Goal: Task Accomplishment & Management: Contribute content

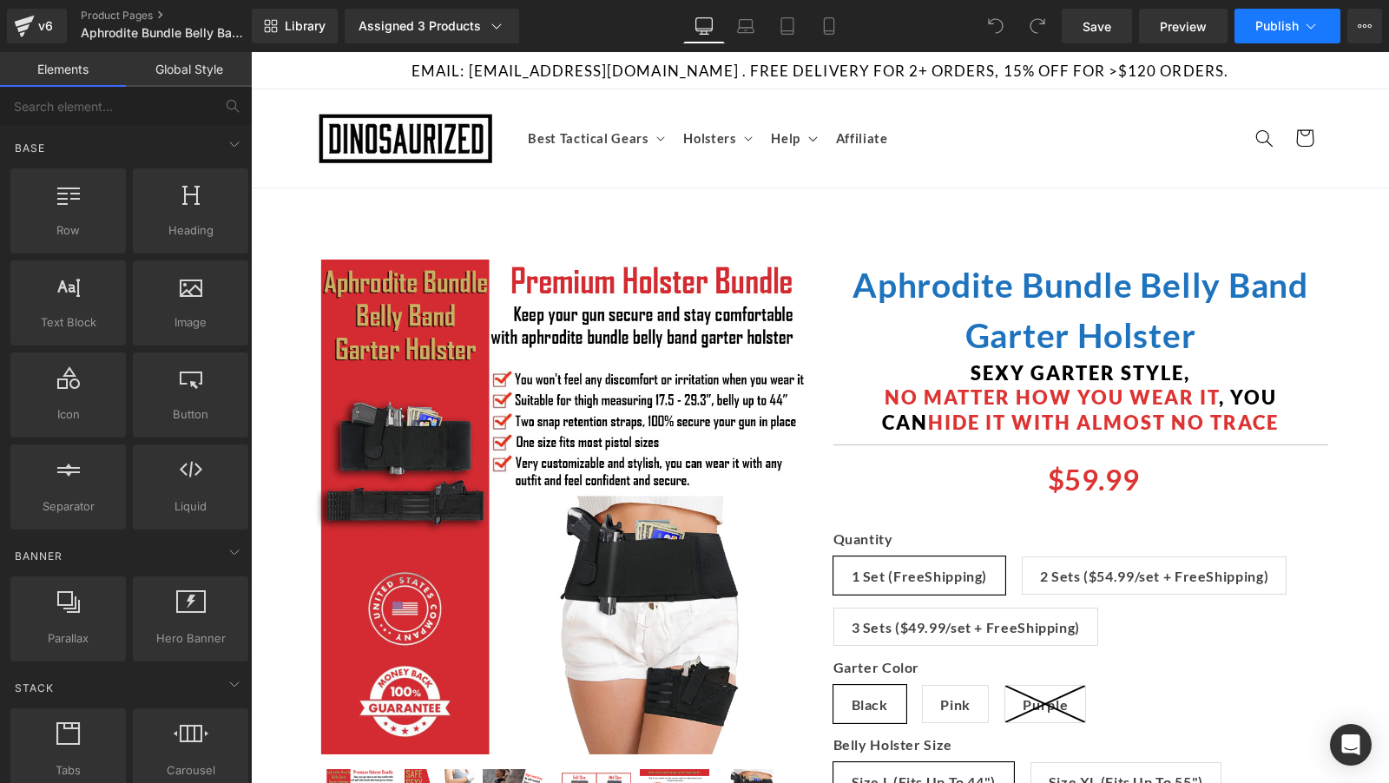
click at [1295, 28] on span "Publish" at bounding box center [1276, 26] width 43 height 14
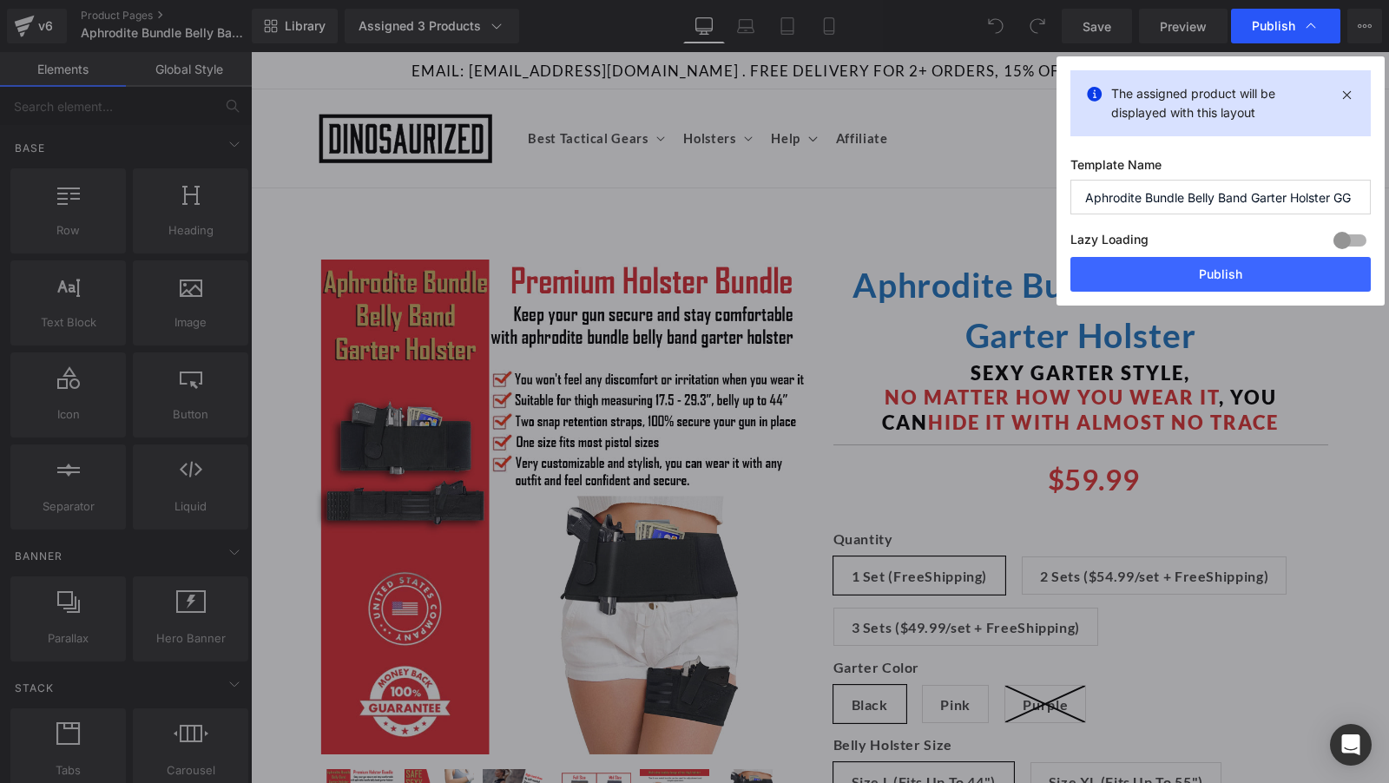
click at [1299, 27] on span "Publish" at bounding box center [1286, 25] width 68 height 17
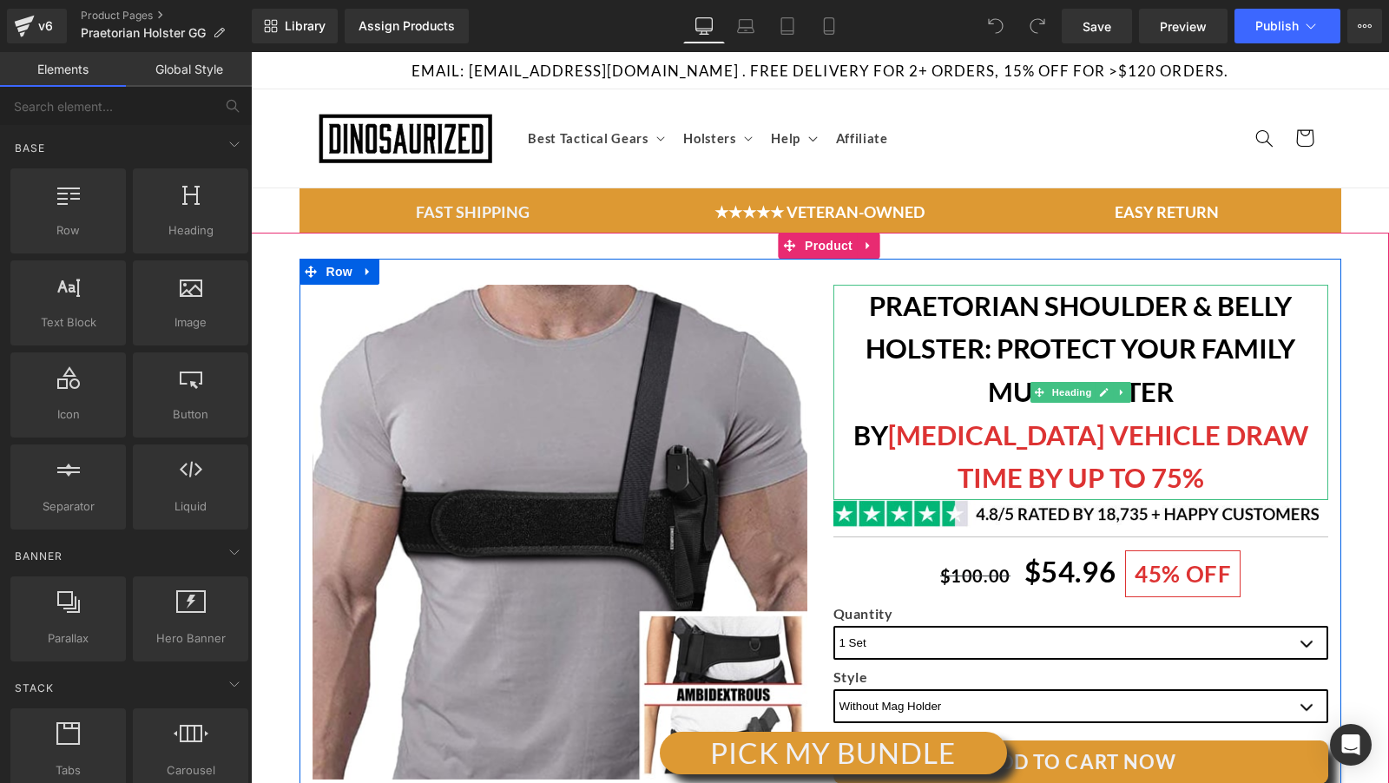
click at [1061, 403] on b "PRAETORIAN SHOULDER & BELLY HOLSTER: PROTECT YOUR FAMILY MUCH BETTER BY SLASHIN…" at bounding box center [1080, 391] width 455 height 205
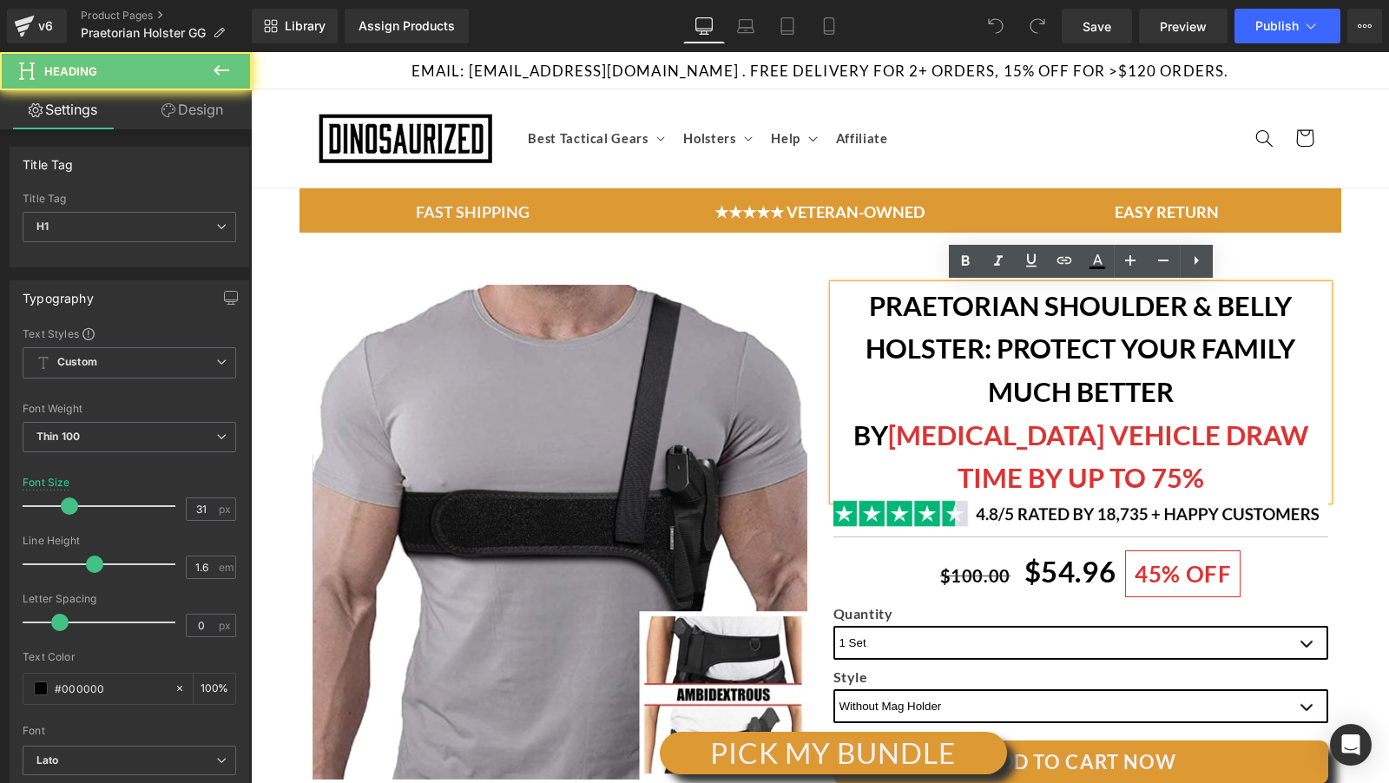
click at [1101, 418] on span "SLASHING VEHICLE DRAW TIME BY UP TO 75%" at bounding box center [1098, 456] width 420 height 76
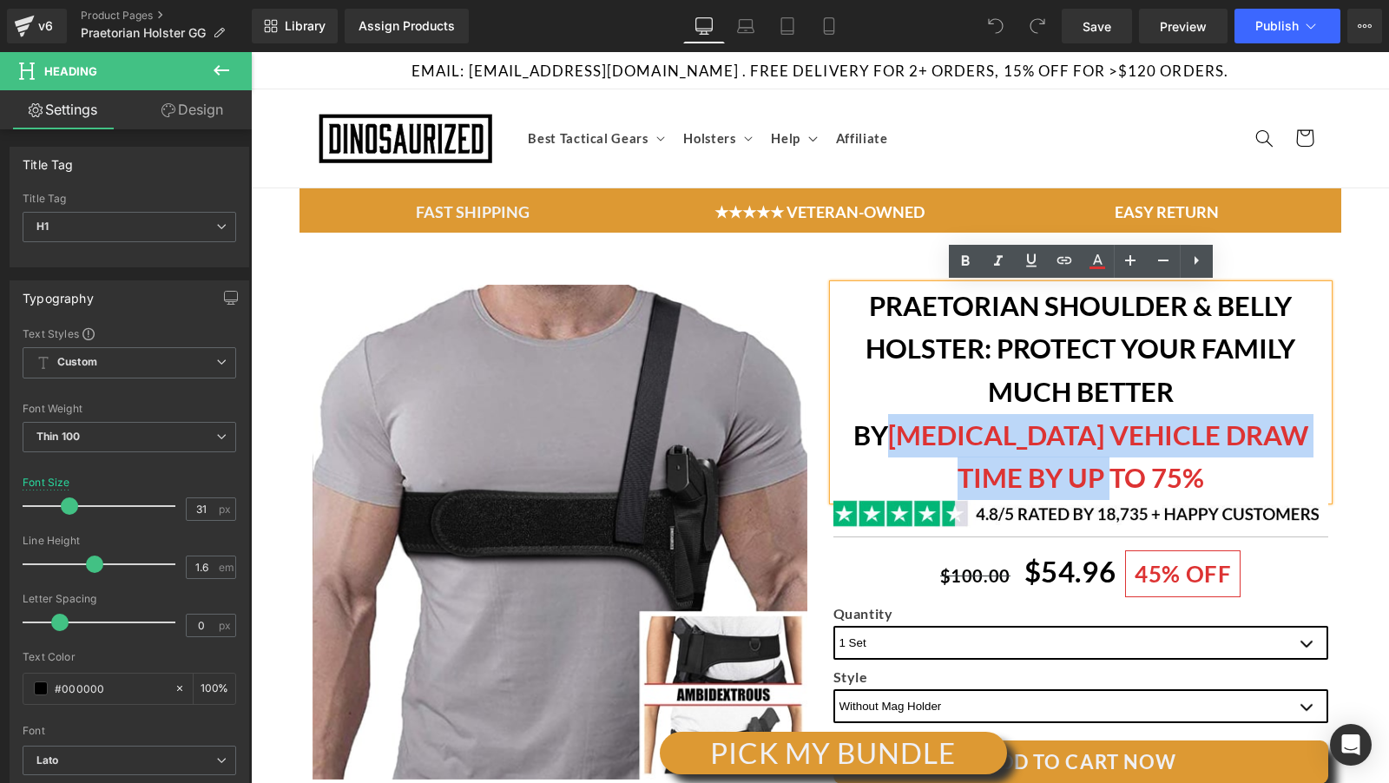
click at [1241, 426] on span "SLASHING VEHICLE DRAW TIME BY UP TO 75%" at bounding box center [1098, 456] width 420 height 76
copy span "SLASHING VEHICLE DRAW TIME BY UP TO 75%"
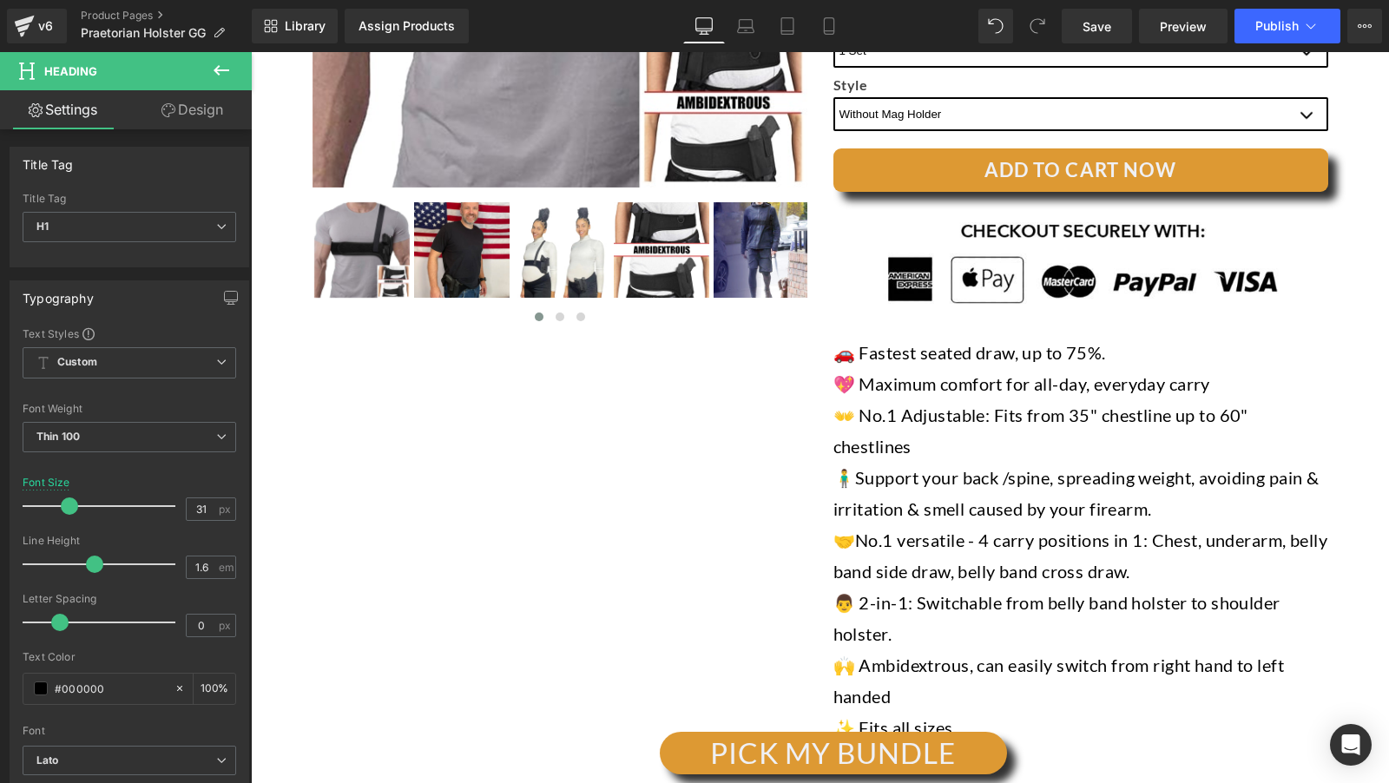
scroll to position [595, 0]
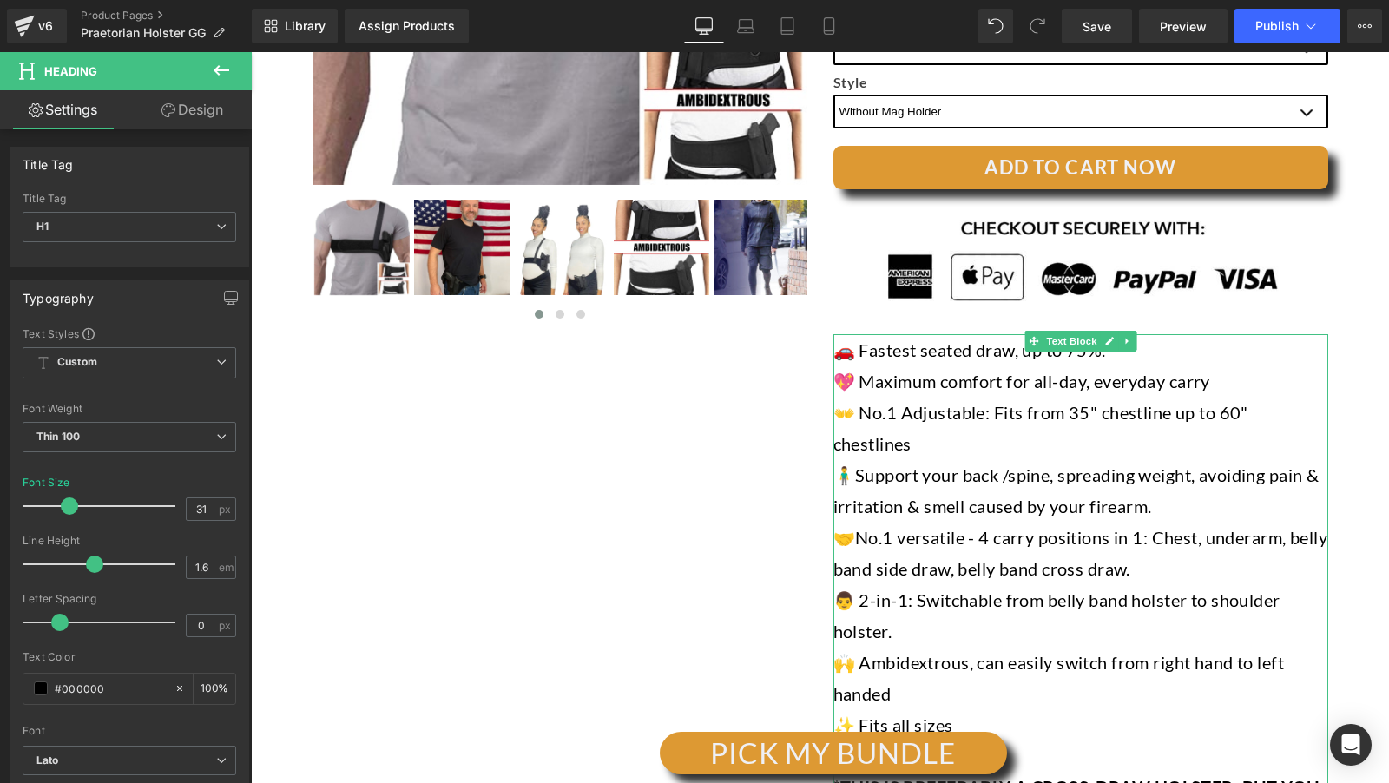
click at [1004, 397] on p "👐 No.1 Adjustable: Fits from 35" chestline up to 60" chestlines" at bounding box center [1080, 428] width 495 height 63
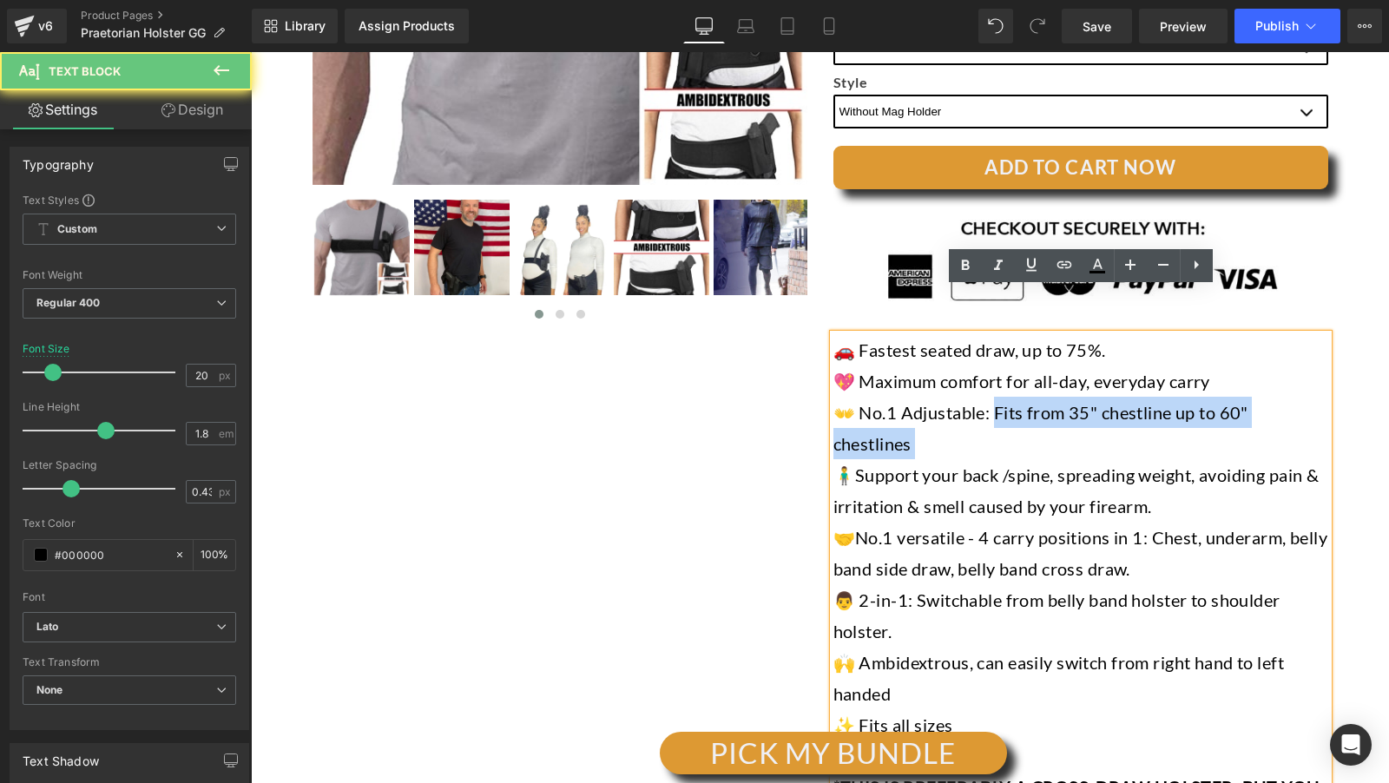
click at [1006, 397] on p "👐 No.1 Adjustable: Fits from 35" chestline up to 60" chestlines" at bounding box center [1080, 428] width 495 height 63
copy p "its from 35" chestline up to 60" chestlines"
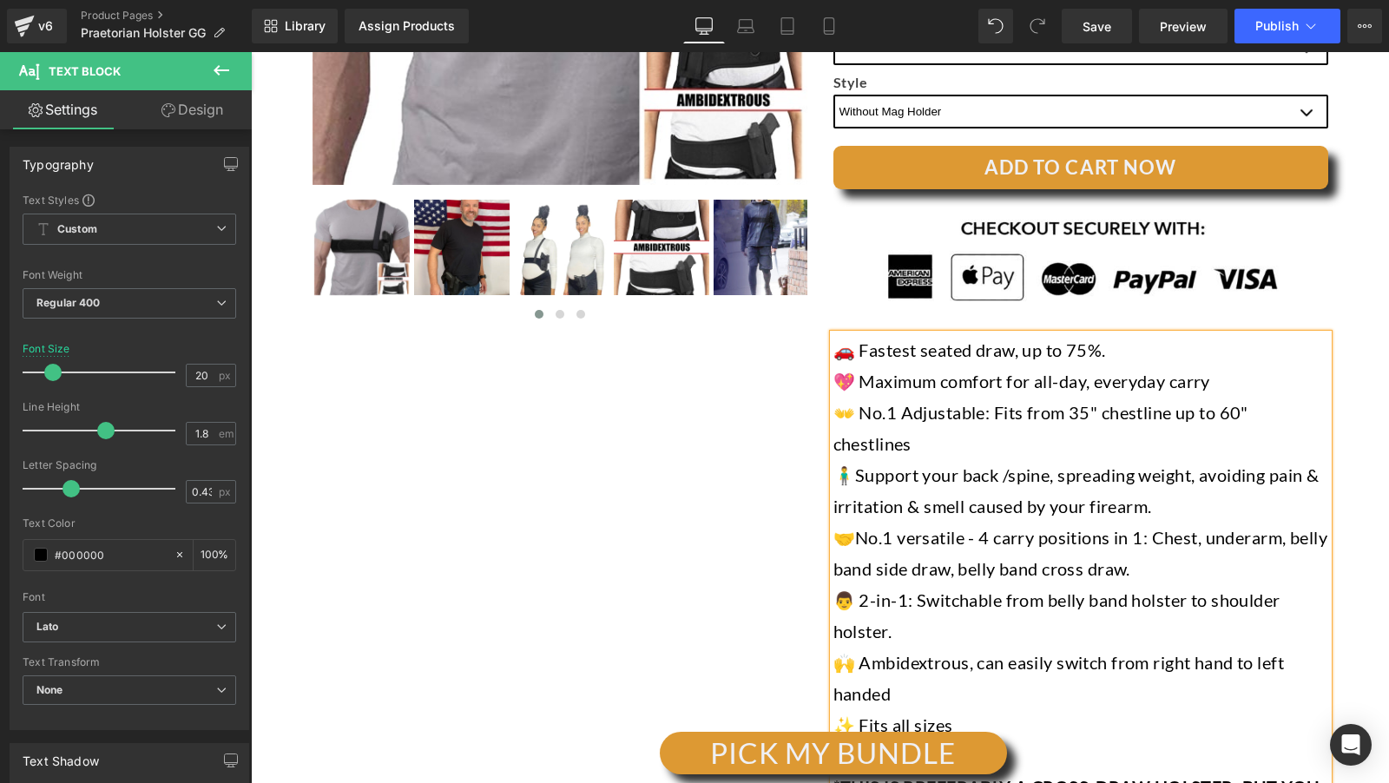
click at [939, 459] on p "🧍‍♂️Support your back /spine, spreading weight, avoiding pain & irritation & sm…" at bounding box center [1080, 490] width 495 height 63
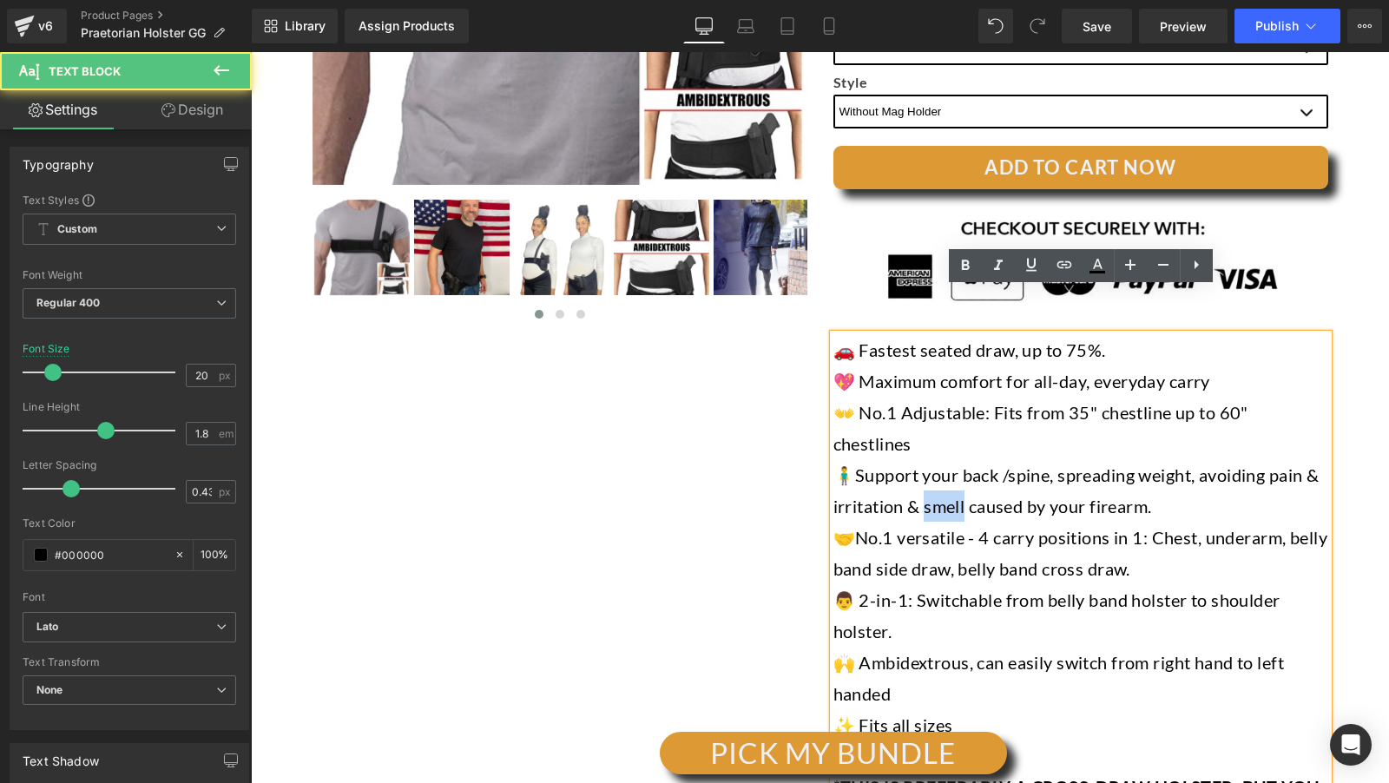
click at [939, 459] on p "🧍‍♂️Support your back /spine, spreading weight, avoiding pain & irritation & sm…" at bounding box center [1080, 490] width 495 height 63
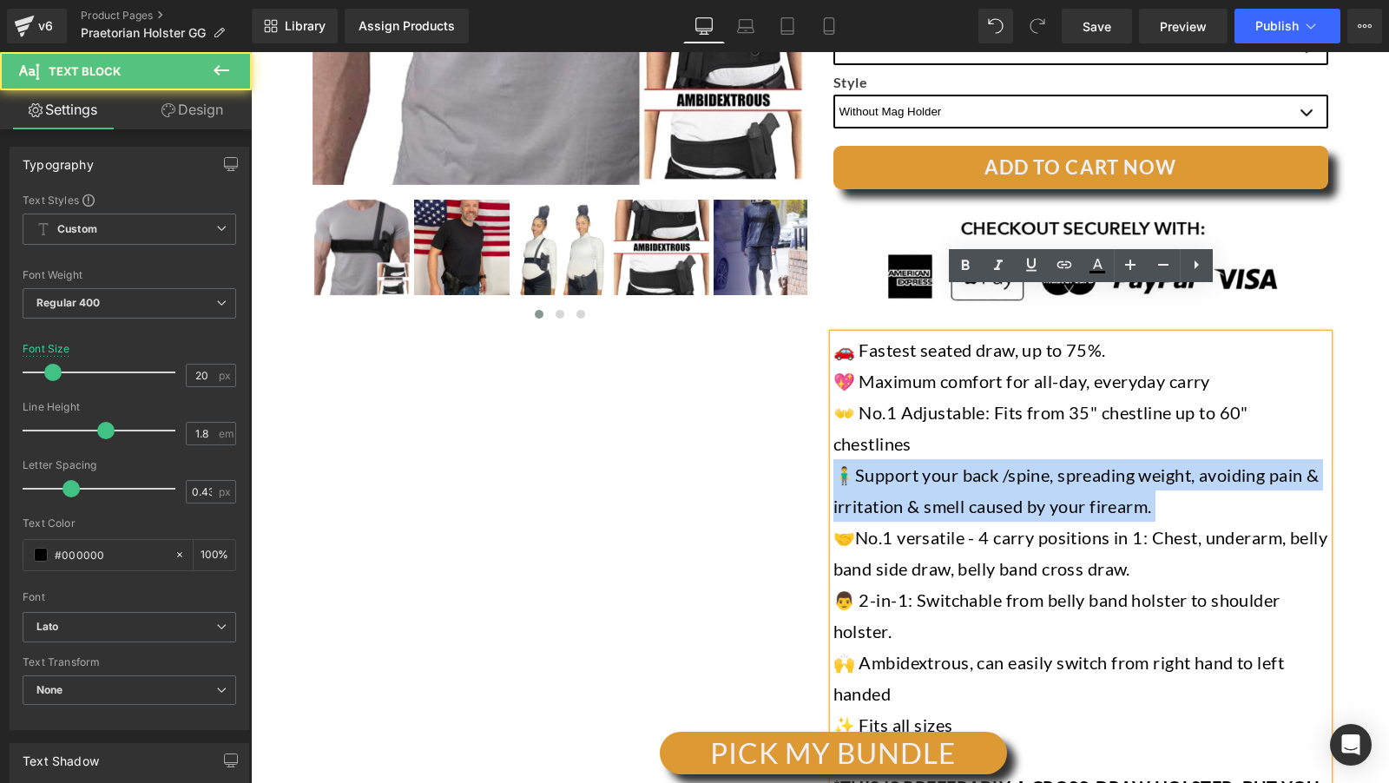
click at [939, 459] on p "🧍‍♂️Support your back /spine, spreading weight, avoiding pain & irritation & sm…" at bounding box center [1080, 490] width 495 height 63
copy p "🧍‍♂️Support your back /spine, spreading weight, avoiding pain & irritation & sm…"
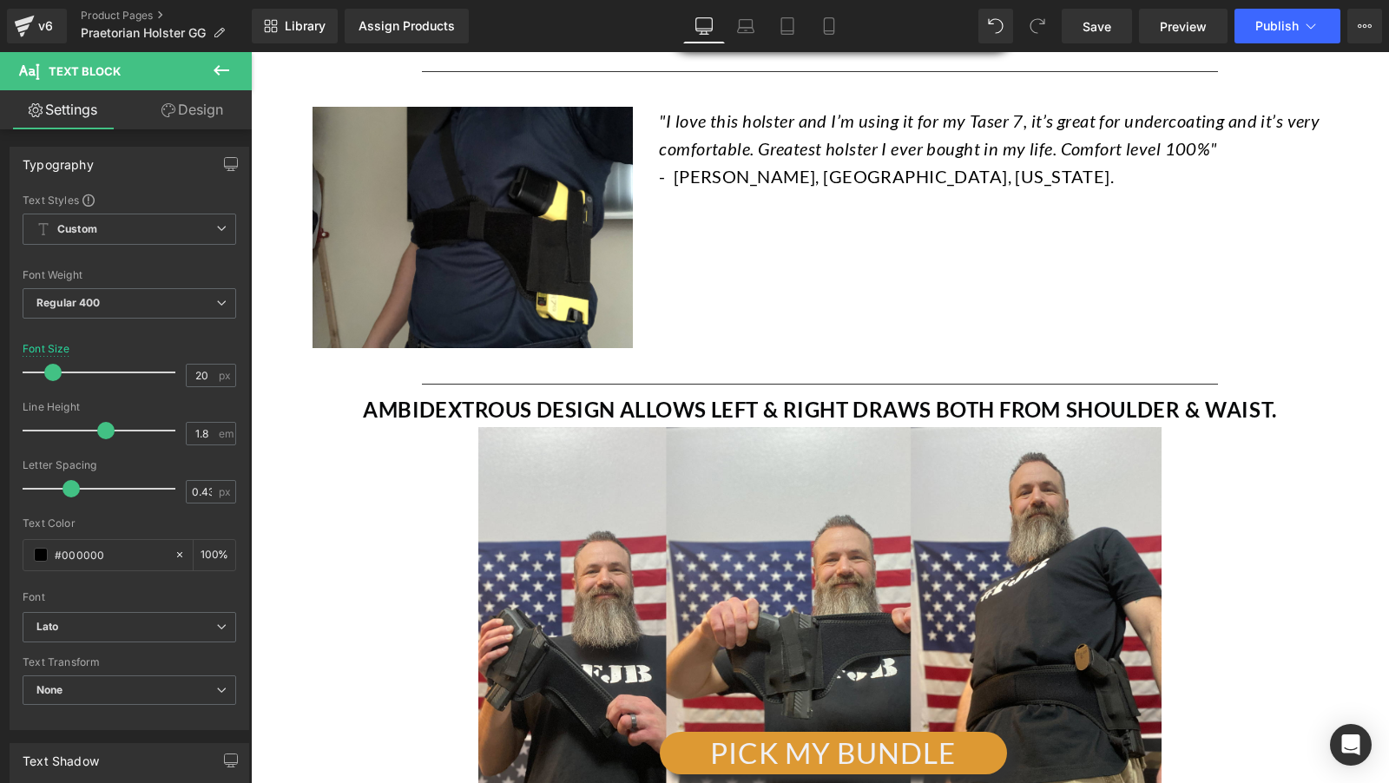
scroll to position [11436, 0]
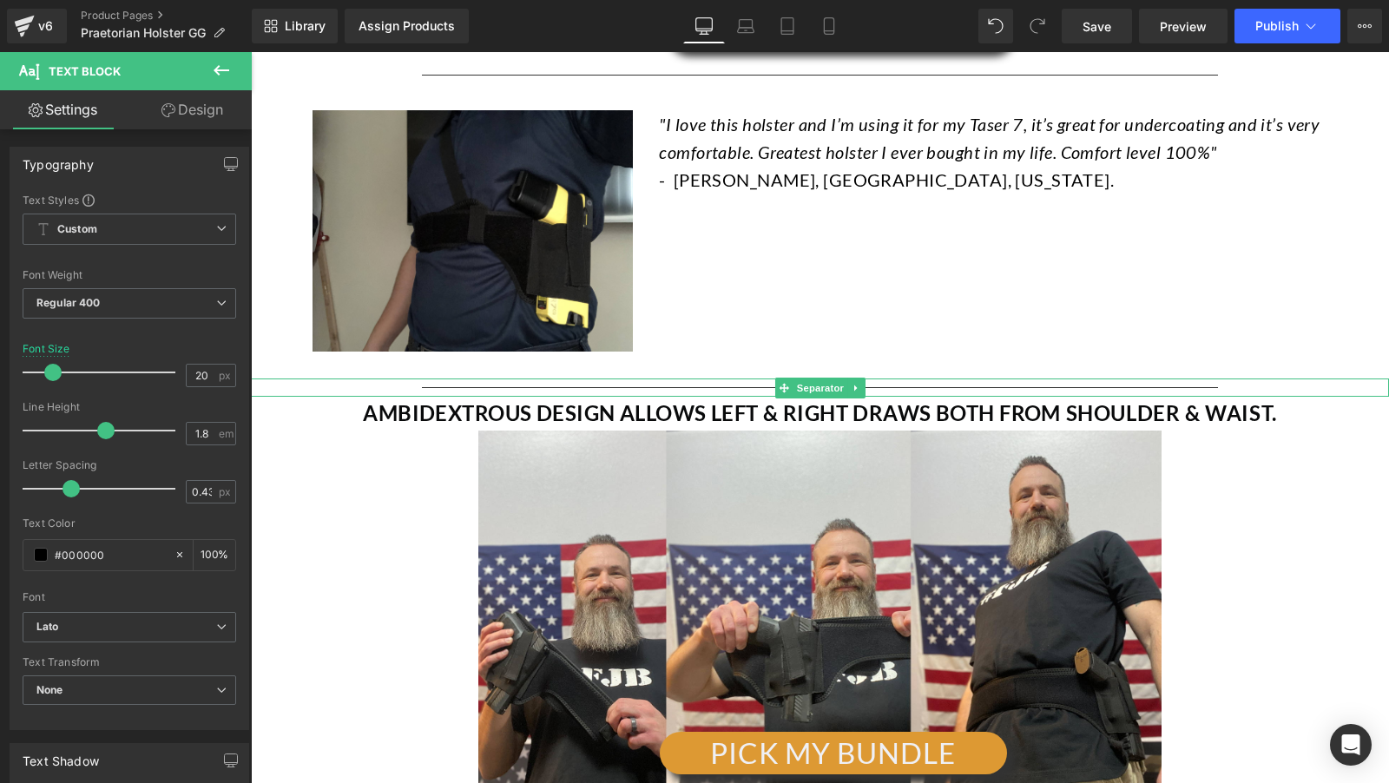
click at [430, 397] on div "AMBIDEXTROUS DESIGN ALLOWS LEFT & RIGHT DRAWS BOTH FROM SHOULDER & WAIST. Text …" at bounding box center [820, 413] width 1138 height 33
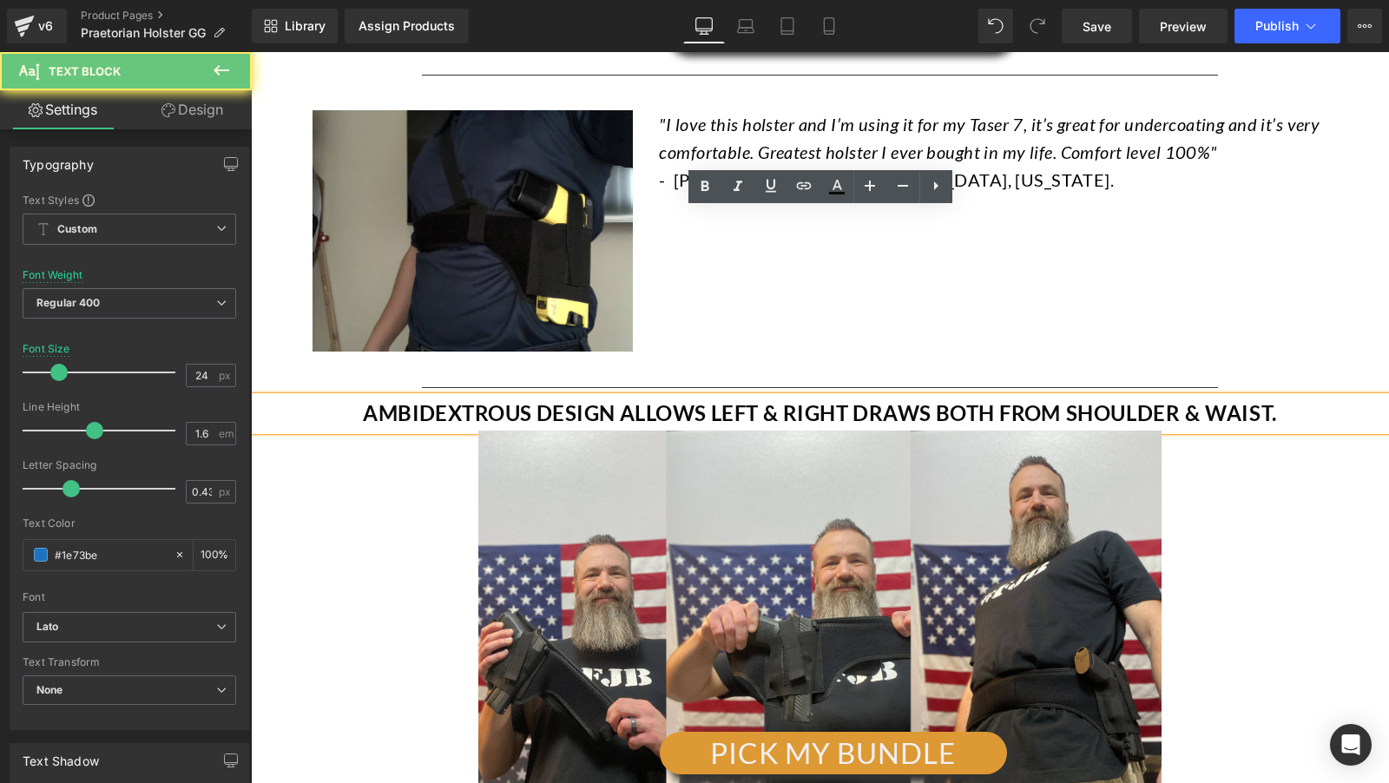
click at [430, 397] on p "AMBIDEXTROUS DESIGN ALLOWS LEFT & RIGHT DRAWS BOTH FROM SHOULDER & WAIST." at bounding box center [820, 413] width 1138 height 33
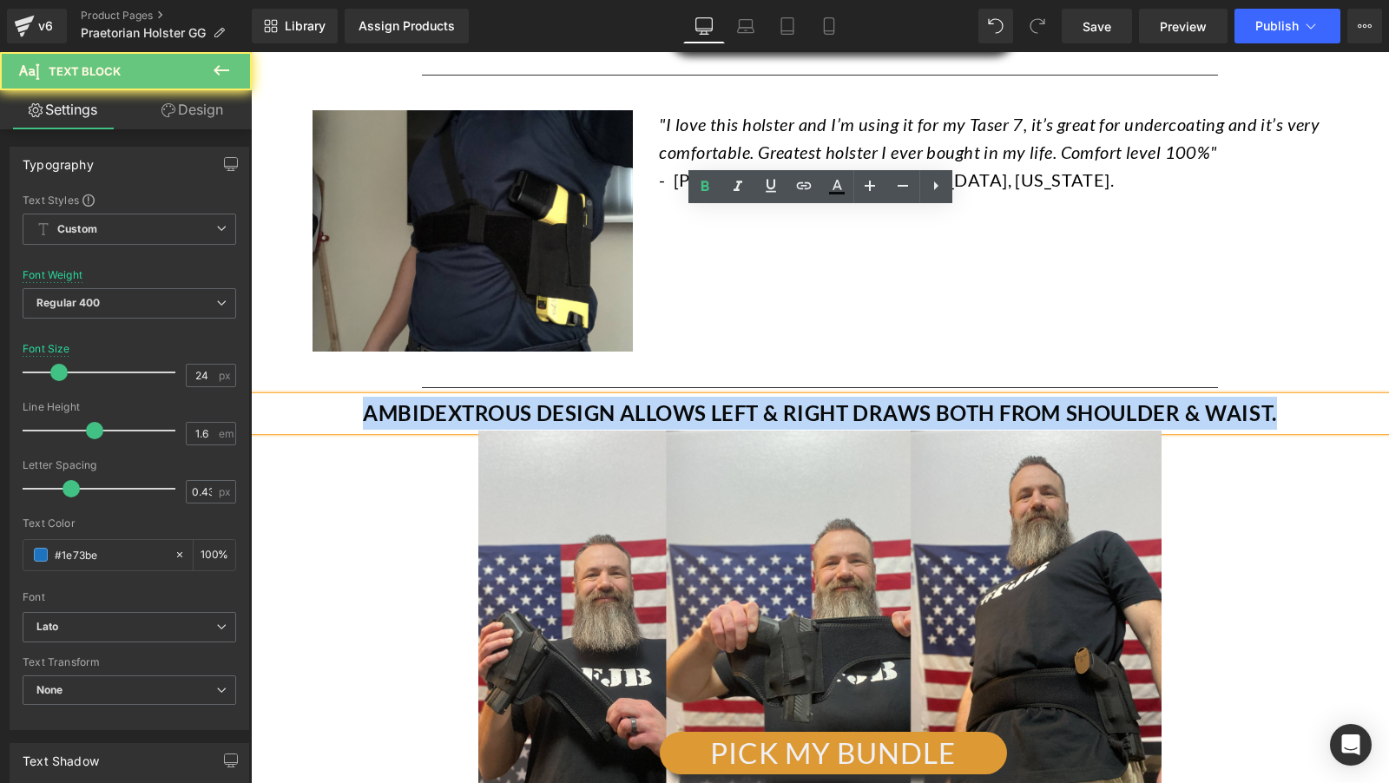
click at [430, 397] on p "AMBIDEXTROUS DESIGN ALLOWS LEFT & RIGHT DRAWS BOTH FROM SHOULDER & WAIST." at bounding box center [820, 413] width 1138 height 33
copy span "AMBIDEXTROUS DESIGN ALLOWS LEFT & RIGHT DRAWS BOTH FROM SHOULDER & WAIST."
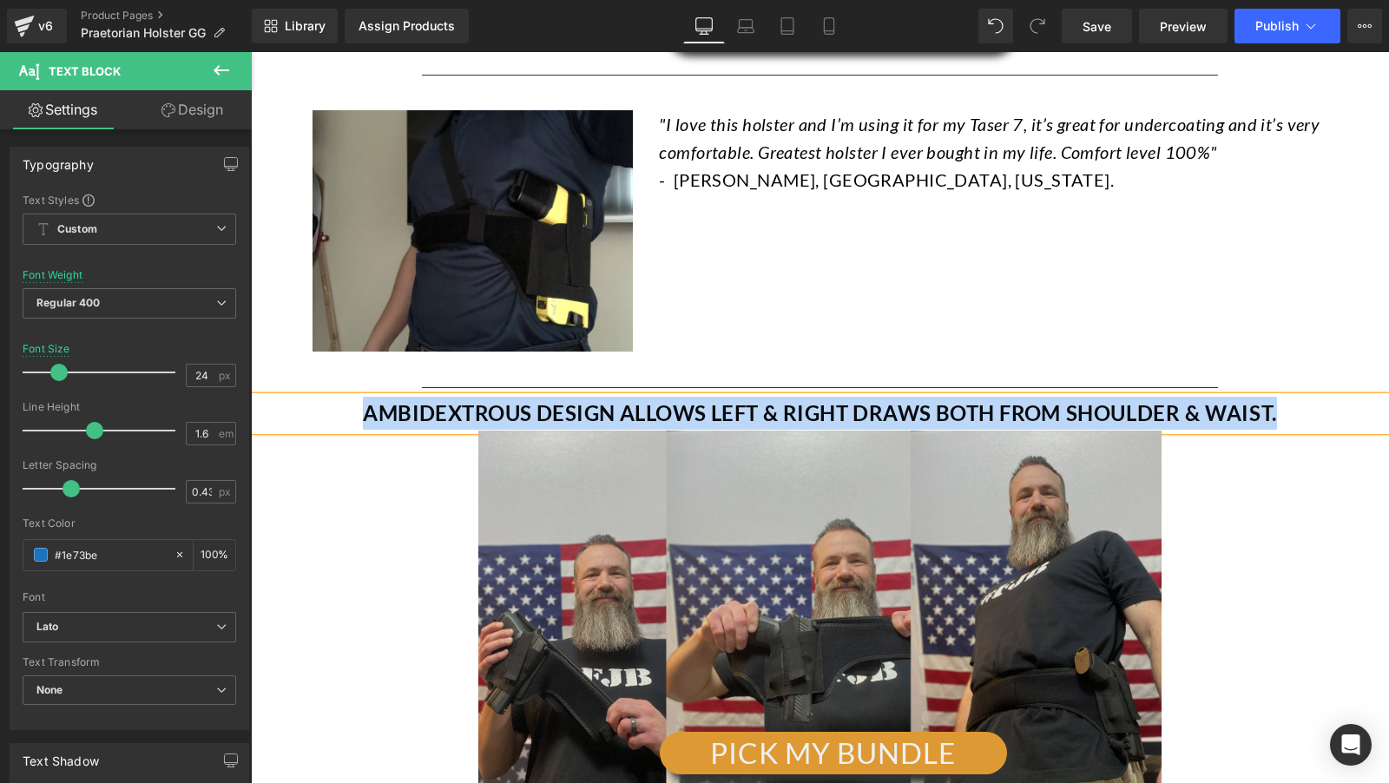
click at [740, 431] on img at bounding box center [819, 623] width 683 height 384
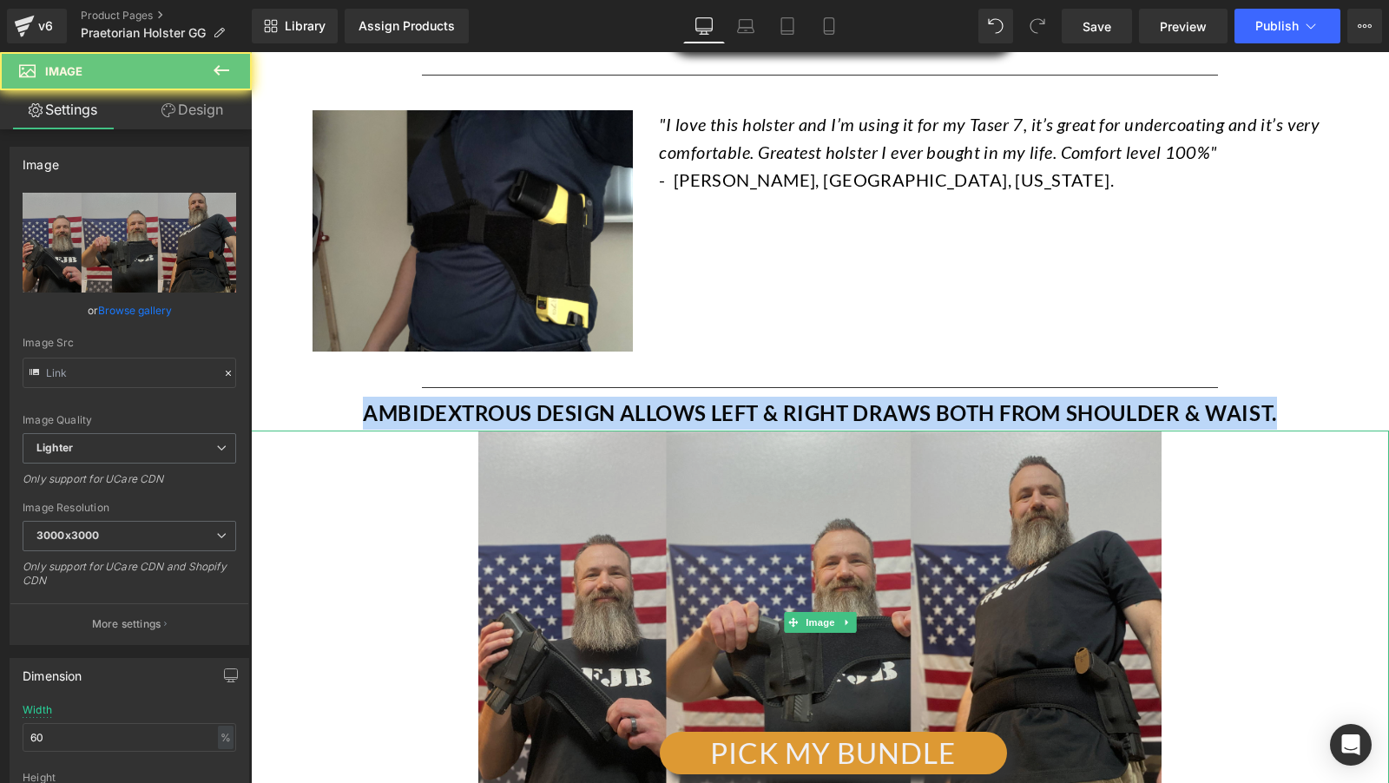
click at [668, 431] on img at bounding box center [819, 623] width 683 height 384
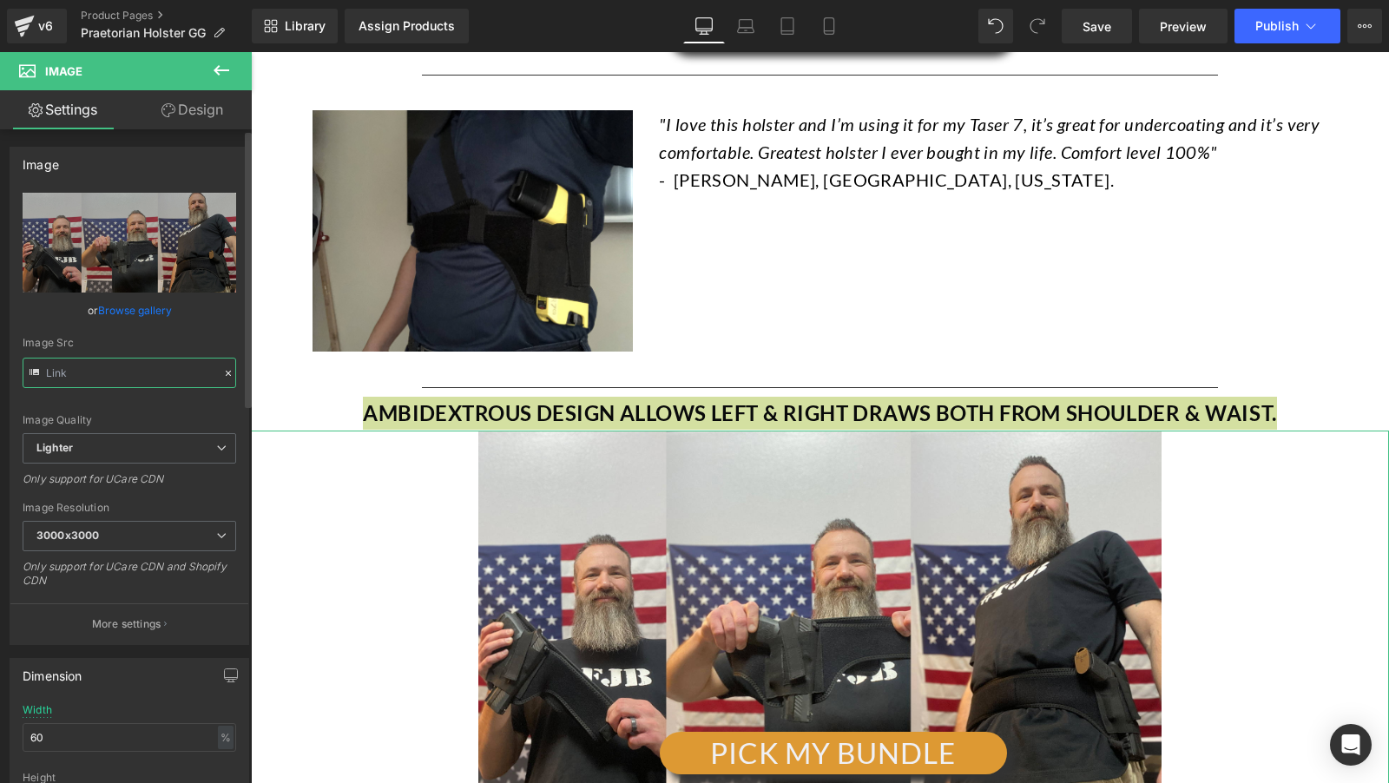
click at [121, 372] on input "text" at bounding box center [130, 373] width 214 height 30
type input "https://ucarecdn.com/128ab738-8953-4ecd-b297-f36b71a451df/-/format/auto/-/previ…"
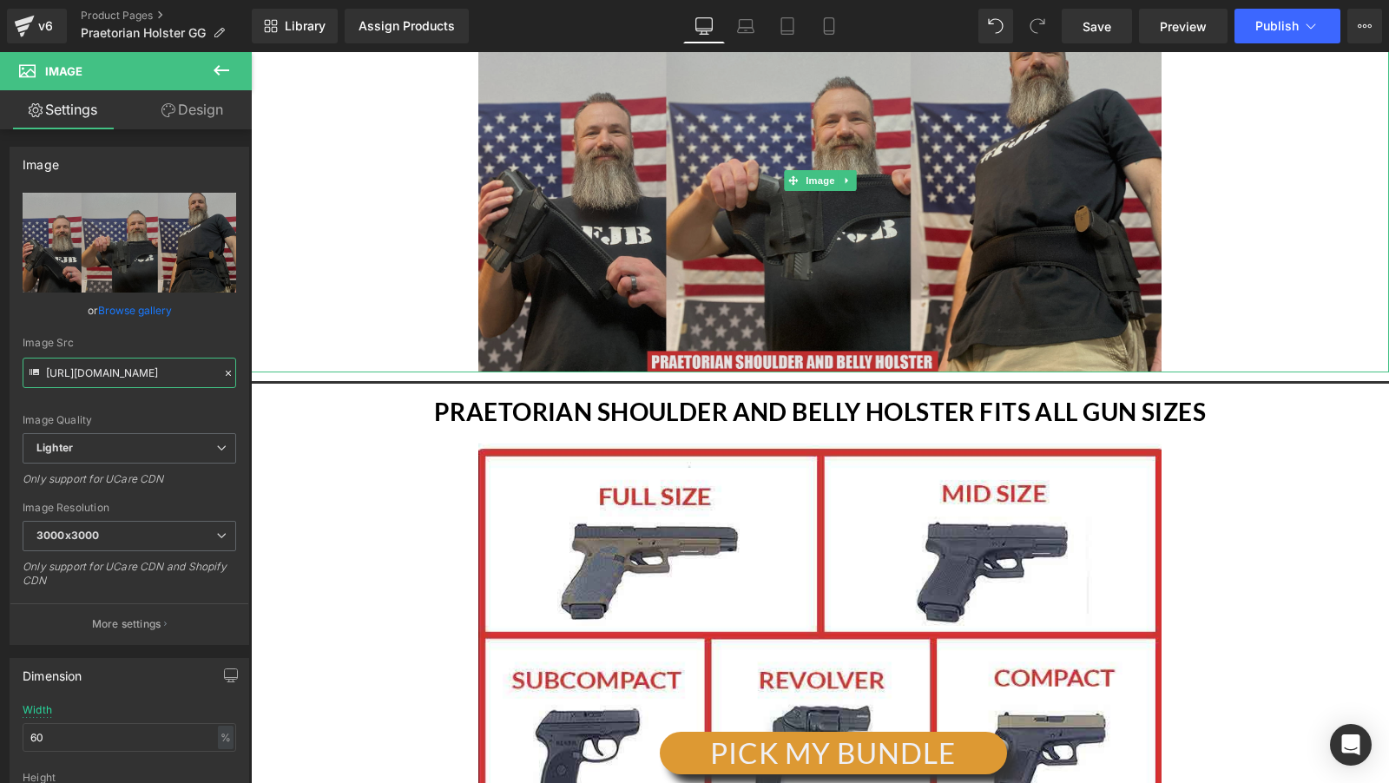
scroll to position [11913, 0]
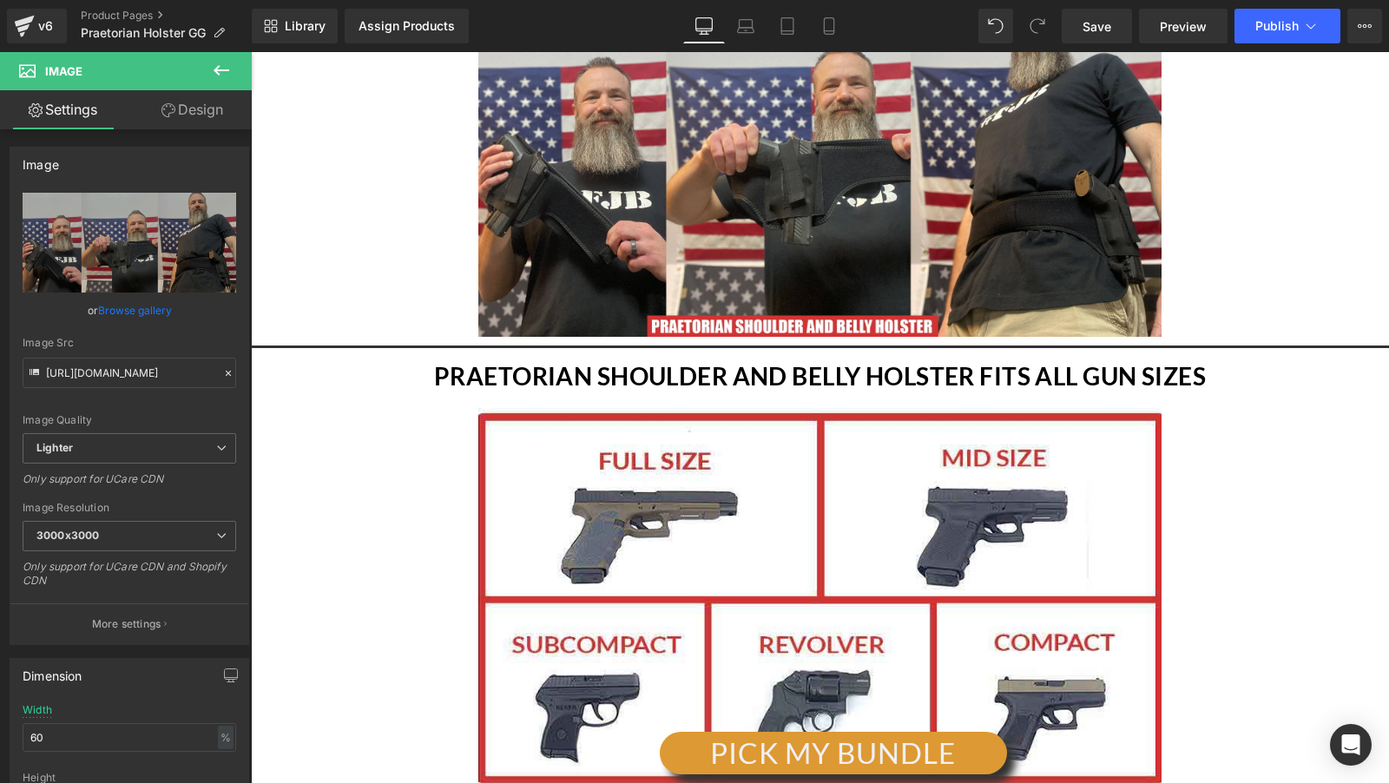
click at [597, 361] on b "PRAETORIAN SHOULDER AND BELLY HOLSTER FITS ALL GUN SIZES" at bounding box center [820, 376] width 772 height 30
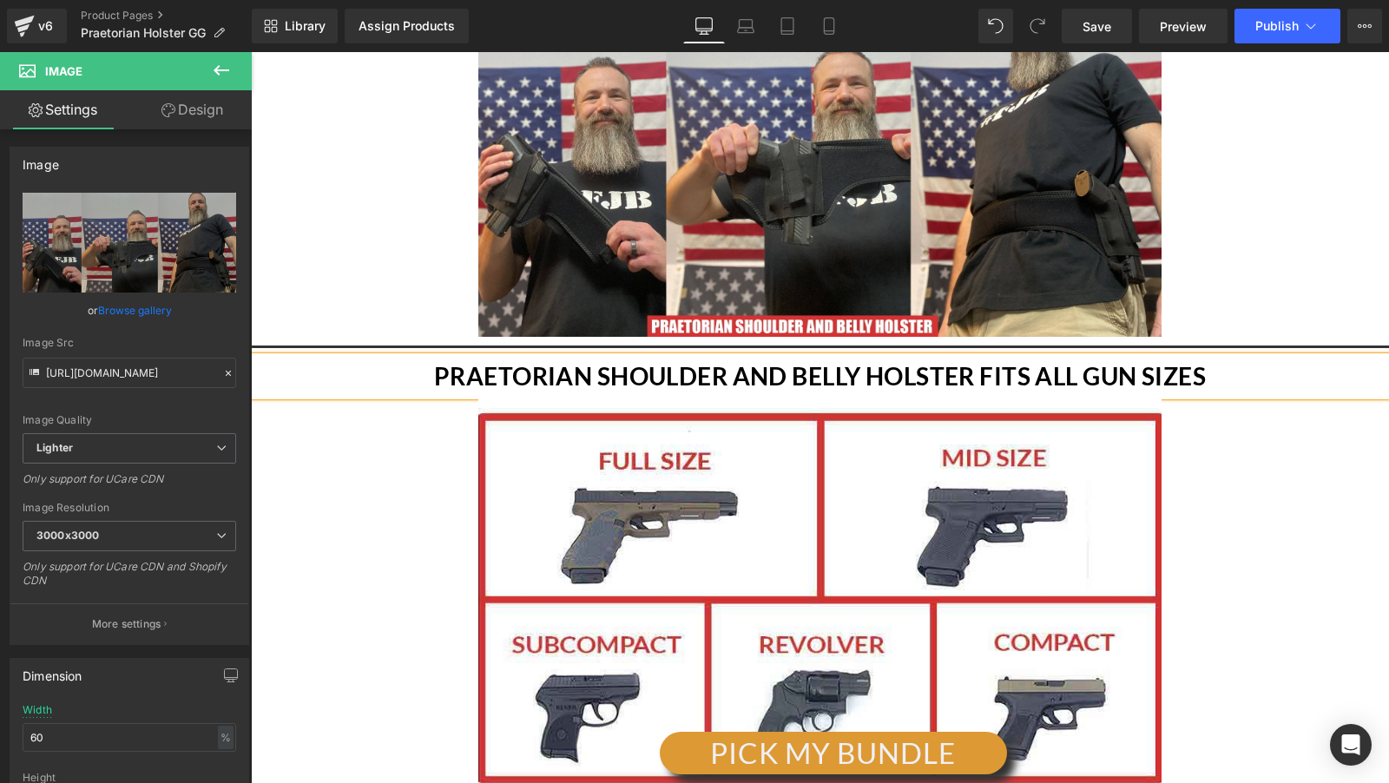
click at [597, 361] on b "PRAETORIAN SHOULDER AND BELLY HOLSTER FITS ALL GUN SIZES" at bounding box center [820, 376] width 772 height 30
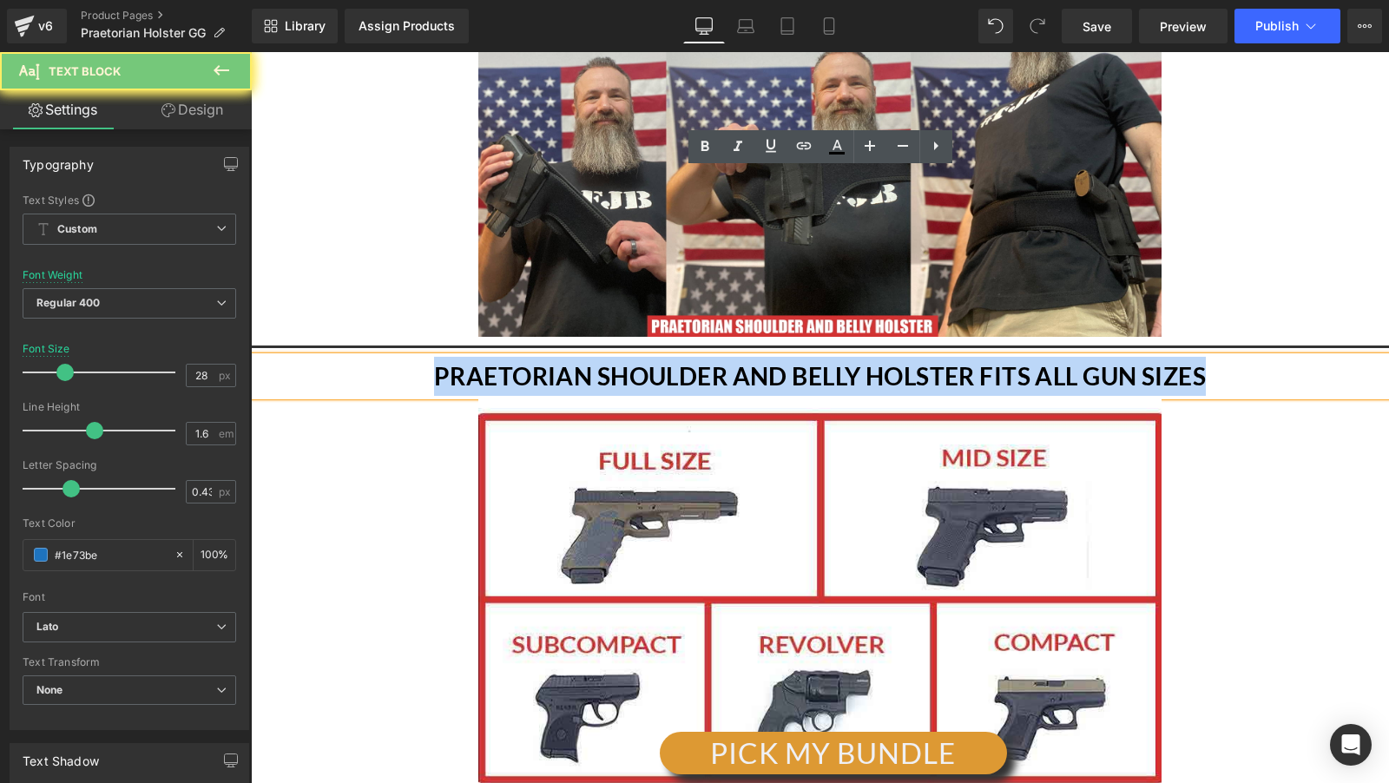
click at [597, 361] on b "PRAETORIAN SHOULDER AND BELLY HOLSTER FITS ALL GUN SIZES" at bounding box center [820, 376] width 772 height 30
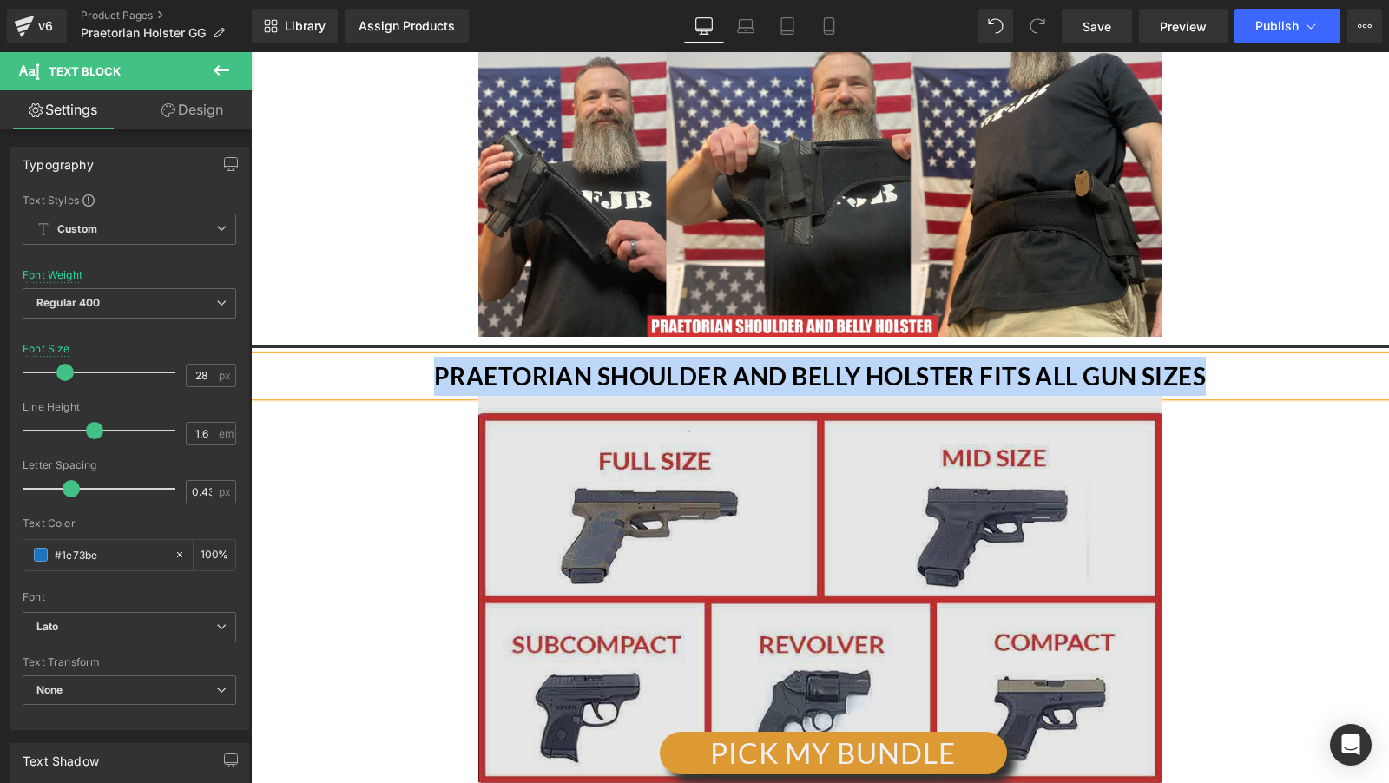
click at [821, 396] on img at bounding box center [819, 718] width 683 height 644
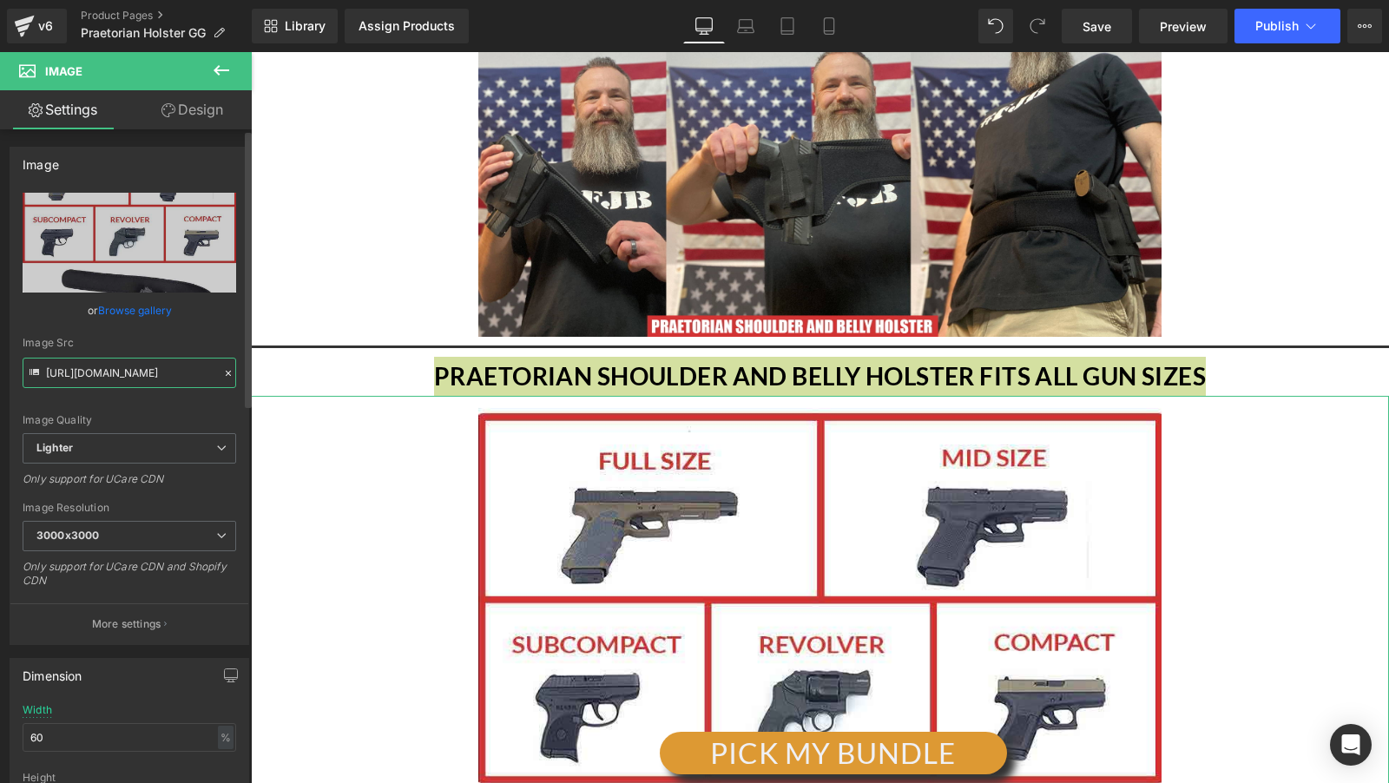
click at [131, 382] on input "https://ucarecdn.com/c116c7e8-76d4-4a55-9bff-2730da938537/-/format/auto/-/previ…" at bounding box center [130, 373] width 214 height 30
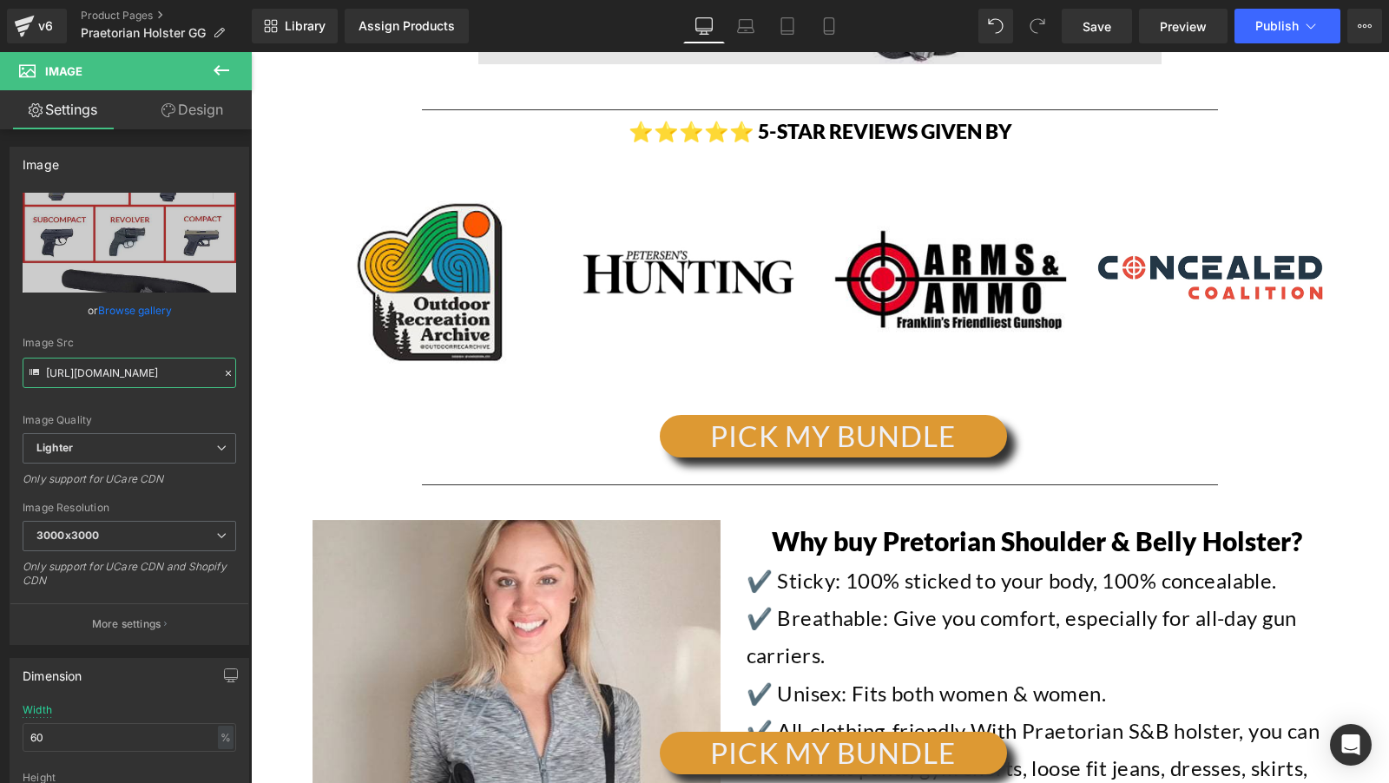
scroll to position [12874, 0]
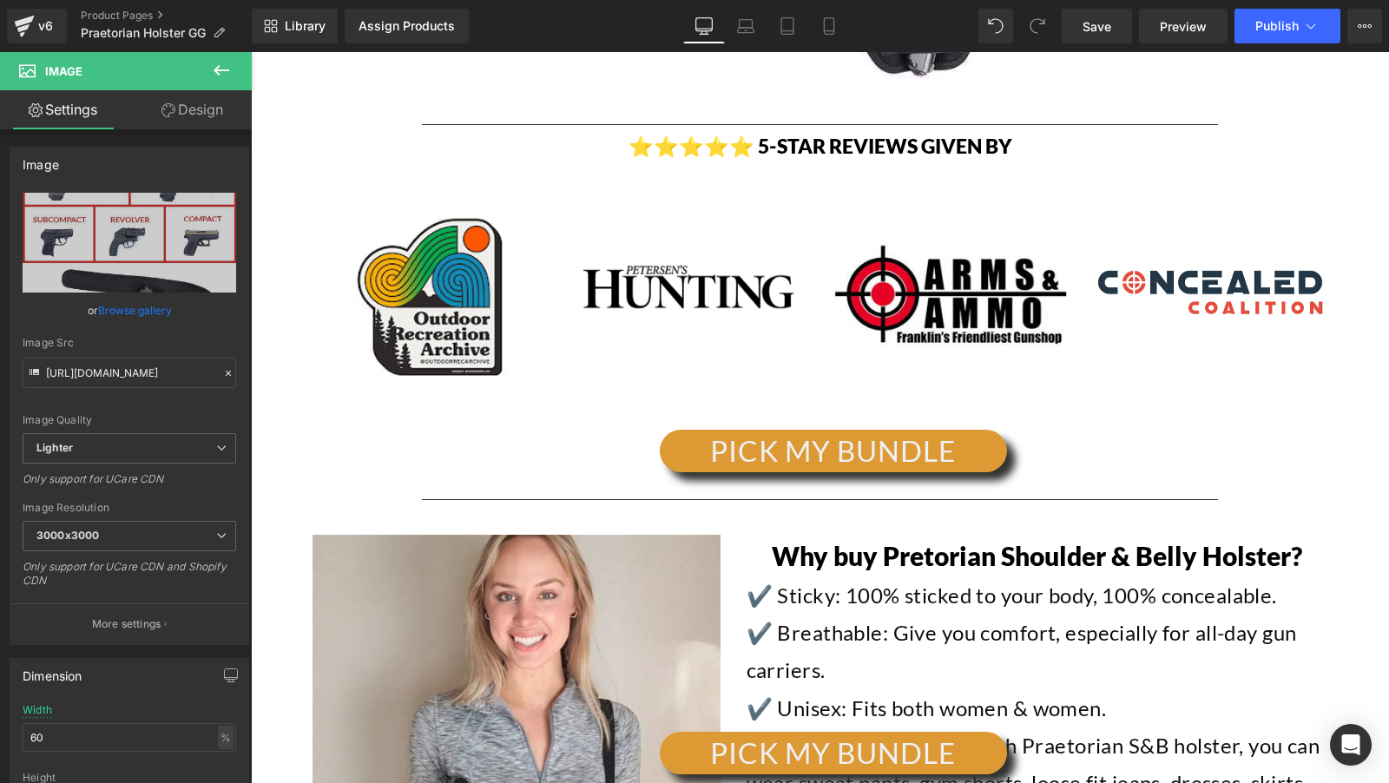
click at [833, 535] on h2 "Why buy Pretorian Shoulder & Belly Holster?" at bounding box center [1038, 556] width 582 height 42
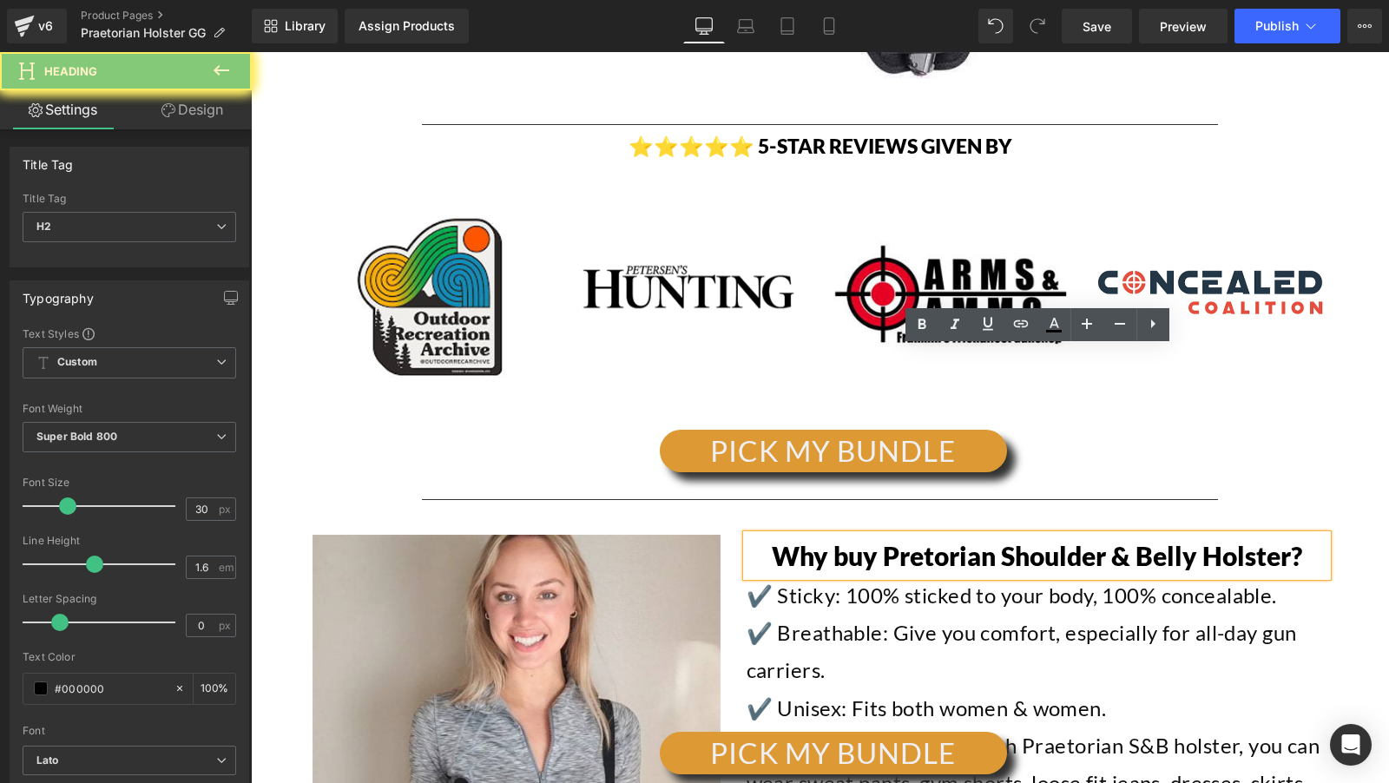
click at [833, 535] on h2 "Why buy Pretorian Shoulder & Belly Holster?" at bounding box center [1038, 556] width 582 height 42
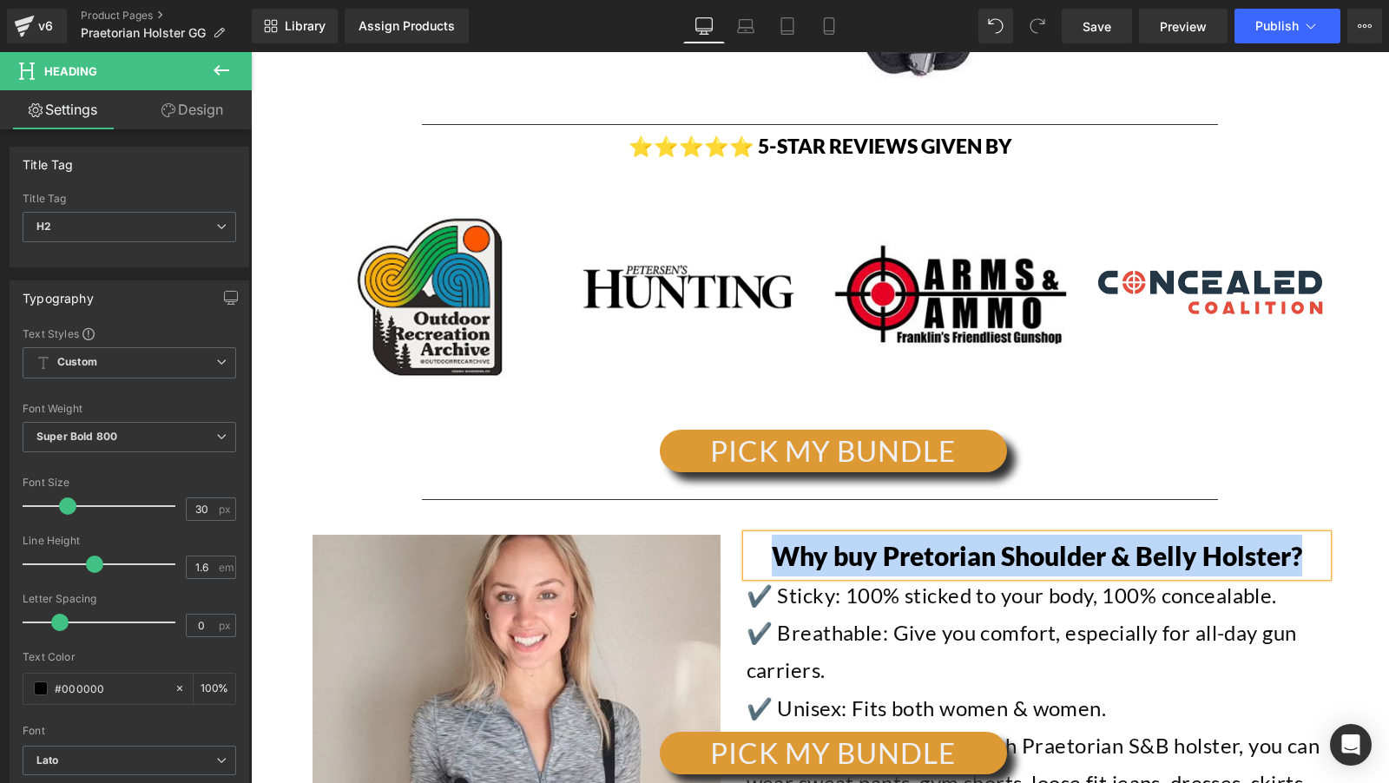
click at [777, 576] on p "✔️ Sticky: 100% sticked to your body, 100% concealable." at bounding box center [1038, 594] width 582 height 37
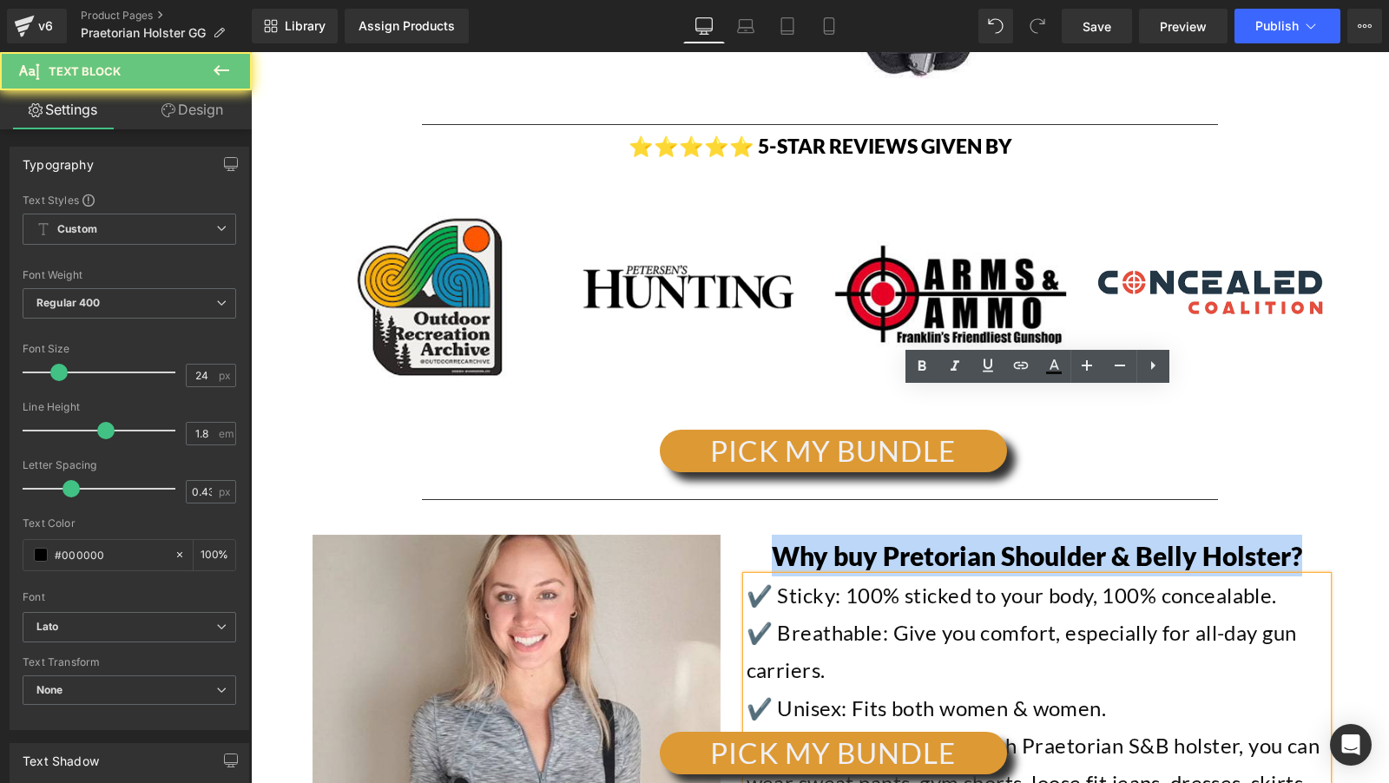
click at [787, 582] on font "✔️ Sticky: 100% sticked to your body, 100% concealable." at bounding box center [1012, 594] width 530 height 25
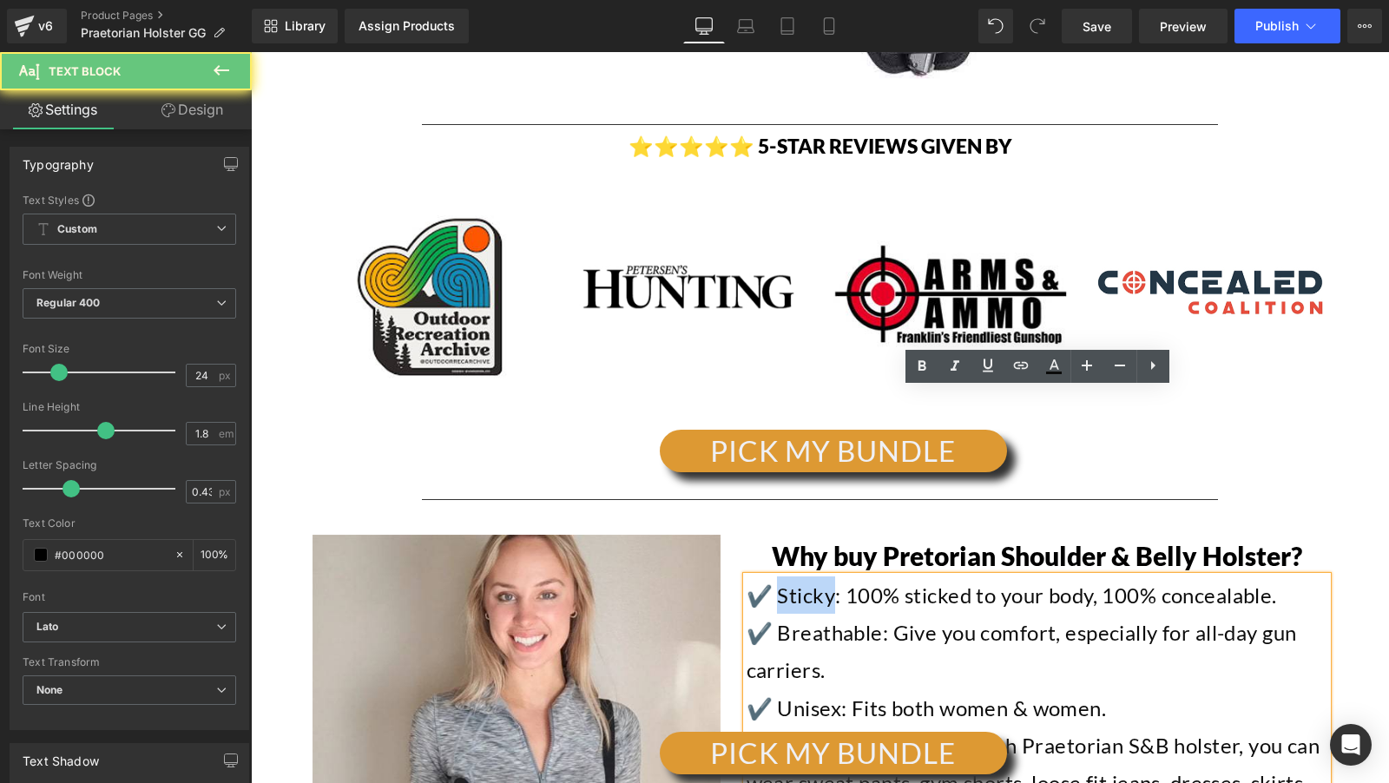
click at [787, 582] on font "✔️ Sticky: 100% sticked to your body, 100% concealable." at bounding box center [1012, 594] width 530 height 25
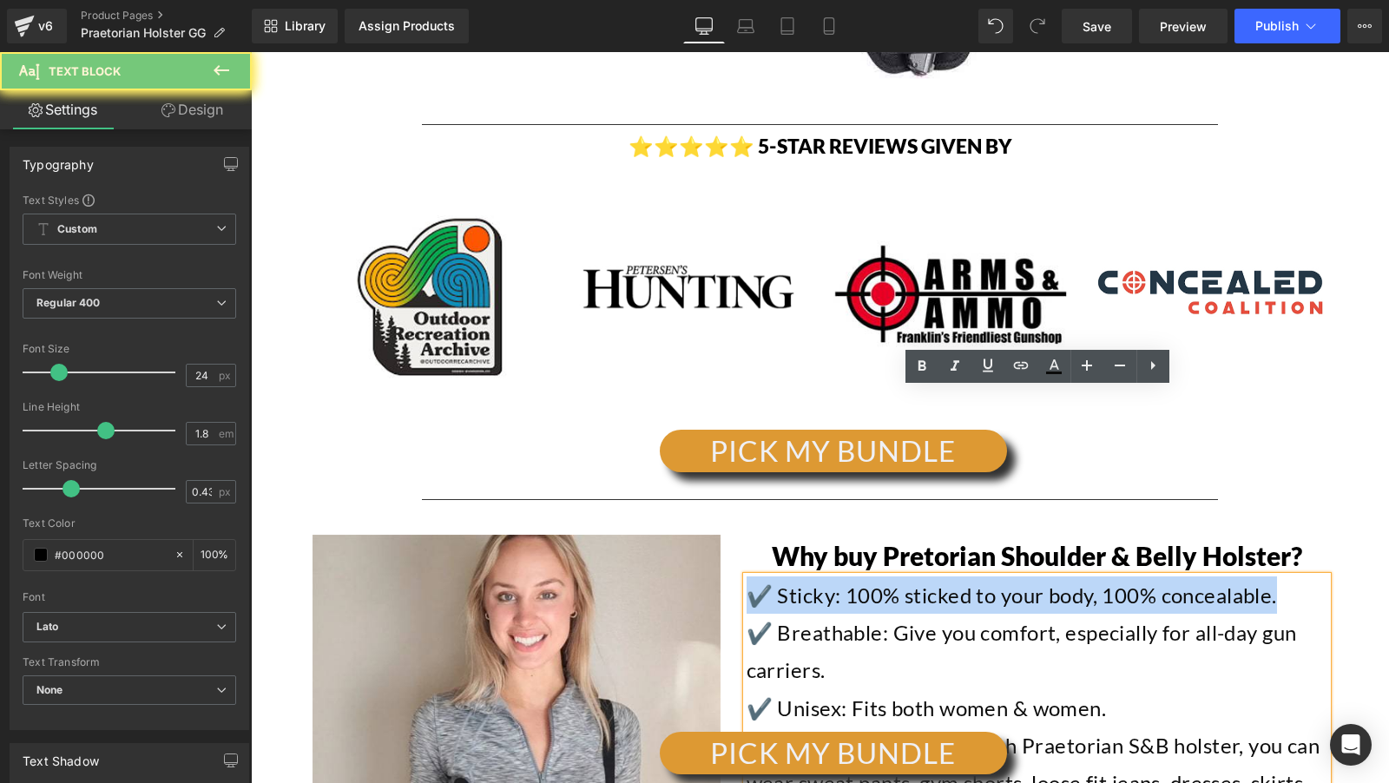
click at [787, 582] on font "✔️ Sticky: 100% sticked to your body, 100% concealable." at bounding box center [1012, 594] width 530 height 25
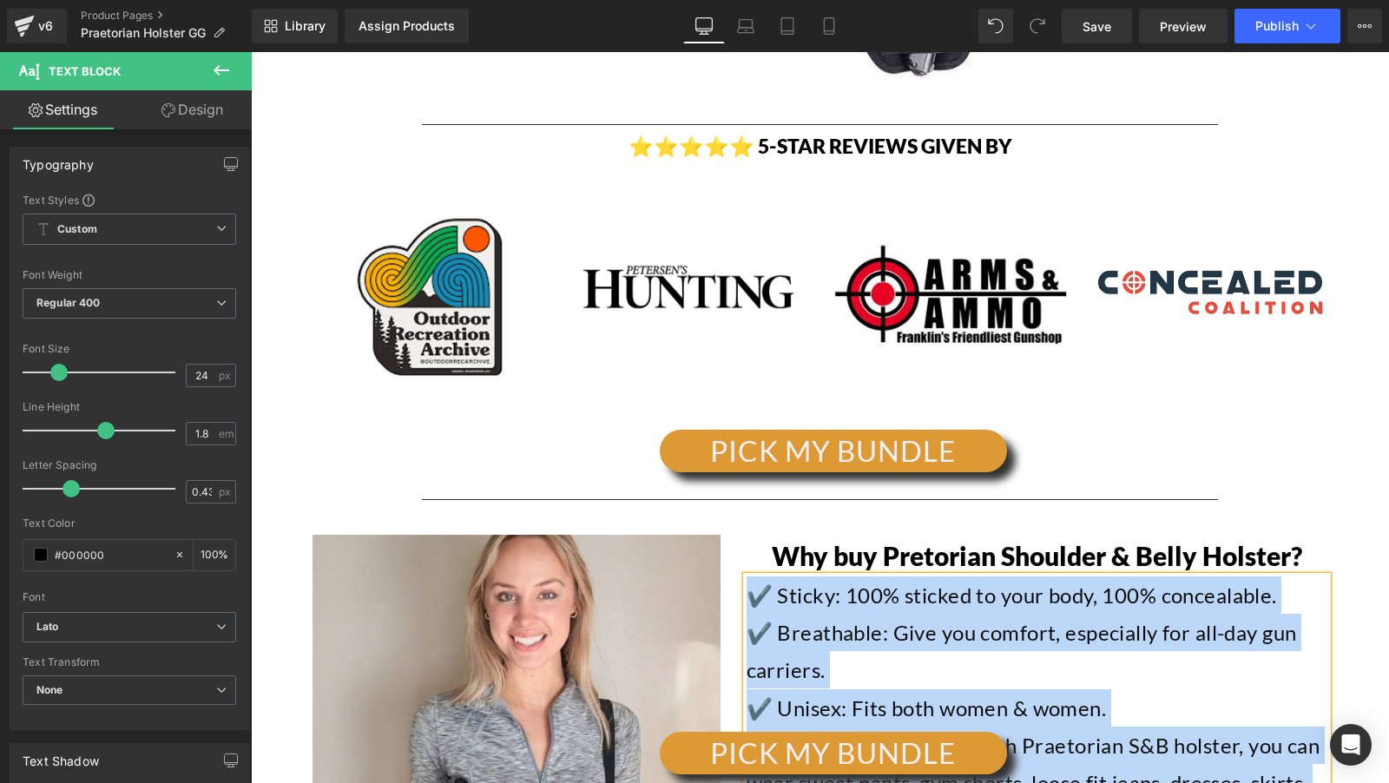
copy div "✔️ Sticky: 100% sticked to your body, 100% concealable. ✔️ Breathable: Give you…"
click at [859, 582] on font "✔️ Sticky: 100% sticked to your body, 100% concealable." at bounding box center [1012, 594] width 530 height 25
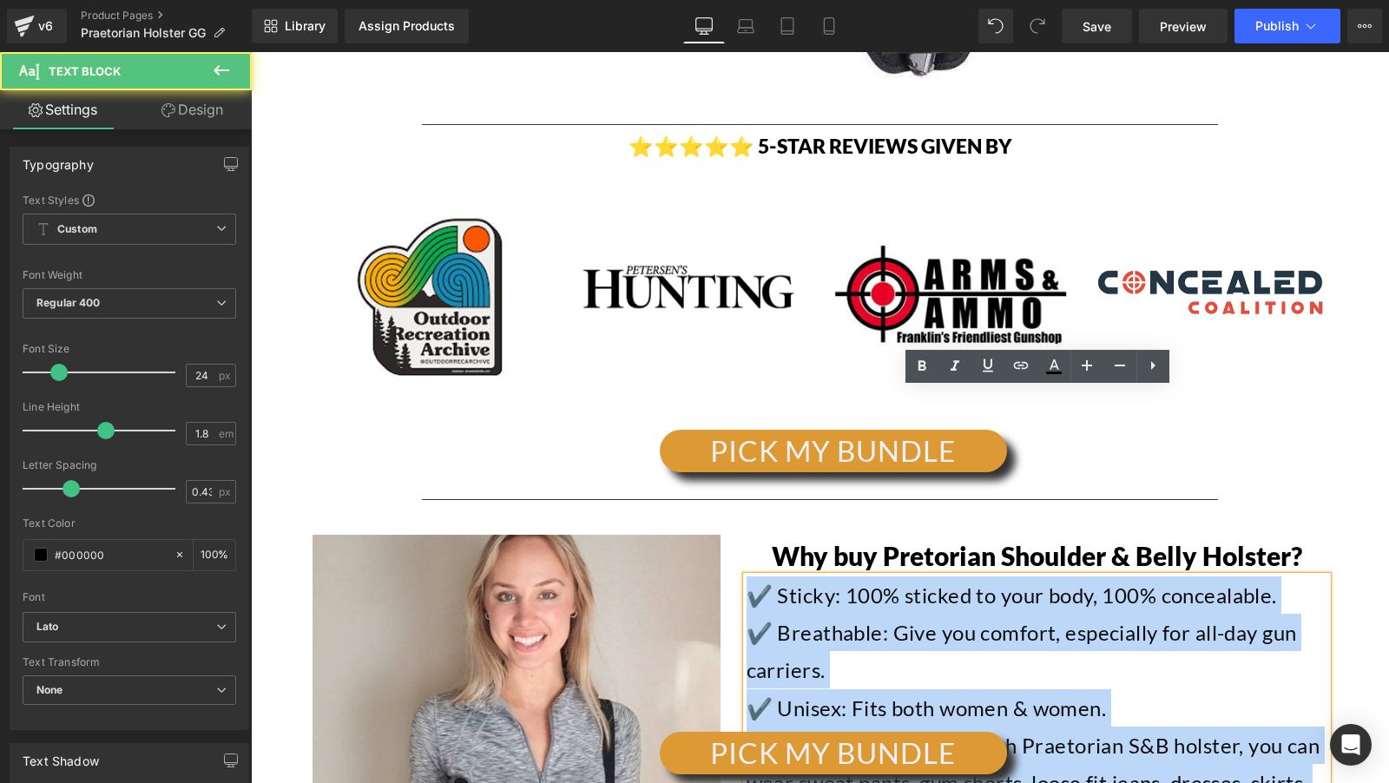
copy div "✔️ Sticky: 100% sticked to your body, 100% concealable. ✔️ Breathable: Give you…"
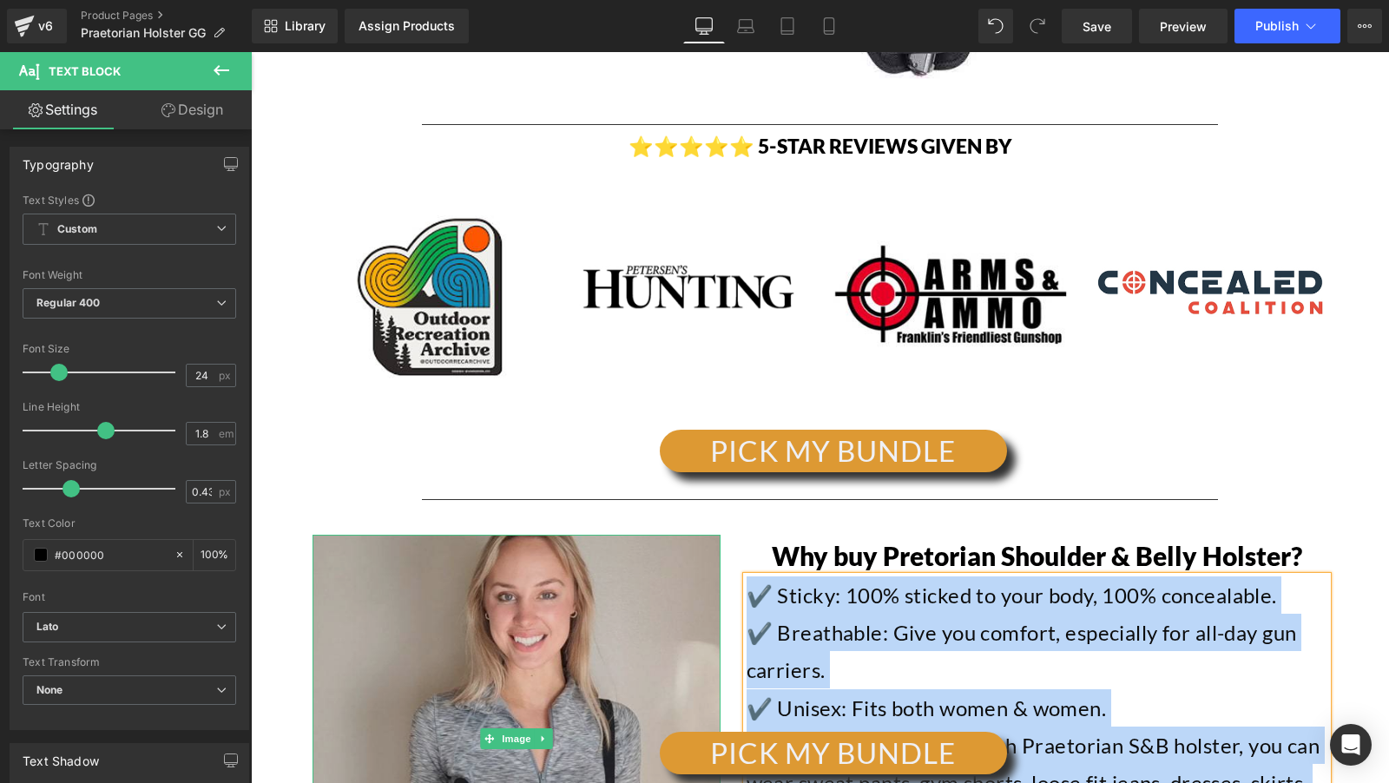
click at [500, 535] on img at bounding box center [517, 739] width 408 height 408
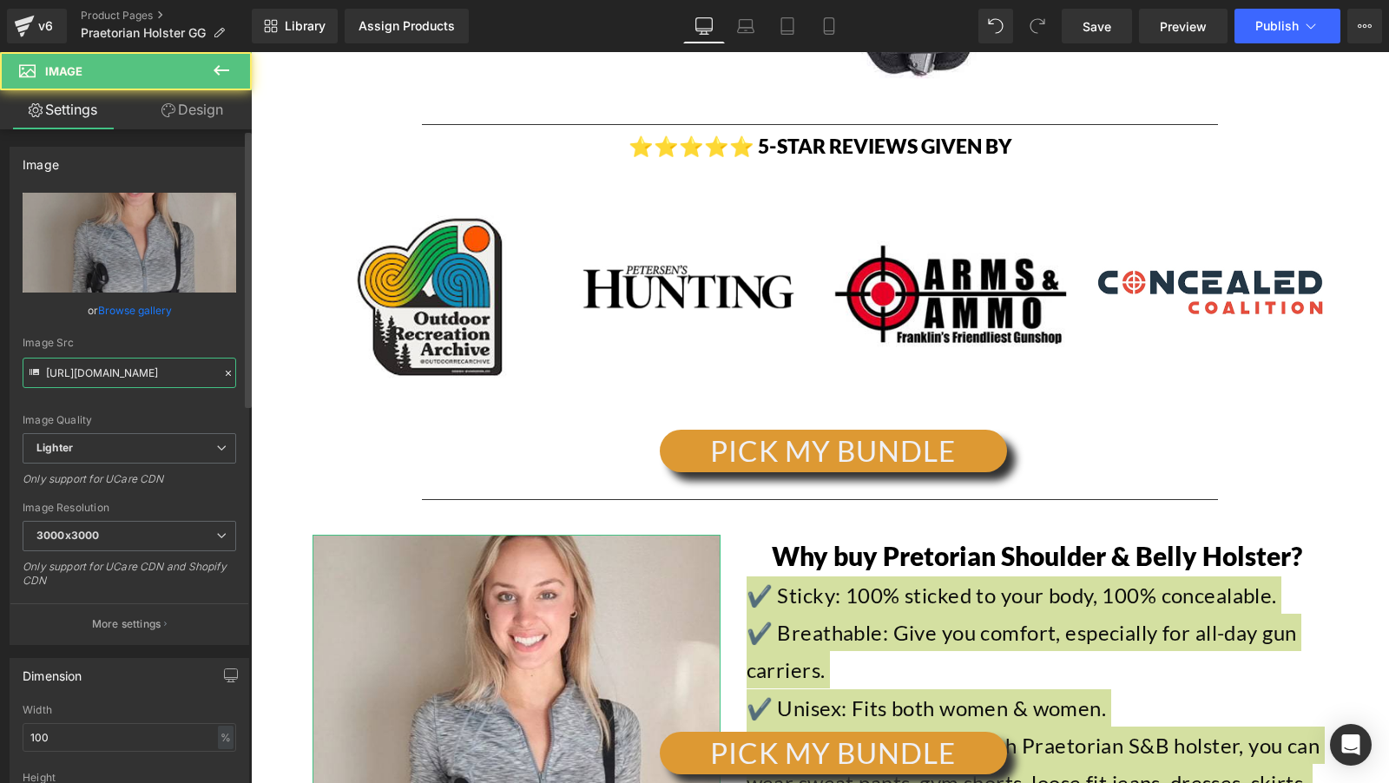
click at [130, 377] on input "https://ucarecdn.com/03282c49-a79b-442a-9cdc-a3f1acb09e99/-/format/auto/-/previ…" at bounding box center [130, 373] width 214 height 30
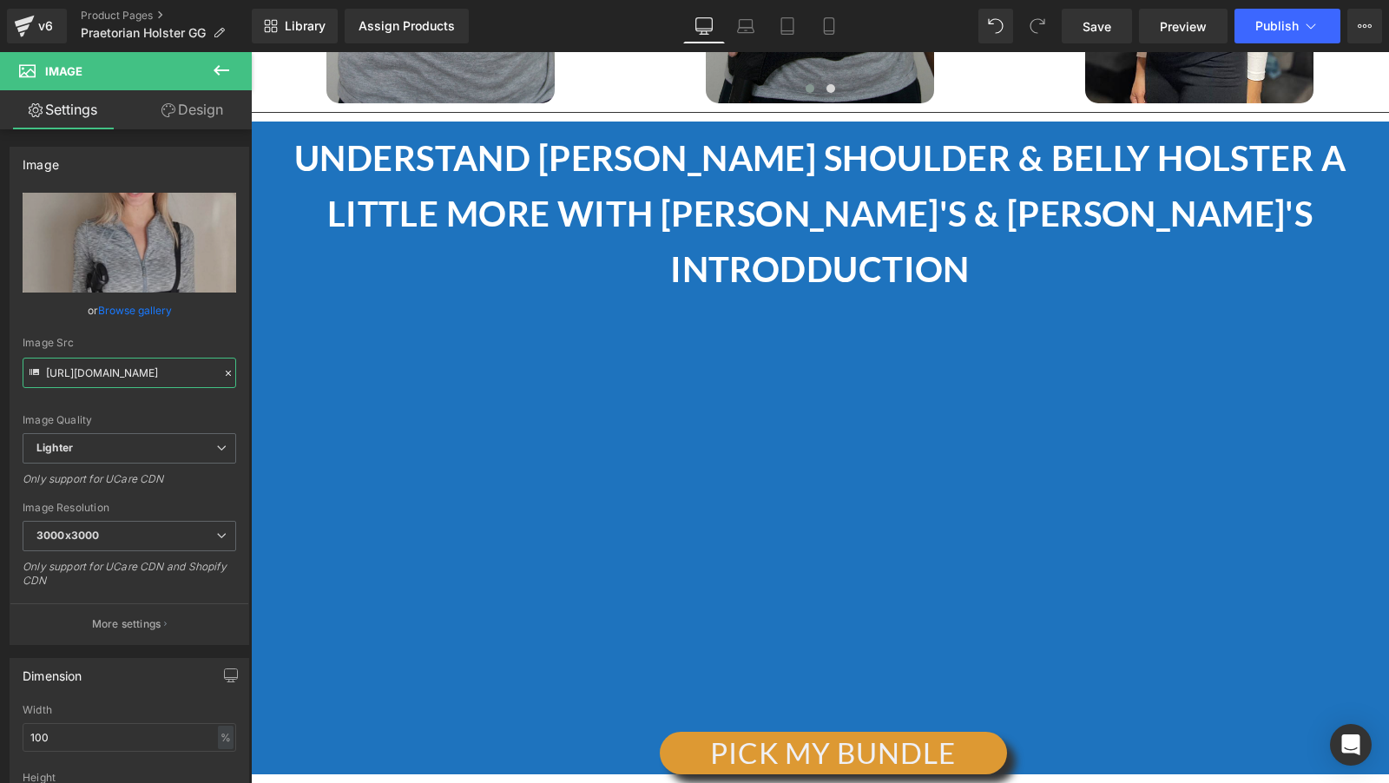
scroll to position [18425, 0]
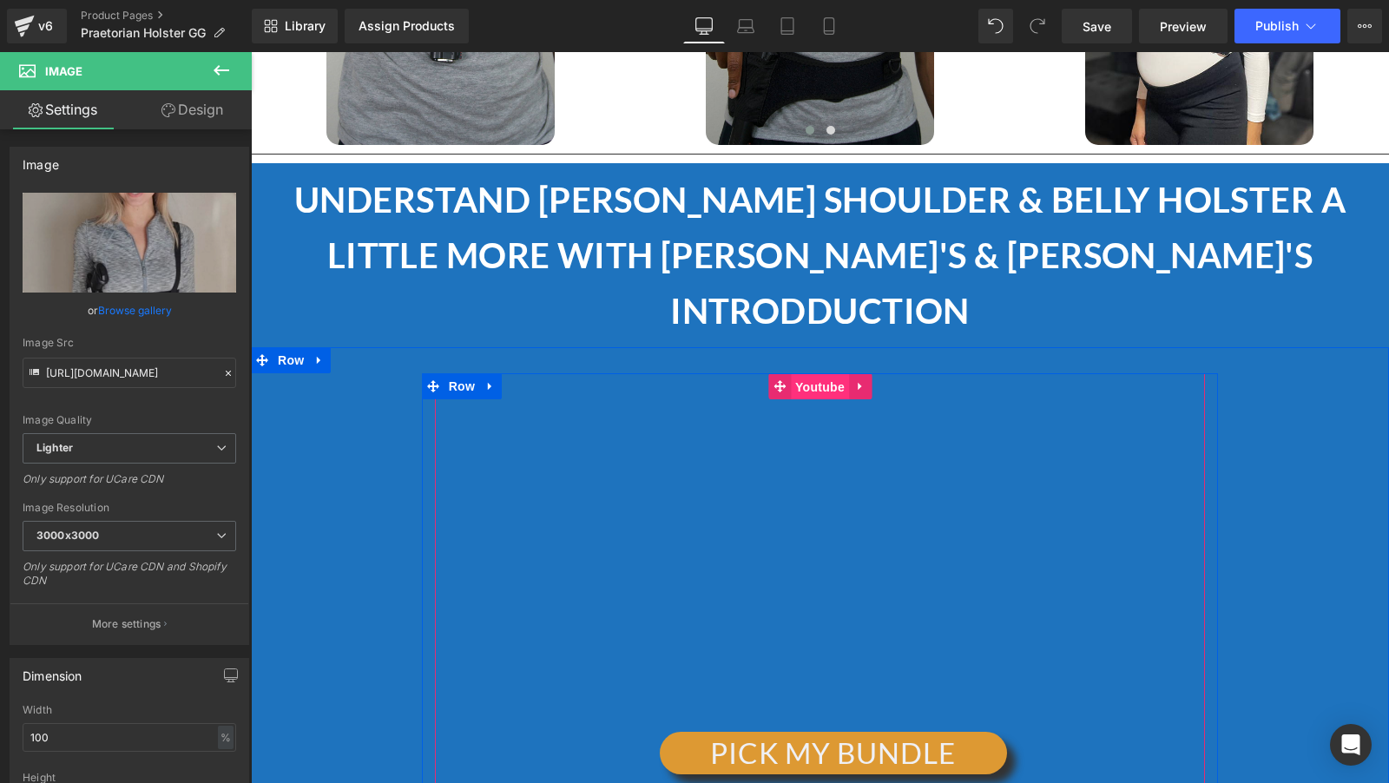
click at [815, 374] on span "Youtube" at bounding box center [820, 387] width 58 height 26
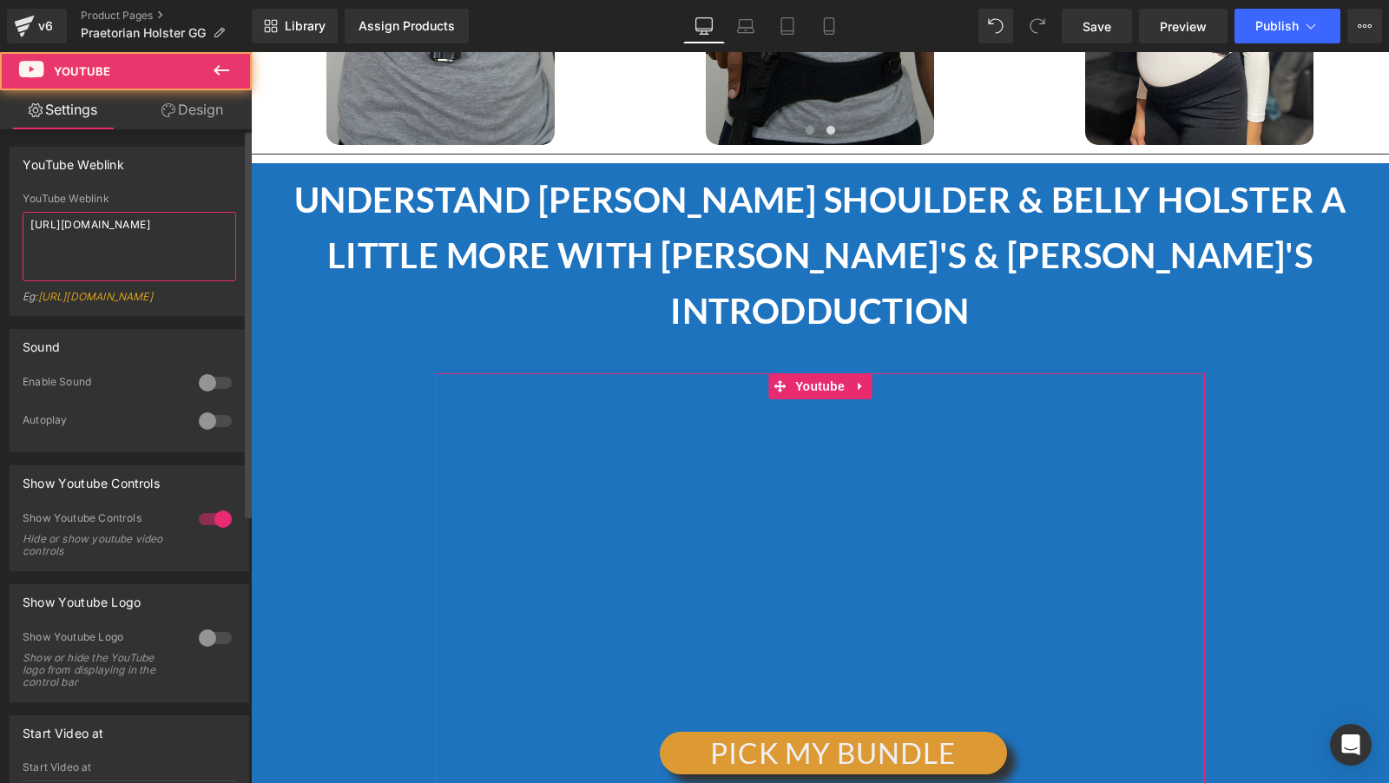
click at [108, 249] on textarea "https://youtu.be/XfIQZq2n29w" at bounding box center [130, 246] width 214 height 69
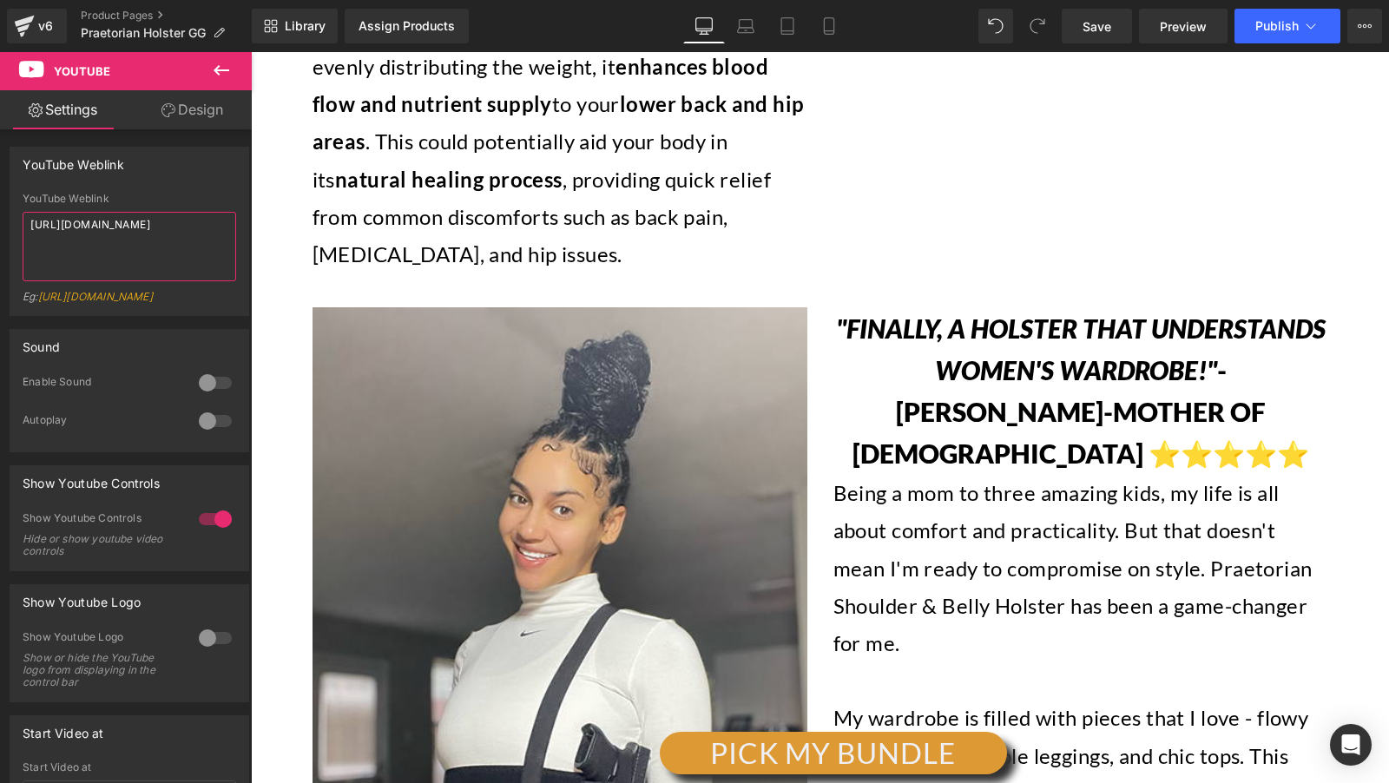
scroll to position [8703, 0]
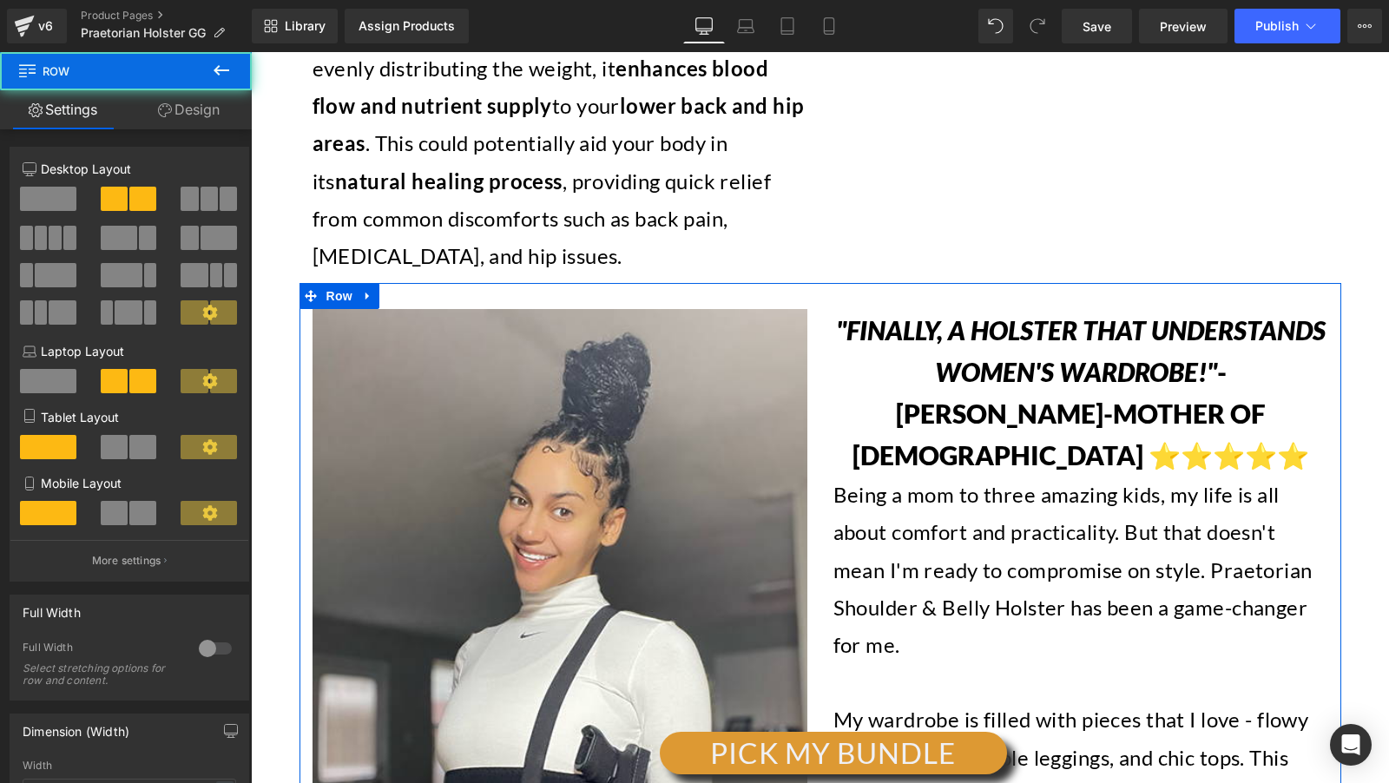
click at [979, 314] on icon ""Finally, a Holster That Understands Women's Wardrobe!"" at bounding box center [1081, 350] width 490 height 73
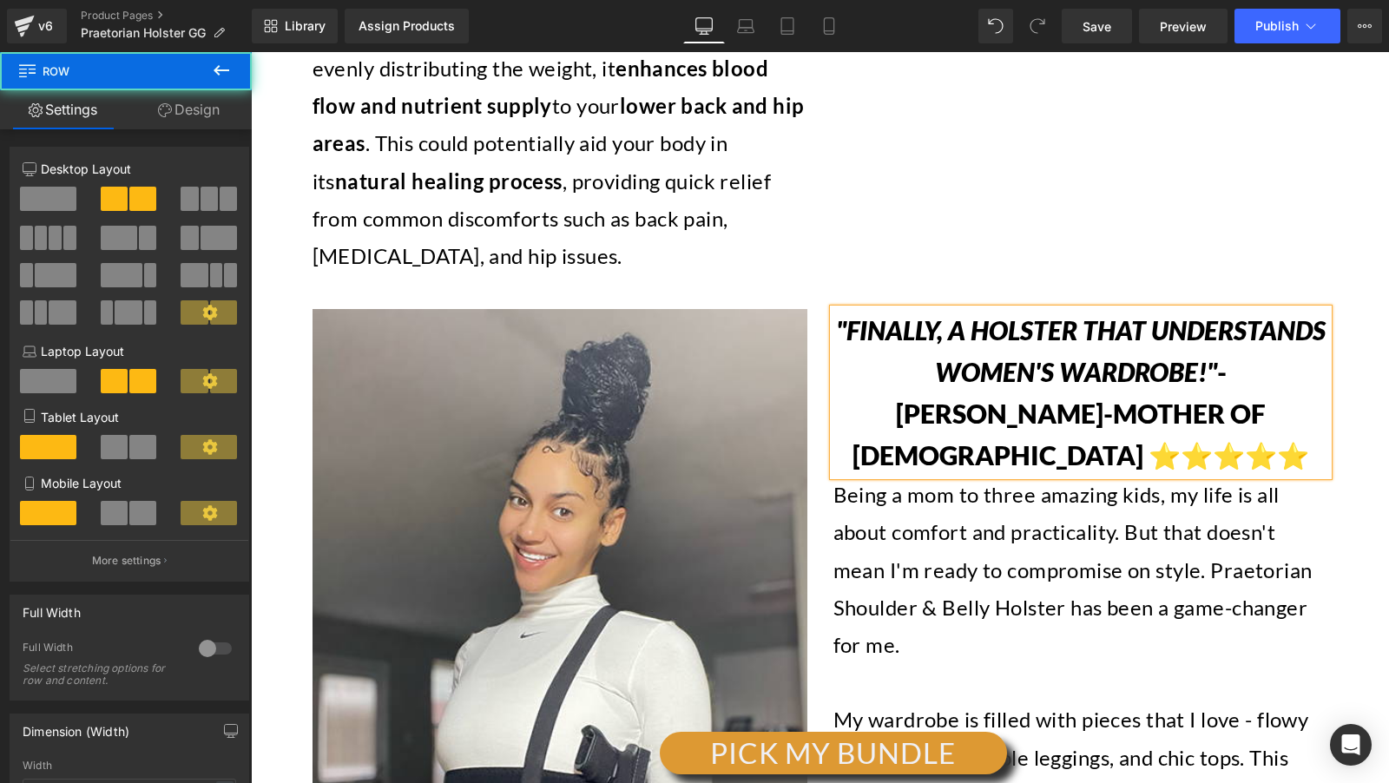
click at [979, 314] on icon ""Finally, a Holster That Understands Women's Wardrobe!"" at bounding box center [1081, 350] width 490 height 73
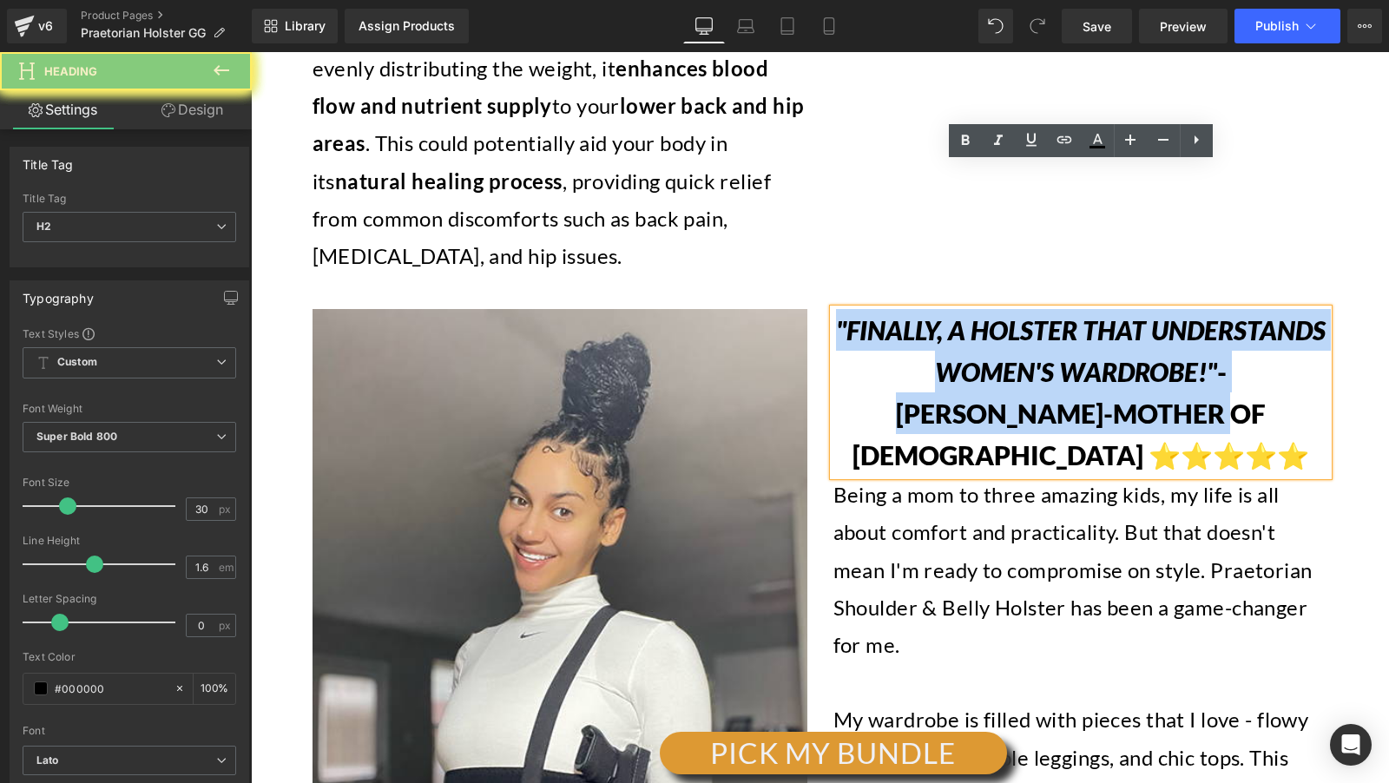
click at [979, 314] on icon ""Finally, a Holster That Understands Women's Wardrobe!"" at bounding box center [1081, 350] width 490 height 73
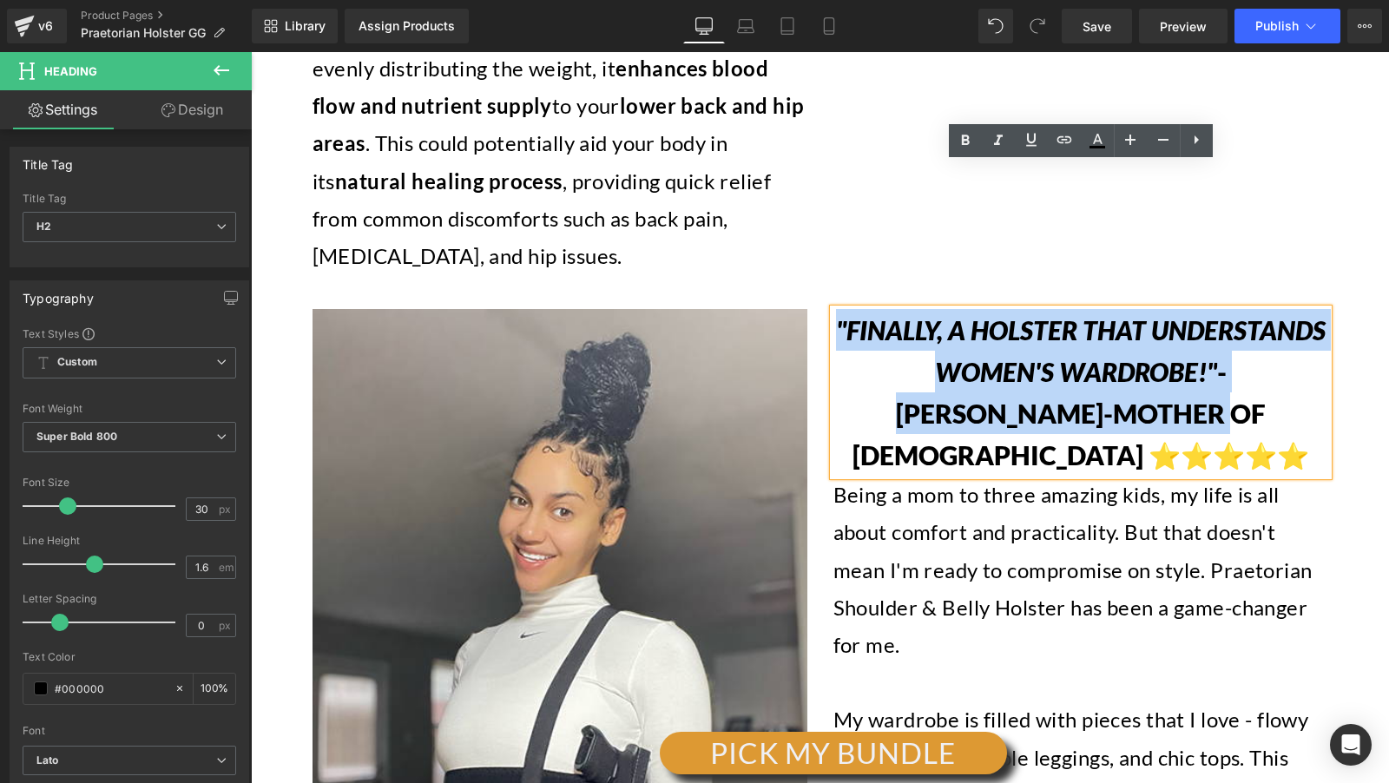
click at [974, 476] on p "Being a mom to three amazing kids, my life is all about comfort and practicalit…" at bounding box center [1080, 570] width 495 height 188
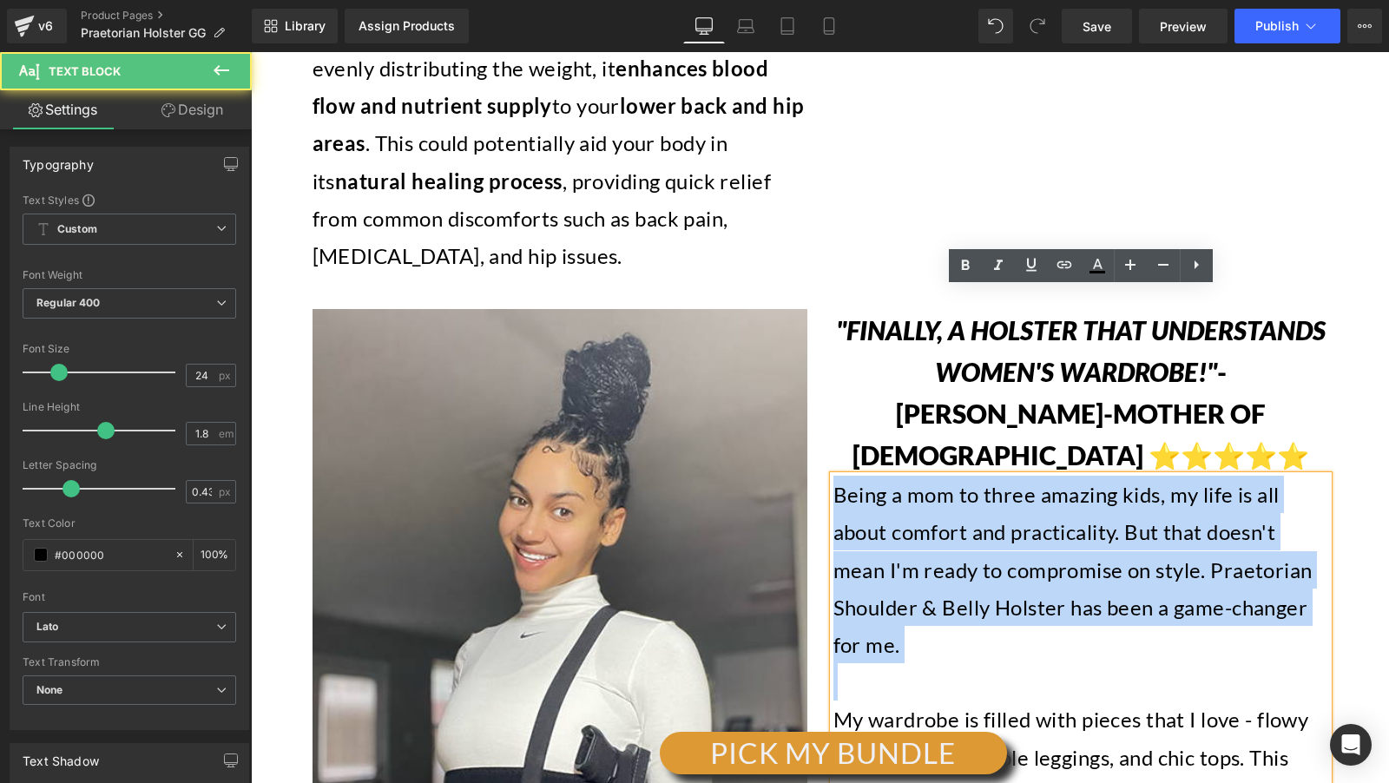
click at [974, 476] on p "Being a mom to three amazing kids, my life is all about comfort and practicalit…" at bounding box center [1080, 570] width 495 height 188
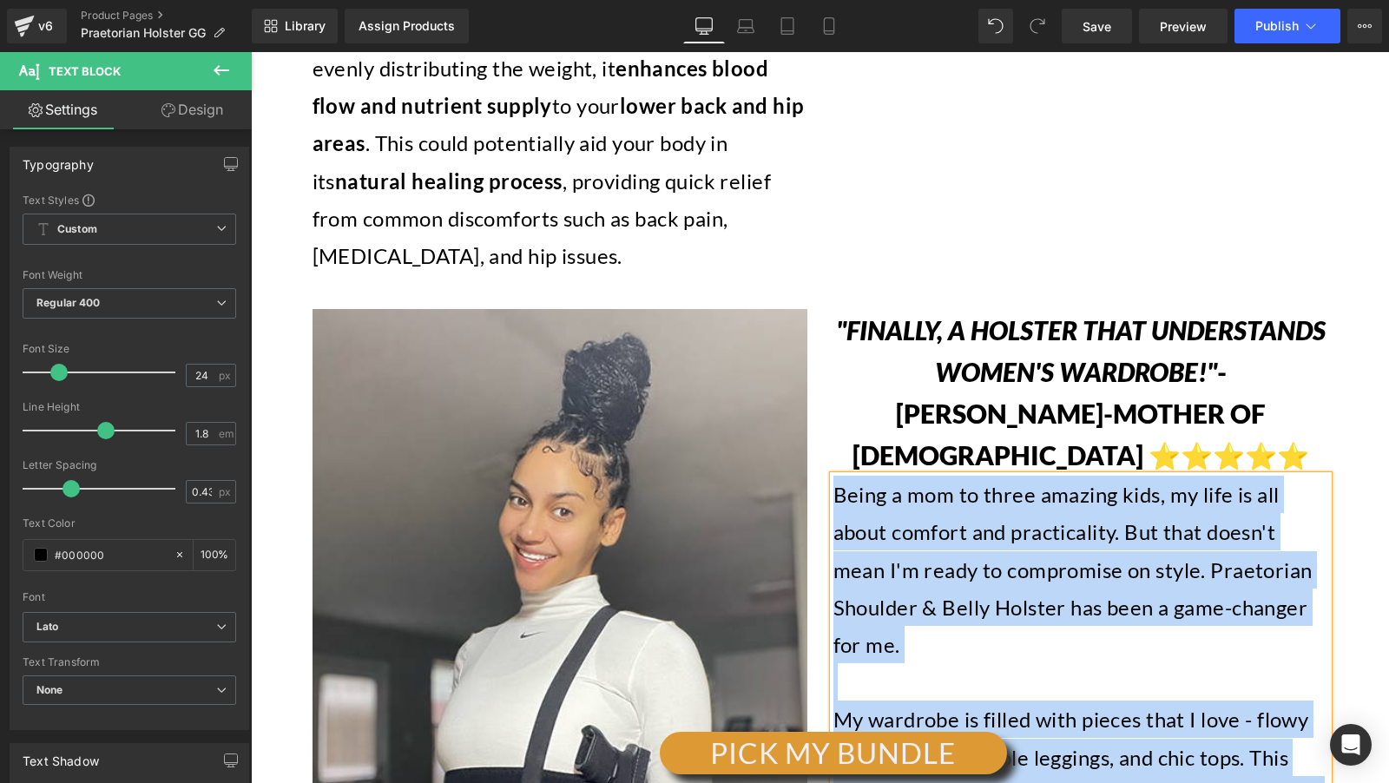
copy div "Being a mom to three amazing kids, my life is all about comfort and practicalit…"
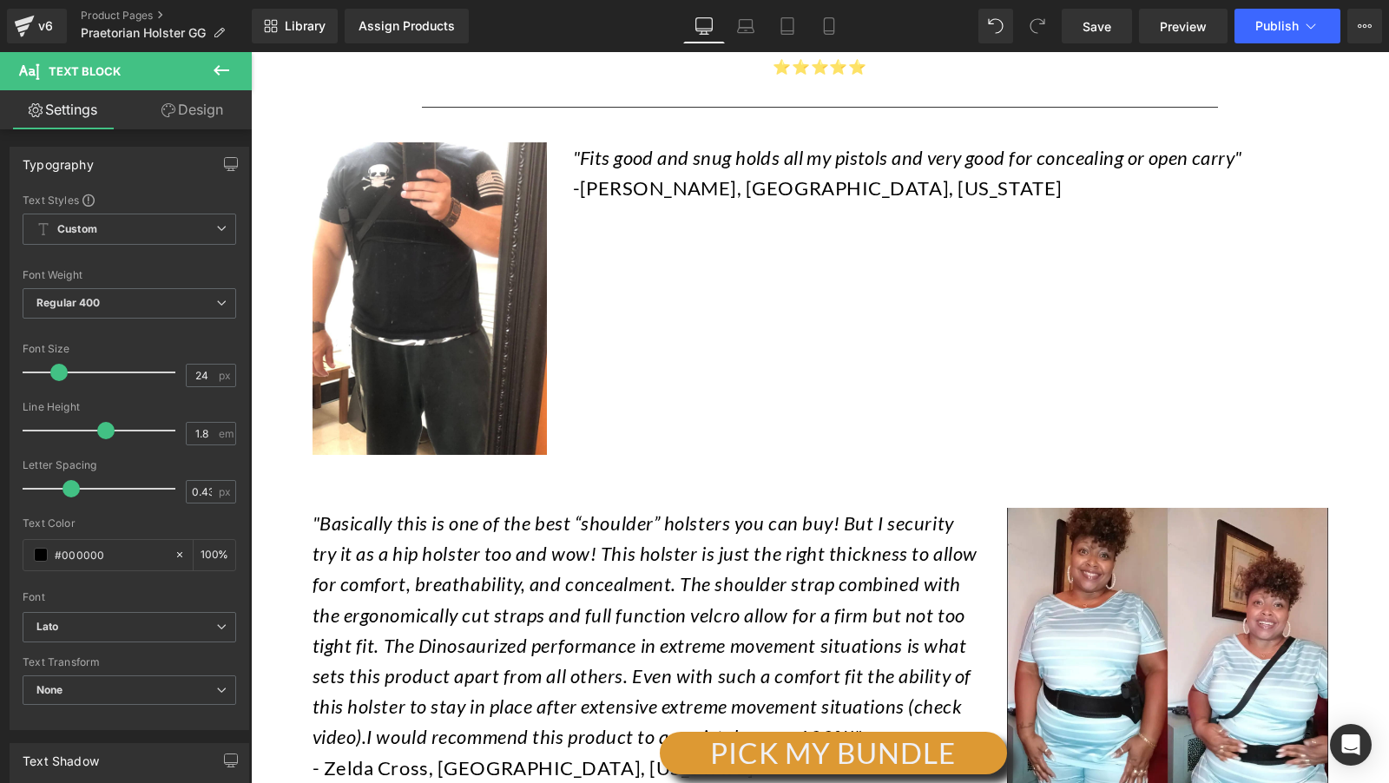
scroll to position [15675, 0]
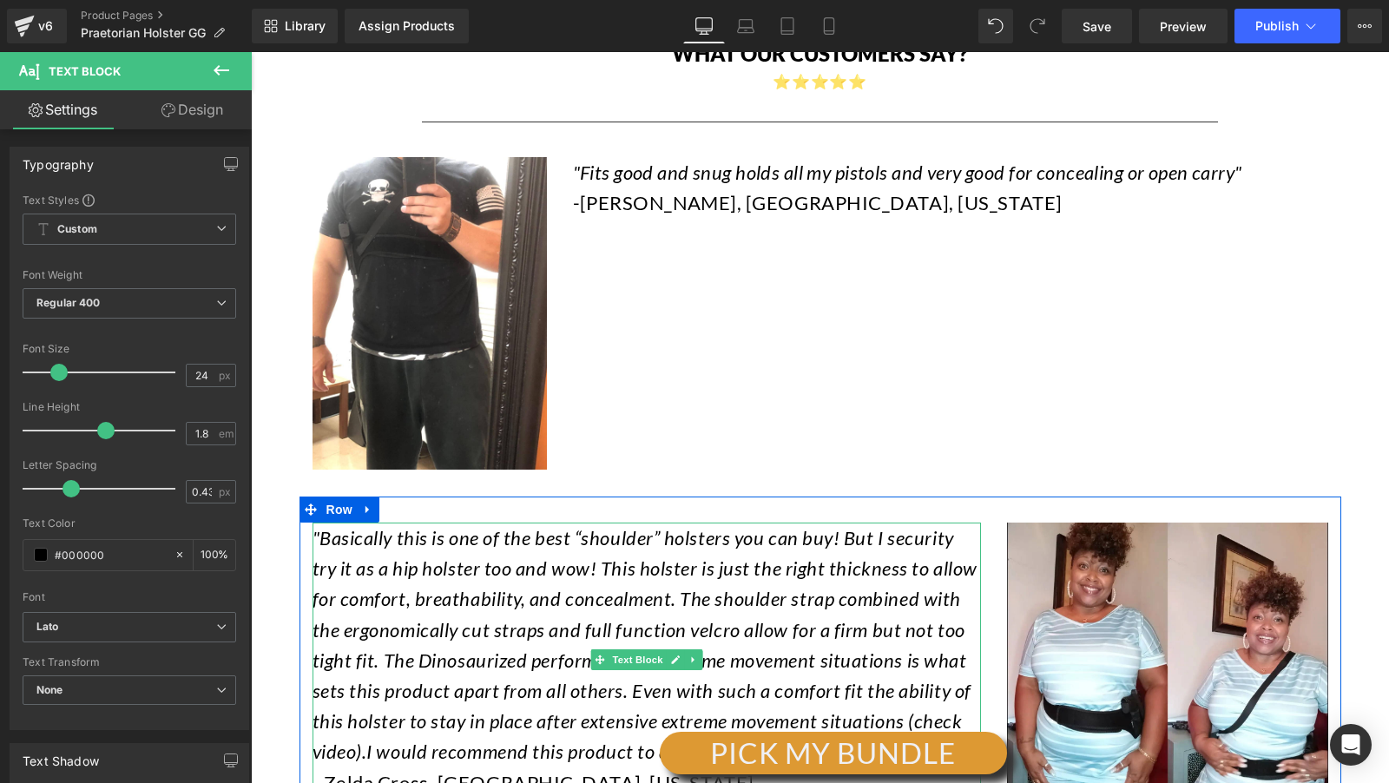
click at [539, 526] on icon ""Basically this is one of the best “shoulder” holsters you can buy! But I secur…" at bounding box center [645, 644] width 665 height 237
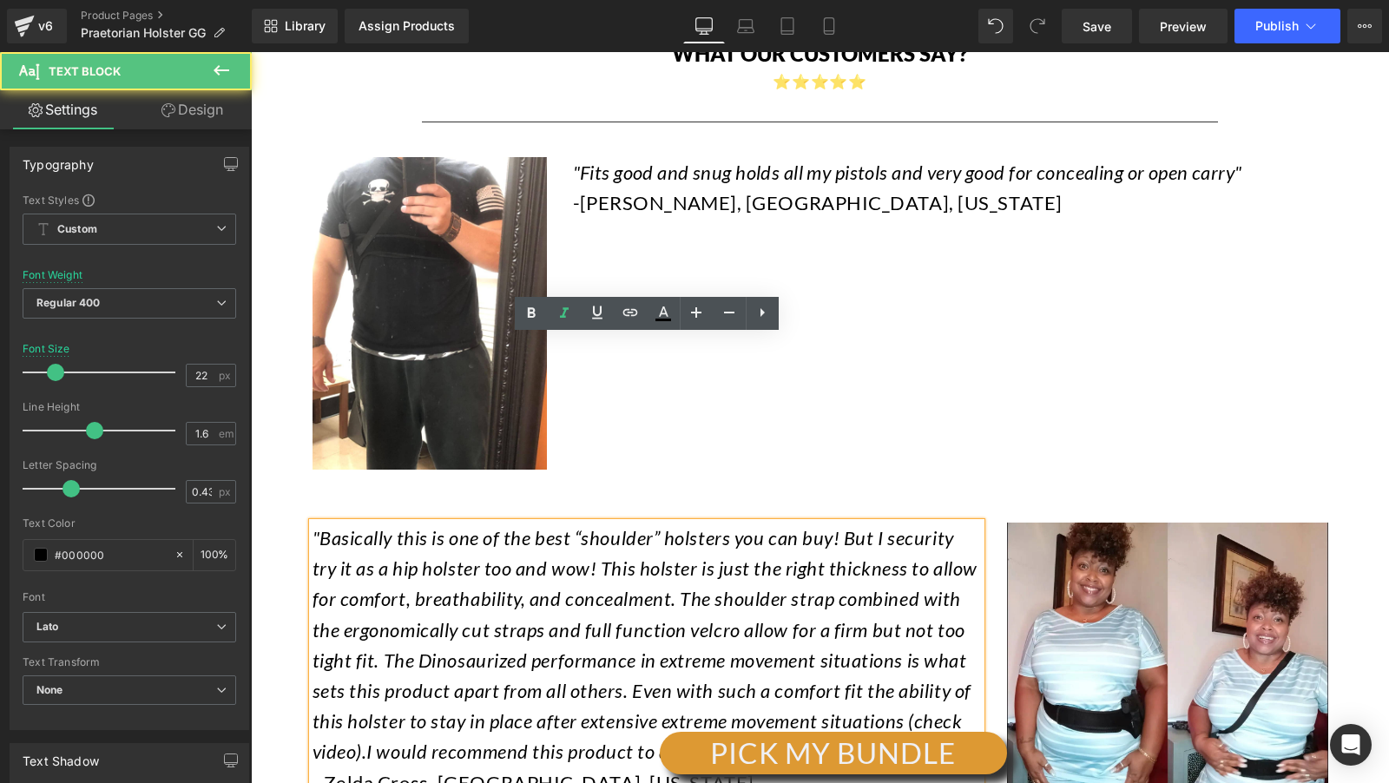
scroll to position [15378, 0]
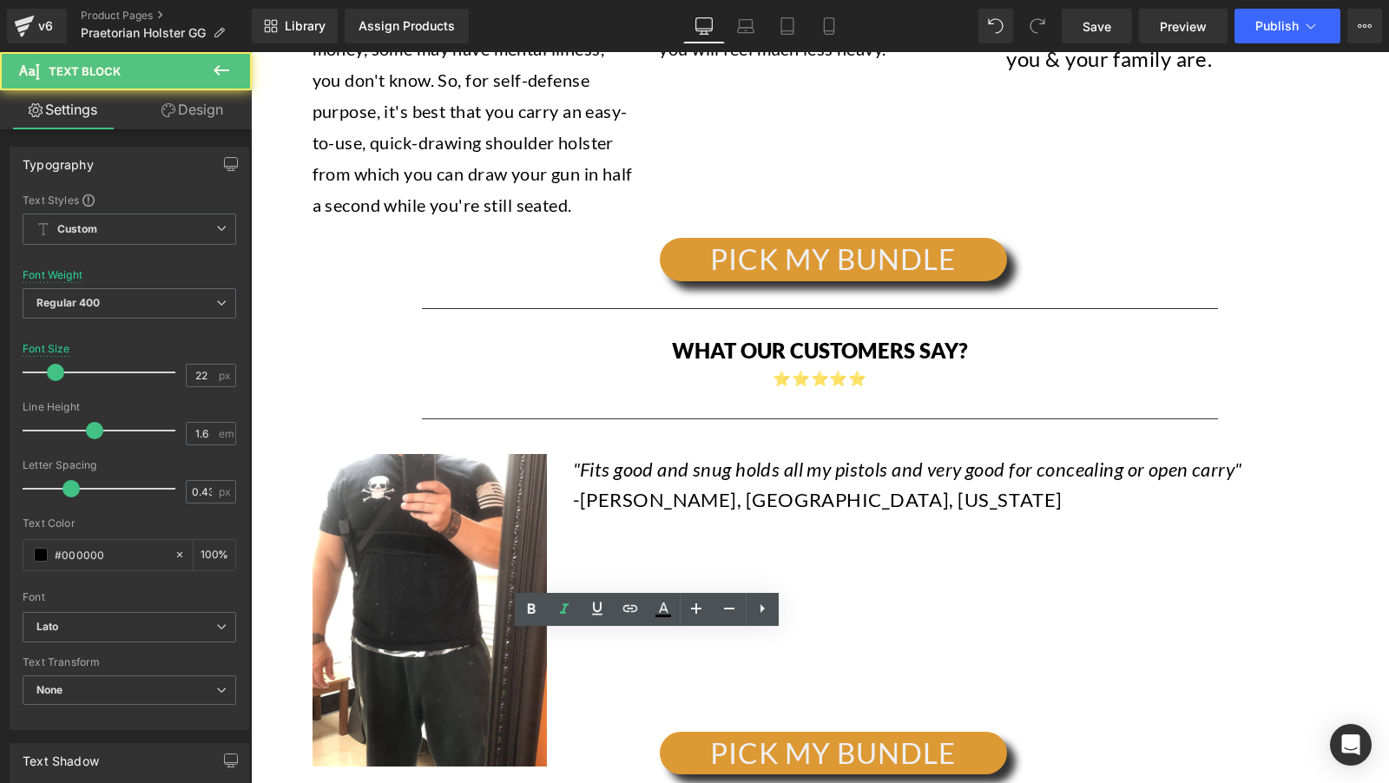
click at [636, 488] on span "Kerry Dudley" at bounding box center [658, 499] width 157 height 23
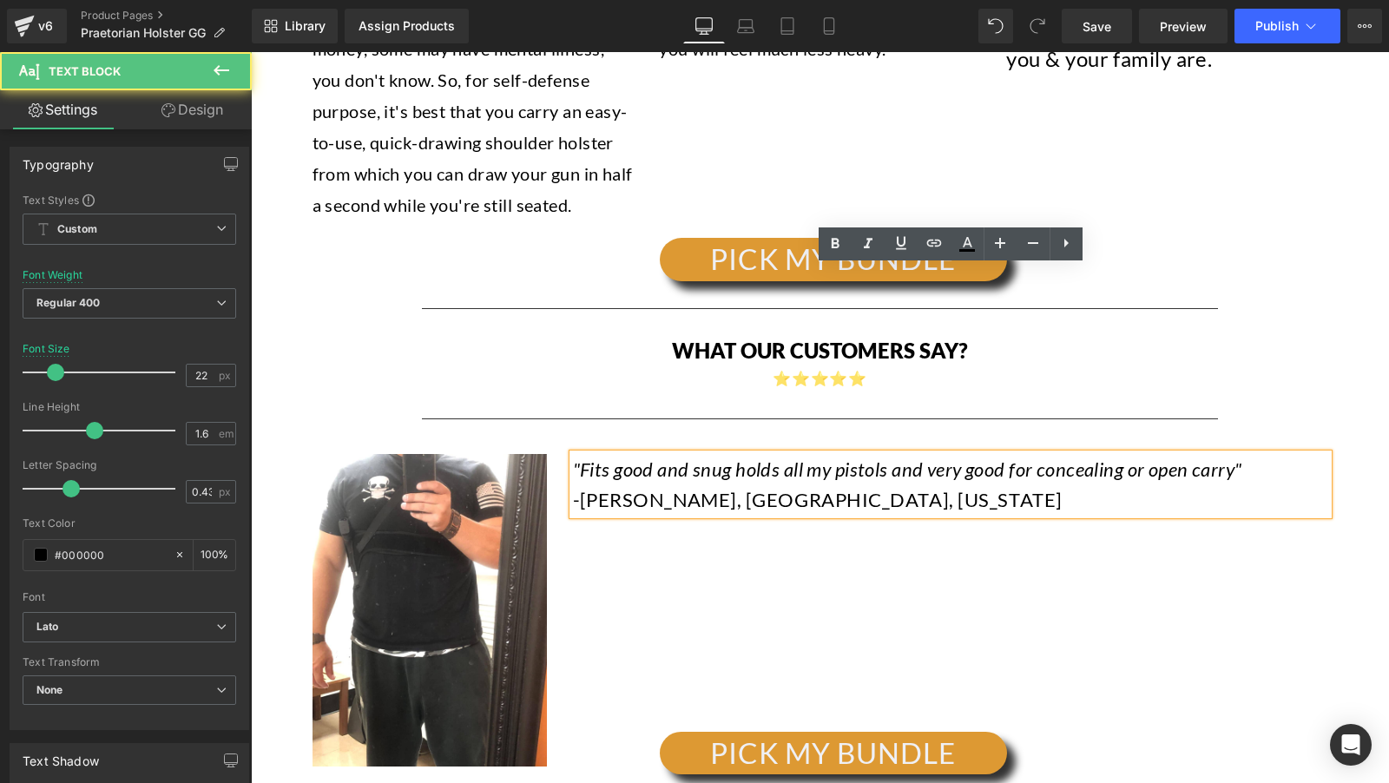
click at [670, 488] on span "Kerry Dudley" at bounding box center [658, 499] width 157 height 23
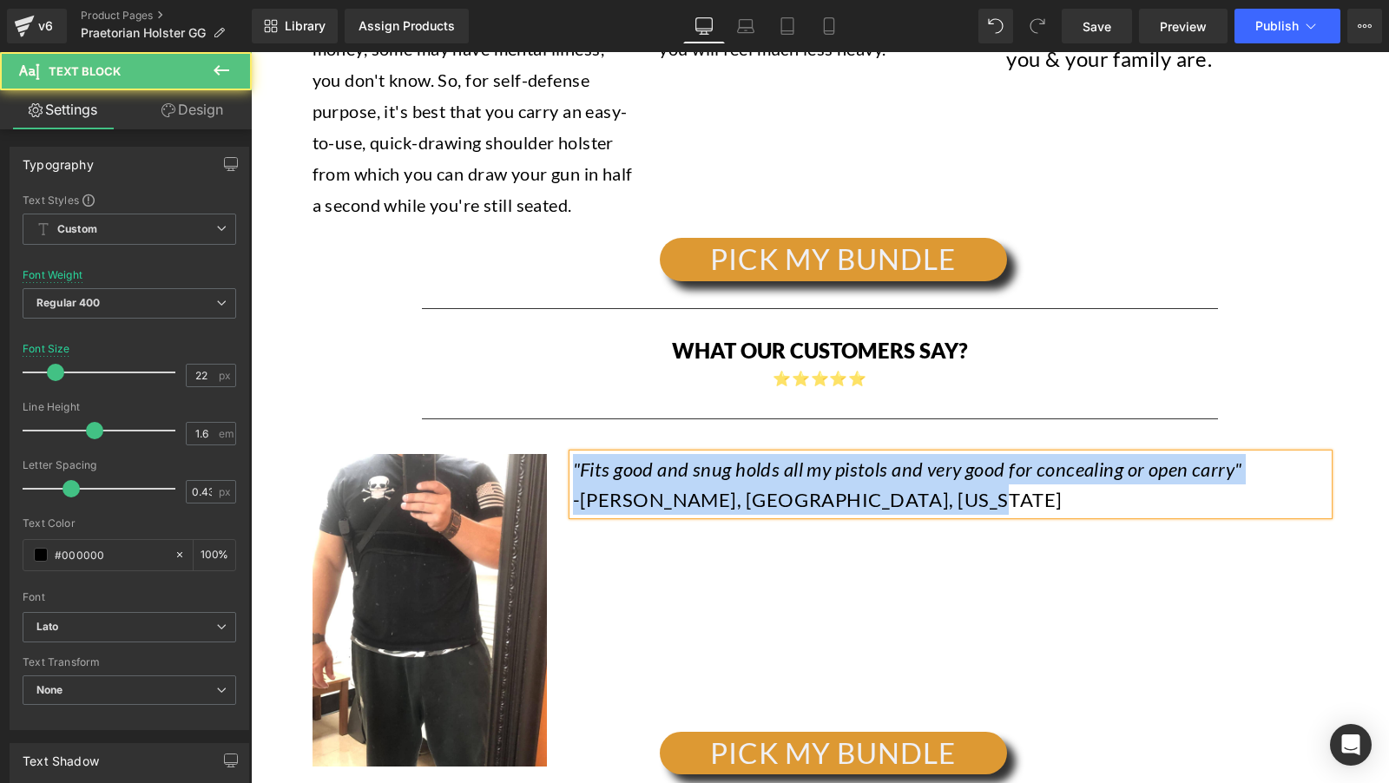
copy div ""Fits good and snug holds all my pistols and very good for concealing or open c…"
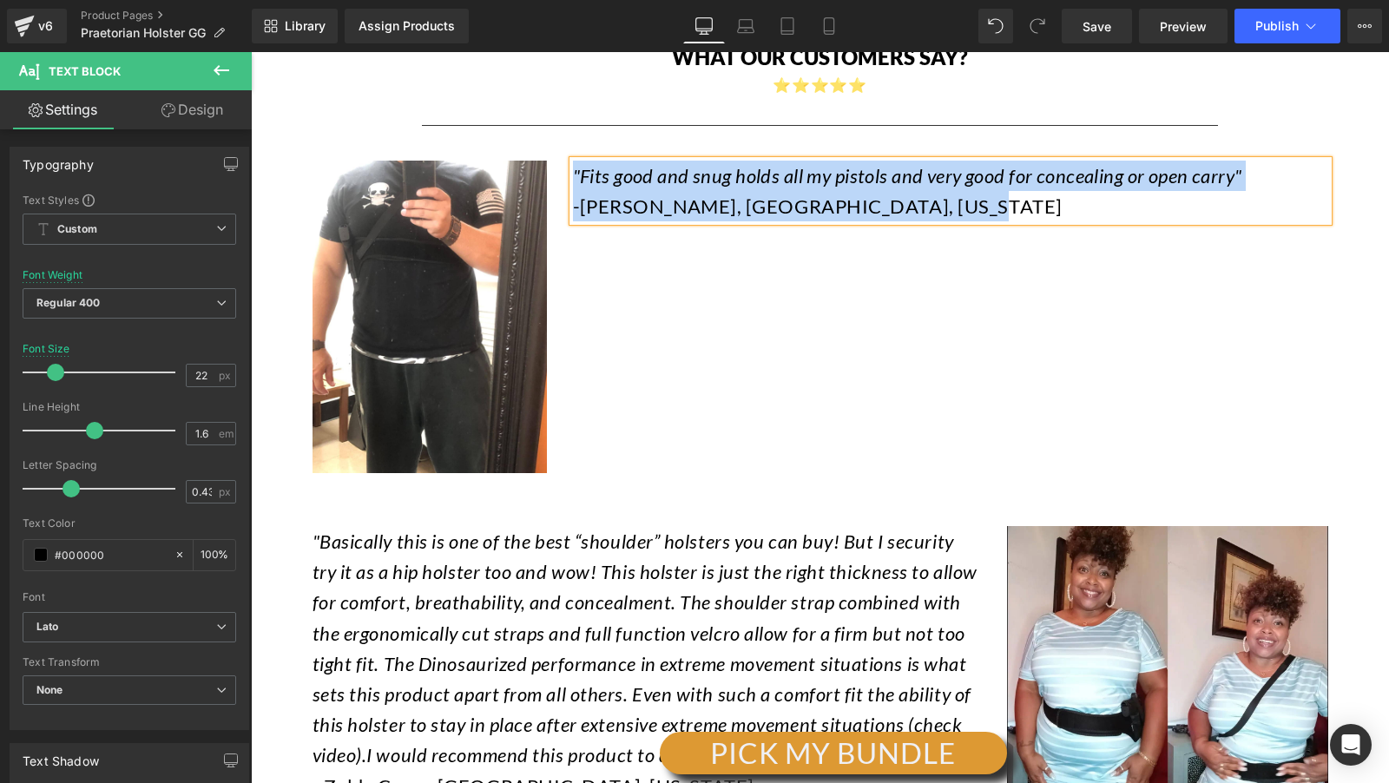
click at [526, 530] on icon ""Basically this is one of the best “shoulder” holsters you can buy! But I secur…" at bounding box center [645, 648] width 665 height 237
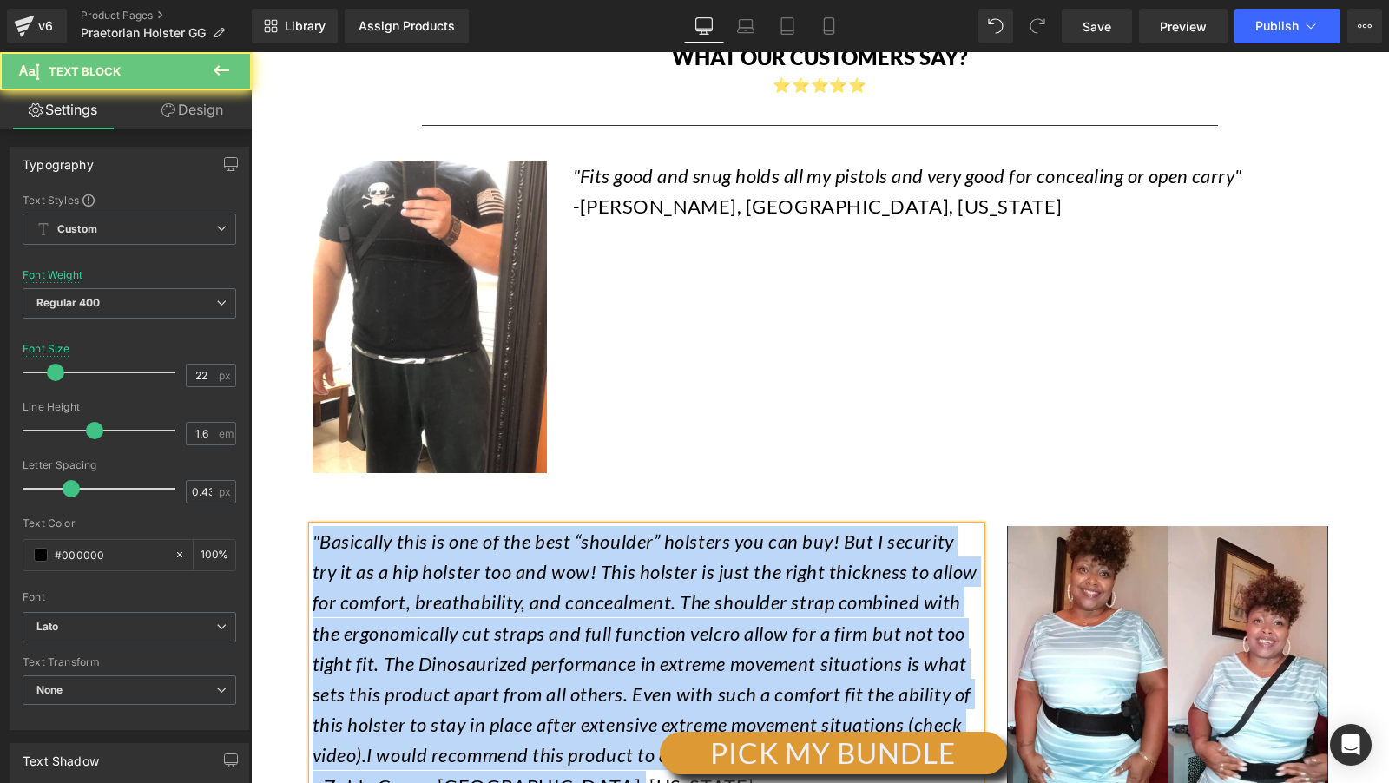
copy div ""Basically this is one of the best “shoulder” holsters you can buy! But I secur…"
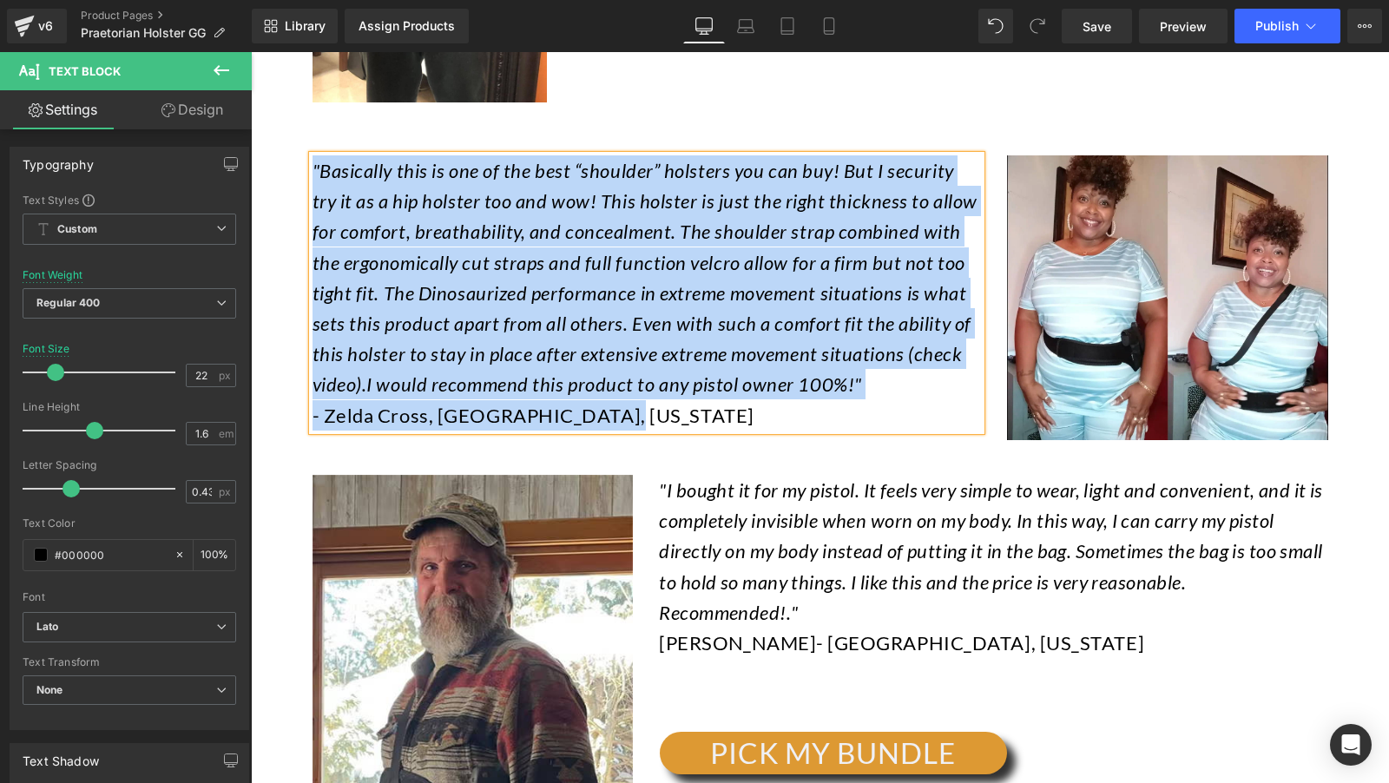
scroll to position [16056, 0]
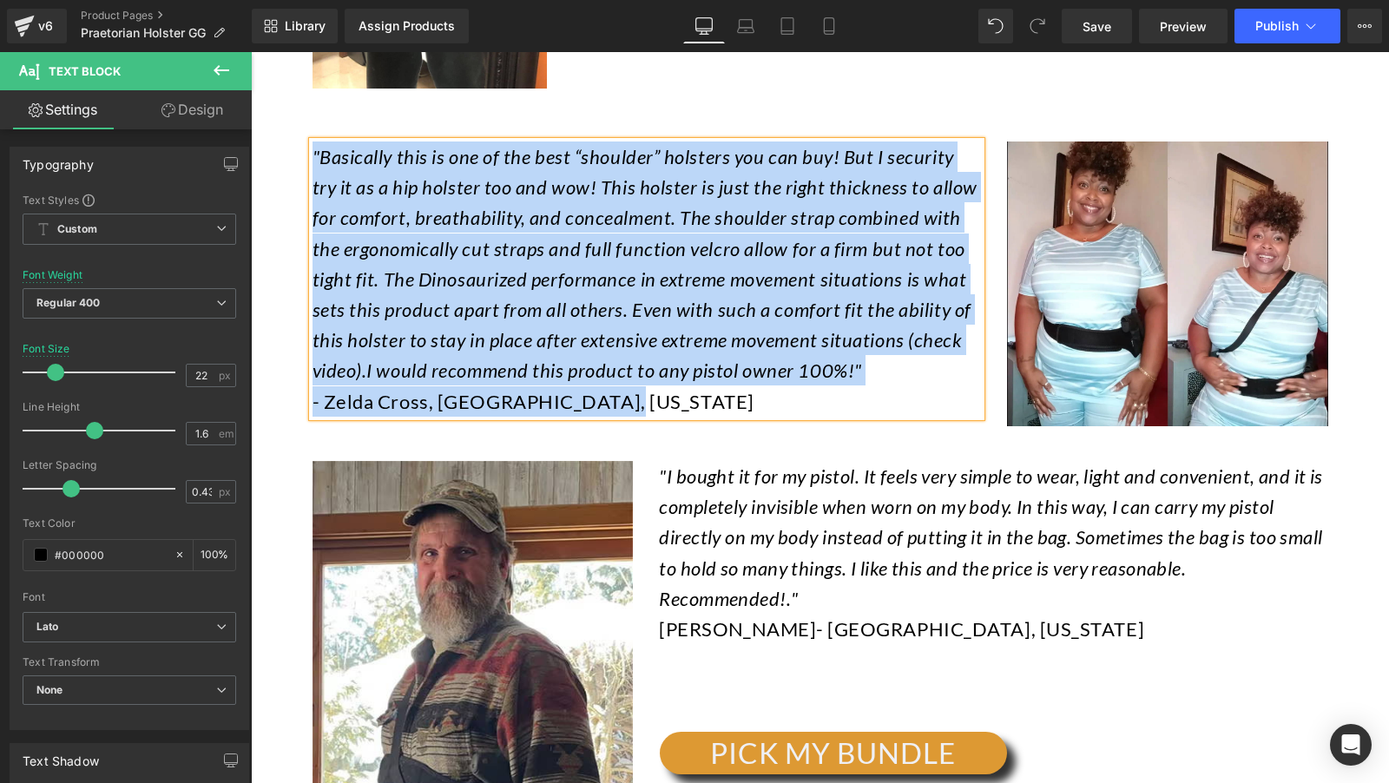
click at [838, 464] on icon ""I bought it for my pistol. It feels very simple to wear, light and convenient,…" at bounding box center [990, 537] width 663 height 146
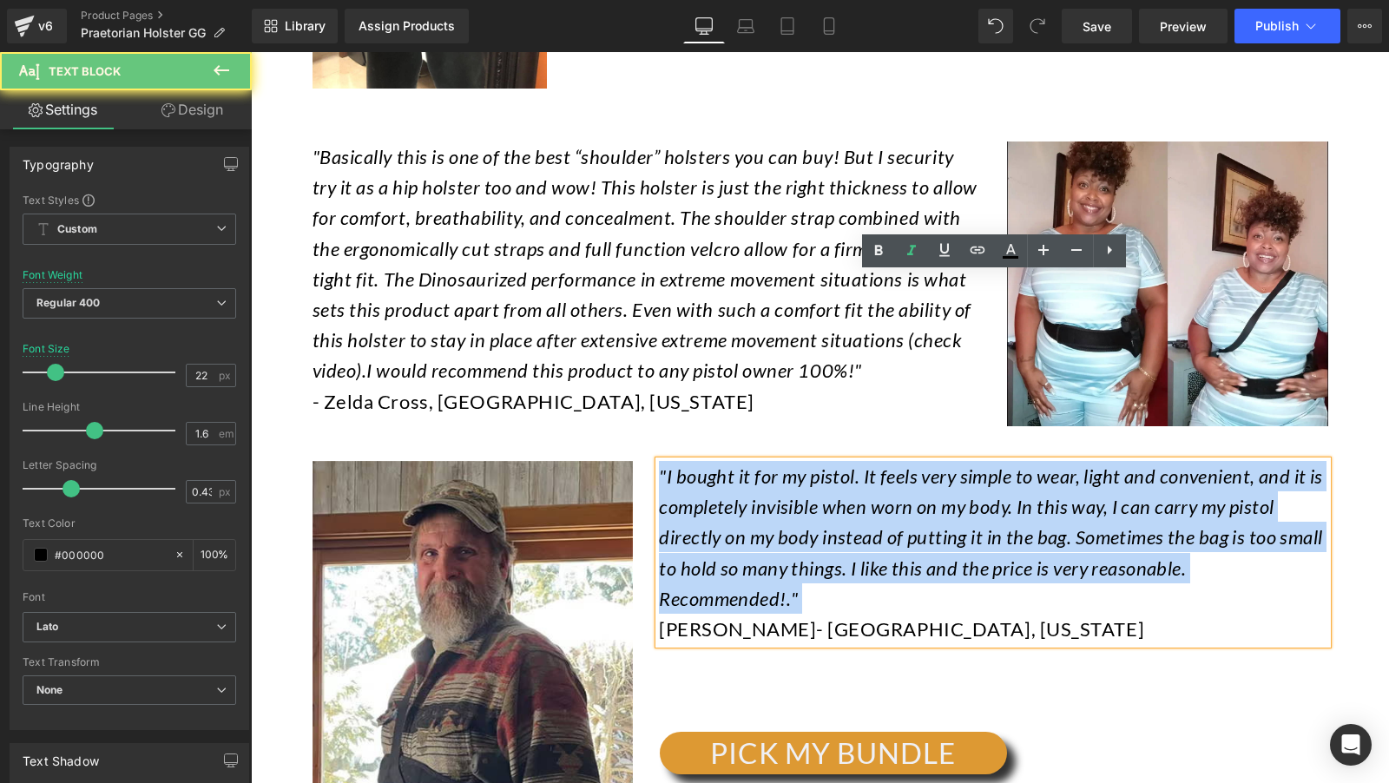
click at [838, 464] on icon ""I bought it for my pistol. It feels very simple to wear, light and convenient,…" at bounding box center [990, 537] width 663 height 146
copy span ""I bought it for my pistol. It feels very simple to wear, light and convenient,…"
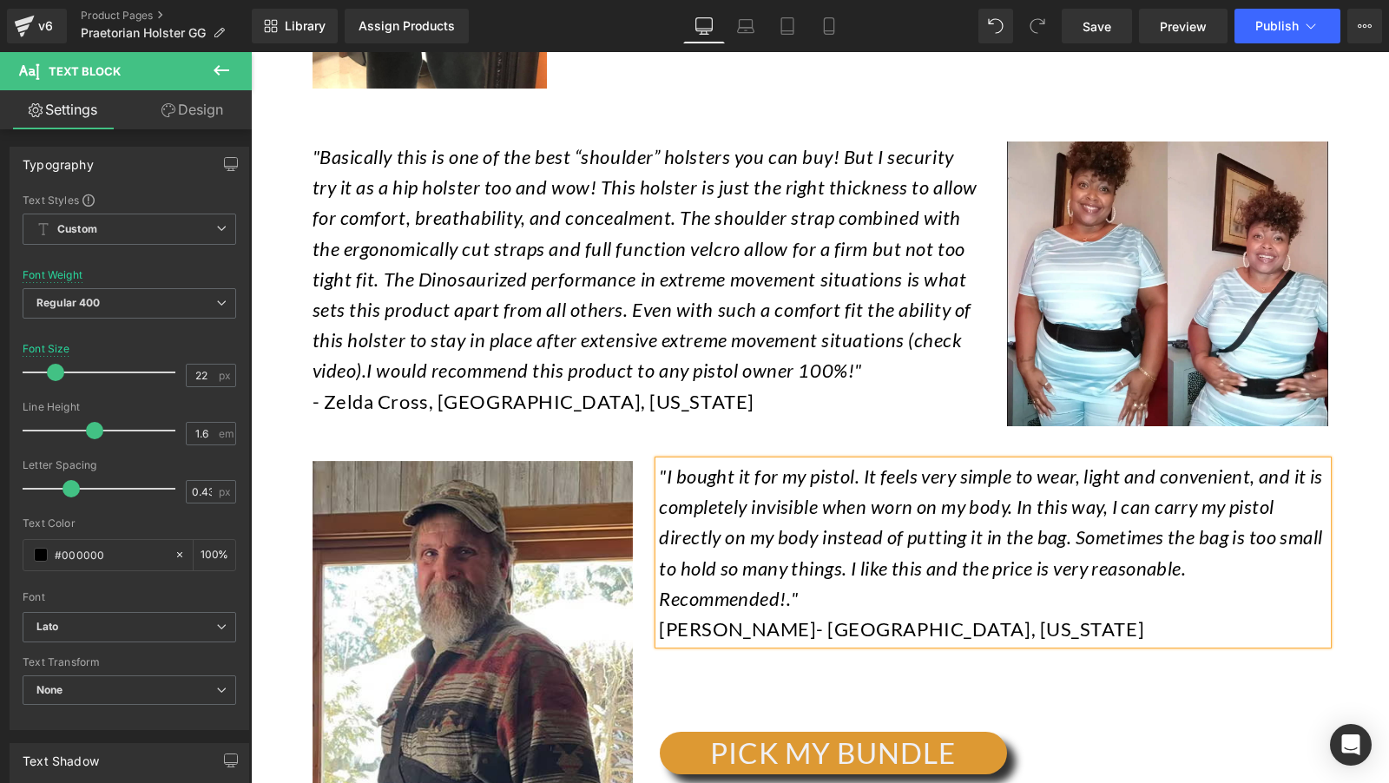
click at [734, 617] on span "Alyssa Peters" at bounding box center [737, 628] width 157 height 23
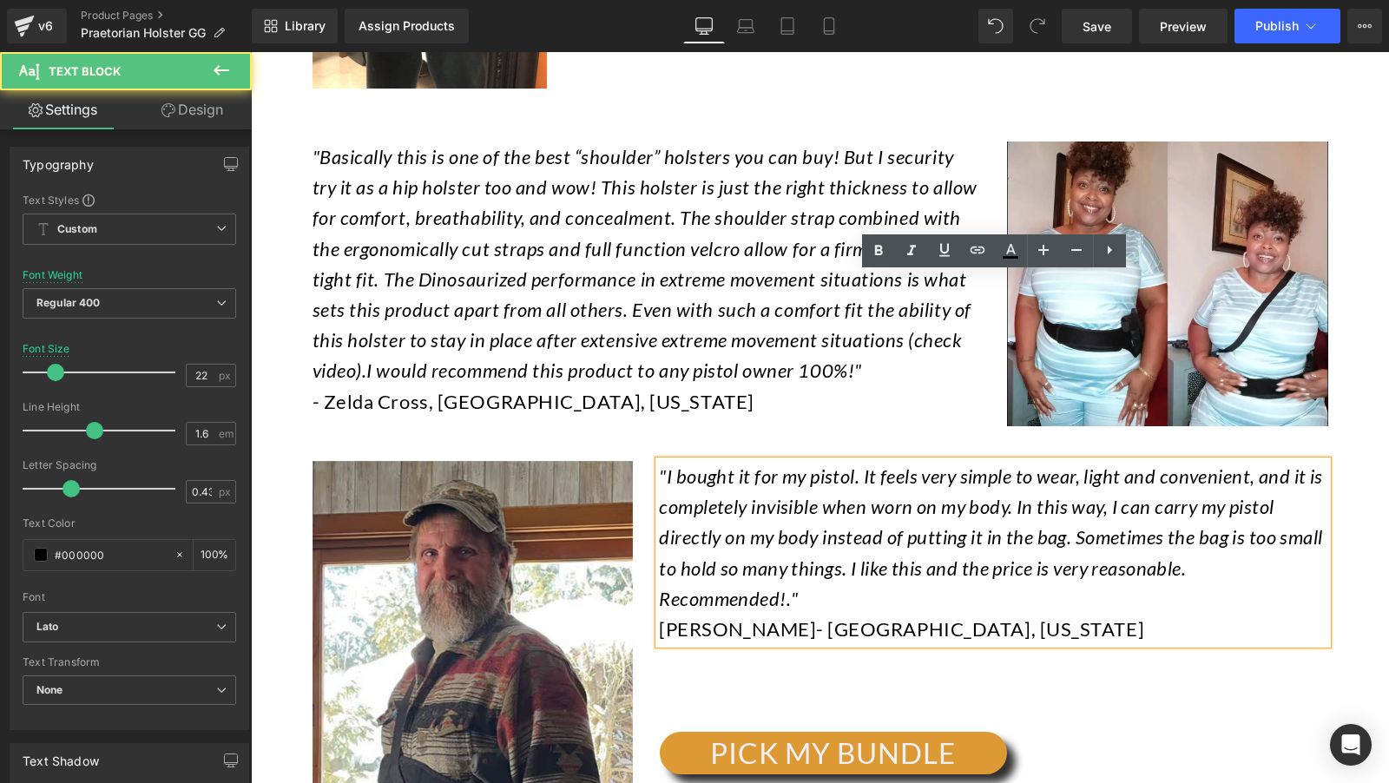
click at [734, 617] on span "Alyssa Peters" at bounding box center [737, 628] width 157 height 23
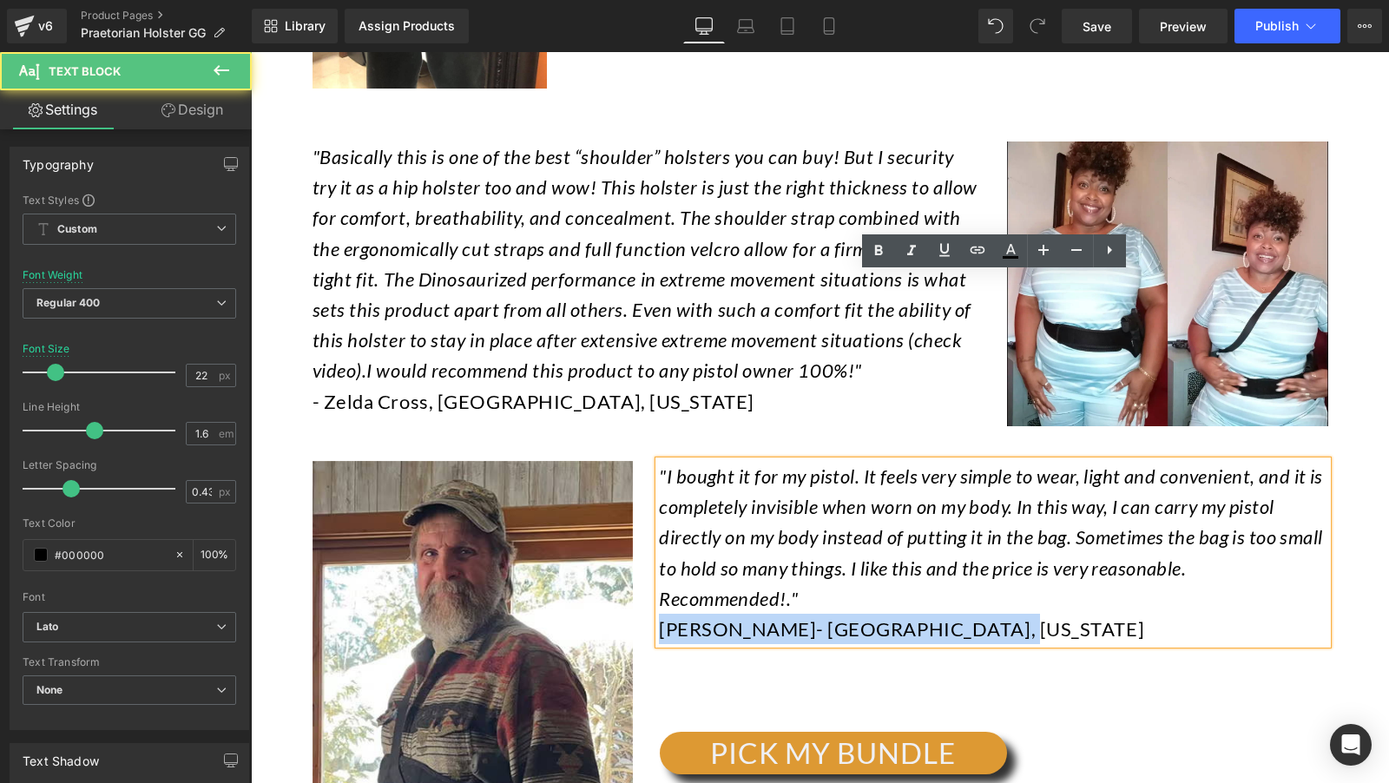
click at [734, 617] on span "Alyssa Peters" at bounding box center [737, 628] width 157 height 23
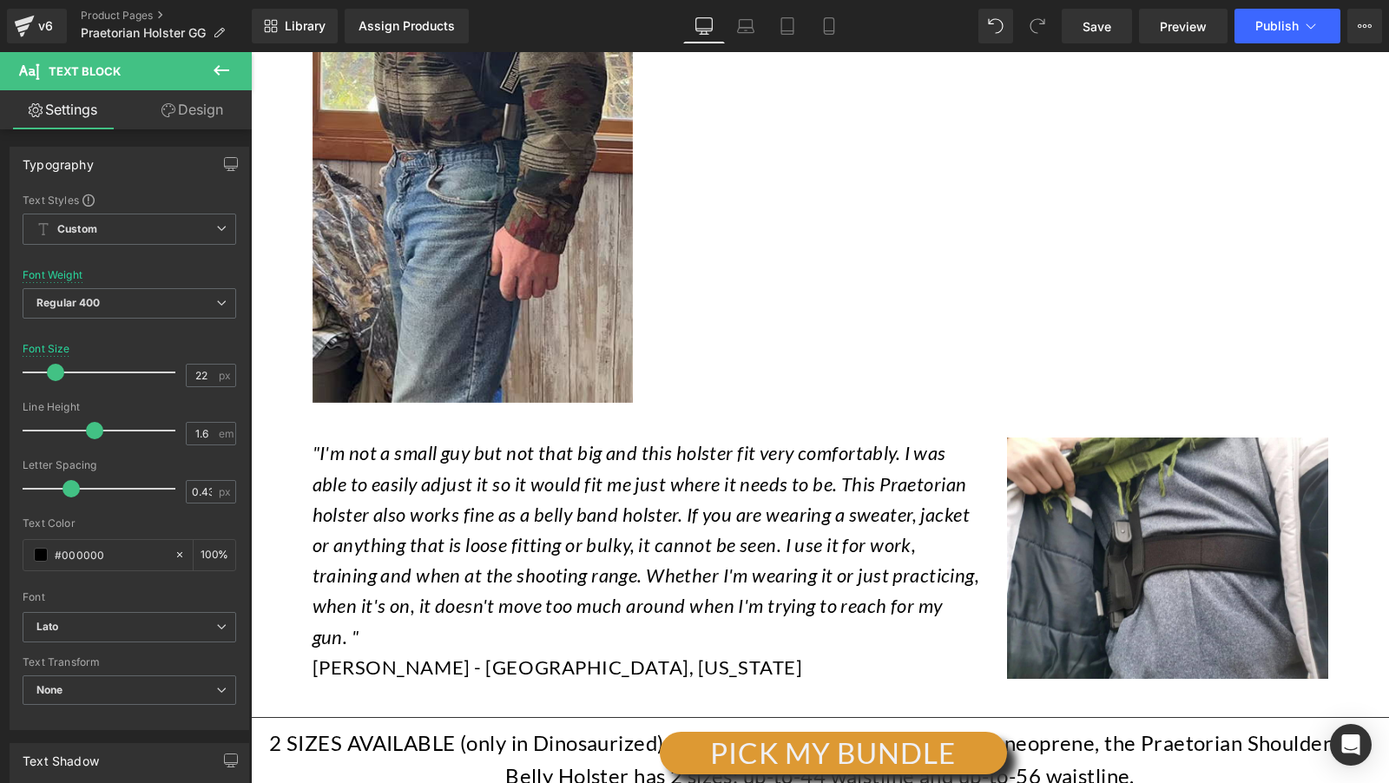
scroll to position [16820, 0]
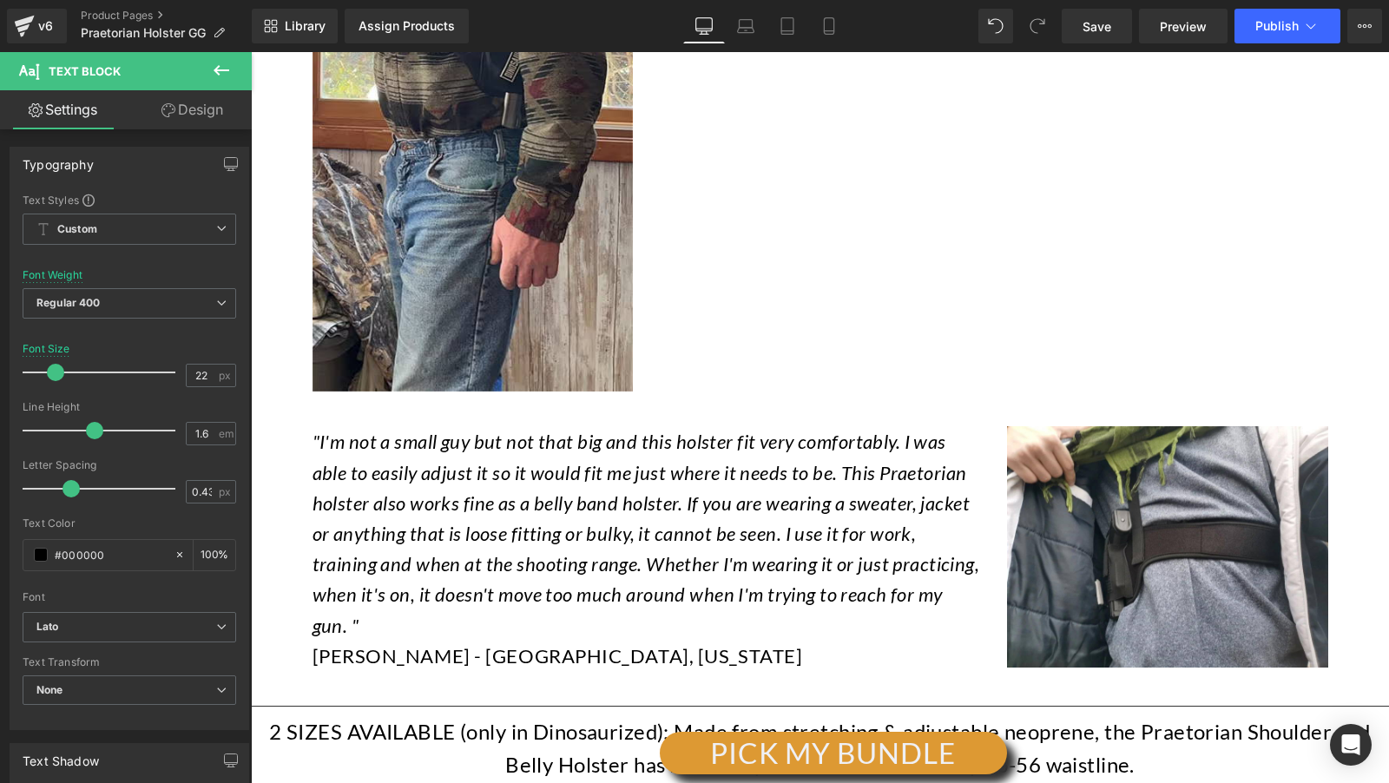
click at [779, 430] on icon ""I'm not a small guy but not that big and this holster fit very comfortably. I …" at bounding box center [647, 533] width 668 height 207
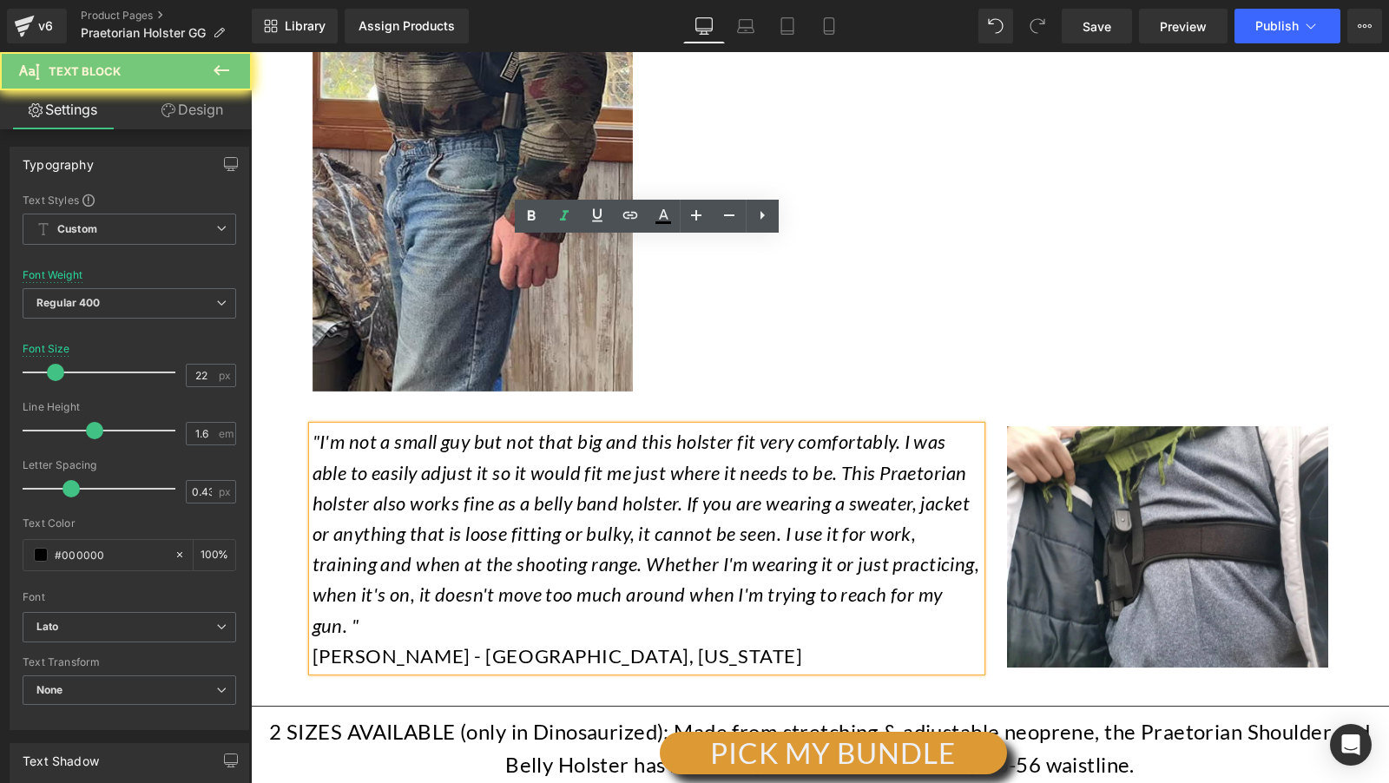
click at [779, 430] on icon ""I'm not a small guy but not that big and this holster fit very comfortably. I …" at bounding box center [647, 533] width 668 height 207
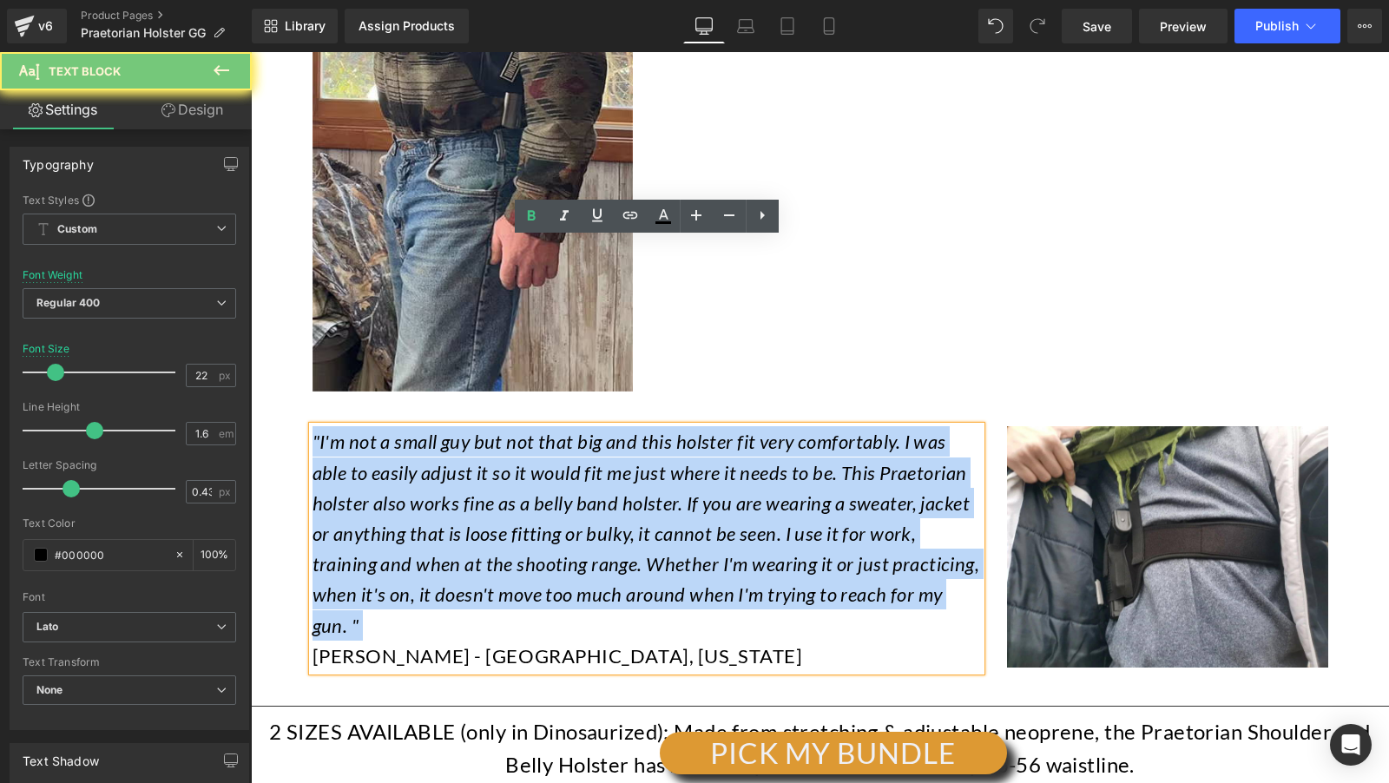
click at [779, 430] on icon ""I'm not a small guy but not that big and this holster fit very comfortably. I …" at bounding box center [647, 533] width 668 height 207
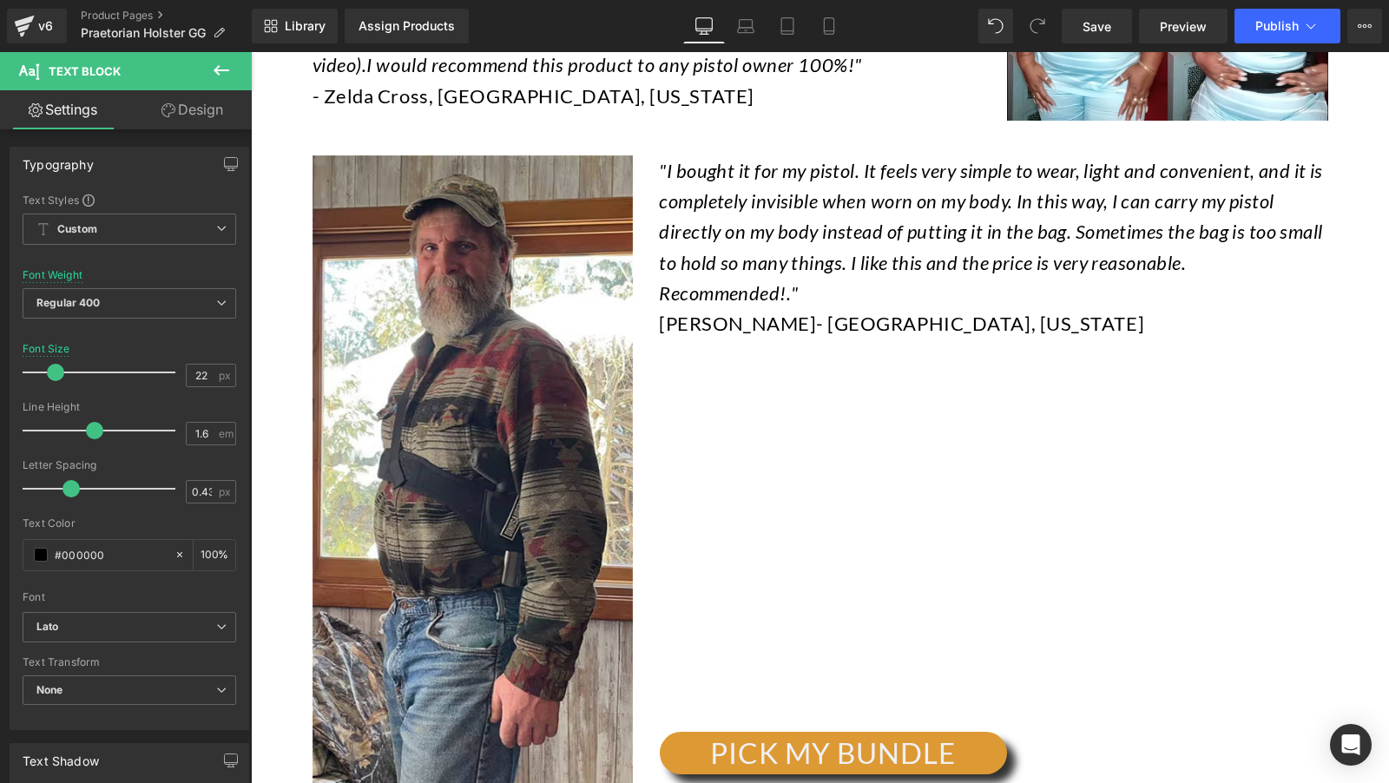
scroll to position [16355, 0]
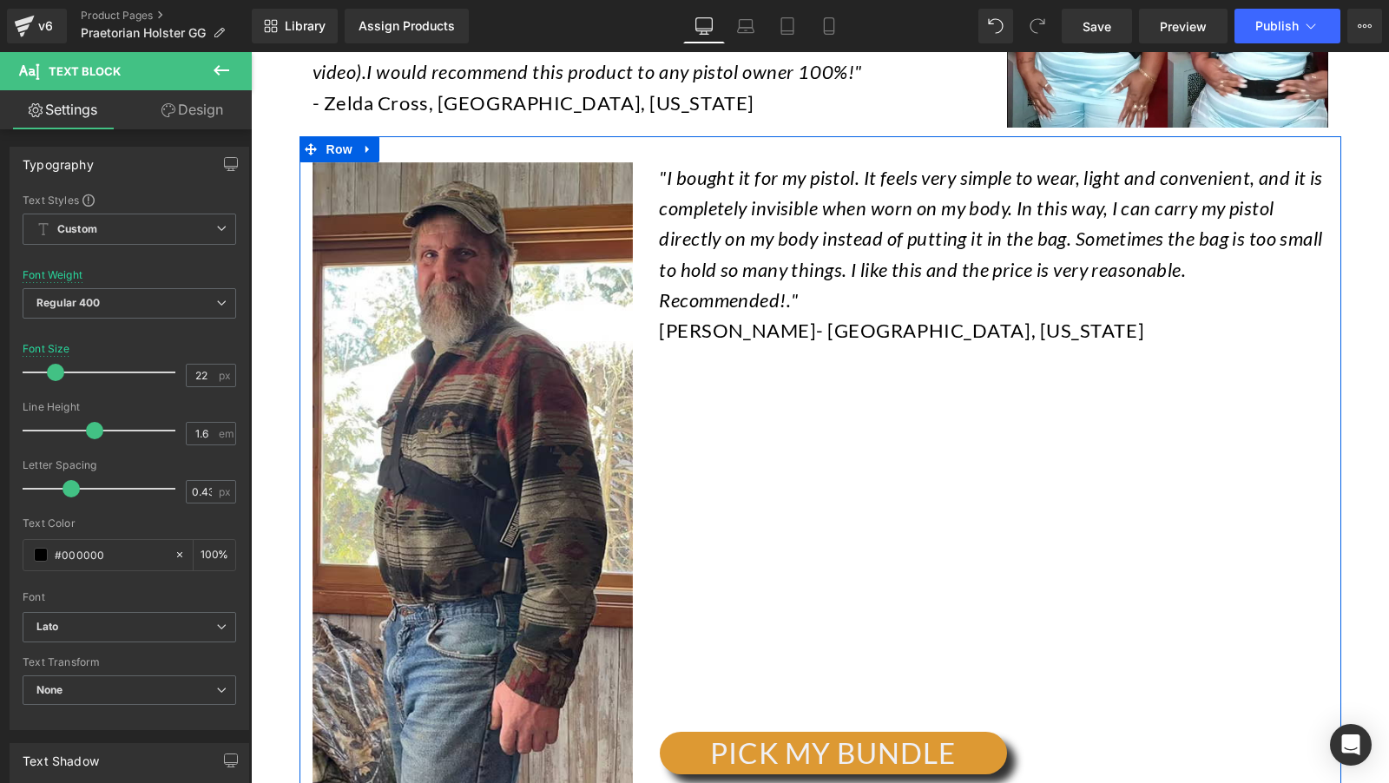
click at [765, 319] on span "Alyssa Peters" at bounding box center [737, 330] width 157 height 23
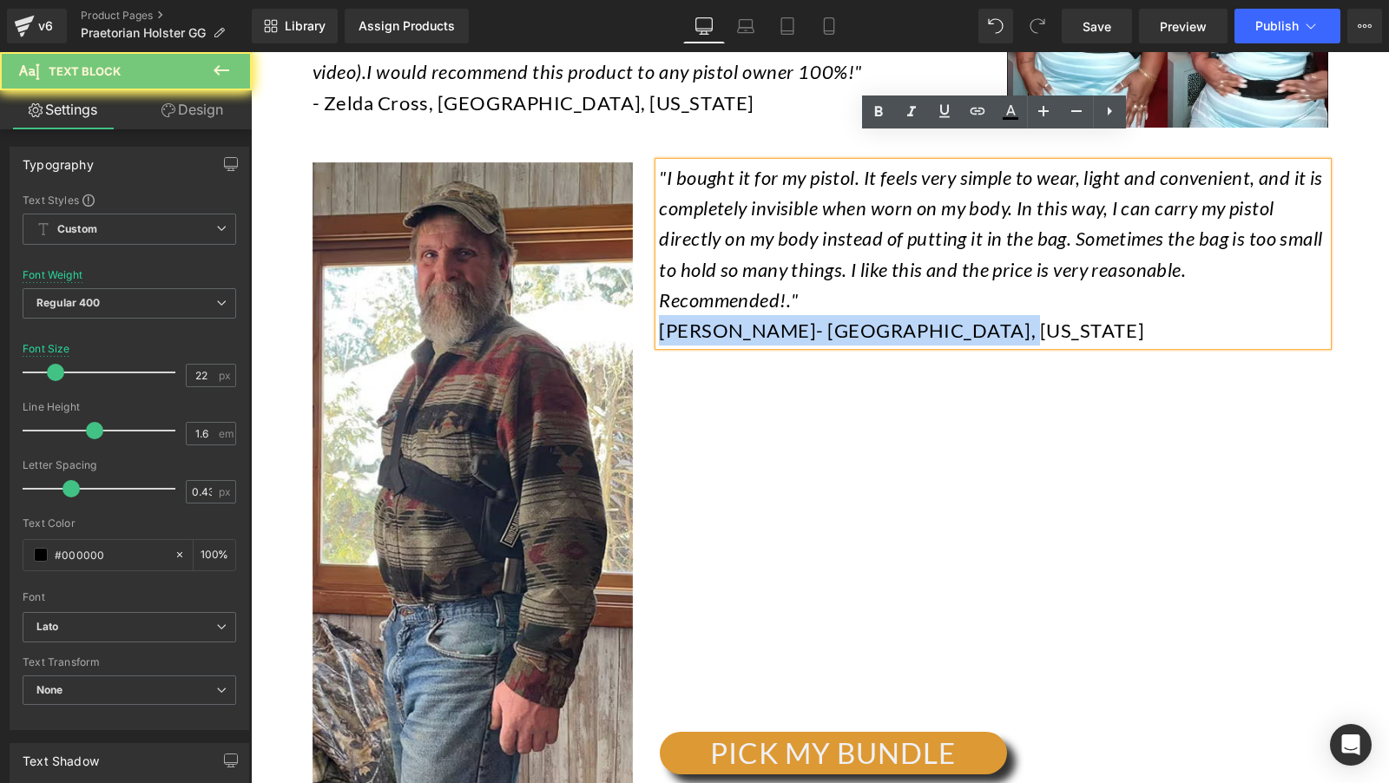
click at [765, 319] on span "Alyssa Peters" at bounding box center [737, 330] width 157 height 23
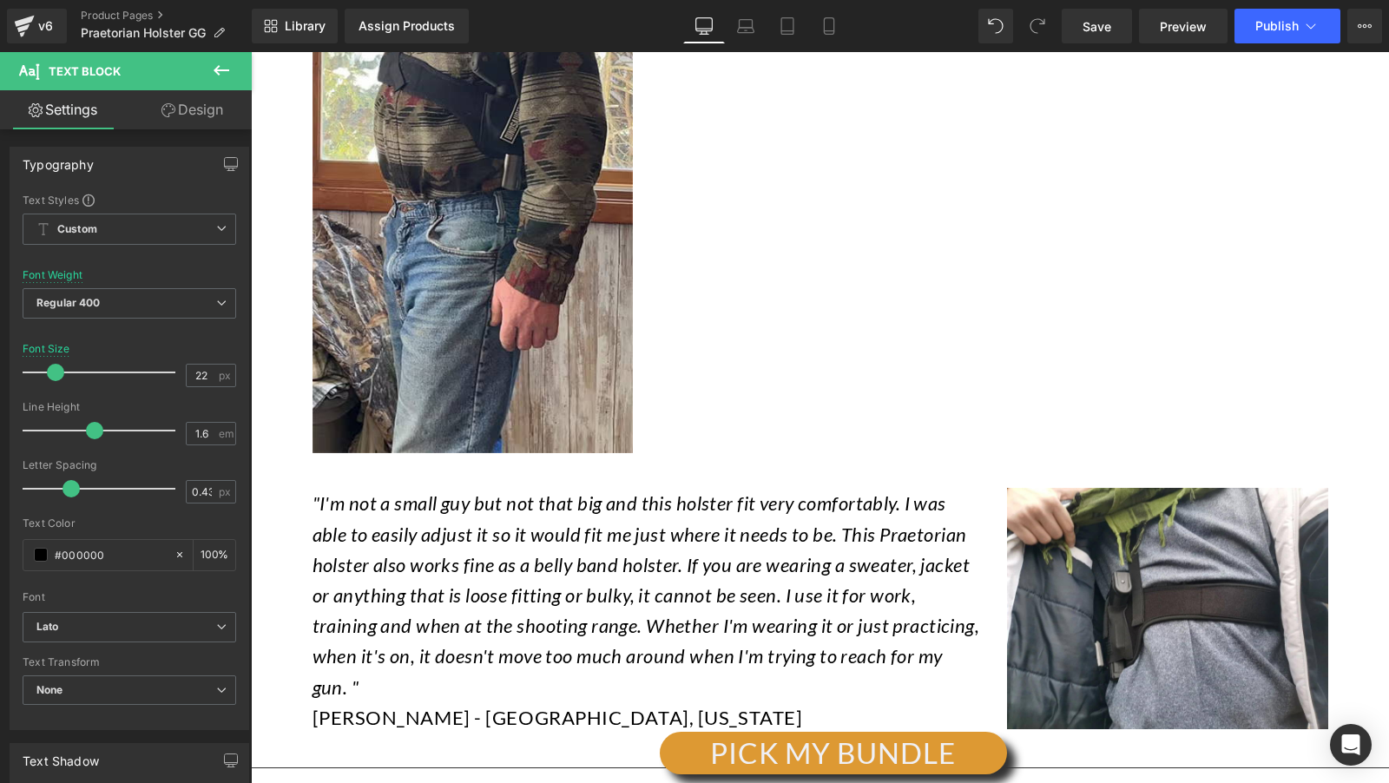
scroll to position [16813, 0]
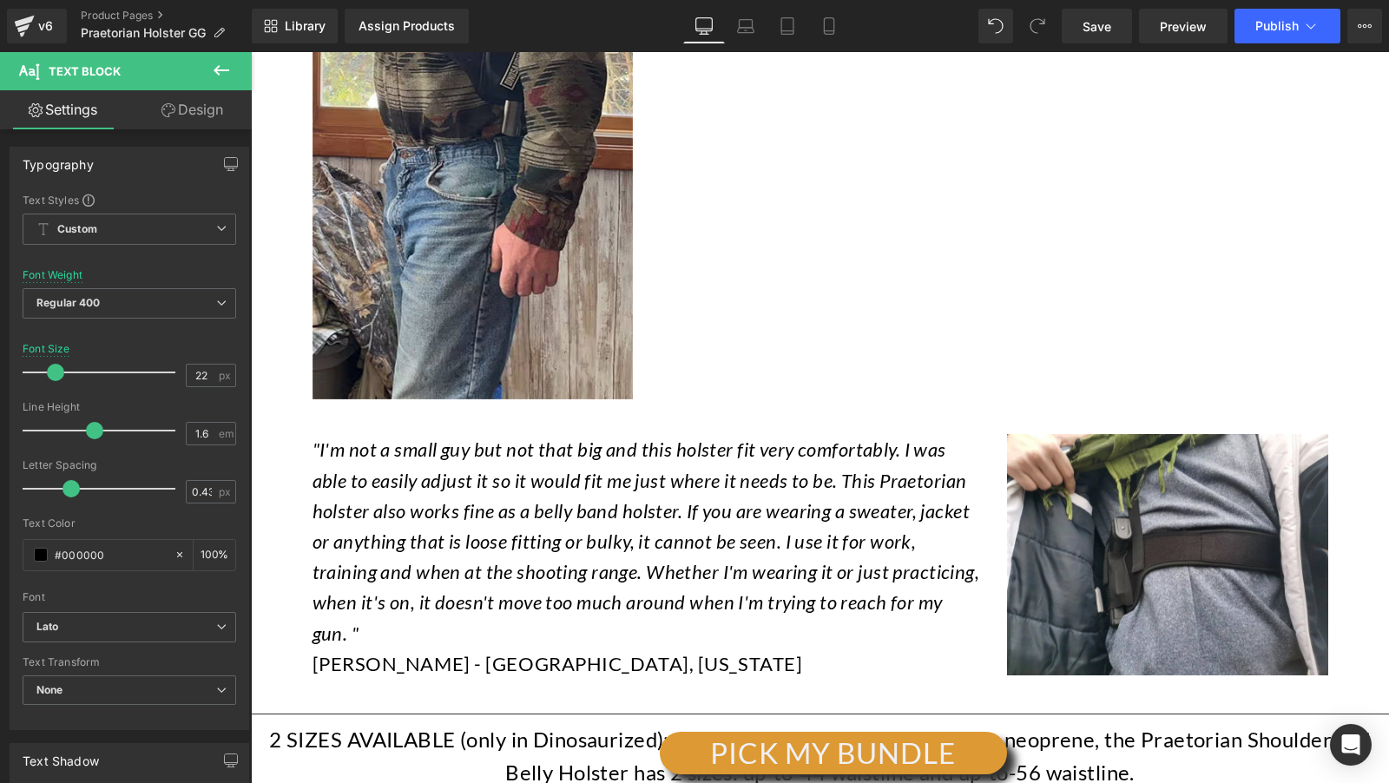
click at [681, 438] on icon ""I'm not a small guy but not that big and this holster fit very comfortably. I …" at bounding box center [647, 541] width 668 height 207
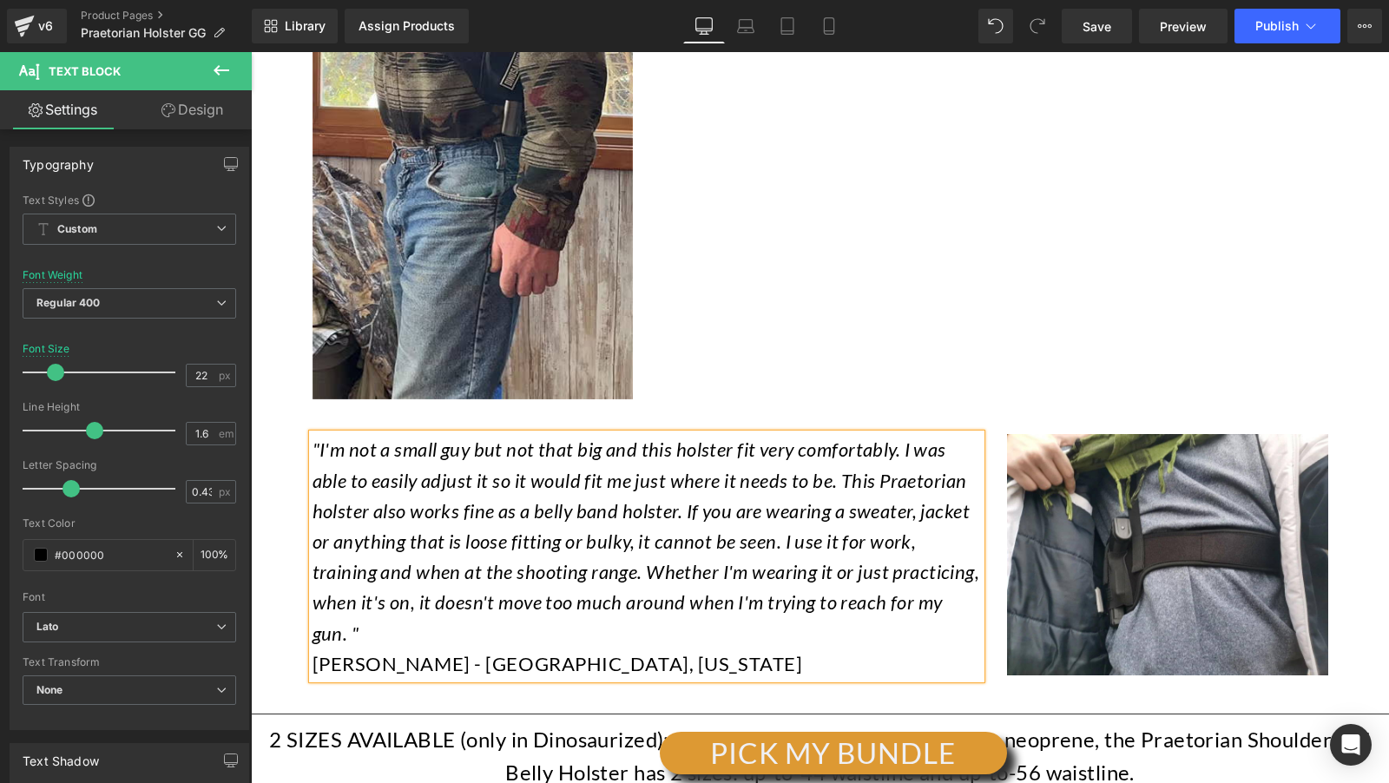
click at [681, 438] on icon ""I'm not a small guy but not that big and this holster fit very comfortably. I …" at bounding box center [647, 541] width 668 height 207
click at [482, 652] on span "Howard - Spring Valley, Ohio" at bounding box center [558, 663] width 490 height 23
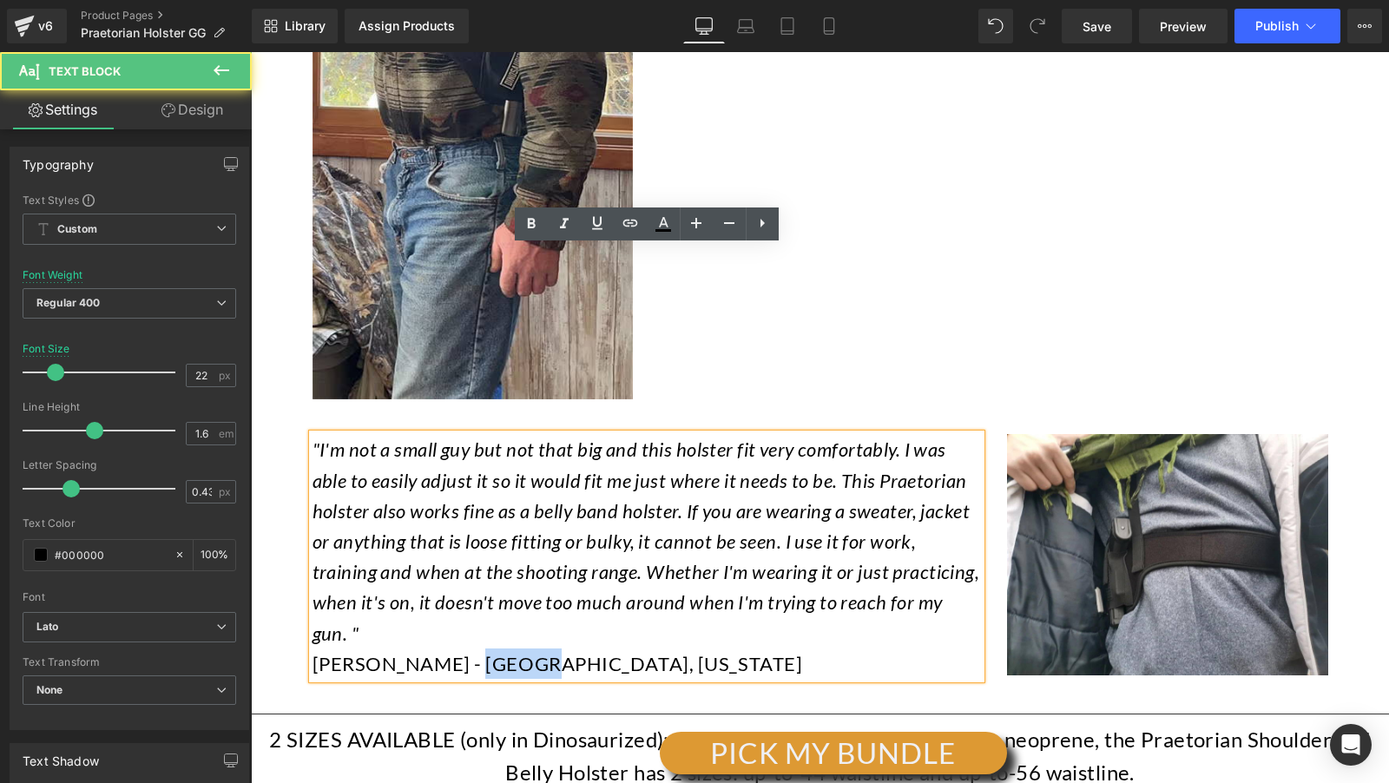
click at [482, 652] on span "Howard - Spring Valley, Ohio" at bounding box center [558, 663] width 490 height 23
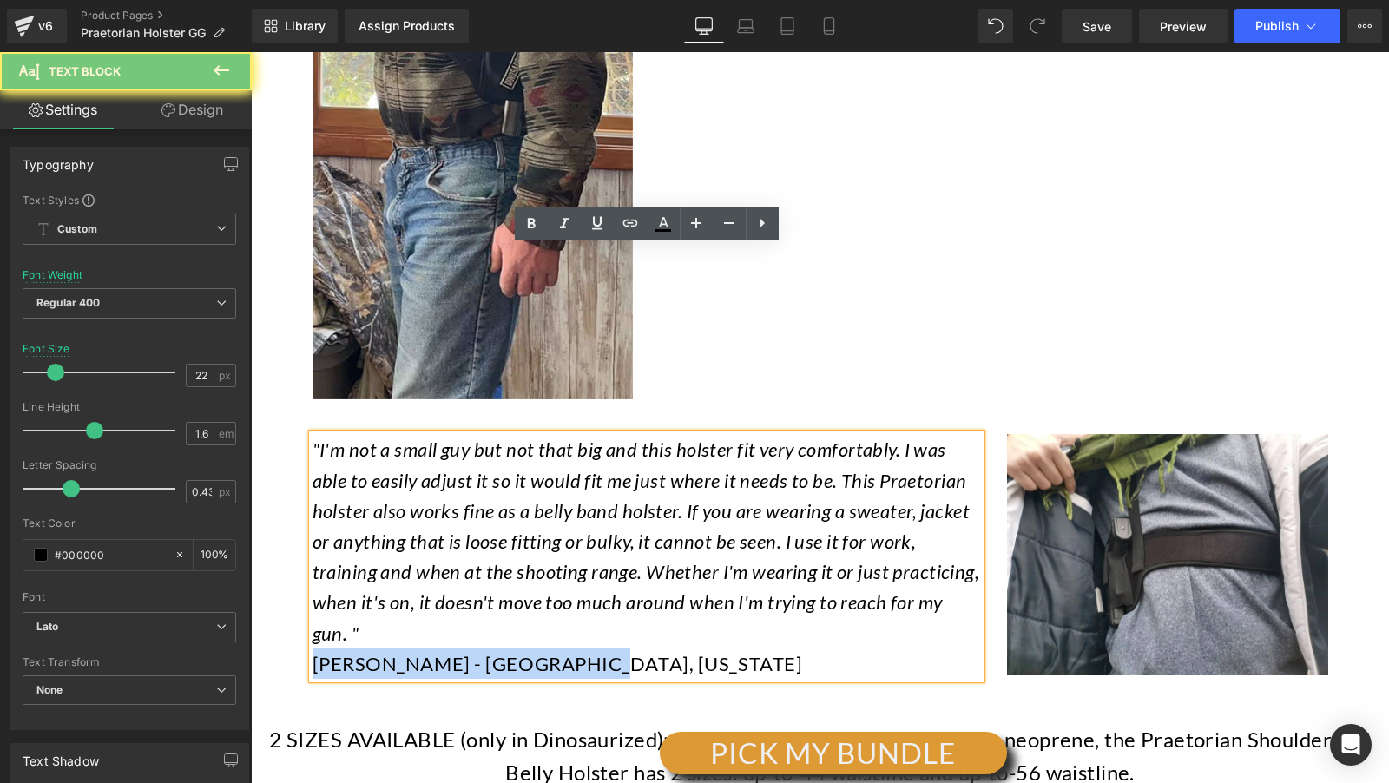
click at [482, 652] on span "Howard - Spring Valley, Ohio" at bounding box center [558, 663] width 490 height 23
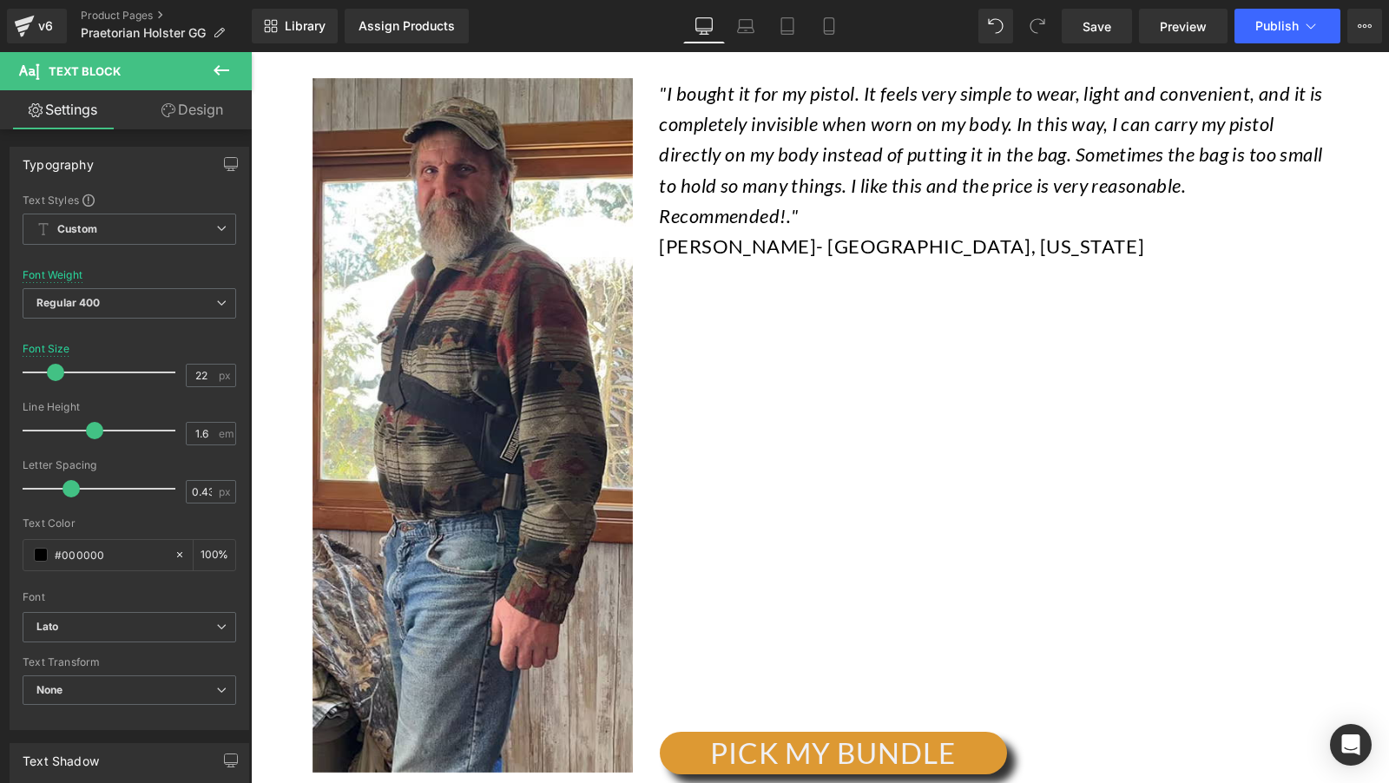
scroll to position [16104, 0]
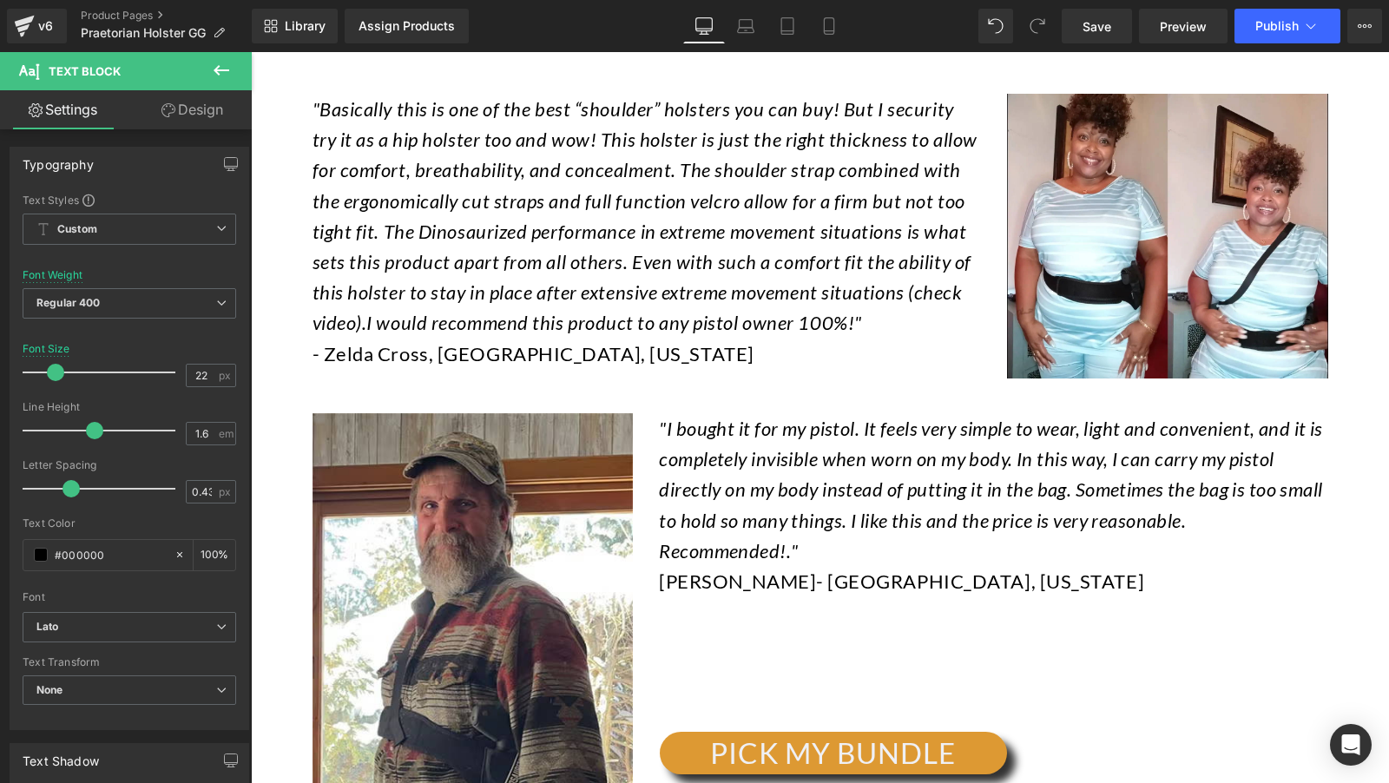
click at [859, 459] on div "Image Separator "I bought it for my pistol. It feels very simple to wear, light…" at bounding box center [820, 751] width 1042 height 729
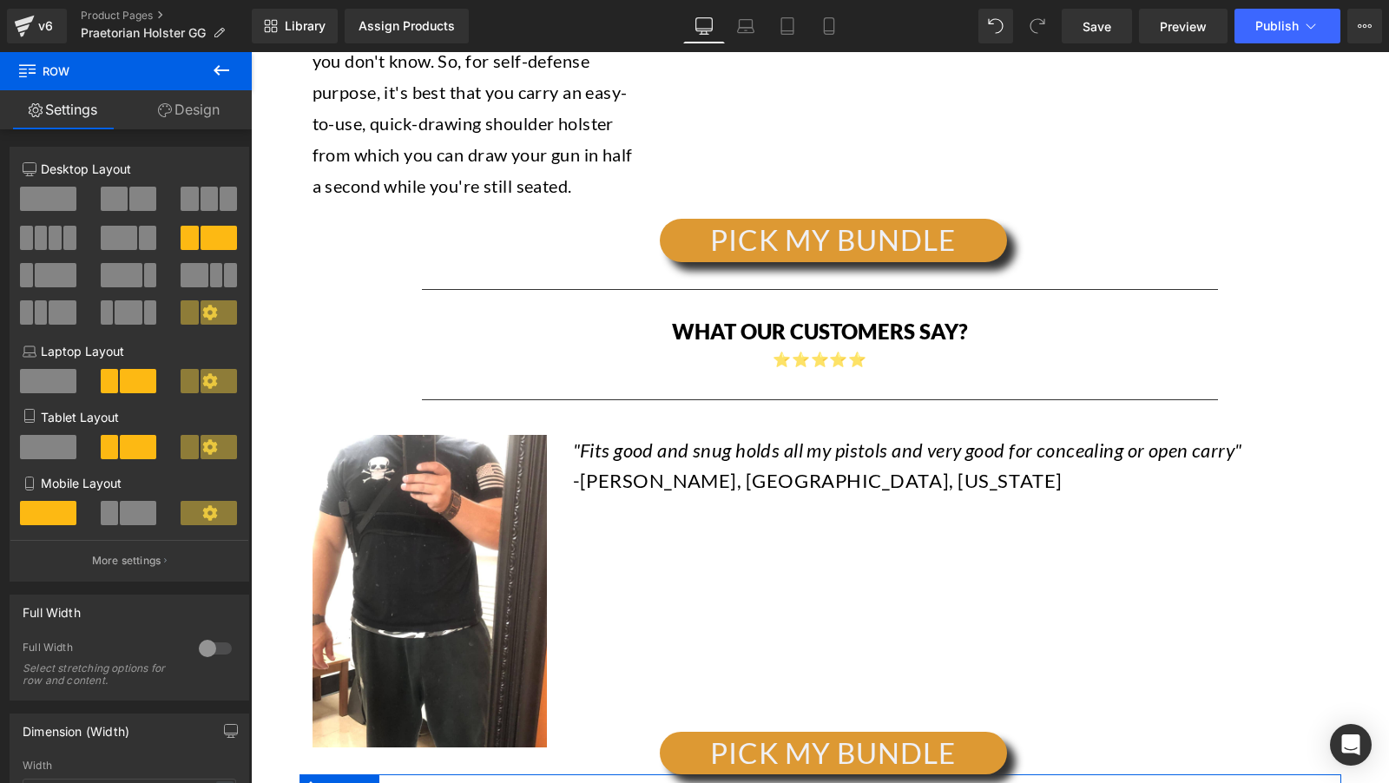
scroll to position [15358, 0]
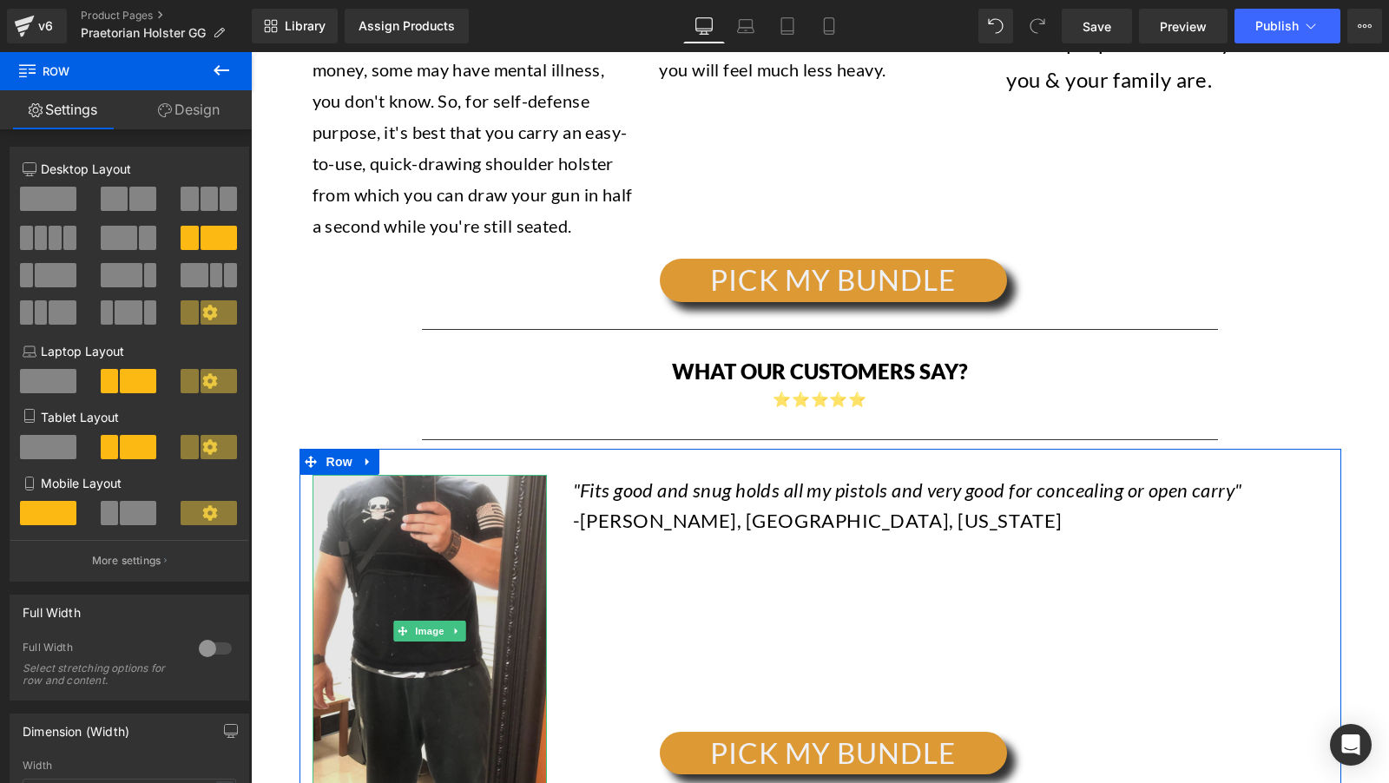
click at [444, 475] on img at bounding box center [430, 631] width 234 height 313
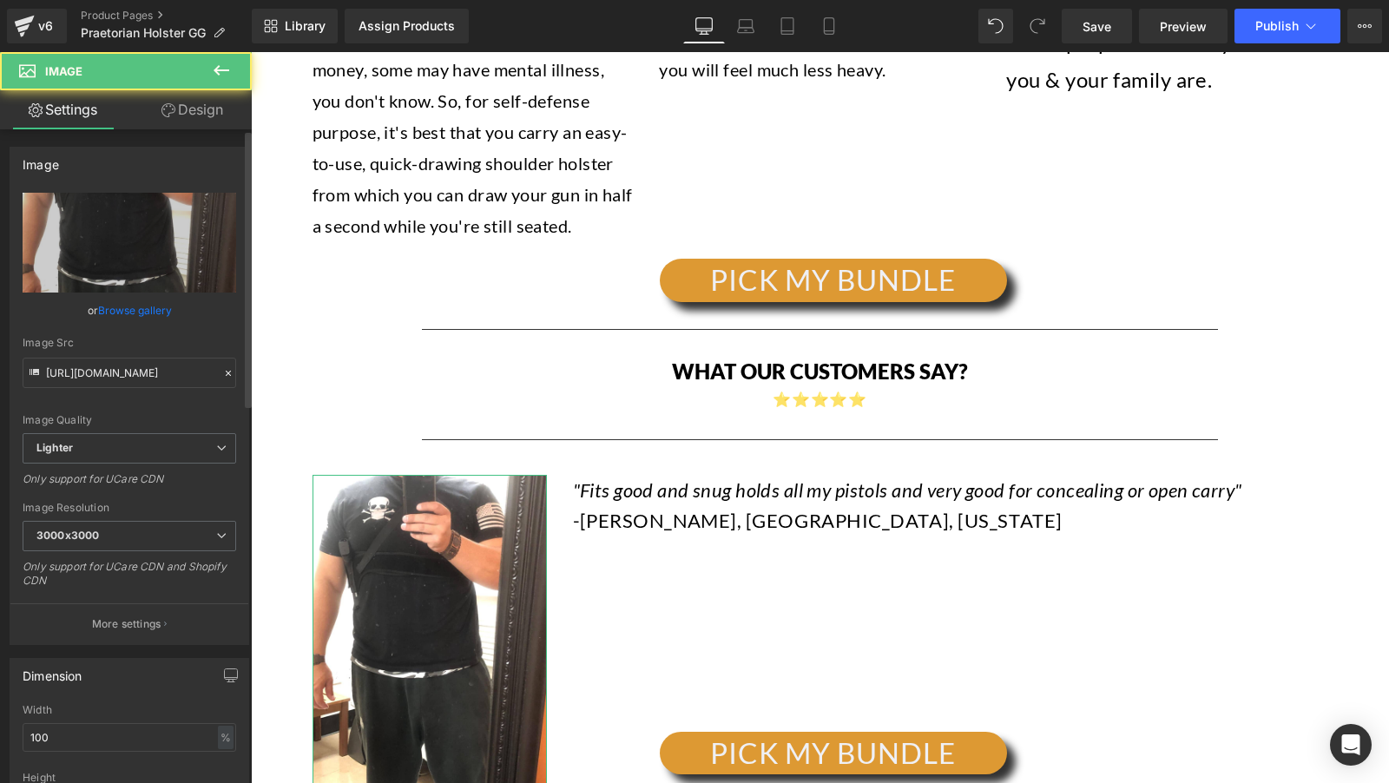
click at [108, 355] on div "Image Src https://ucarecdn.com/8fcbdd70-e628-42bf-95fd-421690815c34/-/format/au…" at bounding box center [130, 362] width 214 height 51
click at [117, 369] on input "https://ucarecdn.com/8fcbdd70-e628-42bf-95fd-421690815c34/-/format/auto/-/previ…" at bounding box center [130, 373] width 214 height 30
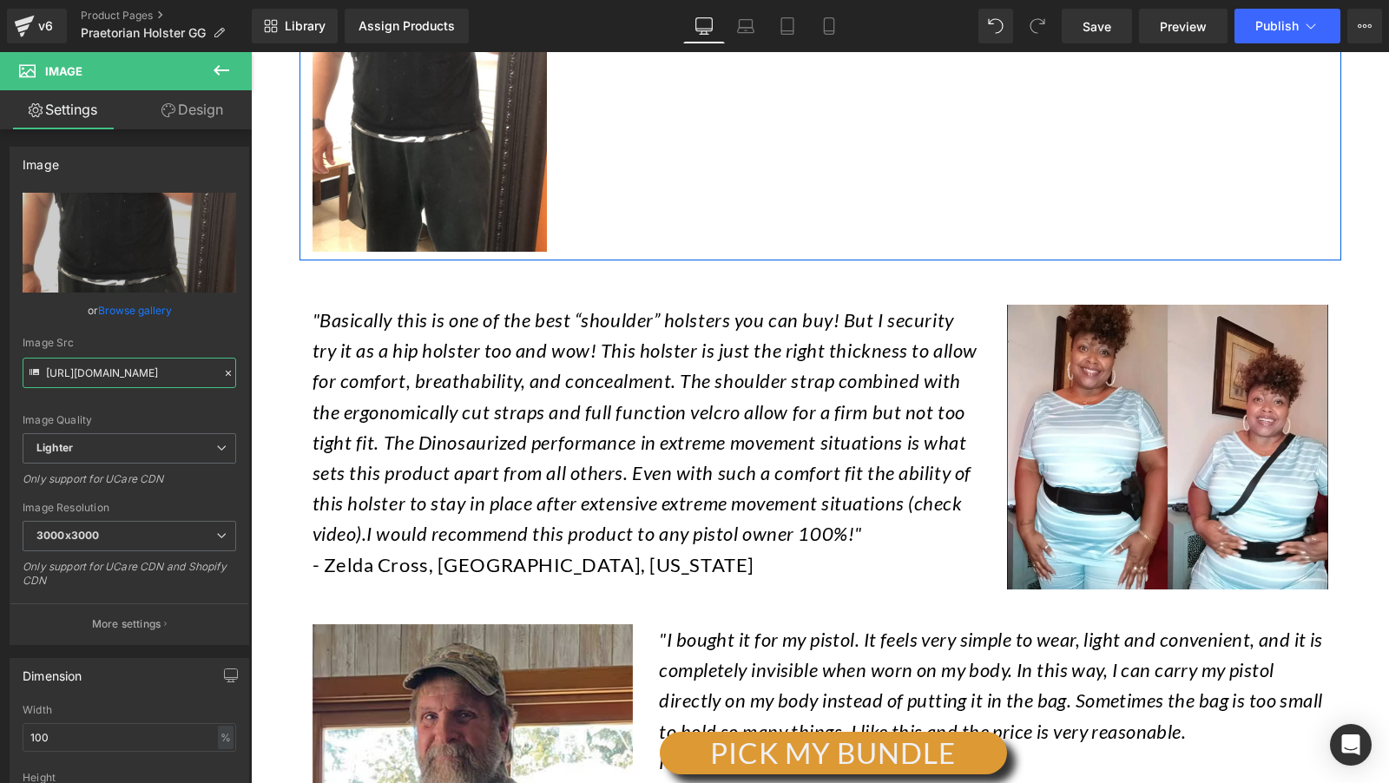
scroll to position [15892, 0]
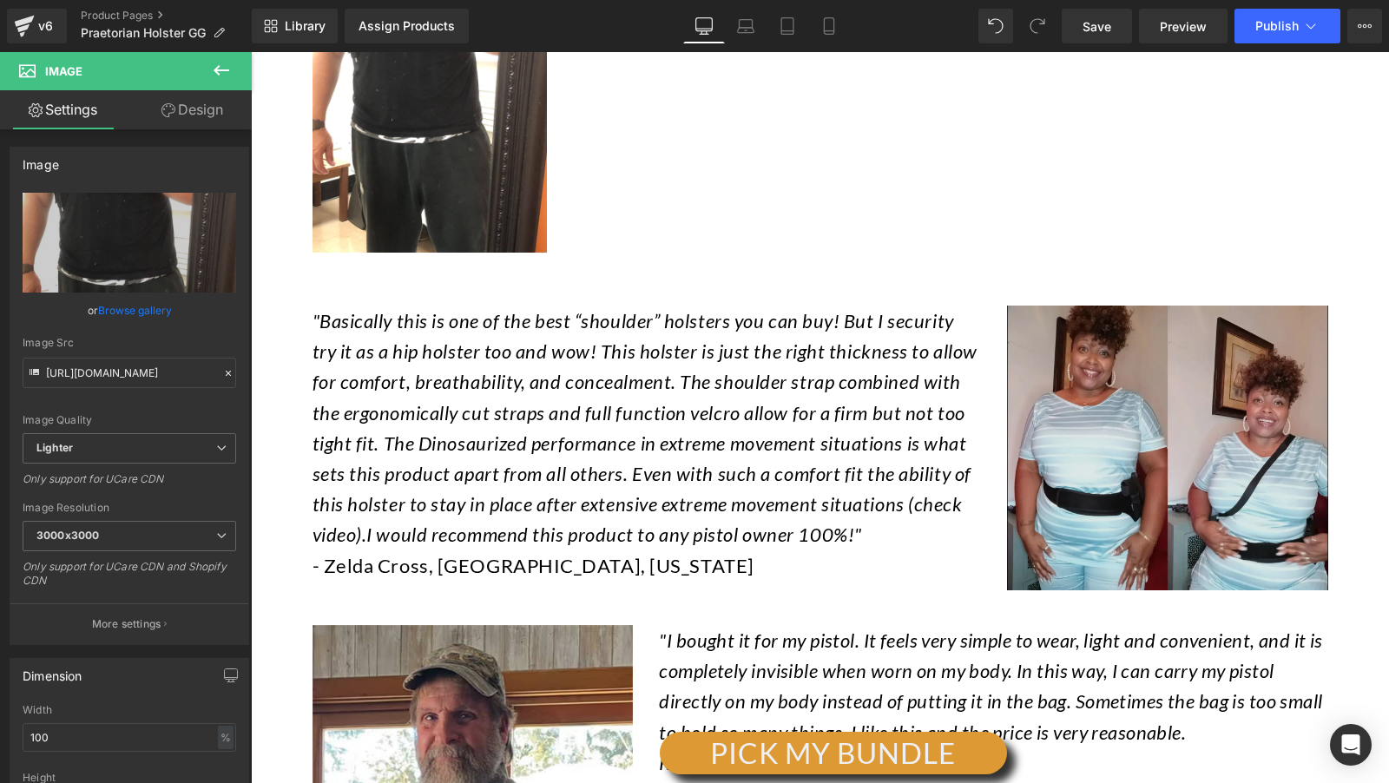
click at [1100, 306] on img at bounding box center [1167, 448] width 321 height 285
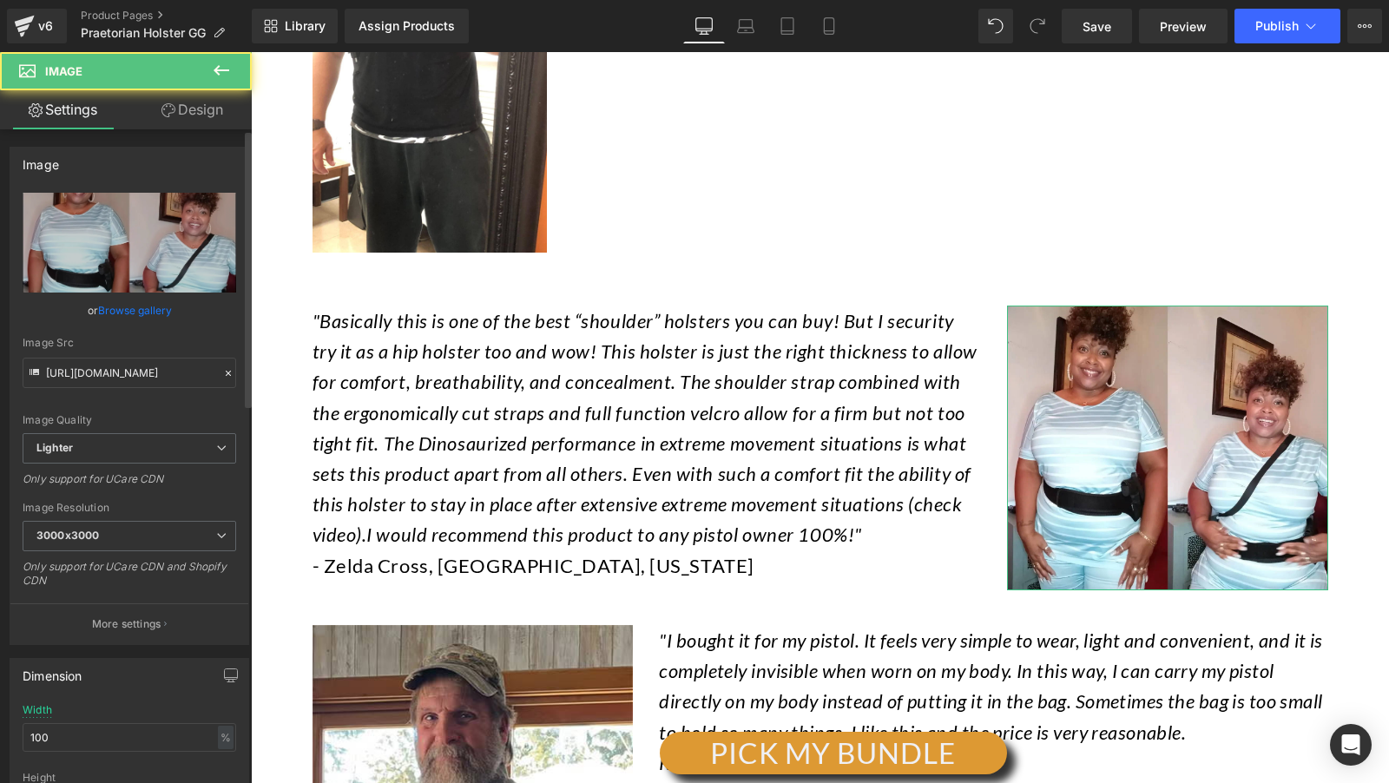
click at [101, 389] on div "Image Quality Lighter Lightest Lighter Lighter Lightest Only support for UCare …" at bounding box center [130, 313] width 214 height 240
click at [125, 376] on input "https://ucarecdn.com/a7c47ad1-cf36-495f-ba8a-130809dc0e3f/-/format/auto/-/previ…" at bounding box center [130, 373] width 214 height 30
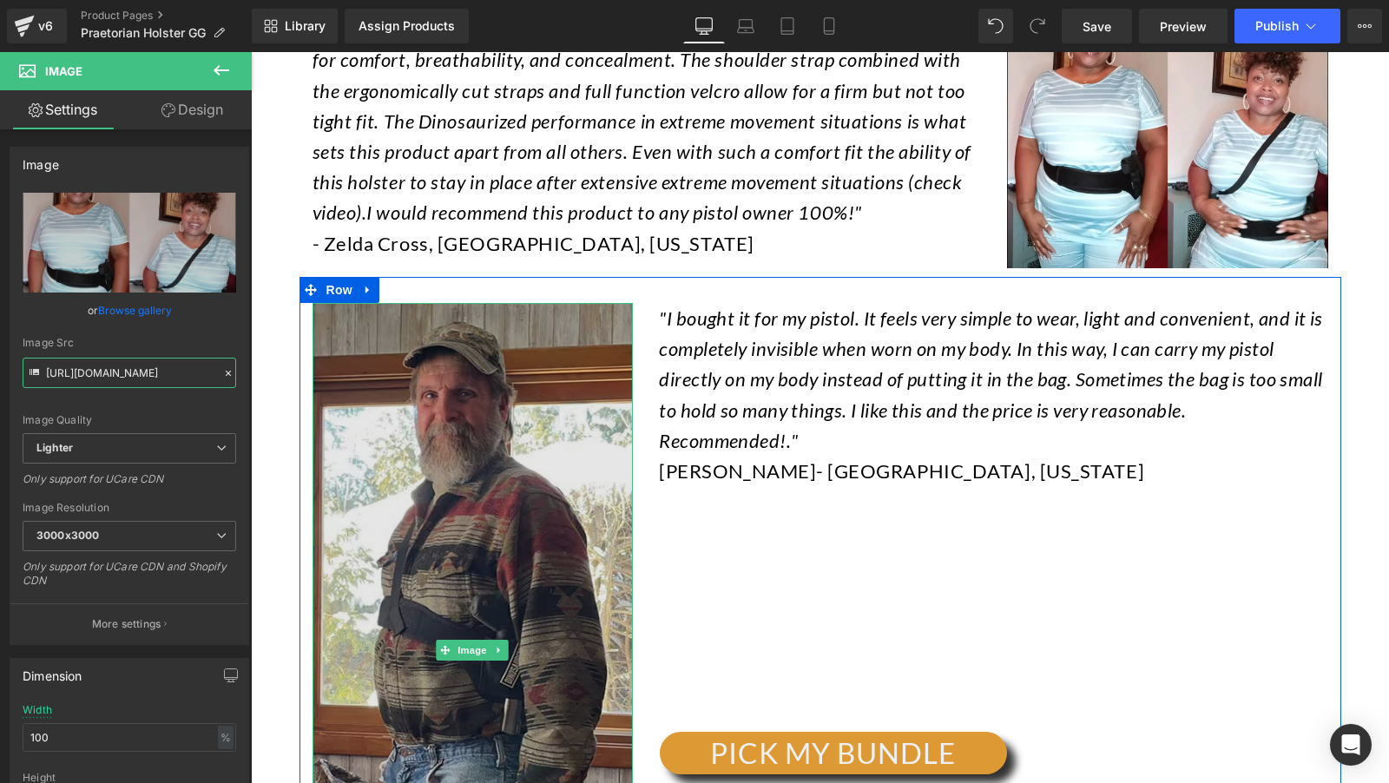
scroll to position [16256, 0]
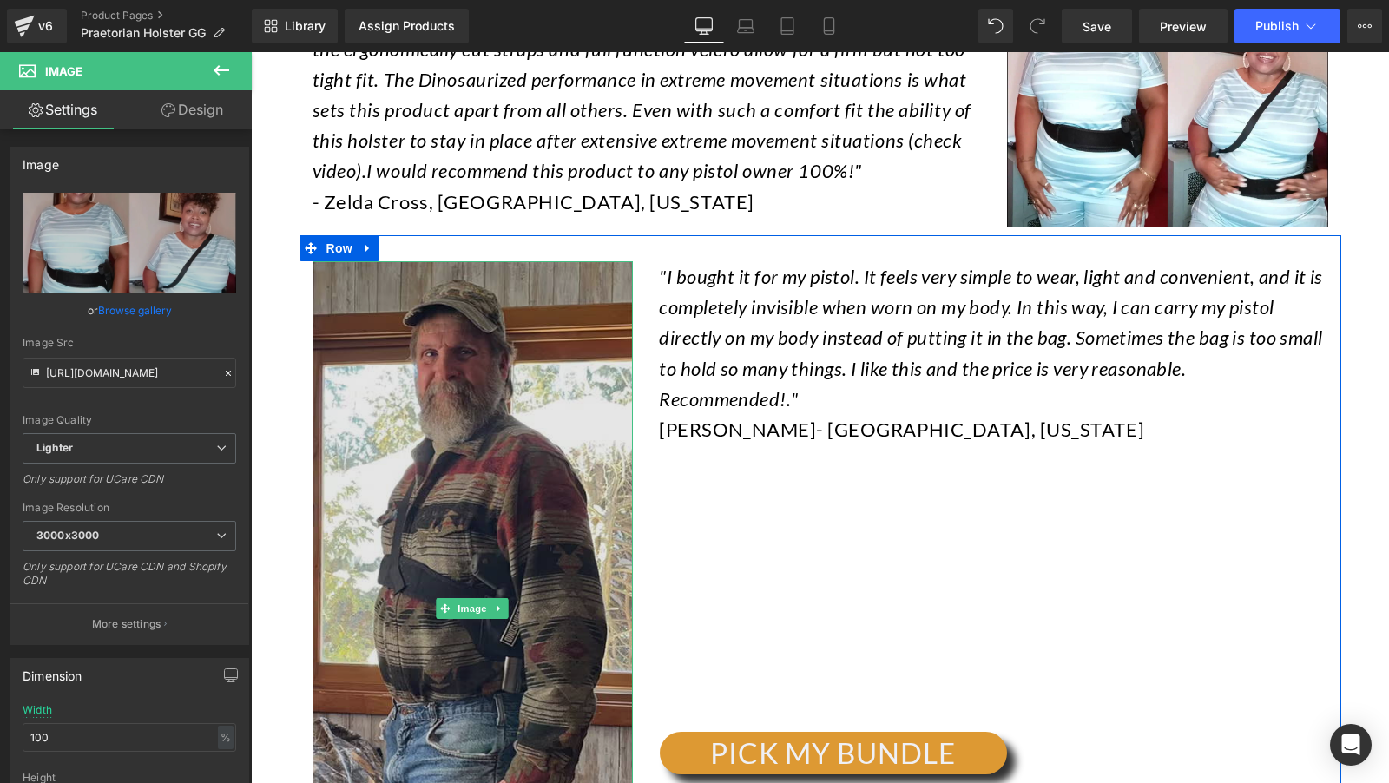
click at [506, 365] on img at bounding box center [473, 608] width 321 height 694
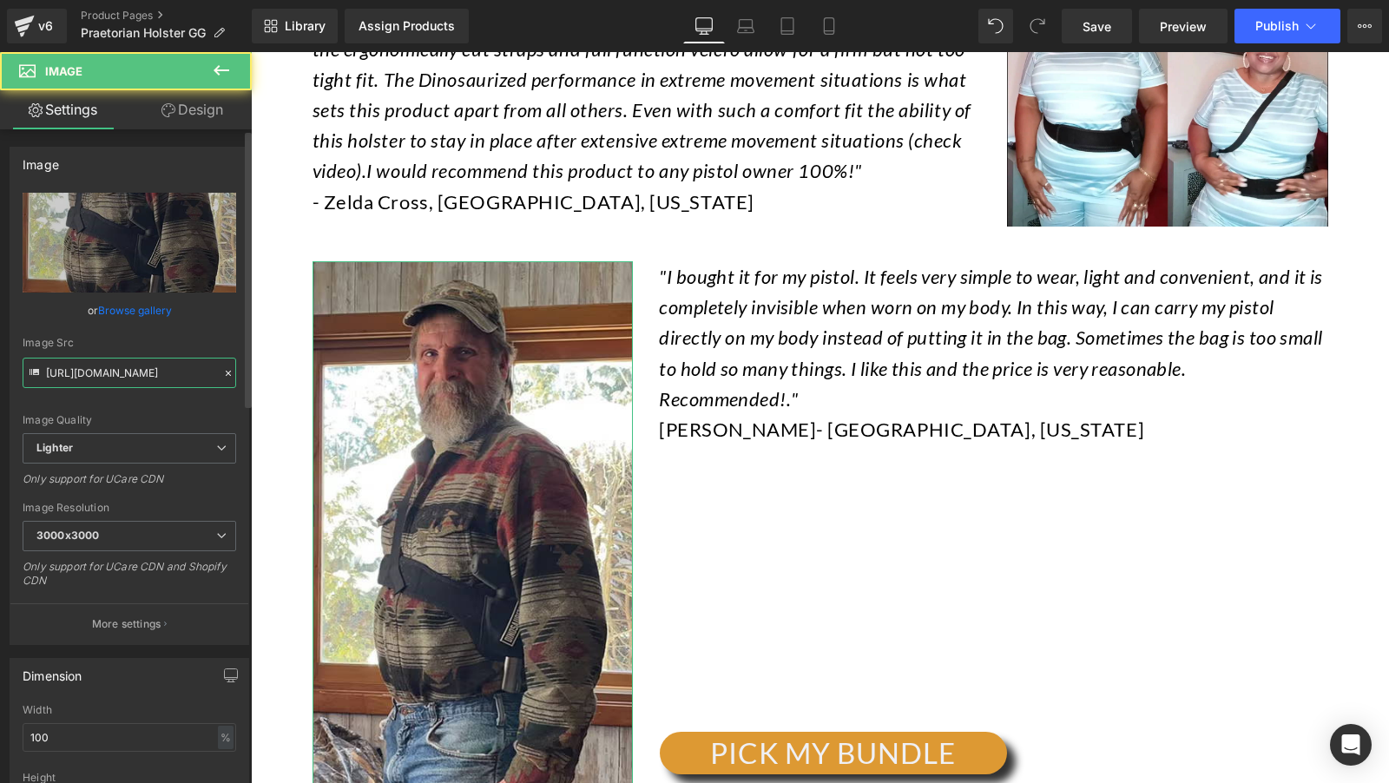
click at [113, 370] on input "https://ucarecdn.com/081f9514-9a45-4ffe-9d4c-9ba6ae565dff/-/format/auto/-/previ…" at bounding box center [130, 373] width 214 height 30
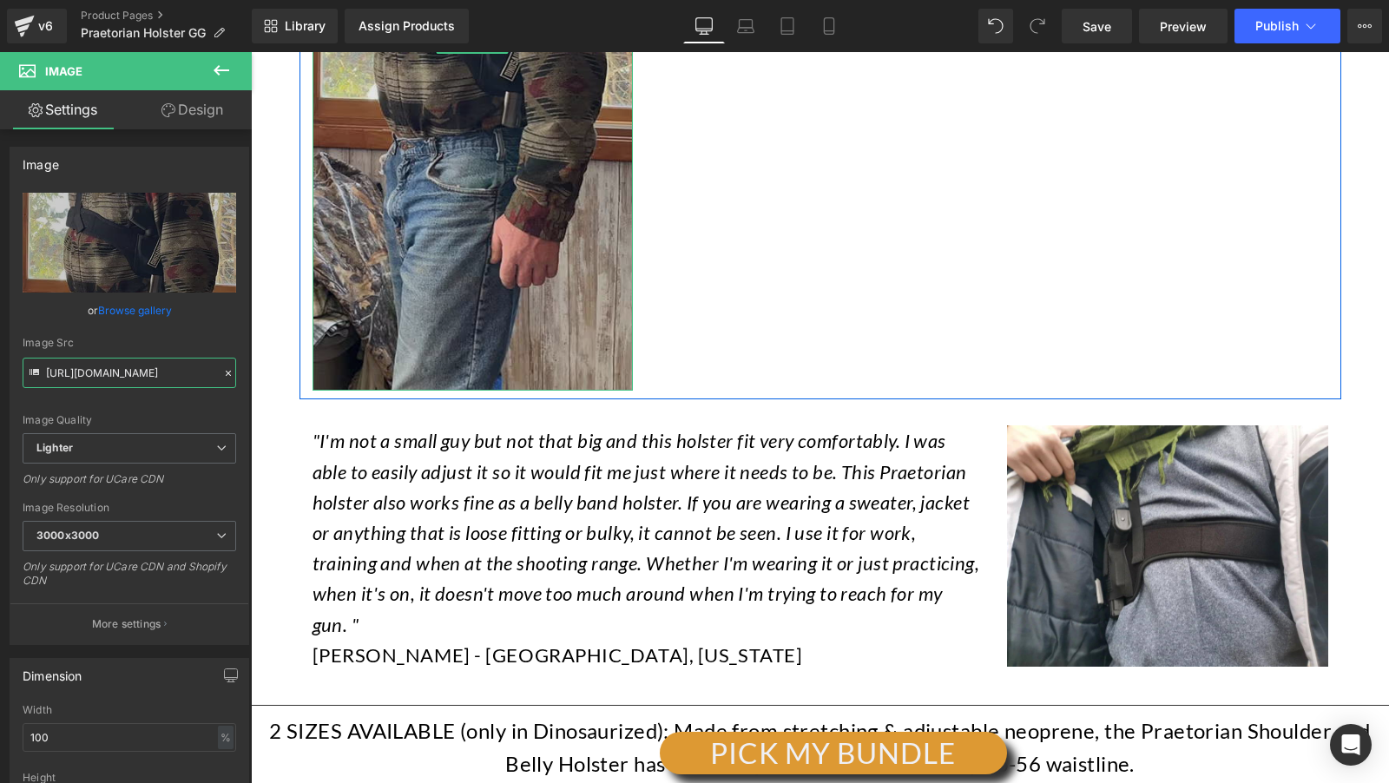
scroll to position [16865, 0]
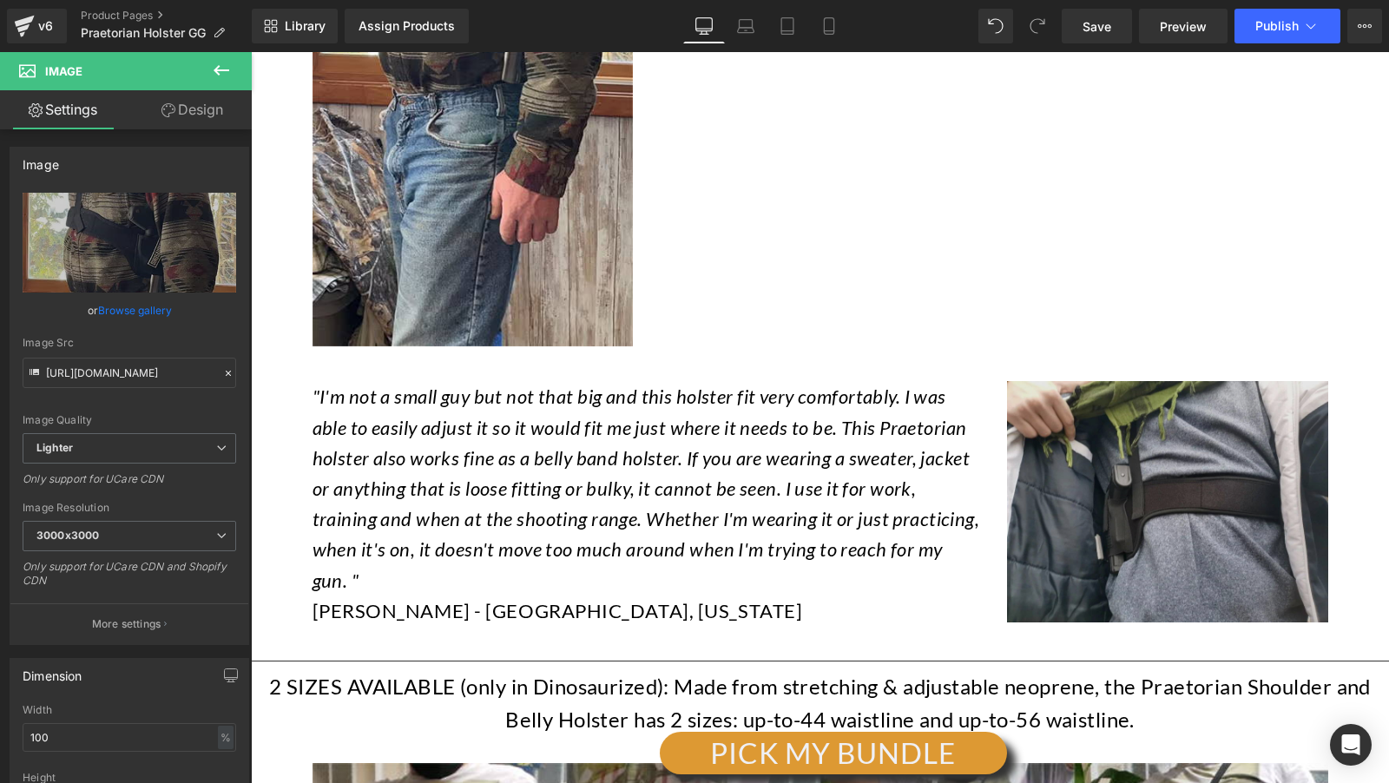
click at [1125, 381] on img at bounding box center [1167, 501] width 321 height 240
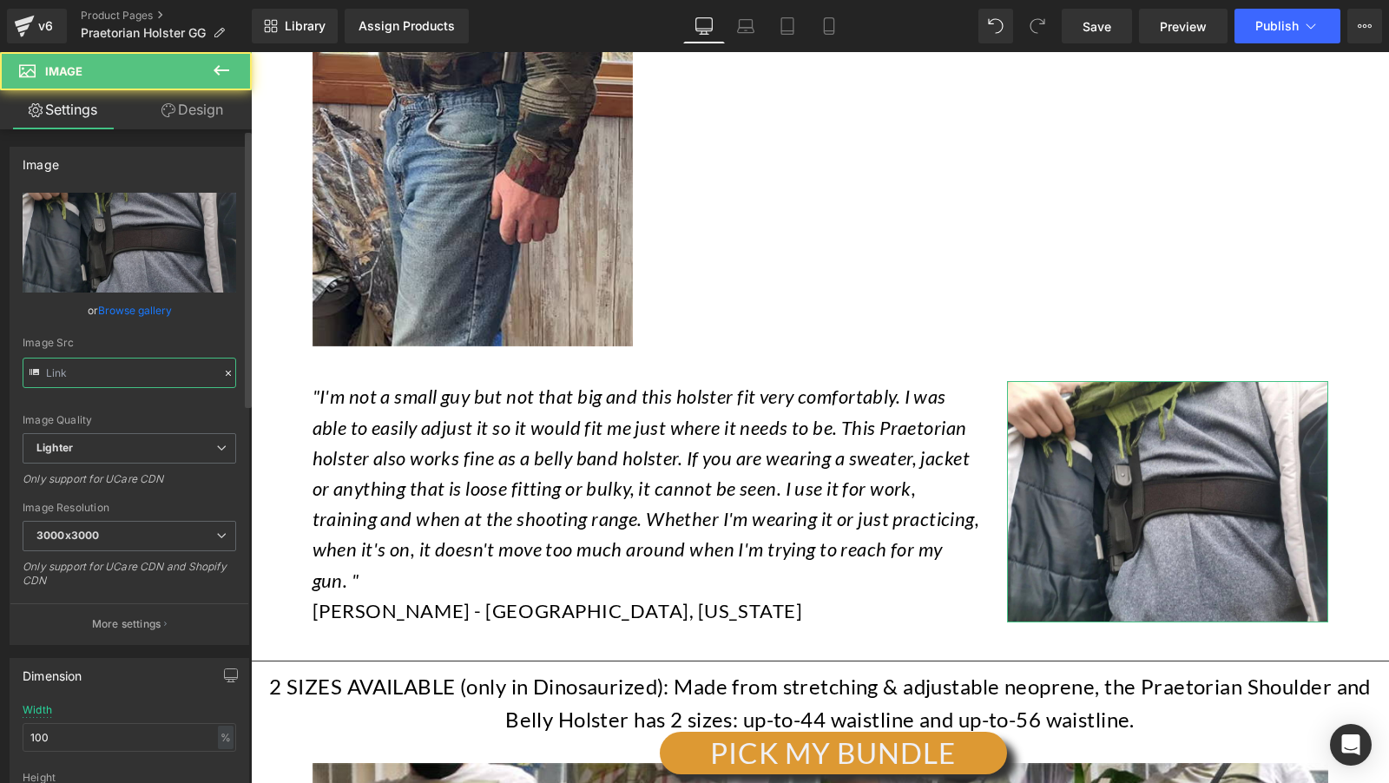
click at [64, 362] on input "text" at bounding box center [130, 373] width 214 height 30
type input "https://ucarecdn.com/40a3d8e1-9ea8-42e9-b876-c5355b3fffae/-/format/auto/-/previ…"
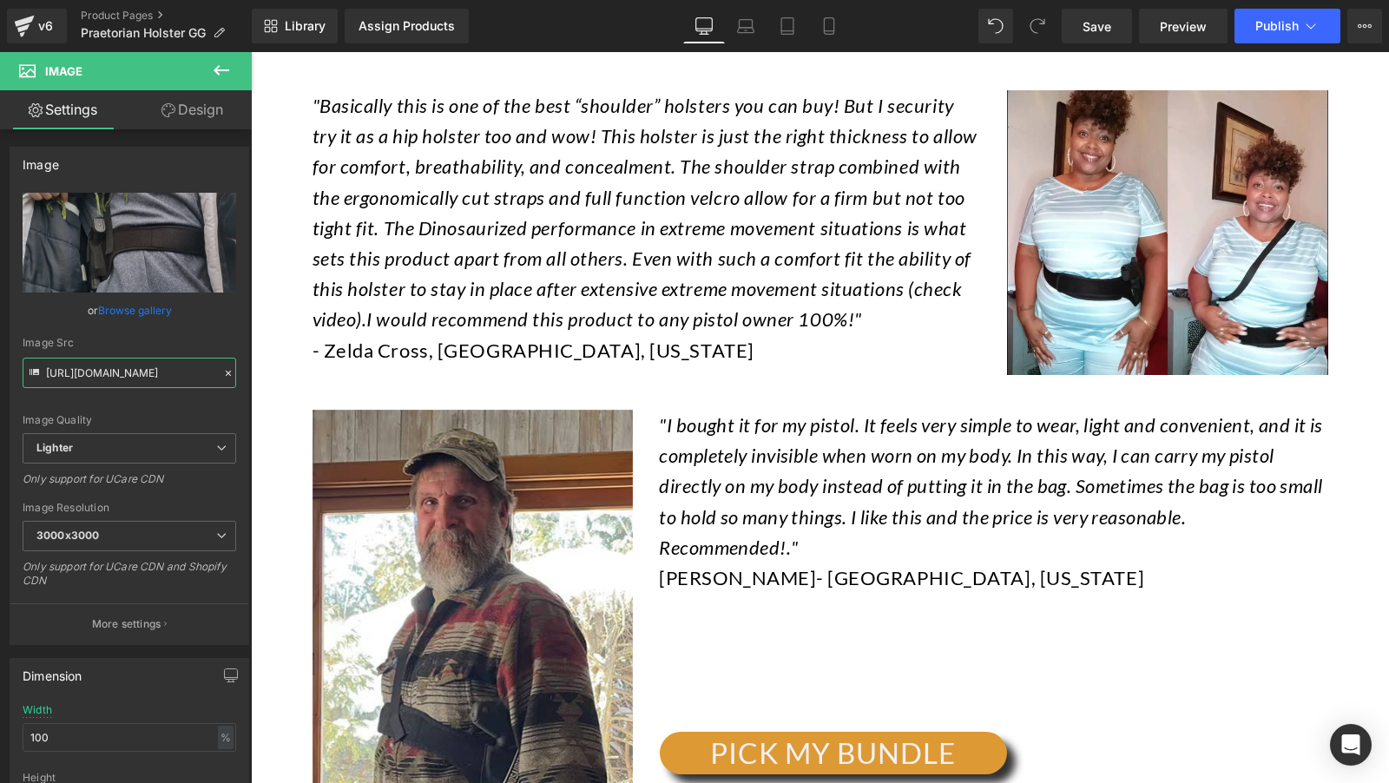
scroll to position [15250, 0]
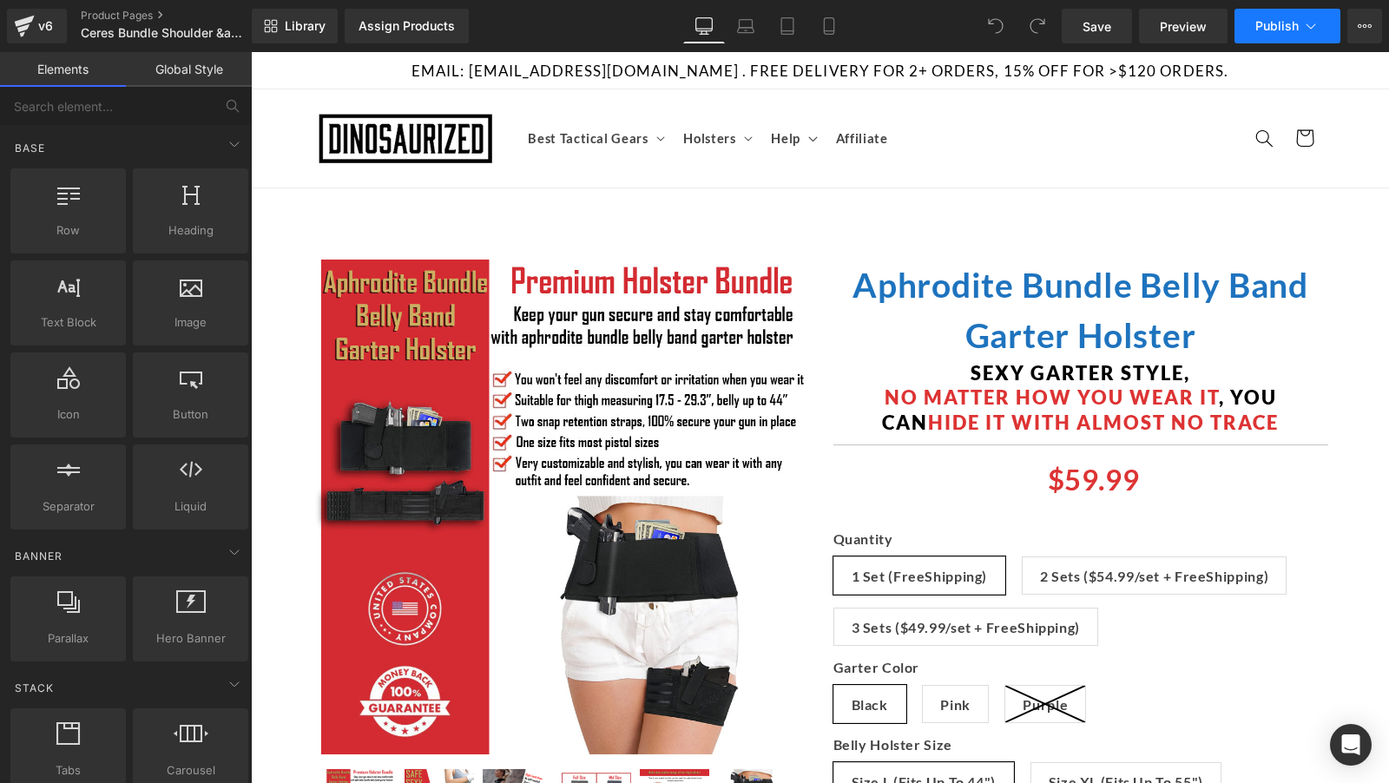
click at [1267, 25] on span "Publish" at bounding box center [1276, 26] width 43 height 14
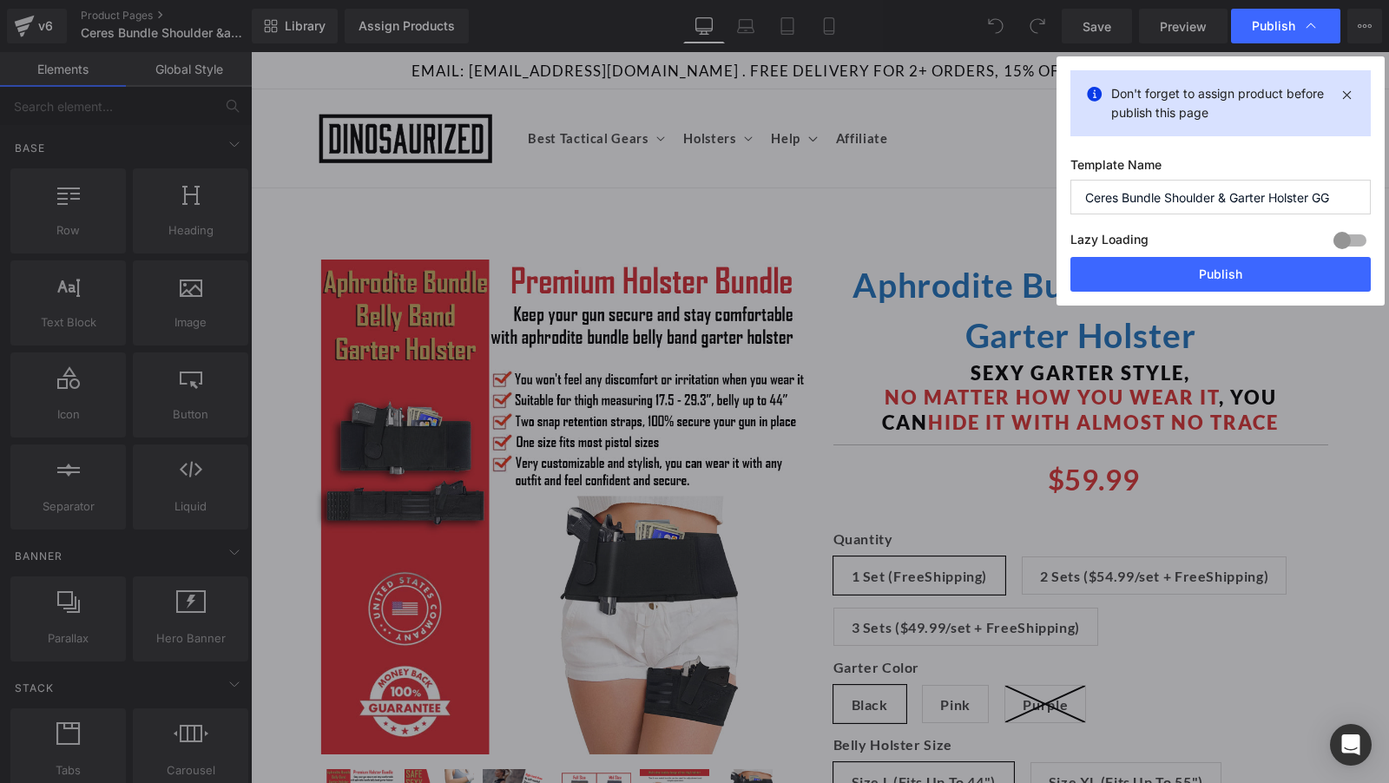
click at [1139, 206] on input "Ceres Bundle Shoulder & Garter Holster GG" at bounding box center [1220, 197] width 300 height 35
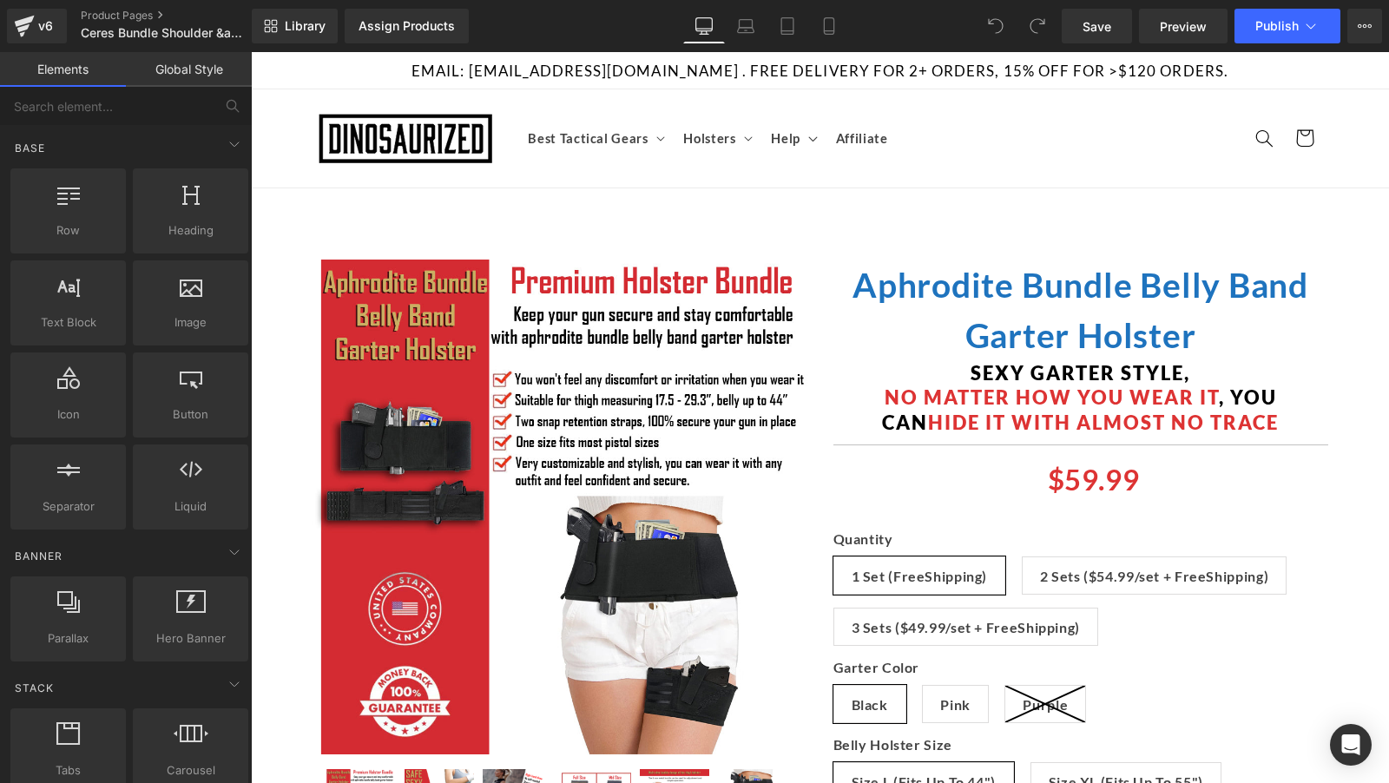
click at [977, 304] on b "Aphrodite Bundle Belly Band Garter Holster" at bounding box center [1080, 310] width 456 height 91
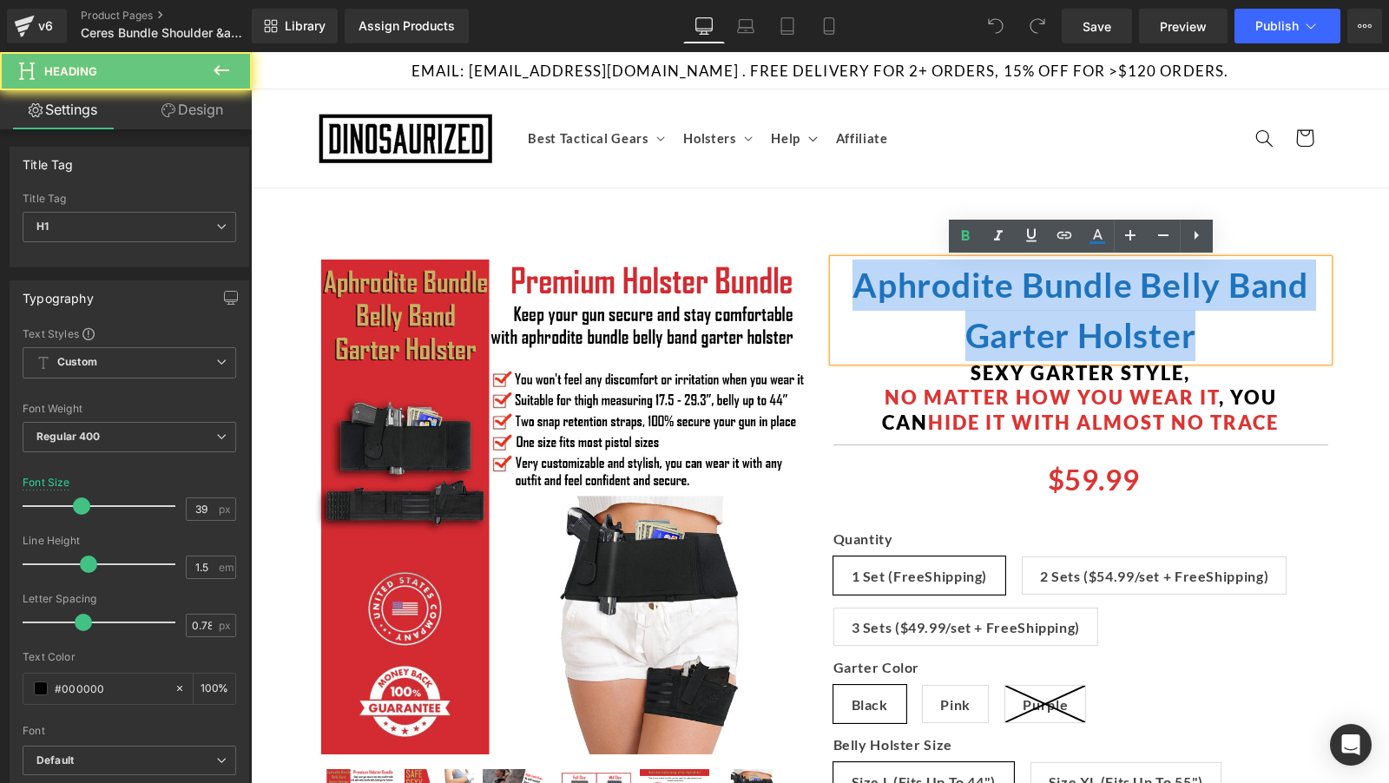
click at [977, 304] on b "Aphrodite Bundle Belly Band Garter Holster" at bounding box center [1080, 310] width 456 height 91
paste div
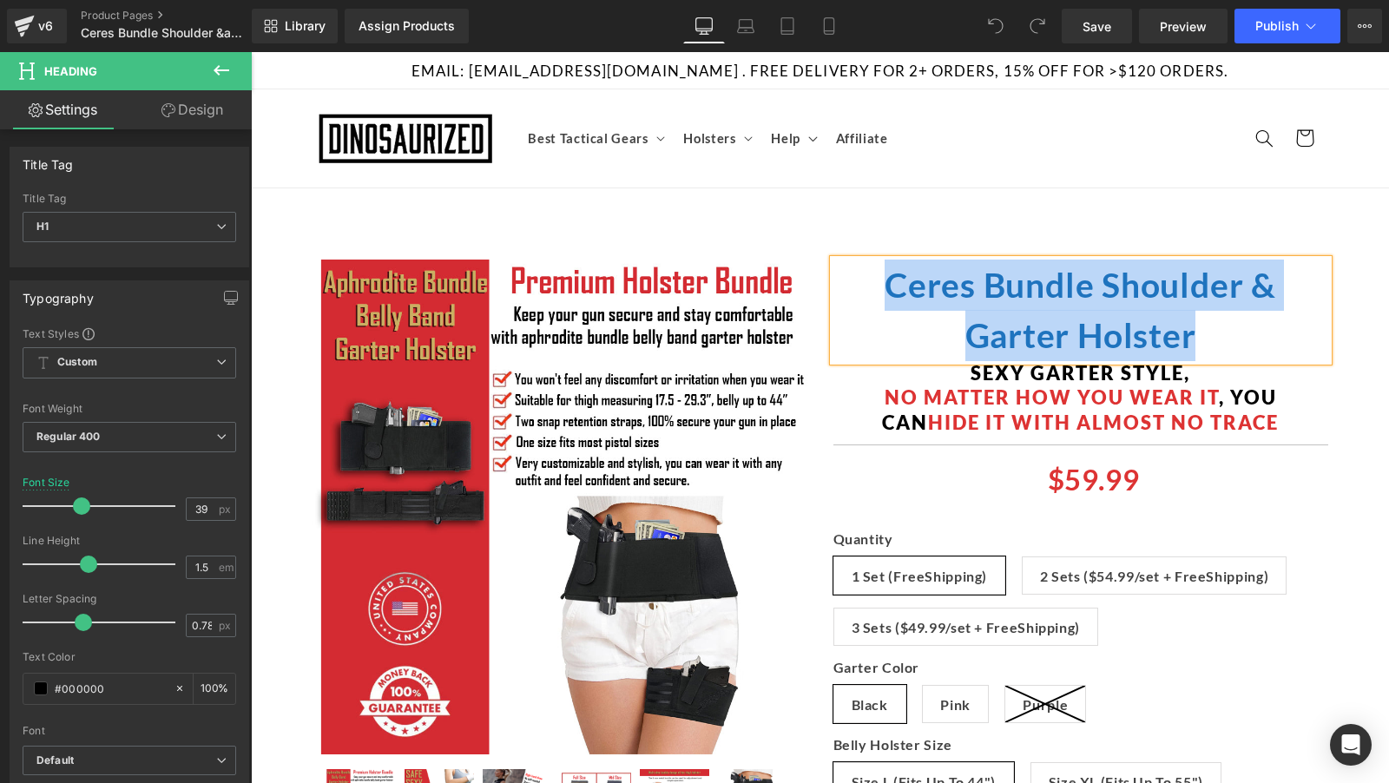
copy b "Ceres Bundle Shoulder & Garter Holster"
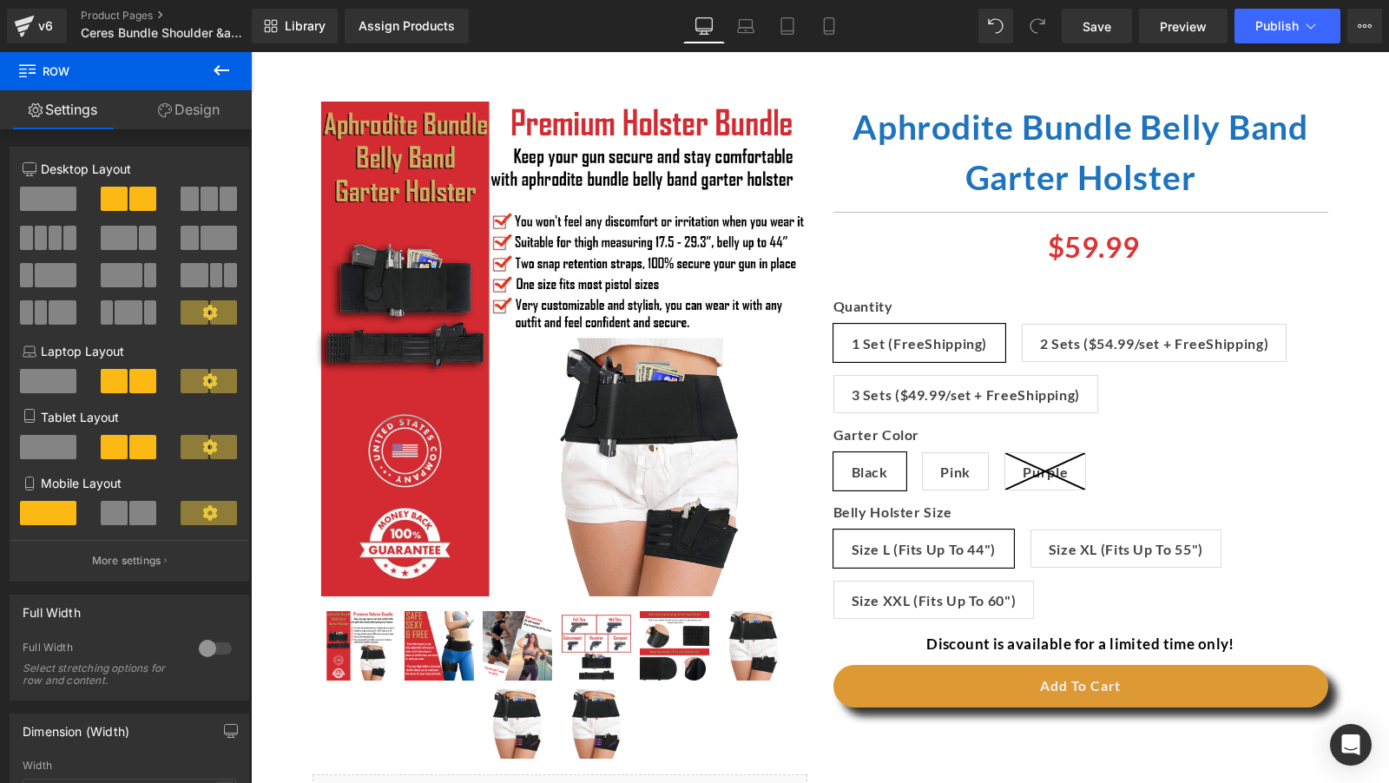
scroll to position [11669, 0]
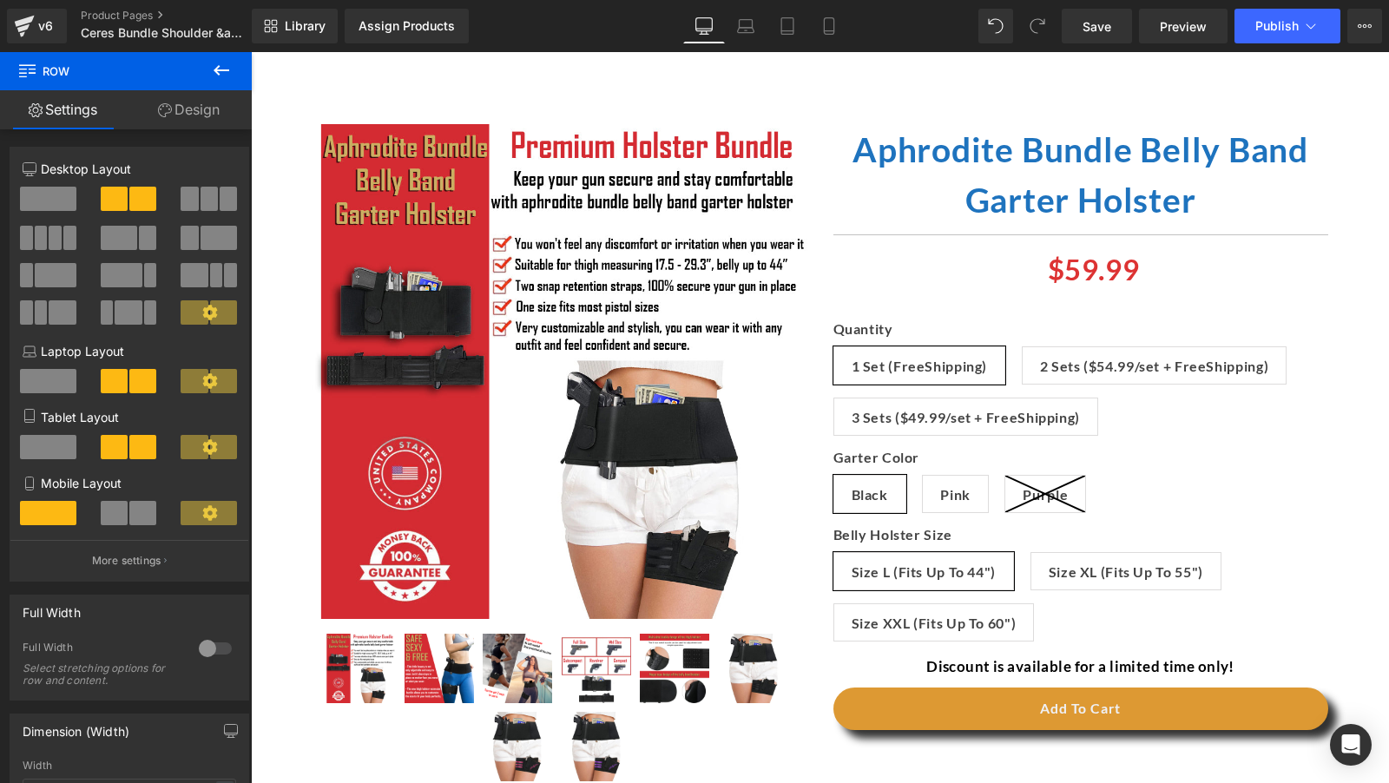
click at [1031, 187] on b "Aphrodite Bundle Belly Band Garter Holster" at bounding box center [1080, 174] width 456 height 91
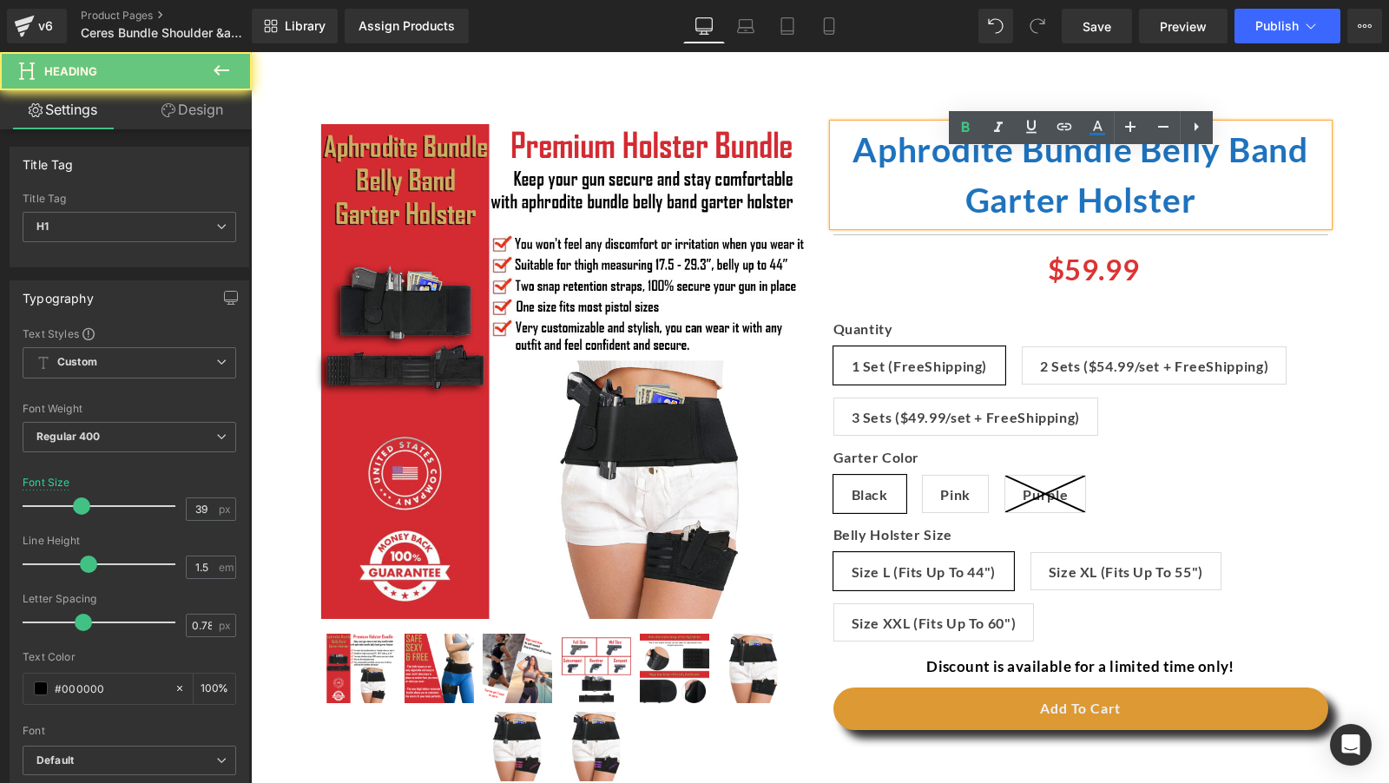
click at [1031, 187] on b "Aphrodite Bundle Belly Band Garter Holster" at bounding box center [1080, 174] width 456 height 91
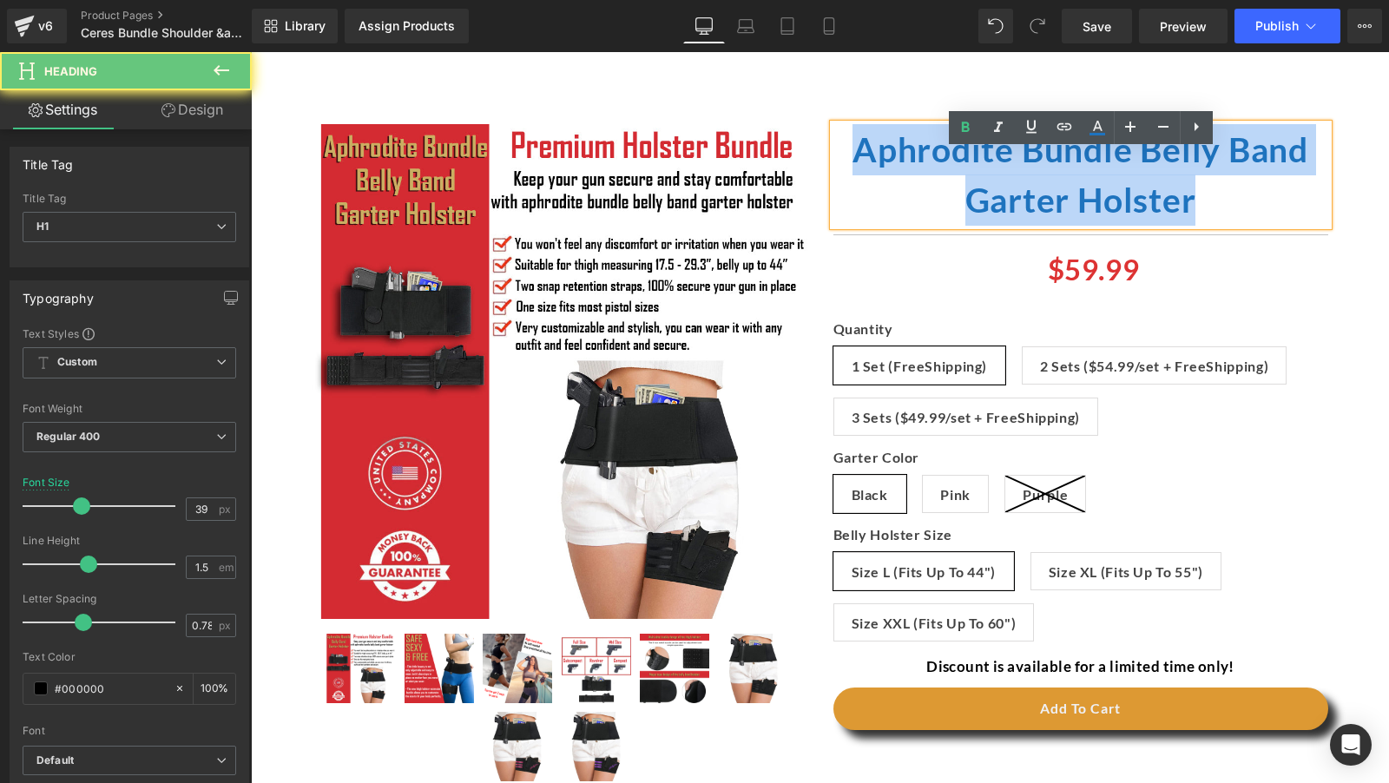
click at [1031, 187] on b "Aphrodite Bundle Belly Band Garter Holster" at bounding box center [1080, 174] width 456 height 91
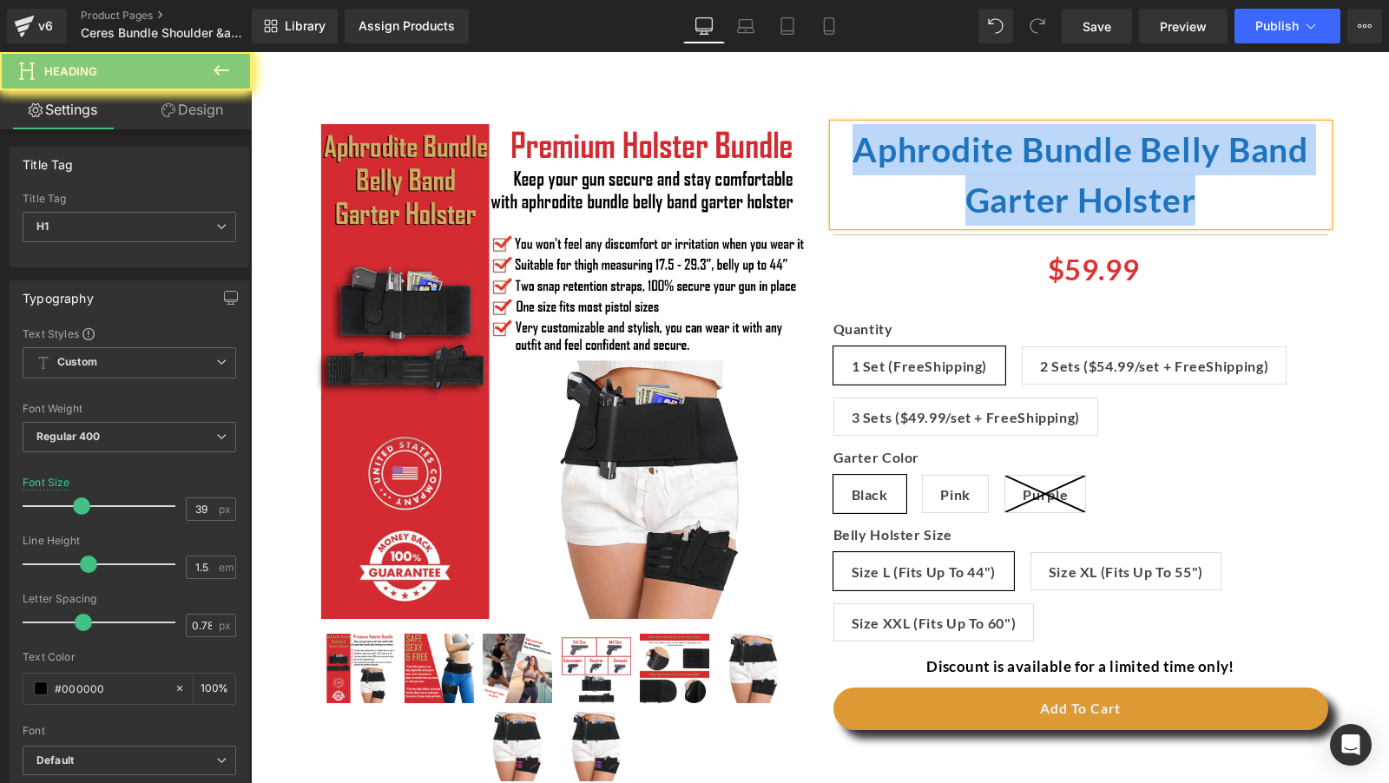
paste div
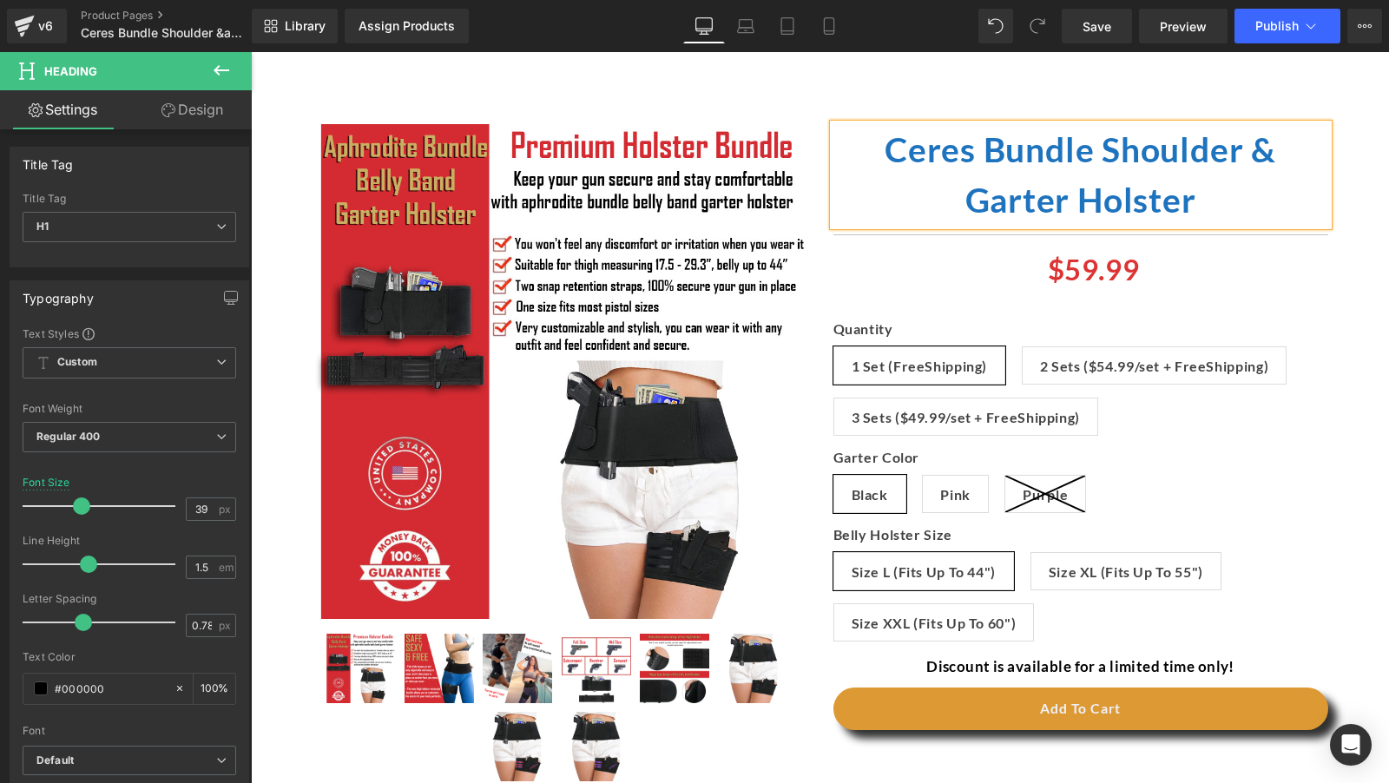
click at [1114, 142] on div "(P) Image" at bounding box center [820, 479] width 1042 height 774
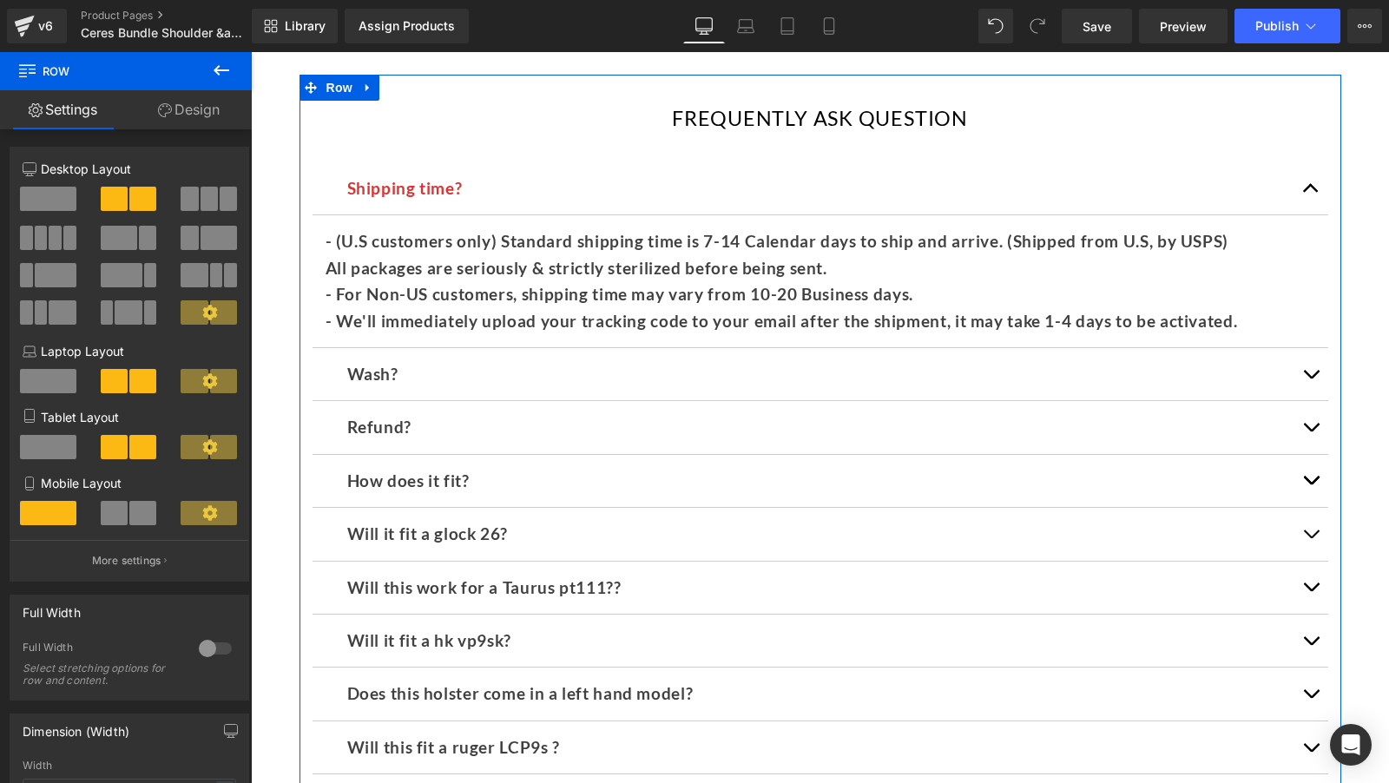
scroll to position [12466, 0]
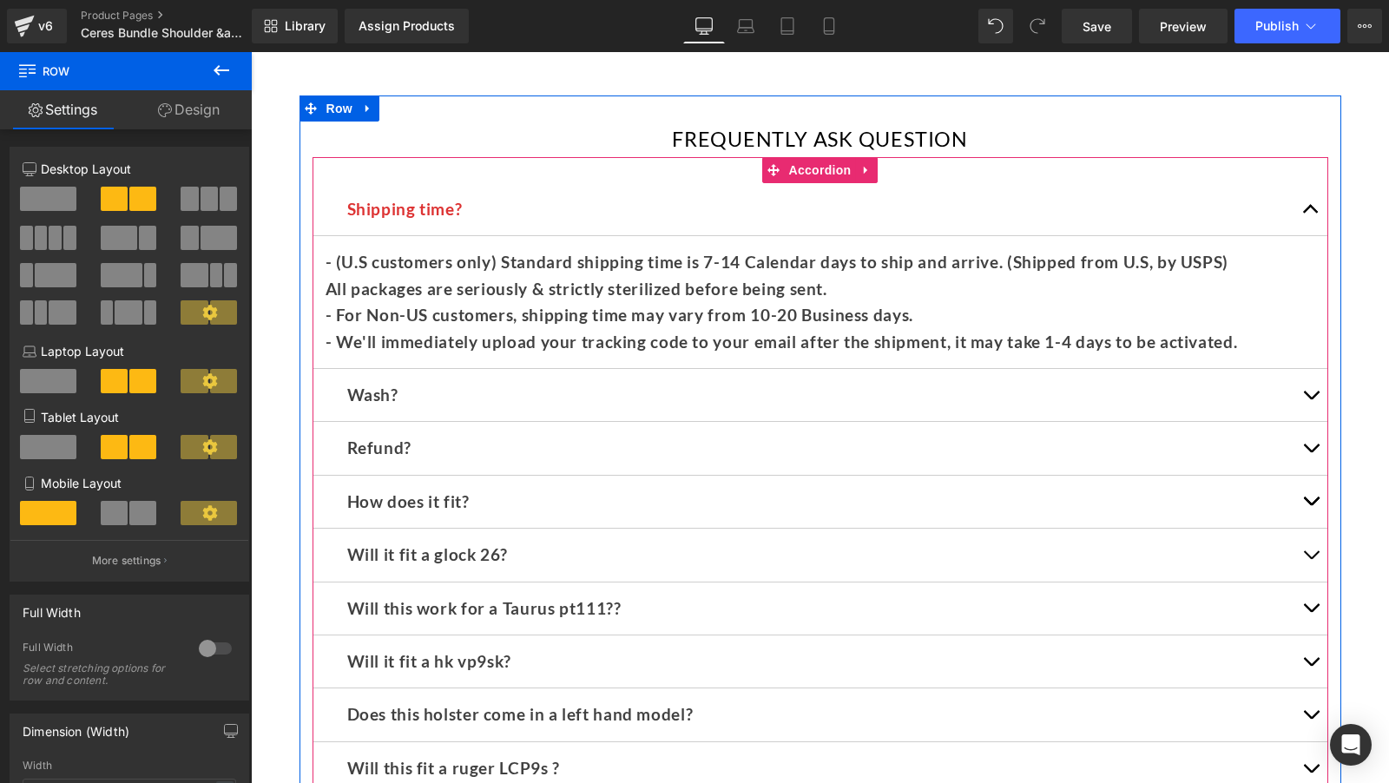
click at [806, 183] on span "Accordion" at bounding box center [820, 170] width 71 height 26
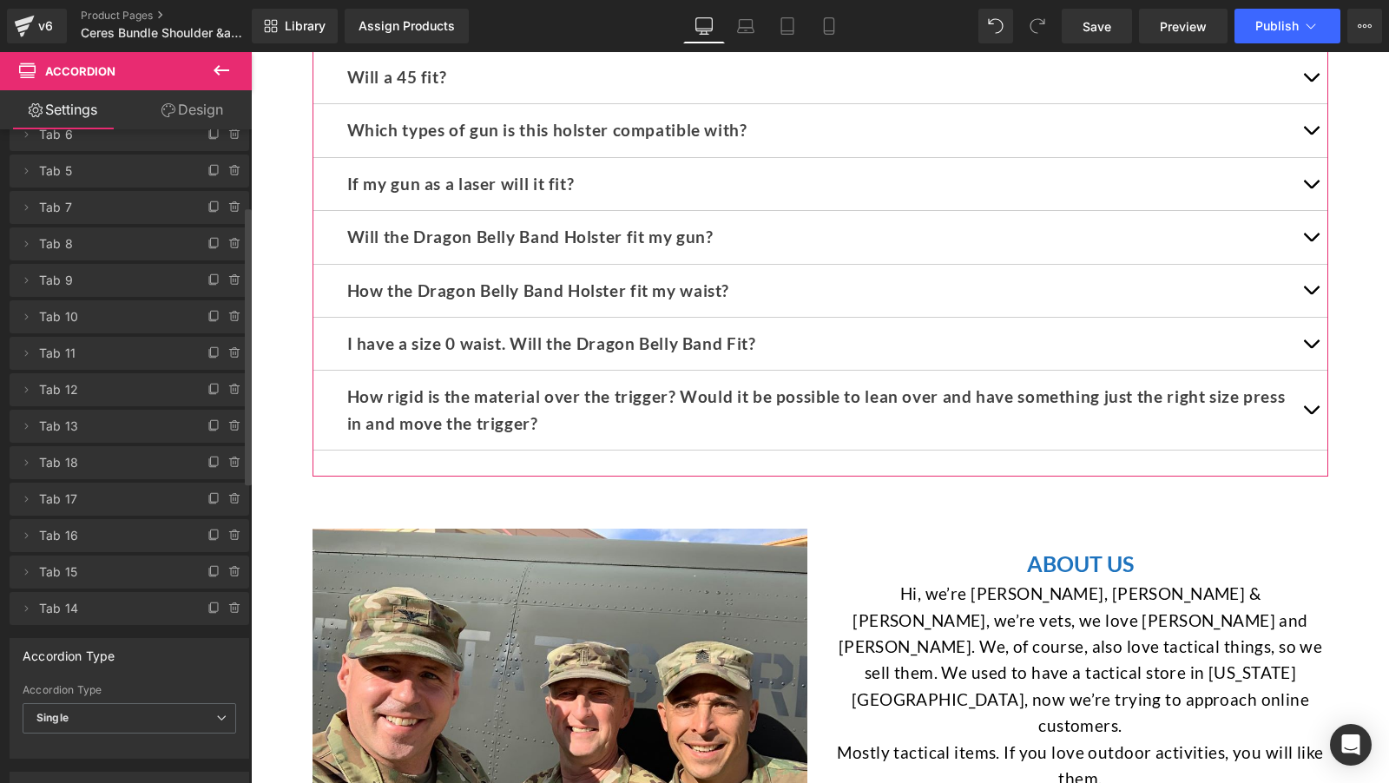
scroll to position [37, 0]
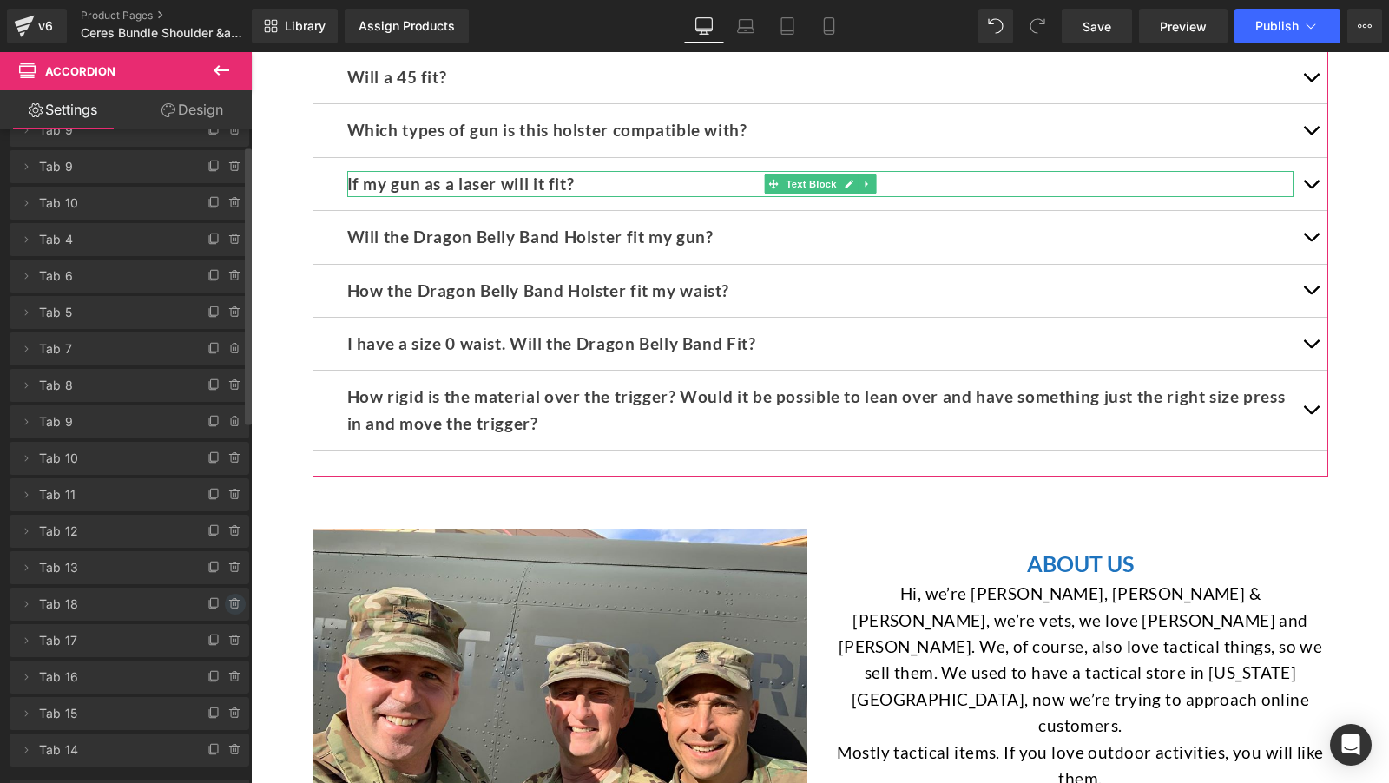
click at [228, 598] on icon at bounding box center [235, 604] width 14 height 14
click at [223, 598] on button "Delete" at bounding box center [216, 605] width 55 height 23
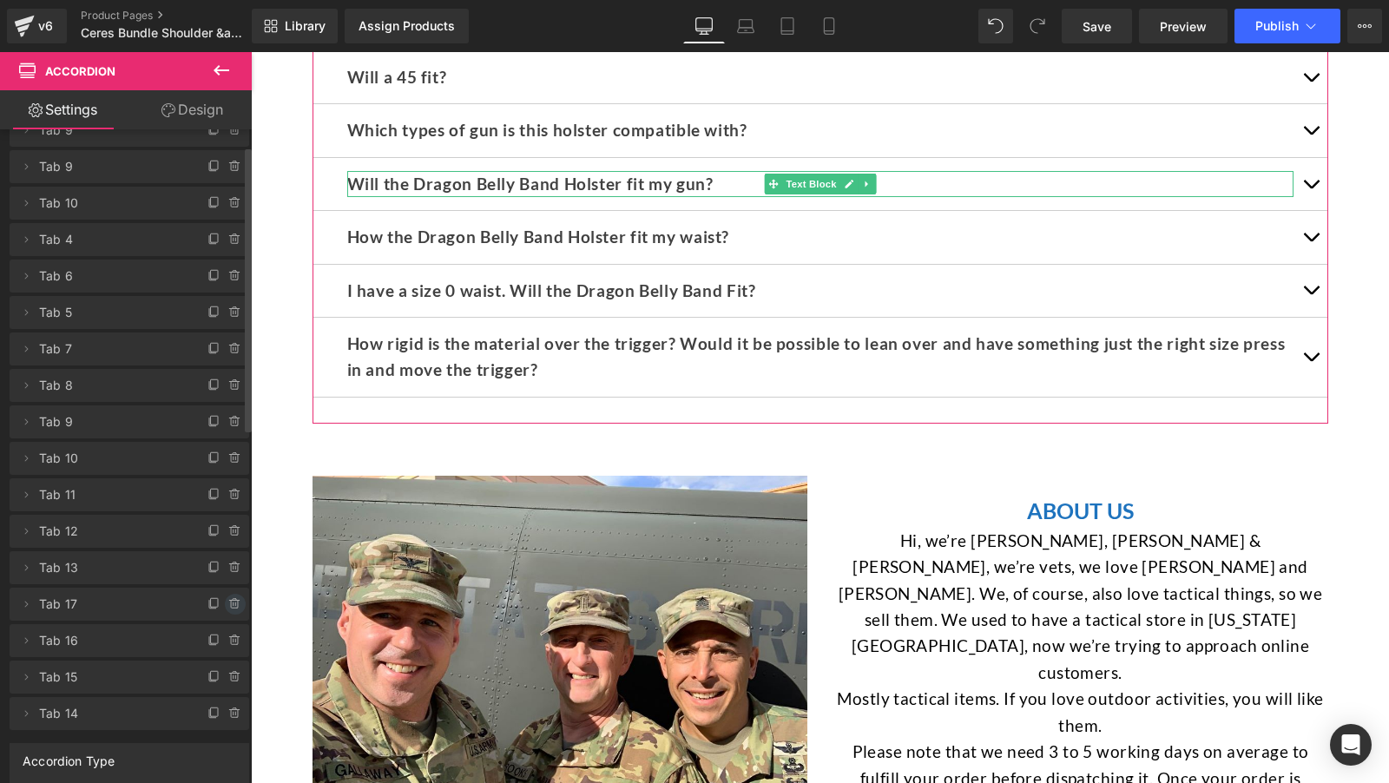
click at [228, 598] on icon at bounding box center [235, 604] width 14 height 14
click at [223, 598] on button "Delete" at bounding box center [216, 605] width 55 height 23
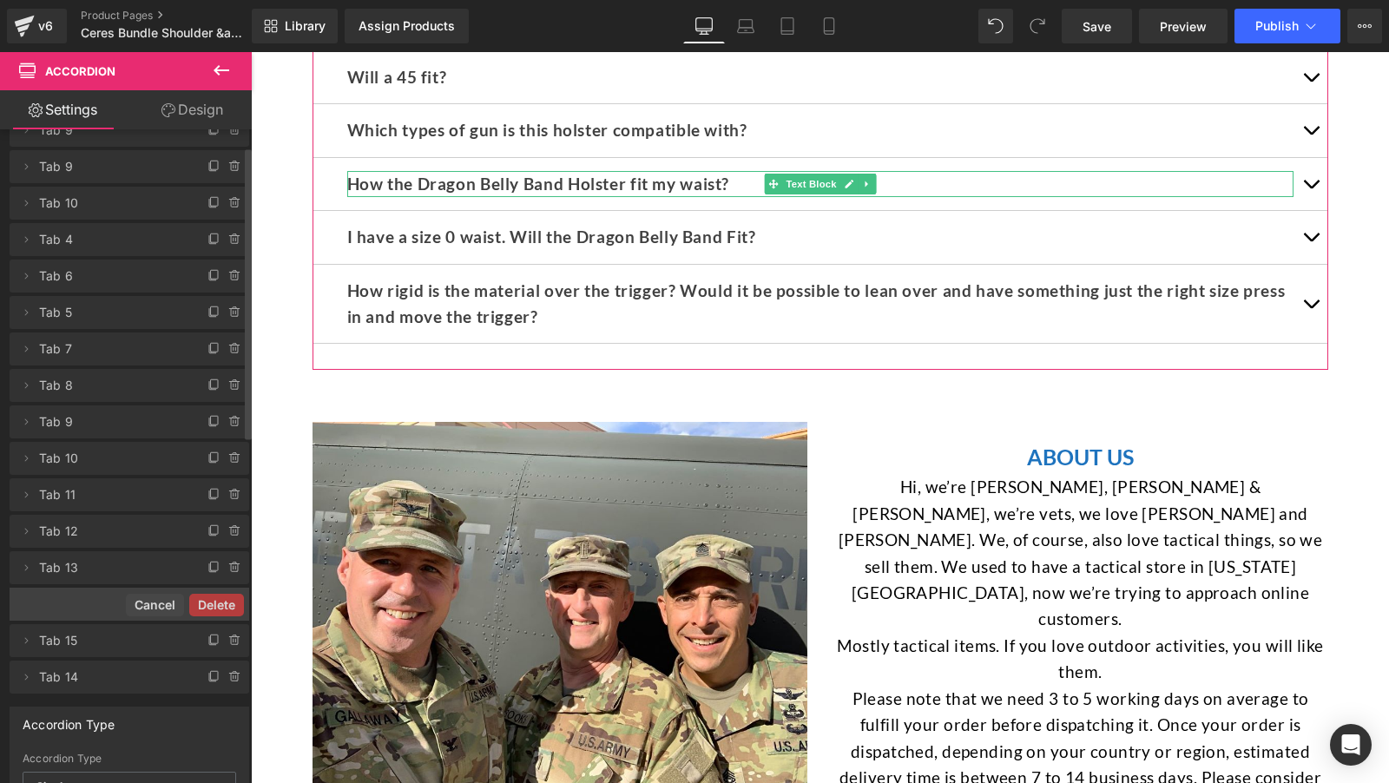
click at [223, 598] on button "Delete" at bounding box center [216, 605] width 55 height 23
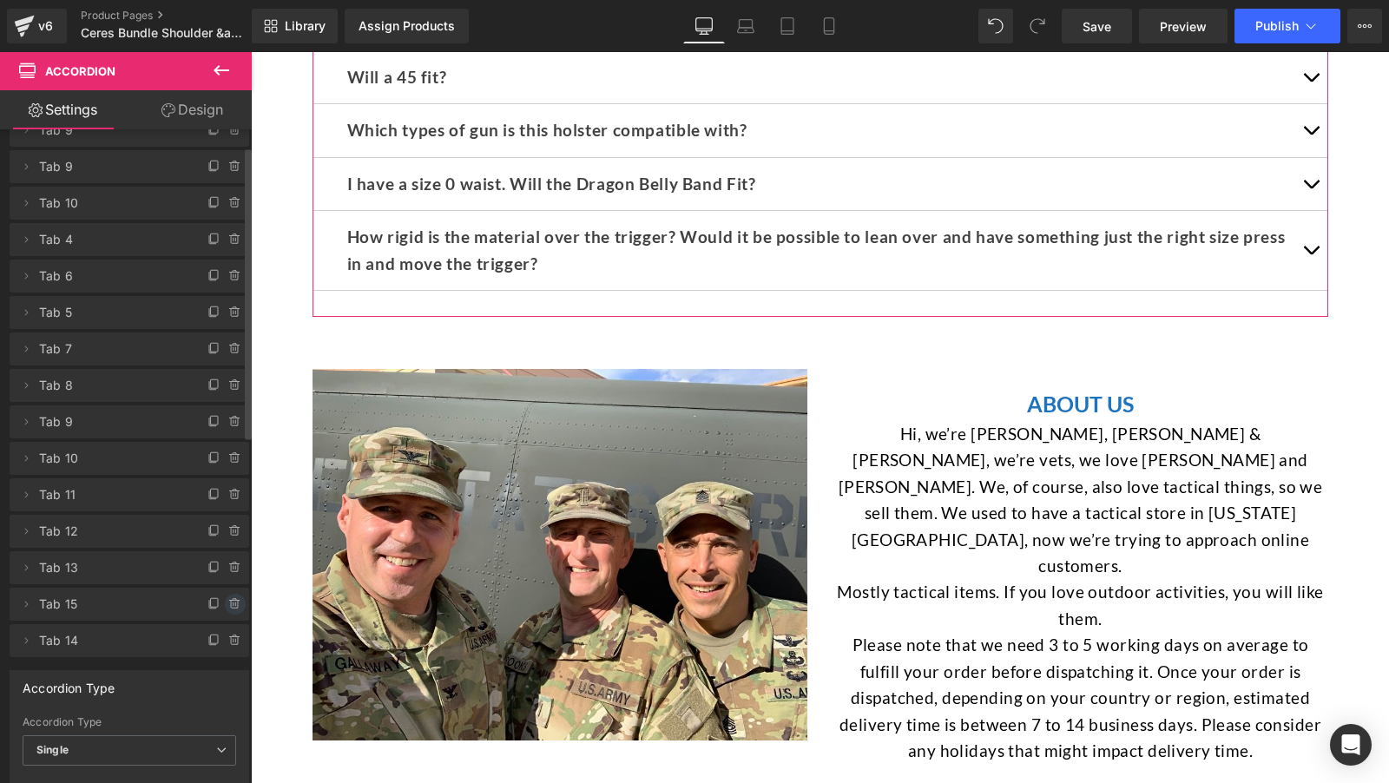
click at [228, 598] on icon at bounding box center [235, 604] width 14 height 14
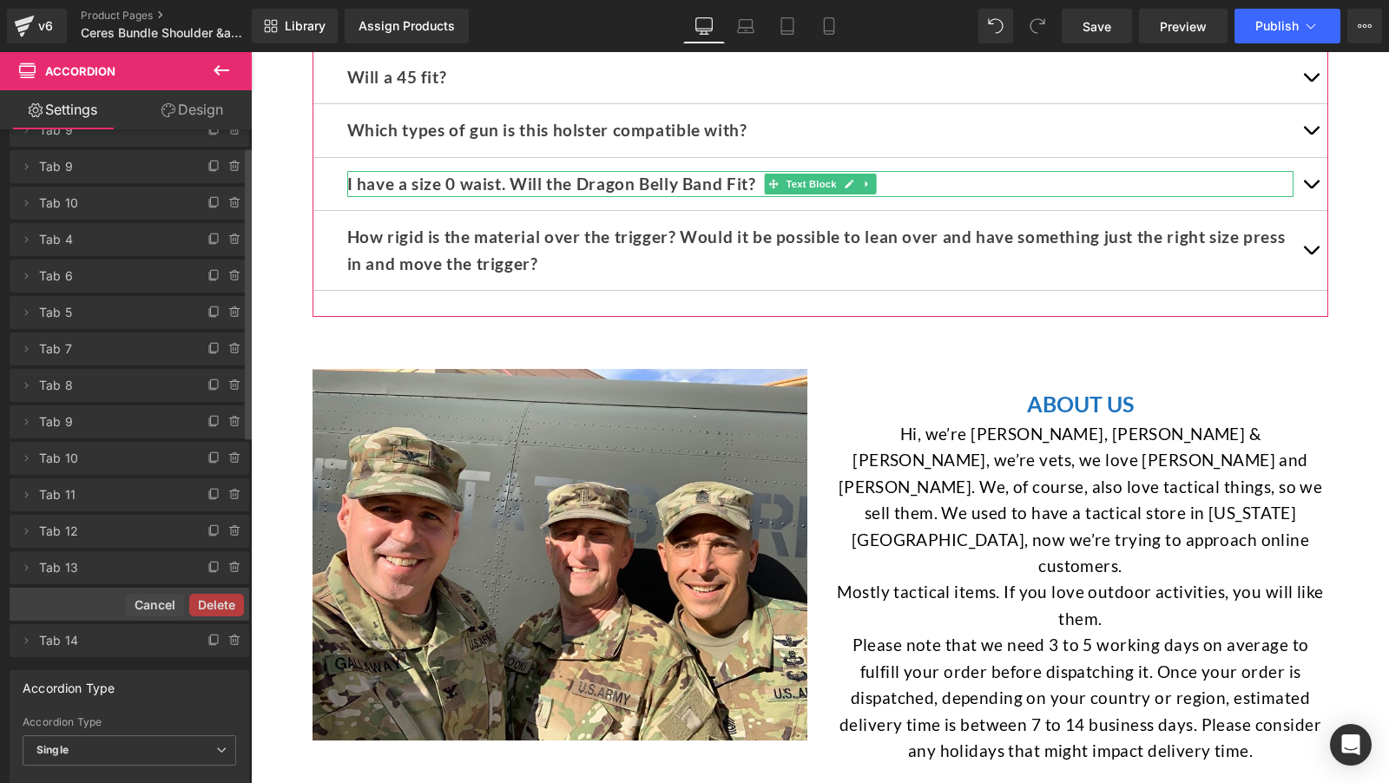
click at [223, 598] on button "Delete" at bounding box center [216, 605] width 55 height 23
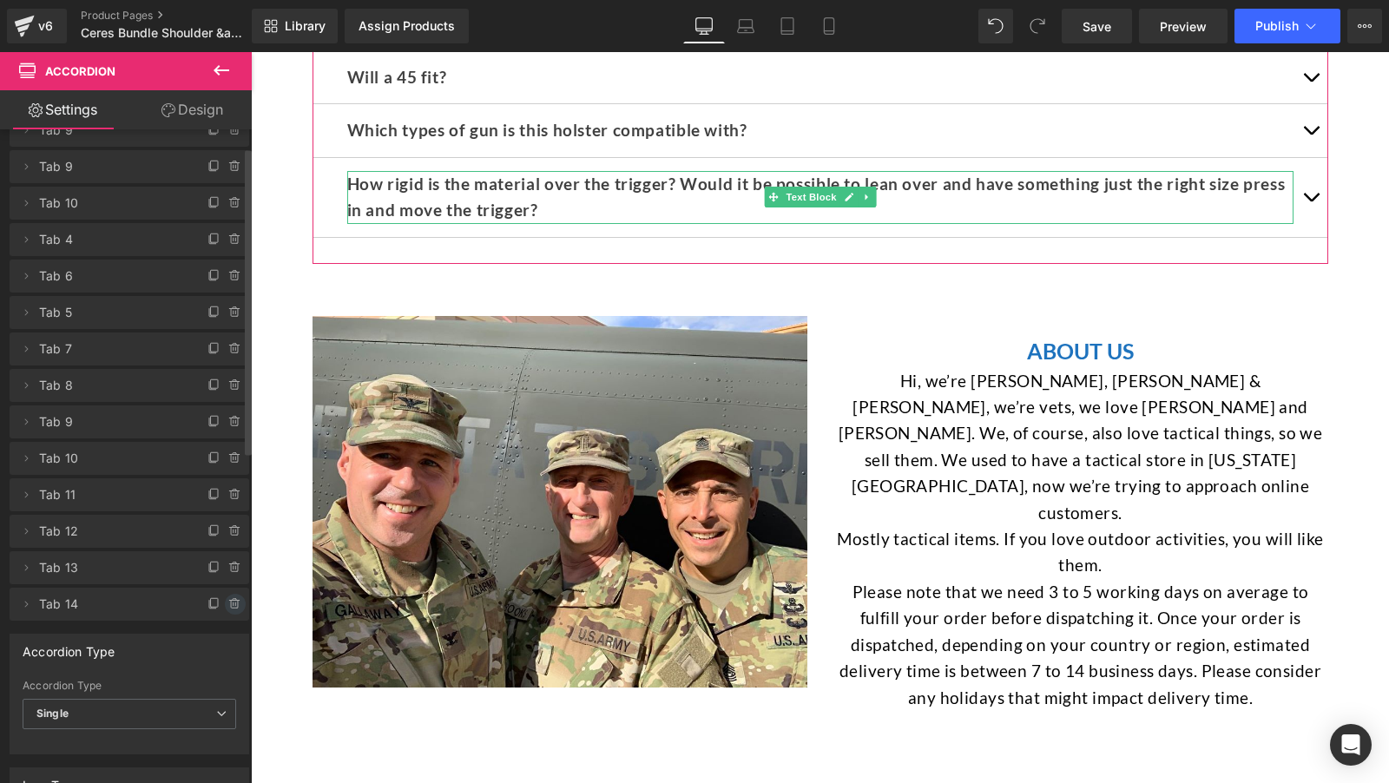
click at [228, 599] on icon at bounding box center [235, 604] width 14 height 14
click at [223, 599] on button "Delete" at bounding box center [221, 605] width 55 height 23
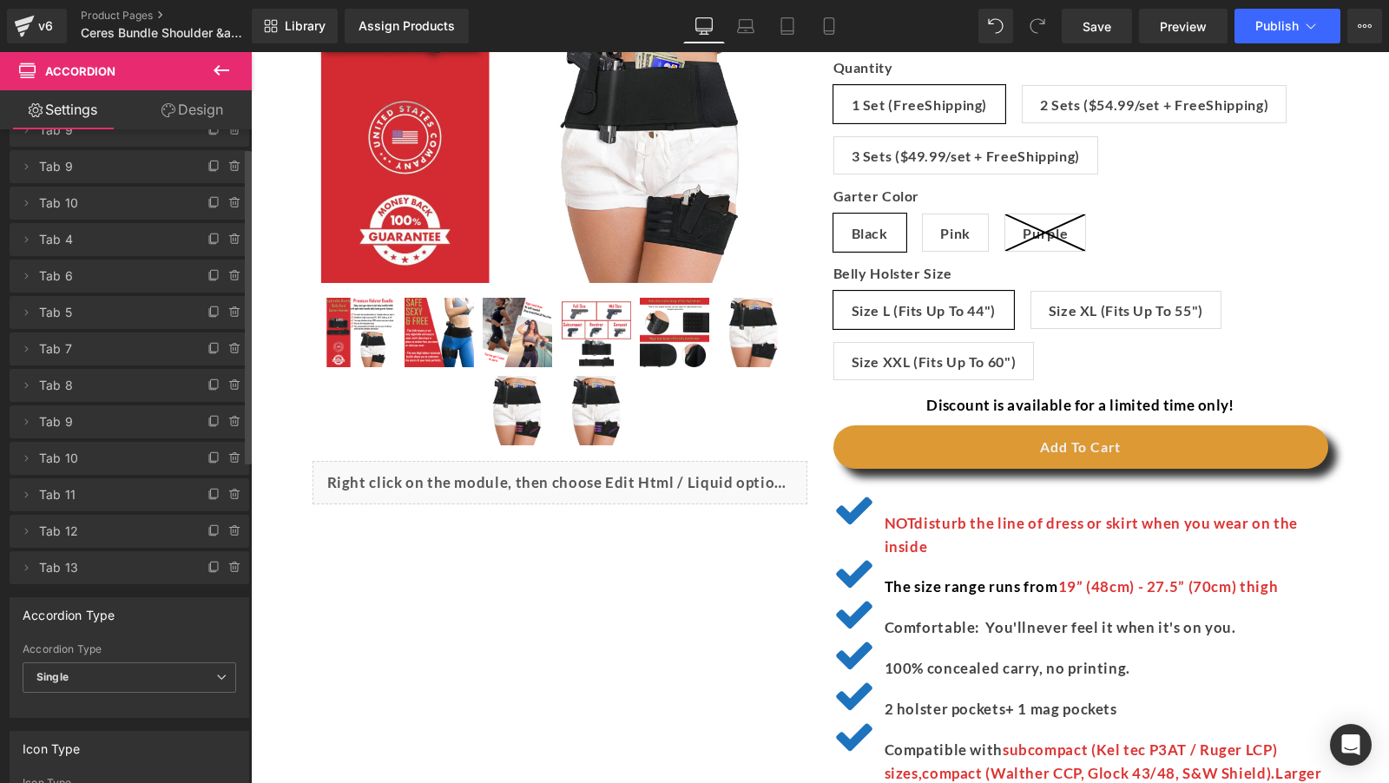
scroll to position [373, 0]
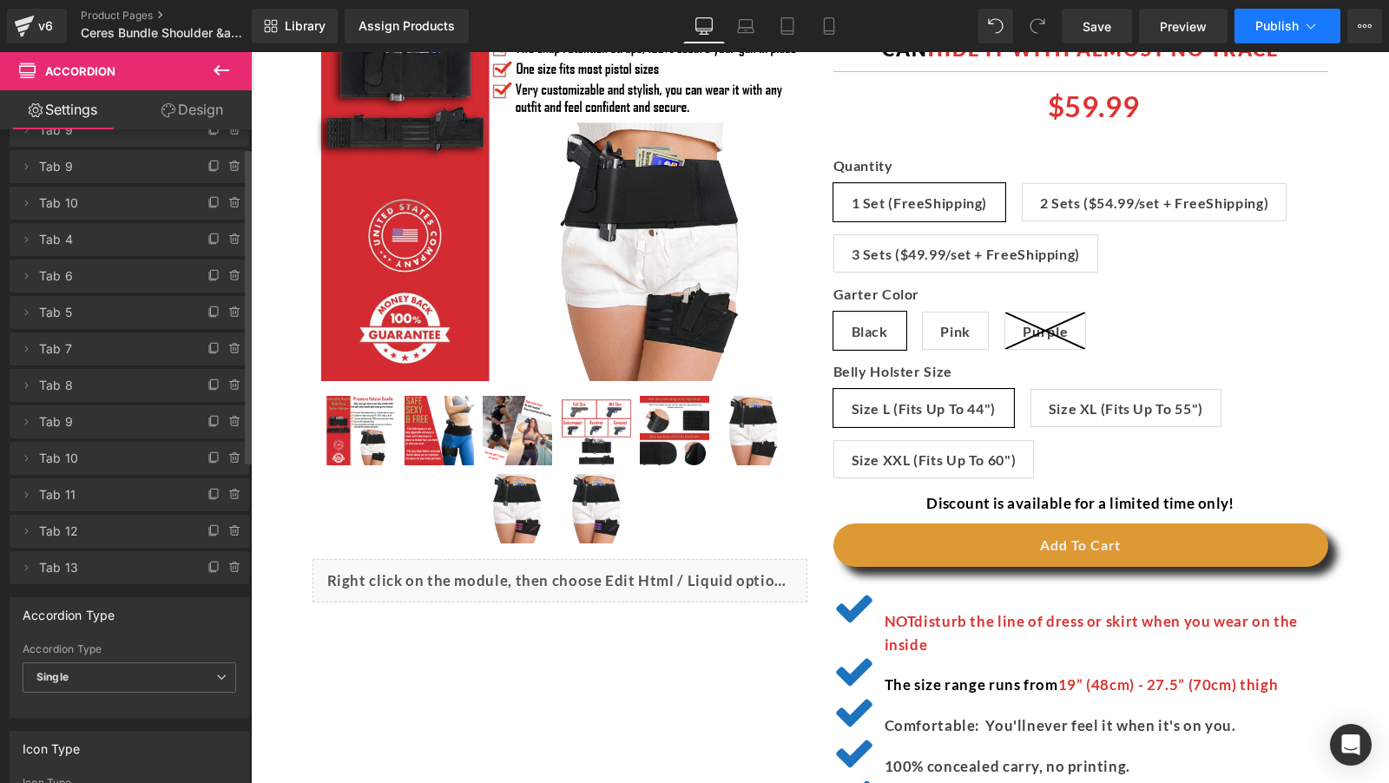
click at [1287, 16] on button "Publish" at bounding box center [1287, 26] width 106 height 35
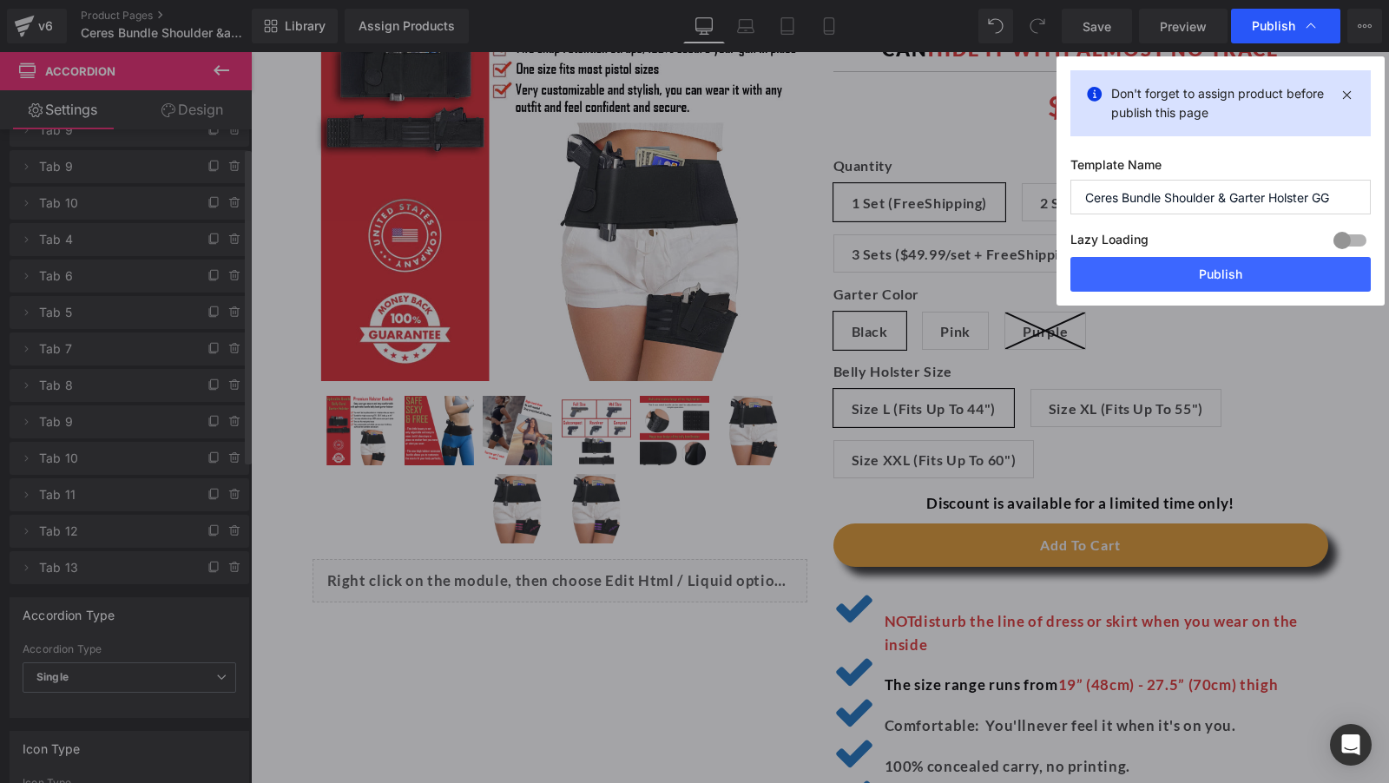
click at [1285, 20] on span "Publish" at bounding box center [1273, 26] width 43 height 16
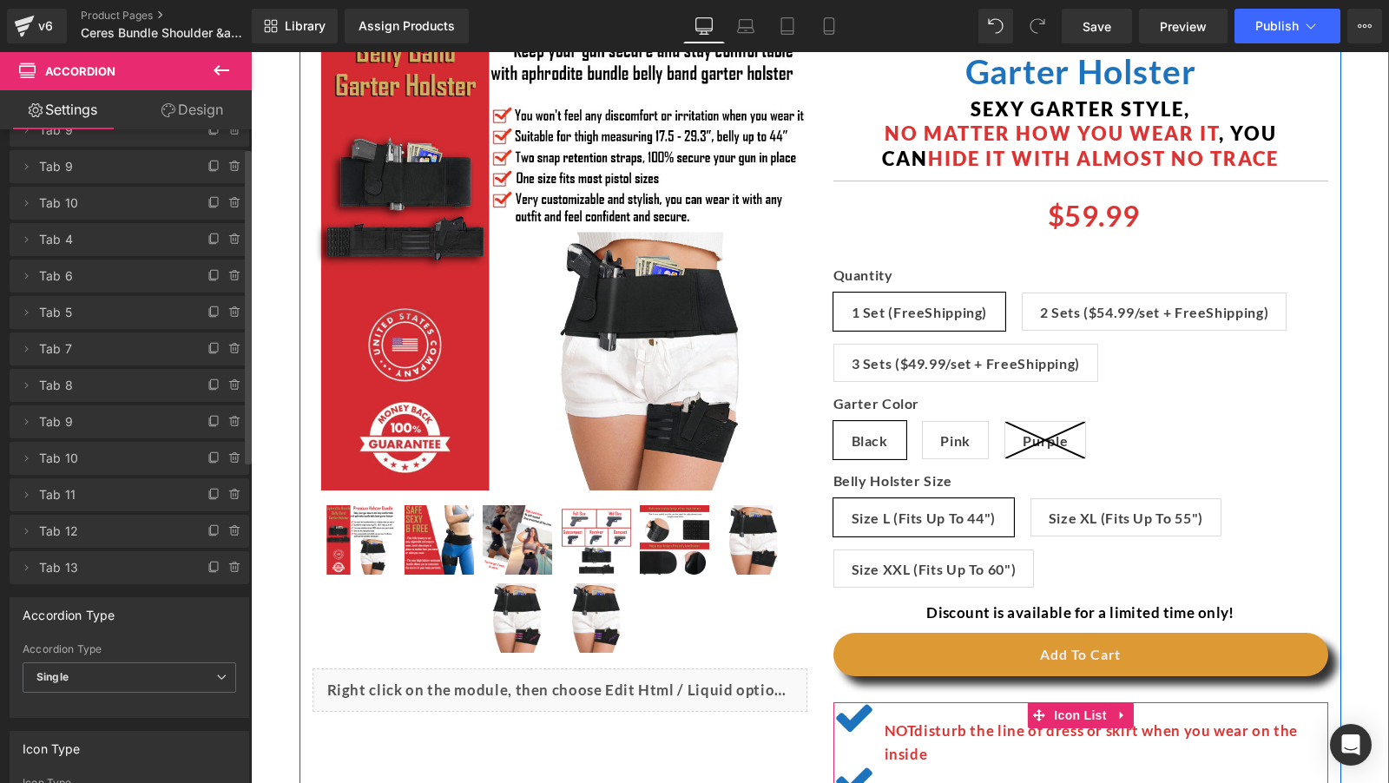
scroll to position [0, 0]
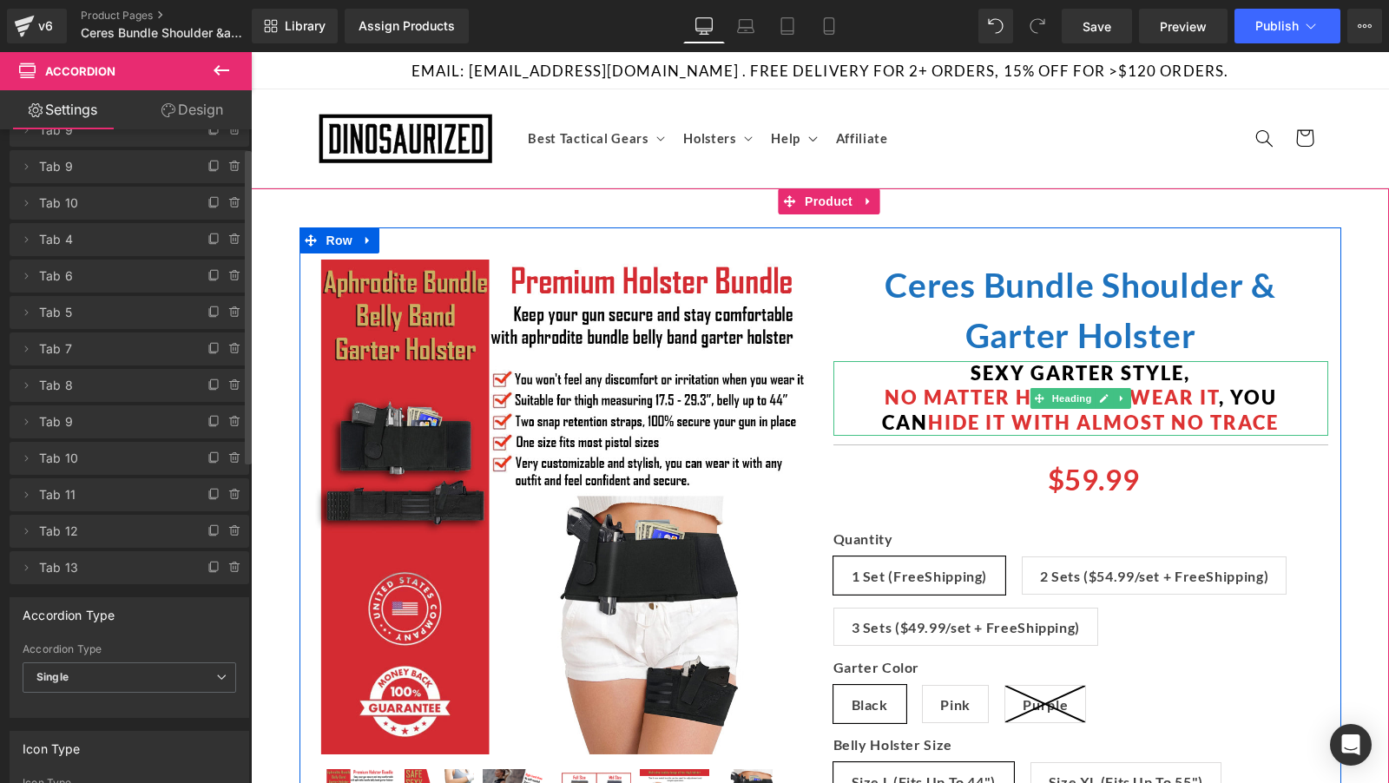
click at [970, 390] on span "No matter how you wear it" at bounding box center [1052, 396] width 334 height 23
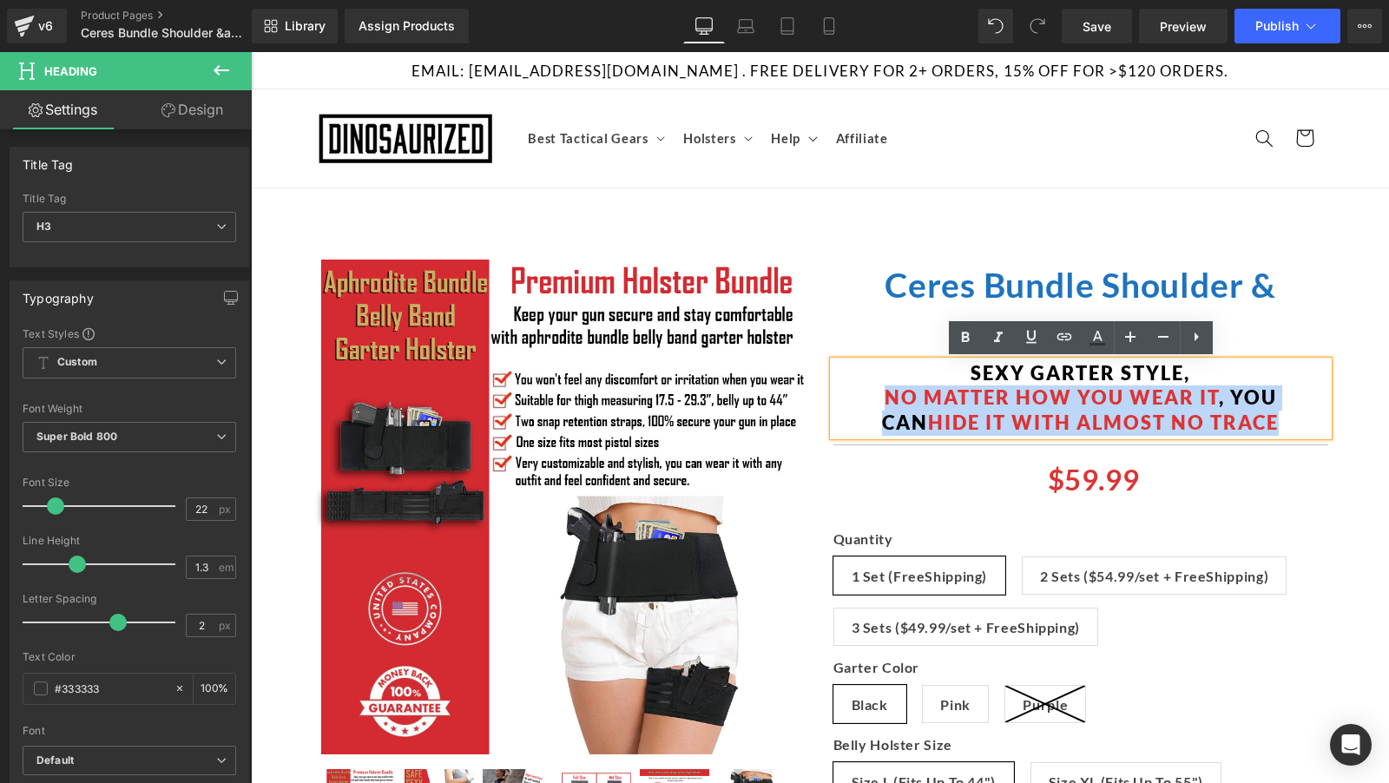
click at [1162, 403] on span "No matter how you wear it" at bounding box center [1052, 396] width 334 height 23
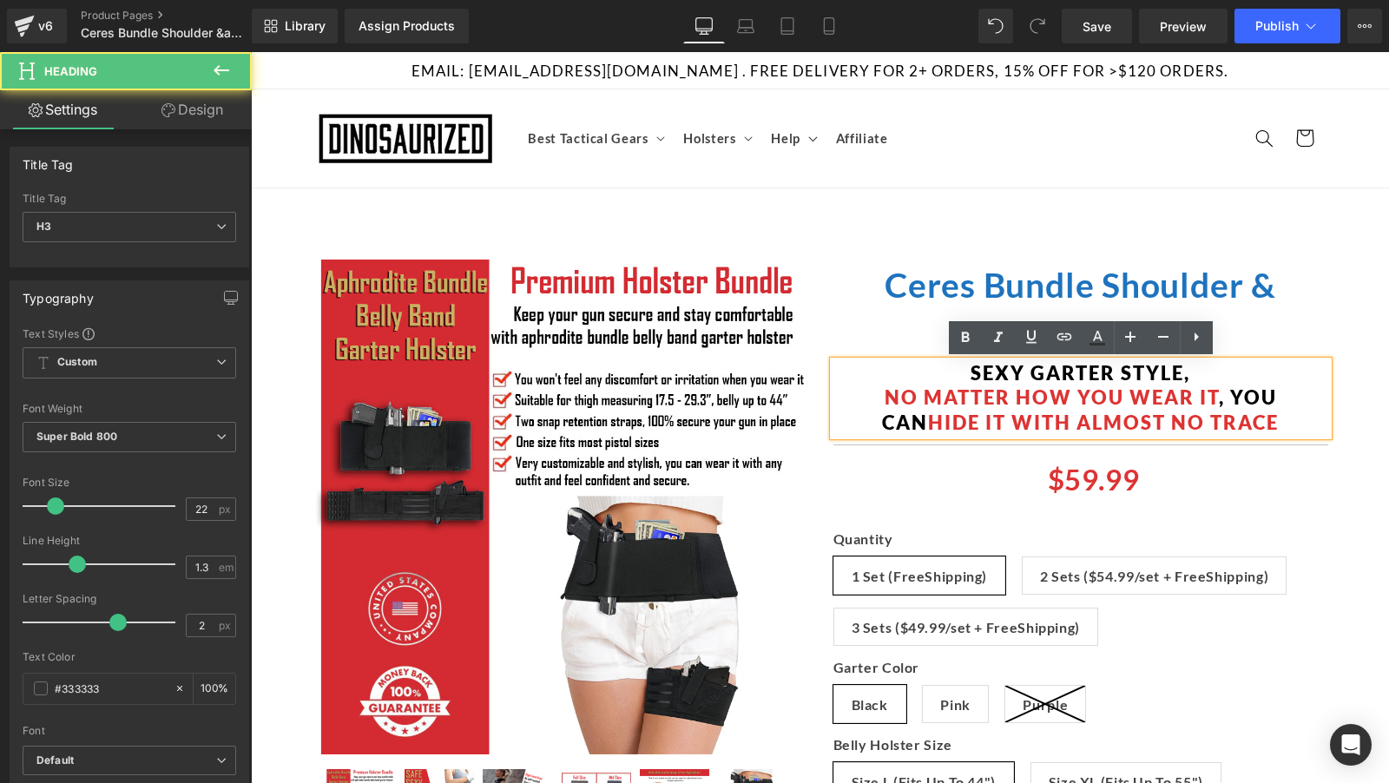
click at [1299, 412] on h3 "No matter how you wear it , you can hide it with almost no trace" at bounding box center [1080, 409] width 495 height 49
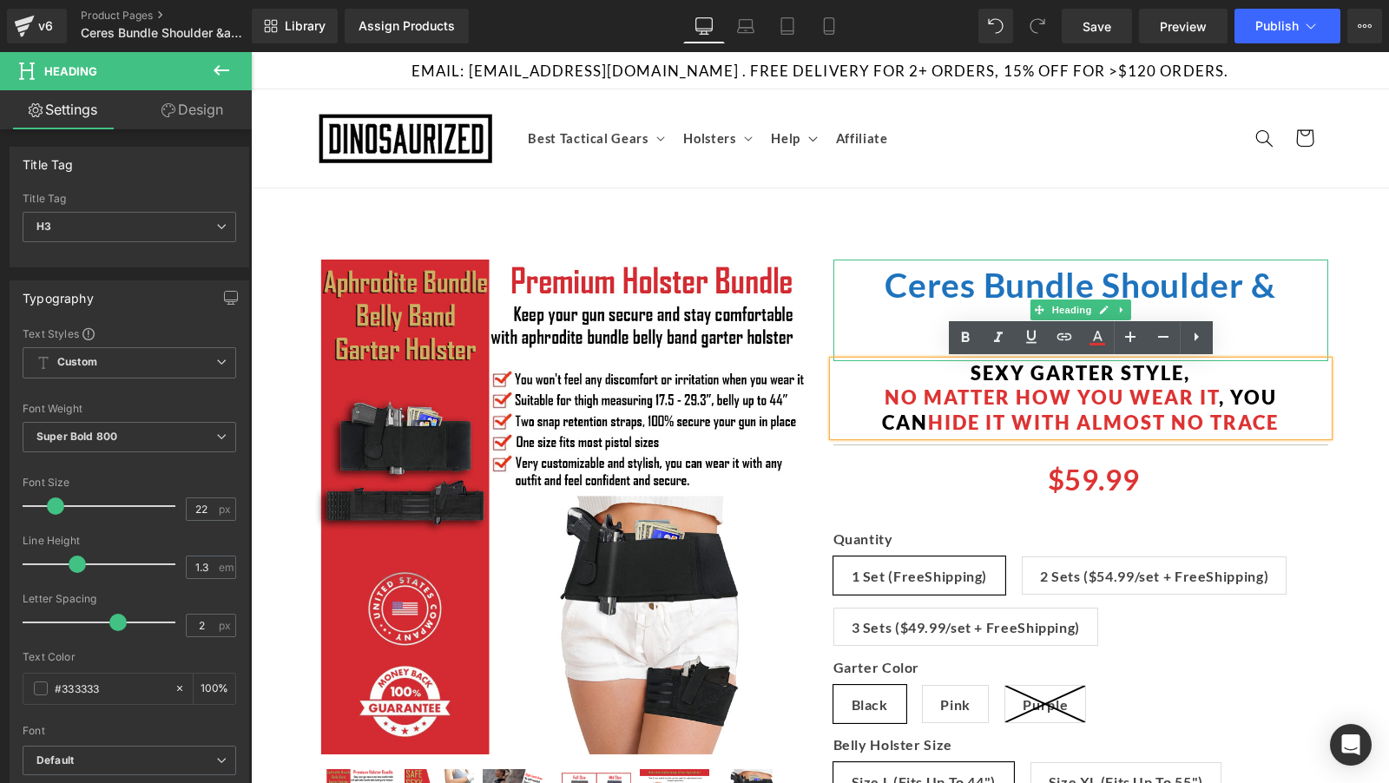
click at [905, 339] on h1 "Ceres Bundle Shoulder & Garter Holster" at bounding box center [1080, 311] width 495 height 102
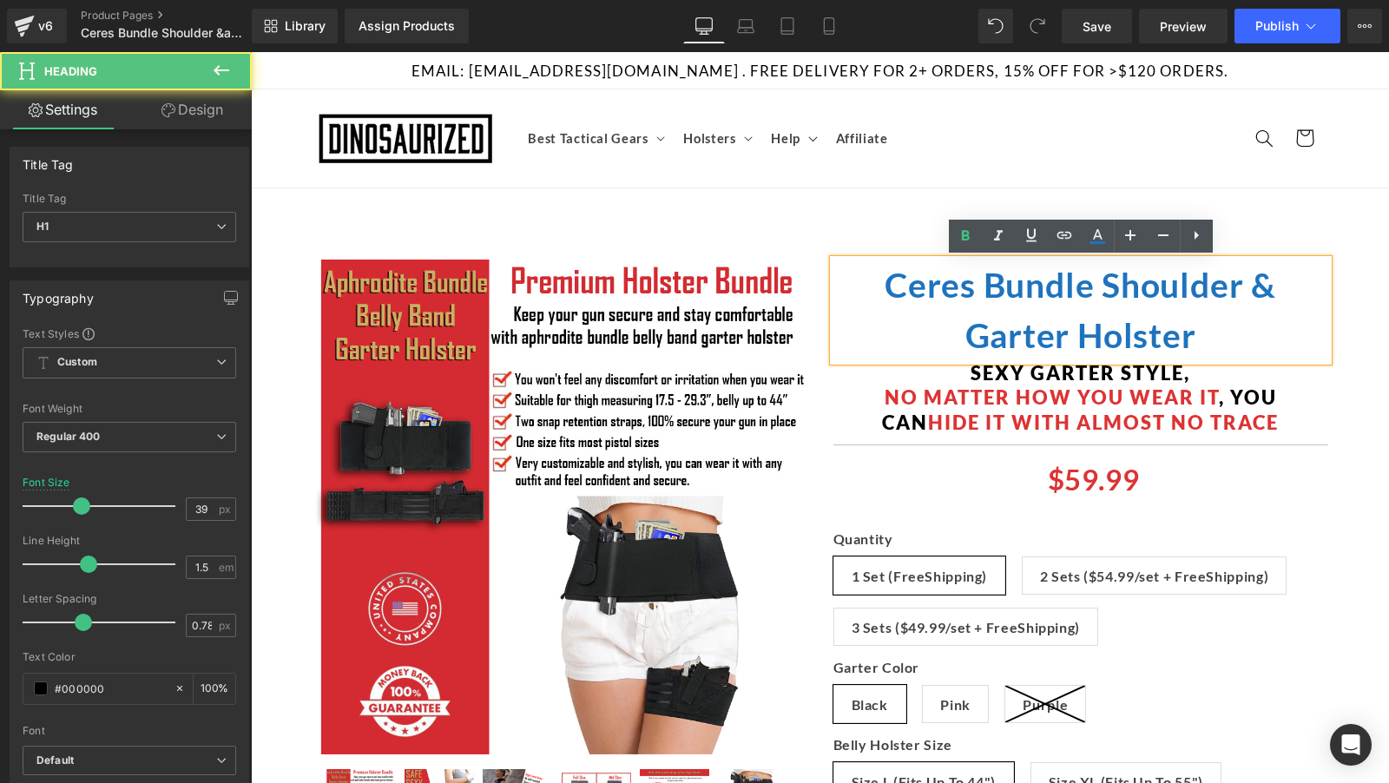
click at [982, 376] on span "sexy garter style," at bounding box center [1081, 372] width 220 height 23
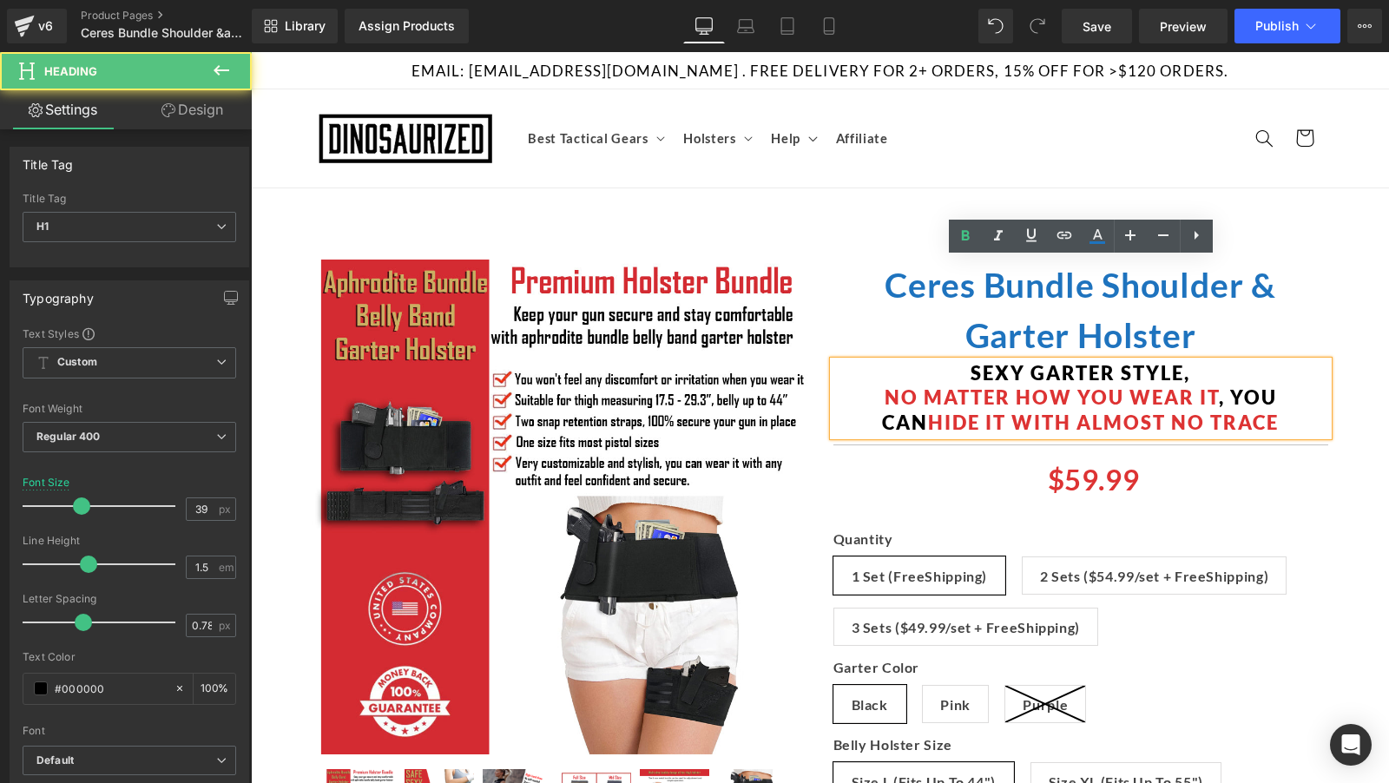
click at [982, 376] on span "sexy garter style," at bounding box center [1081, 372] width 220 height 23
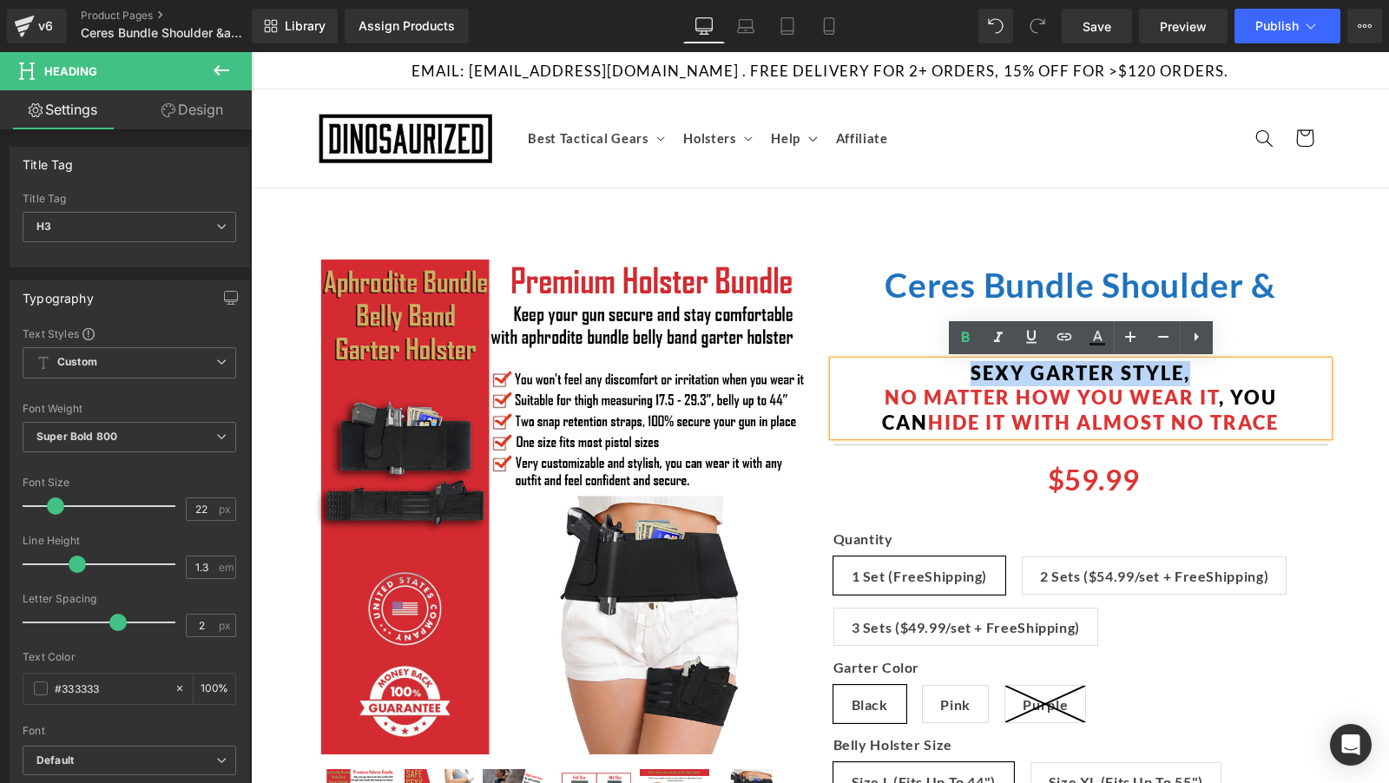
click at [988, 372] on span "sexy garter style," at bounding box center [1081, 372] width 220 height 23
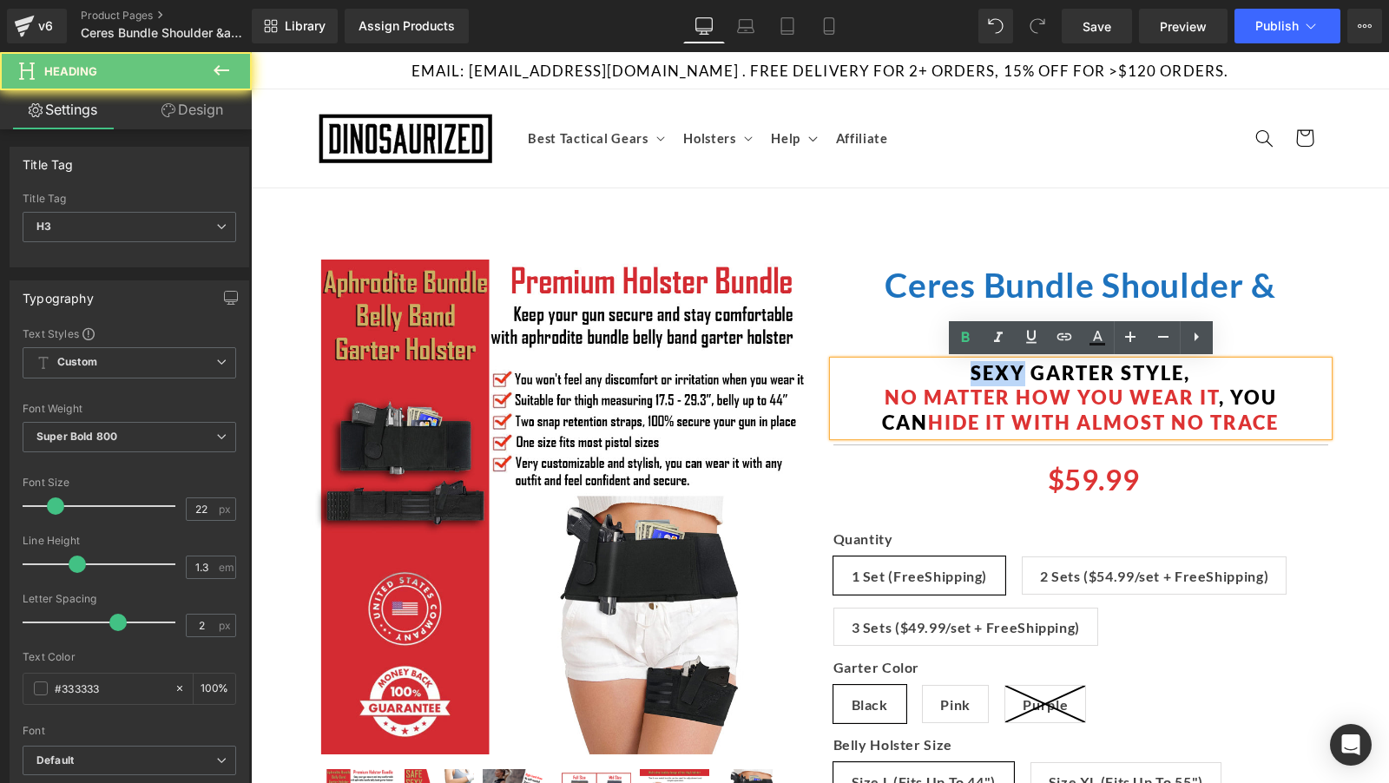
click at [988, 372] on span "sexy garter style," at bounding box center [1081, 372] width 220 height 23
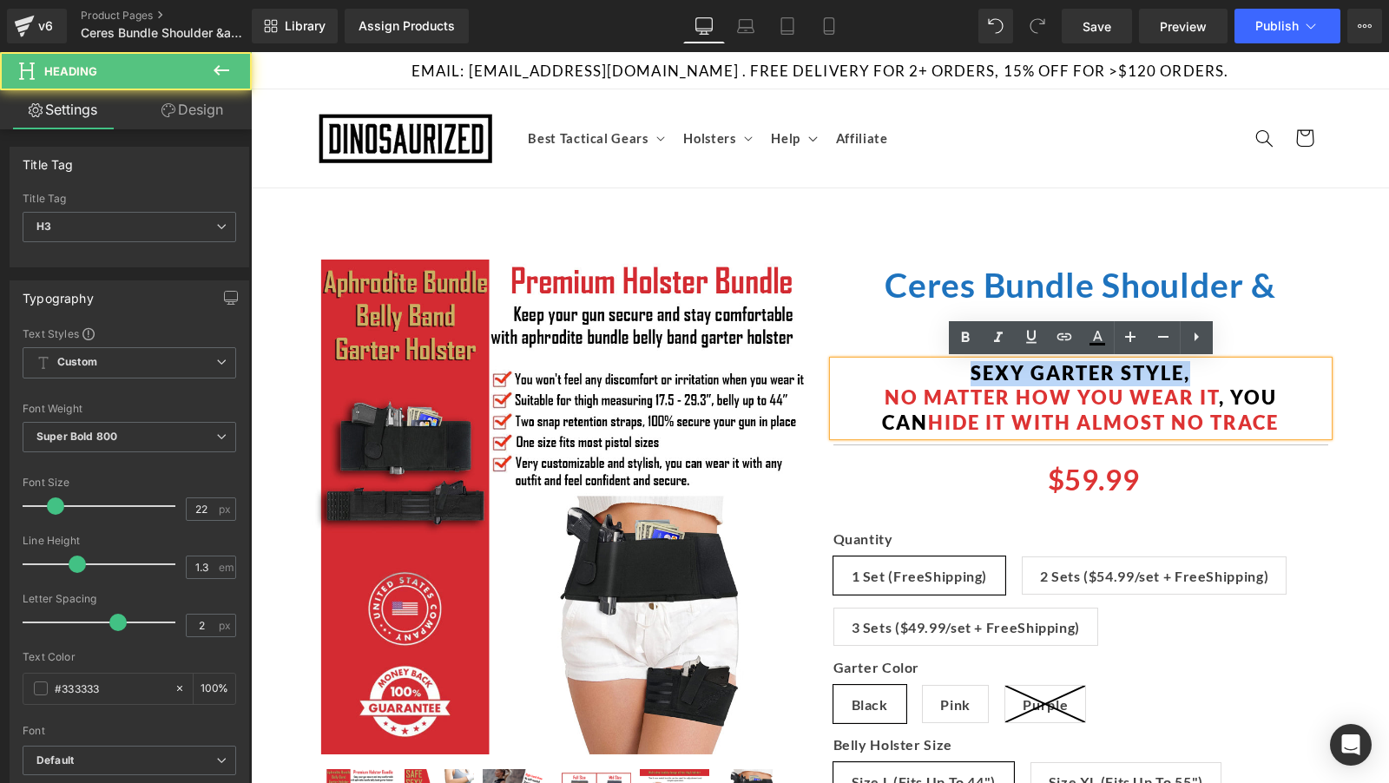
click at [988, 372] on span "sexy garter style," at bounding box center [1081, 372] width 220 height 23
click at [885, 396] on span "No matter how you wear it" at bounding box center [1052, 396] width 334 height 23
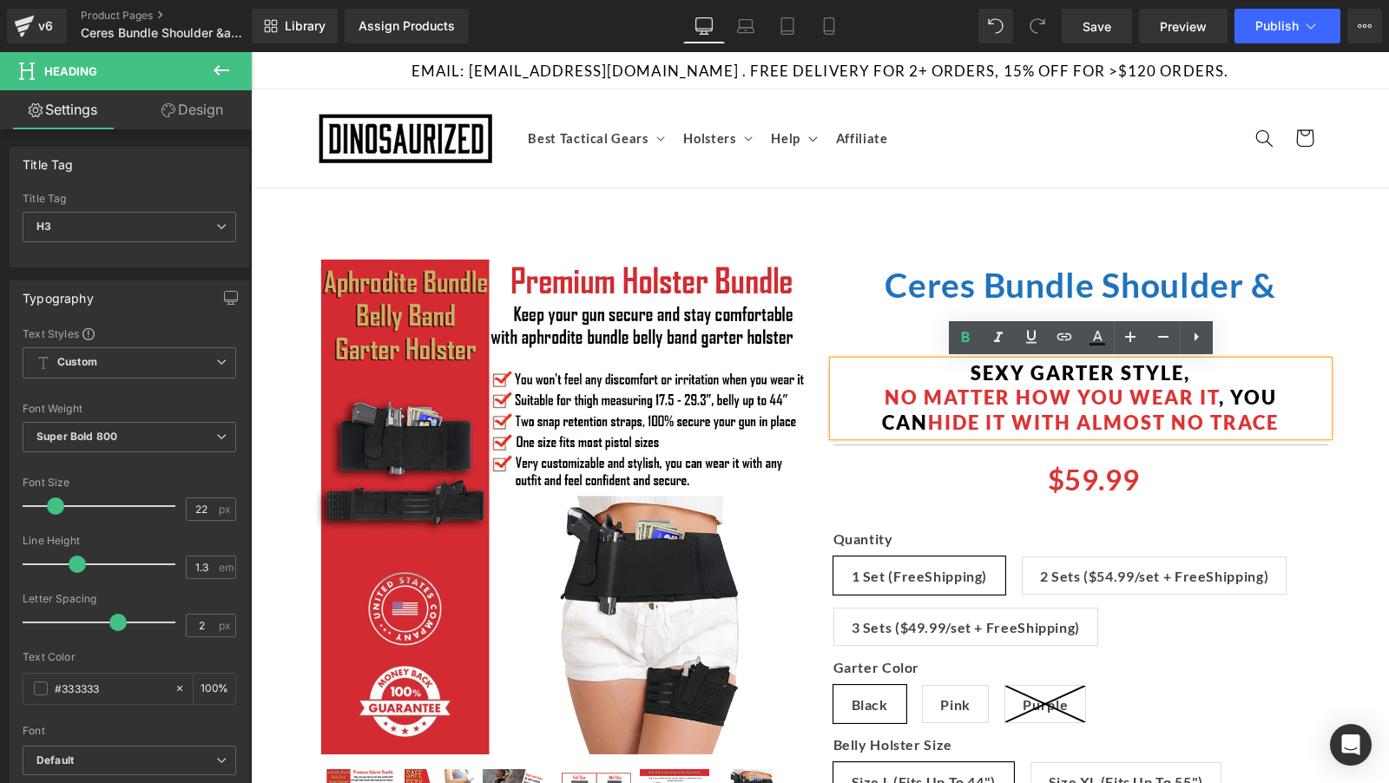
click at [1295, 424] on h3 "No matter how you wear it , you can hide it with almost no trace" at bounding box center [1080, 409] width 495 height 49
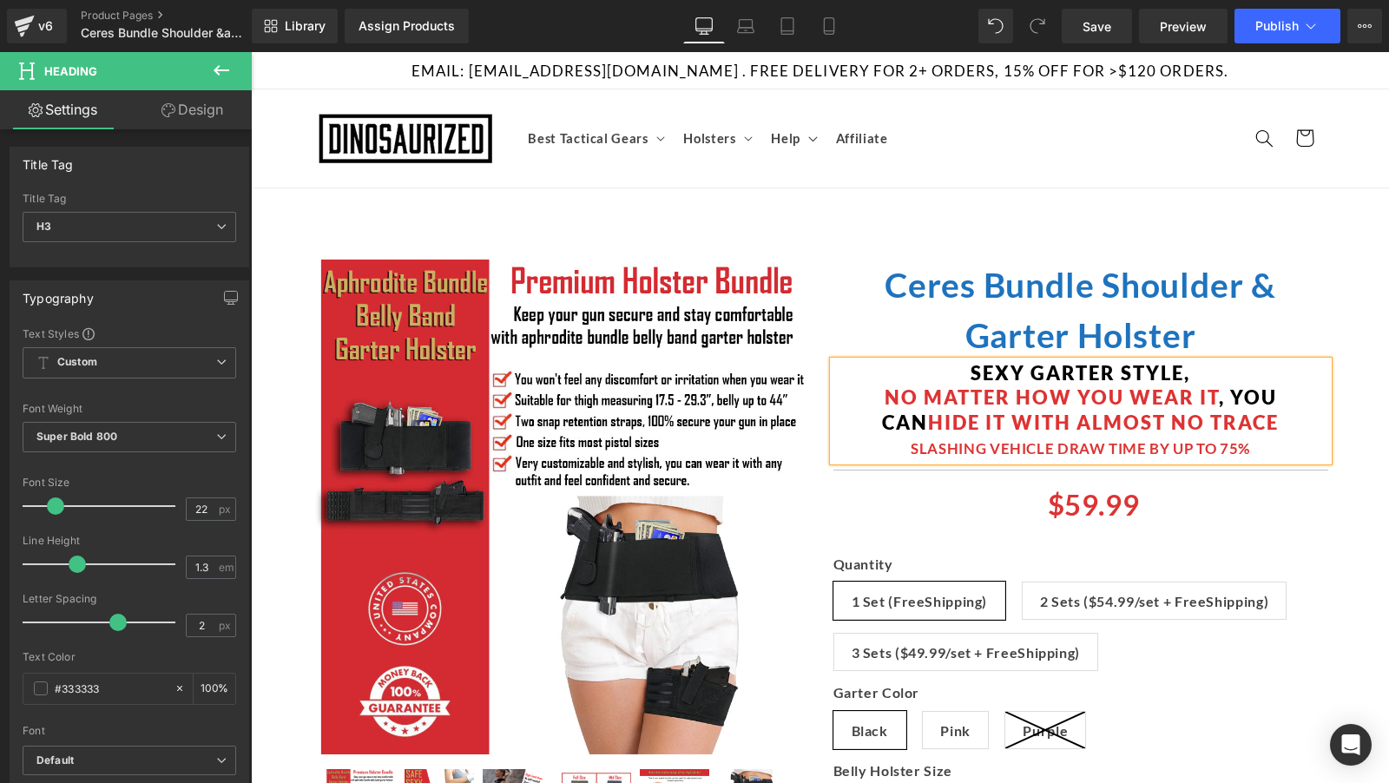
click at [912, 447] on span "SLASHING VEHICLE DRAW TIME BY UP TO 75%" at bounding box center [1080, 448] width 339 height 18
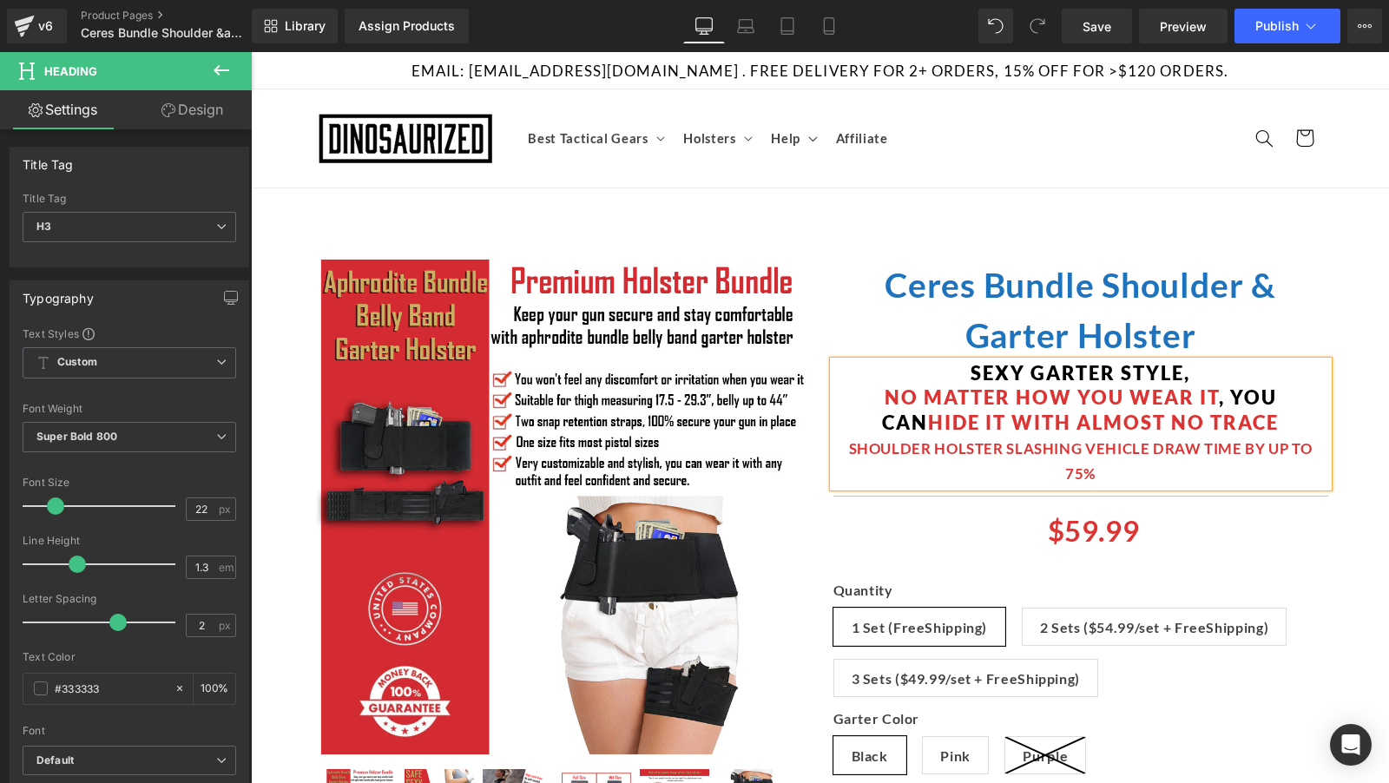
click at [976, 452] on span "SHOULDER HOLSTER SLASHING VEHICLE DRAW TIME BY UP TO 75%" at bounding box center [1081, 461] width 464 height 44
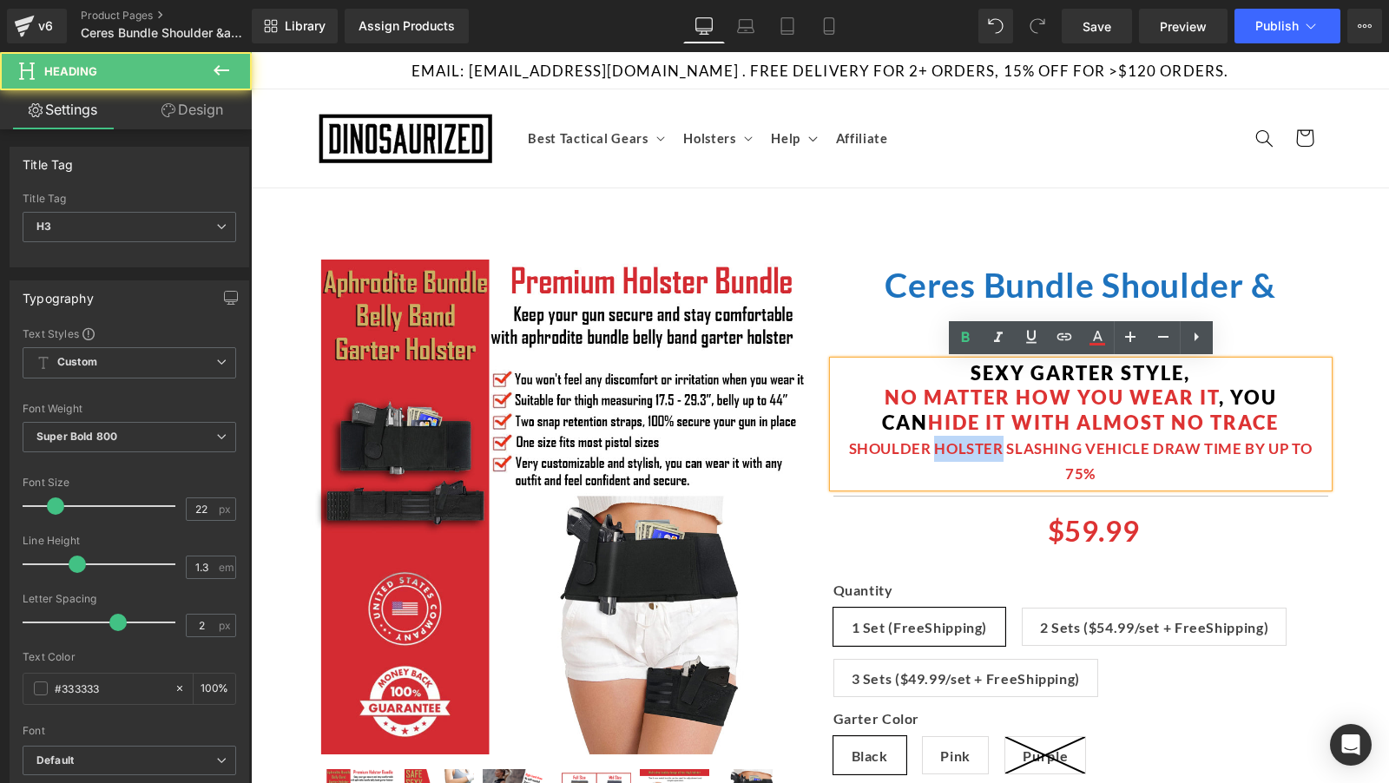
click at [976, 452] on span "SHOULDER HOLSTER SLASHING VEHICLE DRAW TIME BY UP TO 75%" at bounding box center [1081, 461] width 464 height 44
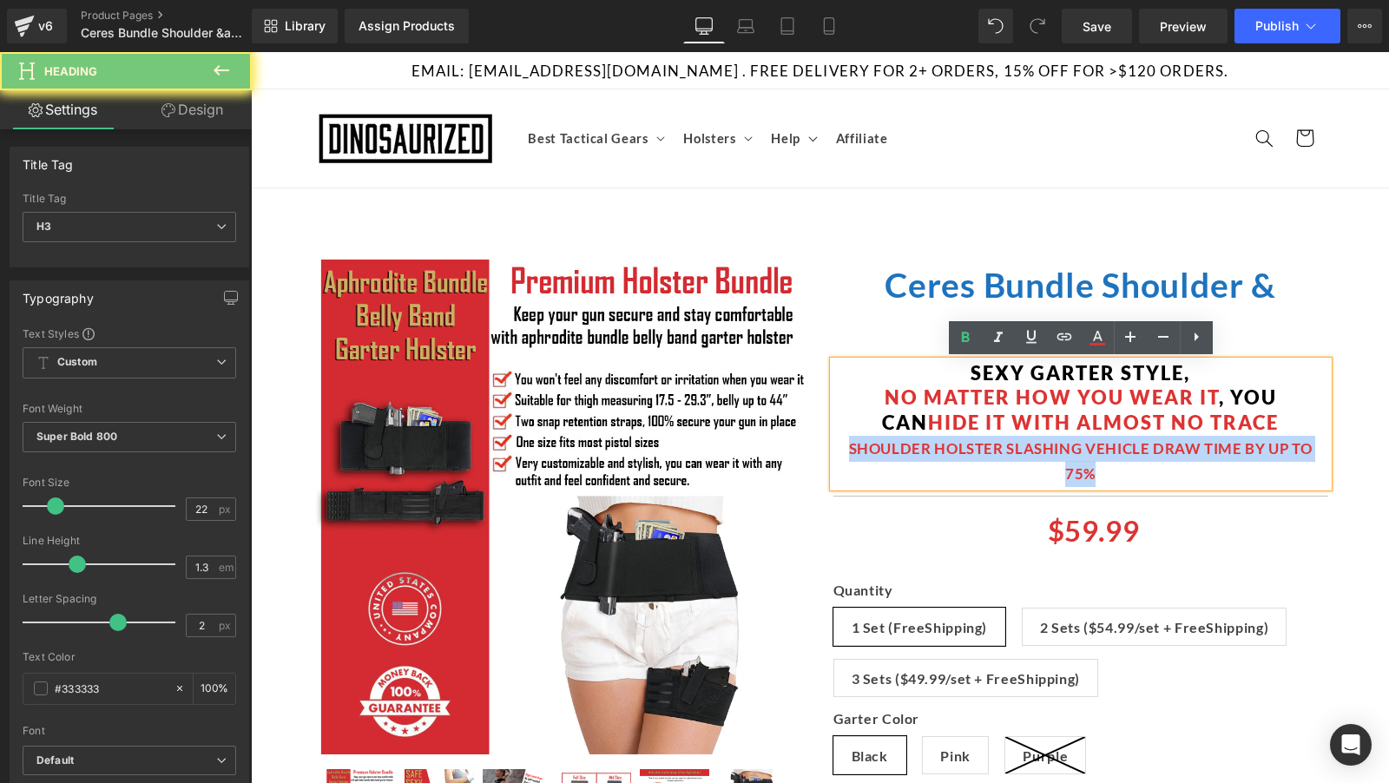
click at [976, 452] on span "SHOULDER HOLSTER SLASHING VEHICLE DRAW TIME BY UP TO 75%" at bounding box center [1081, 461] width 464 height 44
click at [1064, 464] on span "SHOULDER HOLSTER SLASHING VEHICLE DRAW TIME BY UP TO 75%" at bounding box center [1081, 461] width 464 height 44
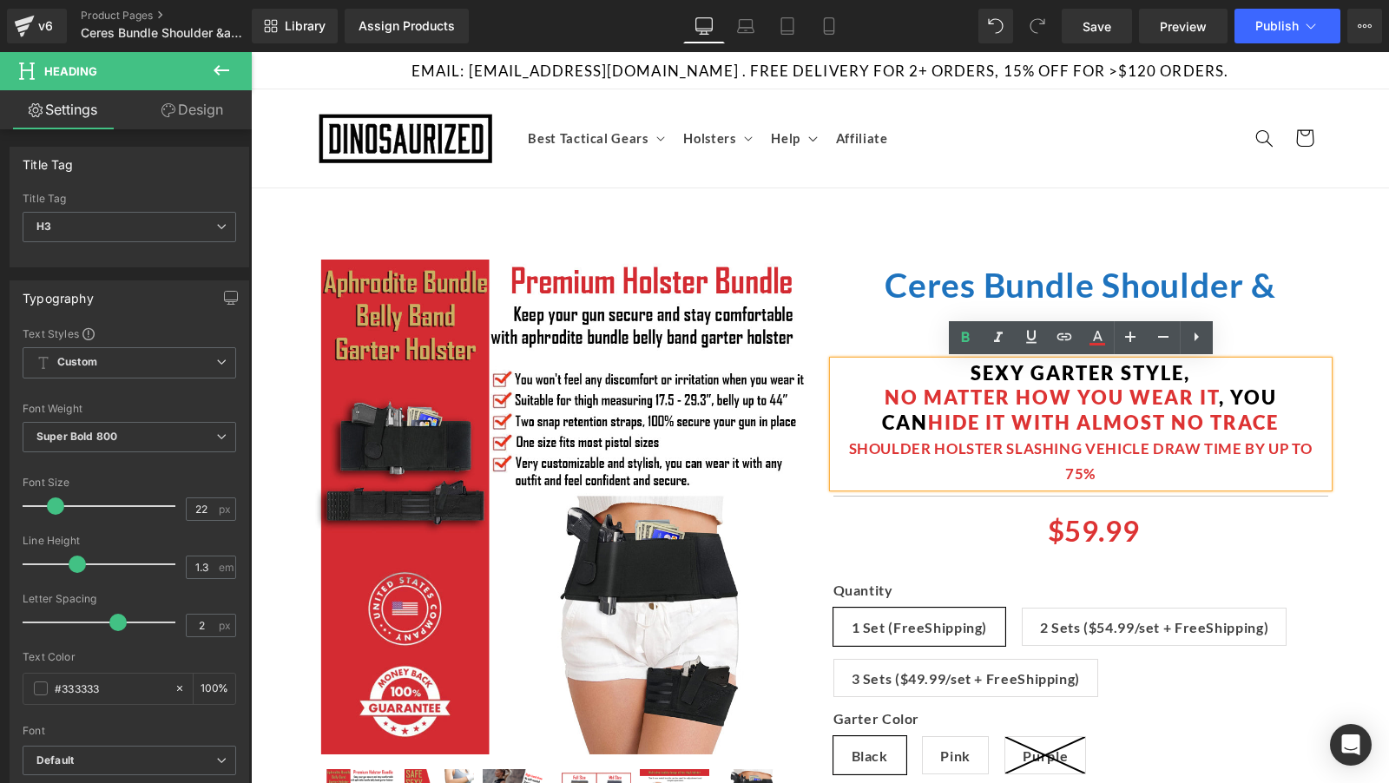
click at [1088, 447] on span "SHOULDER HOLSTER SLASHING VEHICLE DRAW TIME BY UP TO 75%" at bounding box center [1081, 461] width 464 height 44
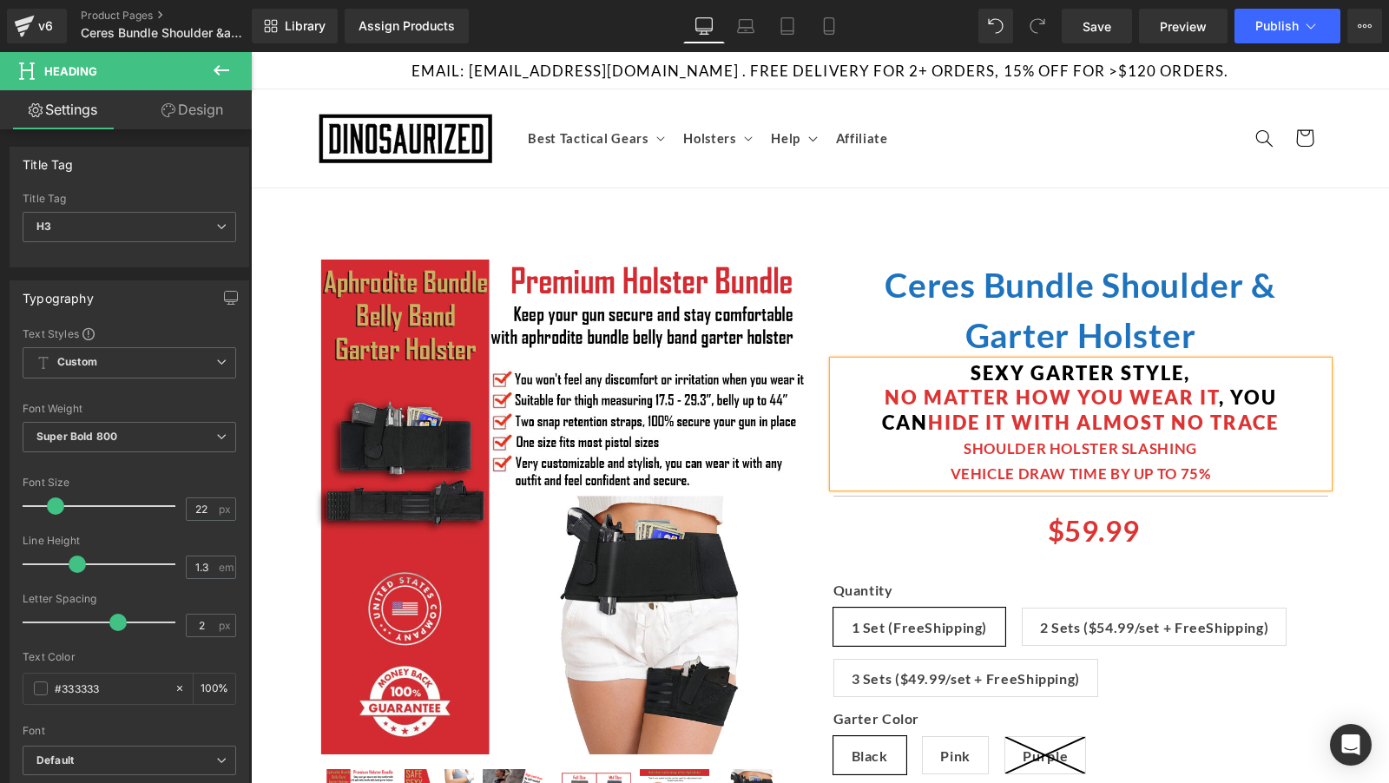
click at [1068, 439] on span "SHOULDER HOLSTER SLASHING" at bounding box center [1081, 448] width 234 height 18
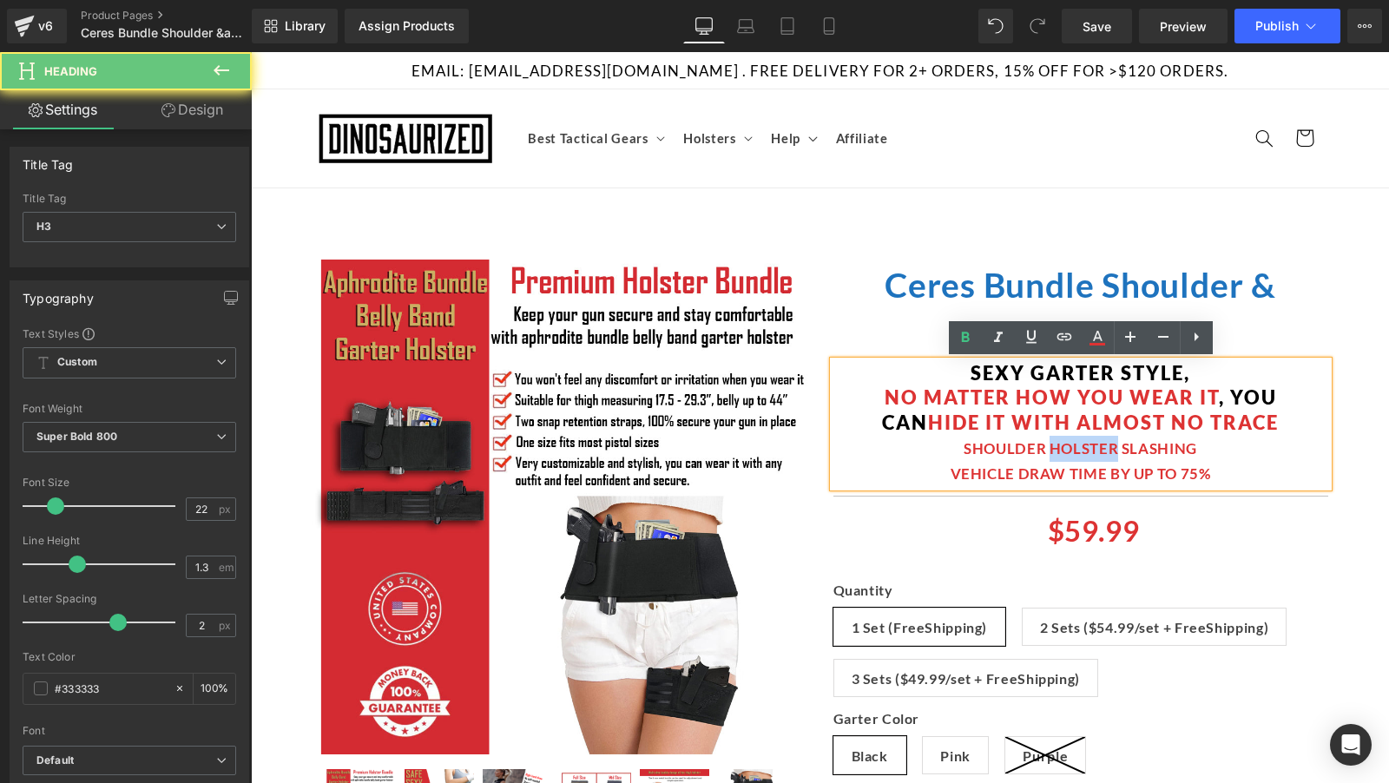
click at [1068, 439] on span "SHOULDER HOLSTER SLASHING" at bounding box center [1081, 448] width 234 height 18
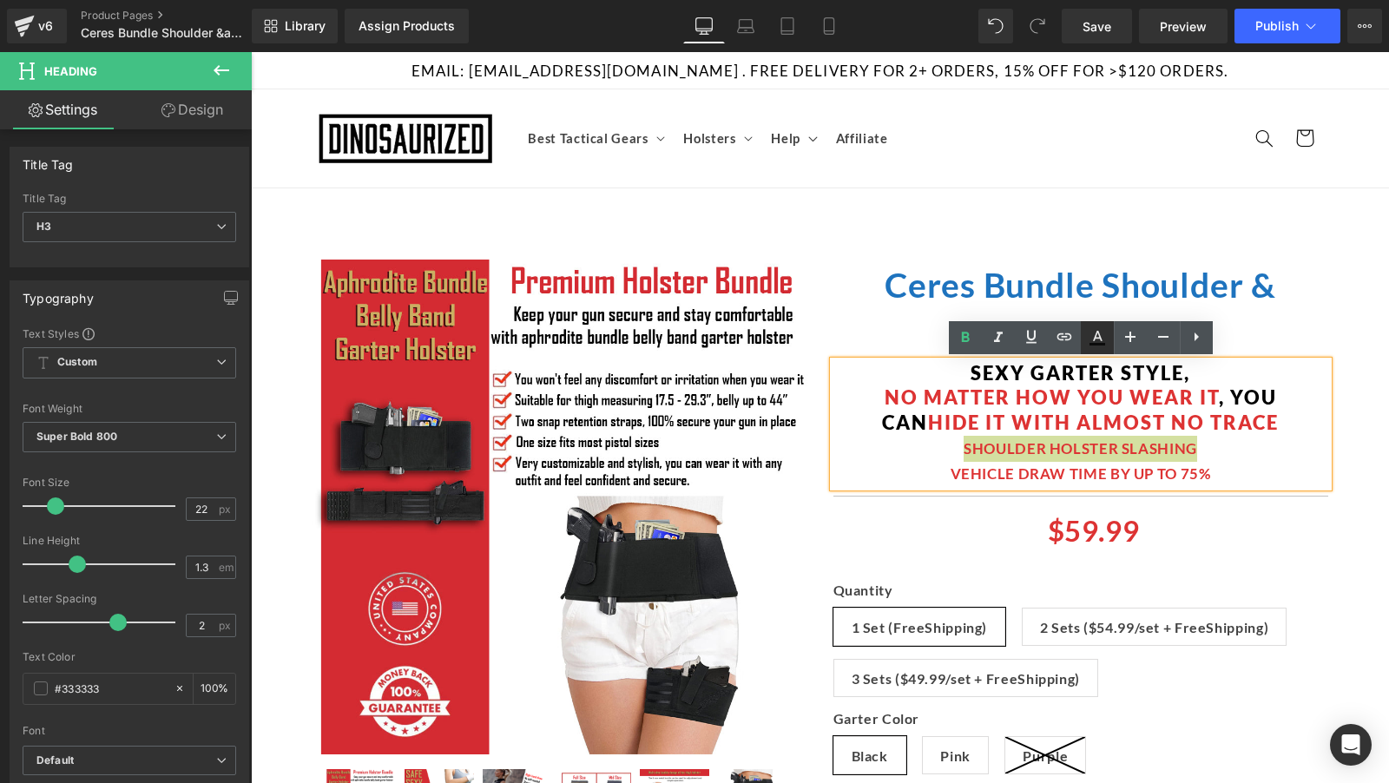
click at [1099, 332] on icon at bounding box center [1097, 337] width 21 height 21
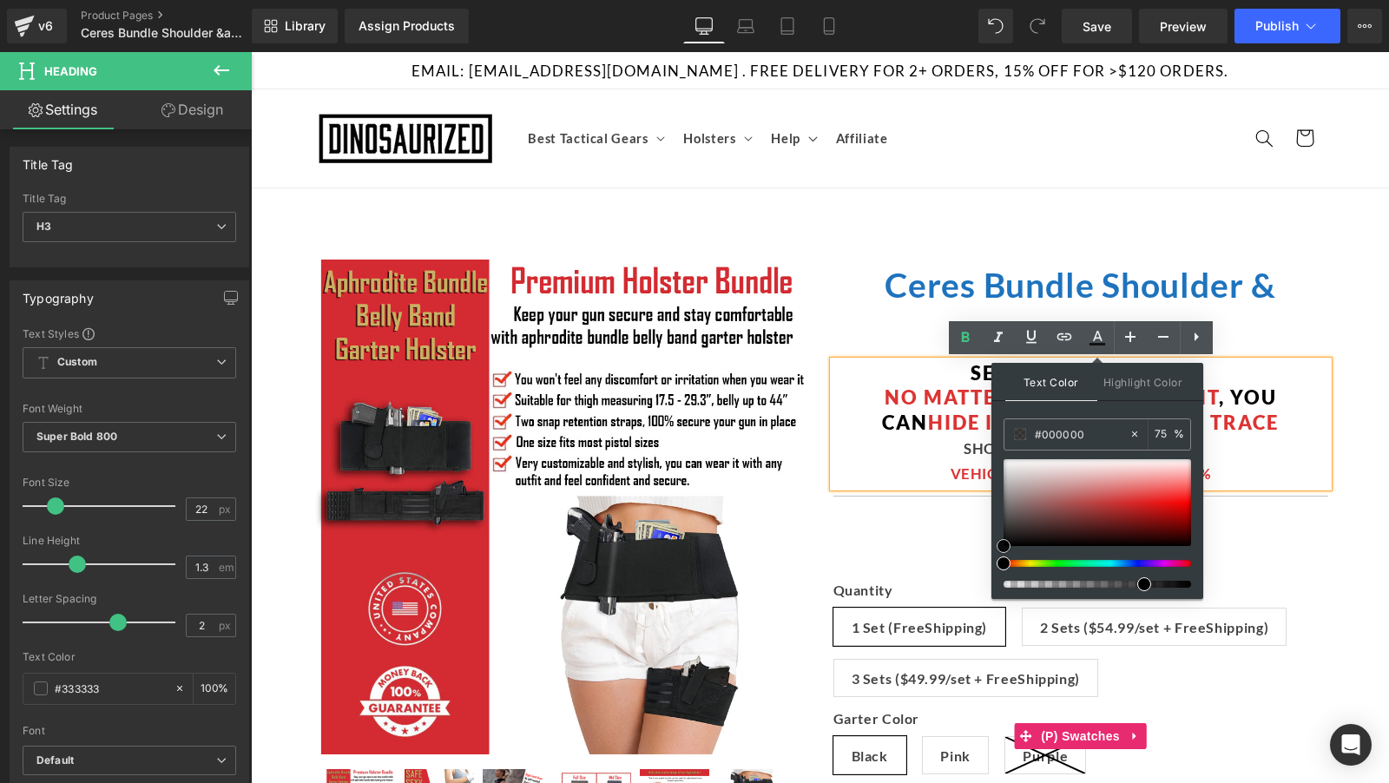
drag, startPoint x: 1285, startPoint y: 554, endPoint x: 975, endPoint y: 588, distance: 311.8
click at [976, 461] on div "VEHICLE DRAW TIME BY UP TO 75%" at bounding box center [1080, 474] width 495 height 26
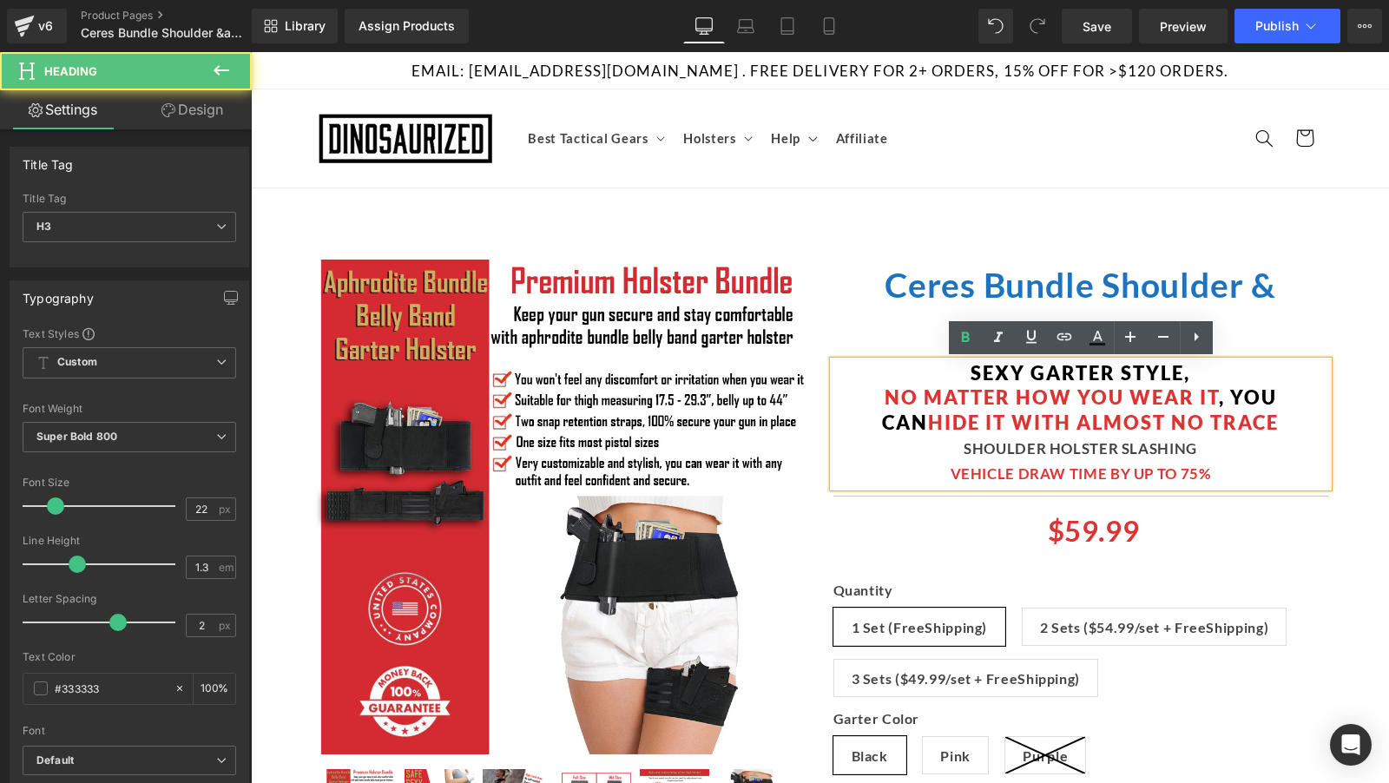
click at [970, 463] on div "VEHICLE DRAW TIME BY UP TO 75%" at bounding box center [1080, 474] width 495 height 26
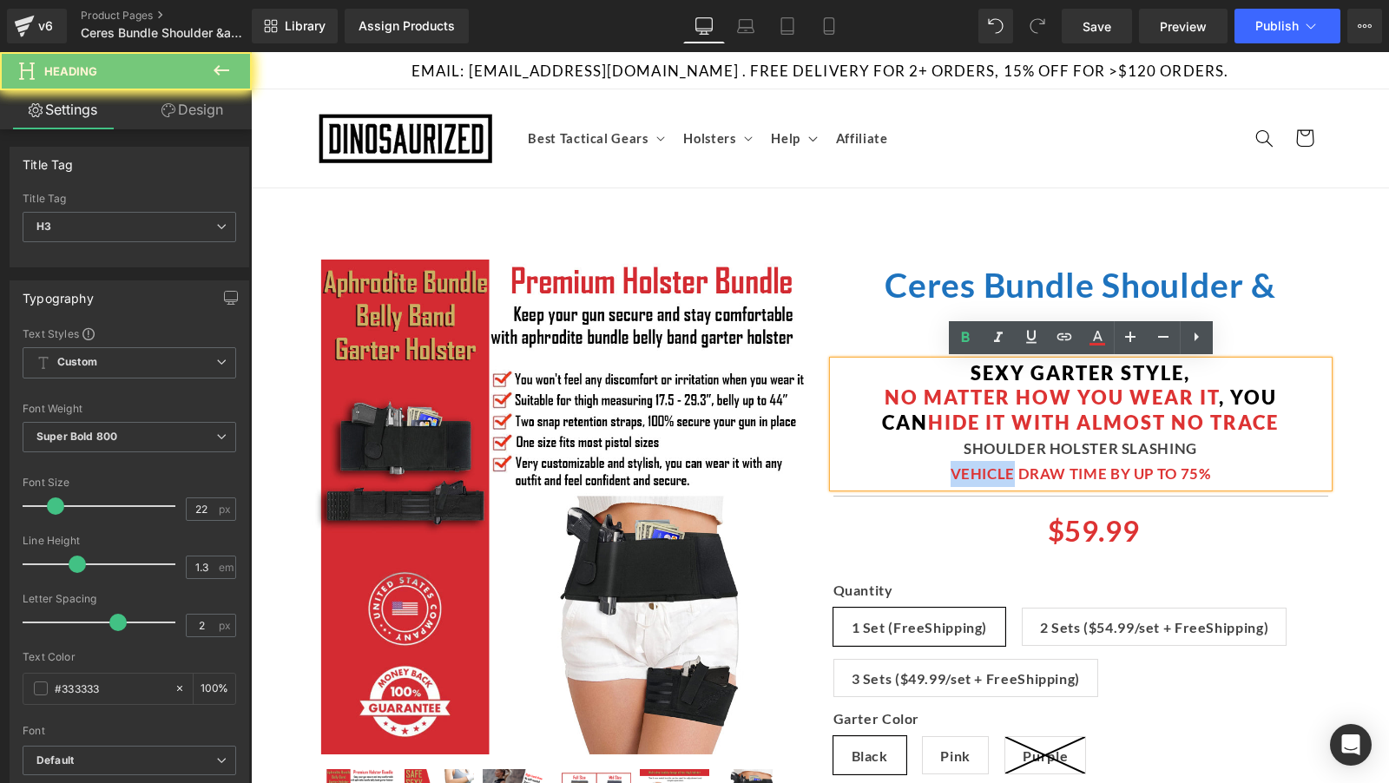
click at [970, 463] on div "VEHICLE DRAW TIME BY UP TO 75%" at bounding box center [1080, 474] width 495 height 26
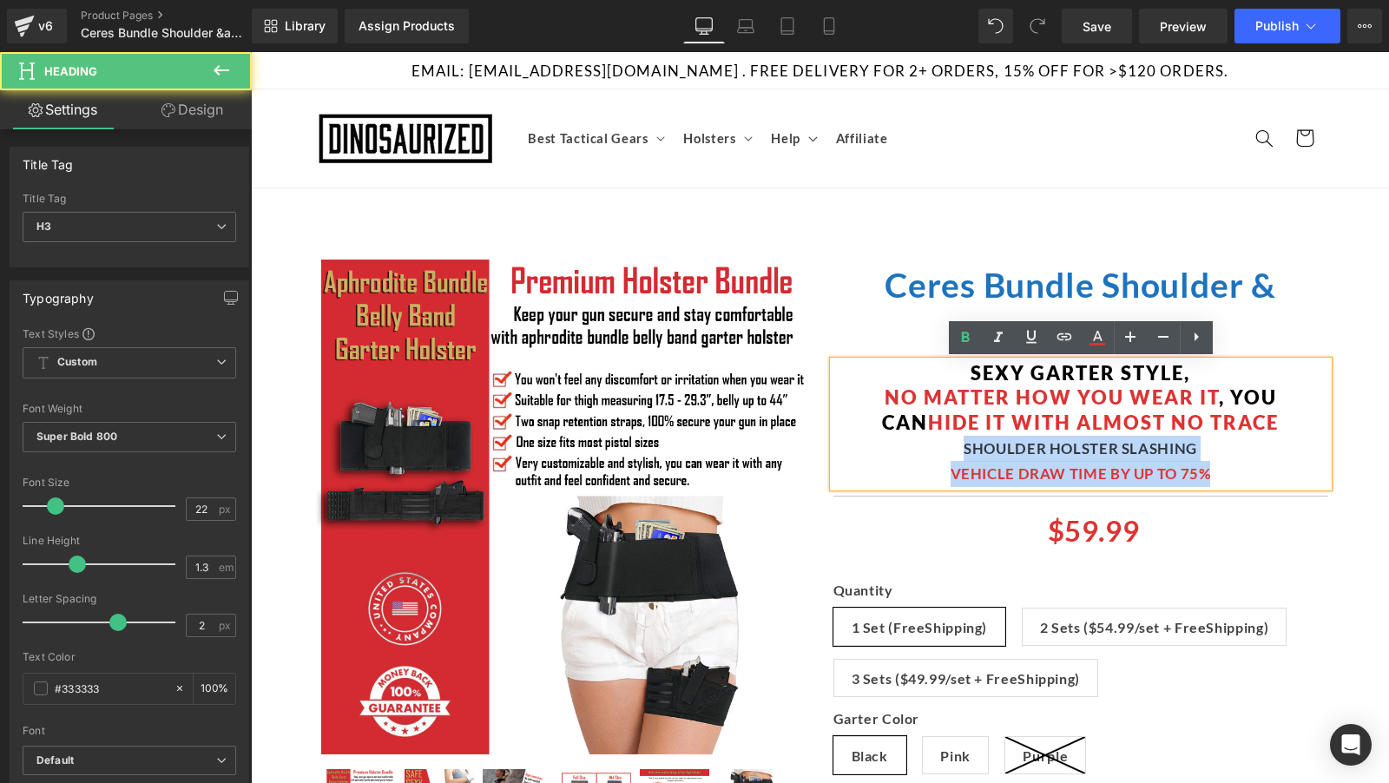
click at [973, 449] on div "SHOULDER HOLSTER SLASHING" at bounding box center [1080, 449] width 495 height 26
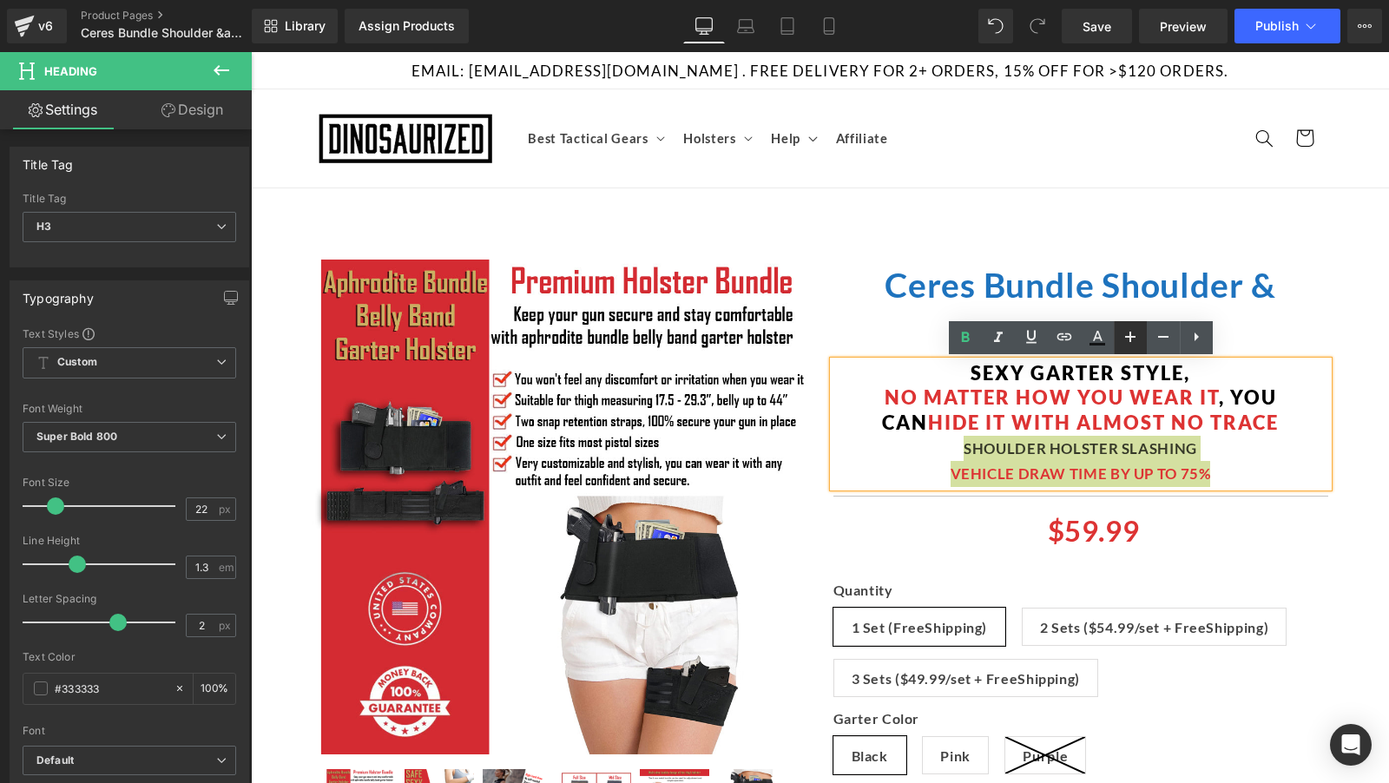
click at [1126, 343] on icon at bounding box center [1130, 336] width 21 height 21
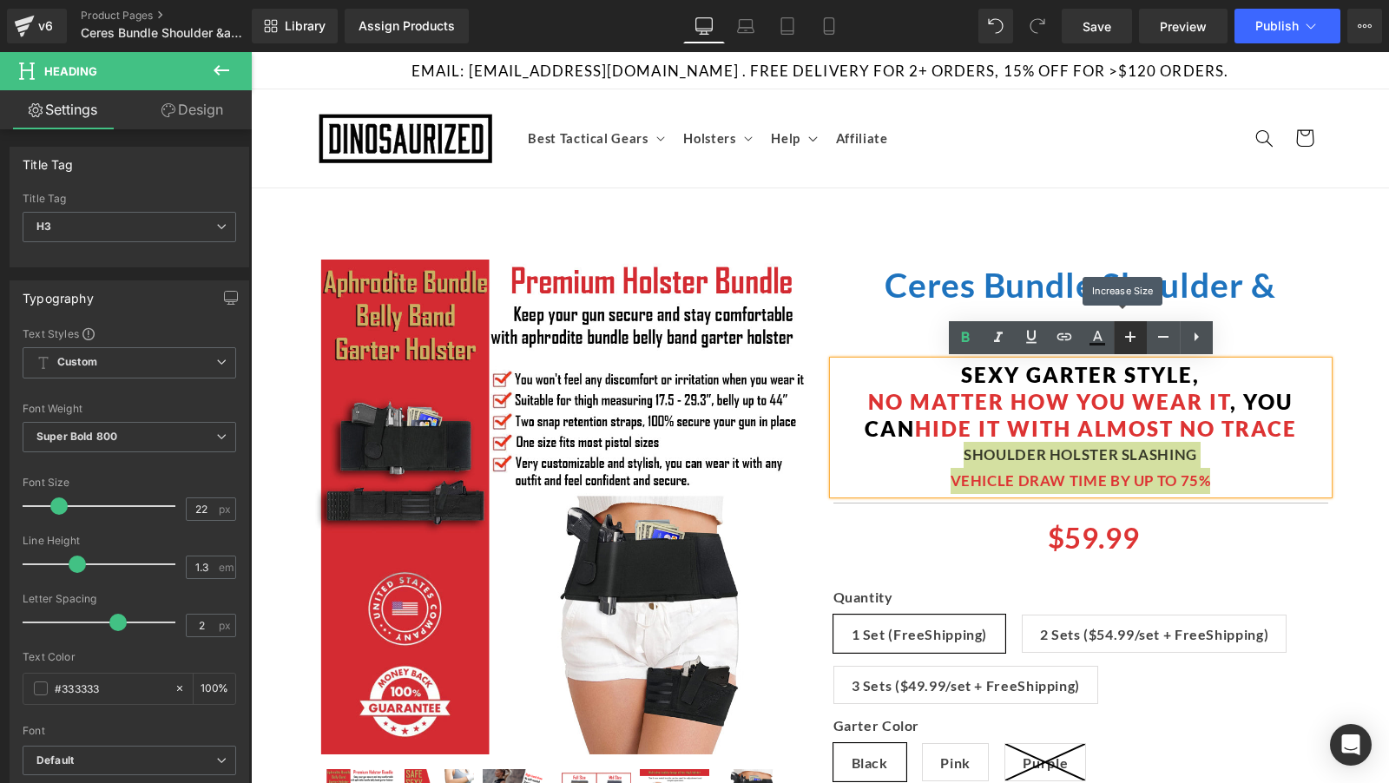
click at [1126, 343] on icon at bounding box center [1130, 336] width 21 height 21
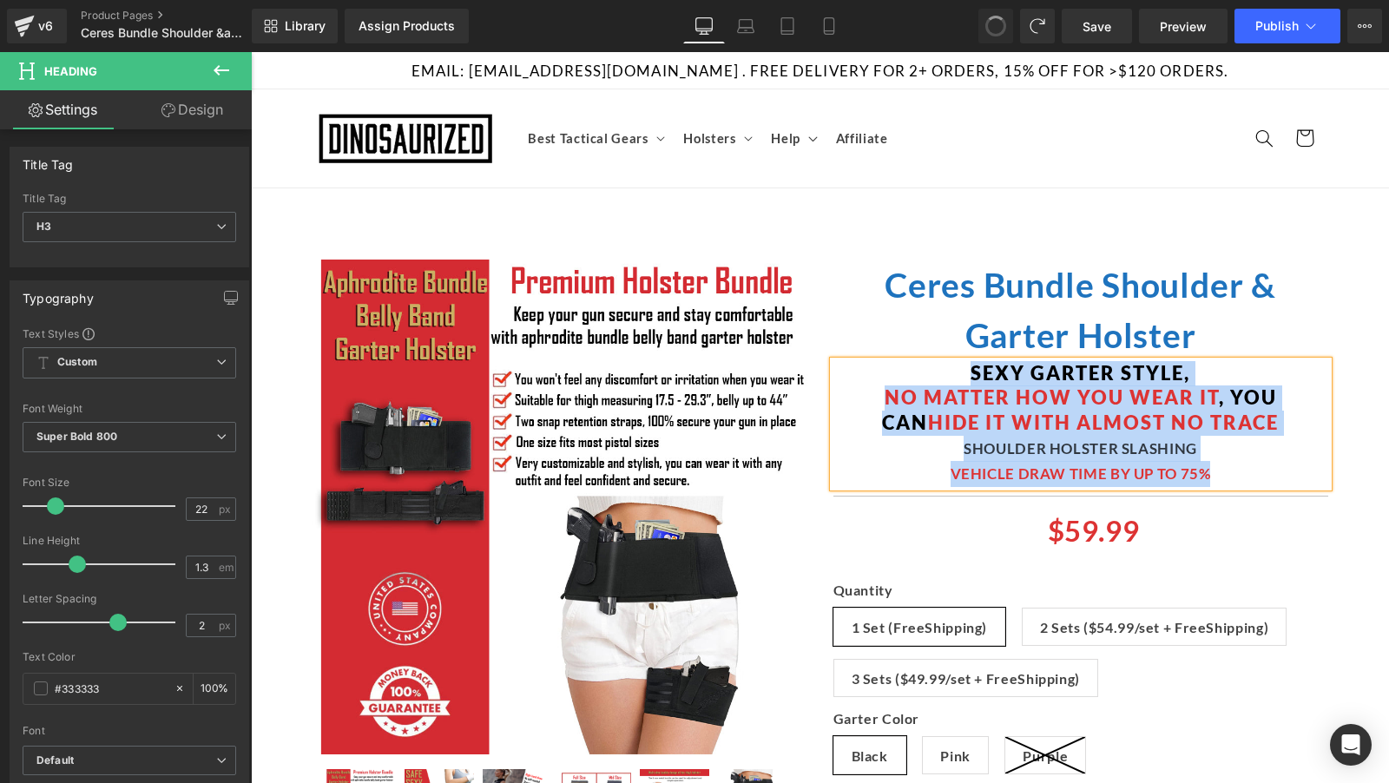
click at [944, 455] on div "SHOULDER HOLSTER SLASHING" at bounding box center [1080, 449] width 495 height 26
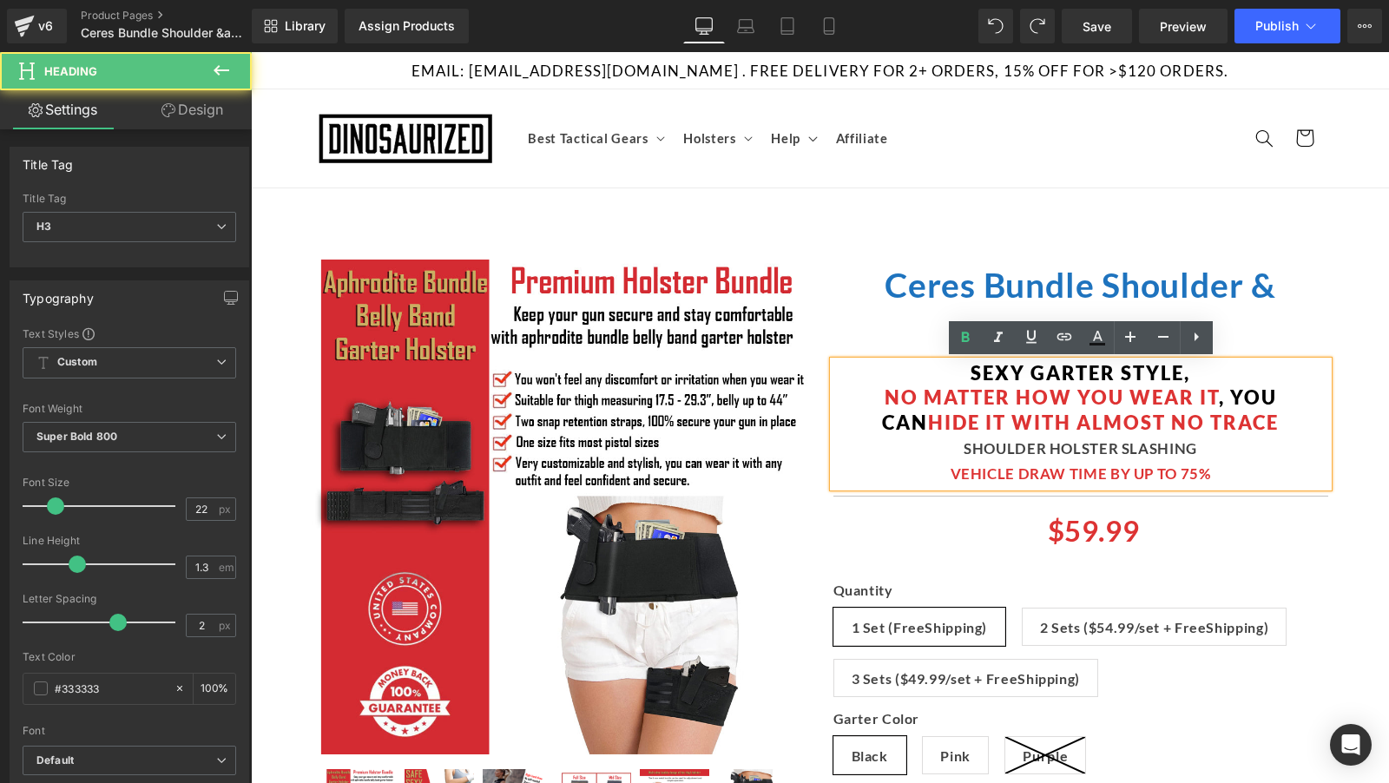
click at [971, 455] on div "SHOULDER HOLSTER SLASHING" at bounding box center [1080, 449] width 495 height 26
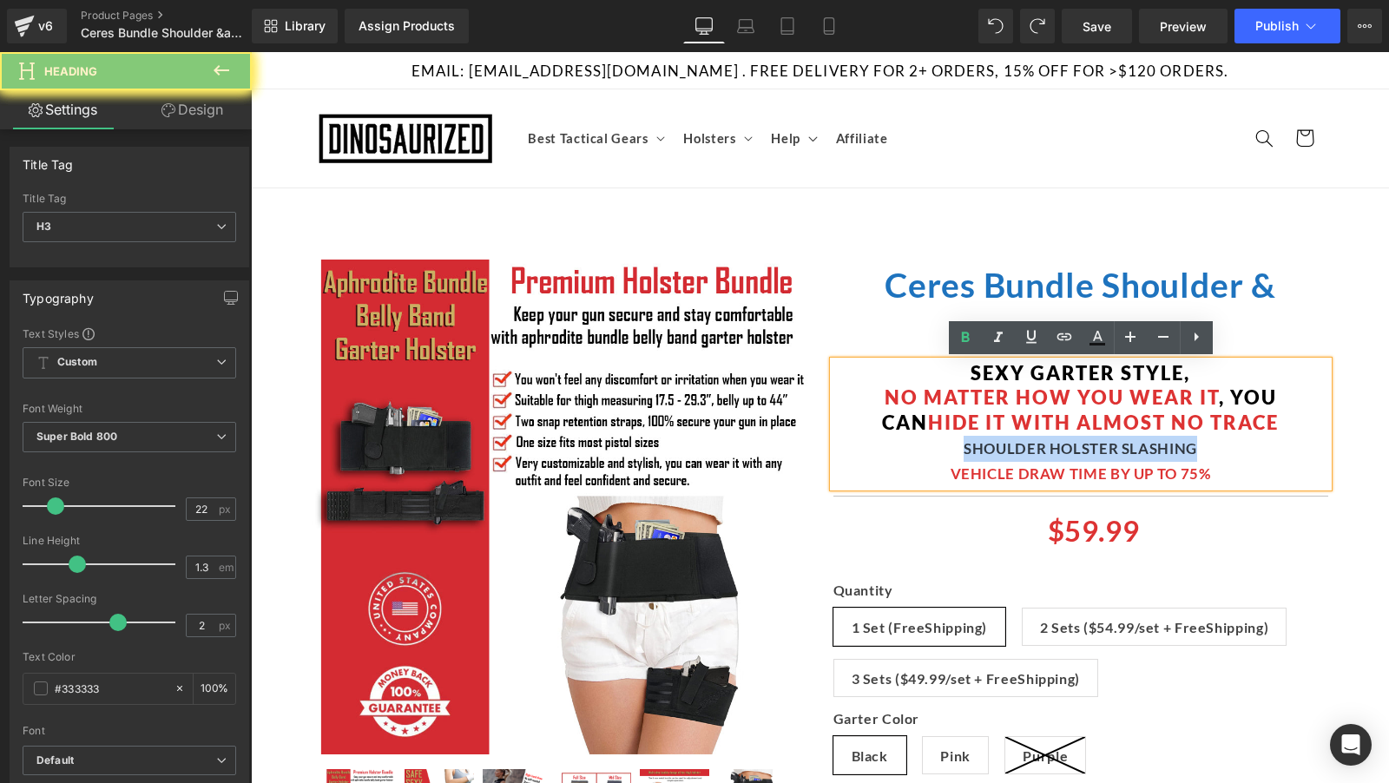
click at [971, 455] on div "SHOULDER HOLSTER SLASHING" at bounding box center [1080, 449] width 495 height 26
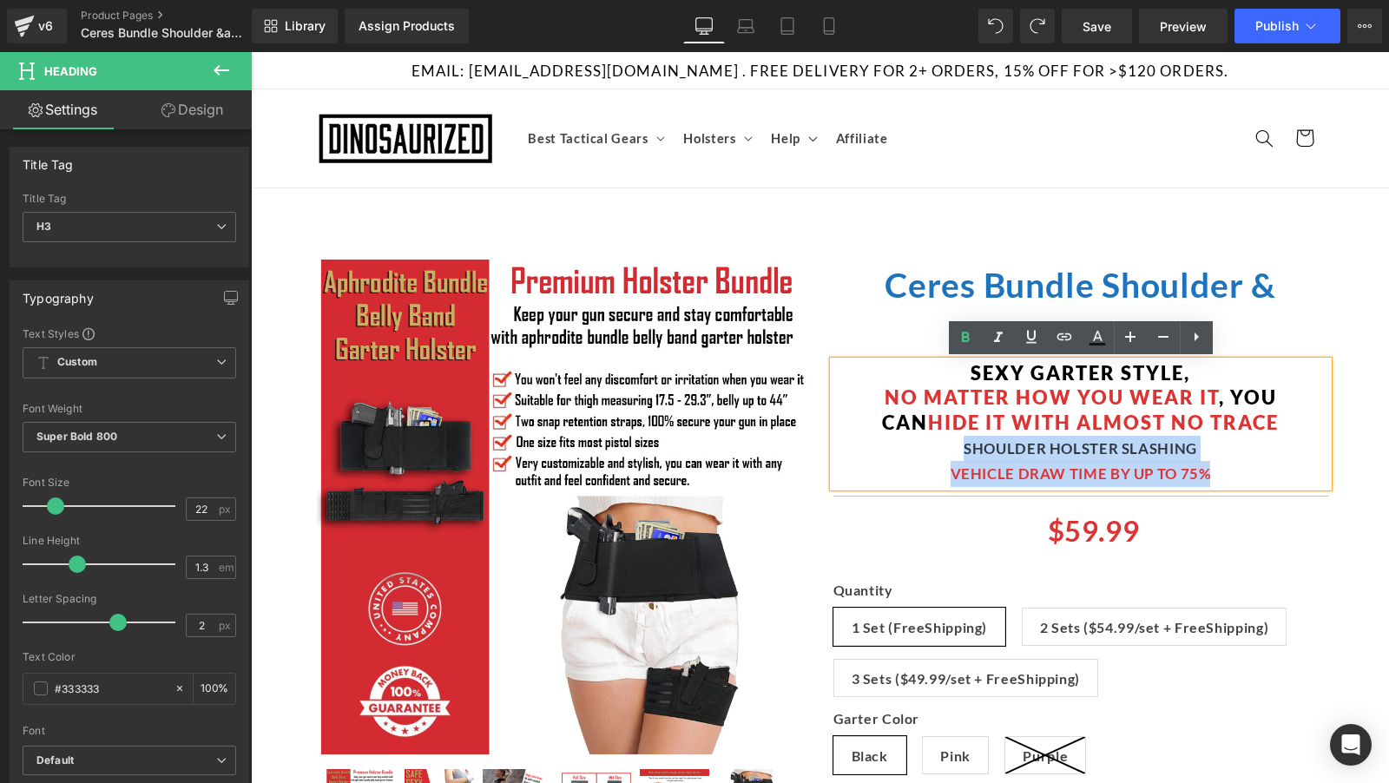
click at [1215, 466] on div "VEHICLE DRAW TIME BY UP TO 75%" at bounding box center [1080, 474] width 495 height 26
click at [964, 450] on div "SHOULDER HOLSTER SLASHING" at bounding box center [1080, 449] width 495 height 26
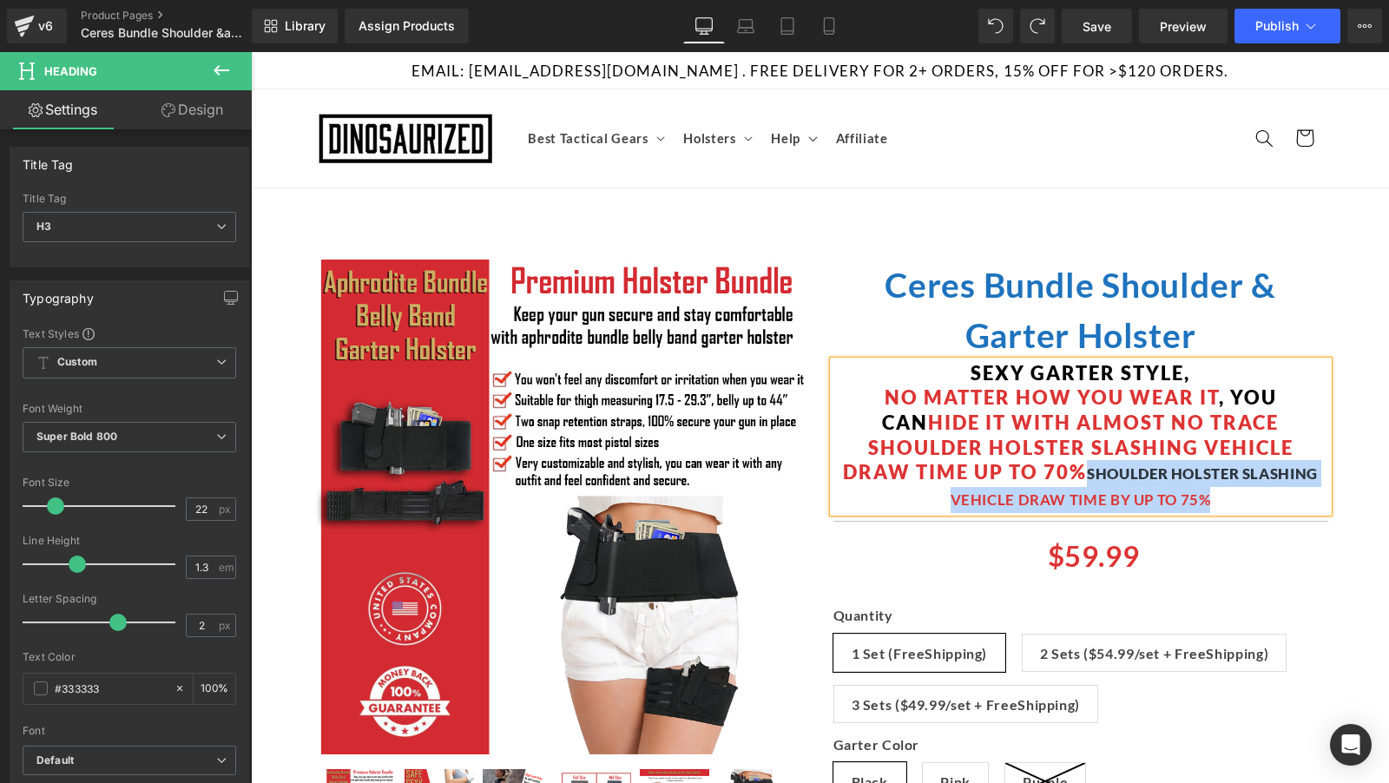
click at [1208, 495] on span "VEHICLE DRAW TIME BY UP TO 75%" at bounding box center [1081, 499] width 260 height 18
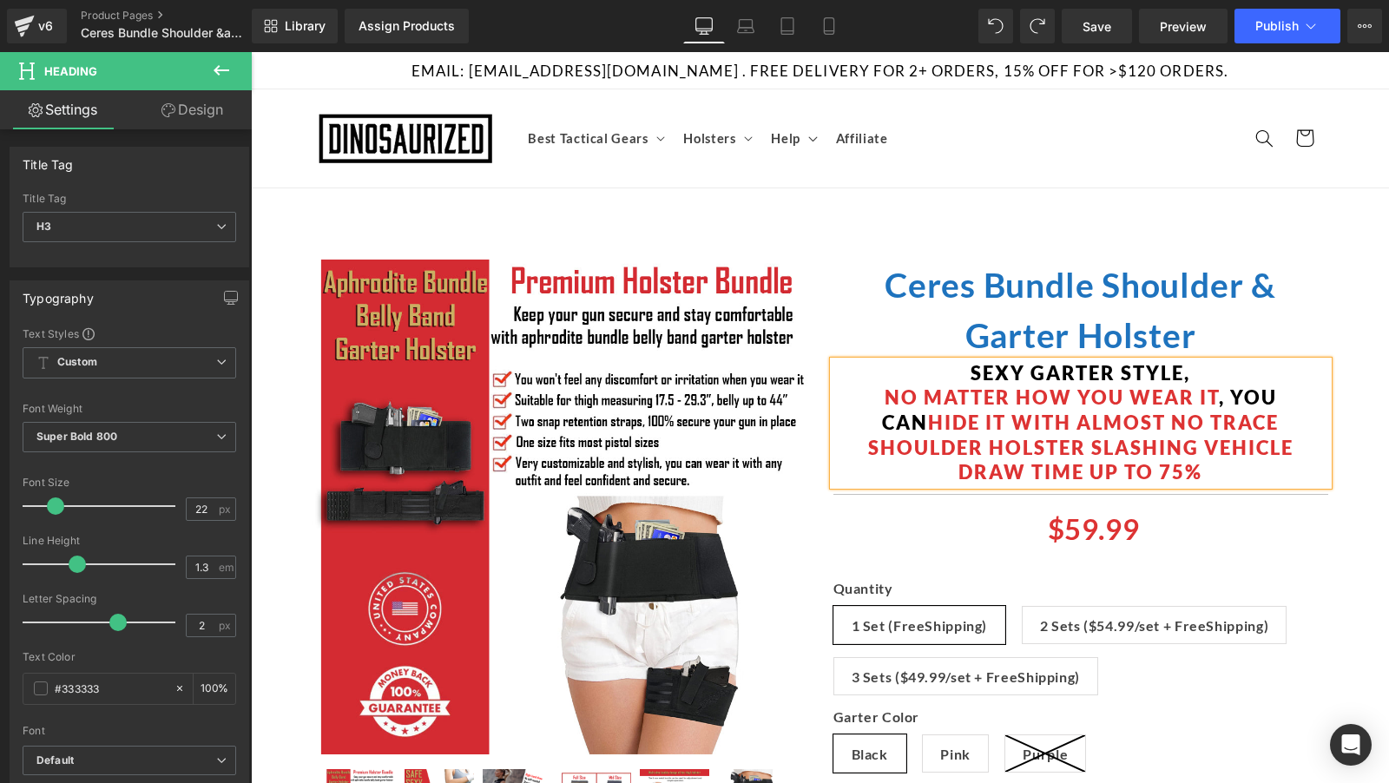
click at [877, 440] on span "hide it with almost no trace SHOULDER HOLSTER SLASHING VEHICLE DRAW TIME UP TO …" at bounding box center [1080, 447] width 425 height 73
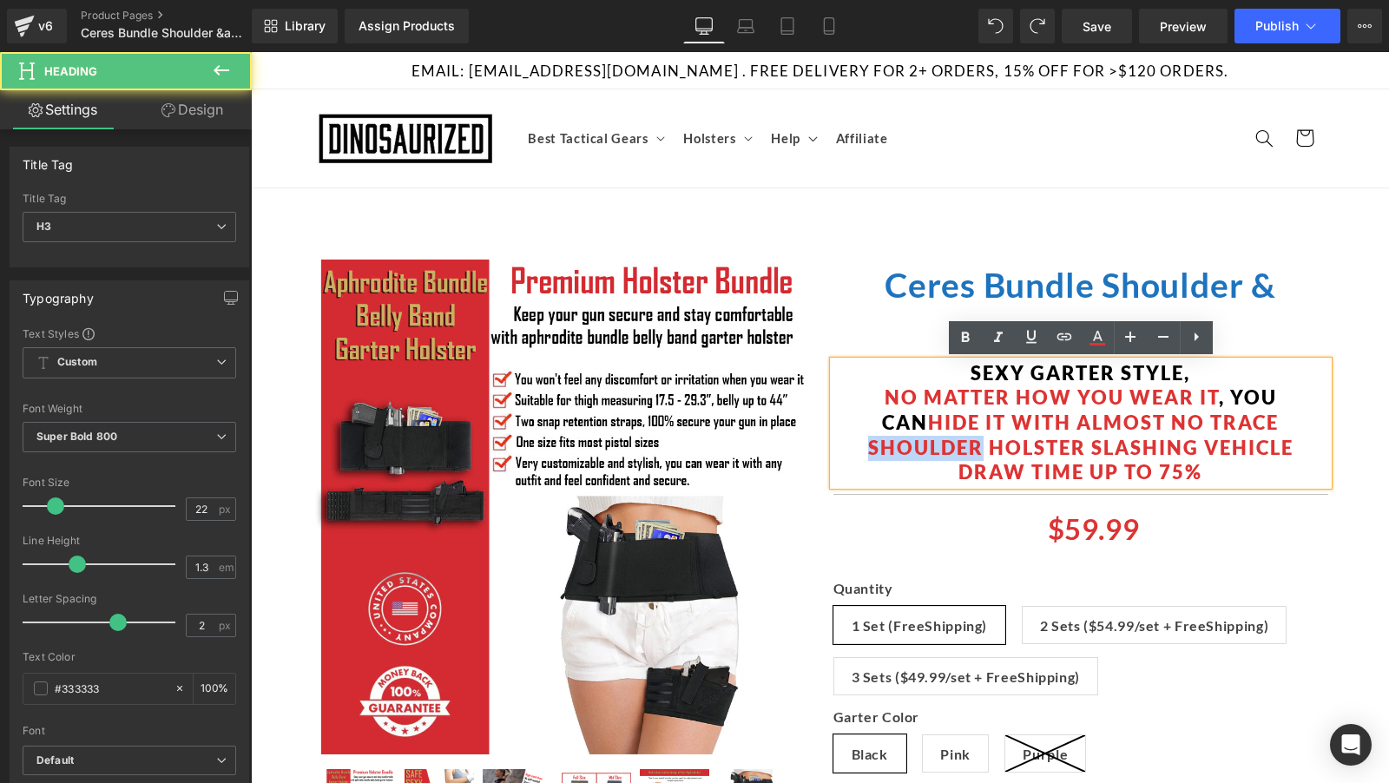
click at [877, 440] on span "hide it with almost no trace SHOULDER HOLSTER SLASHING VEHICLE DRAW TIME UP TO …" at bounding box center [1080, 447] width 425 height 73
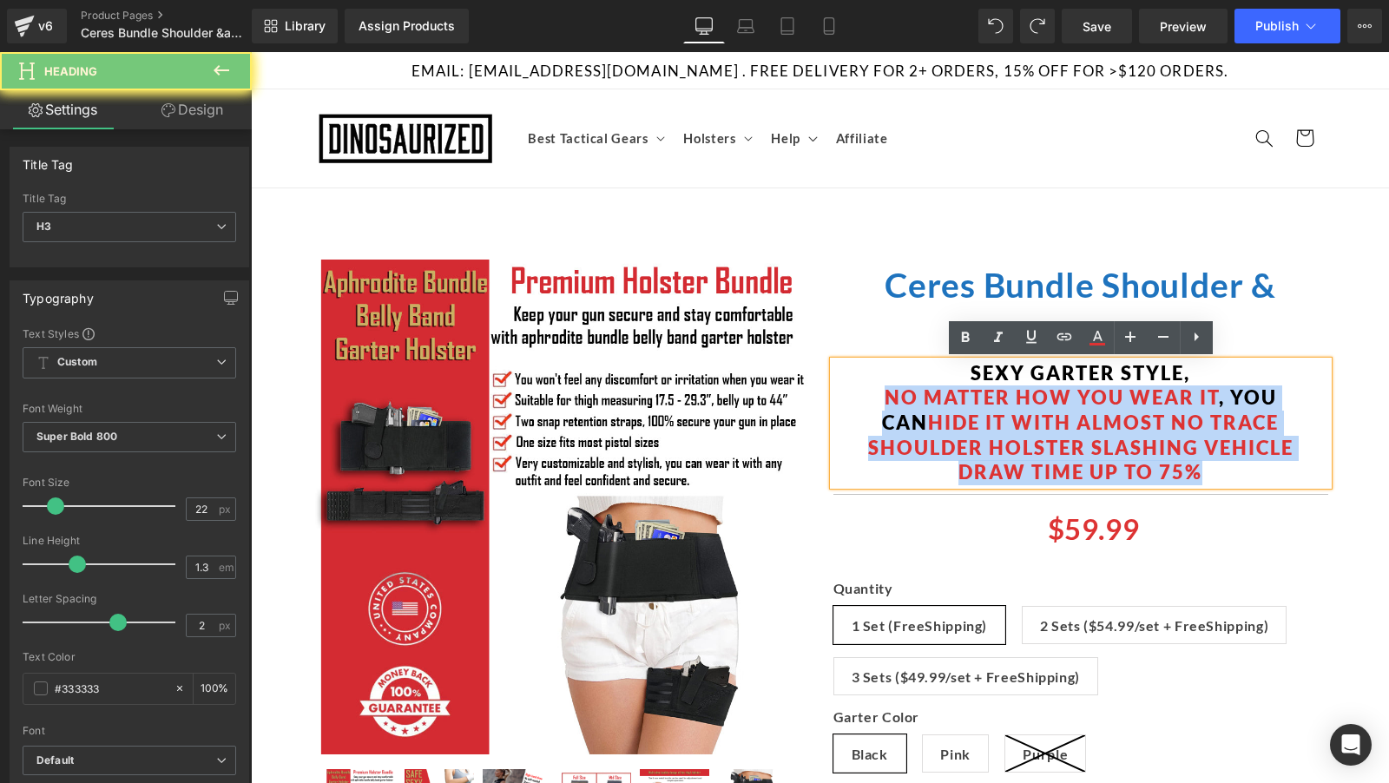
click at [877, 440] on span "hide it with almost no trace SHOULDER HOLSTER SLASHING VEHICLE DRAW TIME UP TO …" at bounding box center [1080, 447] width 425 height 73
click at [903, 440] on span "hide it with almost no trace SHOULDER HOLSTER SLASHING VEHICLE DRAW TIME UP TO …" at bounding box center [1080, 447] width 425 height 73
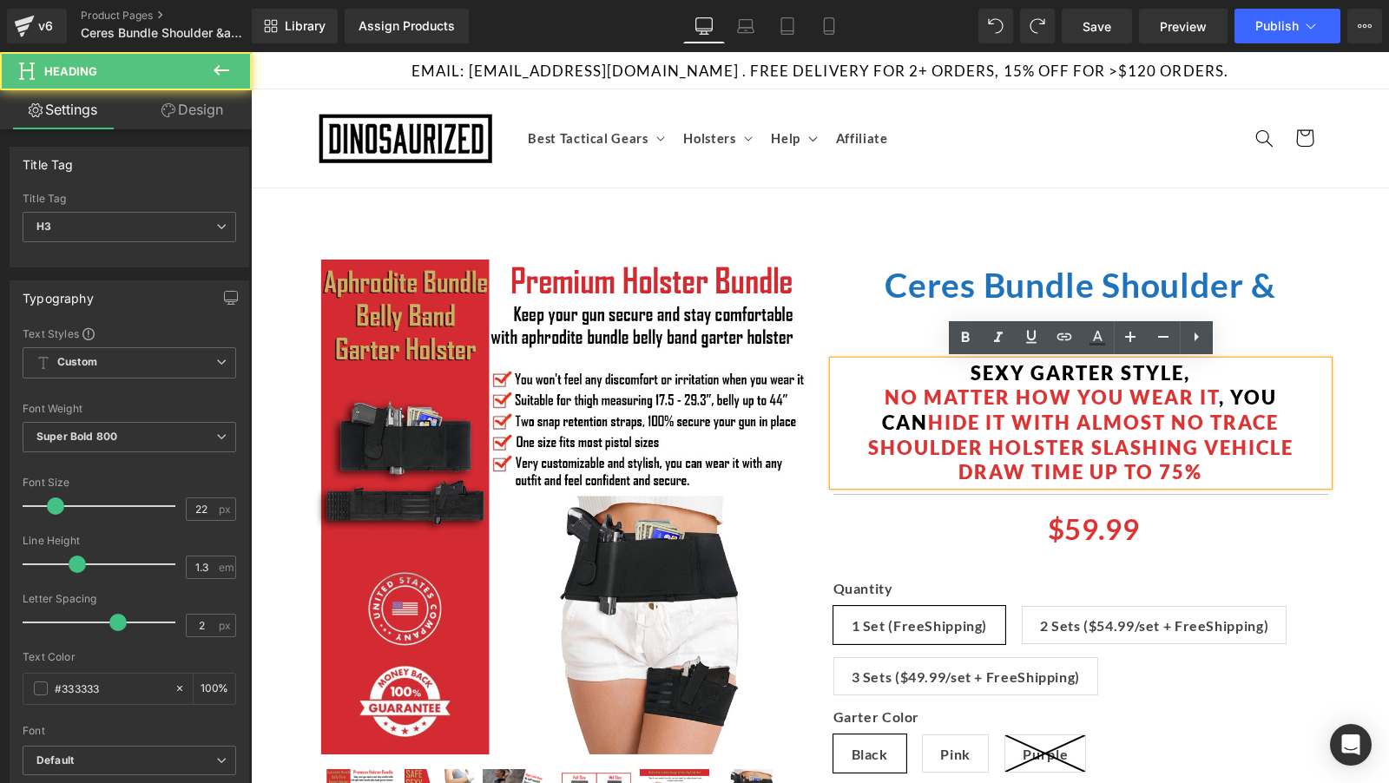
click at [872, 445] on span "hide it with almost no trace SHOULDER HOLSTER SLASHING VEHICLE DRAW TIME UP TO …" at bounding box center [1080, 447] width 425 height 73
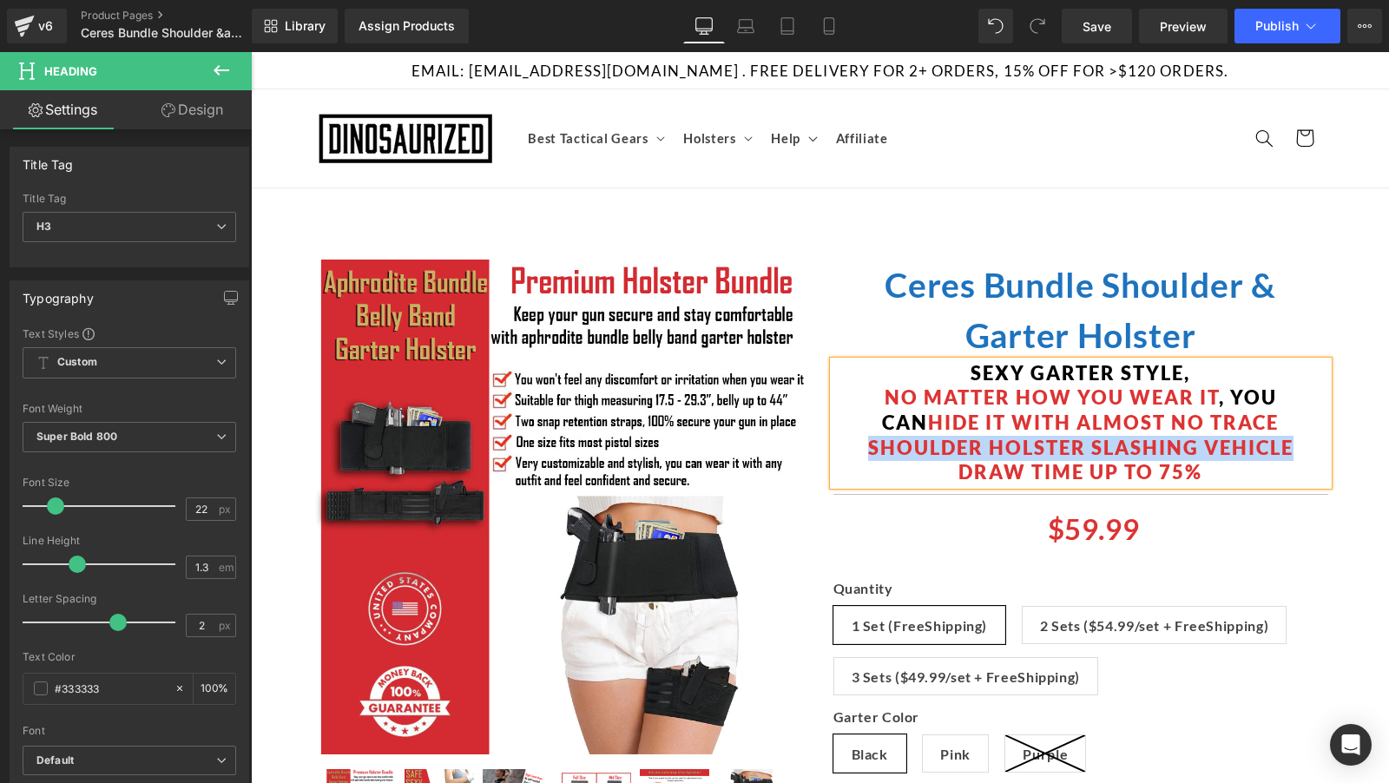
click at [1293, 451] on h3 "SHOULDER HOLSTER SLASHING VEHICLE DRAW TIME UP TO 75%" at bounding box center [1080, 460] width 495 height 49
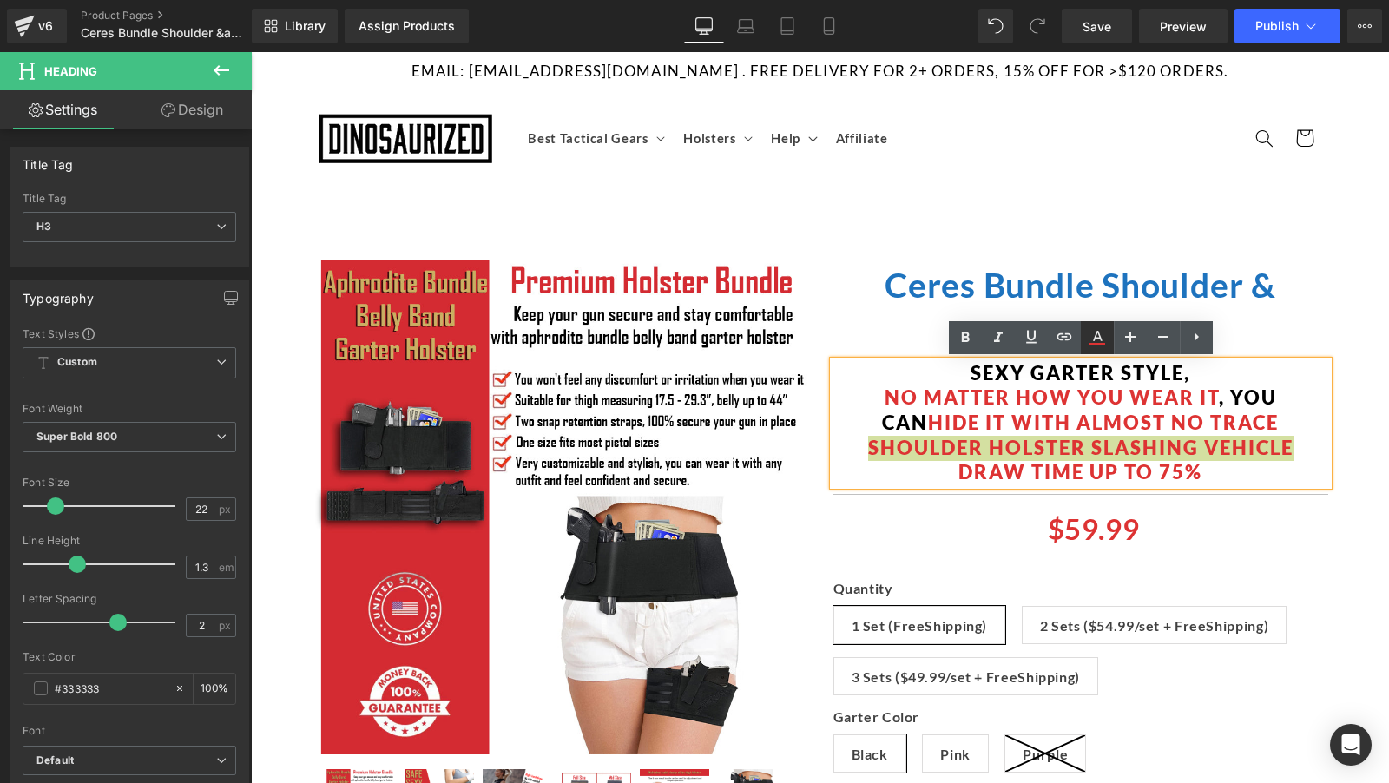
click at [1099, 345] on icon at bounding box center [1097, 344] width 16 height 3
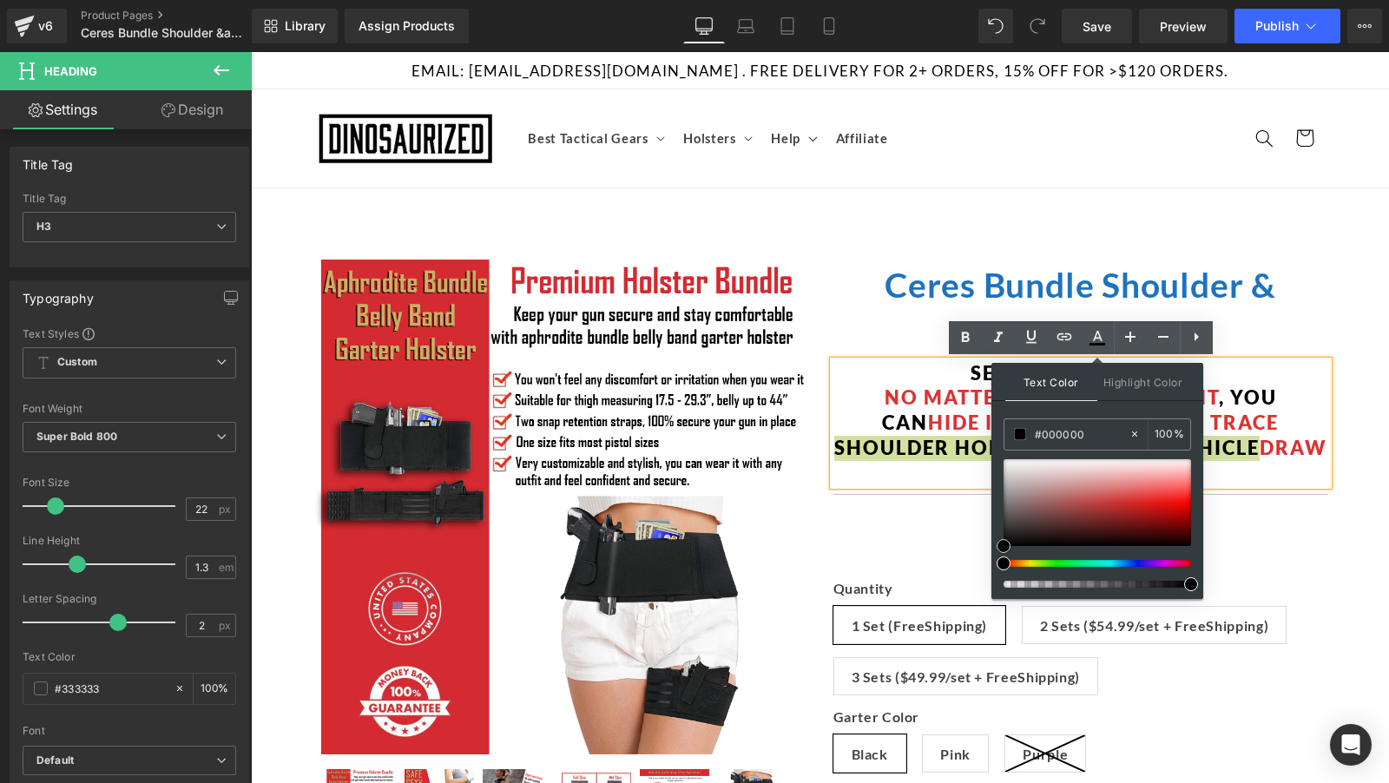
drag, startPoint x: 1281, startPoint y: 574, endPoint x: 980, endPoint y: 578, distance: 301.3
click at [933, 494] on hr at bounding box center [1080, 499] width 495 height 10
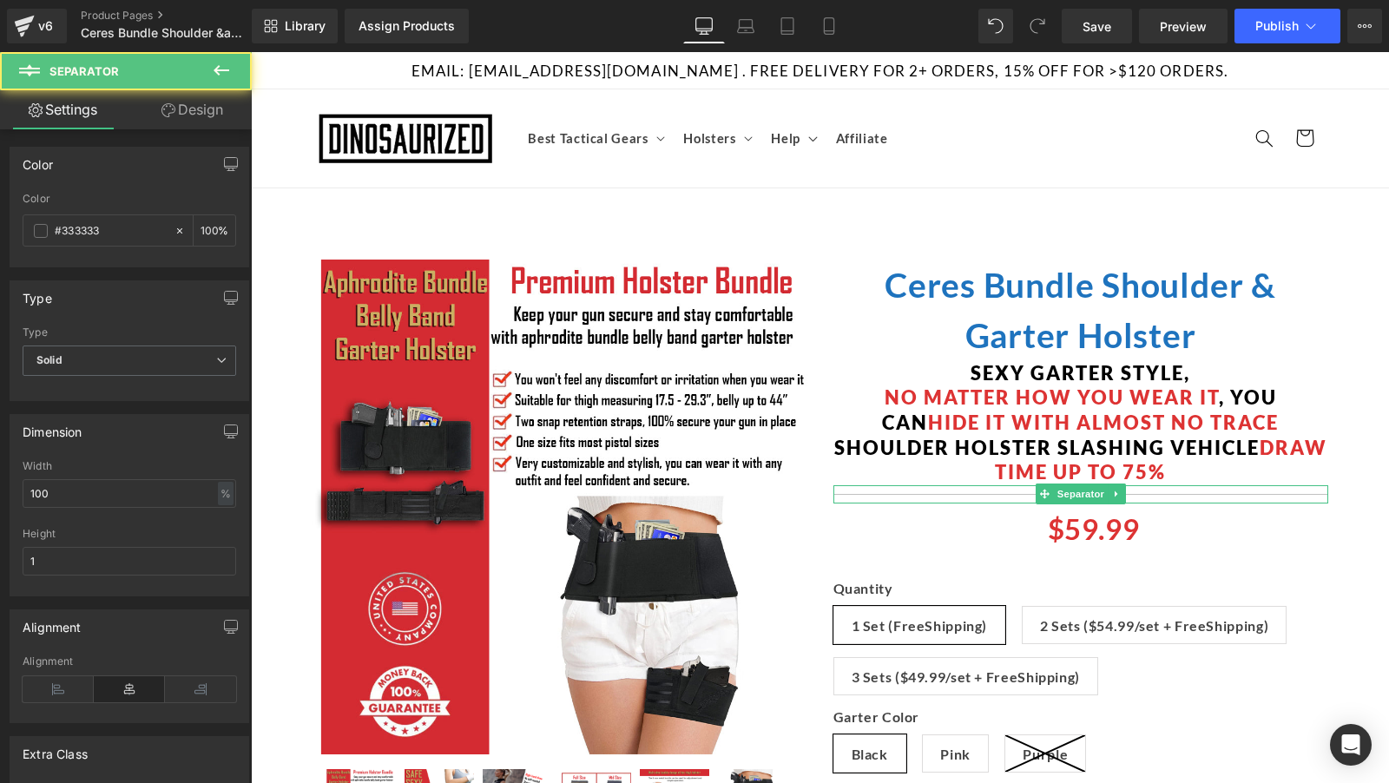
click at [951, 464] on h3 "SHOULDER HOLSTER SLASHING VEHICLE DRAW TIME UP TO 75%" at bounding box center [1080, 460] width 495 height 49
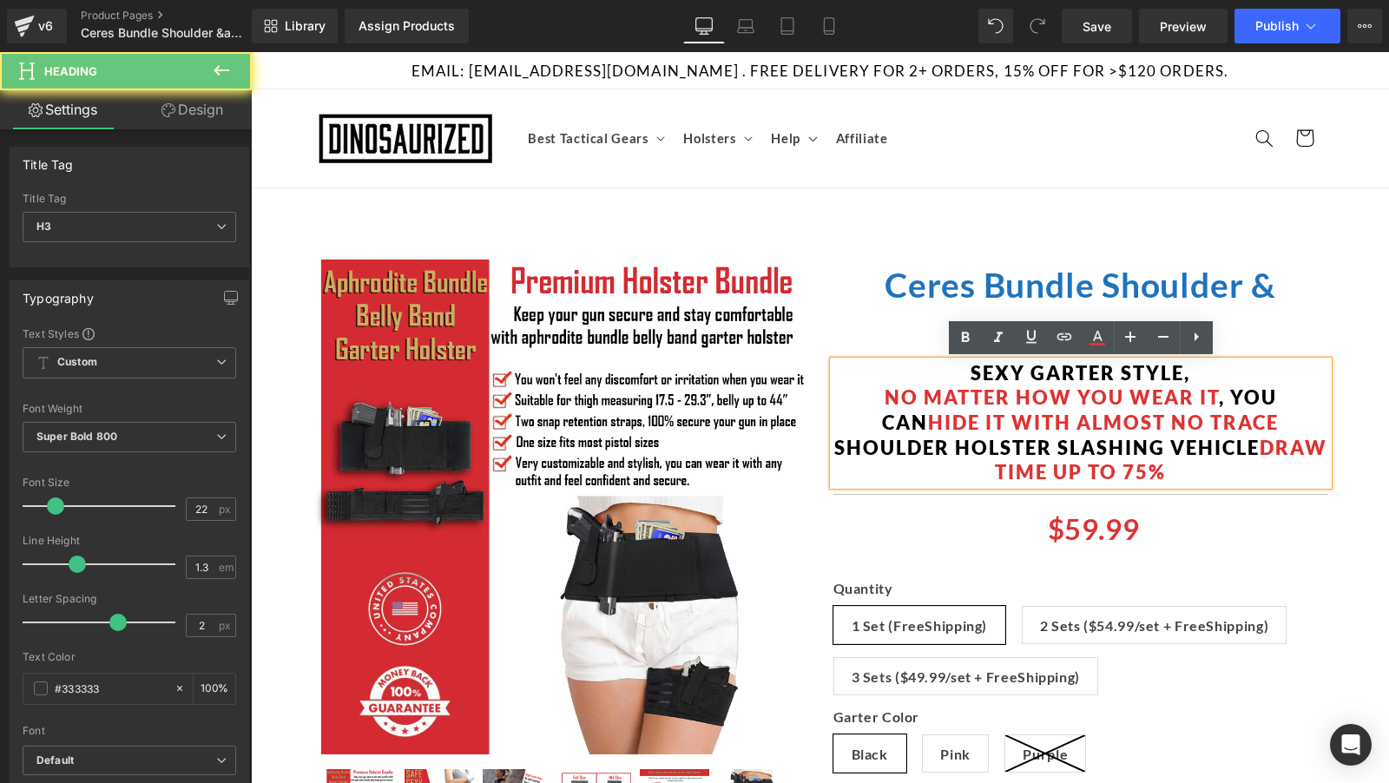
click at [951, 464] on h3 "SHOULDER HOLSTER SLASHING VEHICLE DRAW TIME UP TO 75%" at bounding box center [1080, 460] width 495 height 49
click at [876, 444] on span "SHOULDER HOLSTER SLASHING VEHICLE" at bounding box center [1046, 447] width 425 height 23
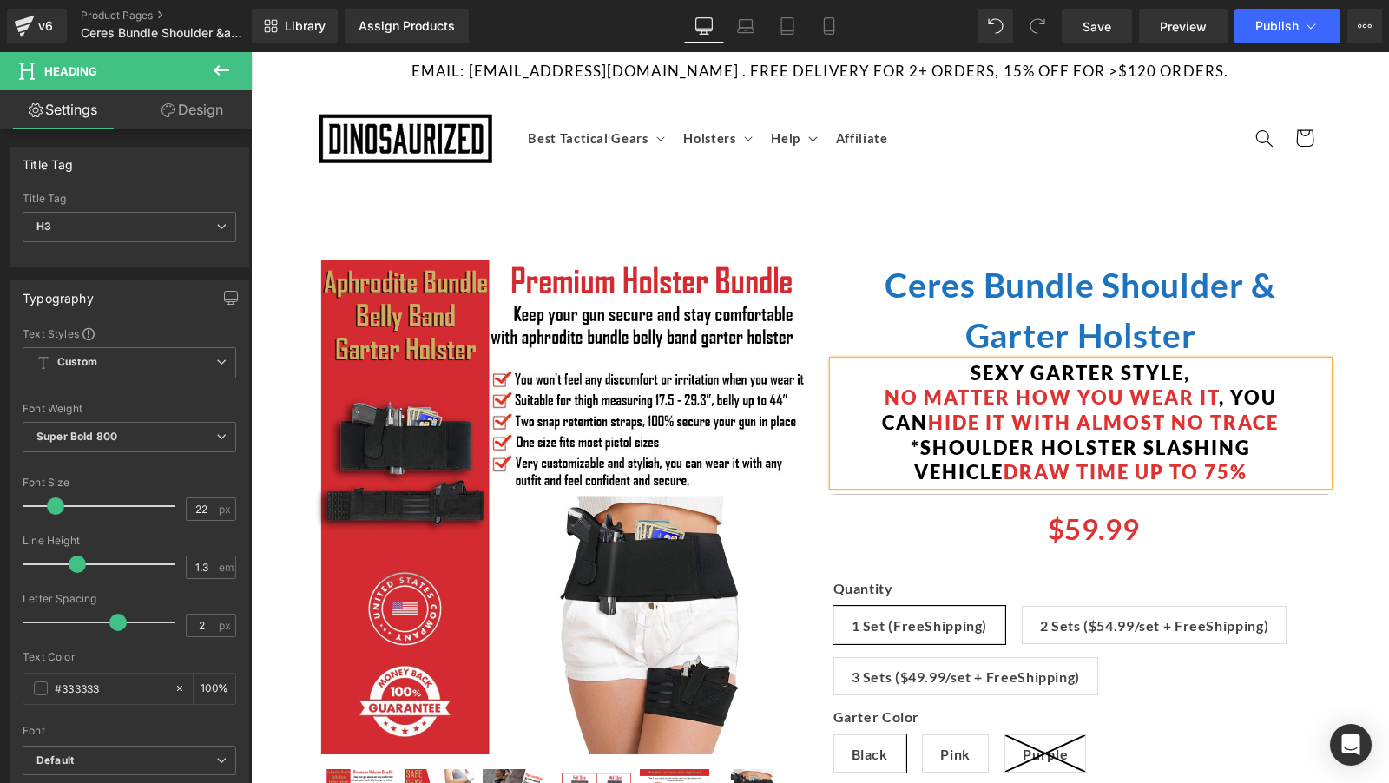
click at [1297, 463] on h3 "*SHOULDER HOLSTER SLASHING VEHICLE DRAW TIME UP TO 75%" at bounding box center [1080, 460] width 495 height 49
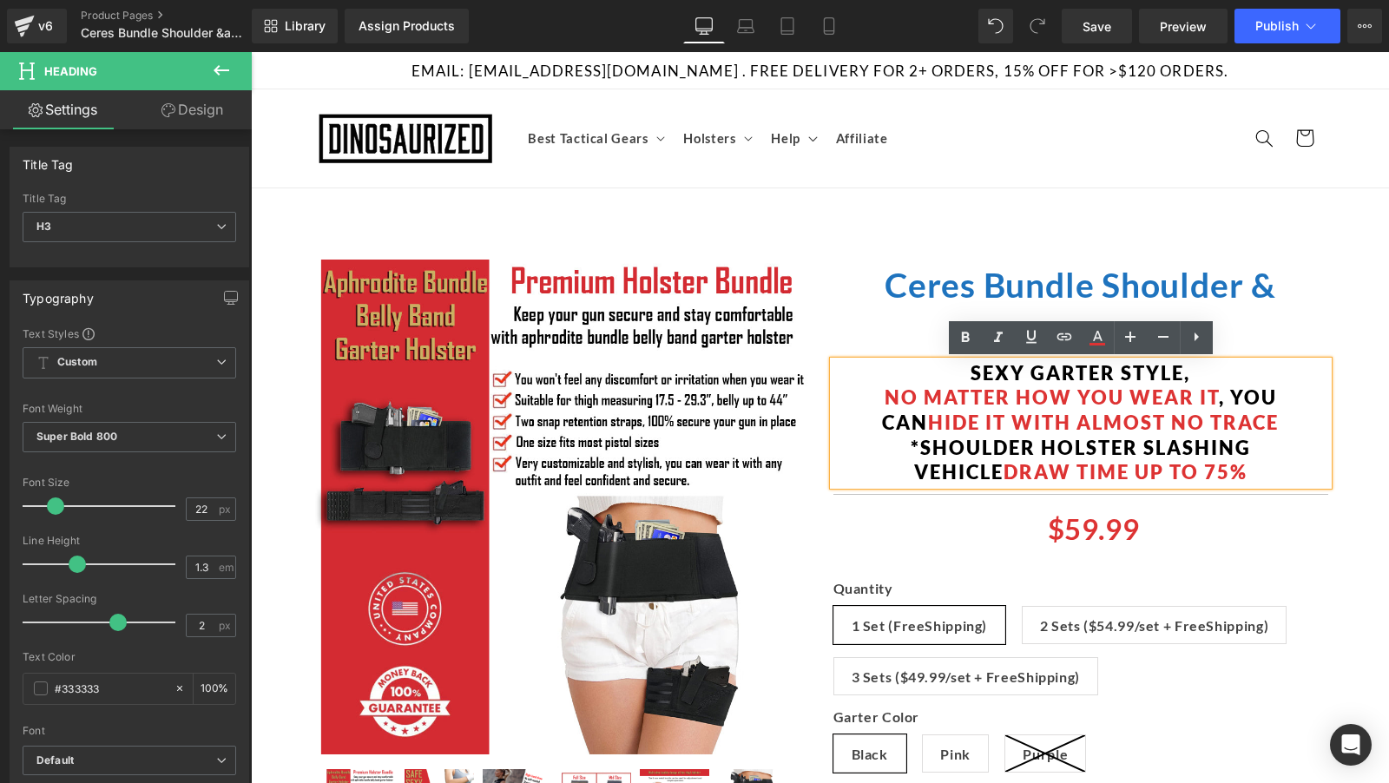
click at [1311, 449] on h3 "*SHOULDER HOLSTER SLASHING VEHICLE DRAW TIME UP TO 75%" at bounding box center [1080, 460] width 495 height 49
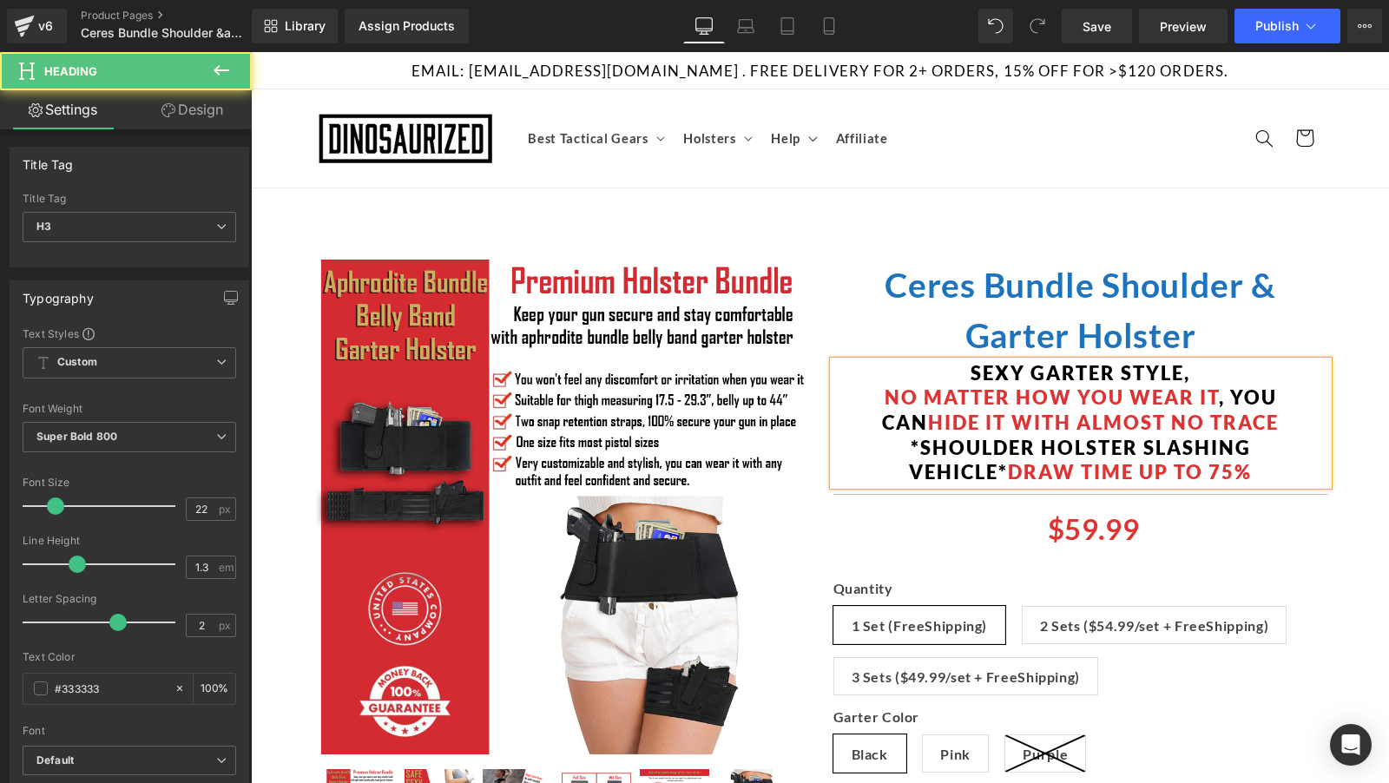
click at [1251, 461] on h3 "*SHOULDER HOLSTER SLASHING VEHICLE* DRAW TIME UP TO 75%" at bounding box center [1080, 460] width 495 height 49
click at [951, 461] on h3 "*SHOULDER HOLSTER SLASHING VEHICLE* DRAW TIME UP TO 75%*" at bounding box center [1080, 460] width 495 height 49
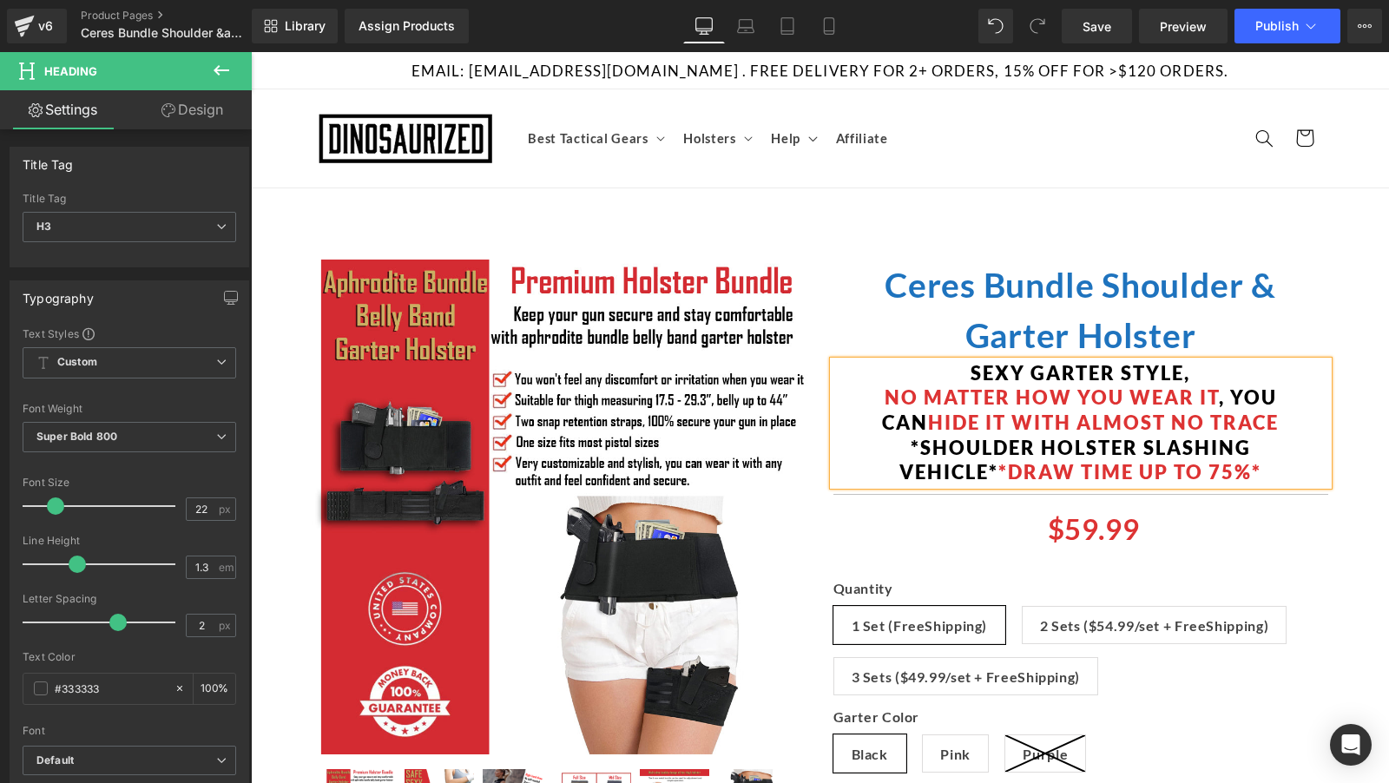
drag, startPoint x: 997, startPoint y: 465, endPoint x: 1084, endPoint y: 496, distance: 92.0
click at [1003, 466] on span "*DRAW TIME UP TO 75%*" at bounding box center [1129, 471] width 263 height 23
click at [870, 330] on h1 "Ceres Bundle Shoulder & Garter Holster" at bounding box center [1080, 311] width 495 height 102
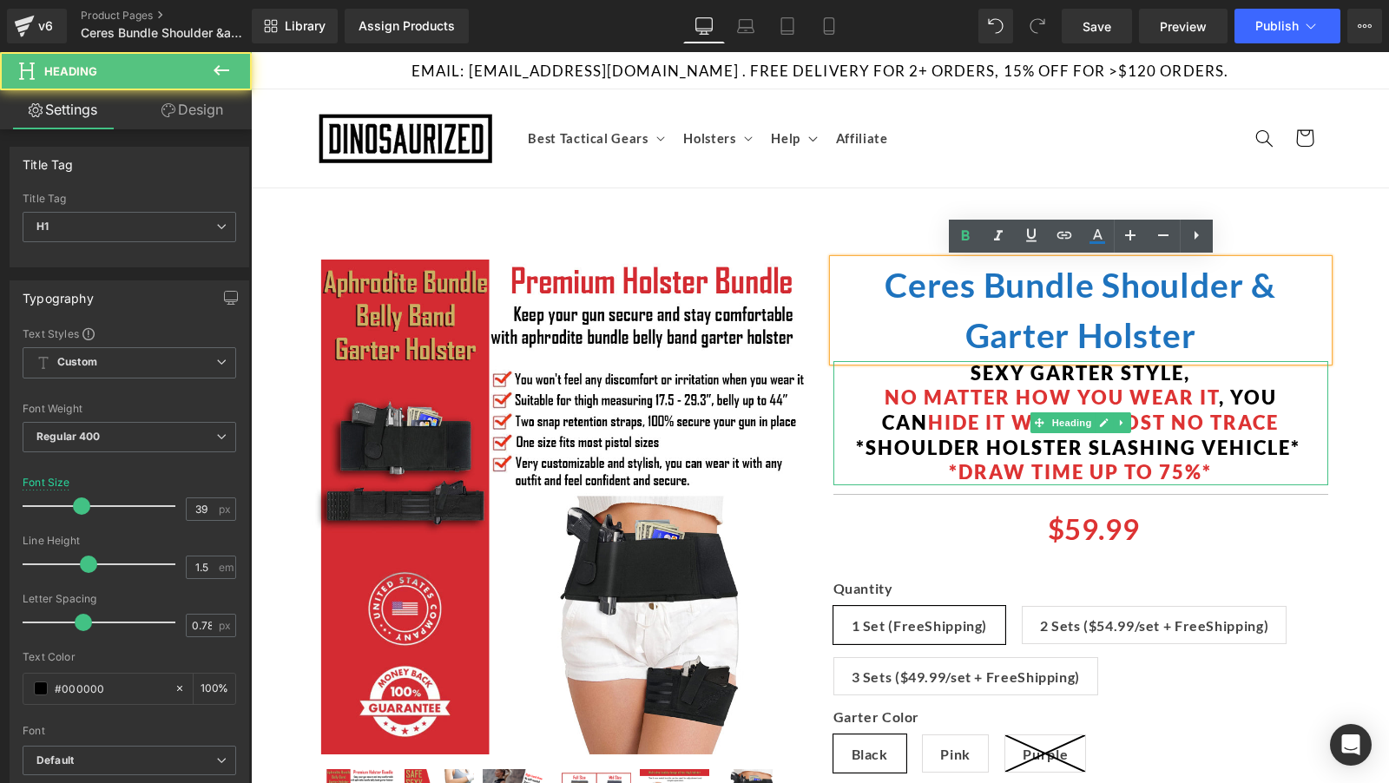
scroll to position [63, 0]
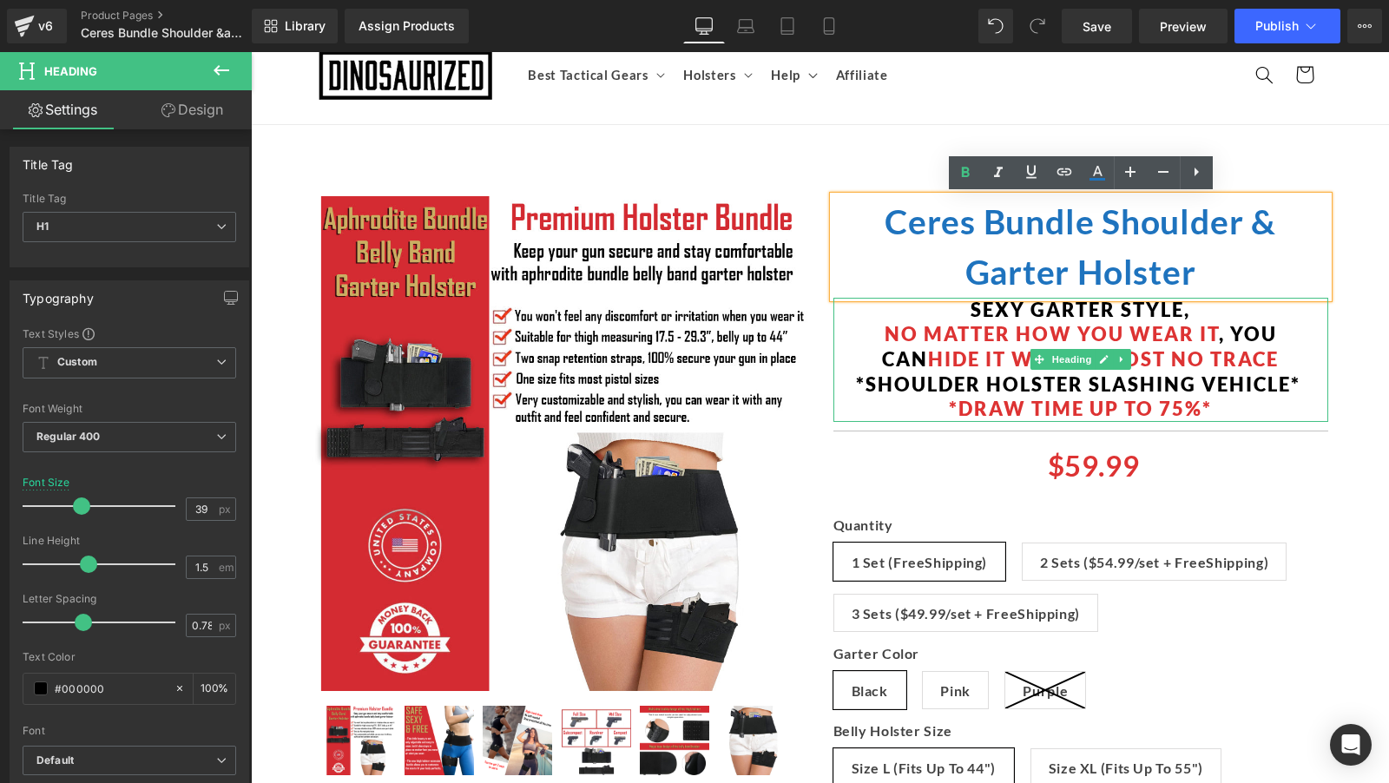
click at [1306, 361] on h3 "No matter how you wear it , you can hide it with almost no trace" at bounding box center [1080, 346] width 495 height 49
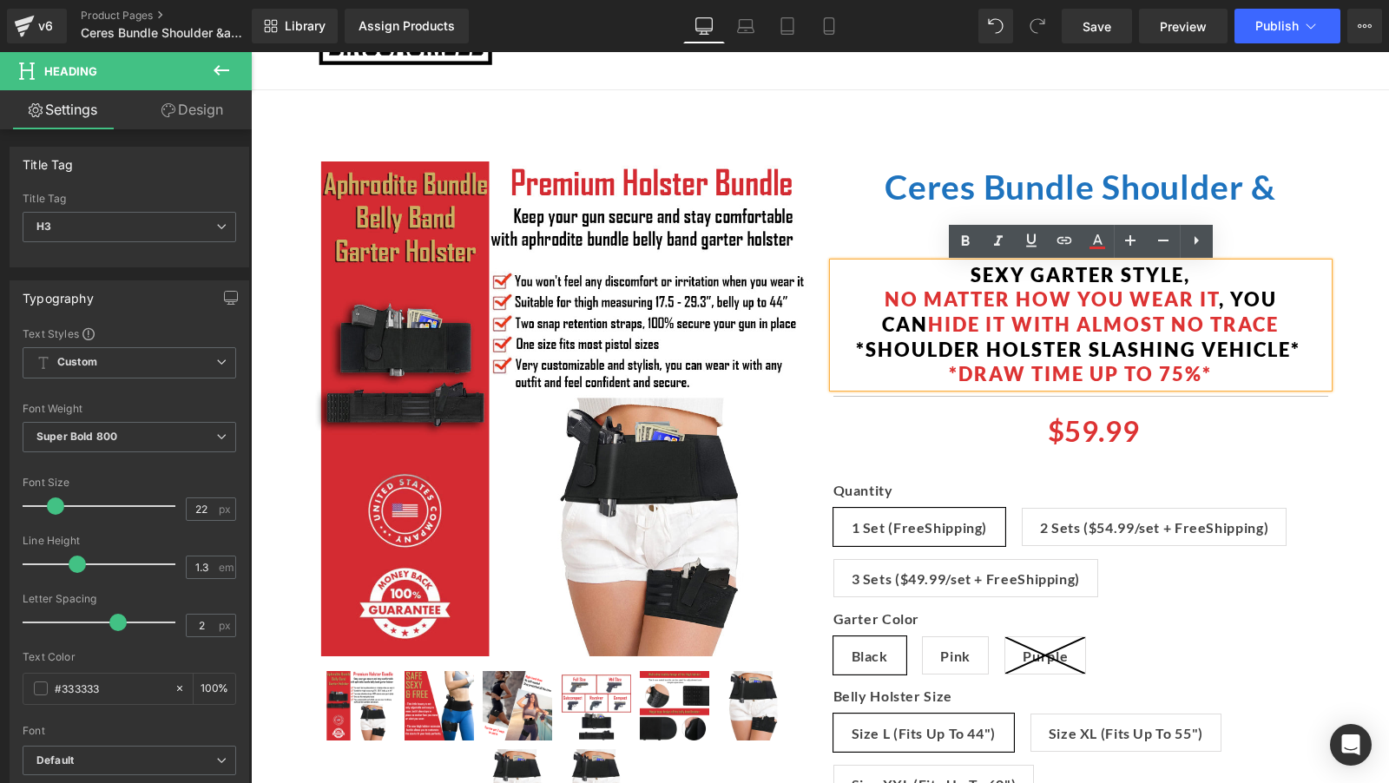
click at [1372, 443] on div "(P) Image" at bounding box center [820, 748] width 1121 height 1238
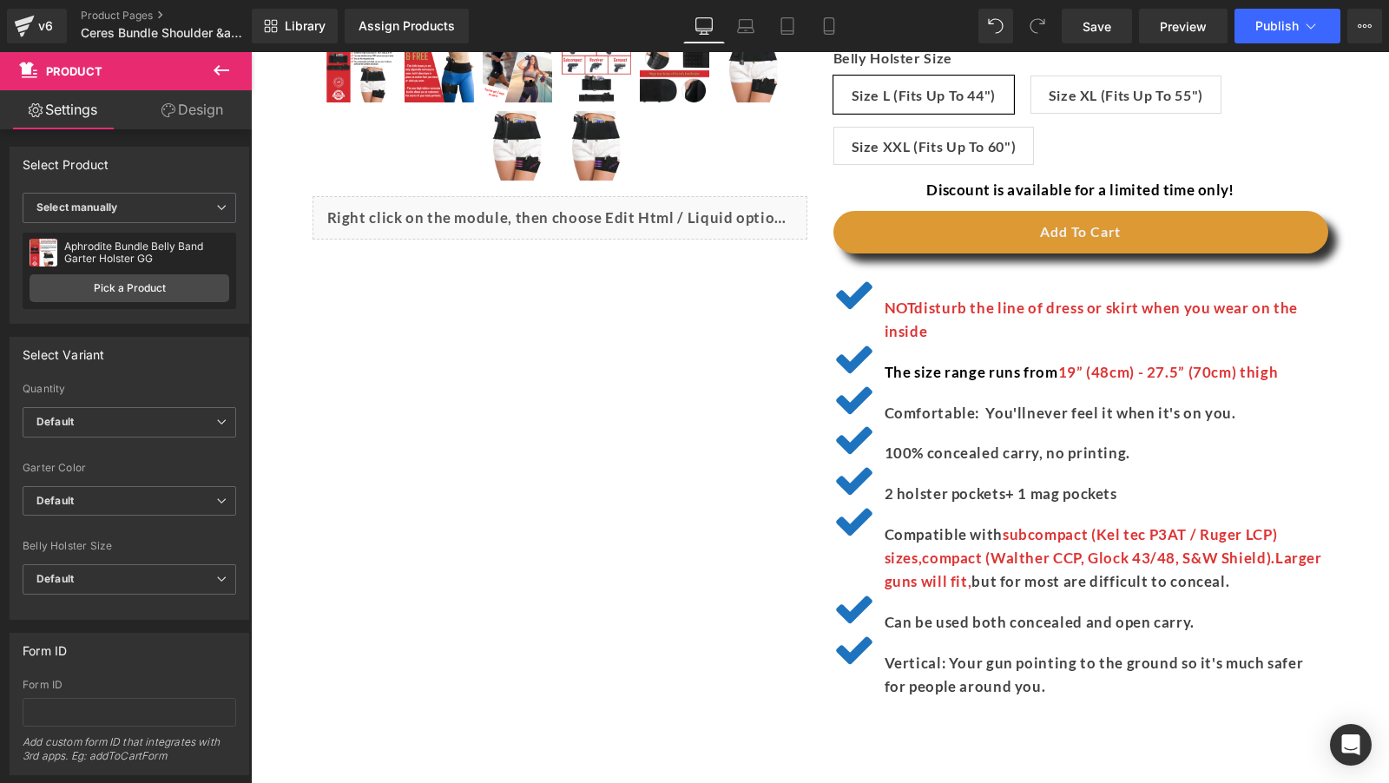
scroll to position [740, 0]
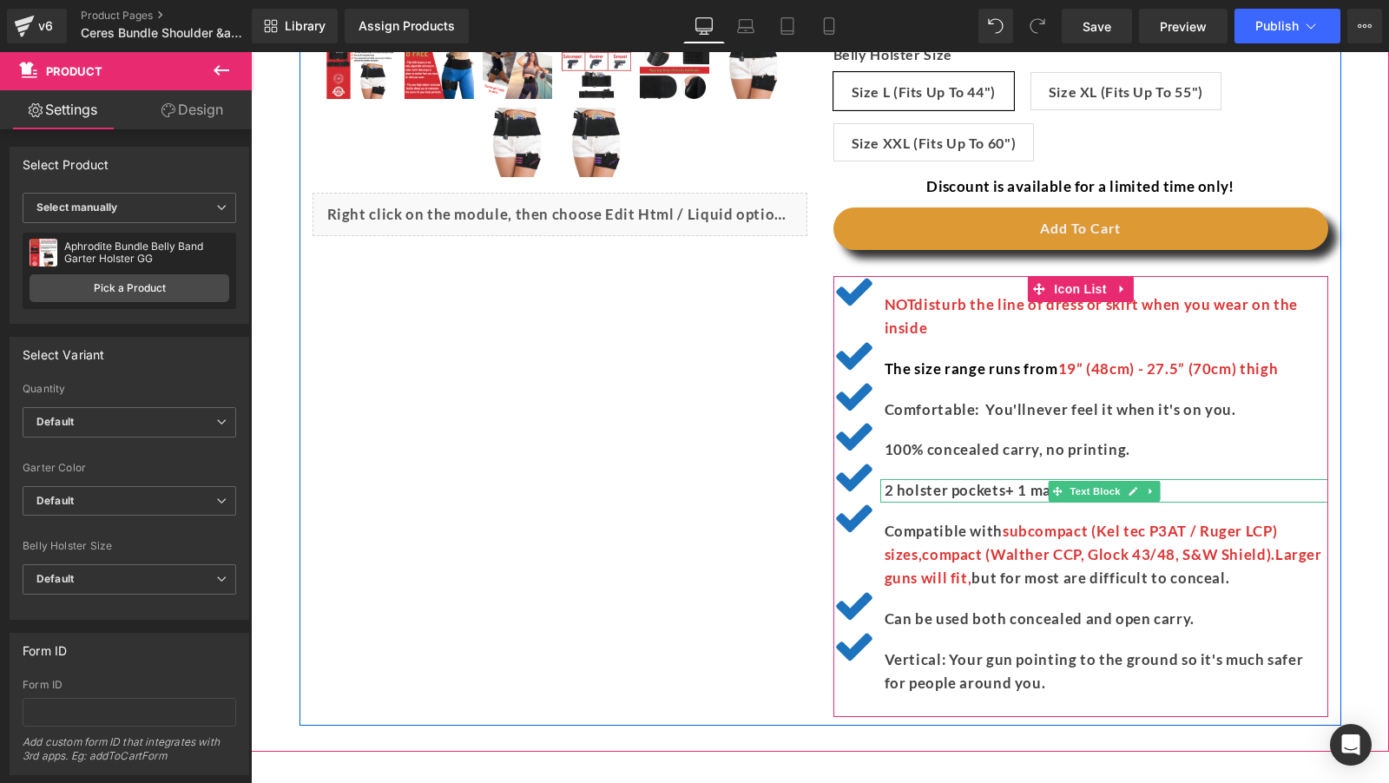
click at [935, 492] on span "2 holster pockets+ 1 mag pockets" at bounding box center [1001, 490] width 233 height 18
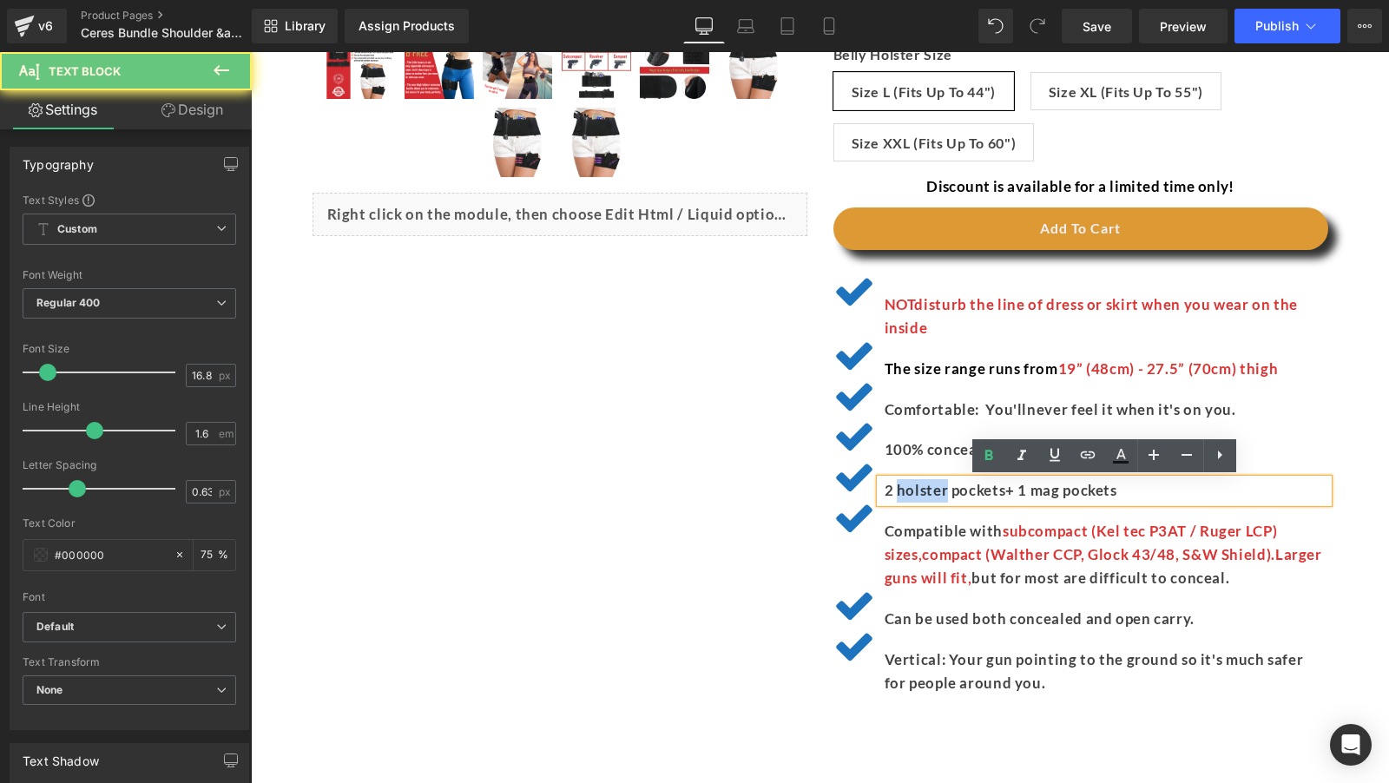
click at [935, 492] on span "2 holster pockets+ 1 mag pockets" at bounding box center [1001, 490] width 233 height 18
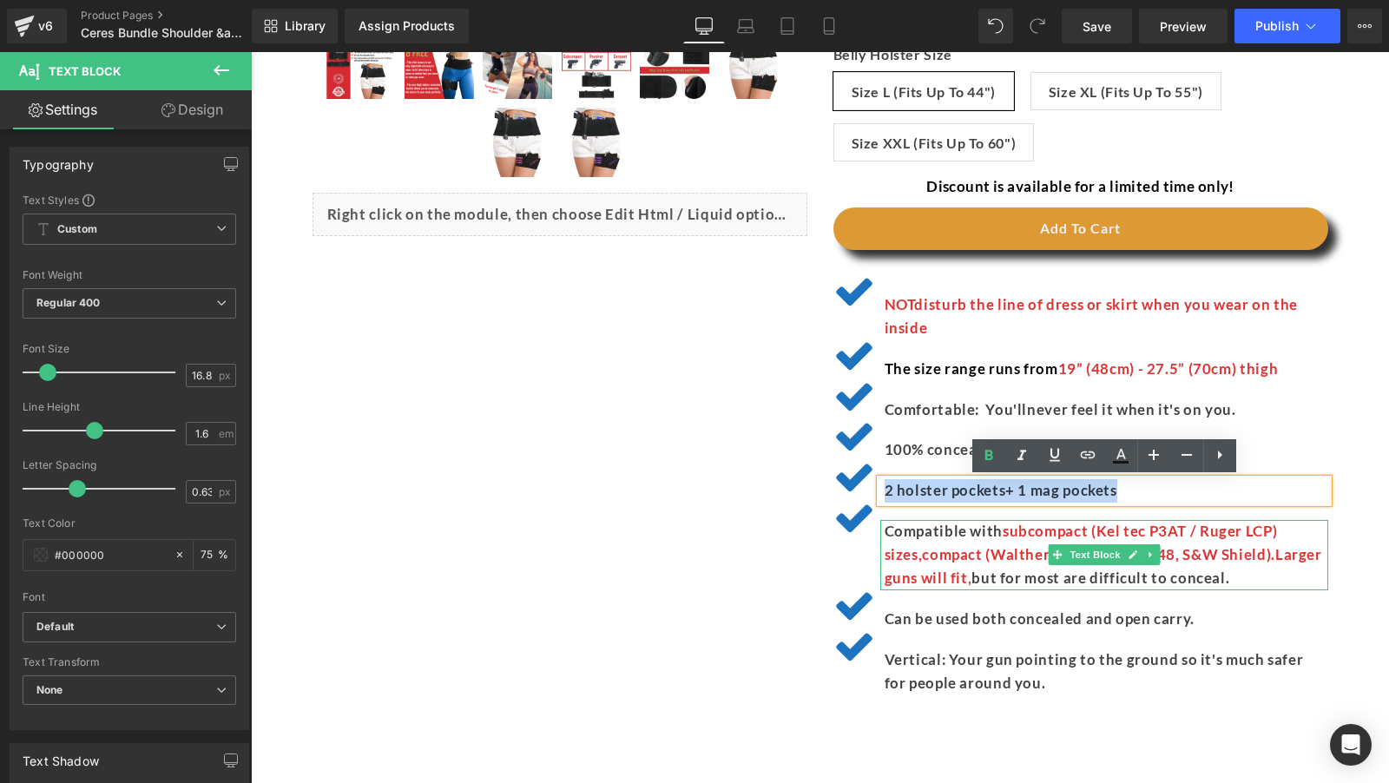
click at [999, 543] on p "Compatible with subcompact (Kel tec P3AT / Ruger LCP) sizes , compact (Walther …" at bounding box center [1107, 555] width 444 height 70
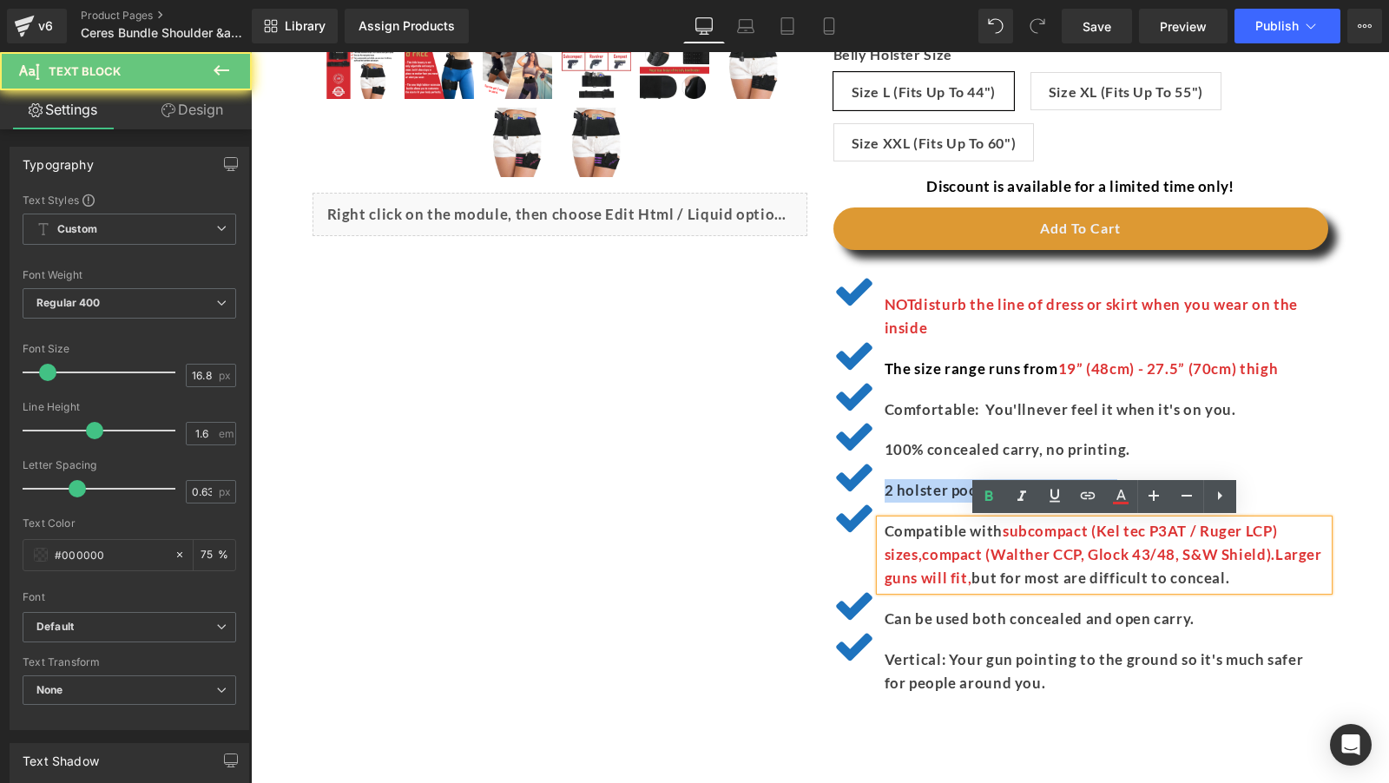
click at [999, 543] on p "Compatible with subcompact (Kel tec P3AT / Ruger LCP) sizes , compact (Walther …" at bounding box center [1107, 555] width 444 height 70
click at [1006, 613] on p "Can be used both concealed and open carry." at bounding box center [1107, 619] width 444 height 23
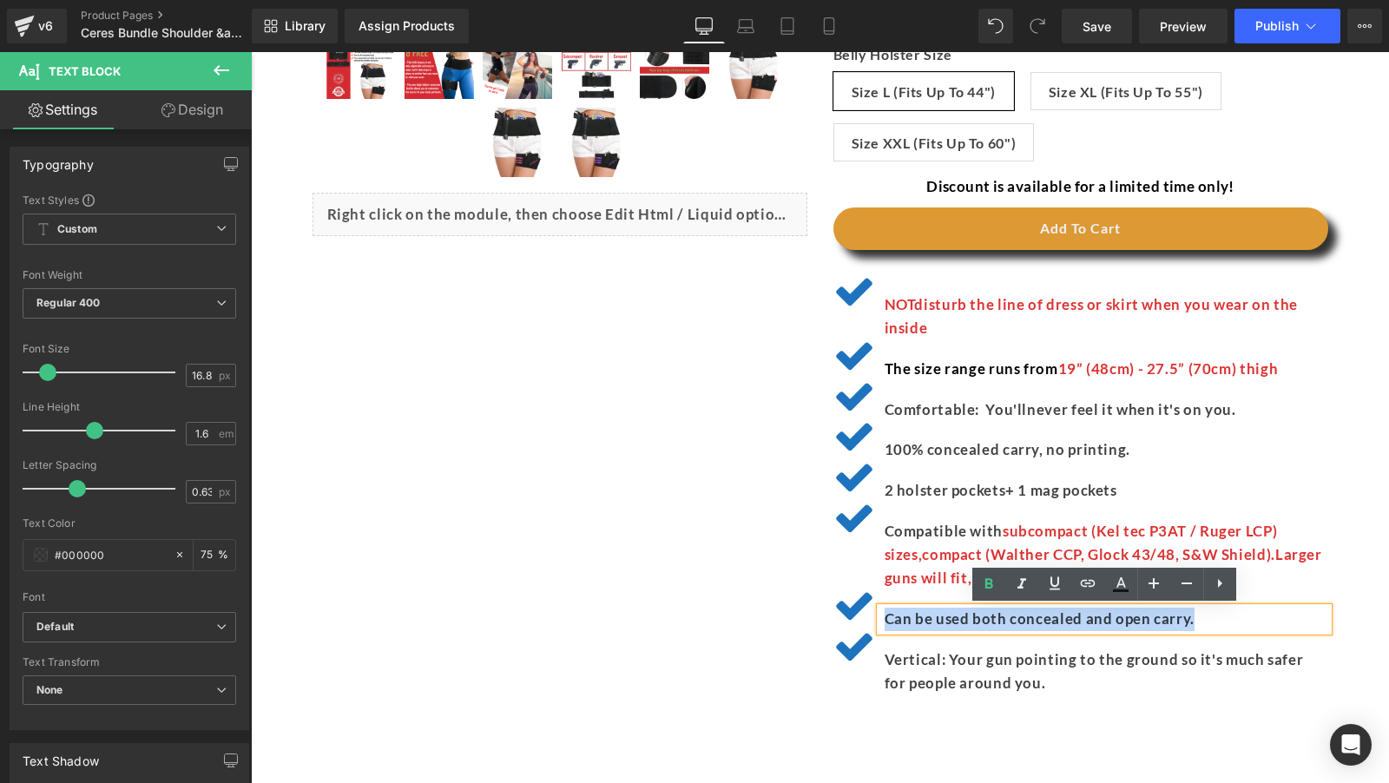
click at [1006, 613] on p "Can be used both concealed and open carry." at bounding box center [1107, 619] width 444 height 23
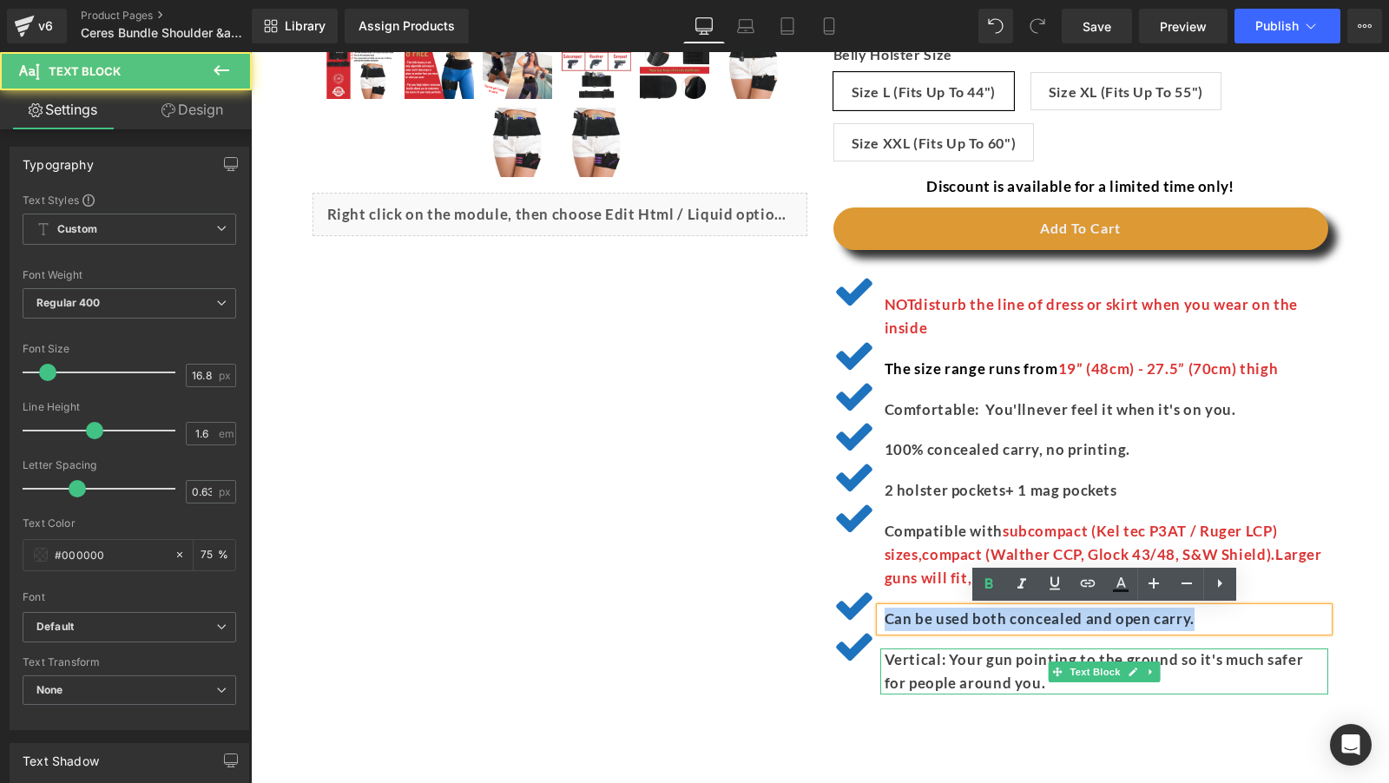
click at [1002, 668] on p "Vertical: Your gun pointing to the ground so it's much safer for people around …" at bounding box center [1107, 671] width 444 height 47
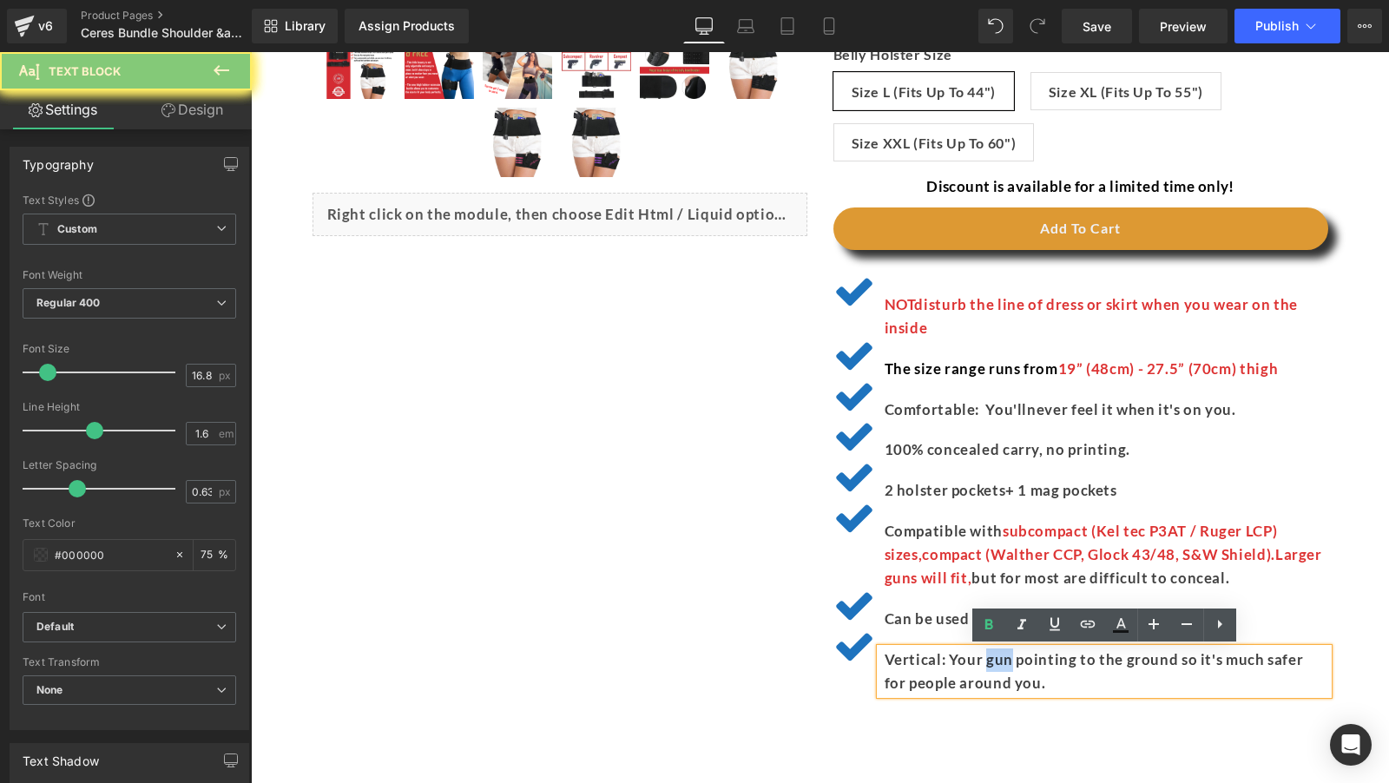
click at [1002, 668] on p "Vertical: Your gun pointing to the ground so it's much safer for people around …" at bounding box center [1107, 671] width 444 height 47
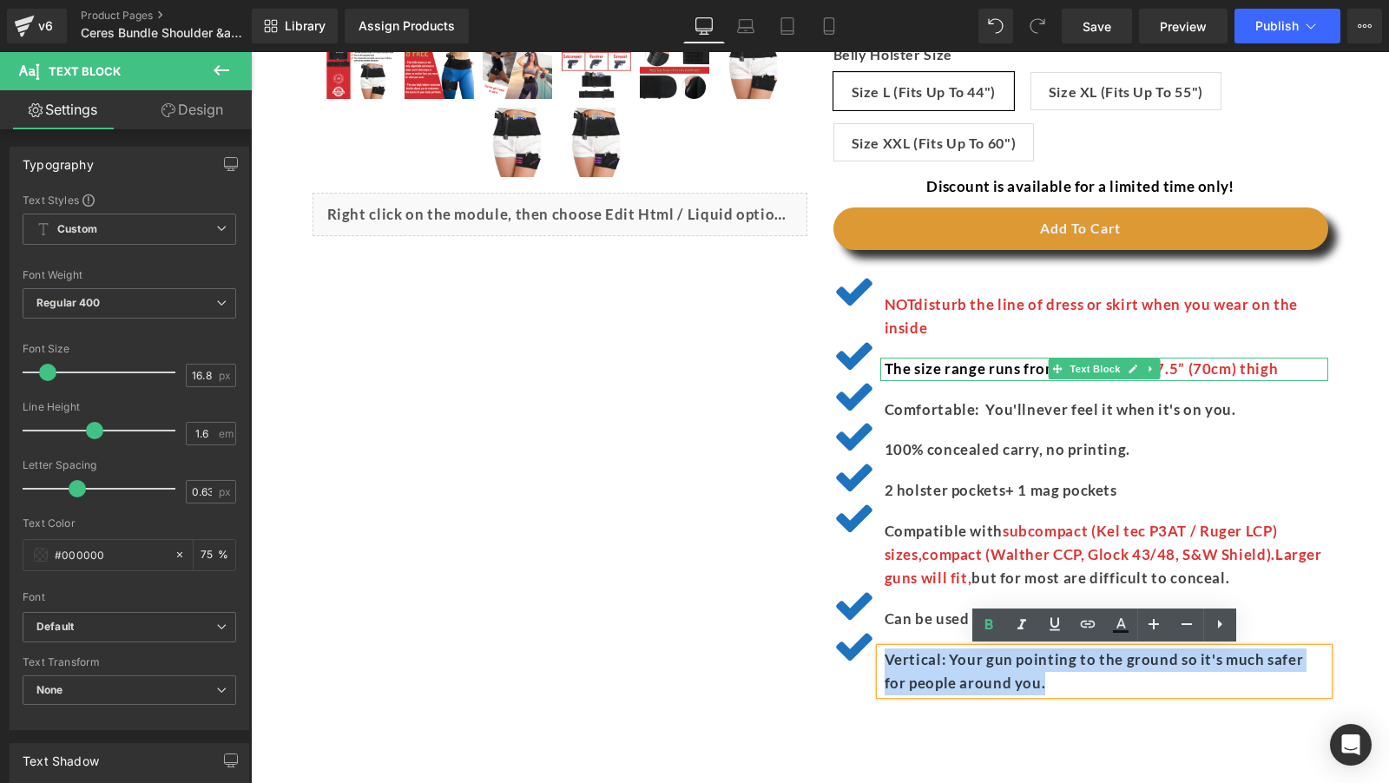
click at [992, 364] on span "The size range runs from" at bounding box center [972, 368] width 174 height 18
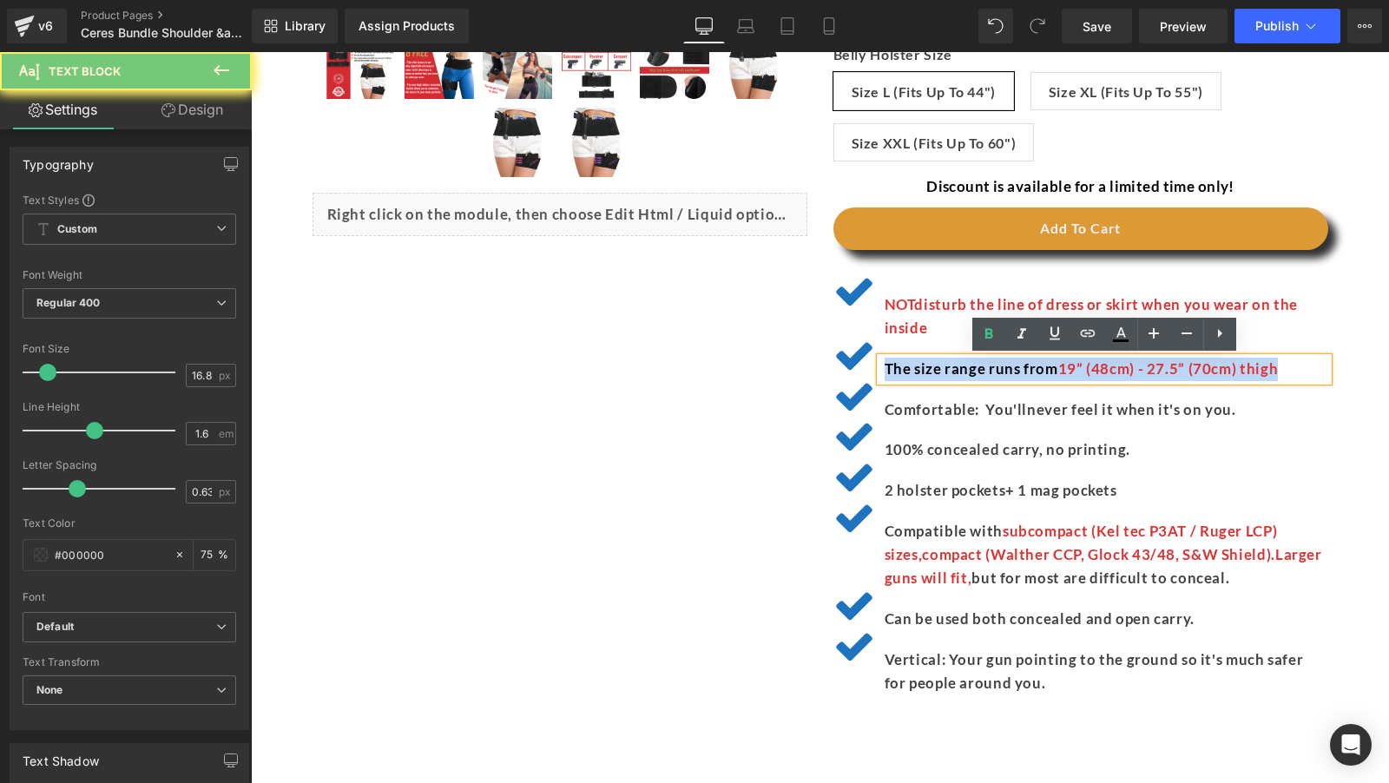
click at [992, 364] on span "The size range runs from" at bounding box center [972, 368] width 174 height 18
click at [1342, 421] on div "(P) Image" at bounding box center [820, 107] width 1121 height 1238
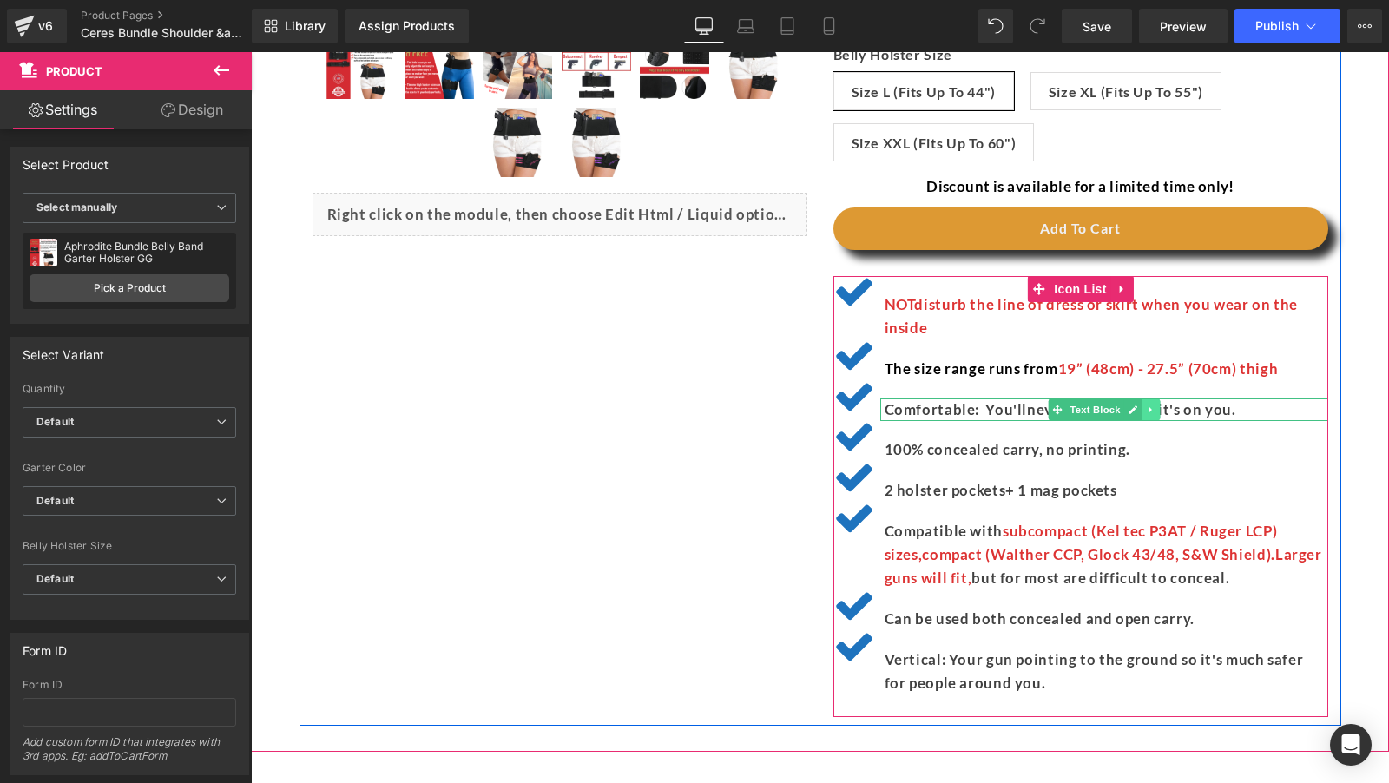
click at [1146, 405] on icon at bounding box center [1151, 410] width 10 height 10
click at [1210, 405] on span "never feel it when it's on you." at bounding box center [1131, 409] width 209 height 18
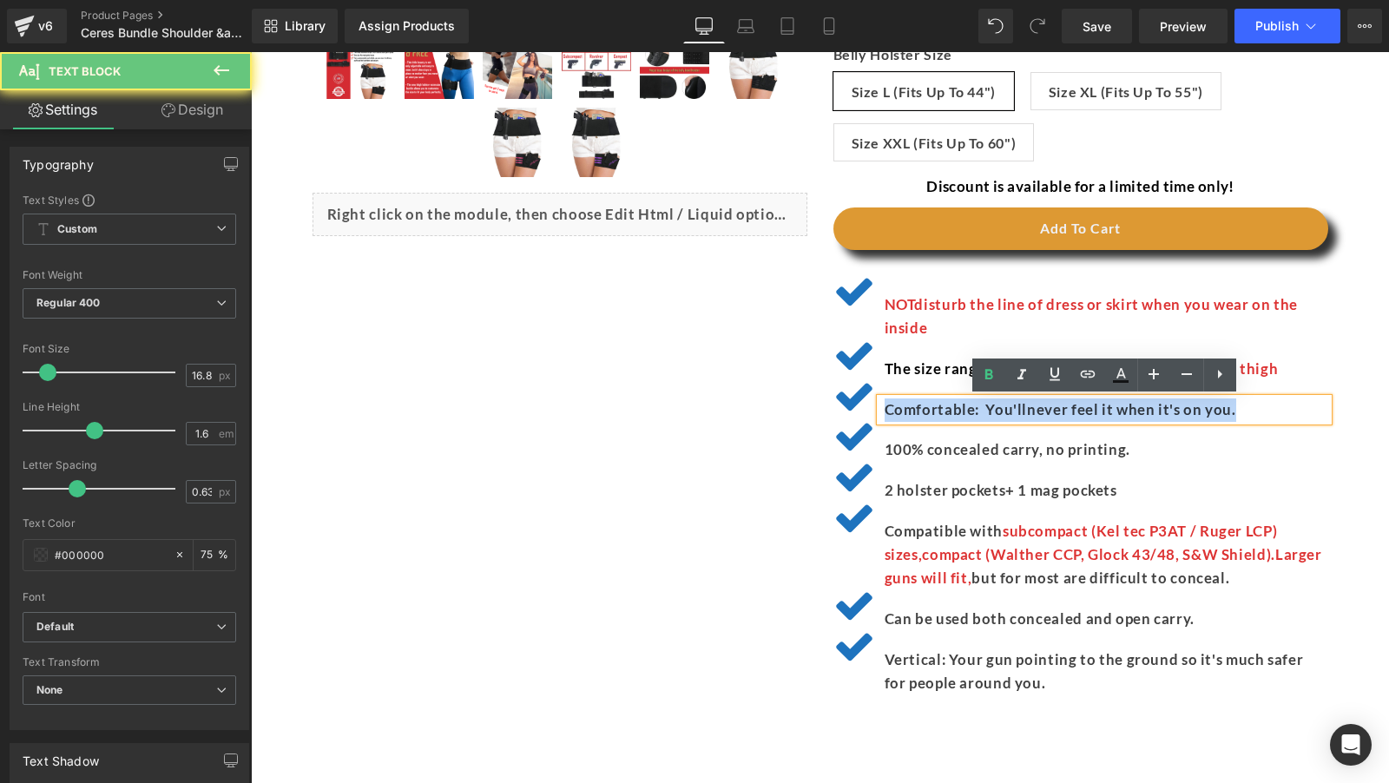
click at [1210, 405] on span "never feel it when it's on you." at bounding box center [1131, 409] width 209 height 18
click at [1048, 408] on span "never feel it when it's on you." at bounding box center [1131, 409] width 209 height 18
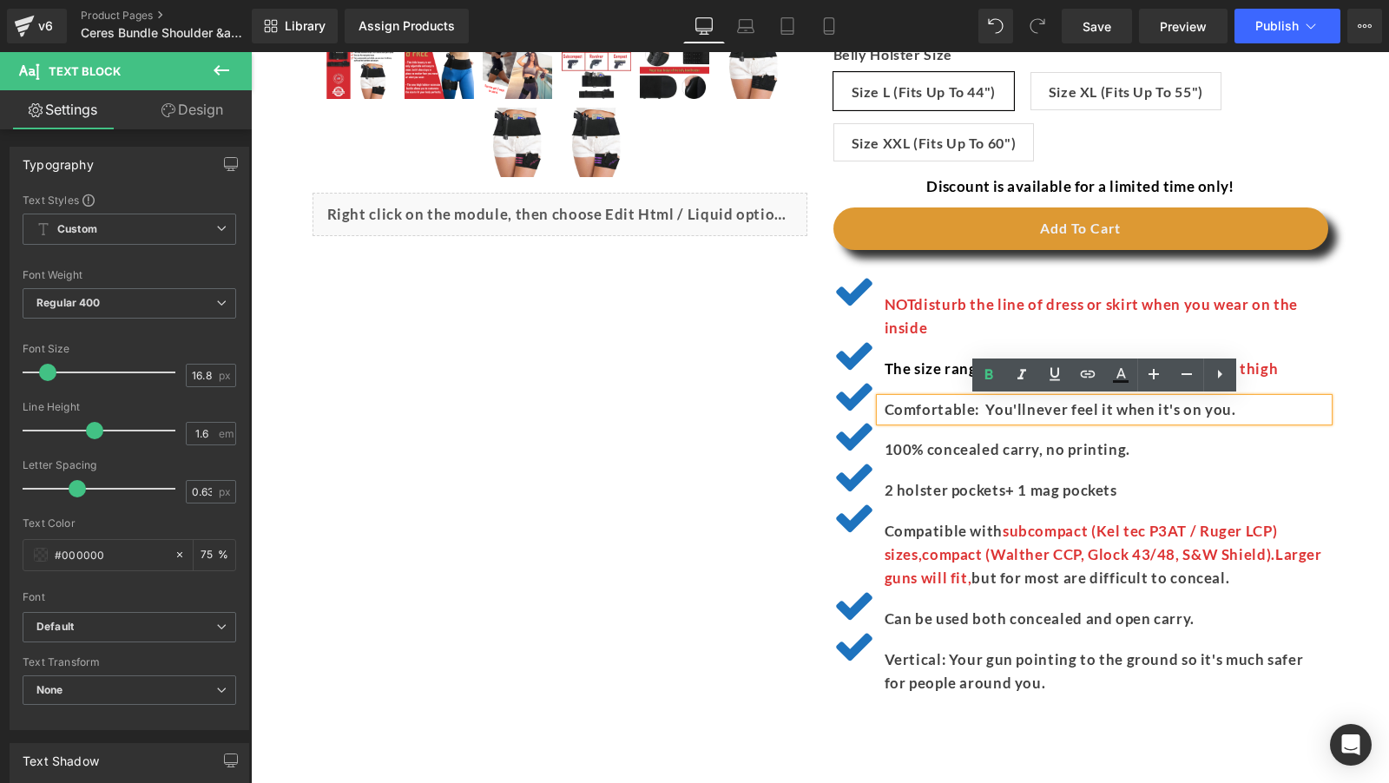
click at [958, 322] on p "NOT disturb the line of dress or skirt when you wear on the inside" at bounding box center [1107, 316] width 444 height 47
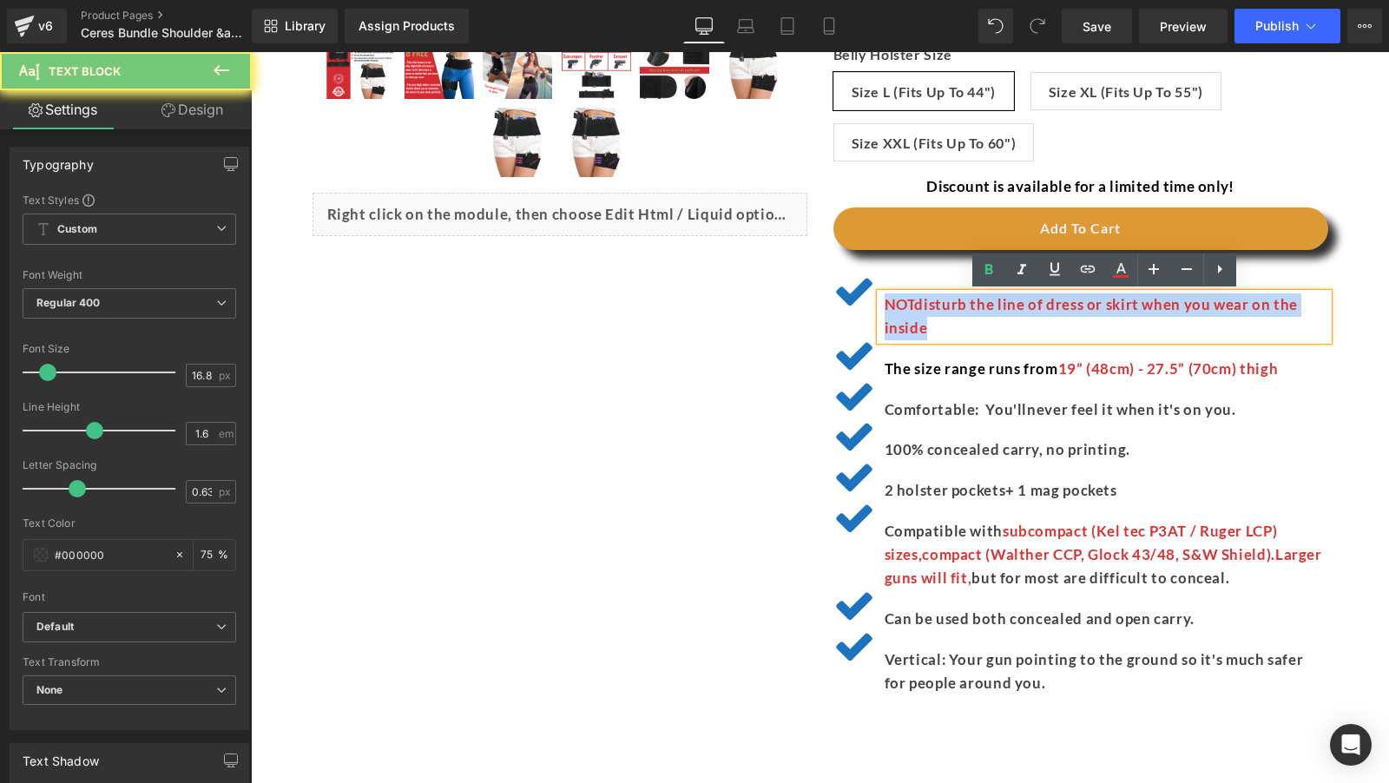
click at [958, 322] on p "NOT disturb the line of dress or skirt when you wear on the inside" at bounding box center [1107, 316] width 444 height 47
click at [938, 415] on span "Comfortable" at bounding box center [930, 409] width 91 height 18
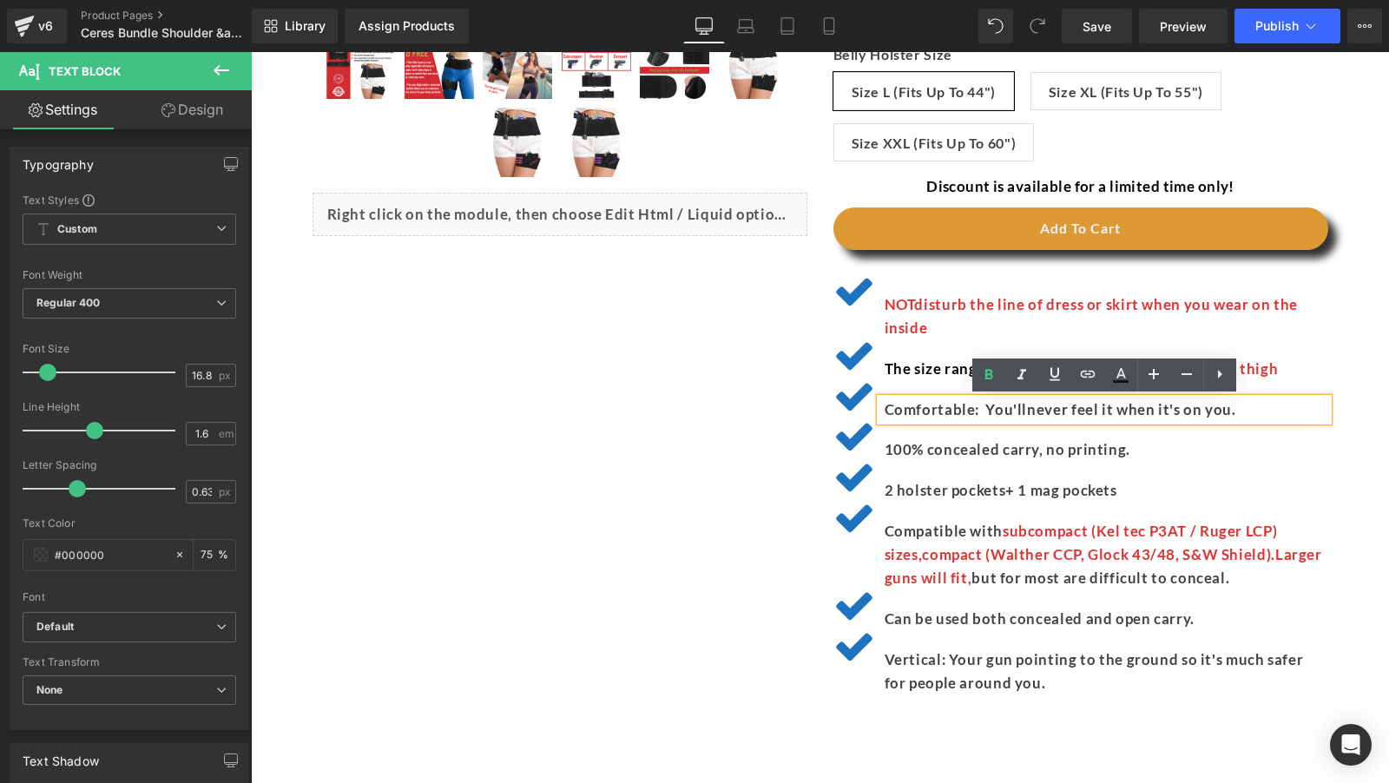
click at [251, 52] on div at bounding box center [251, 52] width 0 height 0
click at [923, 457] on span "100% concealed carry, no printing." at bounding box center [1008, 449] width 246 height 18
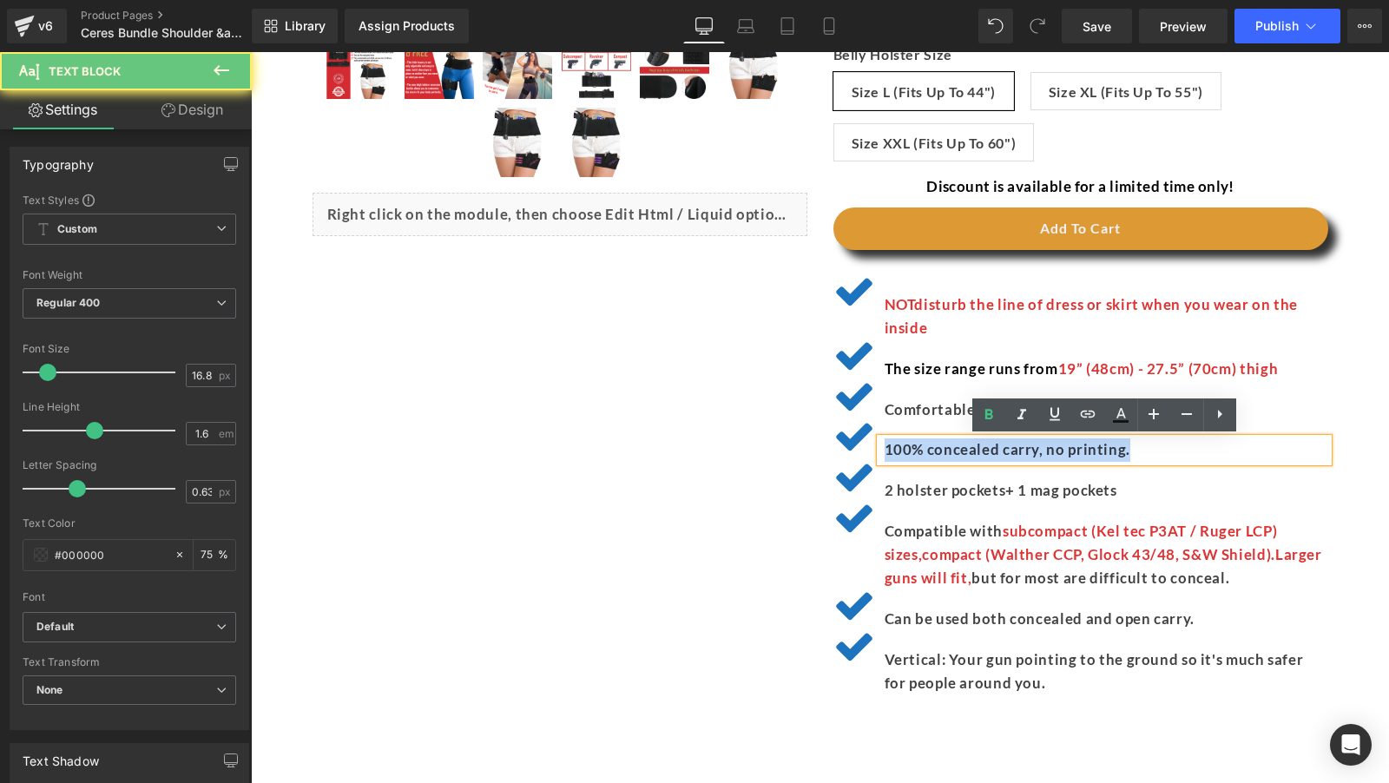
click at [923, 457] on span "100% concealed carry, no printing." at bounding box center [1008, 449] width 246 height 18
click at [924, 496] on span "2 holster pockets+ 1 mag pockets" at bounding box center [1001, 490] width 233 height 18
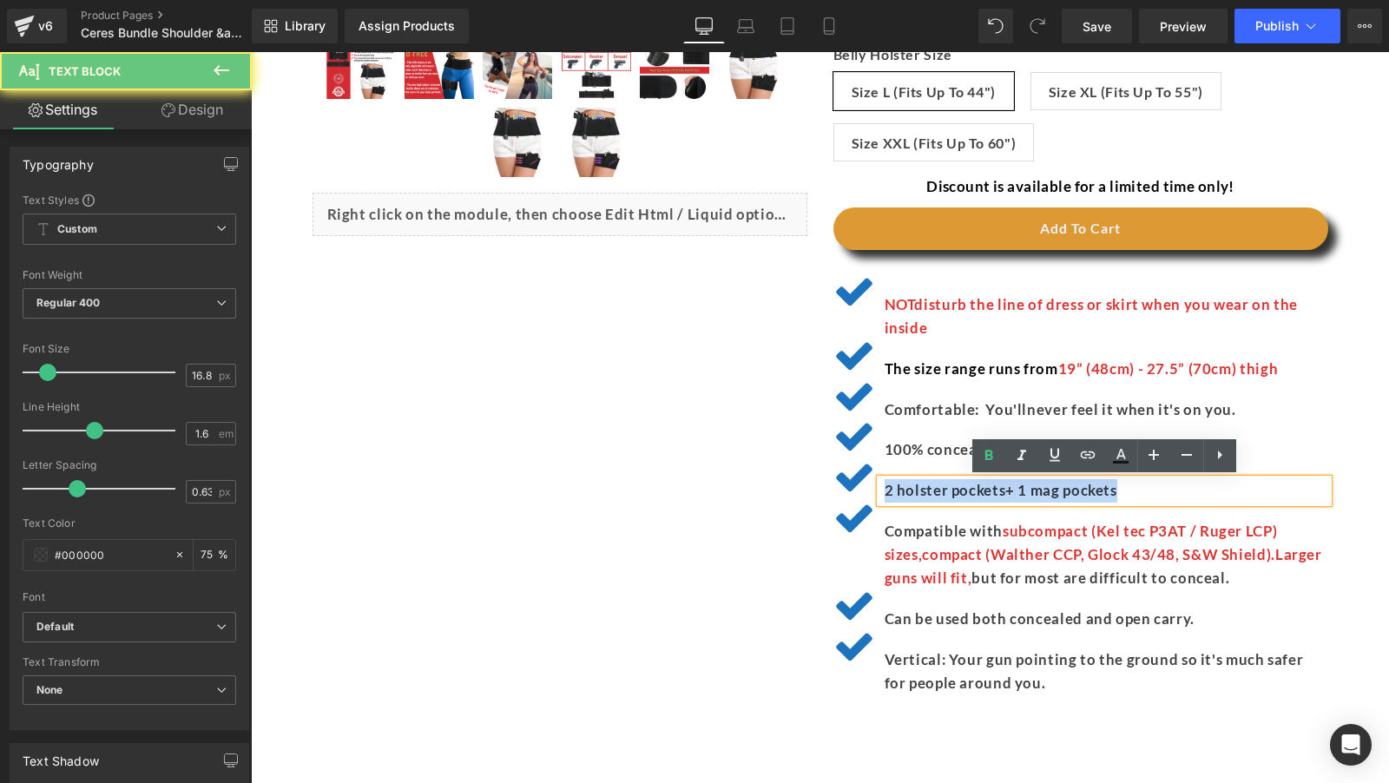
click at [924, 496] on span "2 holster pockets+ 1 mag pockets" at bounding box center [1001, 490] width 233 height 18
click at [888, 486] on span "2 holster pockets+ 1 mag pockets" at bounding box center [1001, 490] width 233 height 18
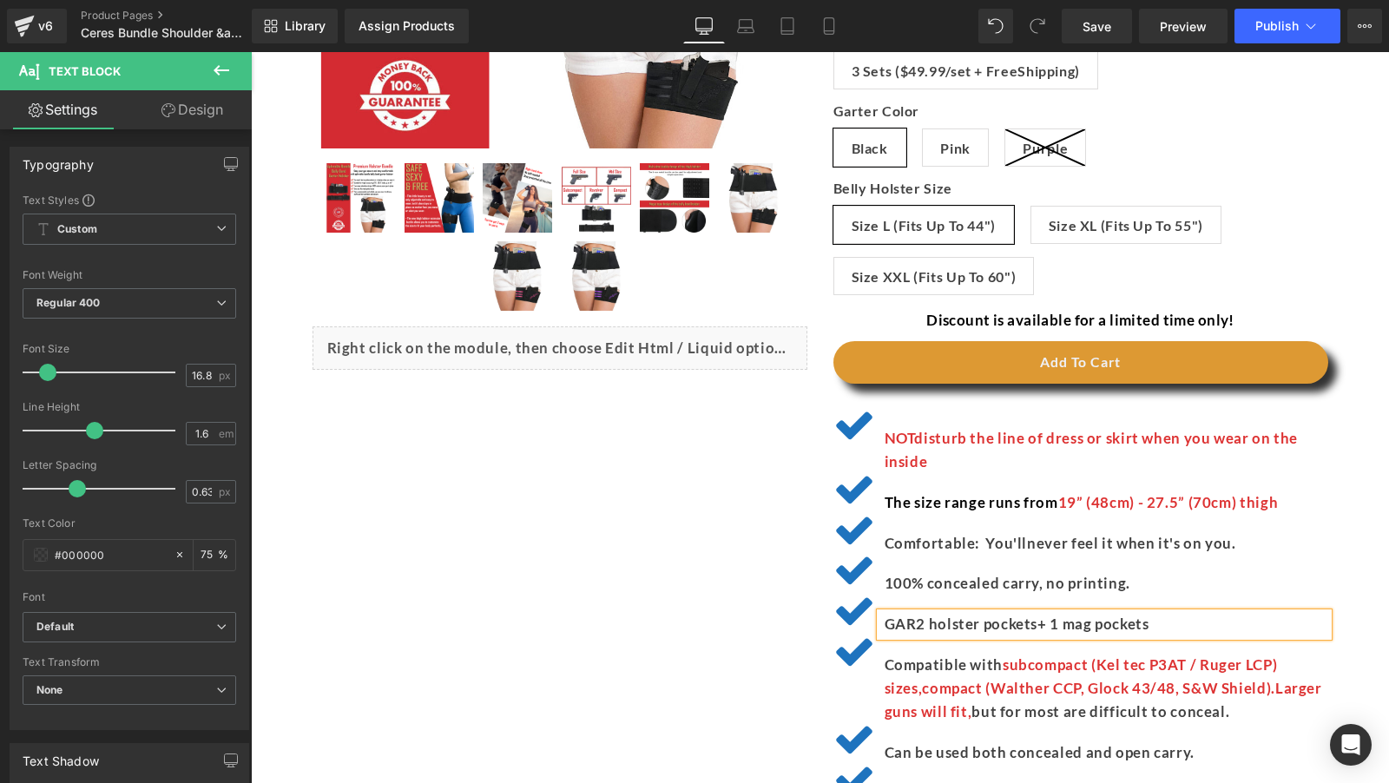
scroll to position [609, 0]
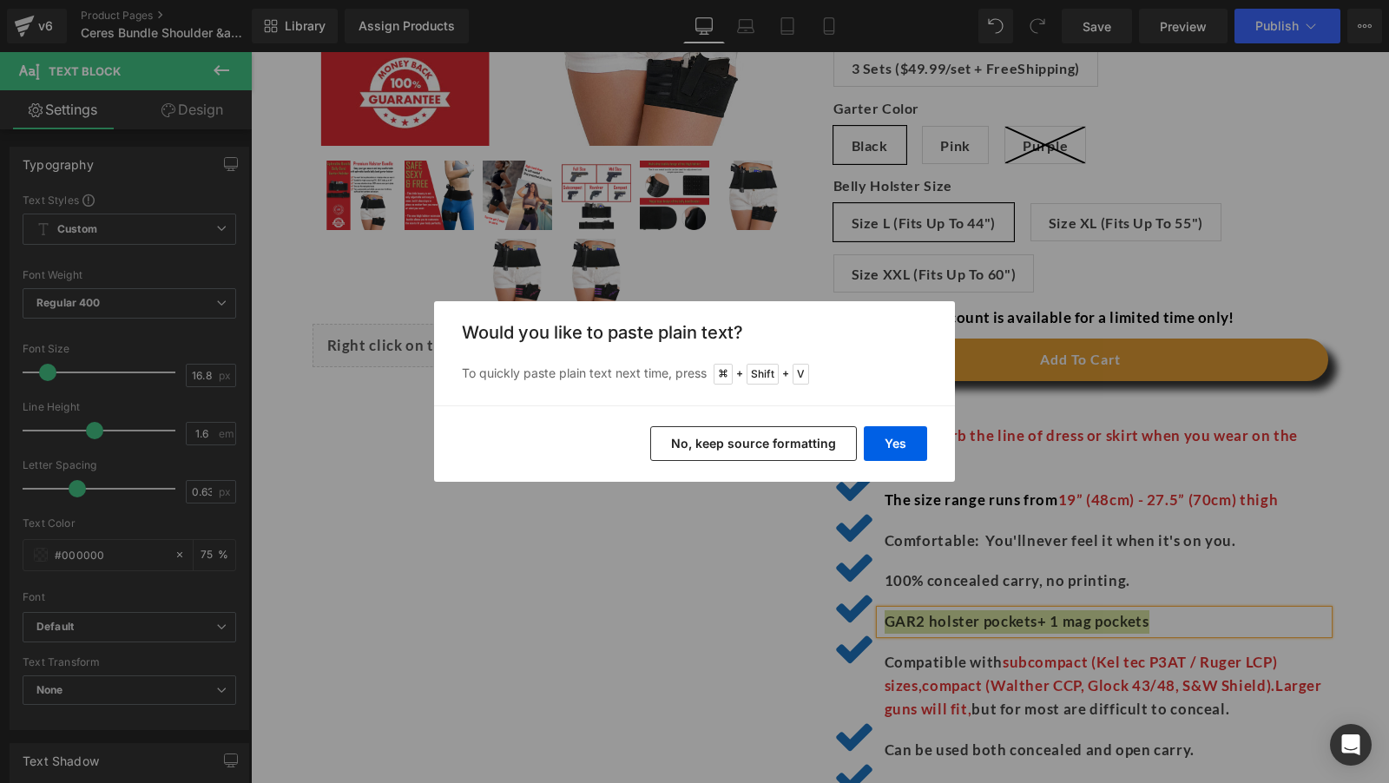
click at [819, 444] on button "No, keep source formatting" at bounding box center [753, 443] width 207 height 35
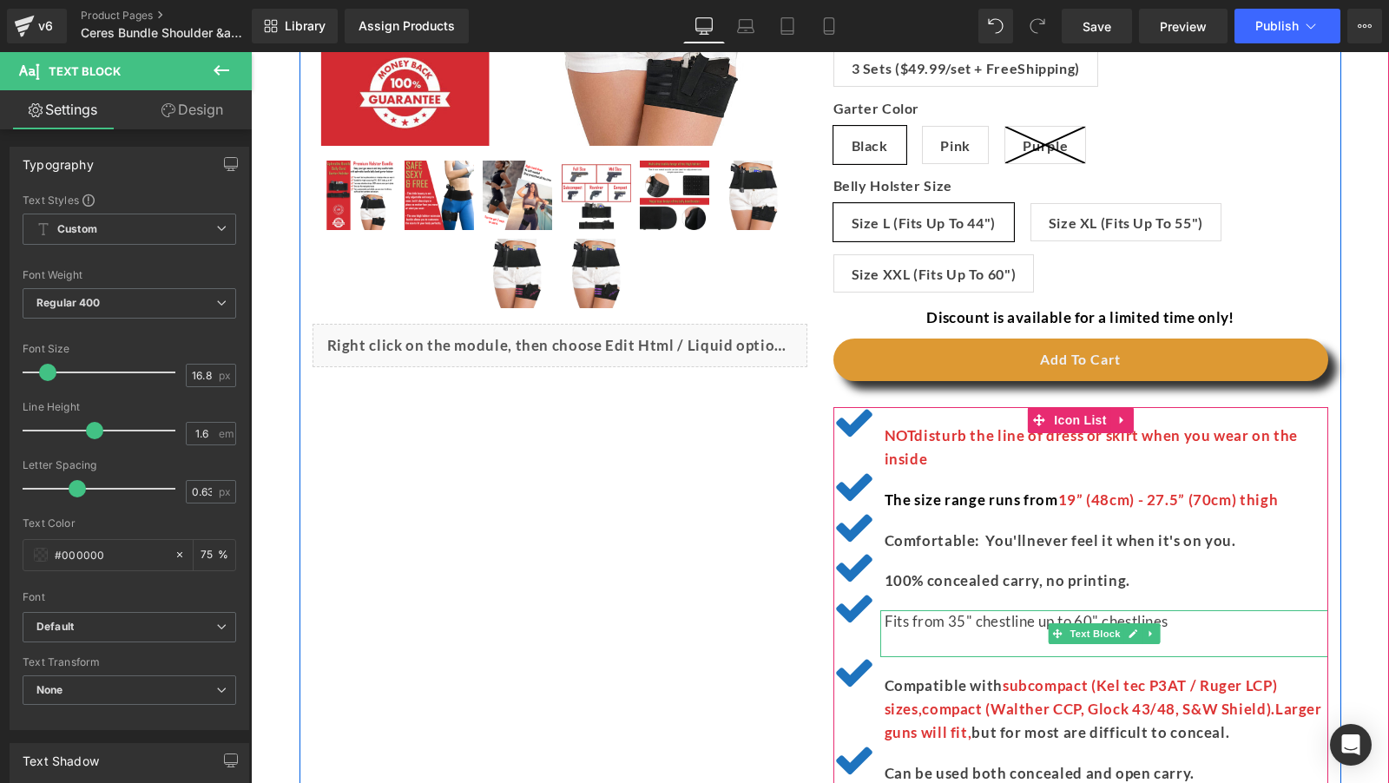
click at [943, 650] on div at bounding box center [1107, 645] width 444 height 23
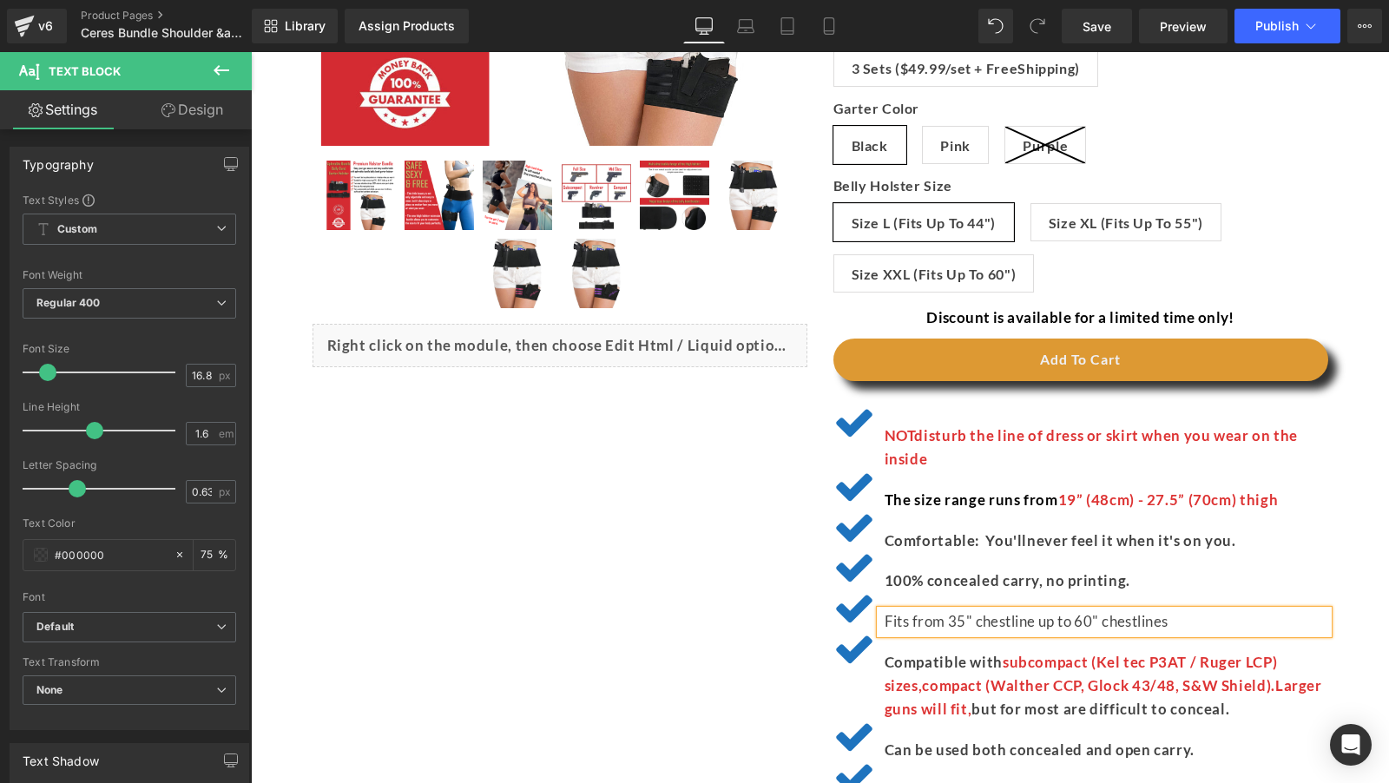
click at [885, 621] on p "Fits from 35" chestline up to 60" chestlines" at bounding box center [1107, 621] width 444 height 23
click at [1142, 622] on p "Shoulder Holster Fits from 35" chestline up to 60" chestlines" at bounding box center [1107, 621] width 444 height 23
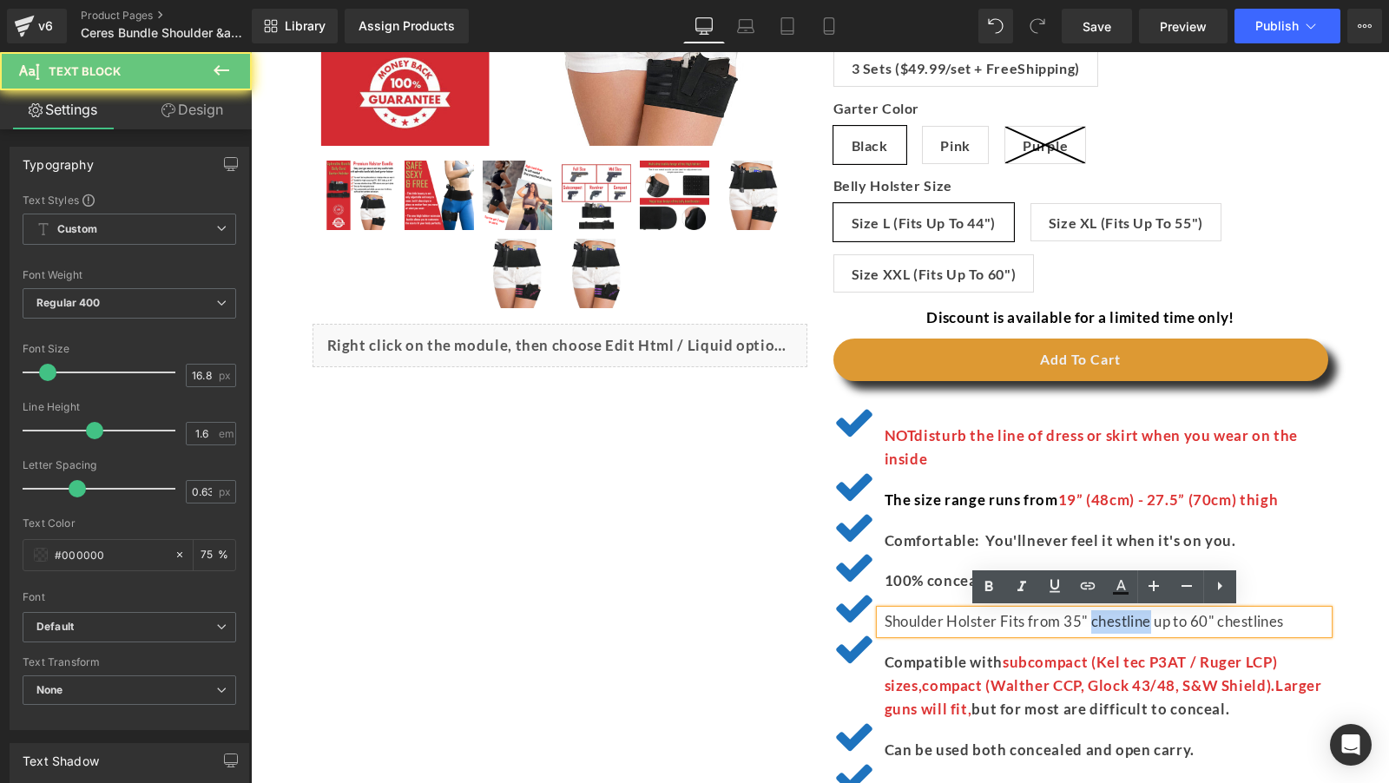
click at [1142, 622] on p "Shoulder Holster Fits from 35" chestline up to 60" chestlines" at bounding box center [1107, 621] width 444 height 23
click at [650, 602] on div "(P) Image" at bounding box center [820, 238] width 1042 height 1238
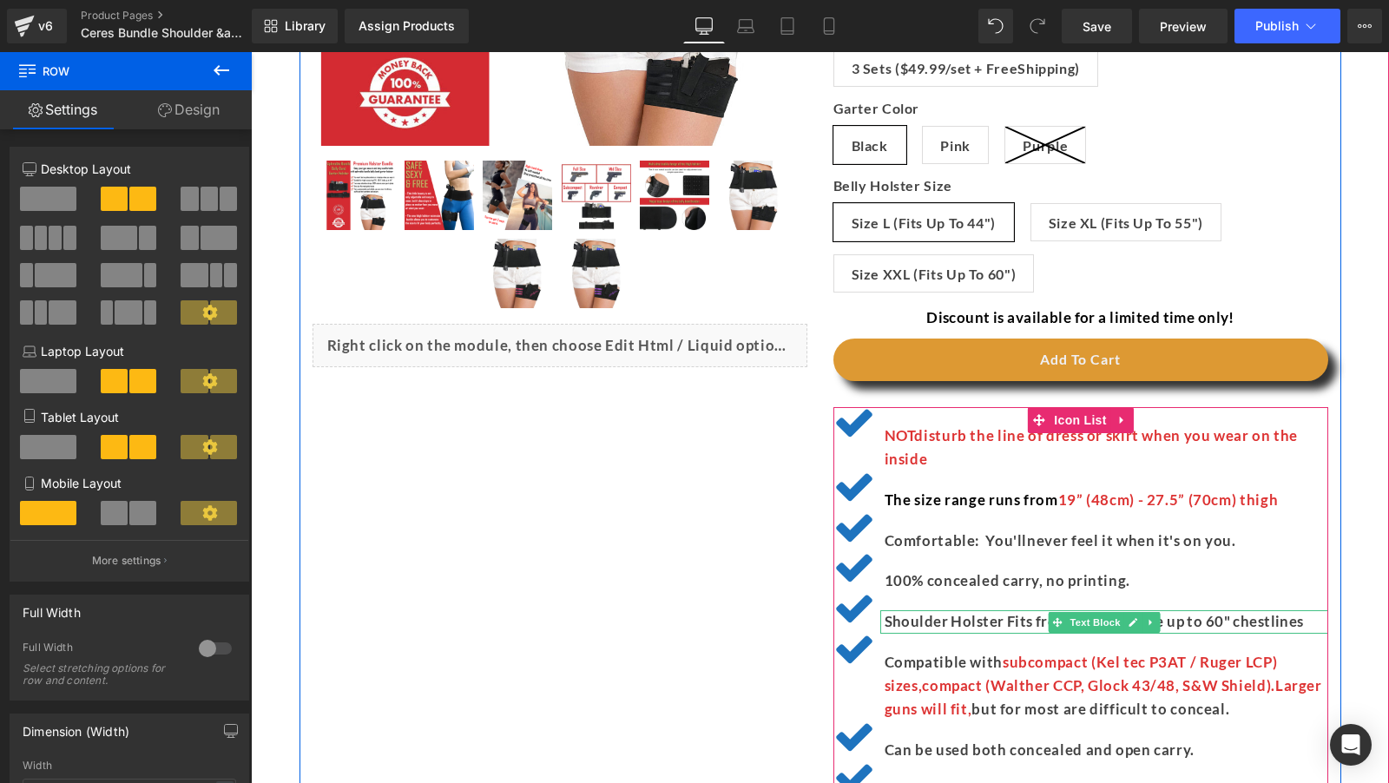
click at [964, 621] on p "Shoulder Holster Fits from 35" chestline up to 60" chestlines" at bounding box center [1107, 621] width 444 height 23
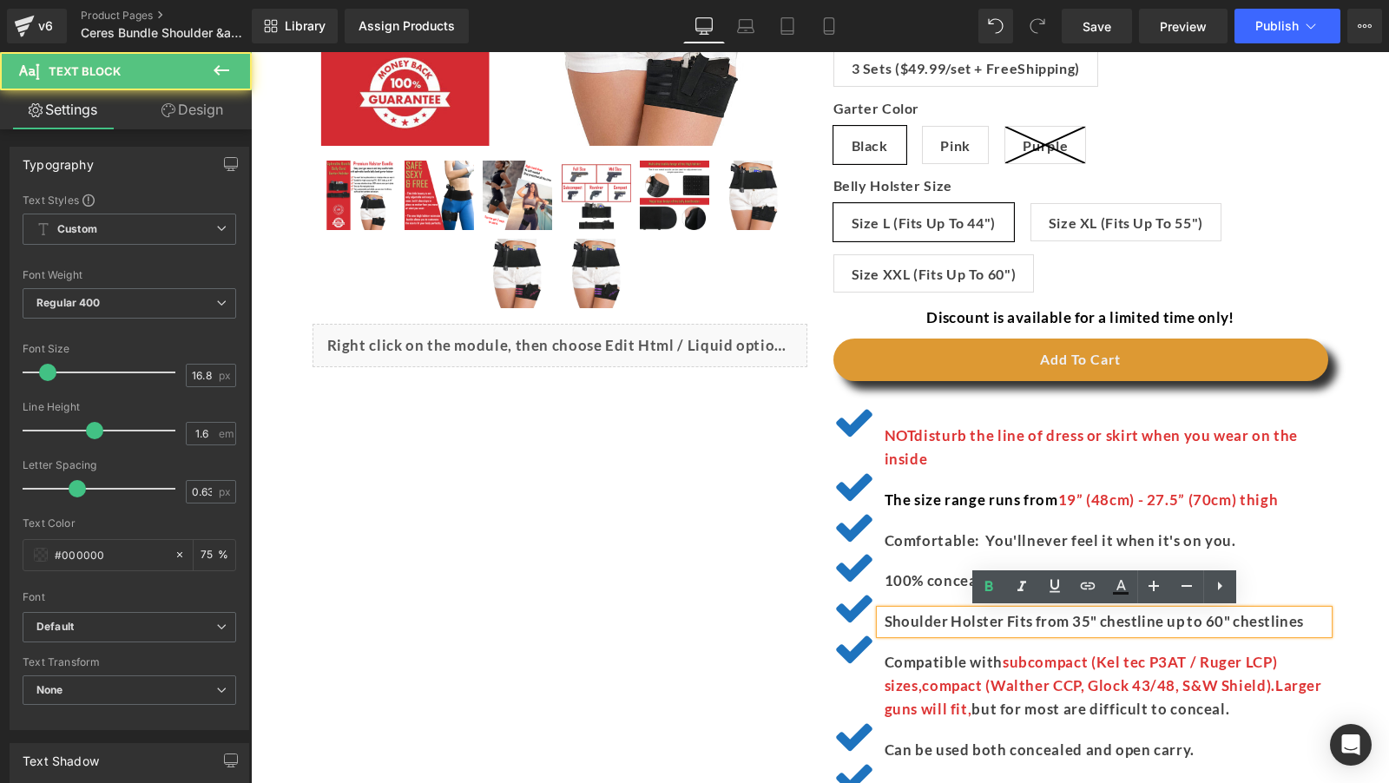
click at [911, 621] on p "Shoulder Holster Fits from 35" chestline up to 60" chestlines" at bounding box center [1107, 621] width 444 height 23
click at [1312, 629] on p "Shoulder Holster Fits from 35" chestline up to 60" chestlines" at bounding box center [1107, 621] width 444 height 23
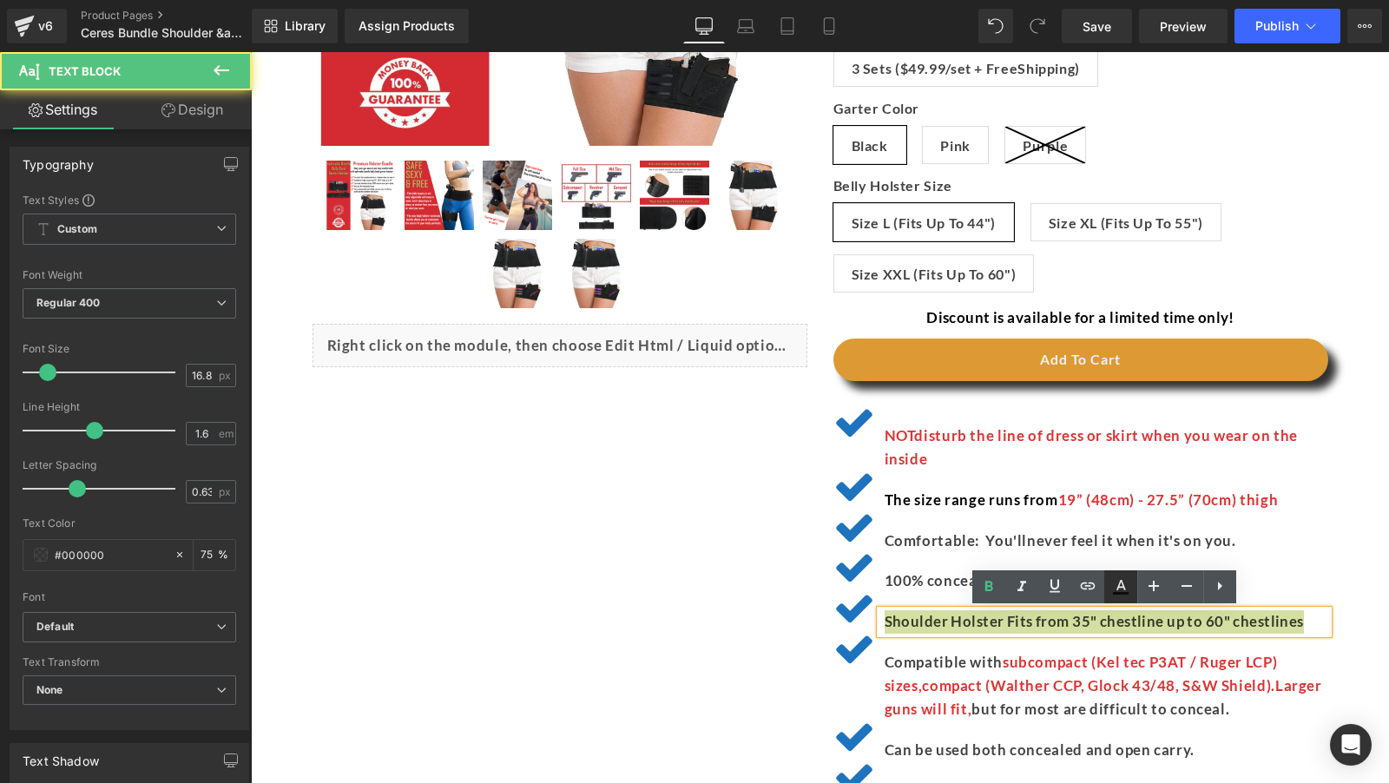
click at [1121, 581] on icon at bounding box center [1121, 585] width 10 height 10
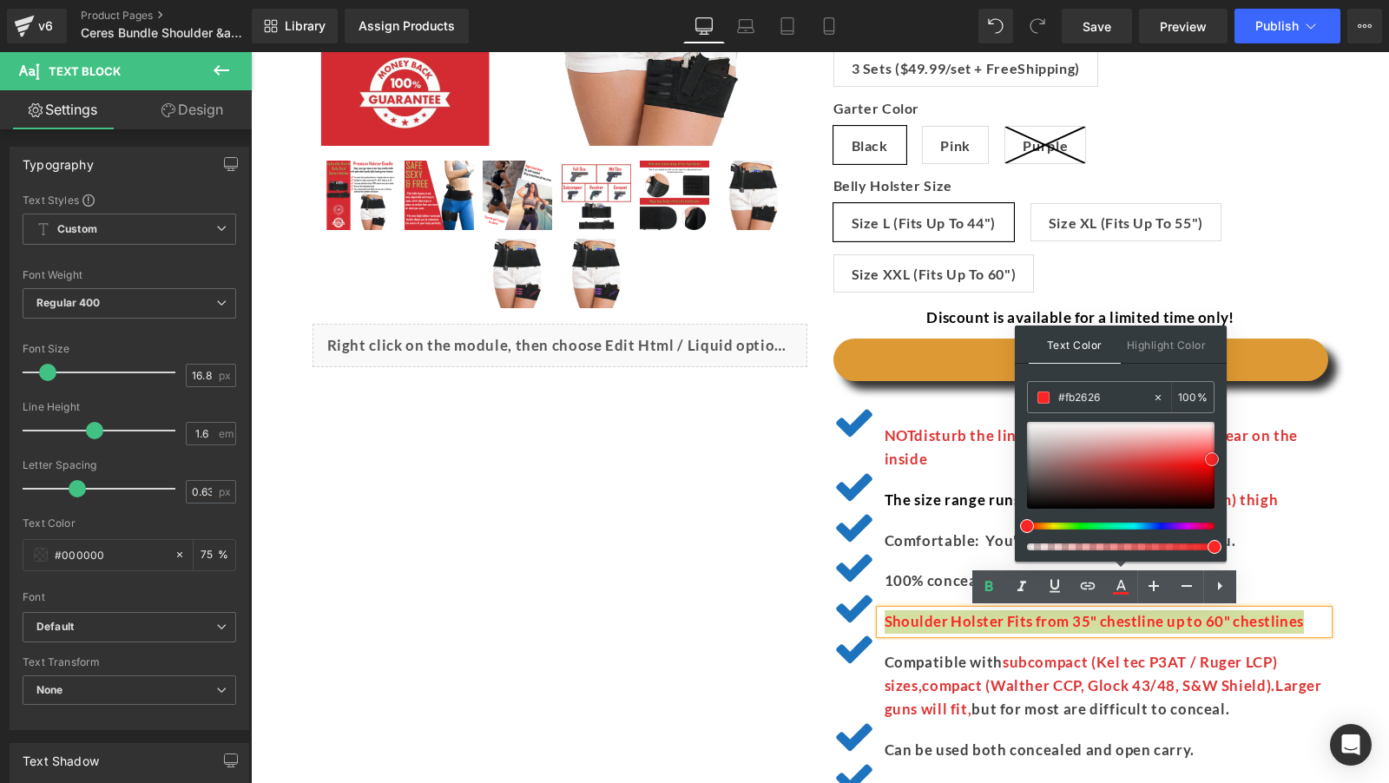
drag, startPoint x: 1163, startPoint y: 471, endPoint x: 1212, endPoint y: 462, distance: 49.4
click at [1212, 460] on div at bounding box center [1121, 465] width 188 height 87
click at [1312, 540] on div "Comfortable : You'll never feel it when it's on you." at bounding box center [1104, 541] width 448 height 23
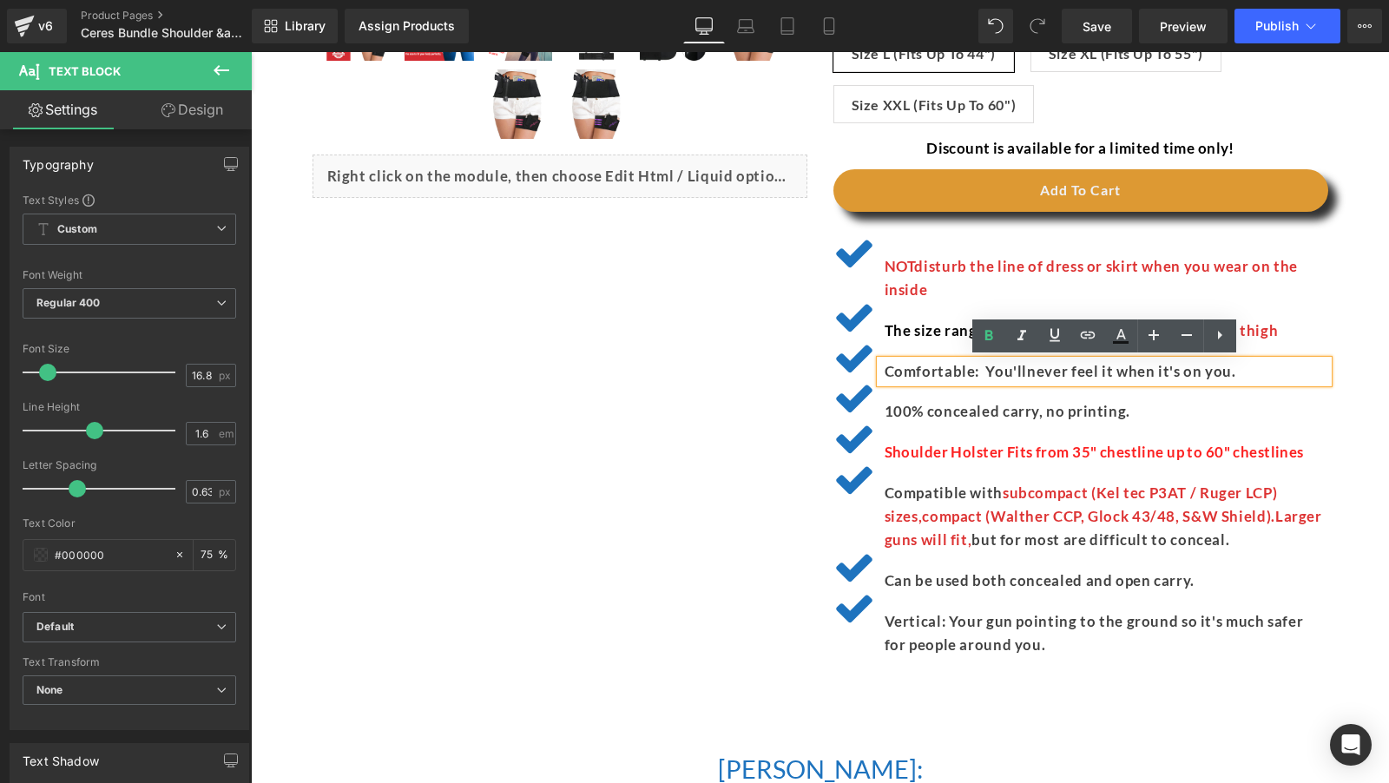
click at [1288, 600] on div "Vertical: Your gun pointing to the ground so it's much safer for people around …" at bounding box center [1080, 625] width 495 height 64
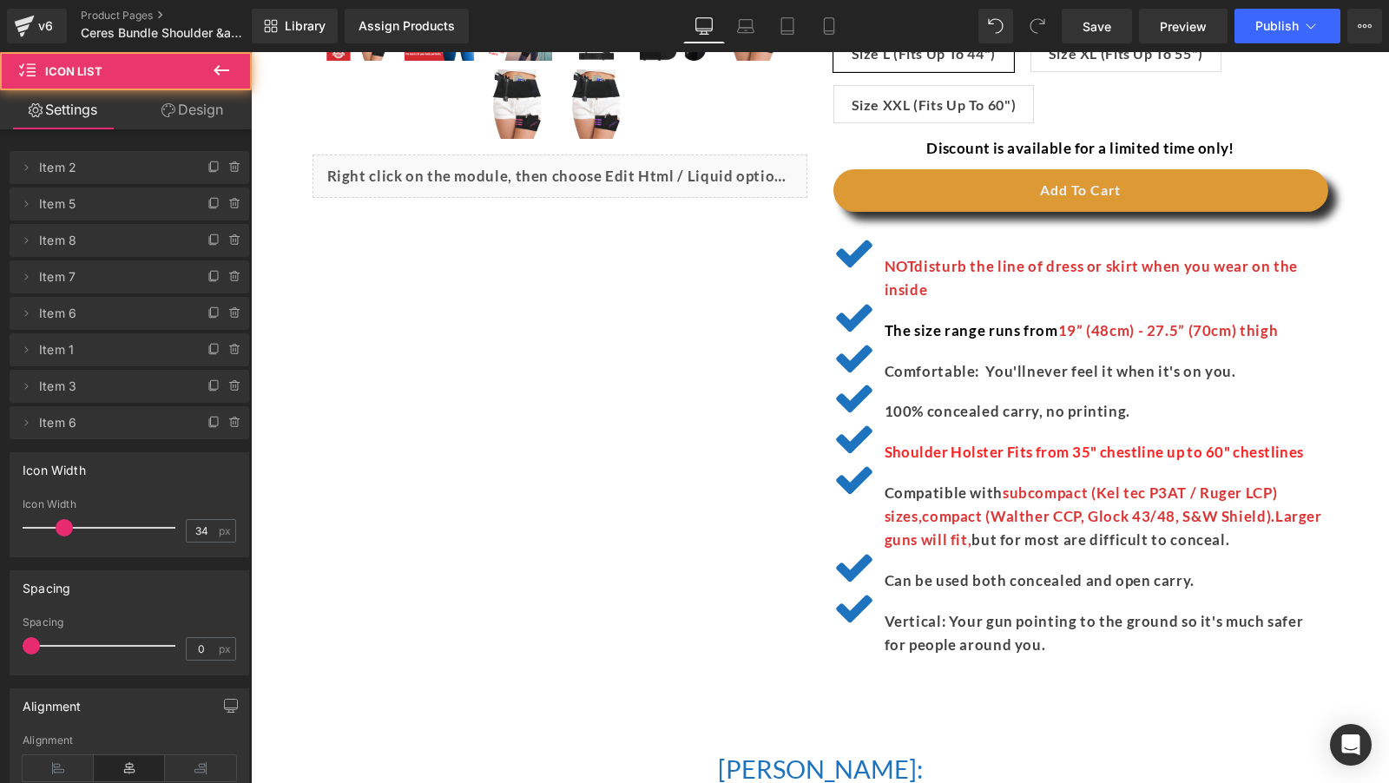
scroll to position [809, 0]
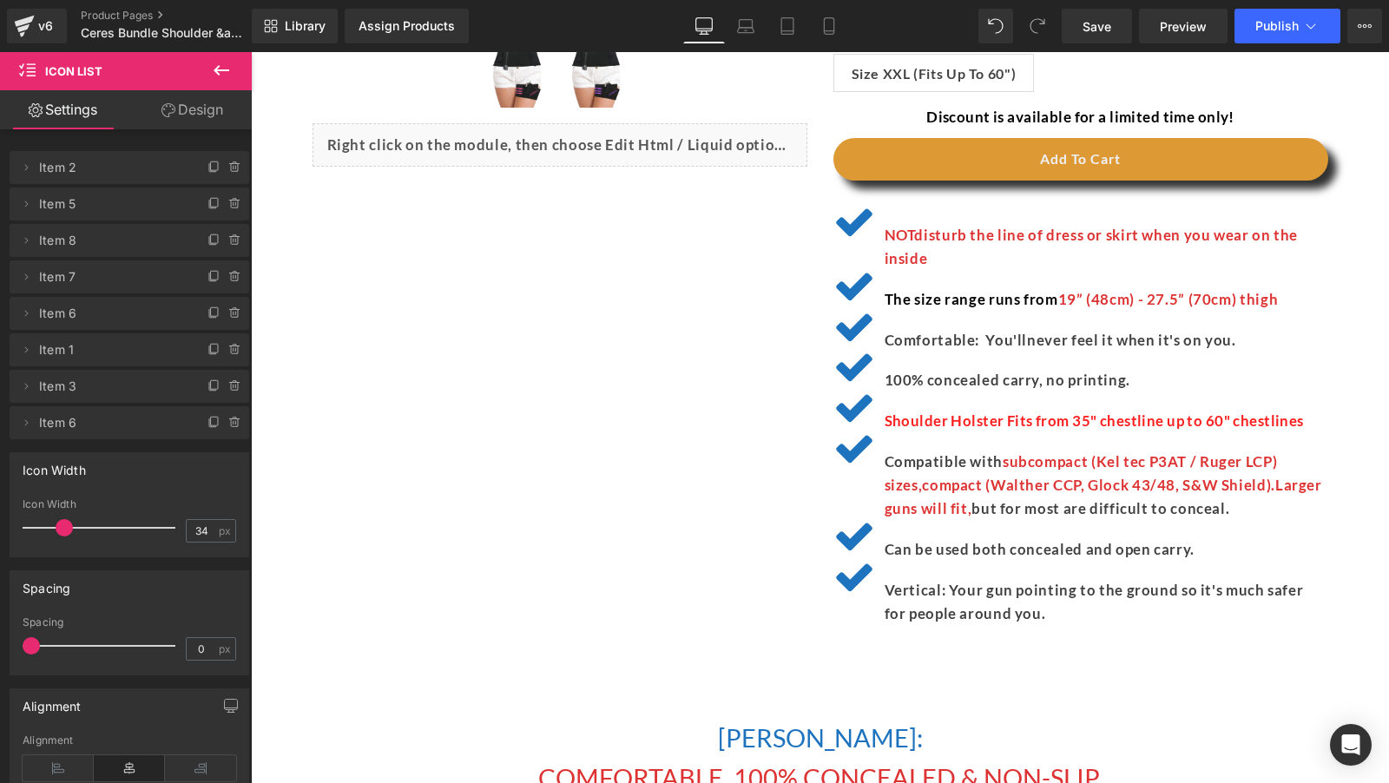
click at [938, 607] on p "Vertical: Your gun pointing to the ground so it's much safer for people around …" at bounding box center [1107, 602] width 444 height 47
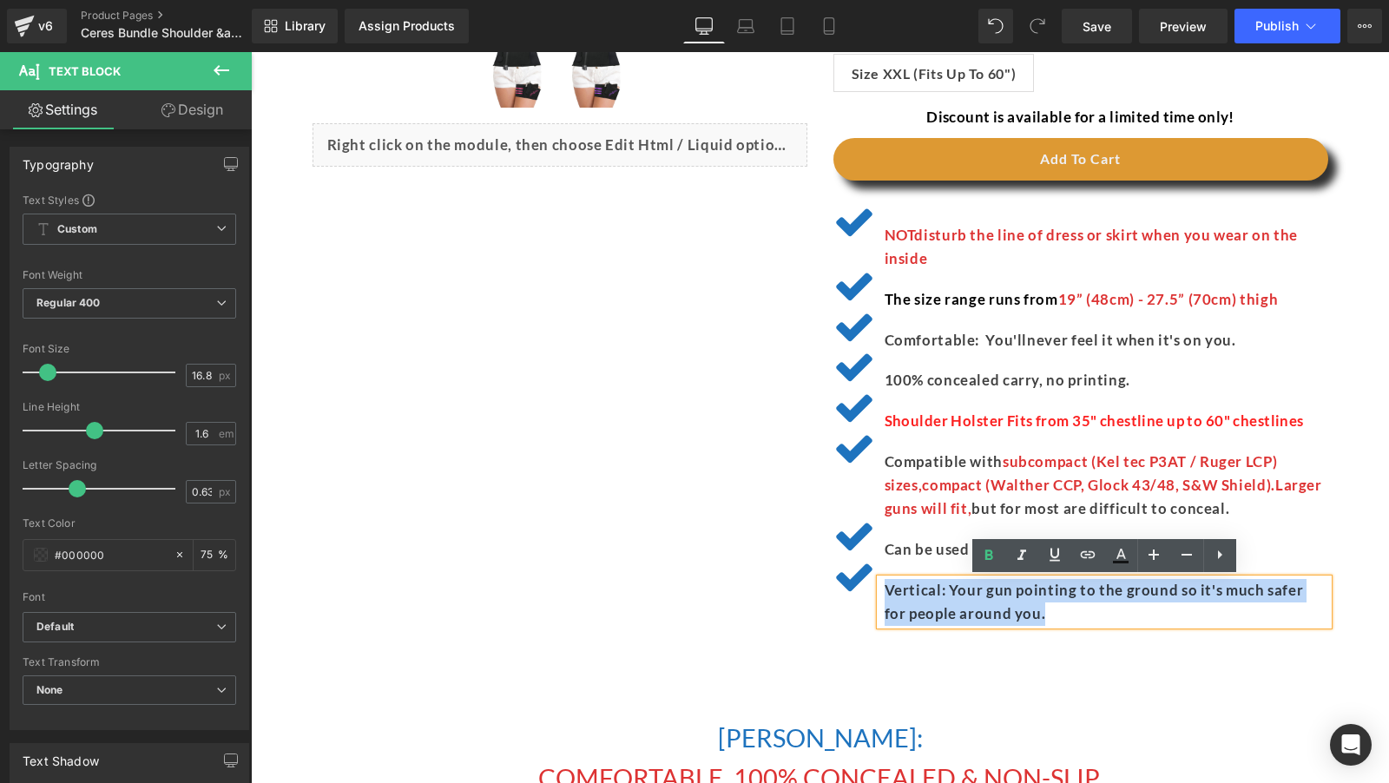
click at [912, 639] on div "Icon NOT disturb the line of dress or skirt when you wear on the inside Text Bl…" at bounding box center [1080, 427] width 495 height 441
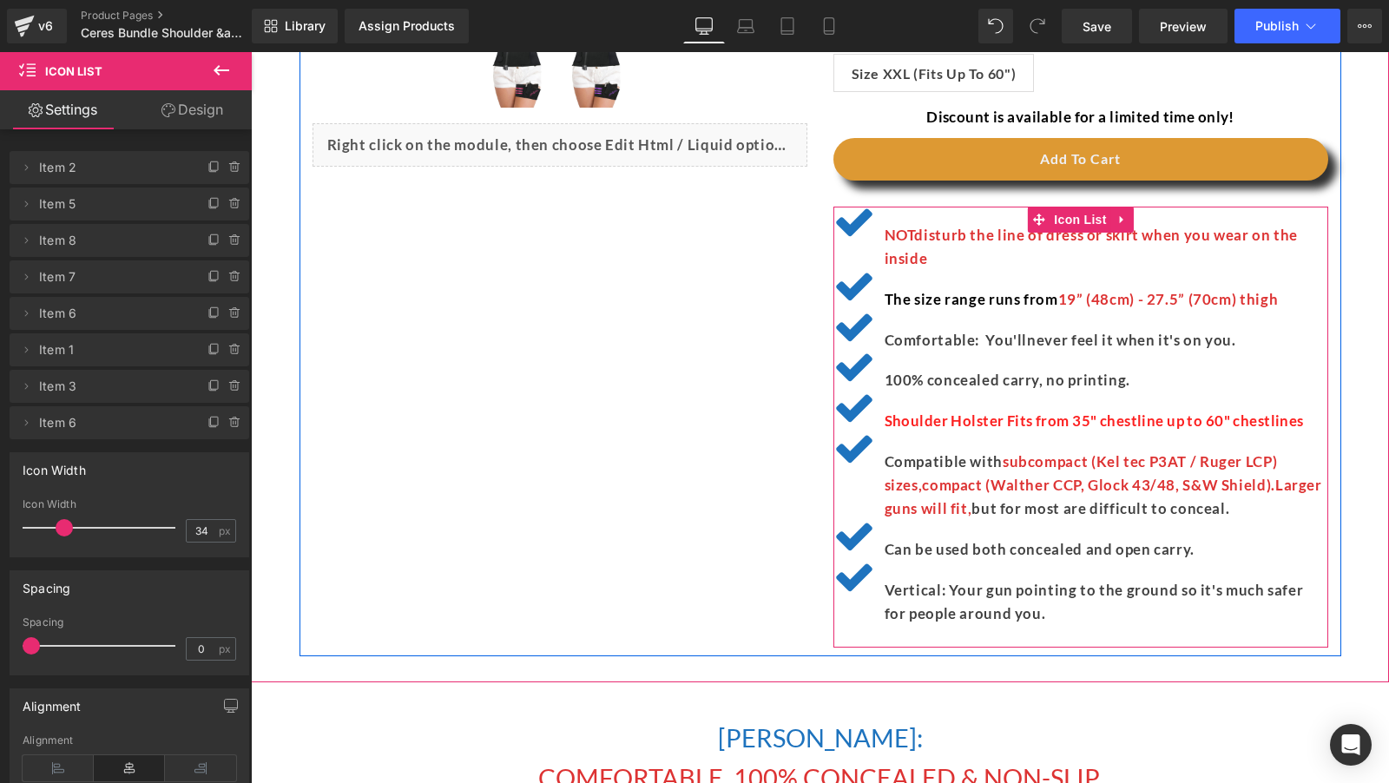
click at [901, 594] on p "Vertical: Your gun pointing to the ground so it's much safer for people around …" at bounding box center [1107, 602] width 444 height 47
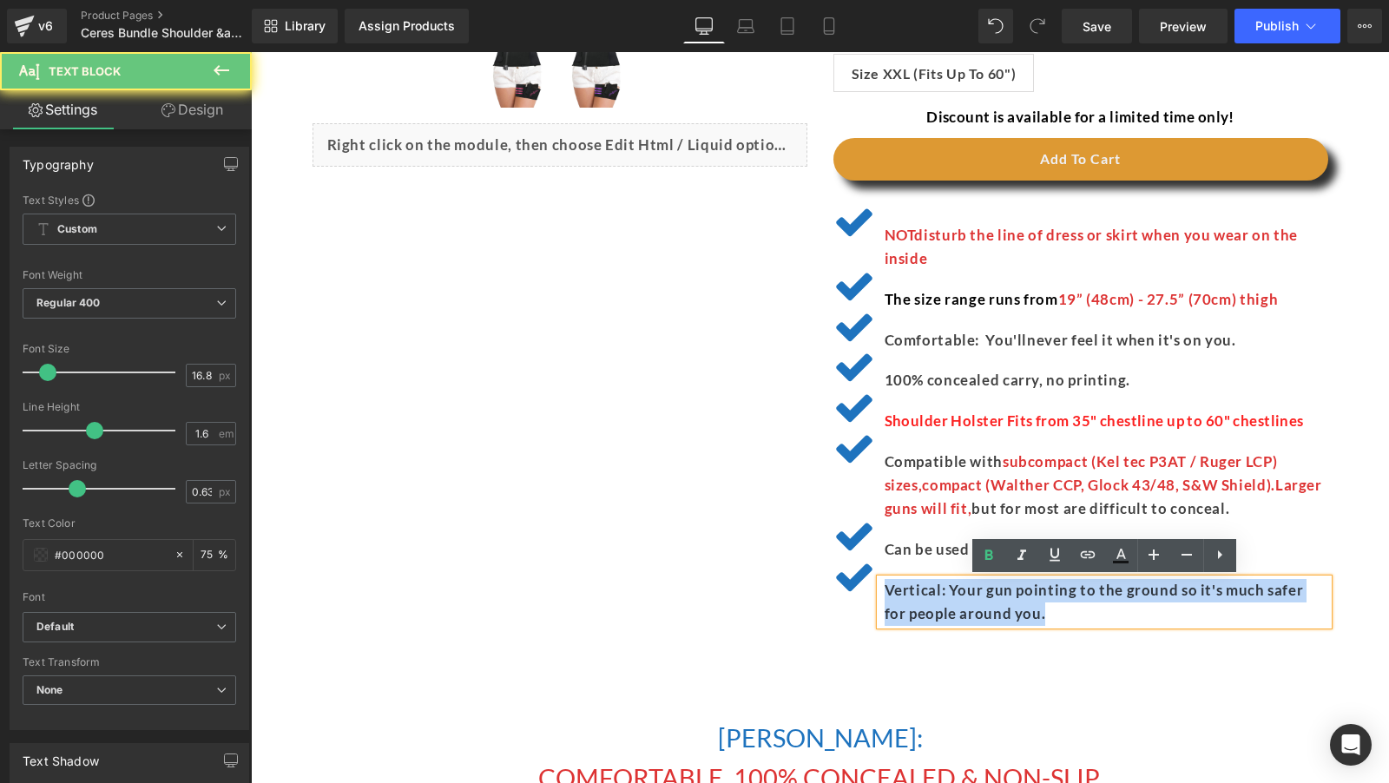
click at [901, 594] on p "Vertical: Your gun pointing to the ground so it's much safer for people around …" at bounding box center [1107, 602] width 444 height 47
click at [908, 566] on div "Vertical: Your gun pointing to the ground so it's much safer for people around …" at bounding box center [1080, 594] width 495 height 64
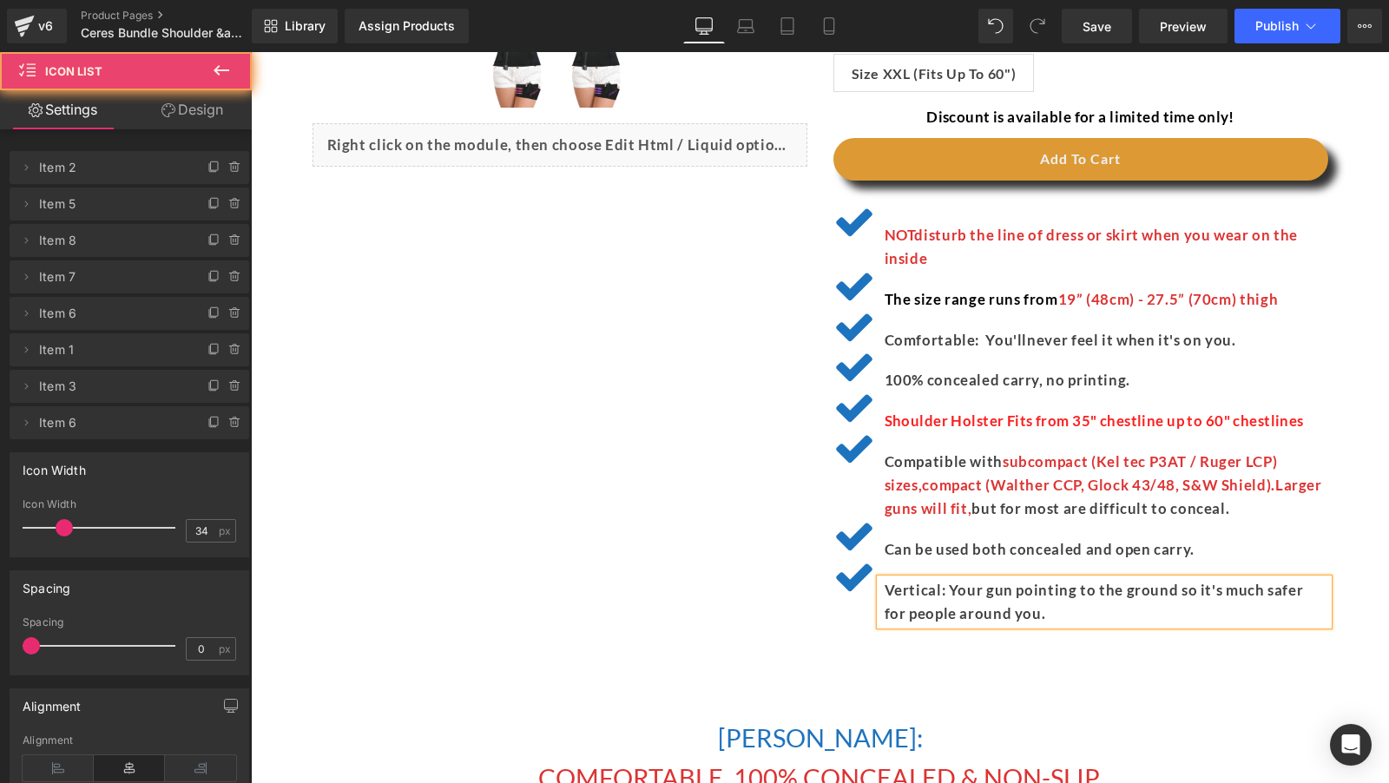
click at [908, 566] on div "Vertical: Your gun pointing to the ground so it's much safer for people around …" at bounding box center [1080, 594] width 495 height 64
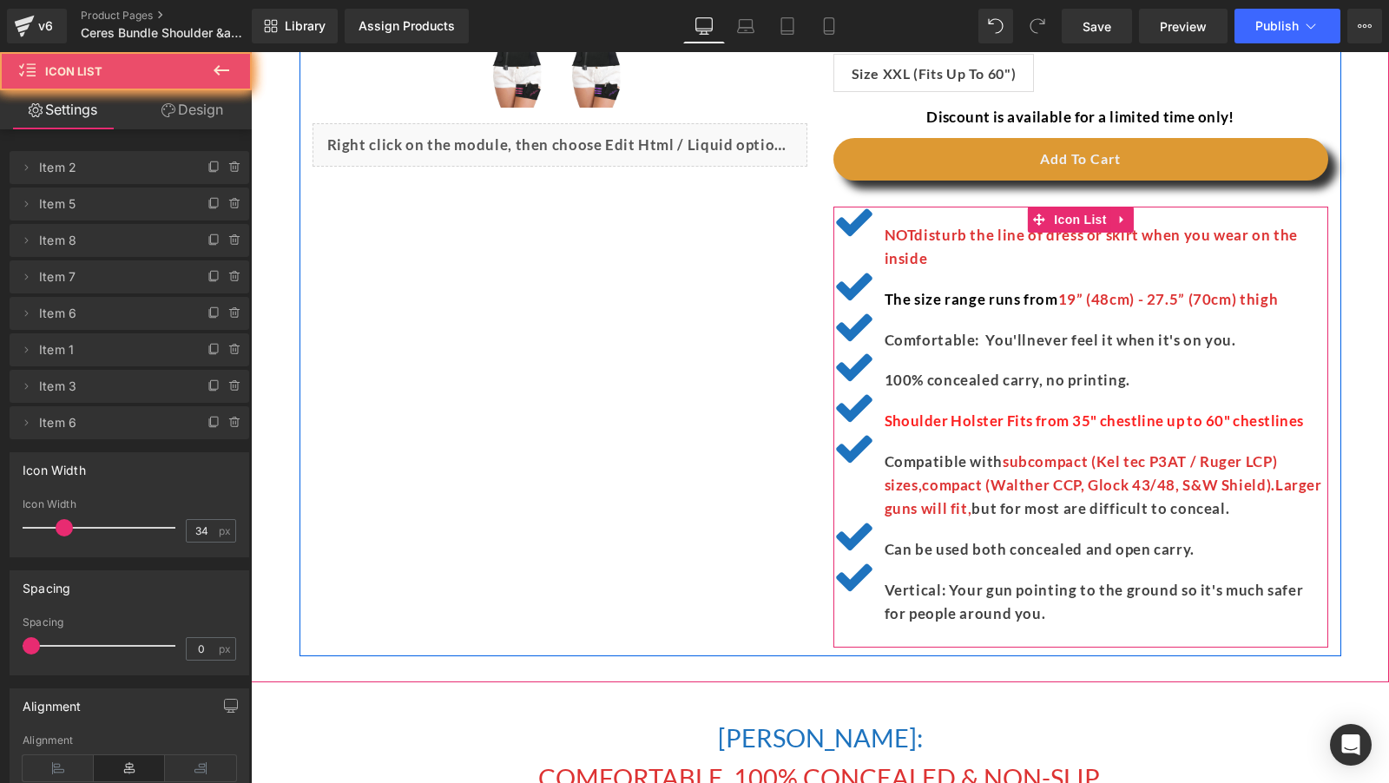
click at [908, 566] on div "Vertical: Your gun pointing to the ground so it's much safer for people around …" at bounding box center [1080, 594] width 495 height 64
click at [251, 52] on div at bounding box center [251, 52] width 0 height 0
click at [932, 556] on p "Can be used both concealed and open carry." at bounding box center [1107, 549] width 444 height 23
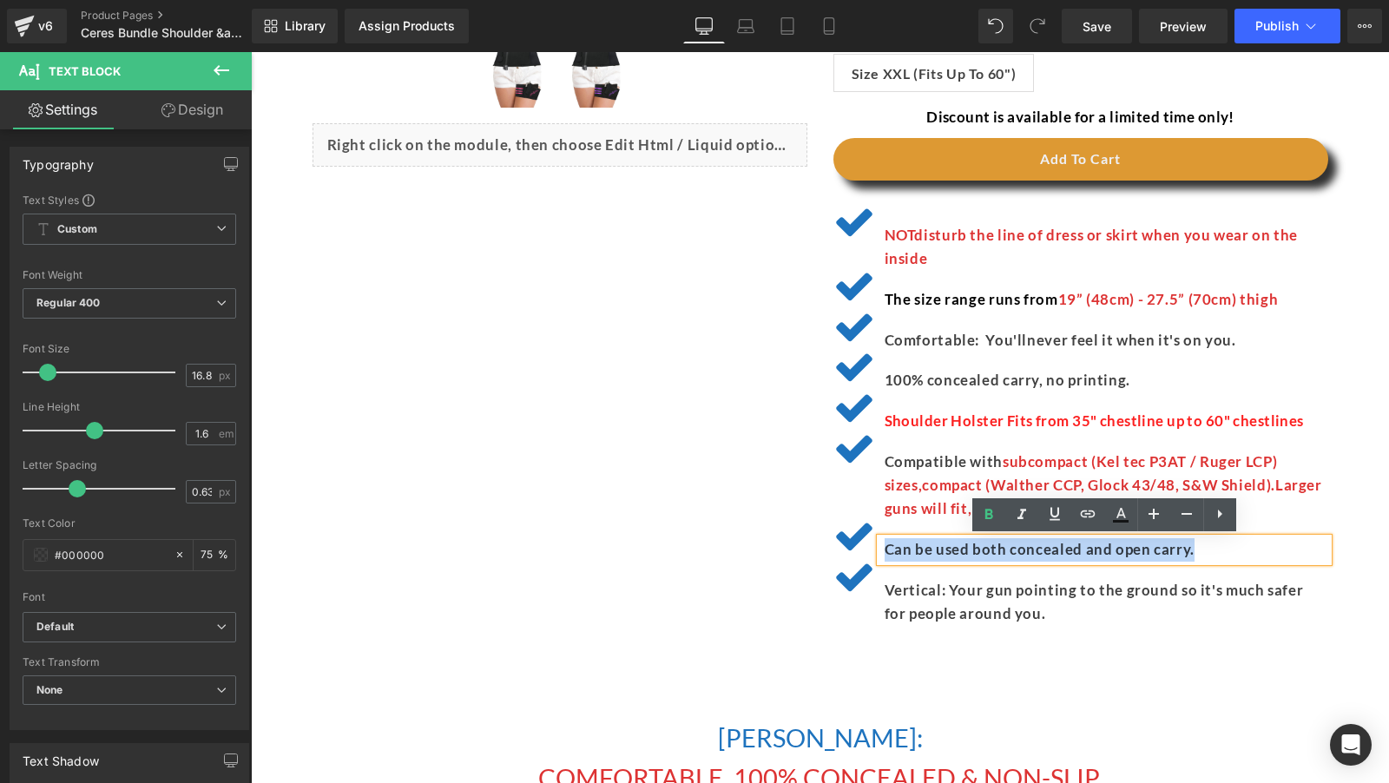
click at [932, 556] on p "Can be used both concealed and open carry." at bounding box center [1107, 549] width 444 height 23
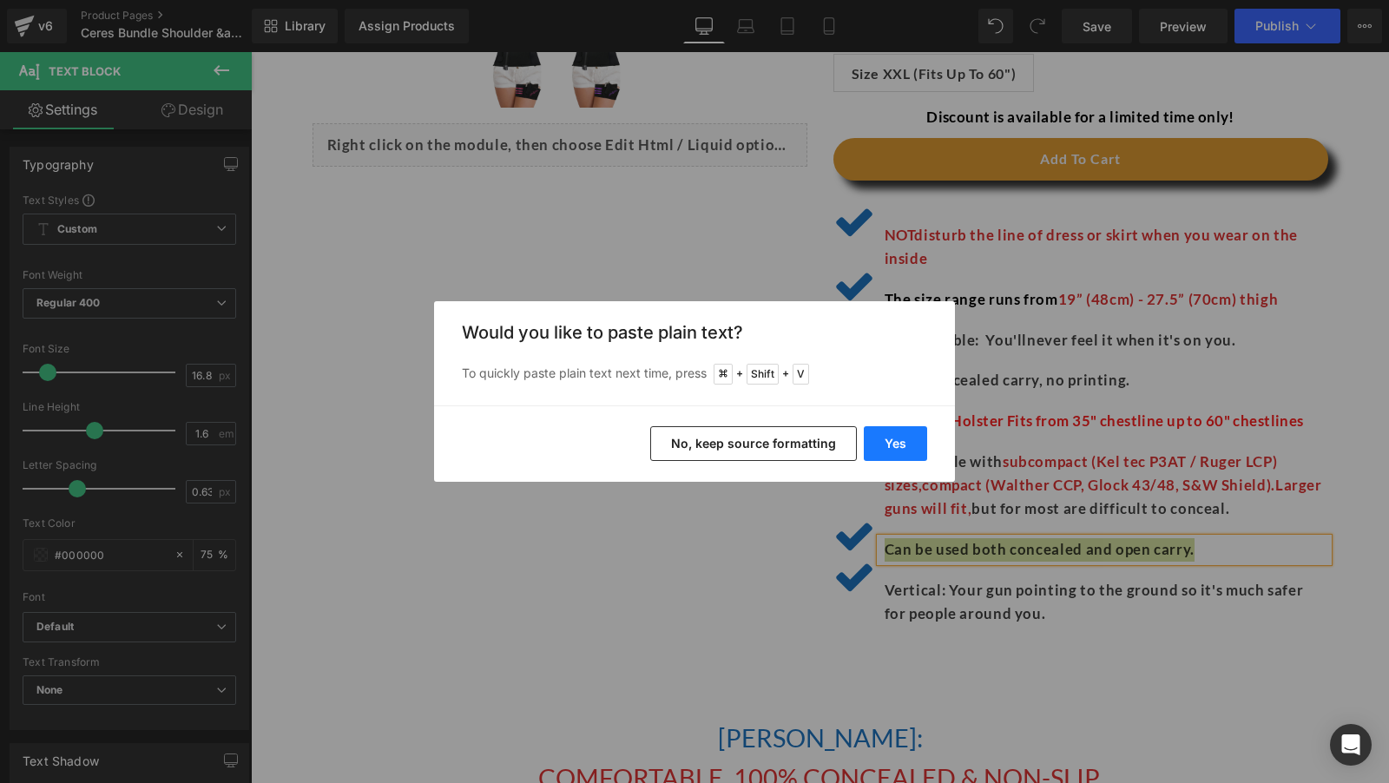
click at [901, 446] on button "Yes" at bounding box center [895, 443] width 63 height 35
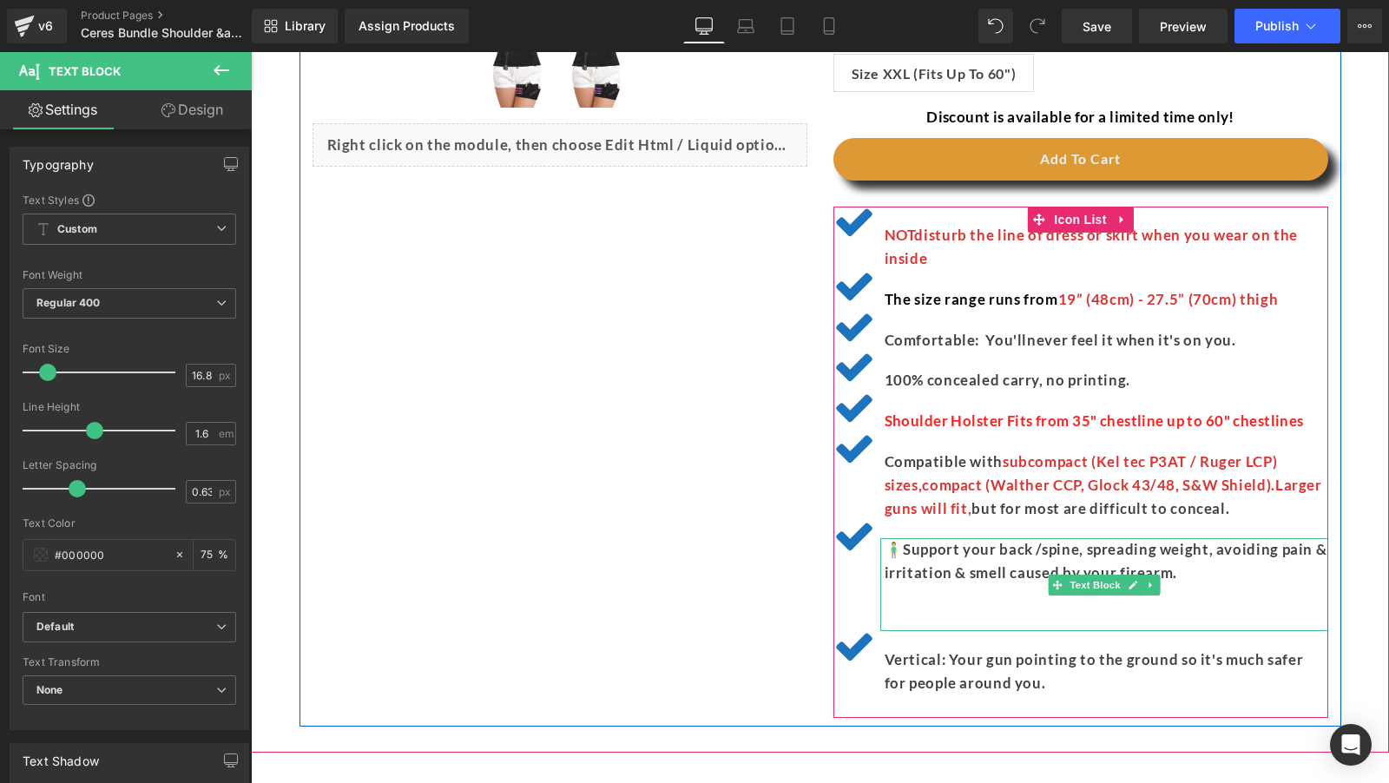
click at [932, 625] on p at bounding box center [1107, 619] width 444 height 23
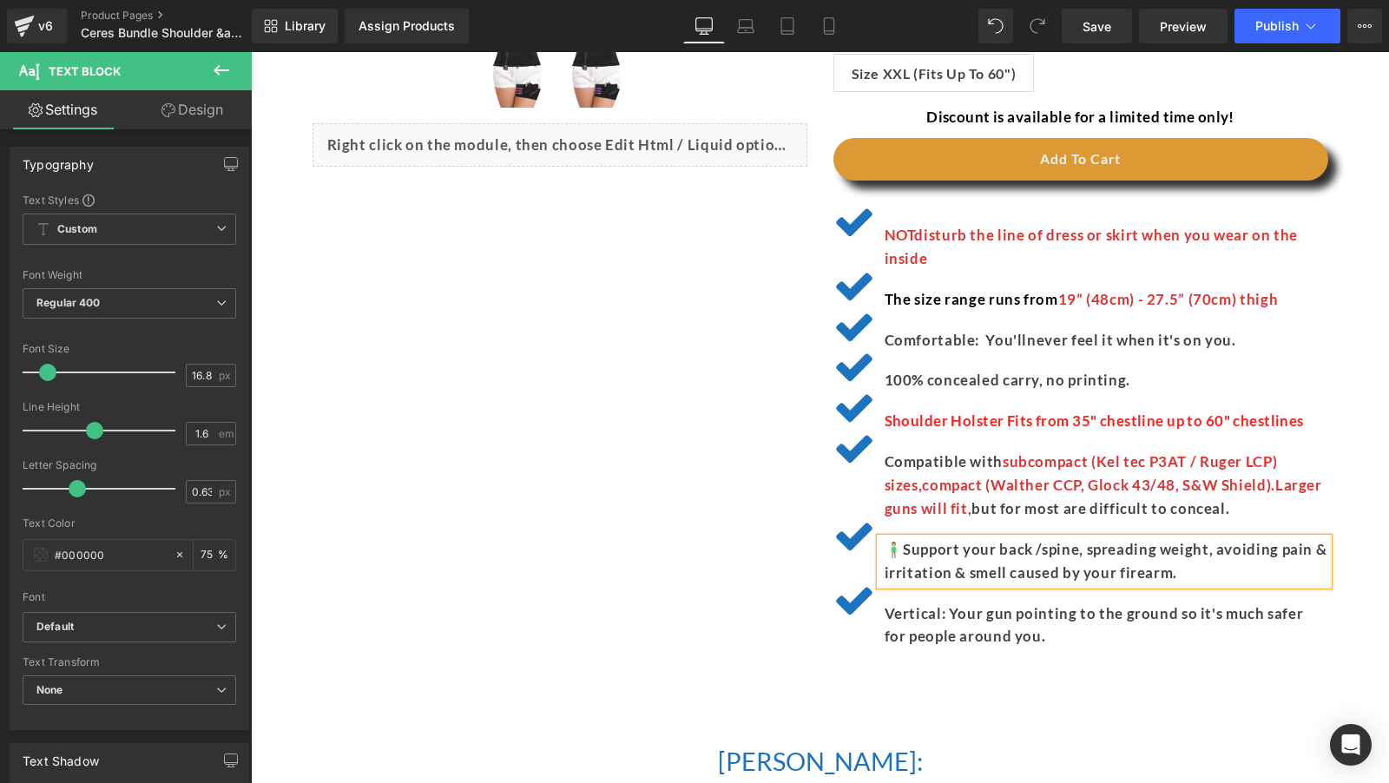
click at [898, 545] on p "🧍‍♂️Support your back /spine, spreading weight, avoiding pain & irritation & sm…" at bounding box center [1107, 561] width 444 height 47
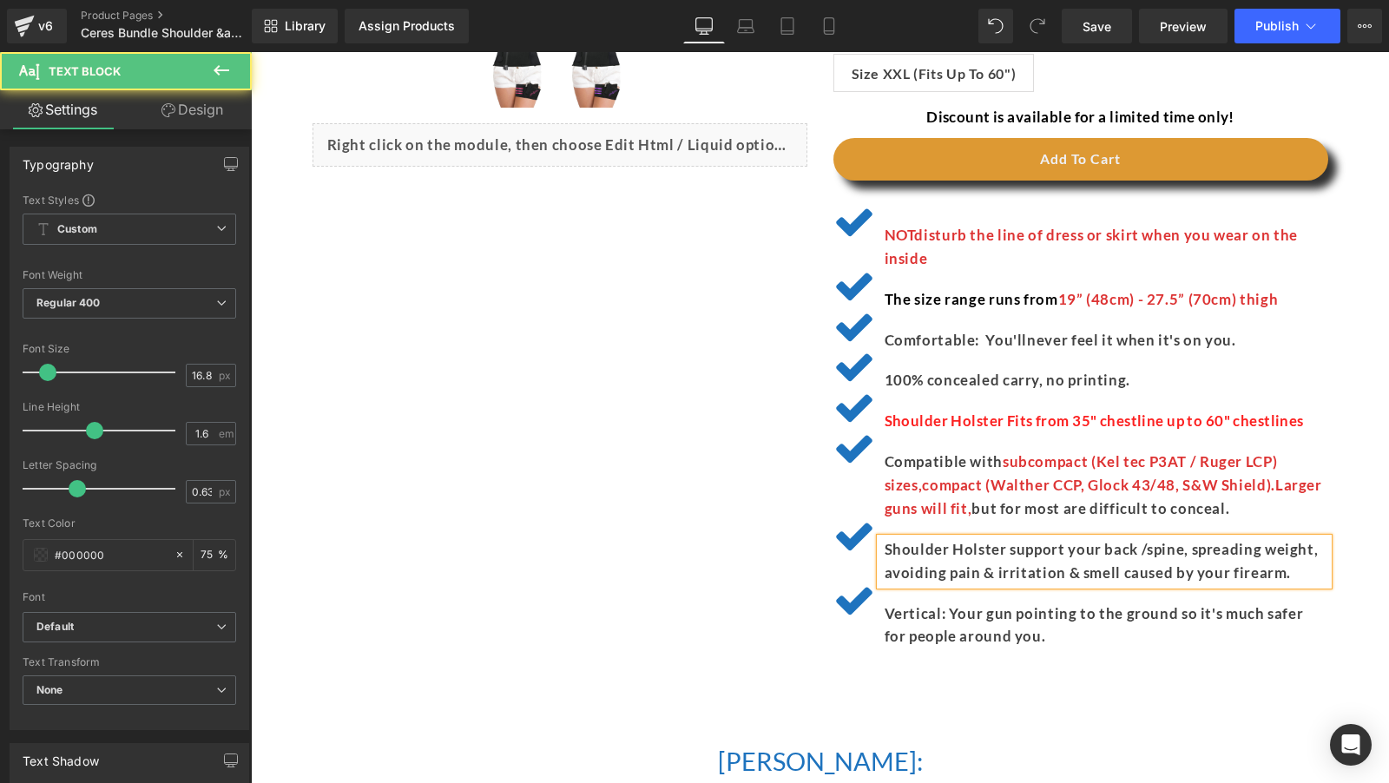
click at [961, 558] on p "Shoulder Holster support your back /spine, spreading weight, avoiding pain & ir…" at bounding box center [1107, 561] width 444 height 47
click at [751, 520] on div "(P) Image" at bounding box center [820, 48] width 1042 height 1261
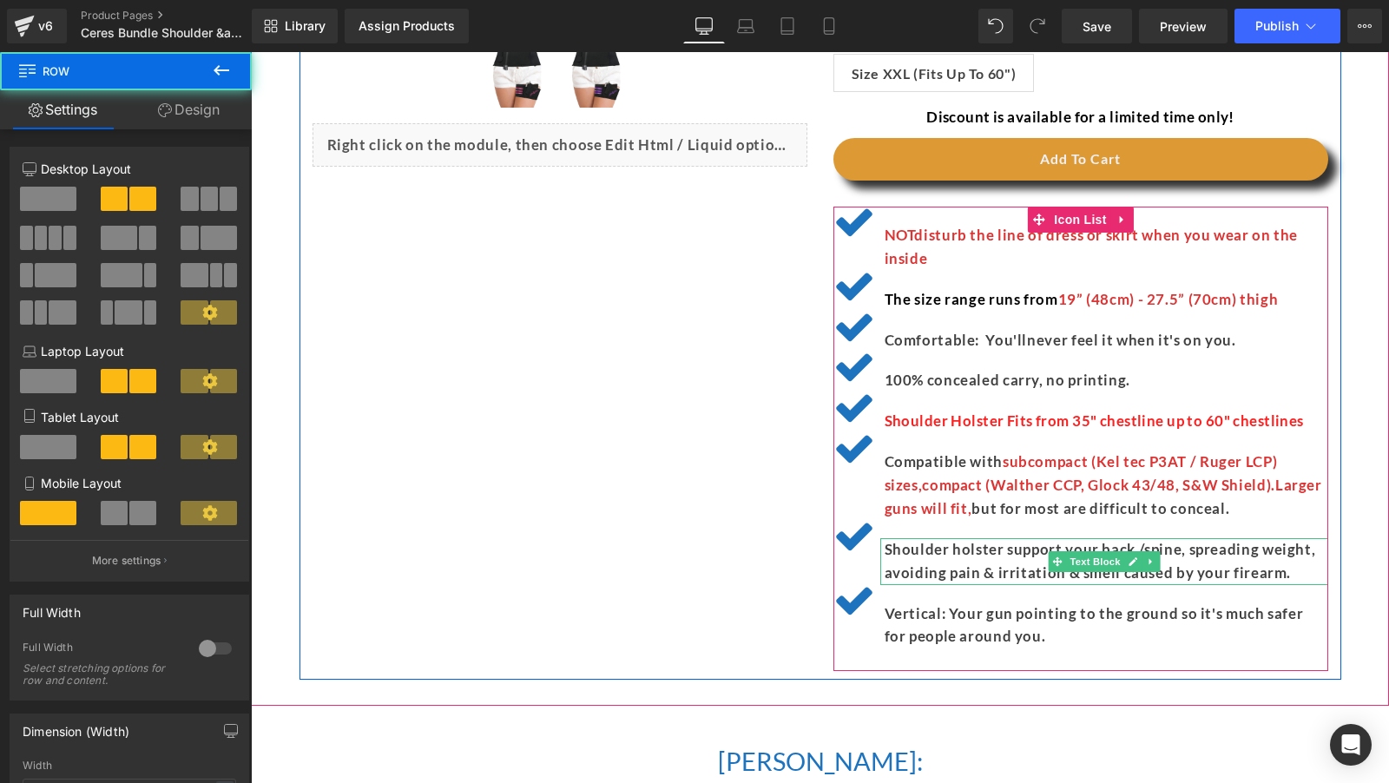
click at [912, 544] on p "Shoulder holster support your back /spine, spreading weight, avoiding pain & ir…" at bounding box center [1107, 561] width 444 height 47
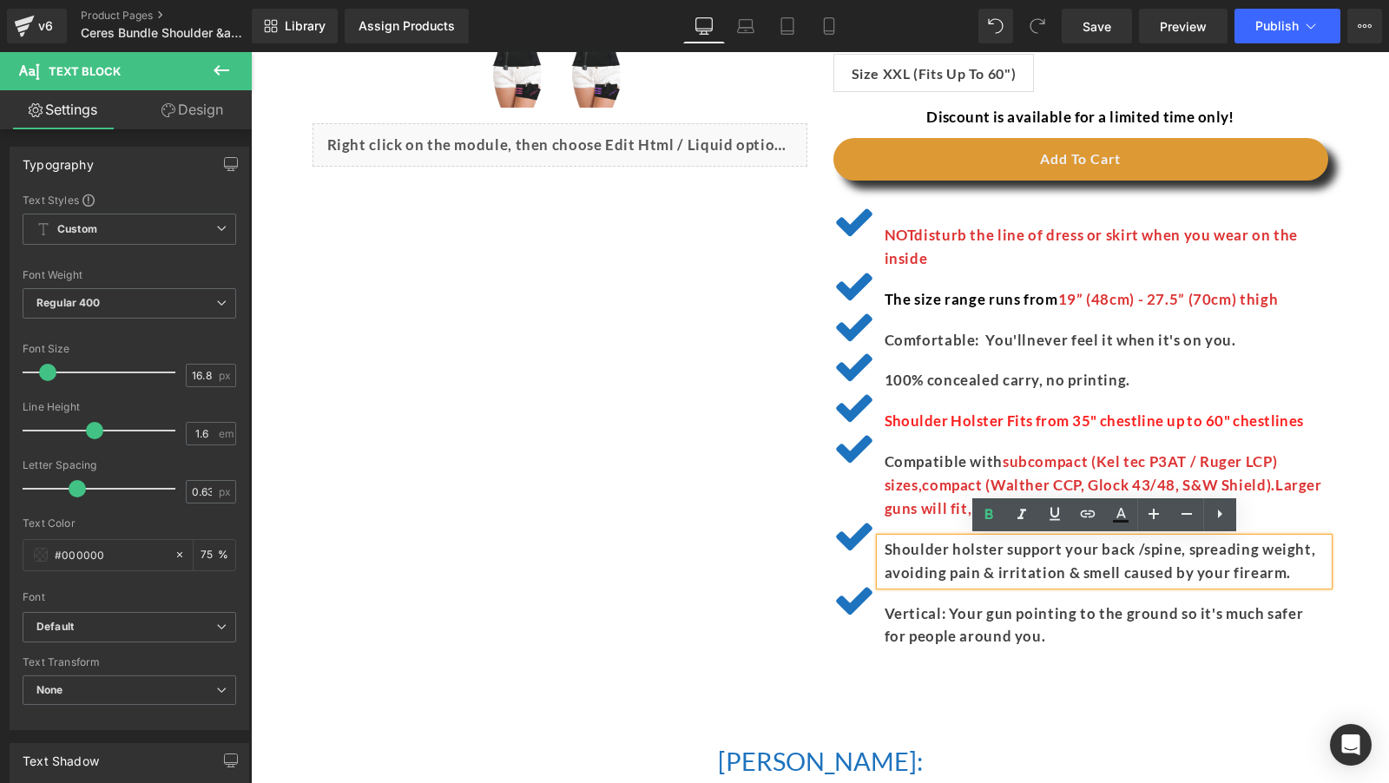
click at [1018, 549] on p "Shoulder holster support your back /spine, spreading weight, avoiding pain & ir…" at bounding box center [1107, 561] width 444 height 47
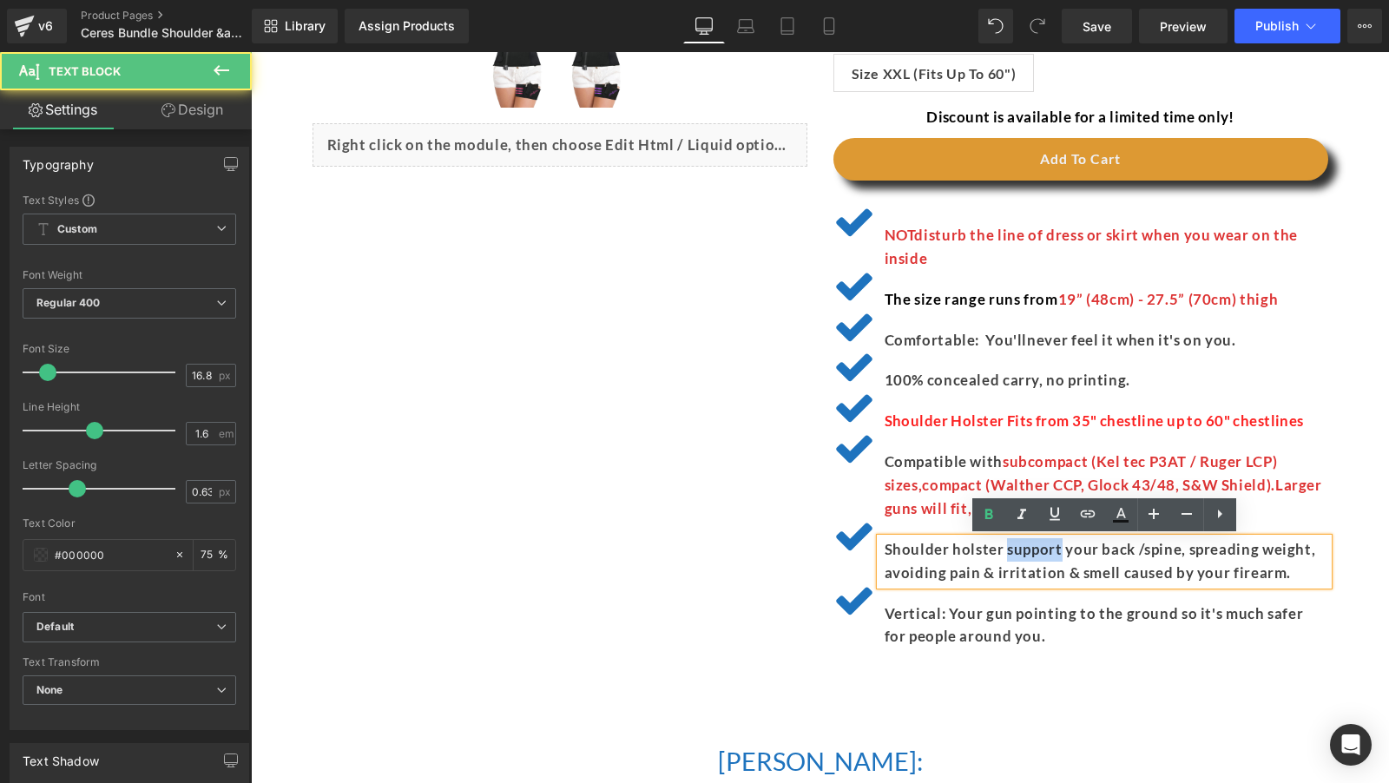
click at [1018, 549] on p "Shoulder holster support your back /spine, spreading weight, avoiding pain & ir…" at bounding box center [1107, 561] width 444 height 47
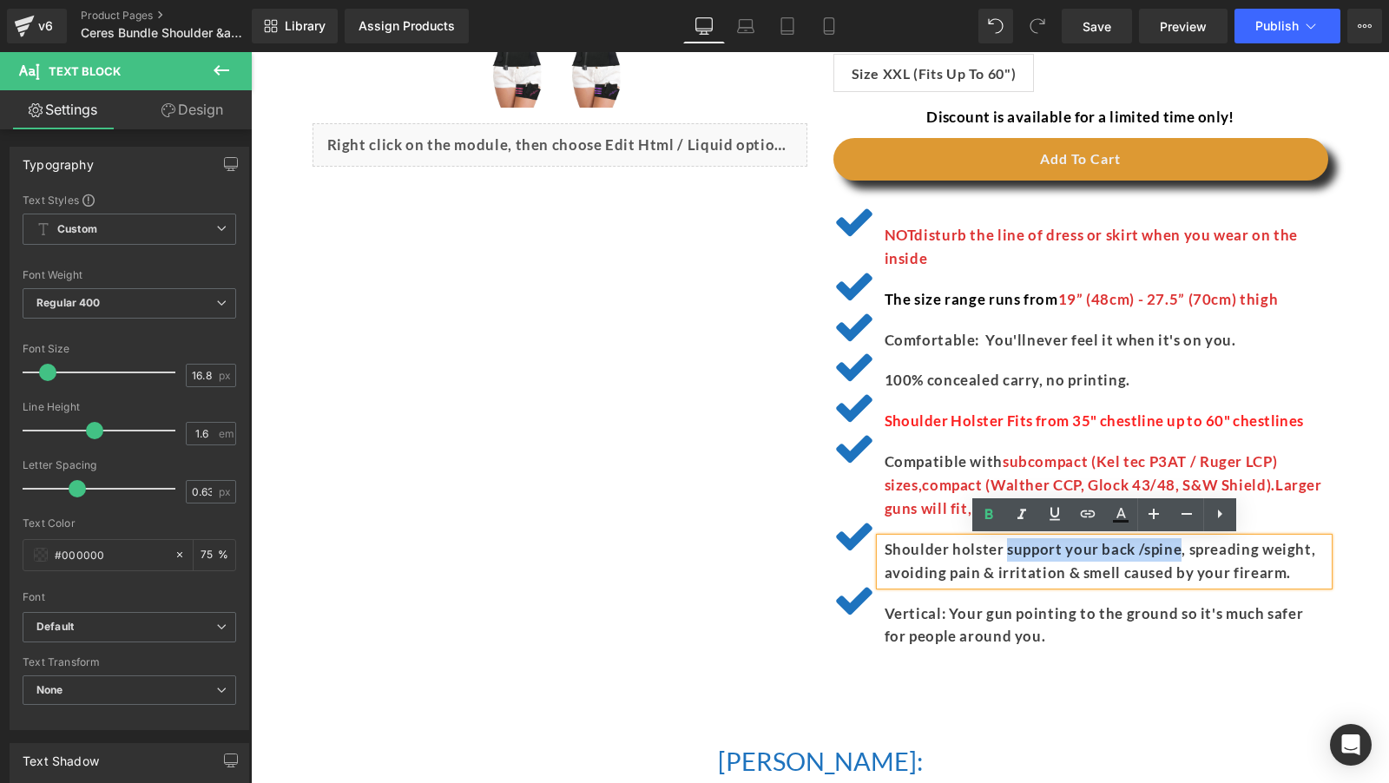
click at [1155, 550] on p "Shoulder holster support your back /spine, spreading weight, avoiding pain & ir…" at bounding box center [1107, 561] width 444 height 47
click at [1088, 457] on span "subcompact (Kel tec P3AT / Ruger LCP) sizes" at bounding box center [1081, 473] width 393 height 42
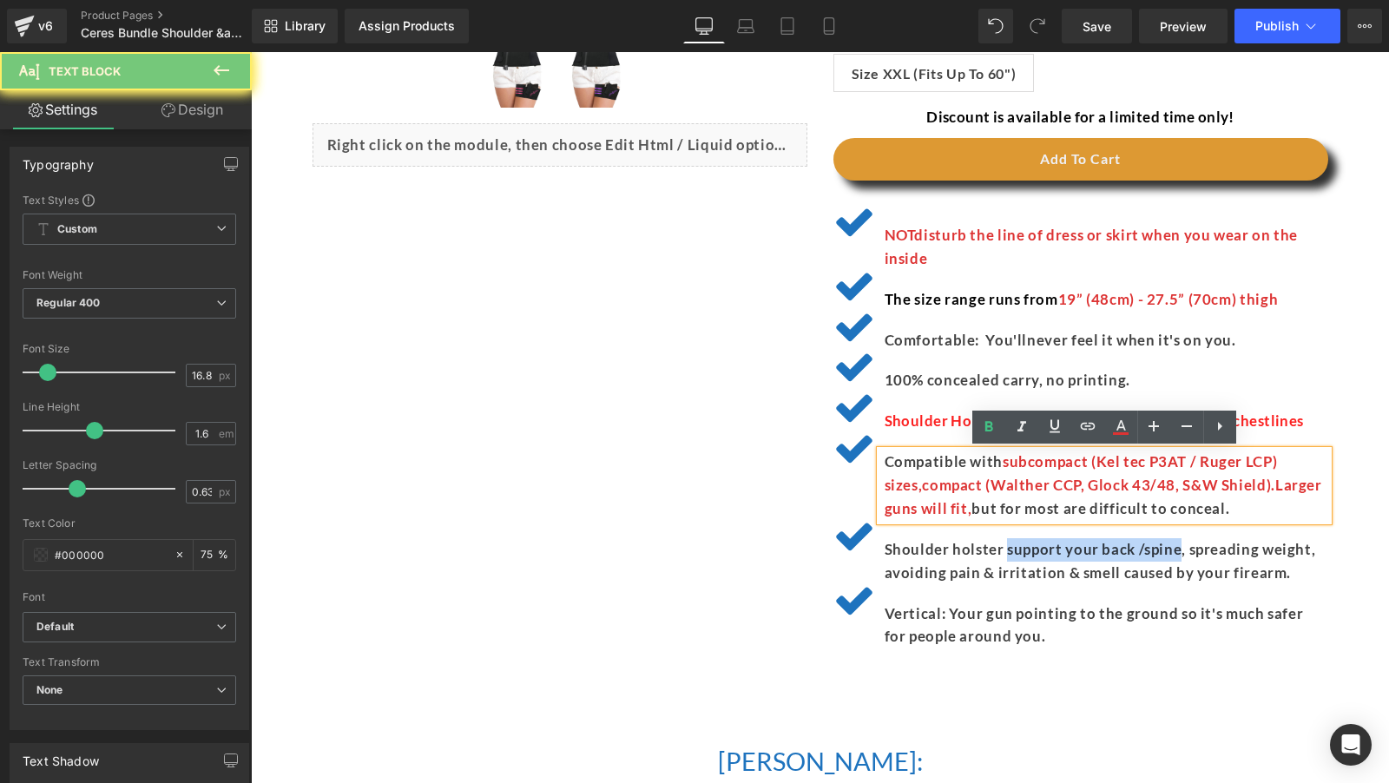
click at [1088, 457] on span "subcompact (Kel tec P3AT / Ruger LCP) sizes" at bounding box center [1081, 473] width 393 height 42
click at [1039, 471] on p "Compatible with subcompact (Kel tec P3AT / Ruger LCP) sizes , compact (Walther …" at bounding box center [1107, 486] width 444 height 70
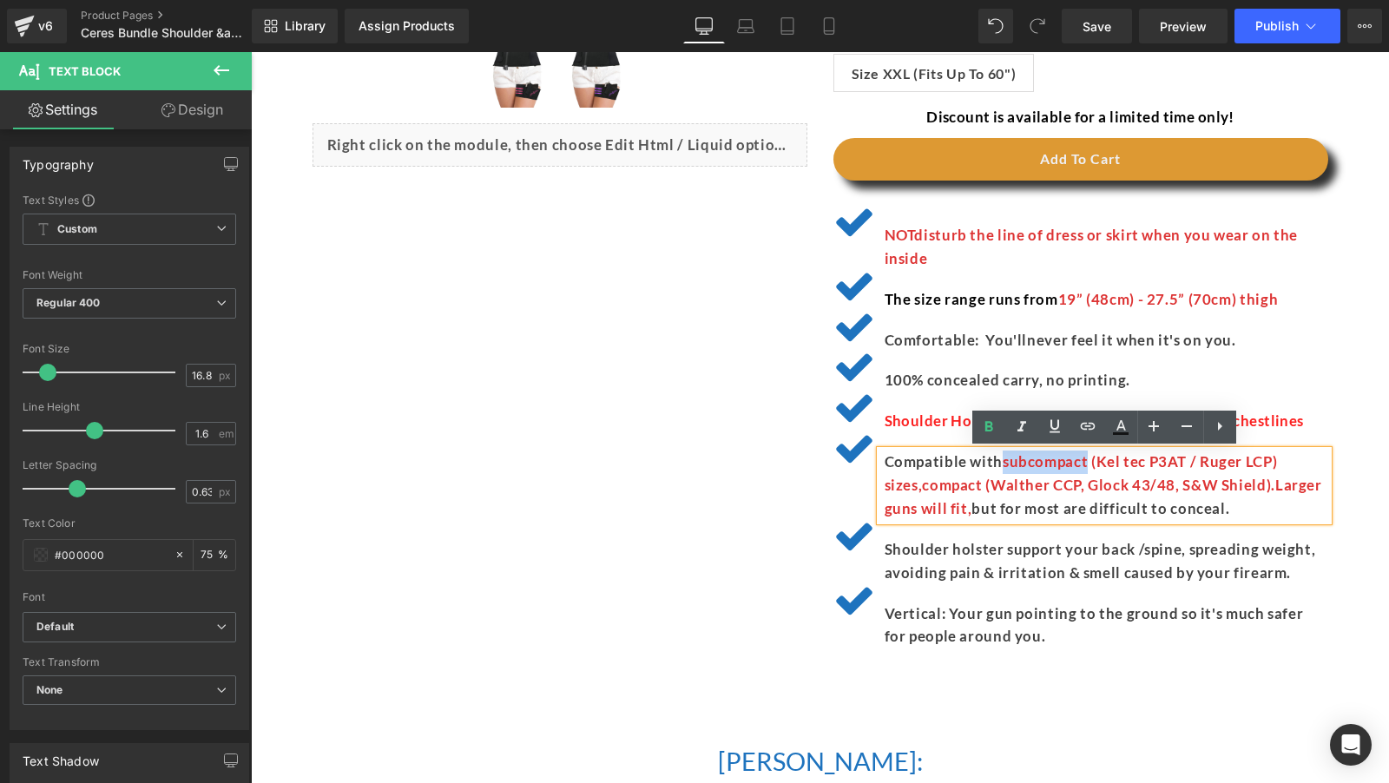
click at [1039, 471] on p "Compatible with subcompact (Kel tec P3AT / Ruger LCP) sizes , compact (Walther …" at bounding box center [1107, 486] width 444 height 70
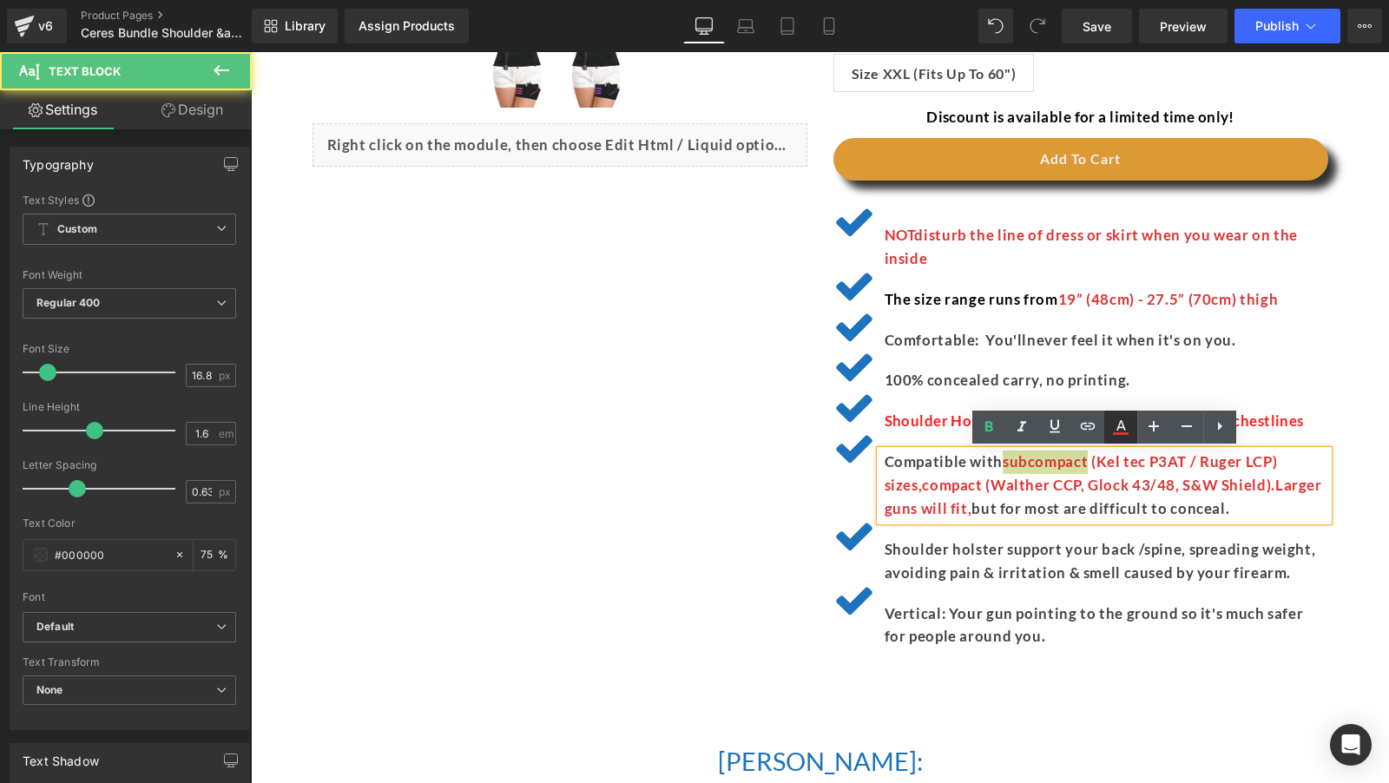
click at [1130, 429] on link at bounding box center [1120, 427] width 33 height 33
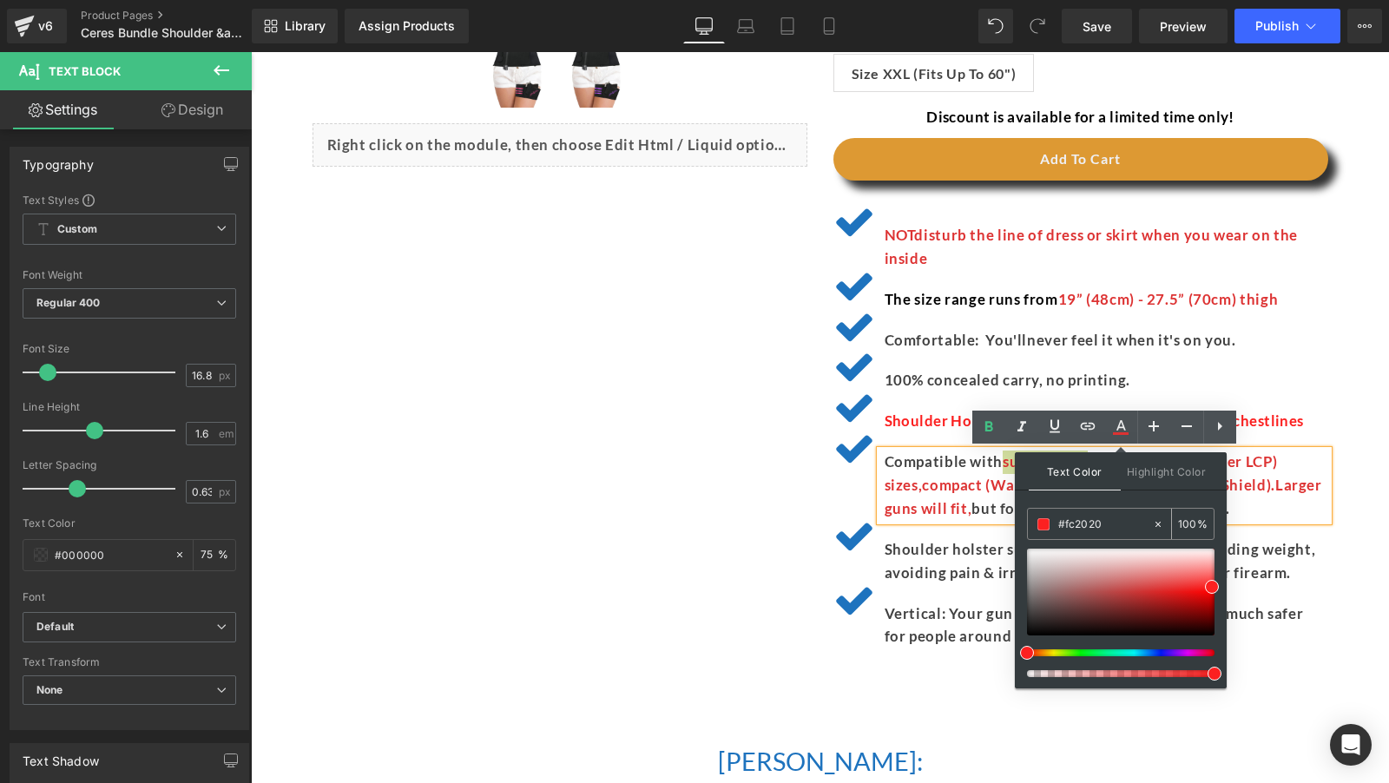
click at [1116, 521] on input "#000000" at bounding box center [1105, 524] width 94 height 19
click at [818, 503] on div "(P) Image" at bounding box center [820, 48] width 1042 height 1261
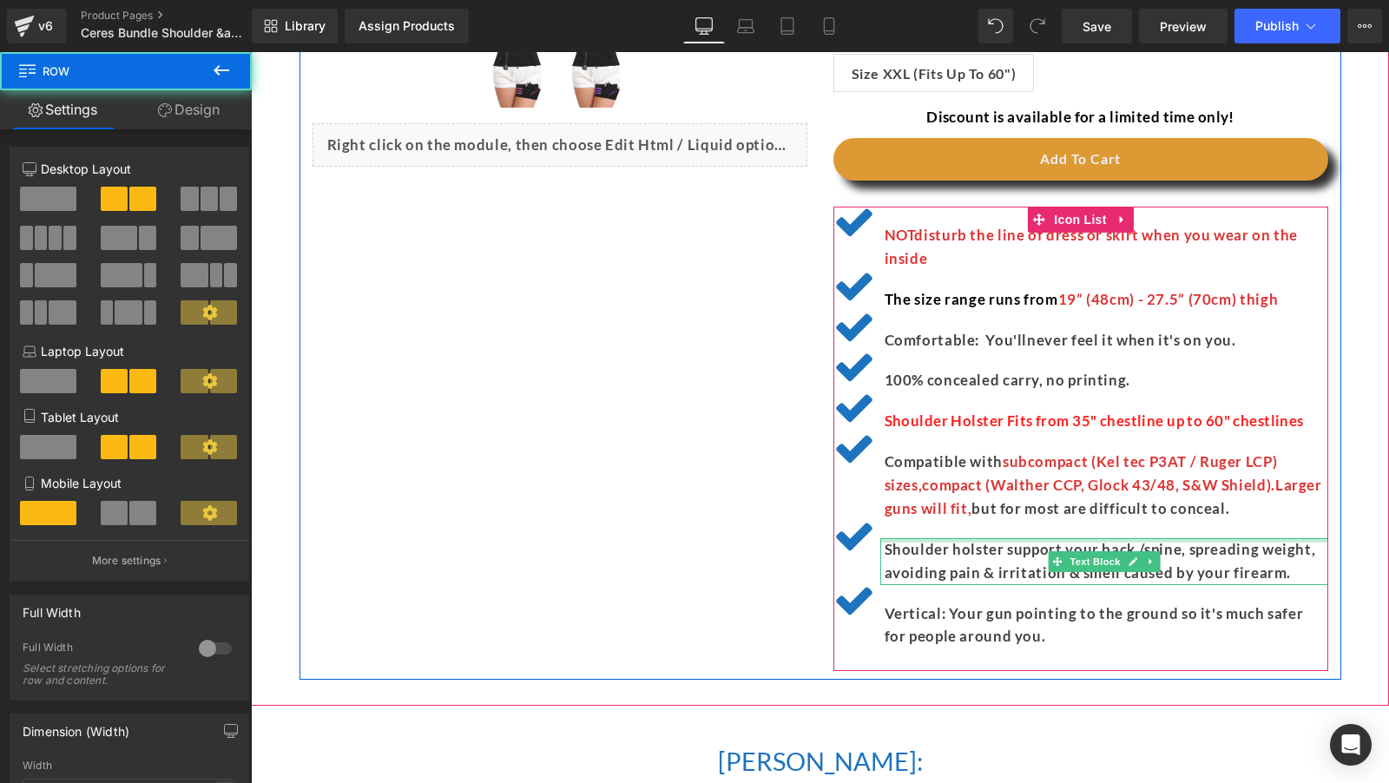
click at [1019, 548] on p "Shoulder holster support your back /spine, spreading weight, avoiding pain & ir…" at bounding box center [1107, 561] width 444 height 47
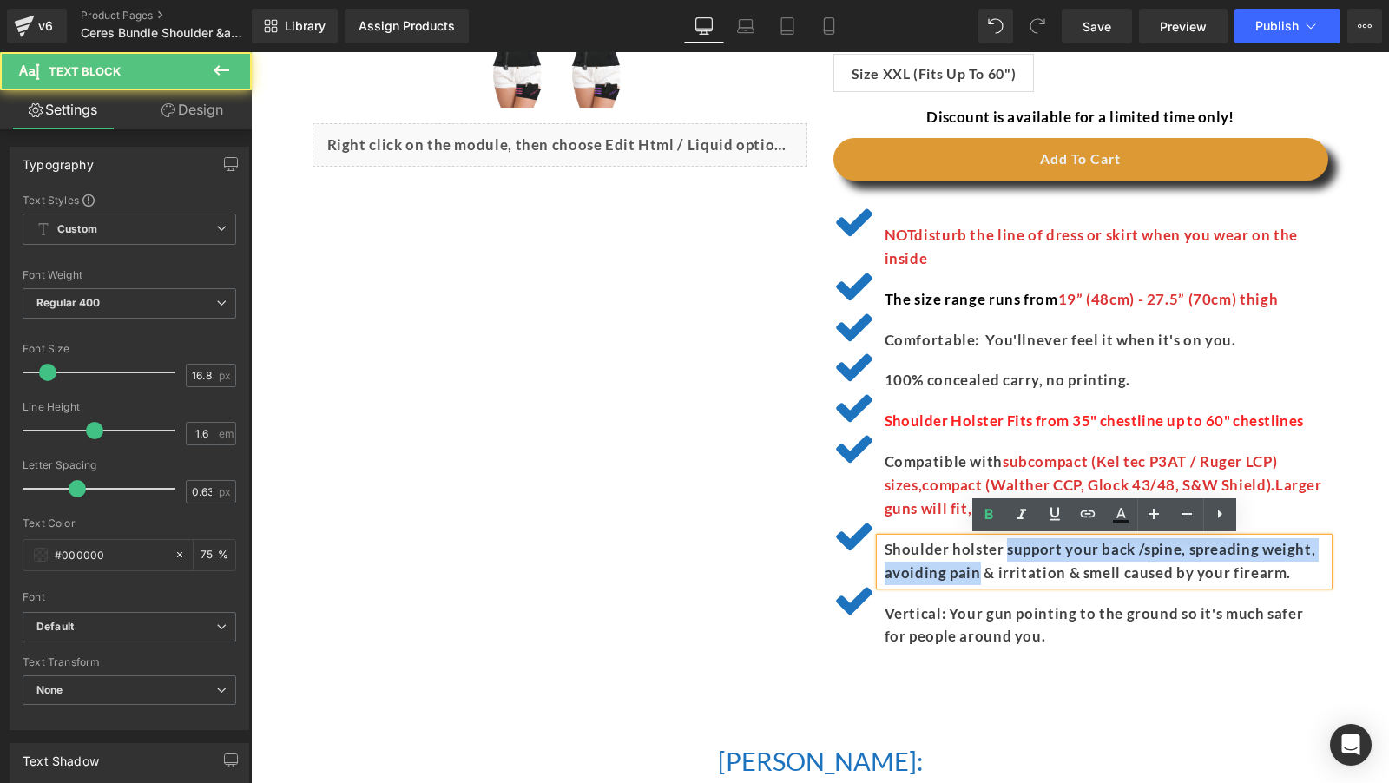
click at [952, 569] on p "Shoulder holster support your back /spine, spreading weight, avoiding pain & ir…" at bounding box center [1107, 561] width 444 height 47
click at [1115, 512] on icon at bounding box center [1120, 514] width 21 height 21
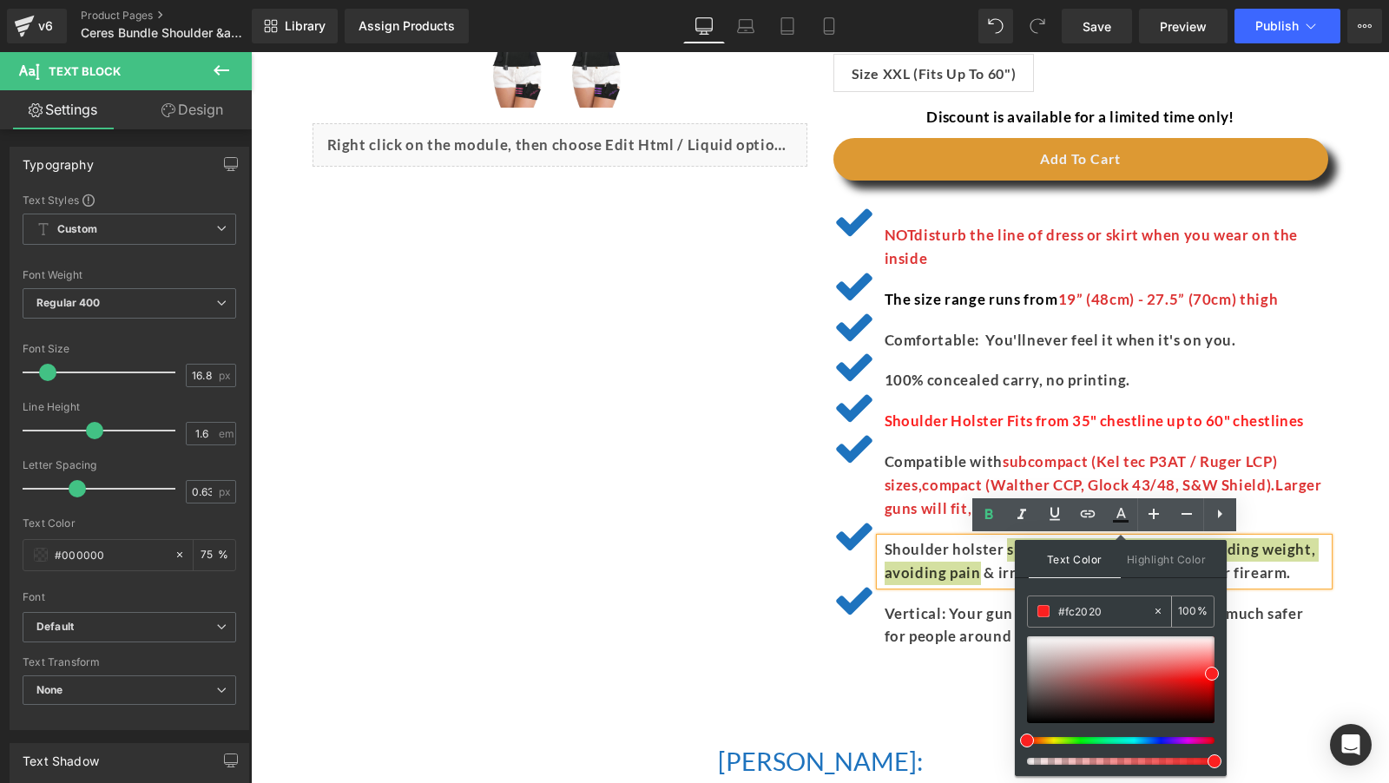
click at [1092, 602] on input "#fc2020" at bounding box center [1105, 611] width 94 height 19
click at [1209, 678] on span at bounding box center [1212, 674] width 14 height 14
click at [1202, 677] on div at bounding box center [1121, 679] width 188 height 87
click at [1210, 677] on div at bounding box center [1121, 679] width 188 height 87
click at [1086, 599] on div "#fc2020" at bounding box center [1090, 611] width 124 height 30
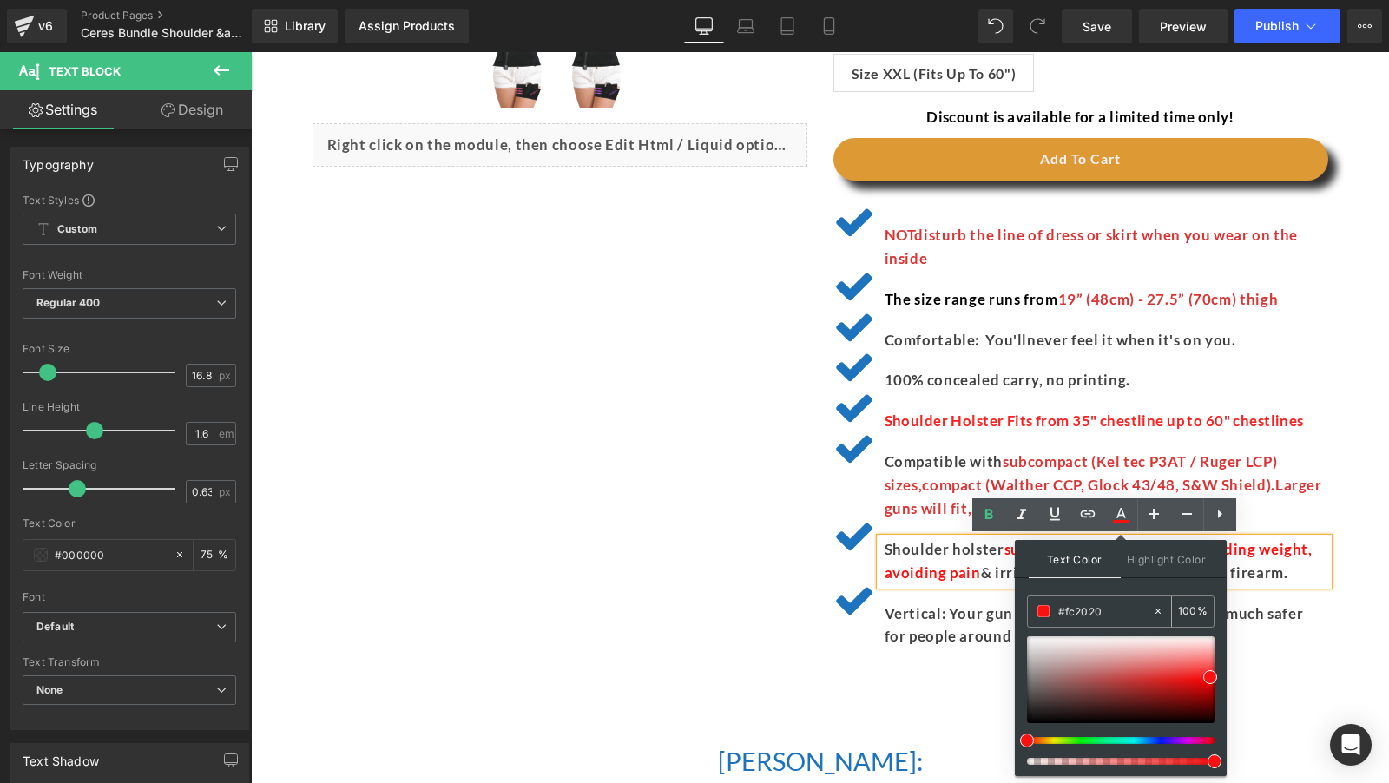
click at [1090, 602] on input "#fc2020" at bounding box center [1105, 611] width 94 height 19
paste input "2020"
type input "#fc2020"
click at [800, 605] on div "(P) Image" at bounding box center [820, 48] width 1042 height 1261
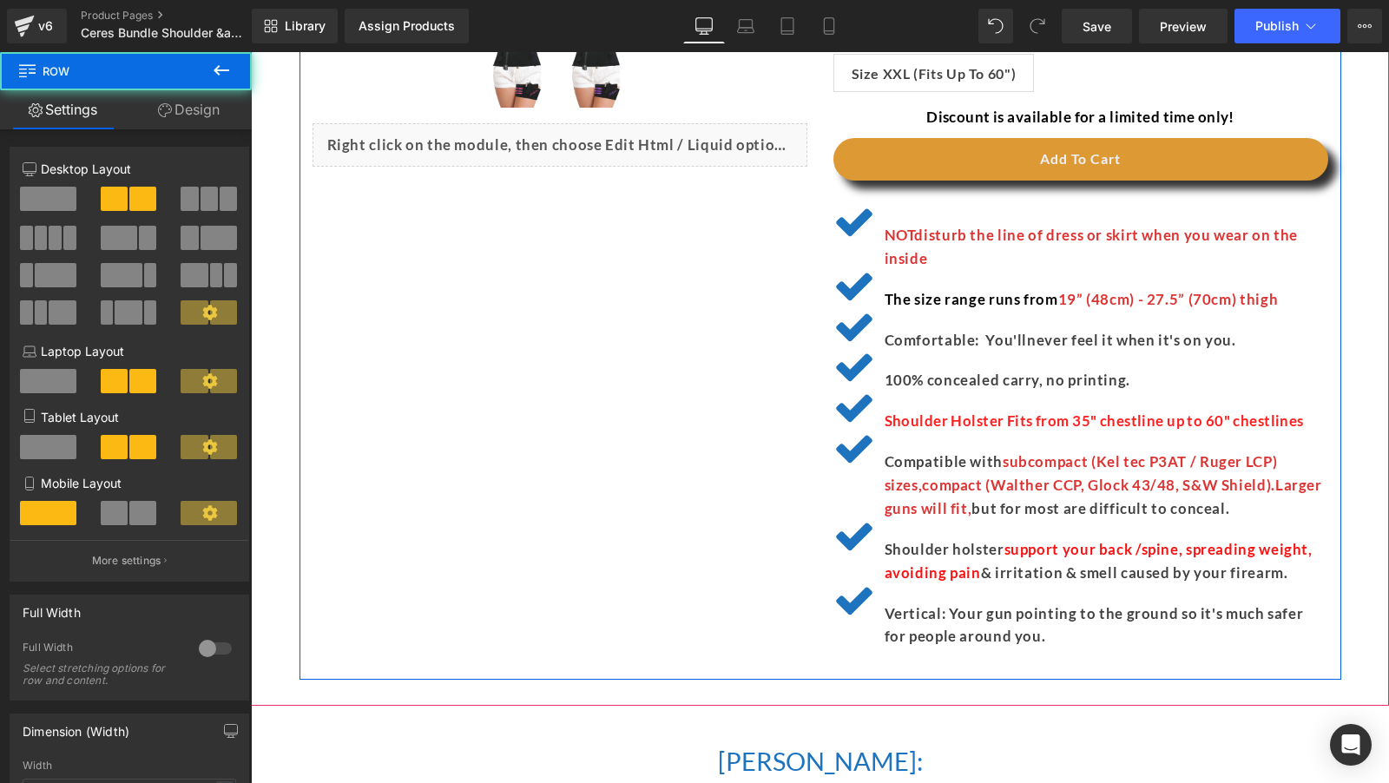
click at [782, 542] on div "(P) Image" at bounding box center [820, 48] width 1042 height 1261
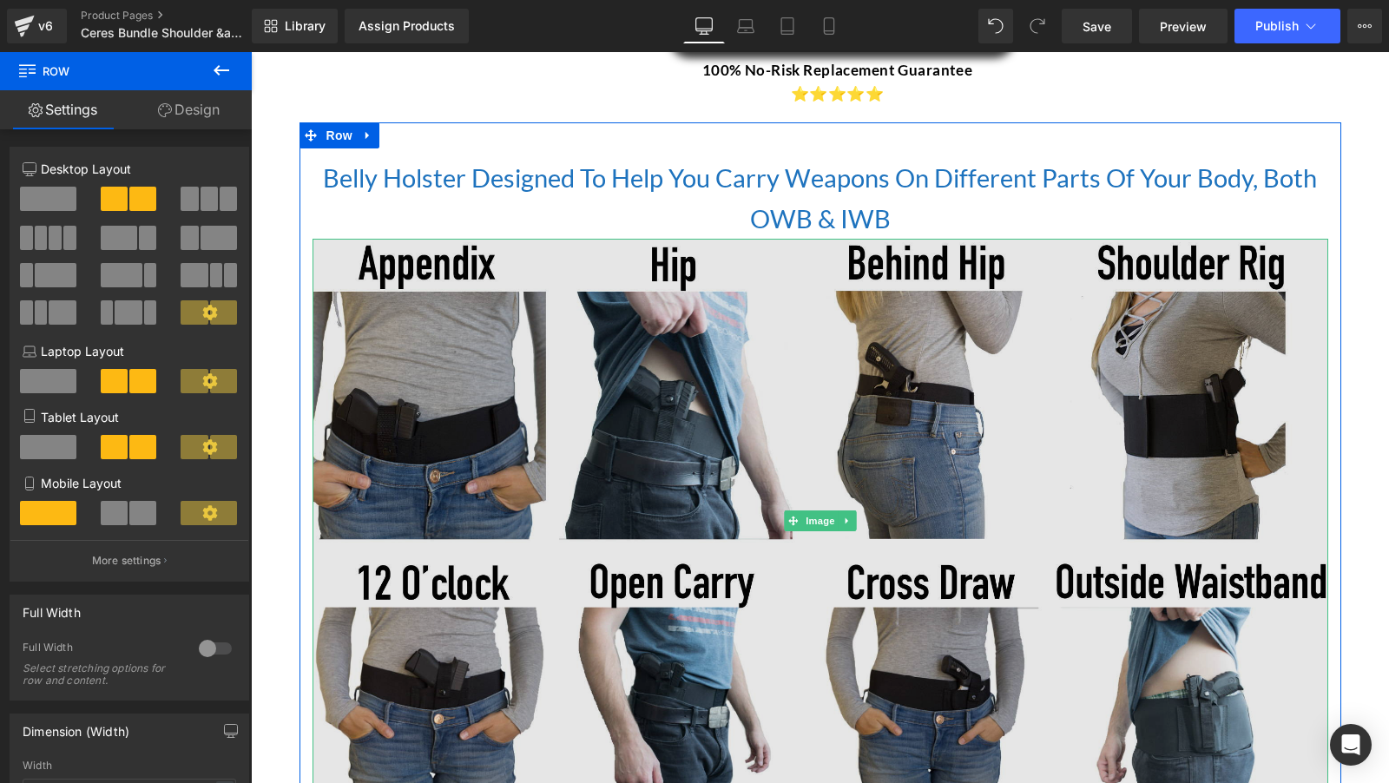
scroll to position [2068, 0]
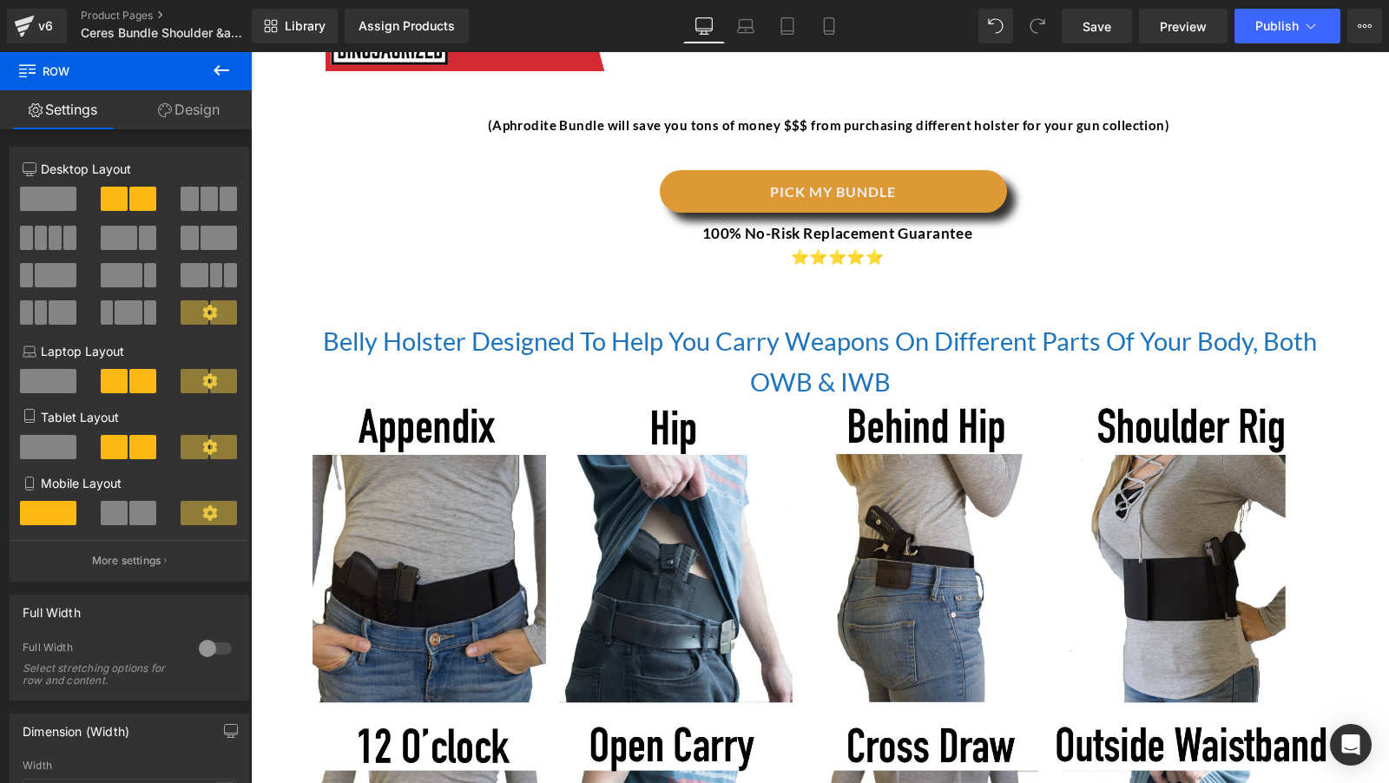
click at [530, 311] on div "Belly Holster Designed To Help You Carry Weapons On Different Parts Of Your Bod…" at bounding box center [820, 710] width 1042 height 849
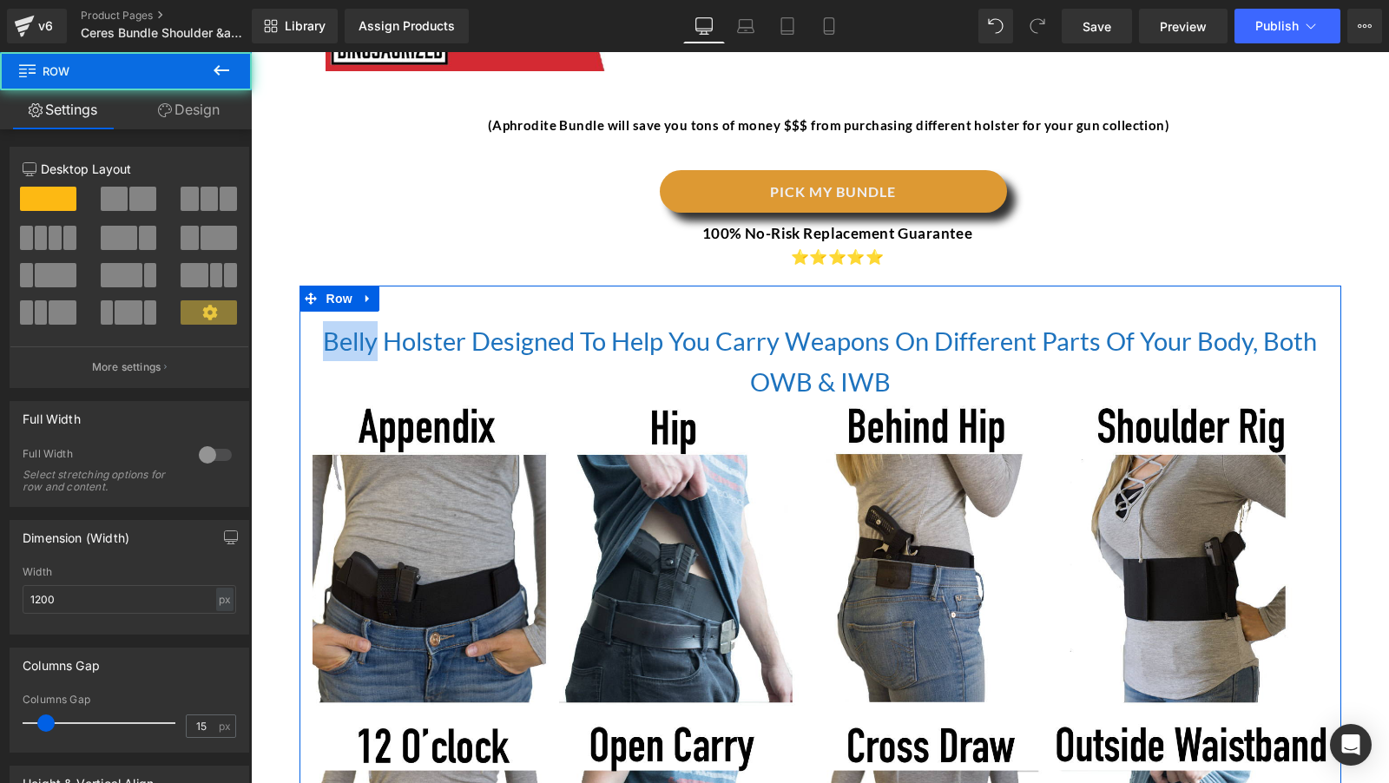
click at [530, 311] on div "Belly Holster Designed To Help You Carry Weapons On Different Parts Of Your Bod…" at bounding box center [820, 710] width 1042 height 849
click at [537, 332] on span "Belly Holster Designed To Help You Carry Weapons On Different Parts Of Your Bod…" at bounding box center [820, 361] width 994 height 70
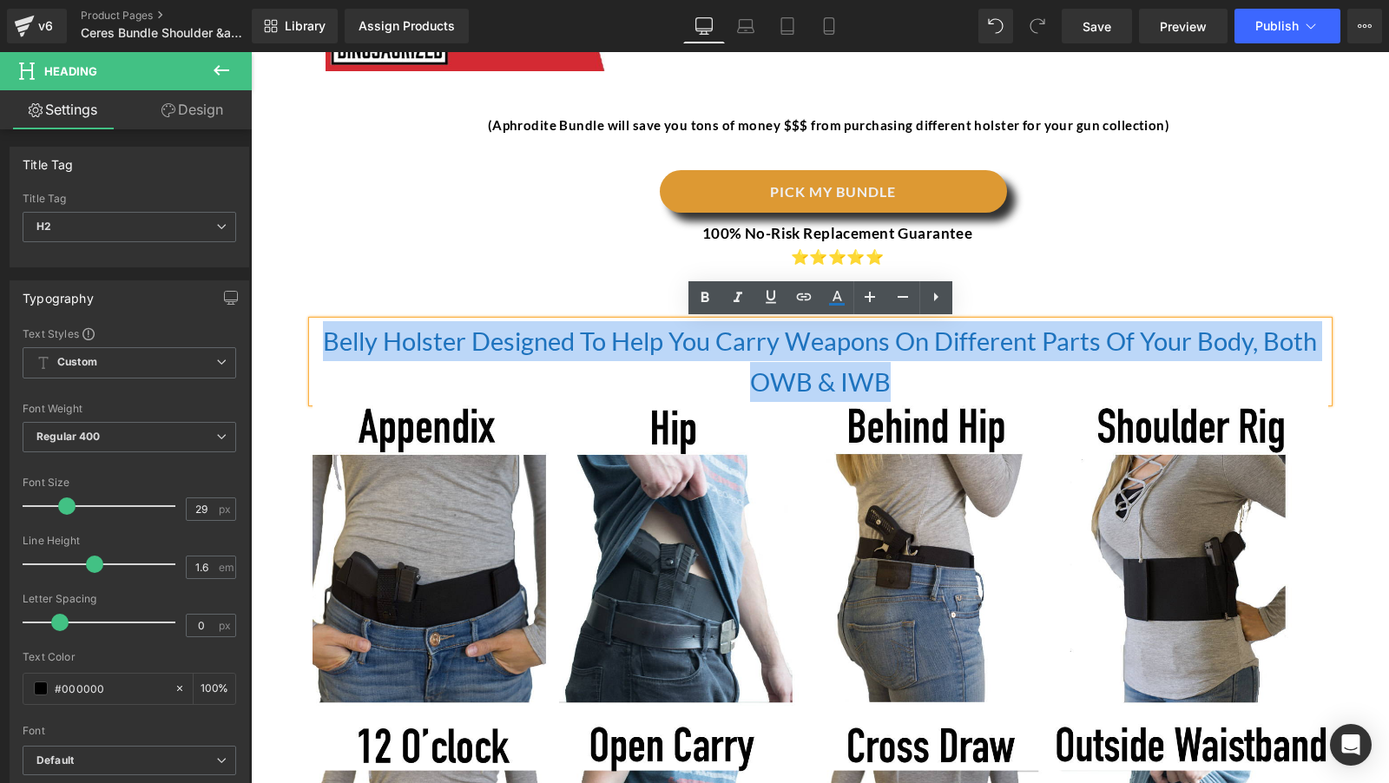
paste div
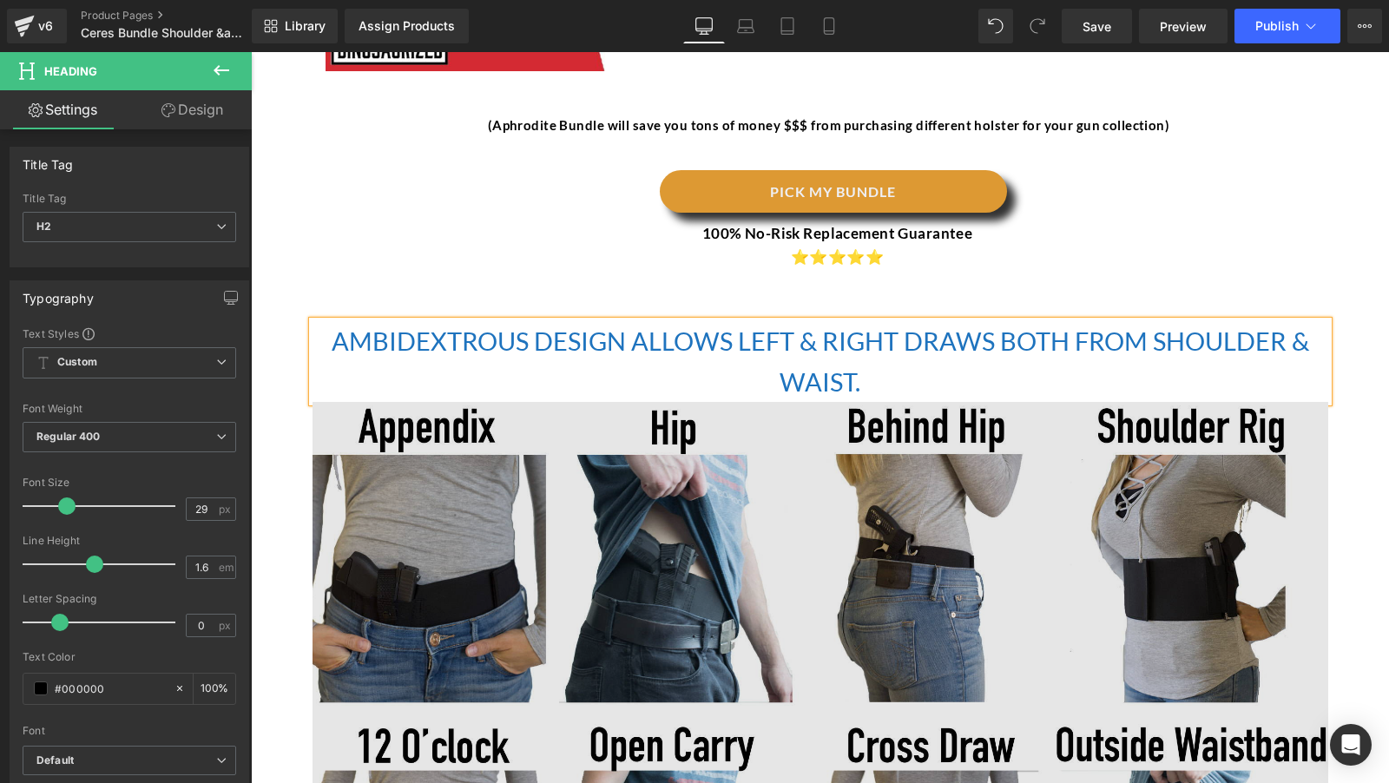
click at [676, 476] on img at bounding box center [821, 684] width 1016 height 564
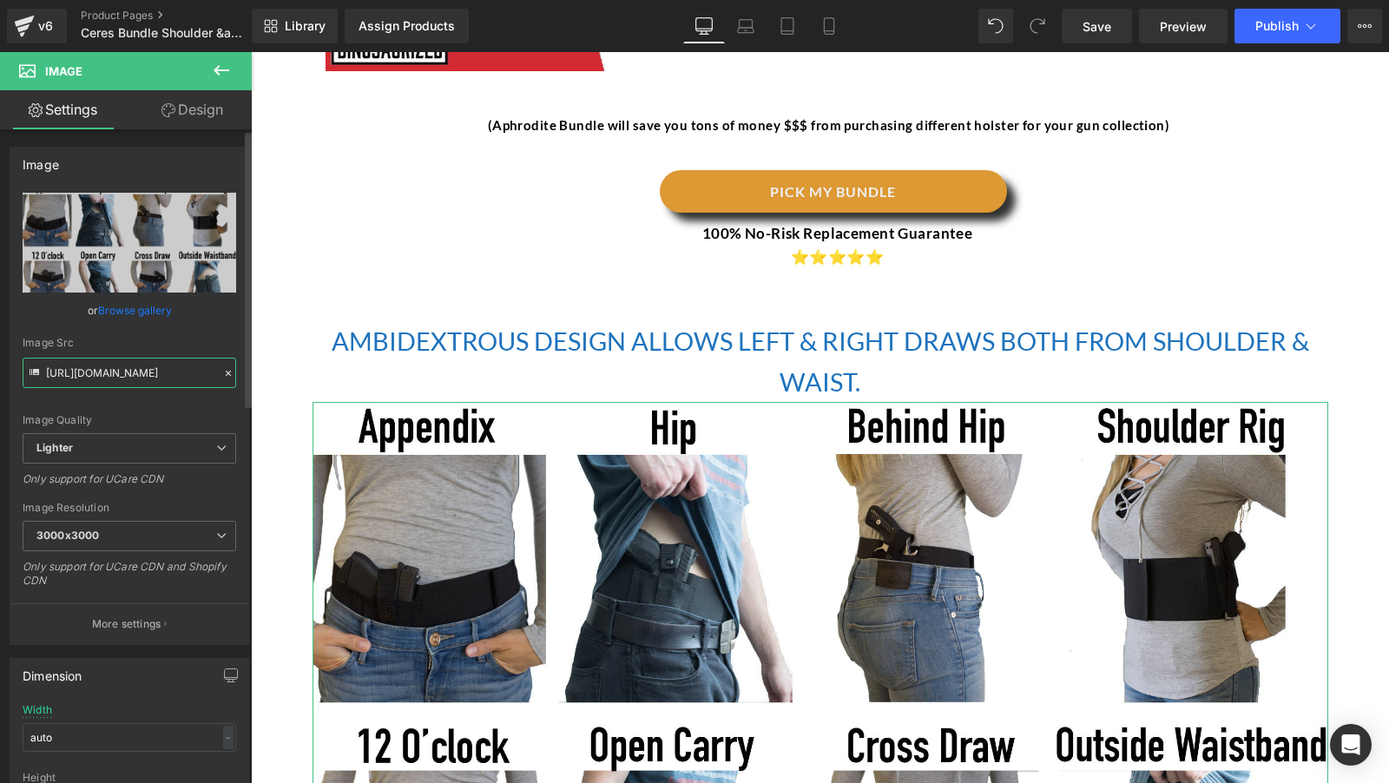
click at [161, 375] on input "https://ucarecdn.com/cc564662-b5fa-4502-b41f-94fc9db1edba/-/format/auto/-/previ…" at bounding box center [130, 373] width 214 height 30
paste input "128ab738-8953-4ecd-b297-f36b71a451df/-/format/auto/-/preview/3000x3000/-/qualit…"
type input "https://ucarecdn.com/128ab738-8953-4ecd-b297-f36b71a451df/-/format/auto/-/previ…"
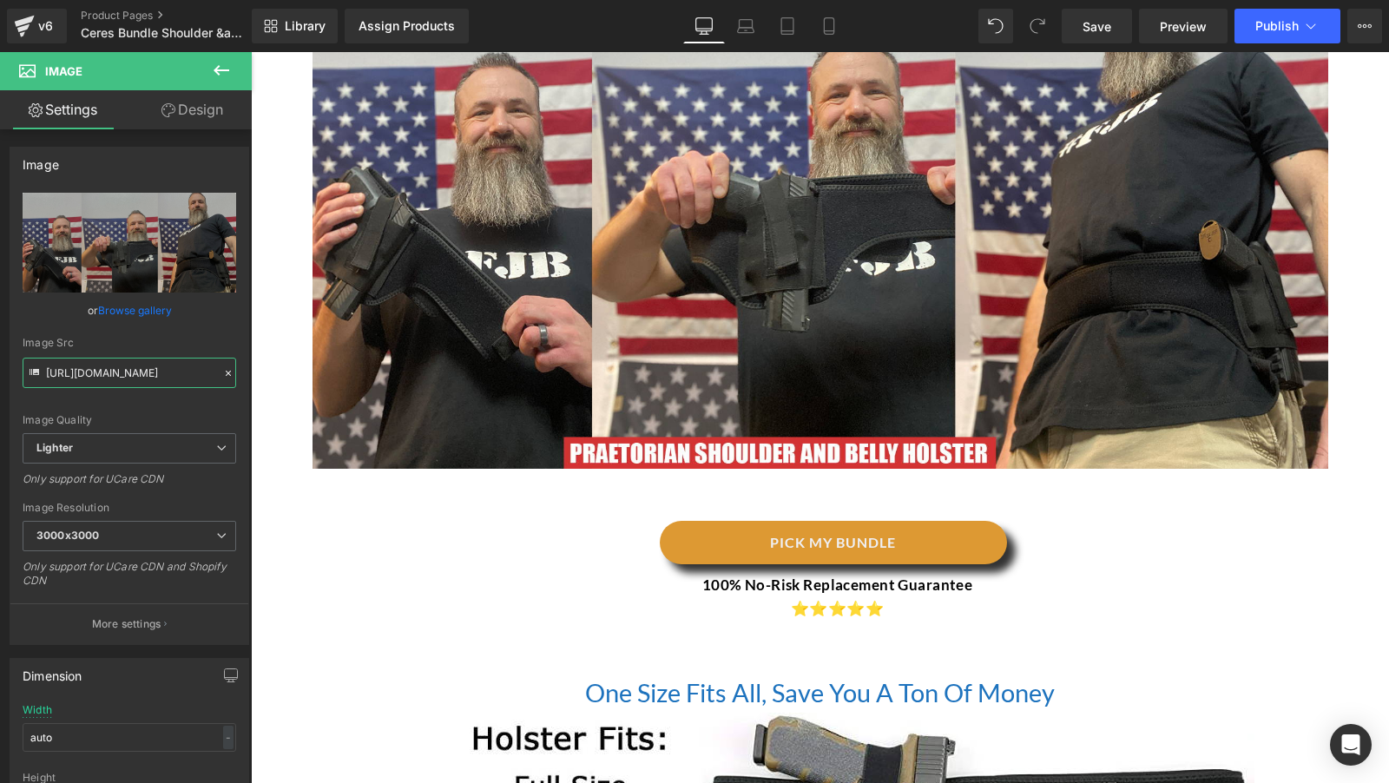
scroll to position [2131, 0]
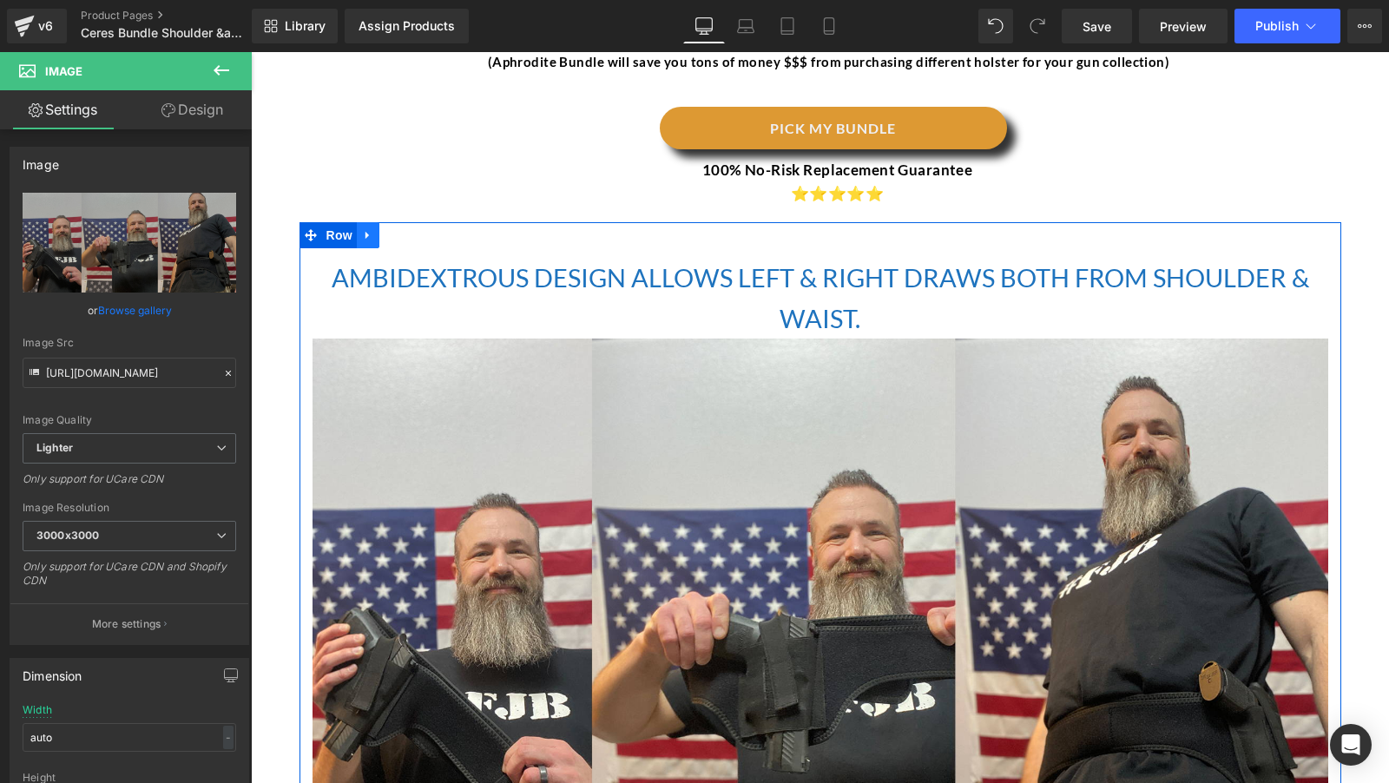
click at [373, 244] on link at bounding box center [368, 235] width 23 height 26
click at [391, 240] on icon at bounding box center [391, 235] width 12 height 12
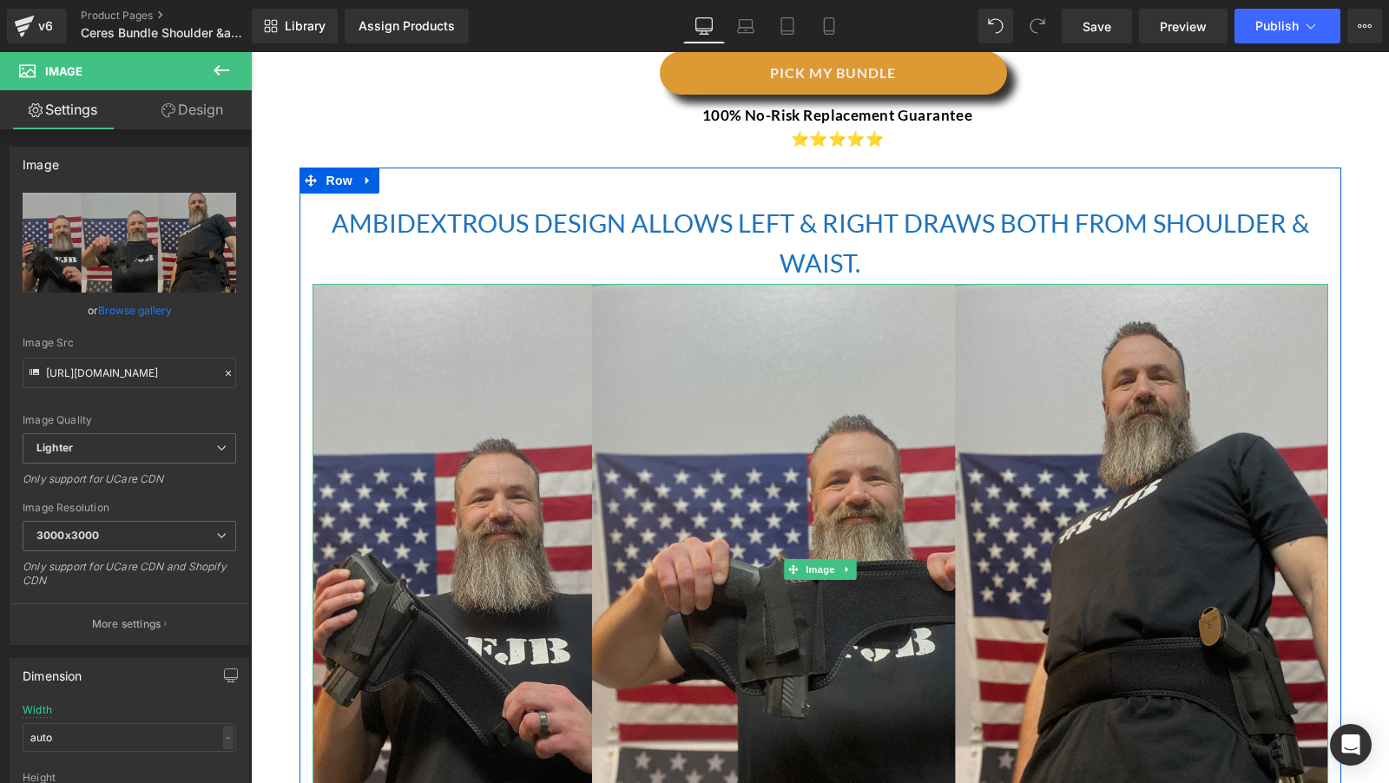
scroll to position [3025, 0]
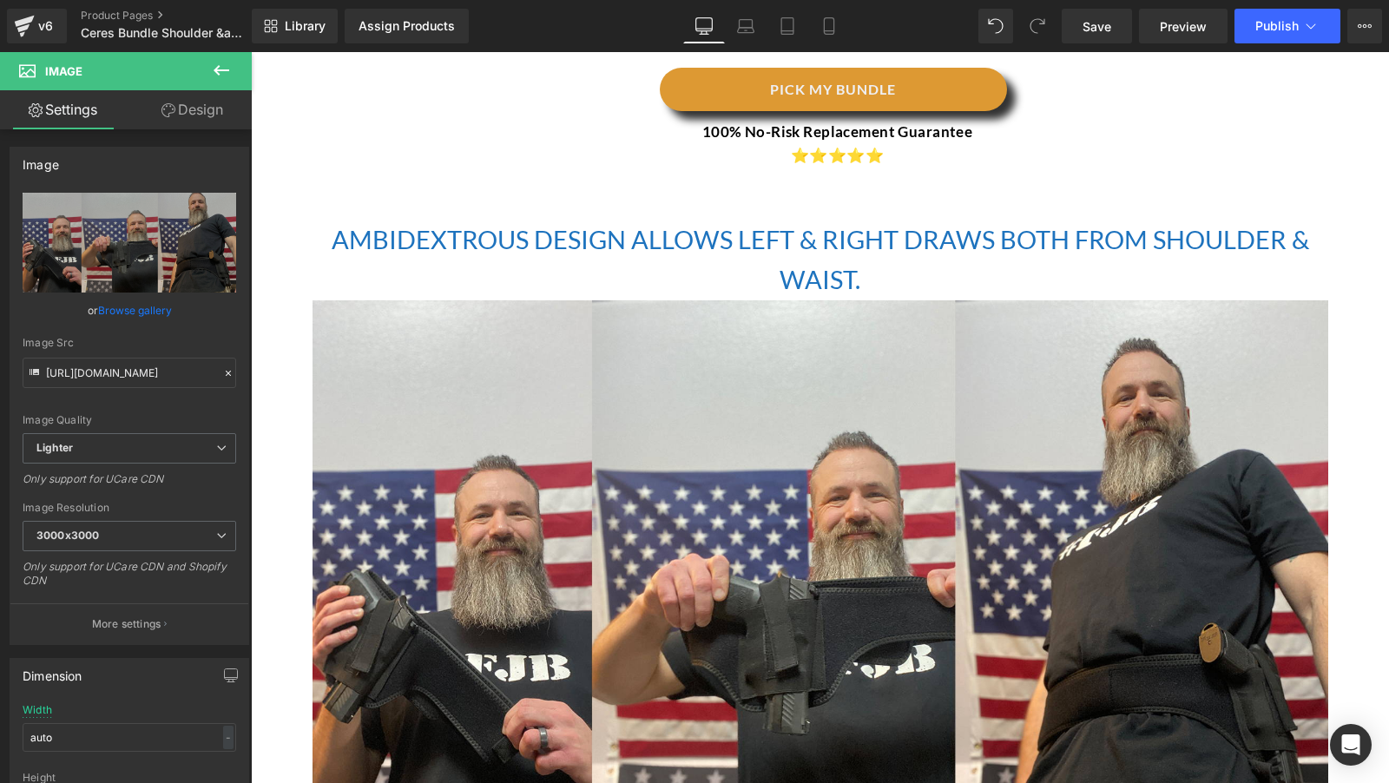
click at [560, 221] on div "AMBIDEXTROUS DESIGN ALLOWS LEFT & RIGHT DRAWS BOTH FROM SHOULDER & WAIST. Headi…" at bounding box center [821, 260] width 1016 height 81
click at [560, 221] on h2 "AMBIDEXTROUS DESIGN ALLOWS LEFT & RIGHT DRAWS BOTH FROM SHOULDER & WAIST." at bounding box center [821, 260] width 1016 height 81
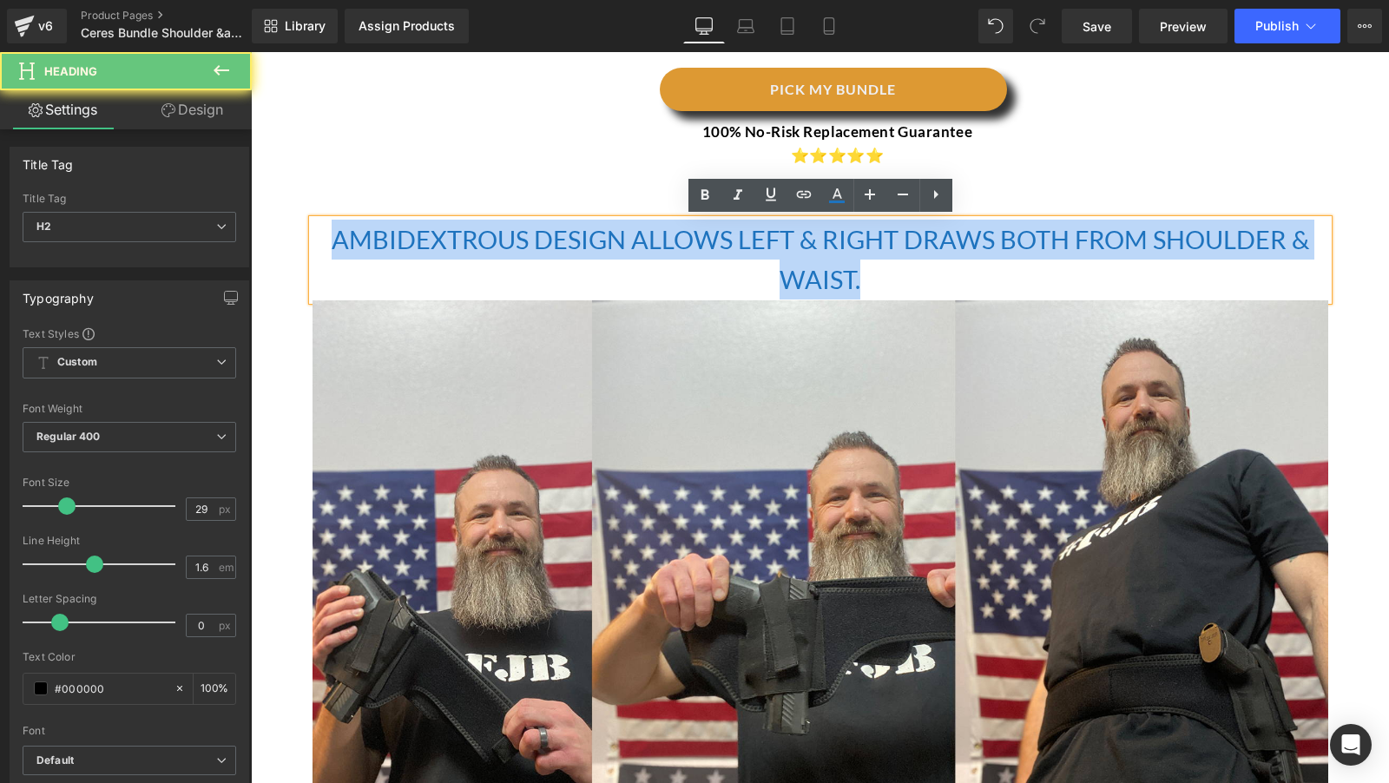
click at [569, 234] on span "AMBIDEXTROUS DESIGN ALLOWS LEFT & RIGHT DRAWS BOTH FROM SHOULDER & WAIST." at bounding box center [820, 259] width 977 height 70
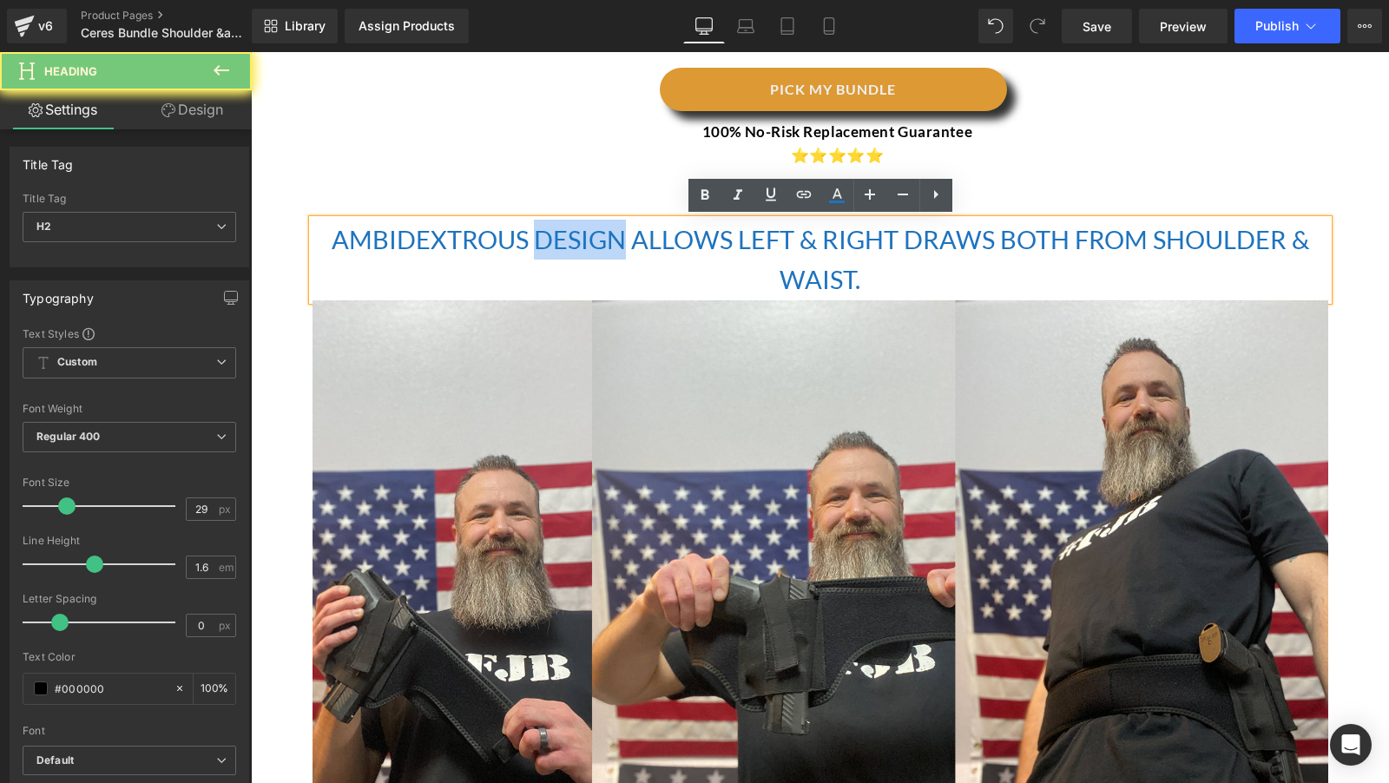
click at [569, 234] on span "AMBIDEXTROUS DESIGN ALLOWS LEFT & RIGHT DRAWS BOTH FROM SHOULDER & WAIST." at bounding box center [820, 259] width 977 height 70
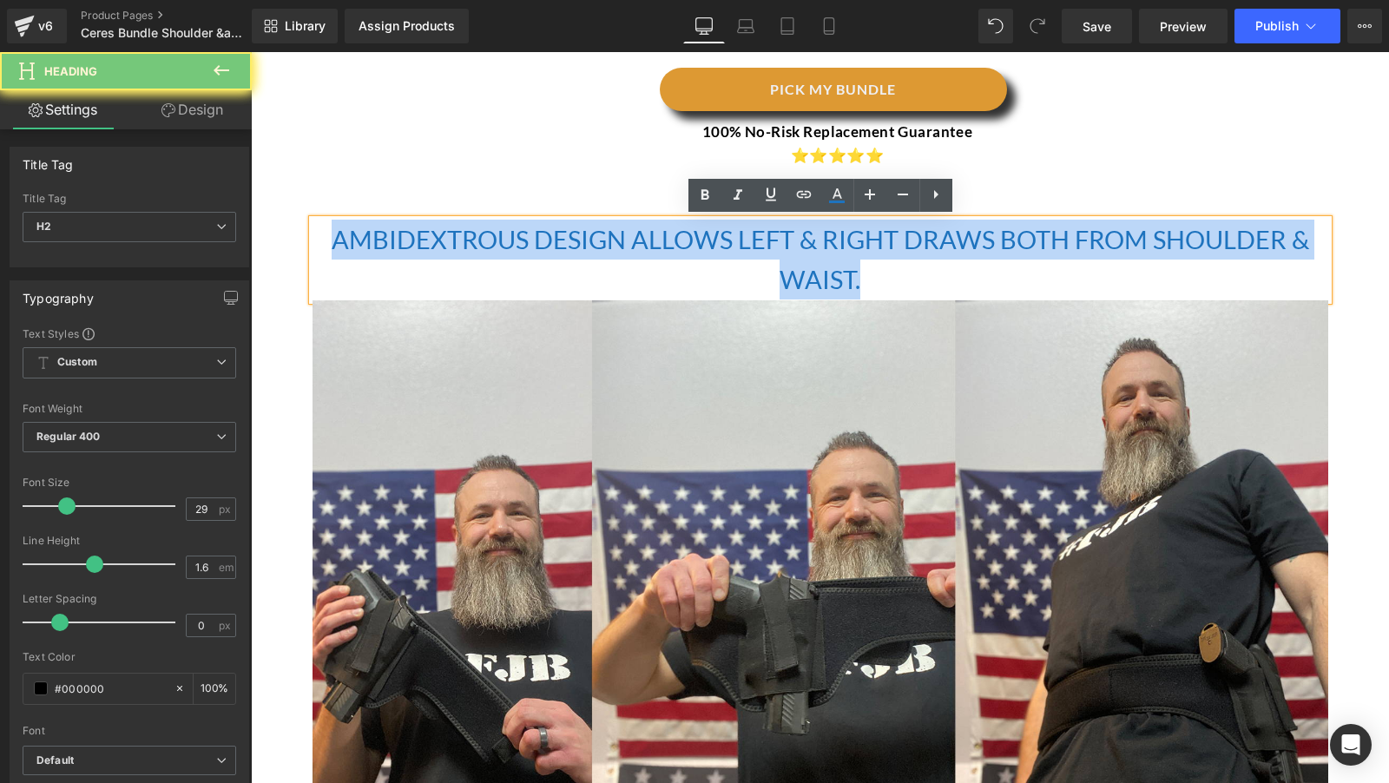
click at [569, 234] on span "AMBIDEXTROUS DESIGN ALLOWS LEFT & RIGHT DRAWS BOTH FROM SHOULDER & WAIST." at bounding box center [820, 259] width 977 height 70
paste div
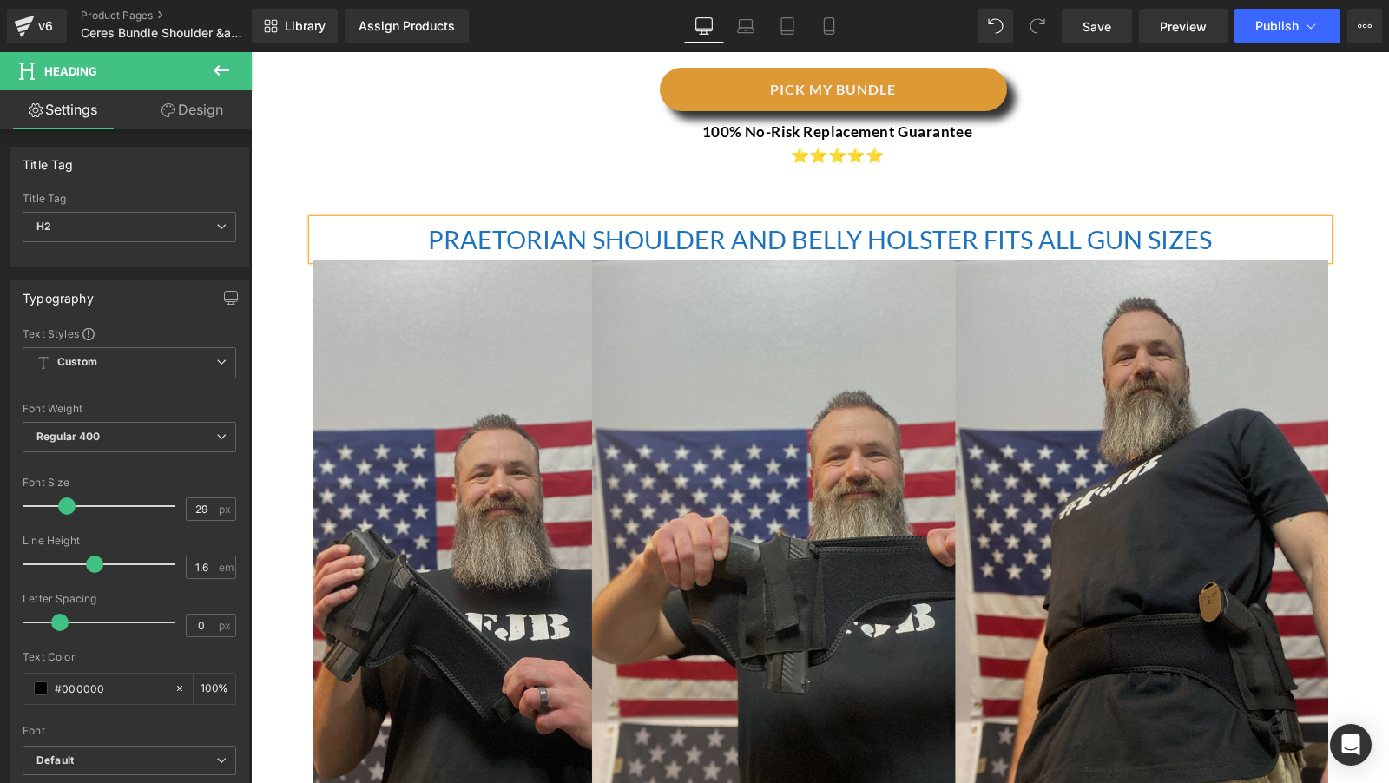
click at [852, 425] on img at bounding box center [821, 545] width 1016 height 571
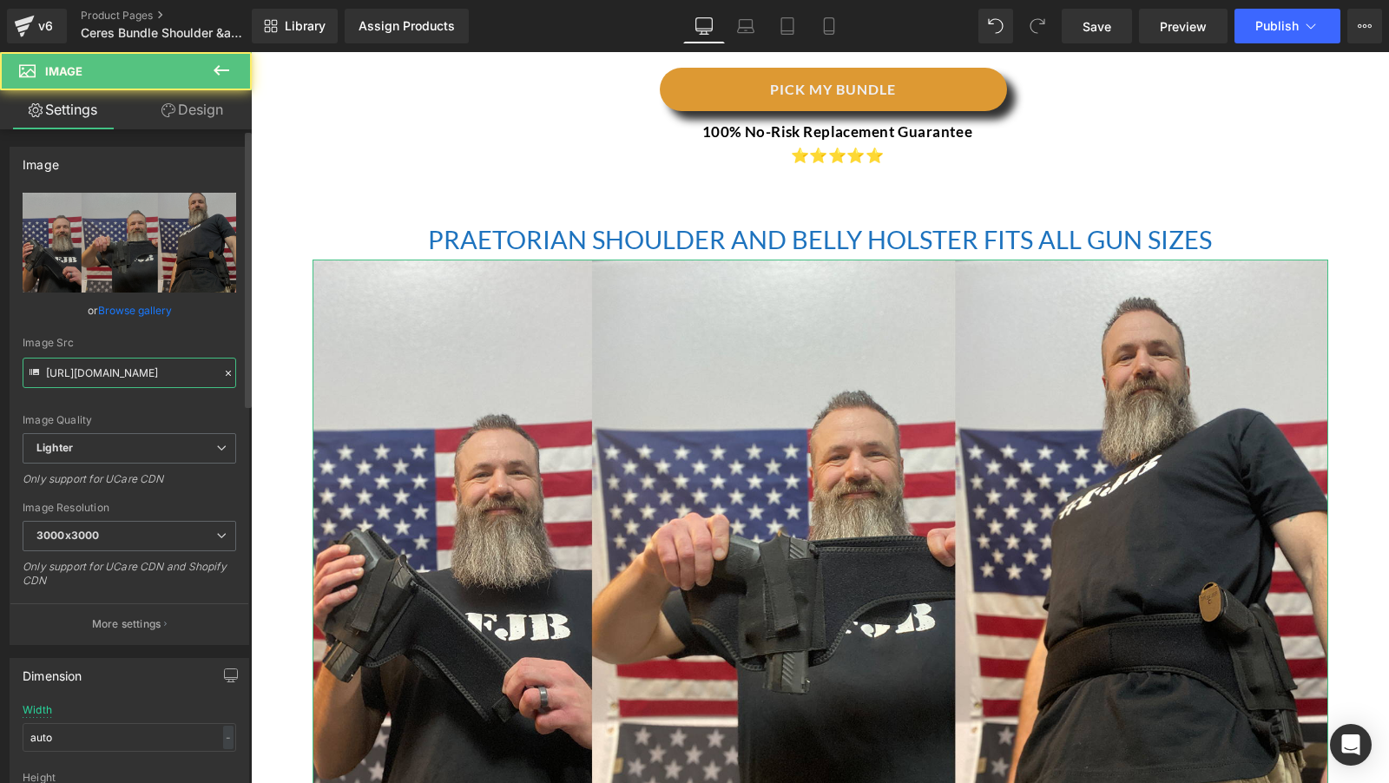
click at [115, 372] on input "https://ucarecdn.com/128ab738-8953-4ecd-b297-f36b71a451df/-/format/auto/-/previ…" at bounding box center [130, 373] width 214 height 30
type input "https://ucarecdn.com/c116c7e8-76d4-4a55-9bff-2730da938537/-/format/auto/-/previ…"
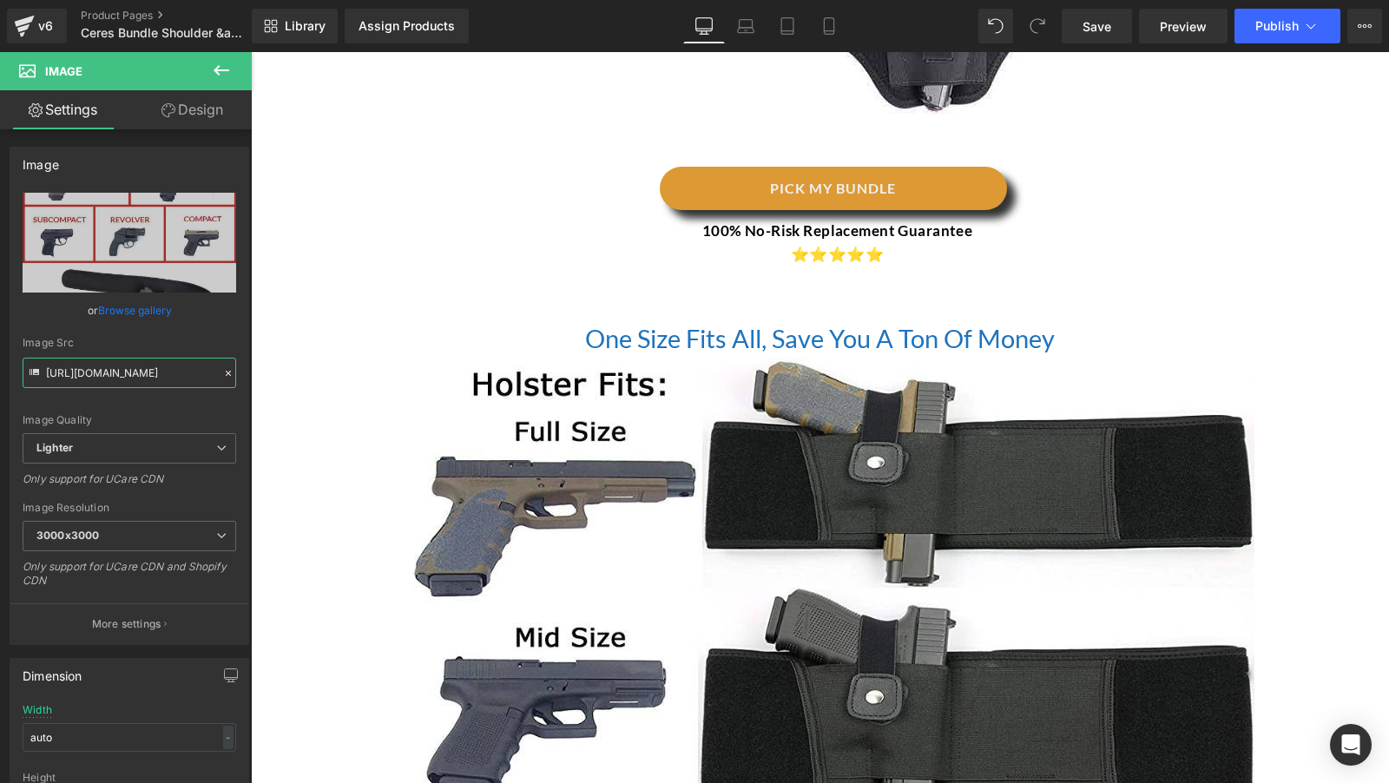
scroll to position [3880, 0]
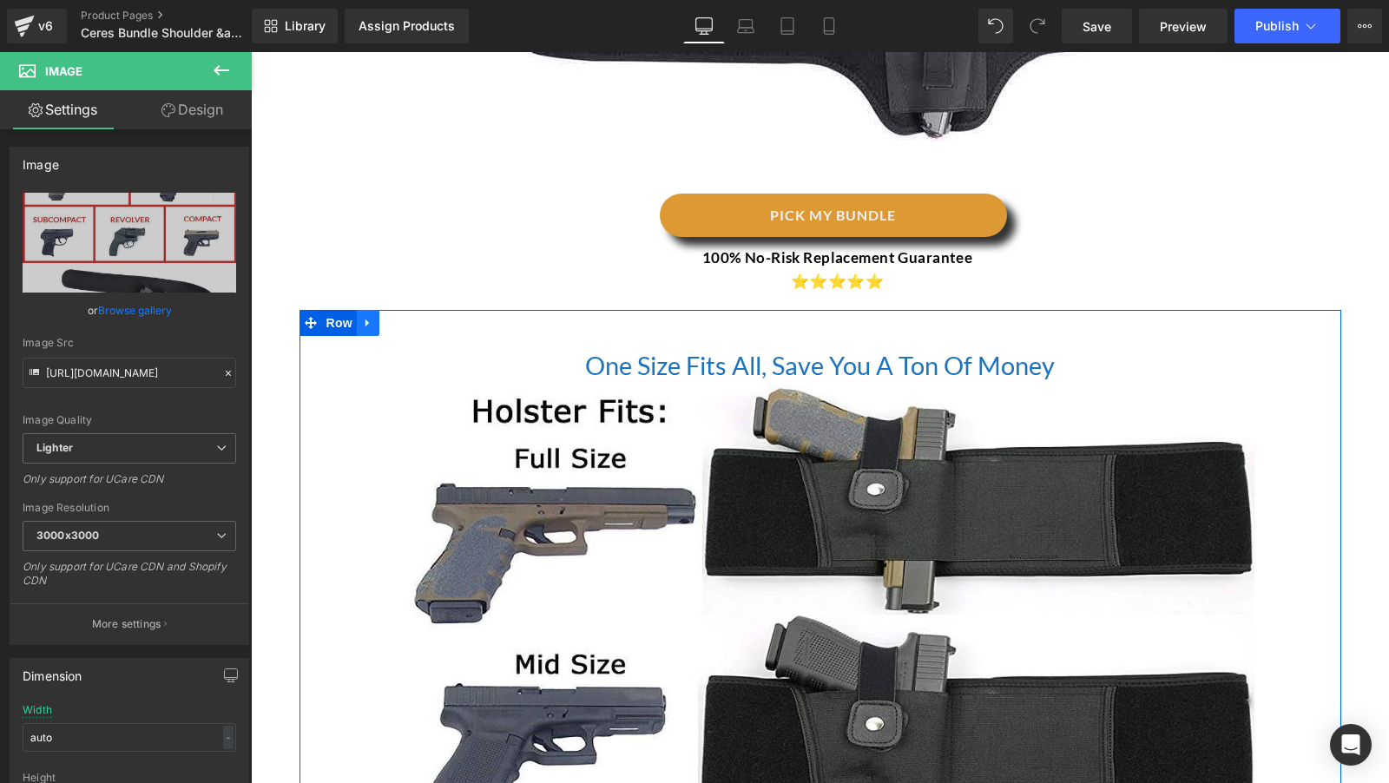
click at [372, 324] on icon at bounding box center [368, 323] width 12 height 13
click at [410, 320] on icon at bounding box center [413, 323] width 12 height 12
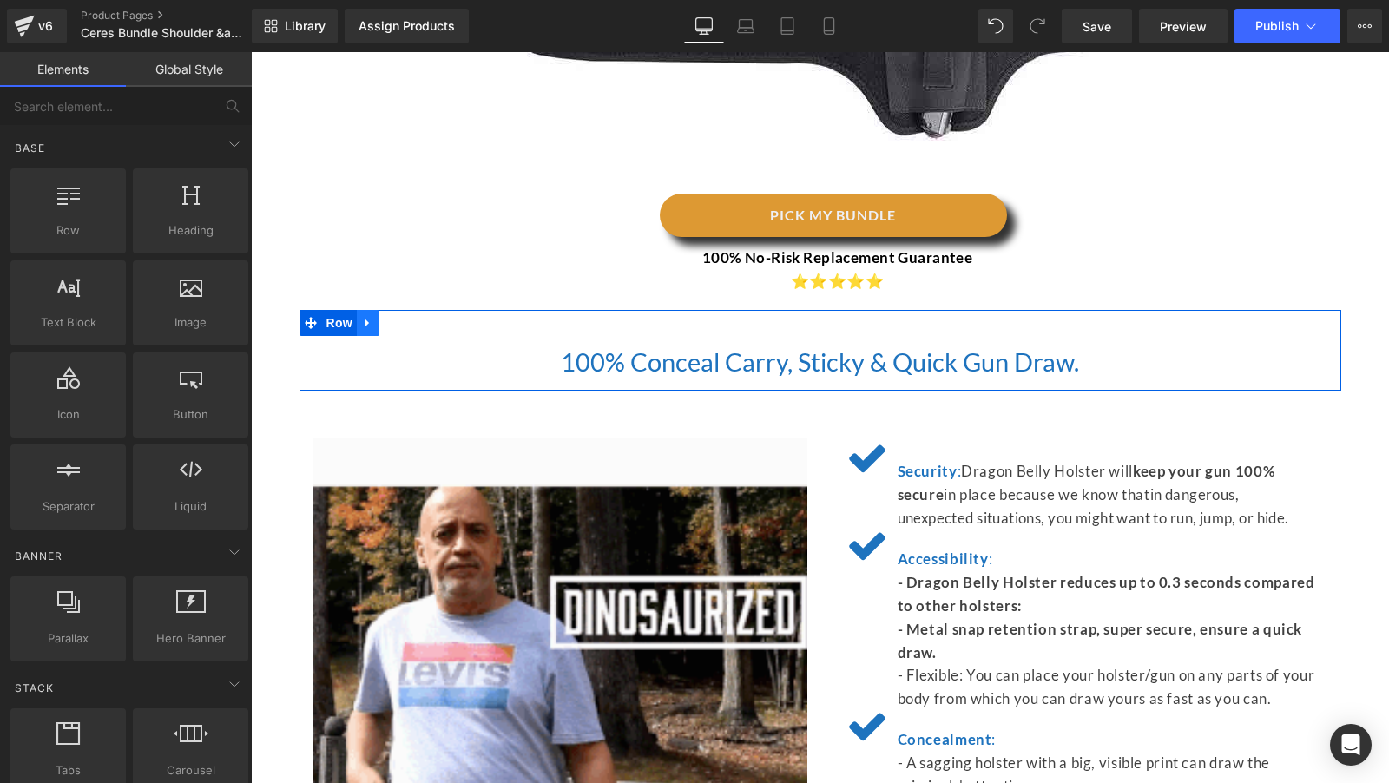
click at [365, 319] on icon at bounding box center [366, 323] width 3 height 8
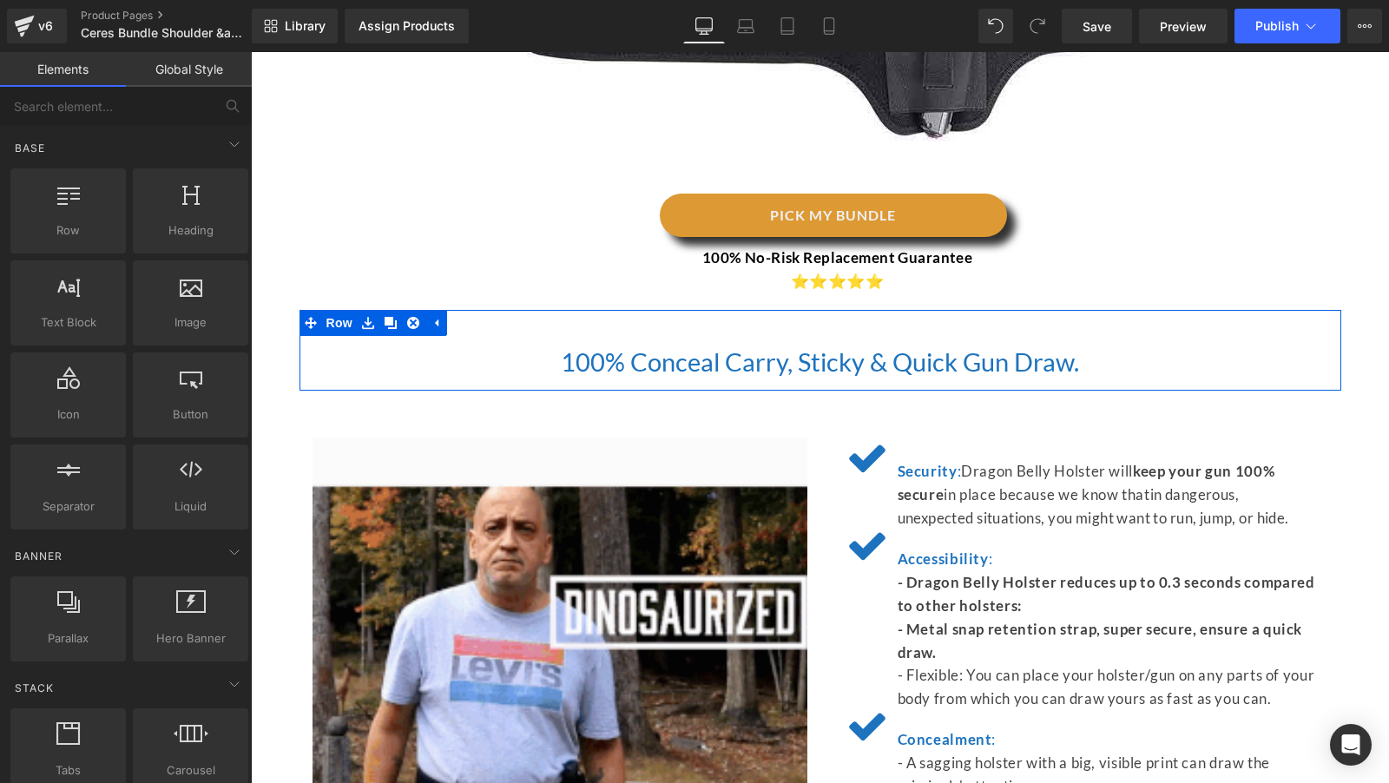
click at [535, 300] on div "PICK MY BUNDLE Button 100% No-Risk Replacement Guarantee ⭐⭐⭐⭐⭐ Text Block Row" at bounding box center [821, 230] width 1016 height 142
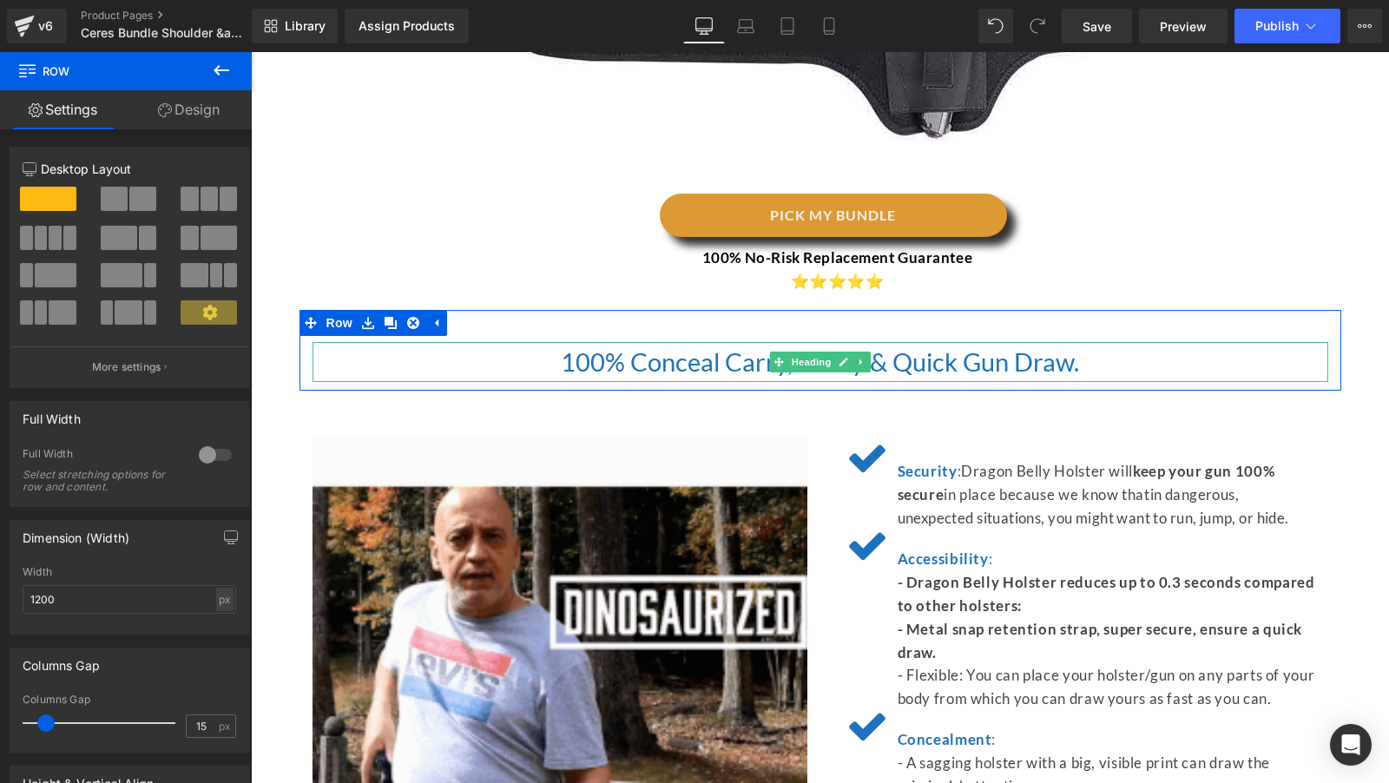
click at [602, 376] on font "100% Conceal Carry, Sticky & Quick Gun Draw." at bounding box center [820, 361] width 518 height 30
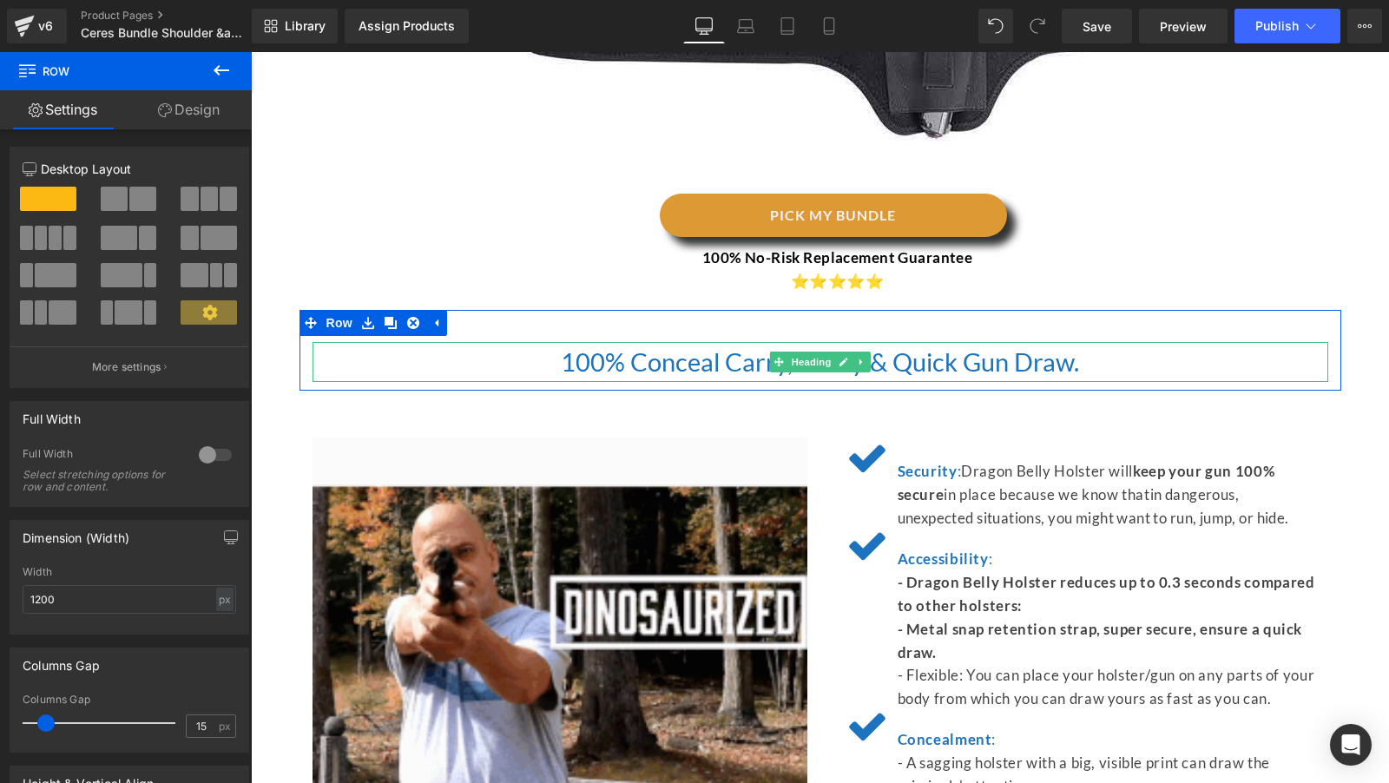
click at [602, 376] on font "100% Conceal Carry, Sticky & Quick Gun Draw." at bounding box center [820, 361] width 518 height 30
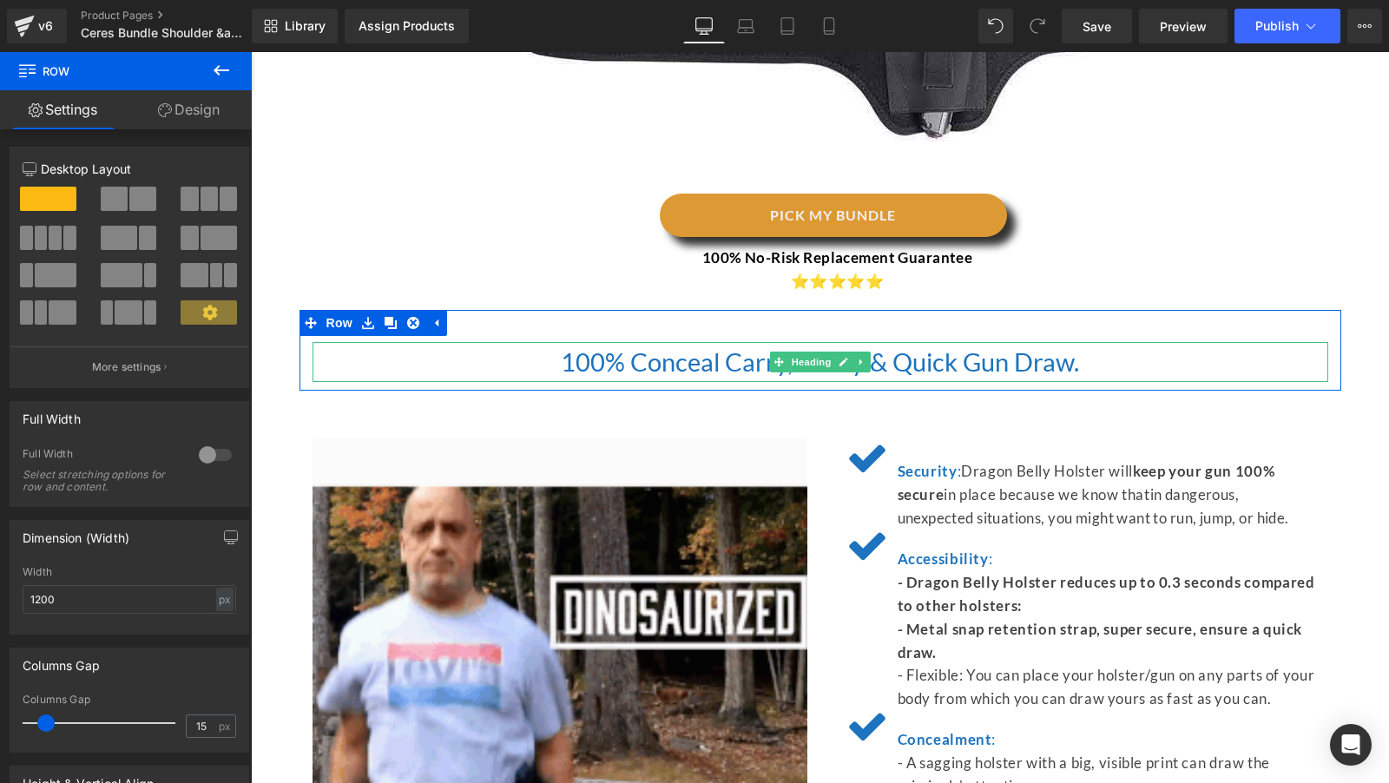
click at [602, 376] on font "100% Conceal Carry, Sticky & Quick Gun Draw." at bounding box center [820, 361] width 518 height 30
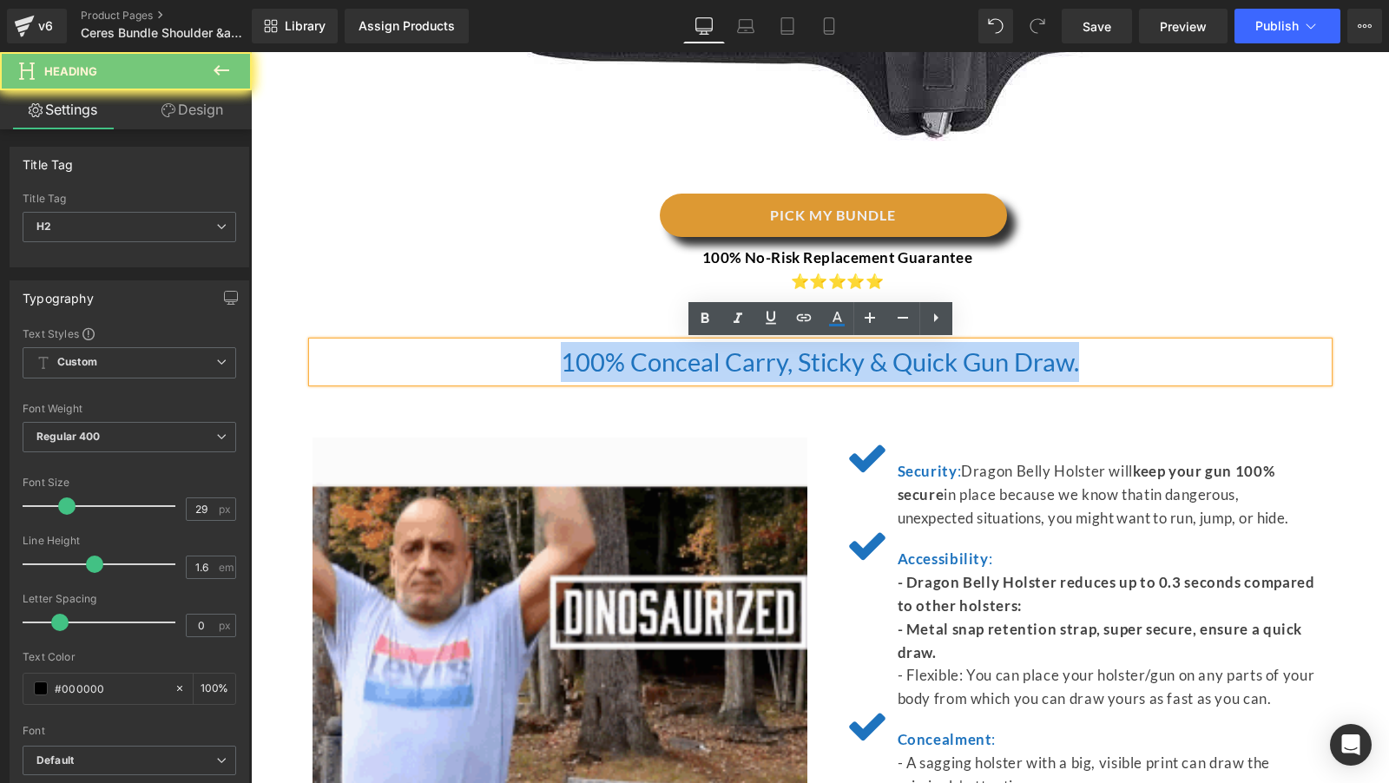
paste div
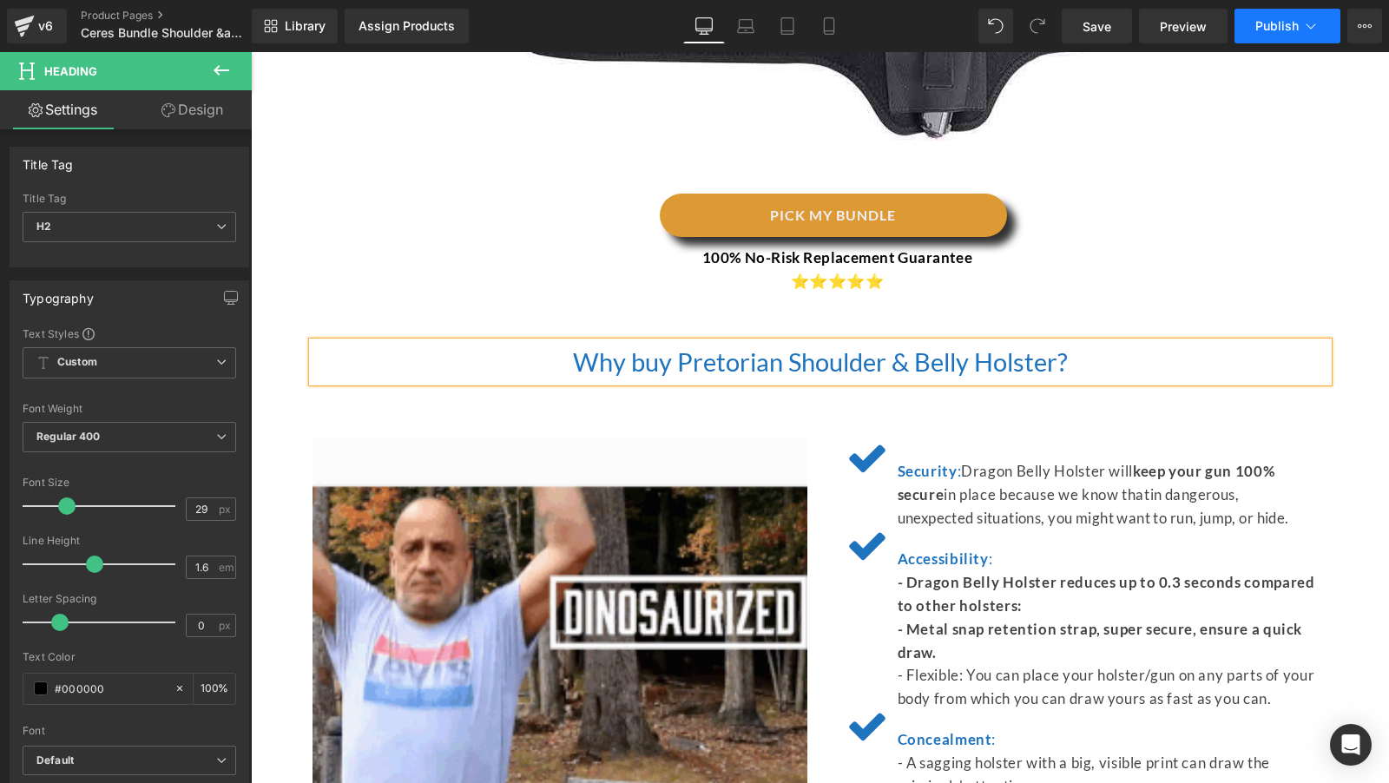
click at [1304, 20] on icon at bounding box center [1310, 25] width 17 height 17
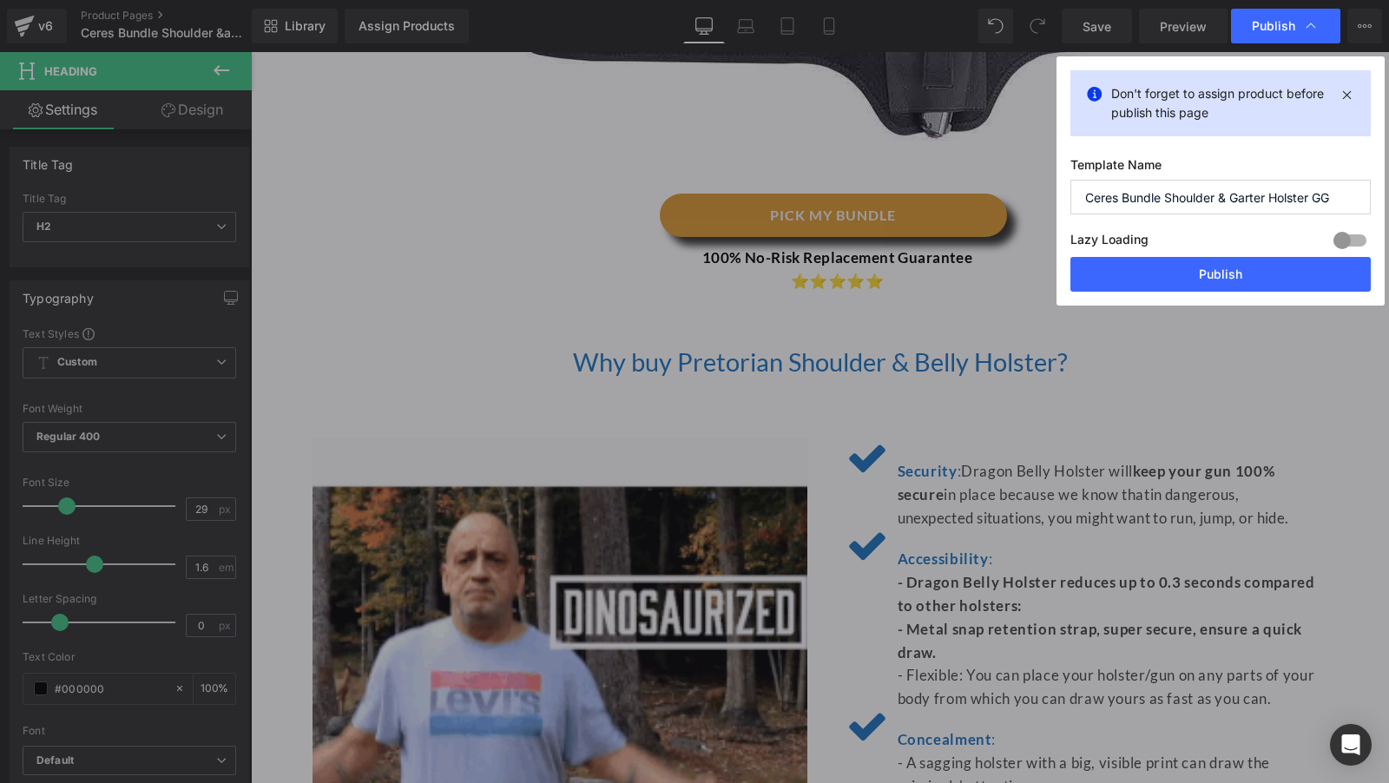
click at [1151, 194] on input "Ceres Bundle Shoulder & Garter Holster GG" at bounding box center [1220, 197] width 300 height 35
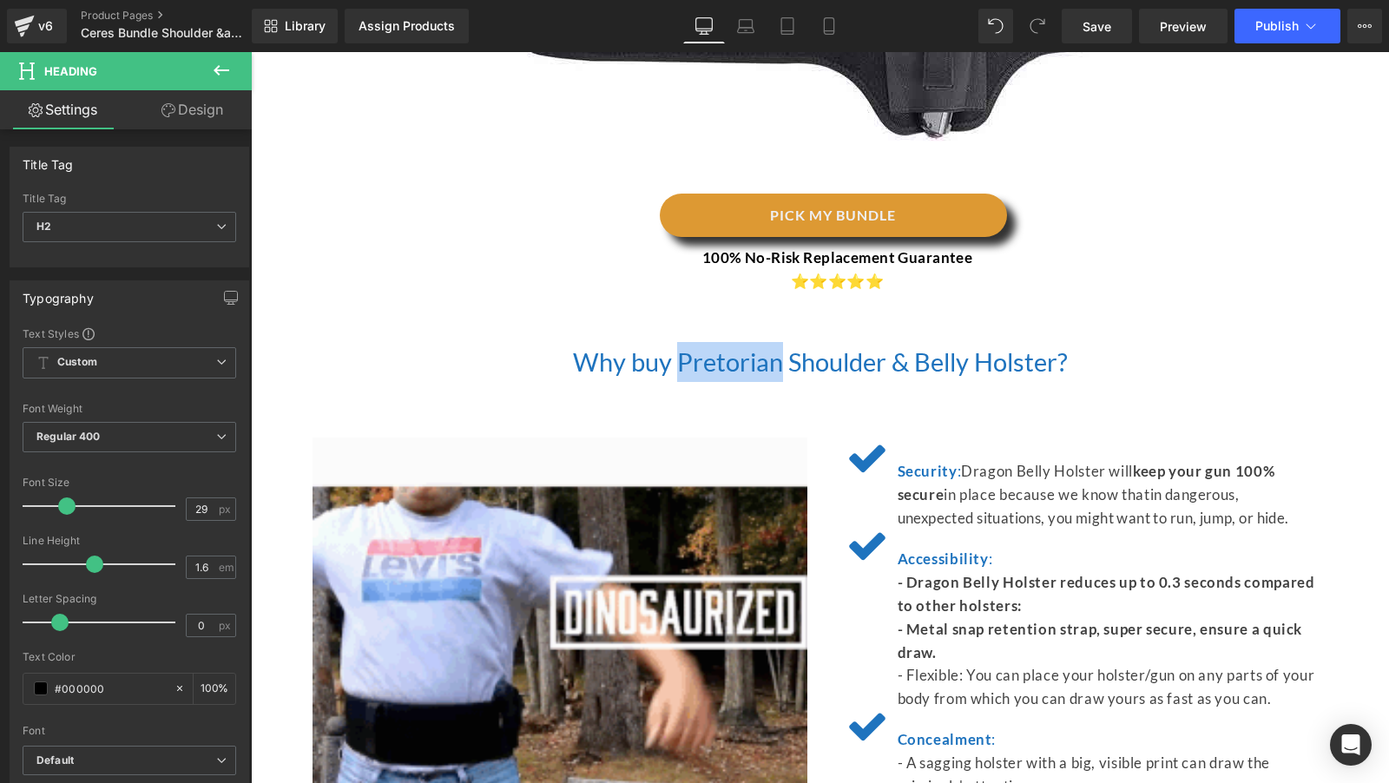
click at [701, 362] on span "Why buy Pretorian Shoulder & Belly Holster?" at bounding box center [820, 361] width 495 height 30
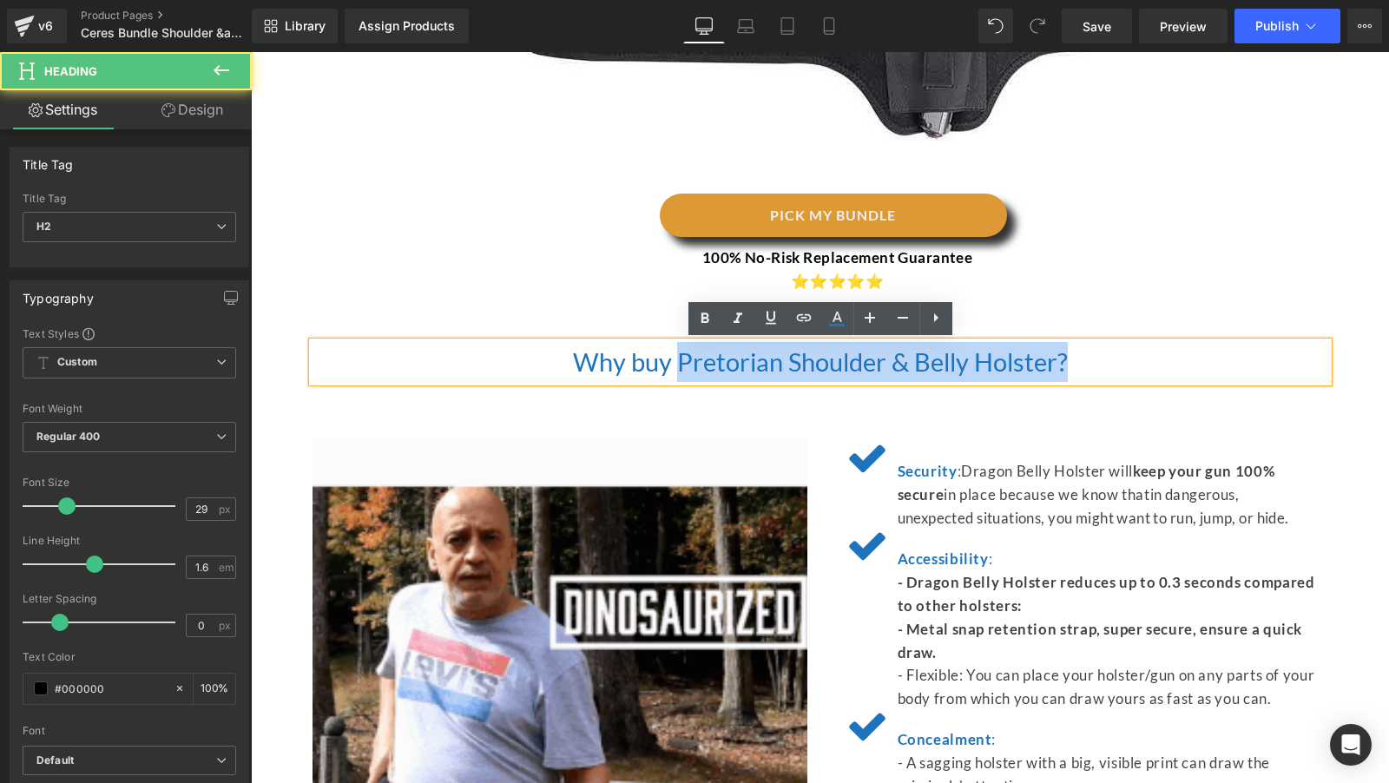
click at [1103, 382] on div "Why buy Pretorian Shoulder & Belly Holster?" at bounding box center [821, 362] width 1016 height 40
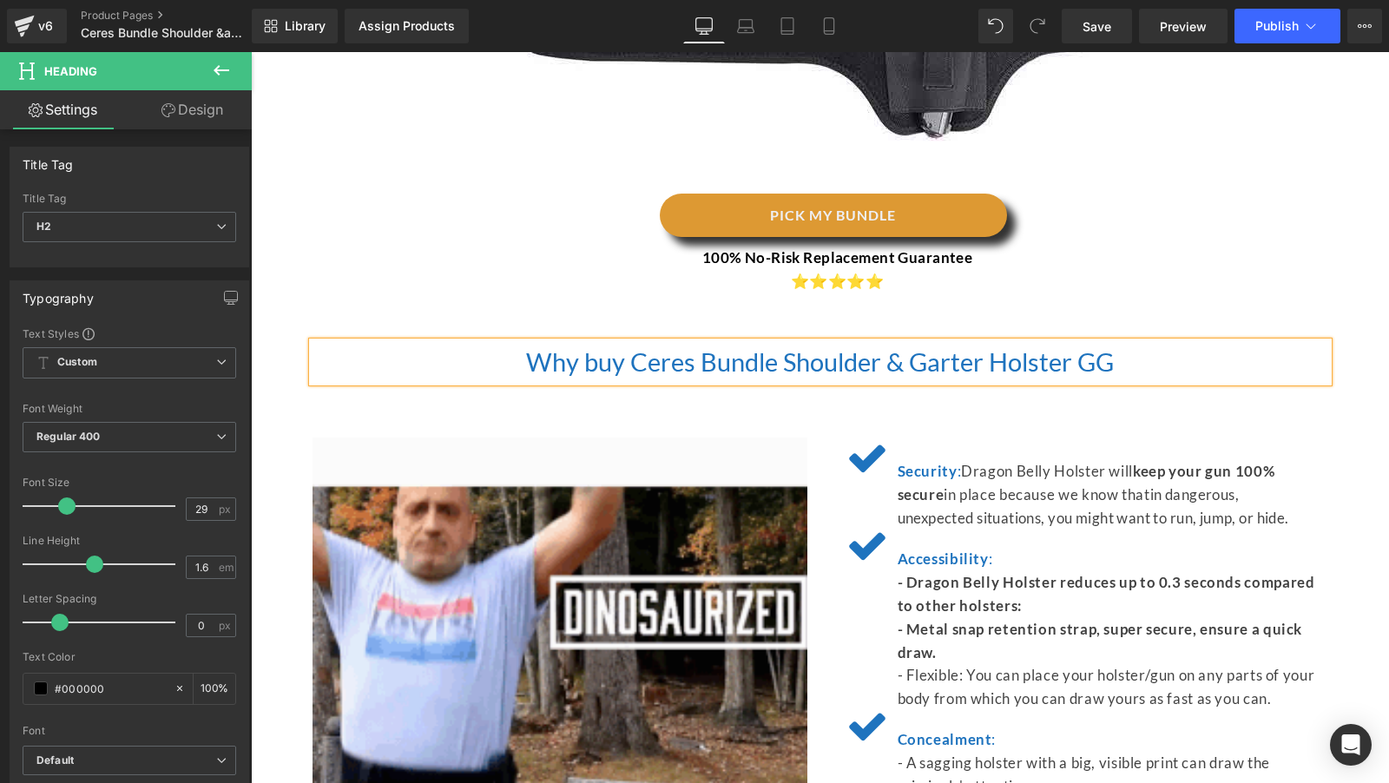
click at [1032, 538] on div "Accessibility : - Dragon Belly Holster reduces up to 0.3 seconds compared to ot…" at bounding box center [1080, 620] width 469 height 181
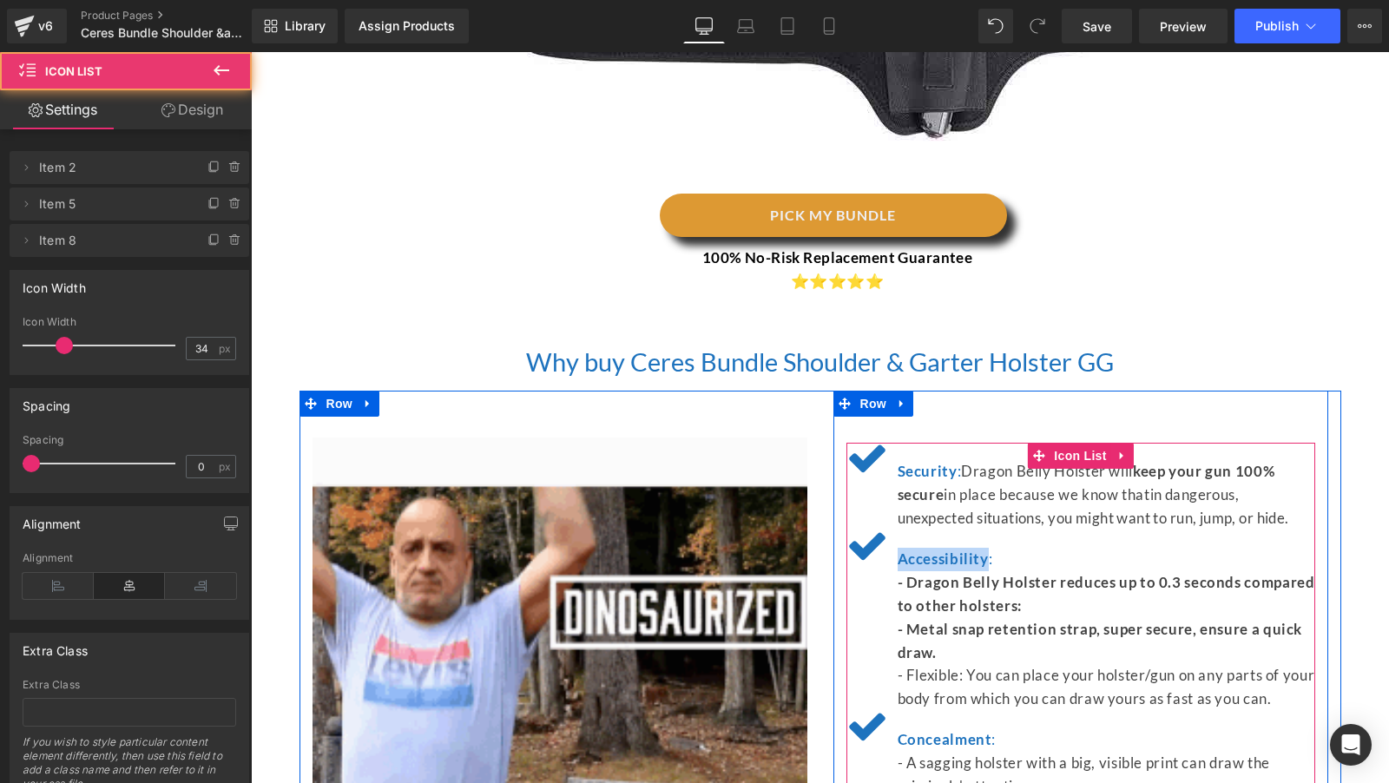
click at [1032, 538] on div "Accessibility : - Dragon Belly Holster reduces up to 0.3 seconds compared to ot…" at bounding box center [1080, 620] width 469 height 181
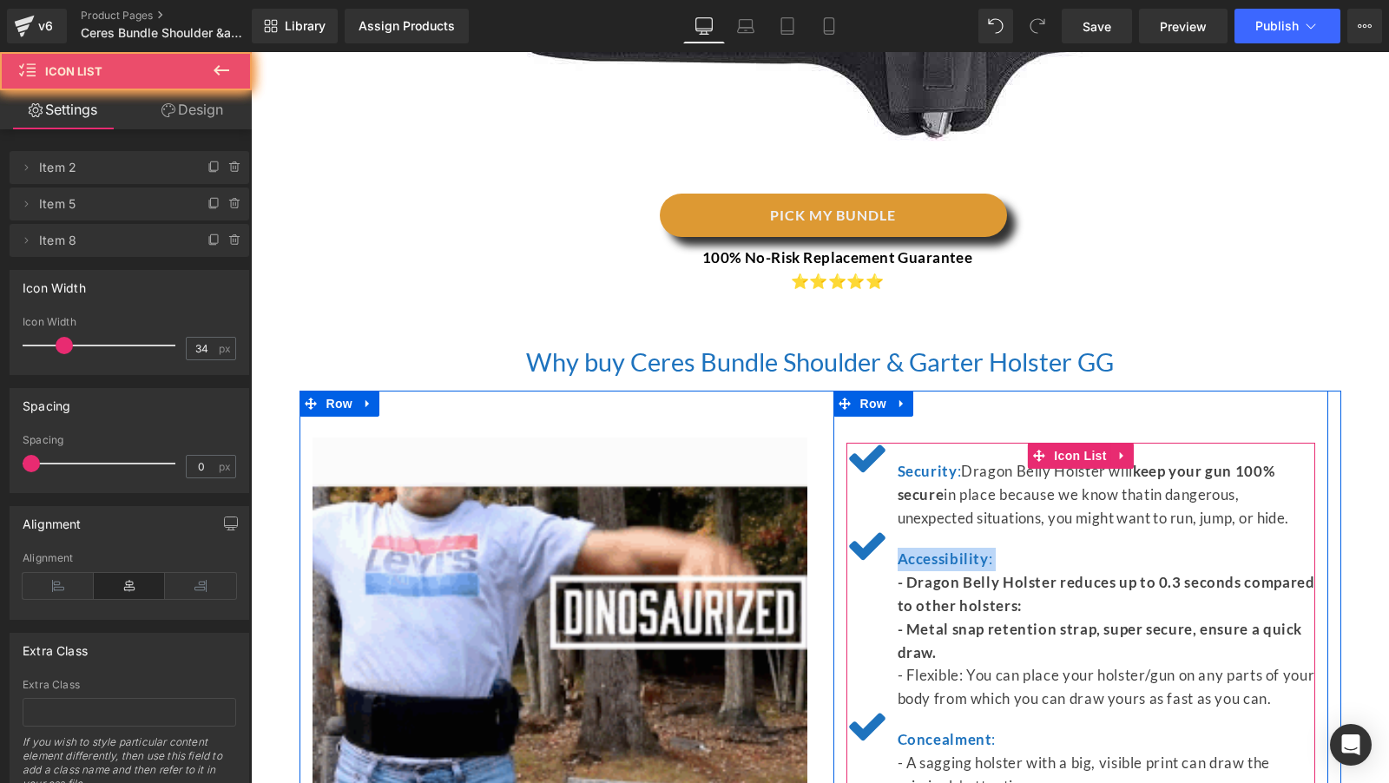
click at [1032, 538] on div "Accessibility : - Dragon Belly Holster reduces up to 0.3 seconds compared to ot…" at bounding box center [1080, 620] width 469 height 181
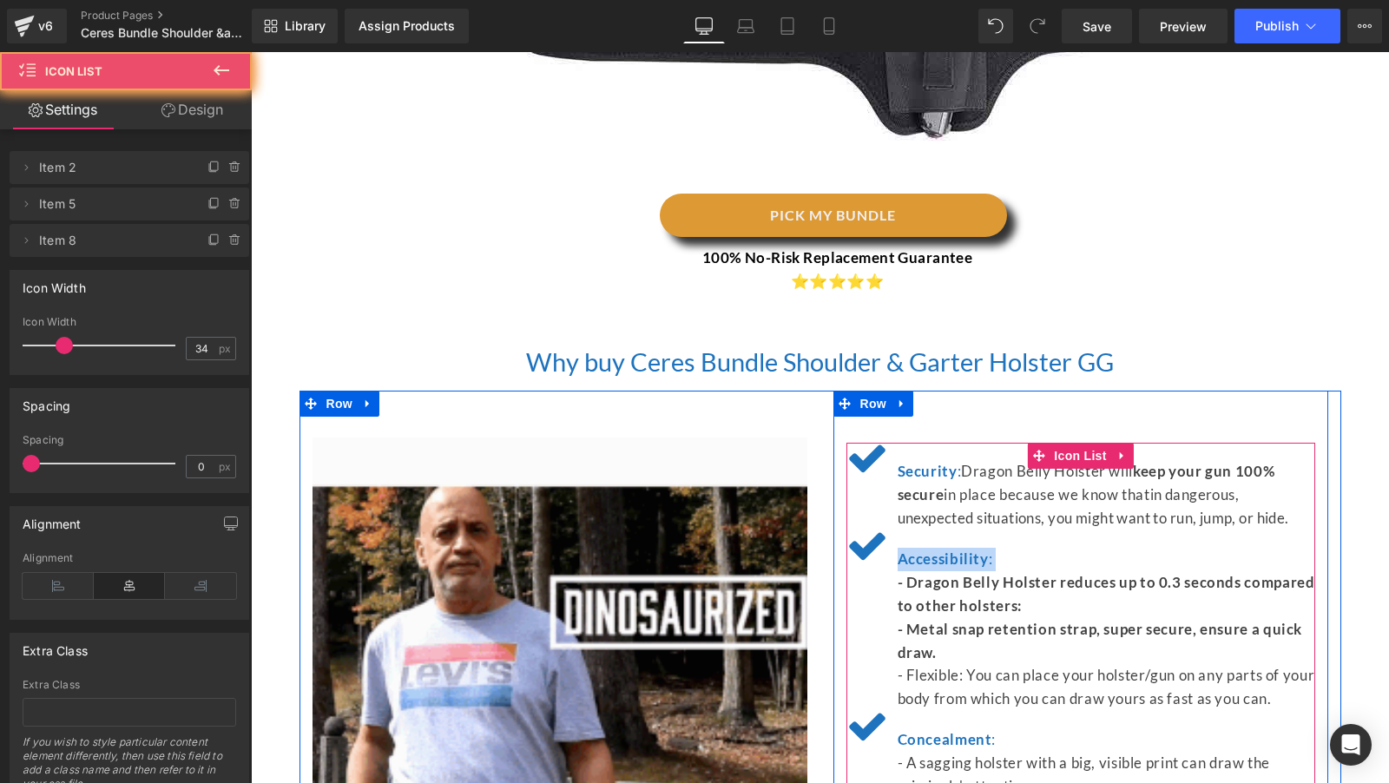
click at [1032, 538] on div "Accessibility : - Dragon Belly Holster reduces up to 0.3 seconds compared to ot…" at bounding box center [1080, 620] width 469 height 181
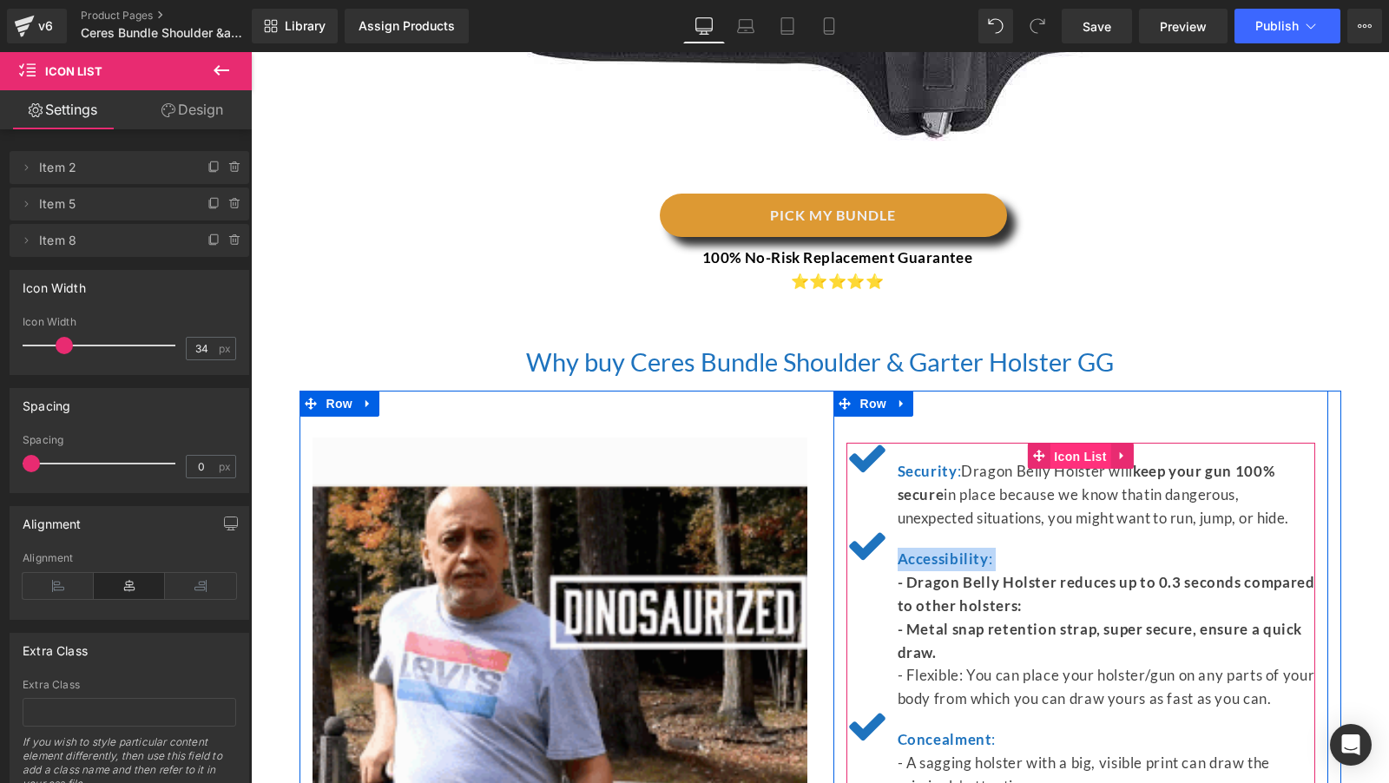
click at [1109, 451] on span "Icon List" at bounding box center [1080, 457] width 61 height 26
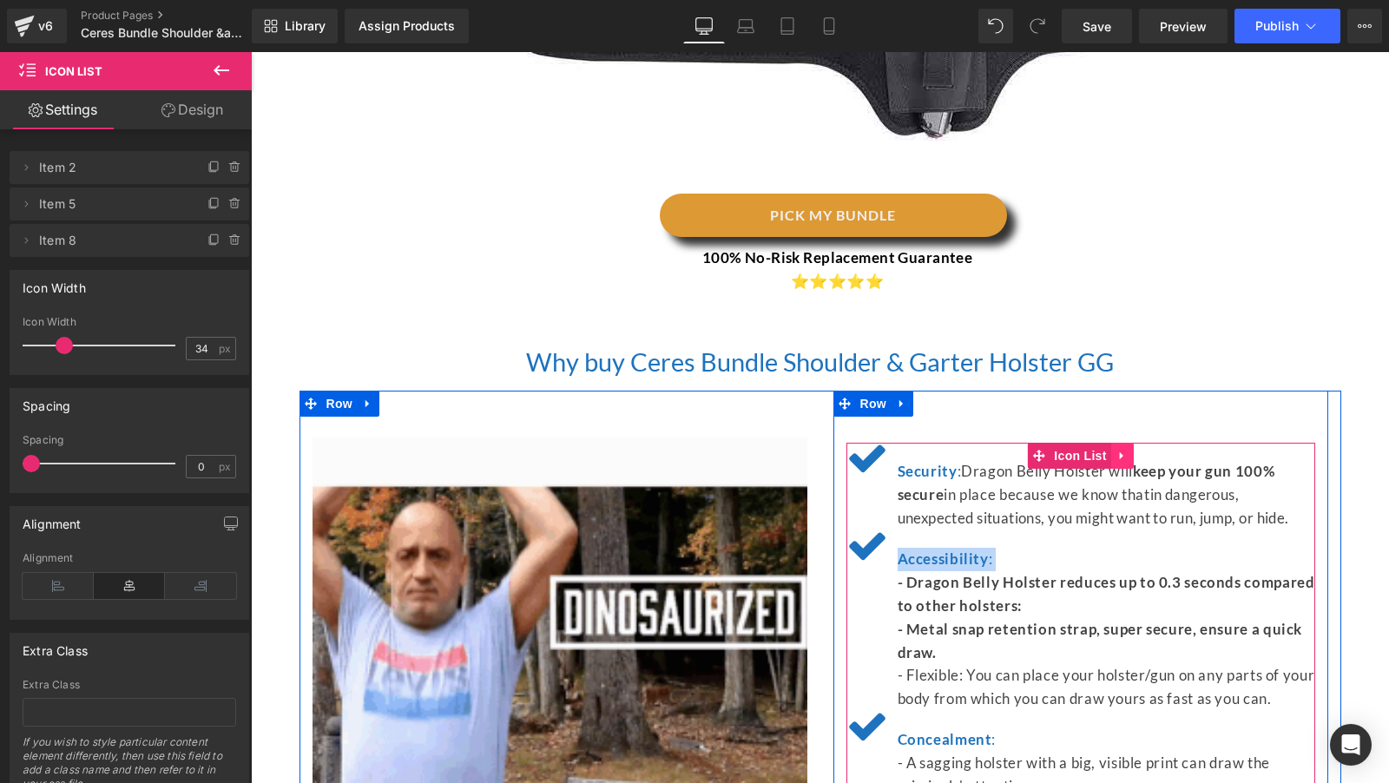
click at [1121, 454] on icon at bounding box center [1120, 456] width 3 height 8
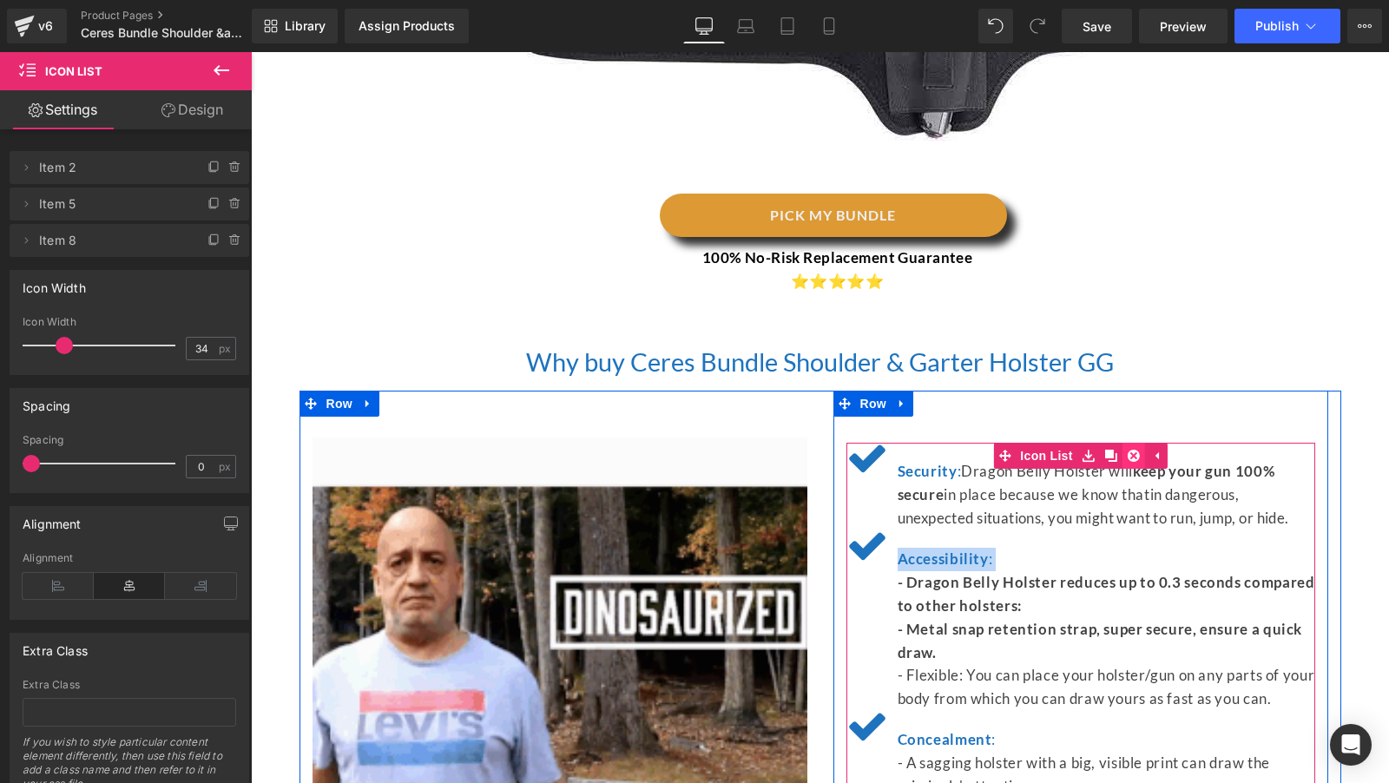
click at [1128, 455] on icon at bounding box center [1134, 456] width 12 height 13
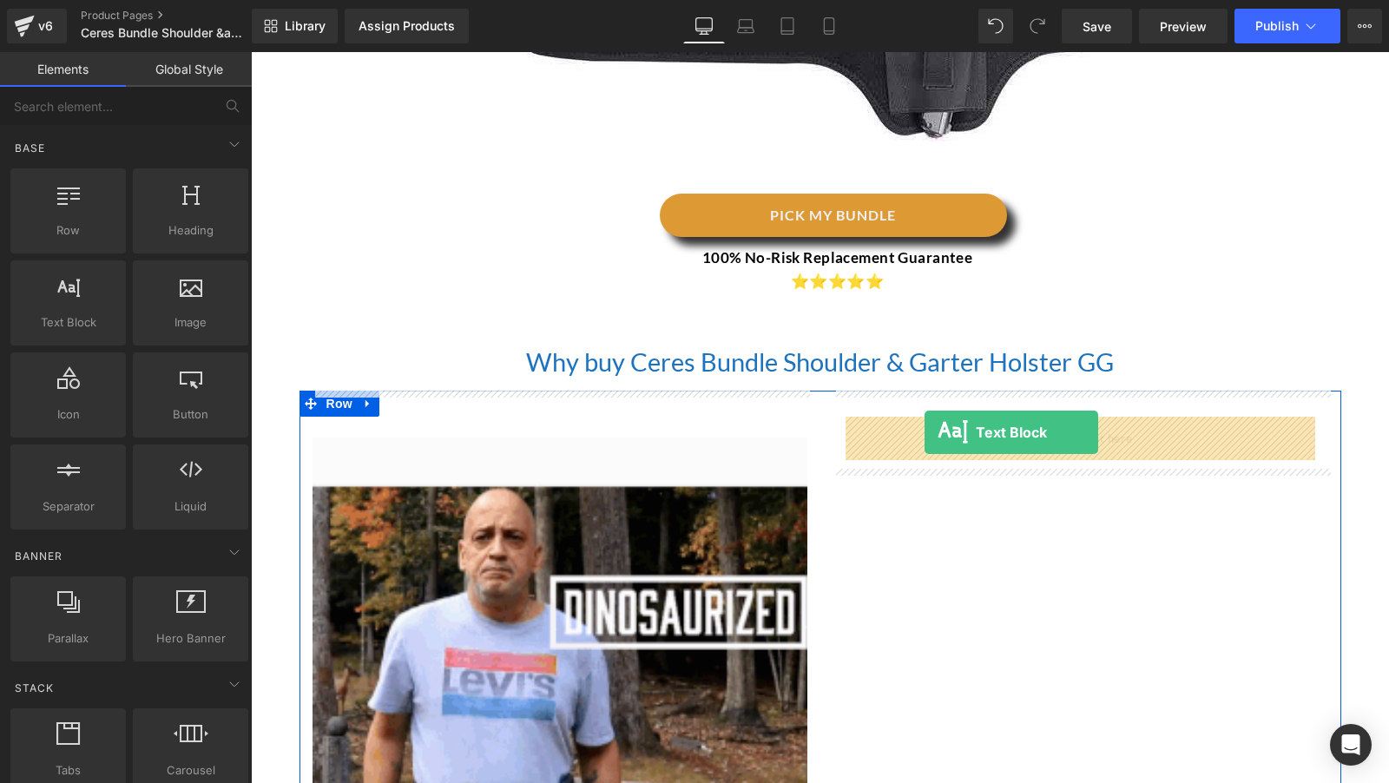
drag, startPoint x: 359, startPoint y: 352, endPoint x: 921, endPoint y: 438, distance: 568.3
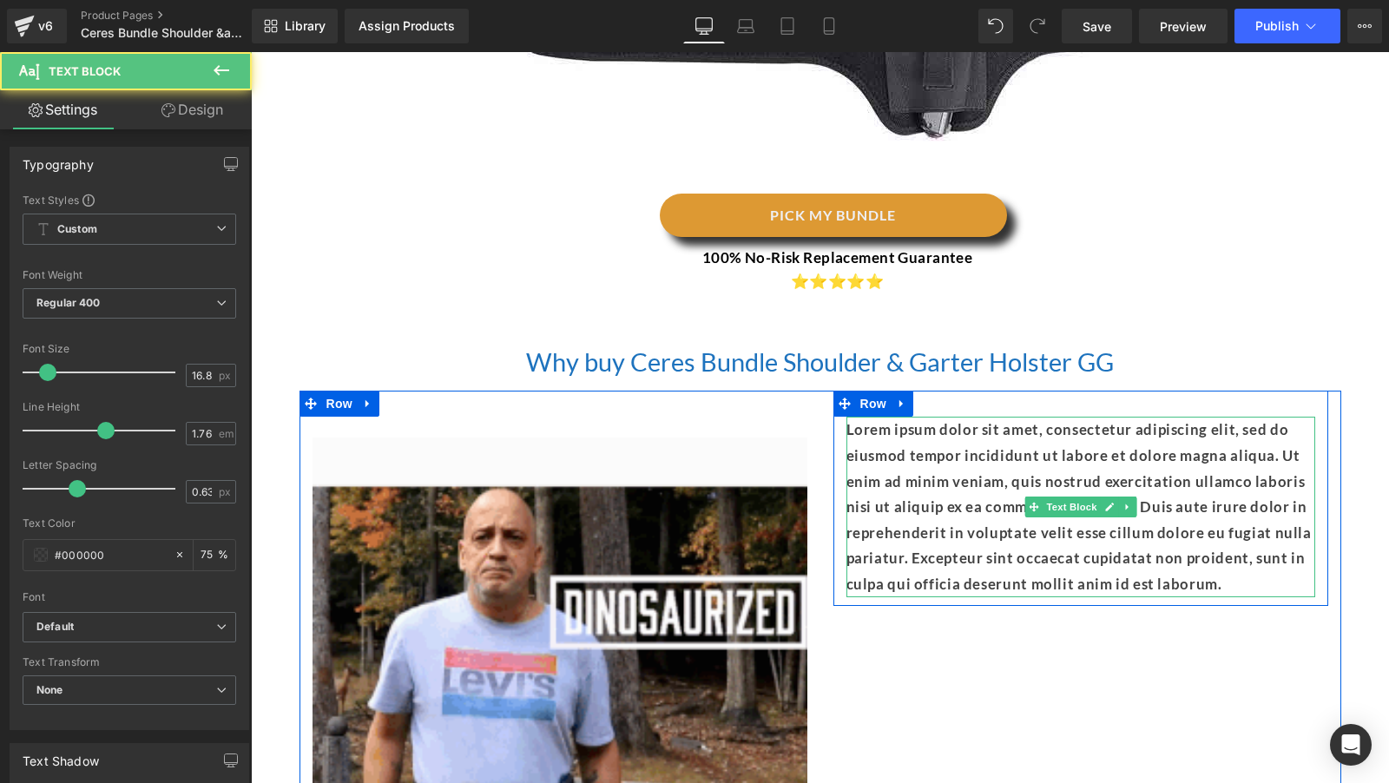
click at [928, 509] on p "Lorem ipsum dolor sit amet, consectetur adipiscing elit, sed do eiusmod tempor …" at bounding box center [1080, 507] width 469 height 180
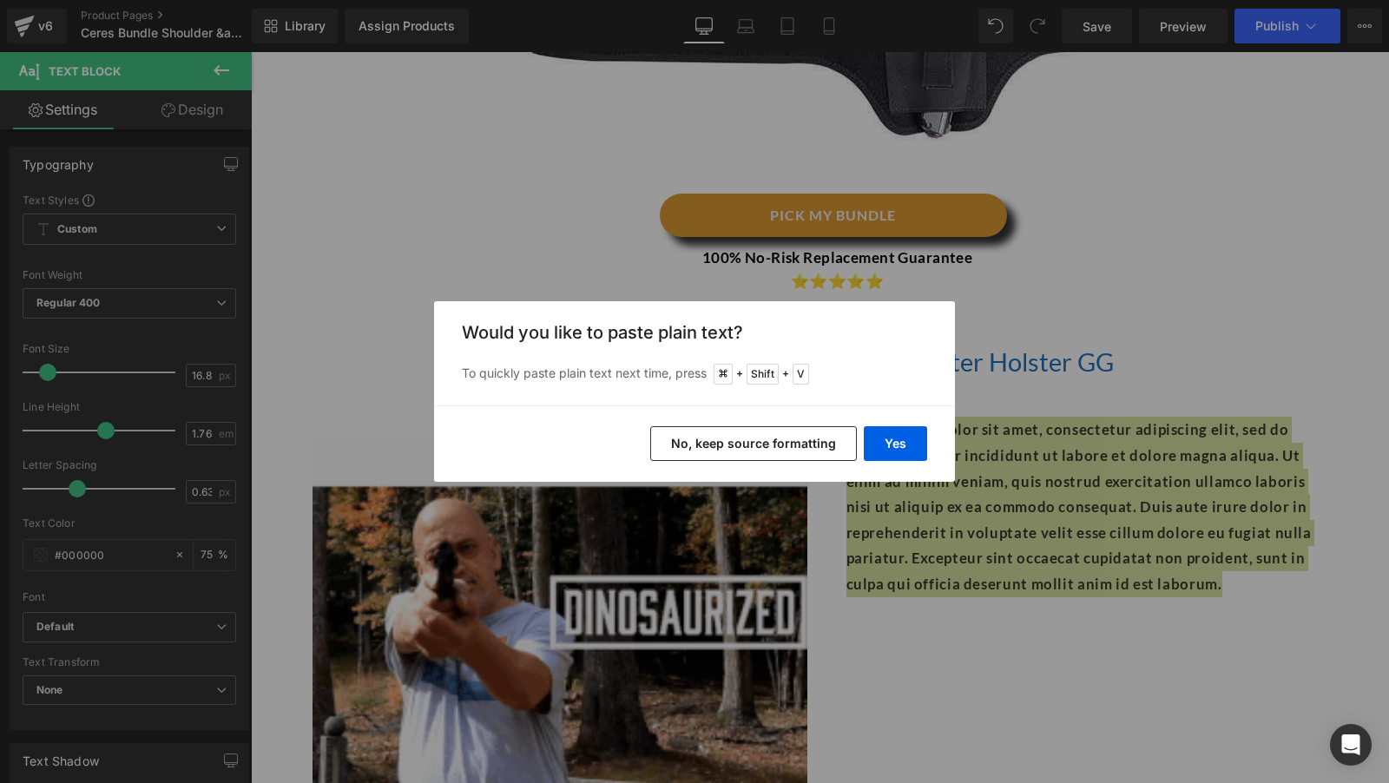
click at [779, 451] on button "No, keep source formatting" at bounding box center [753, 443] width 207 height 35
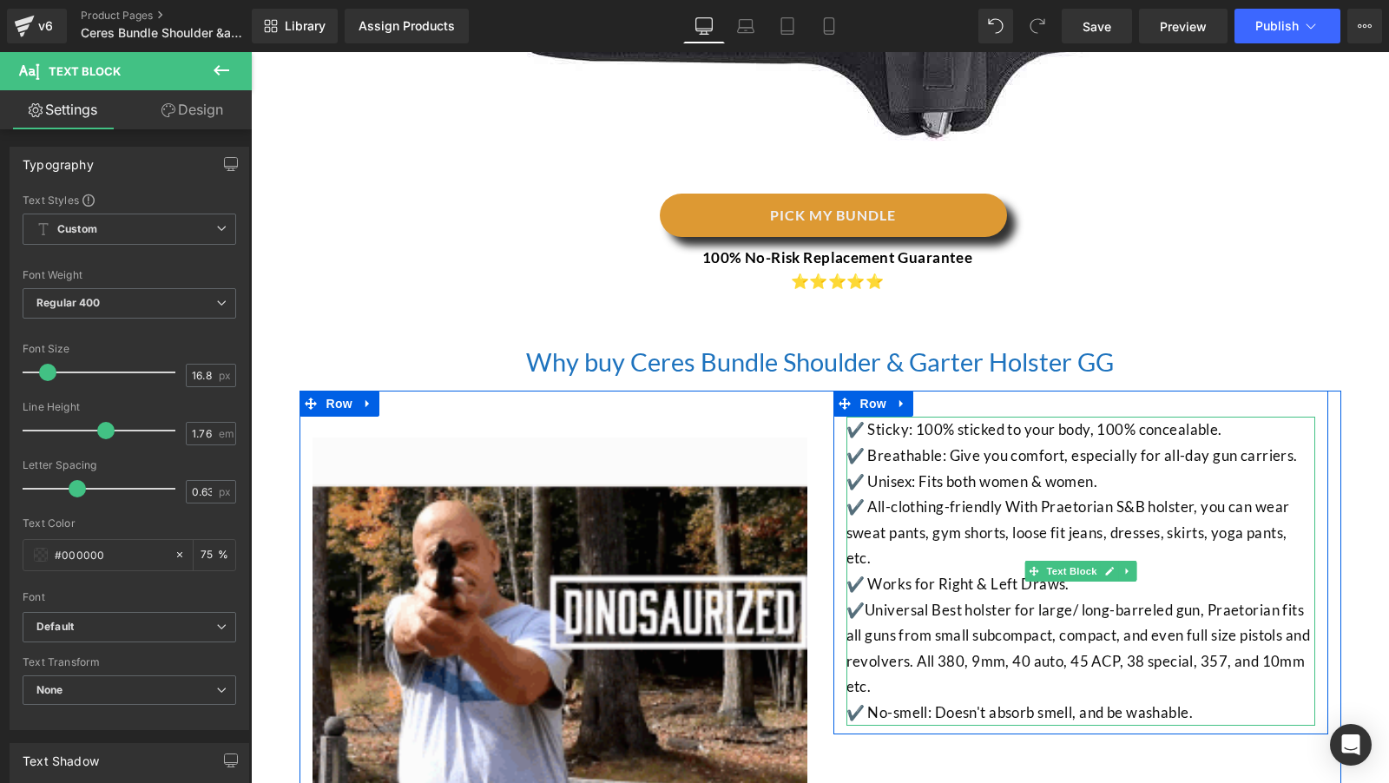
click at [961, 567] on p "✔️ All-clothing-friendly With Praetorian S&B holster, you can wear sweat pants,…" at bounding box center [1080, 532] width 469 height 77
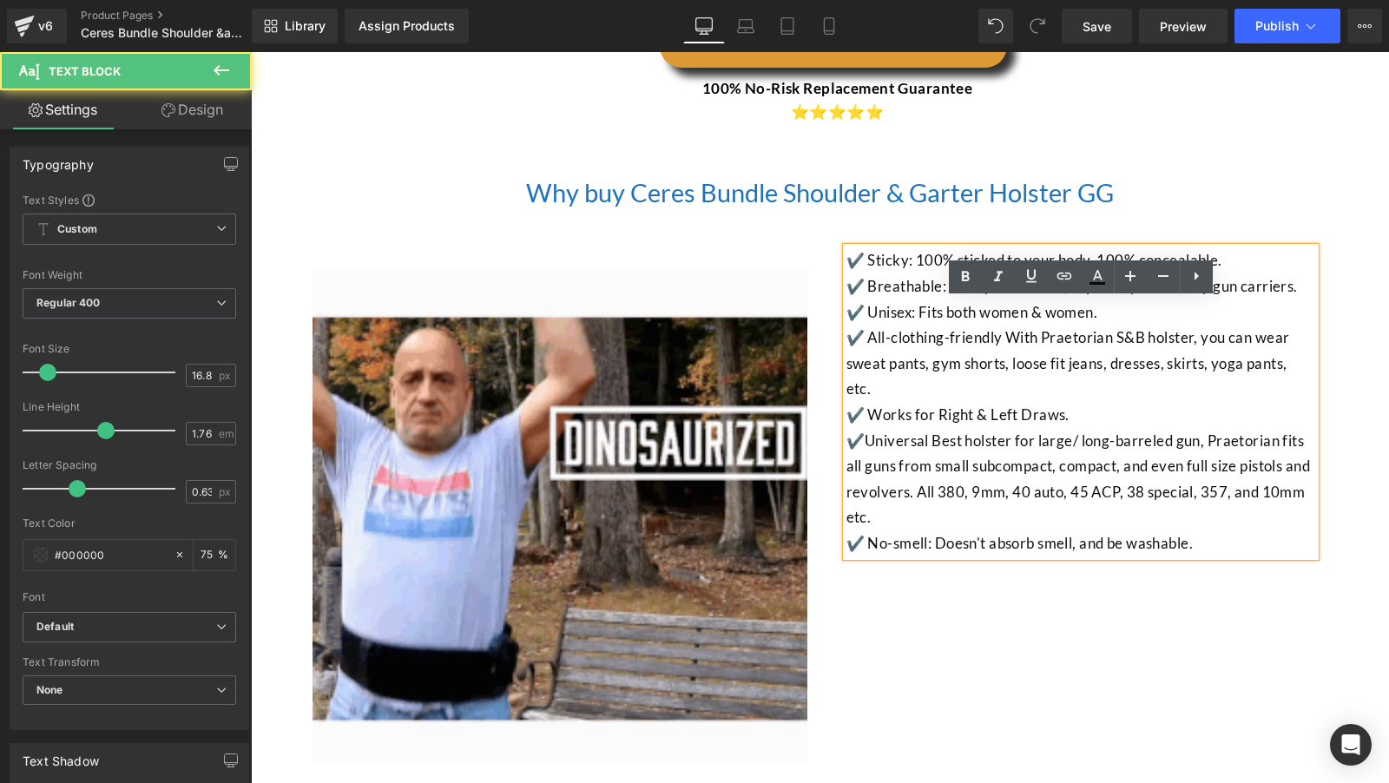
scroll to position [4049, 0]
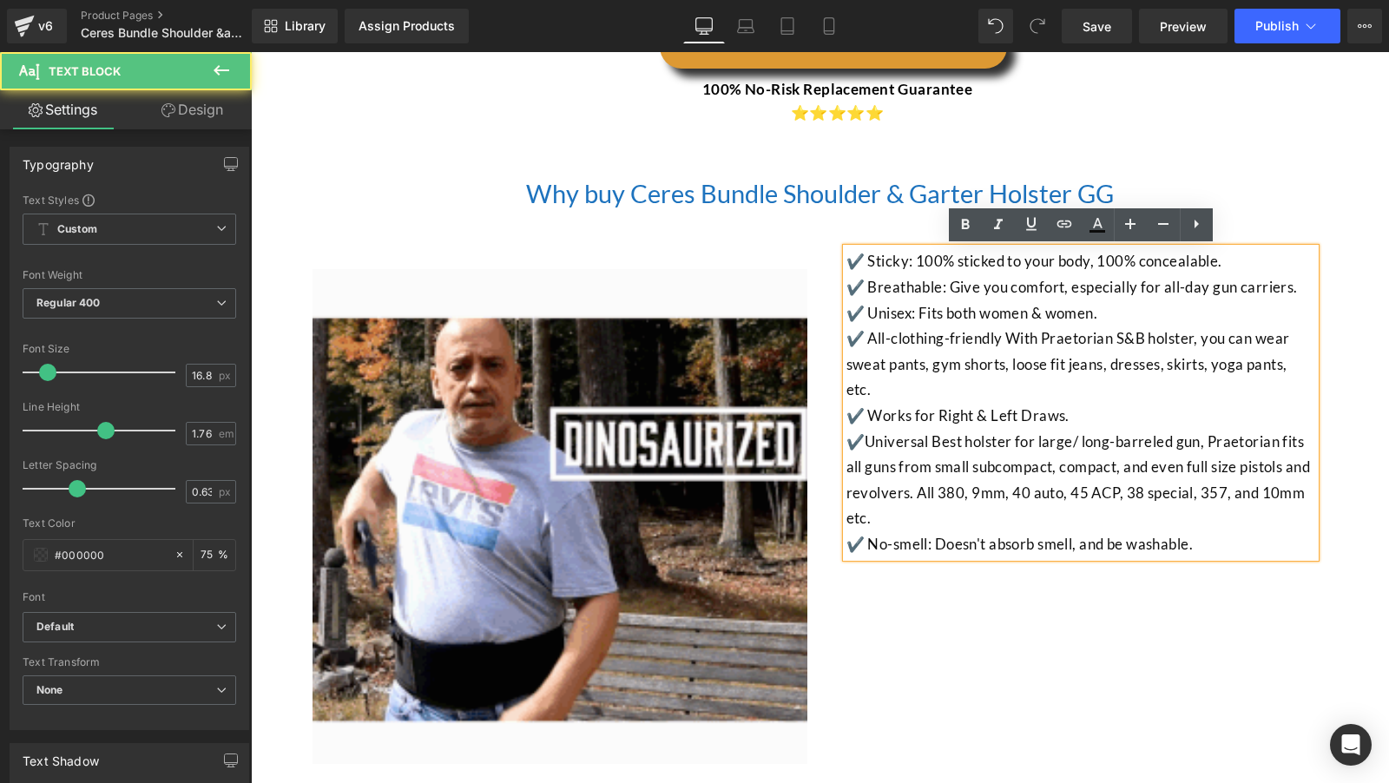
click at [951, 455] on p "✔️Universal Best holster for large/ long-barreled gun, Praetorian fits all guns…" at bounding box center [1080, 480] width 469 height 102
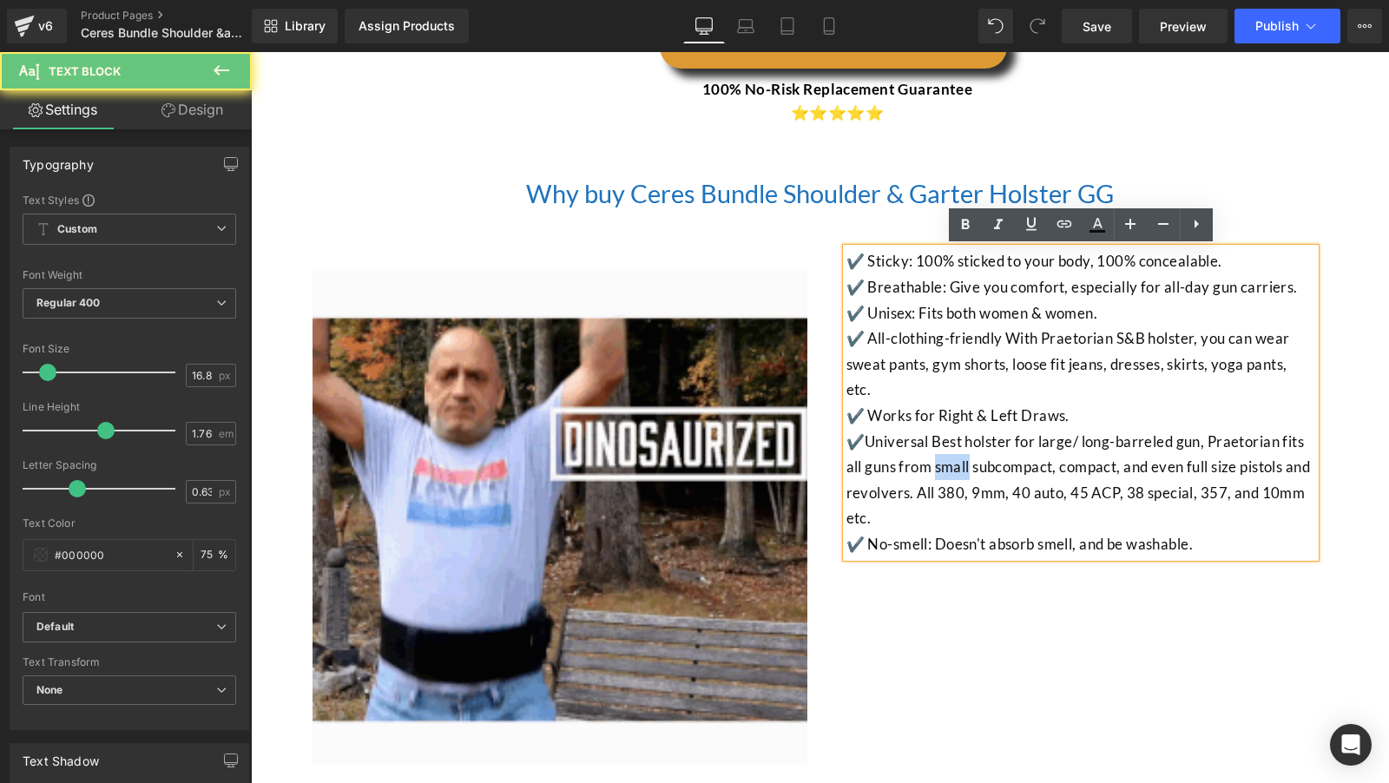
click at [951, 455] on p "✔️Universal Best holster for large/ long-barreled gun, Praetorian fits all guns…" at bounding box center [1080, 480] width 469 height 102
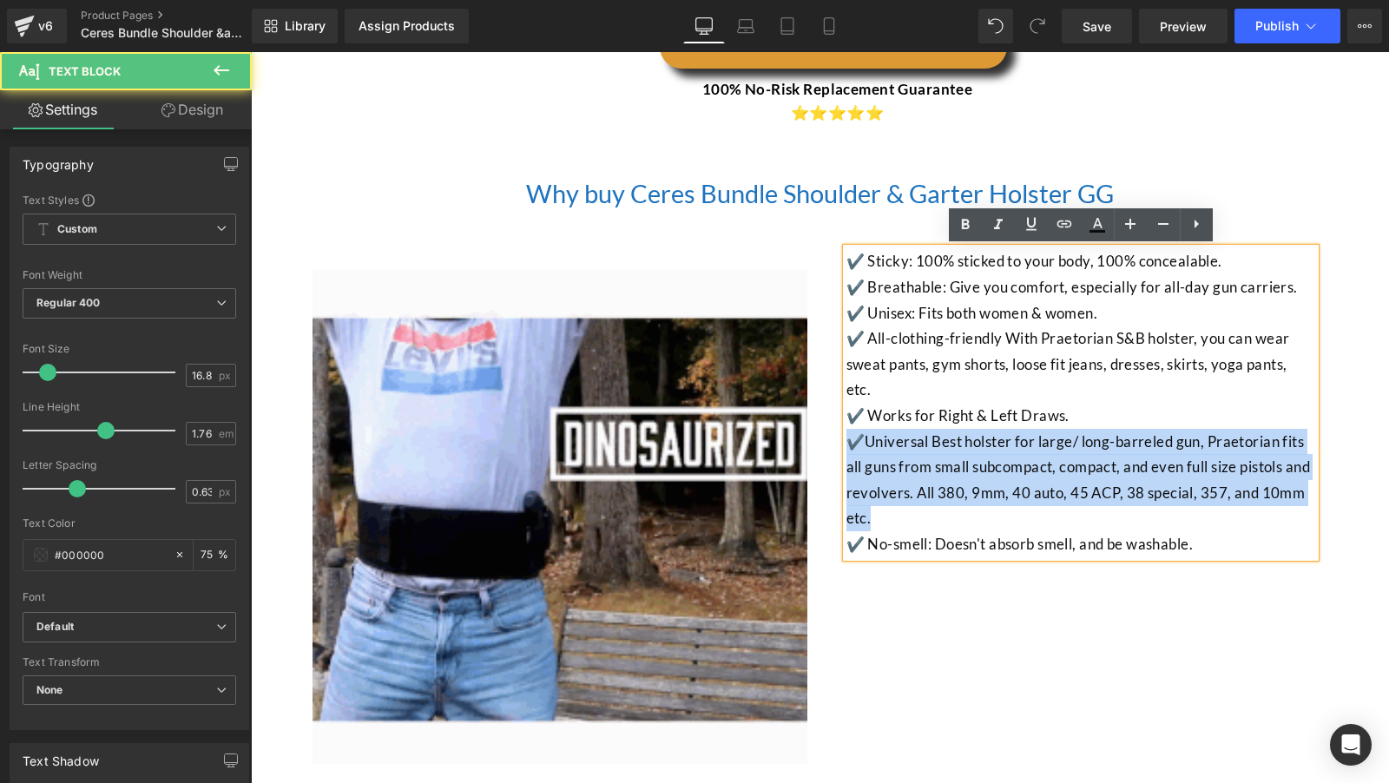
click at [951, 455] on p "✔️Universal Best holster for large/ long-barreled gun, Praetorian fits all guns…" at bounding box center [1080, 480] width 469 height 102
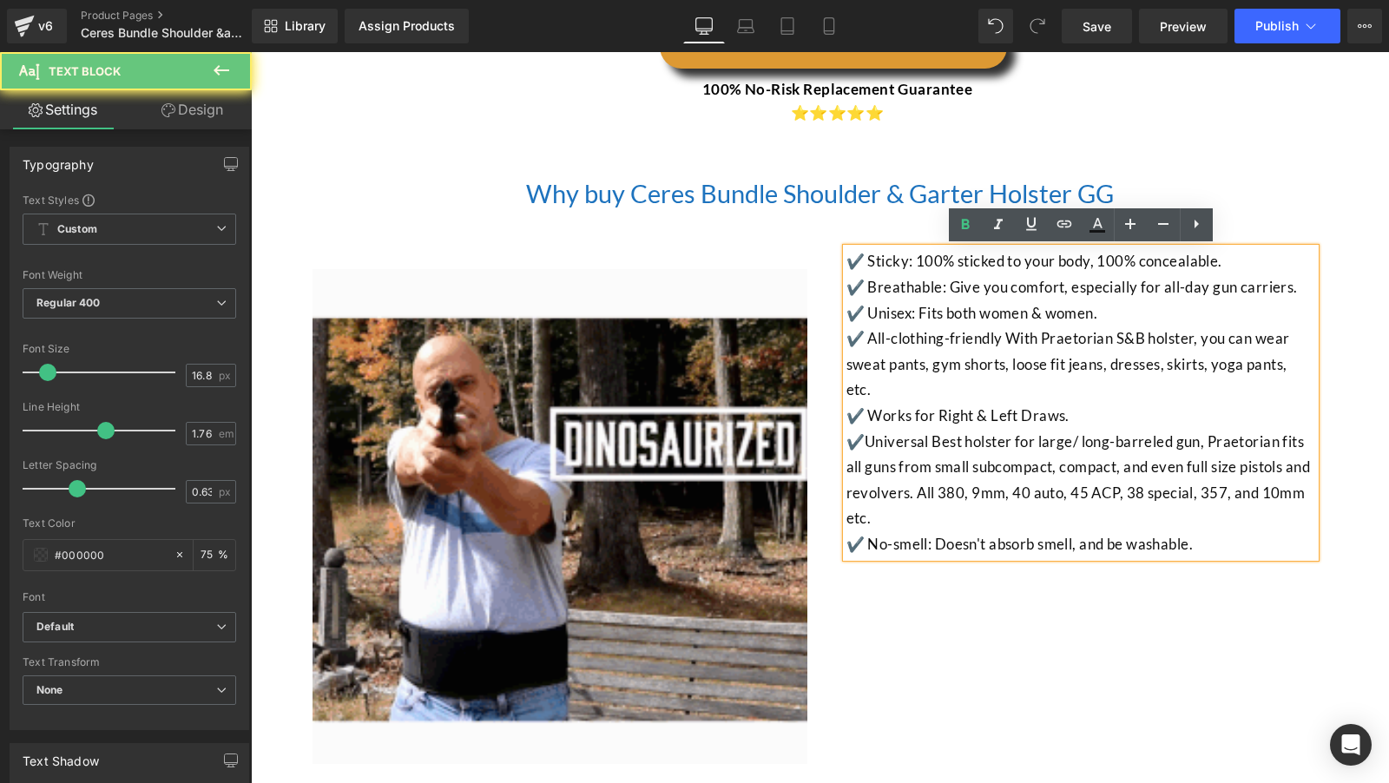
click at [966, 359] on font "✔️ All-clothing-friendly With Praetorian S&B holster, you can wear sweat pants,…" at bounding box center [1068, 363] width 444 height 69
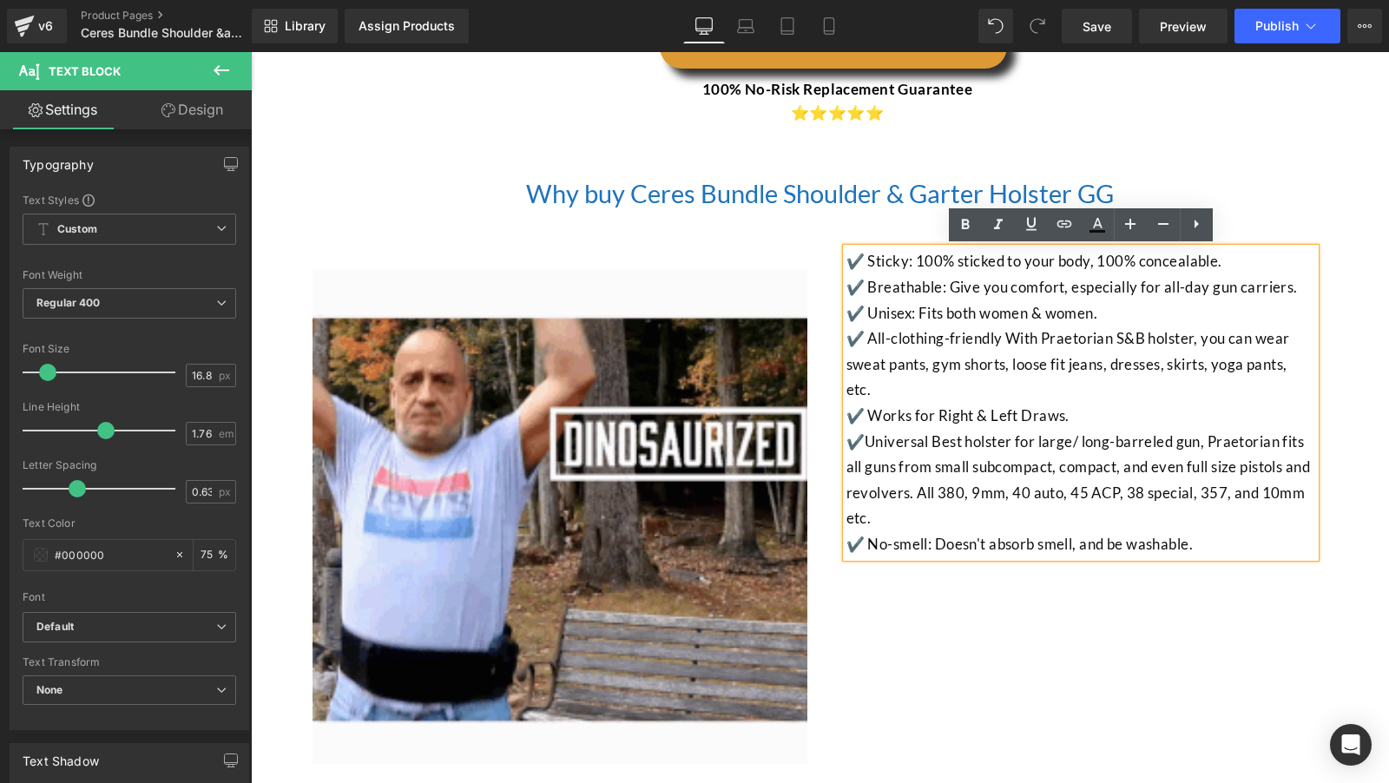
click at [251, 52] on div at bounding box center [251, 52] width 0 height 0
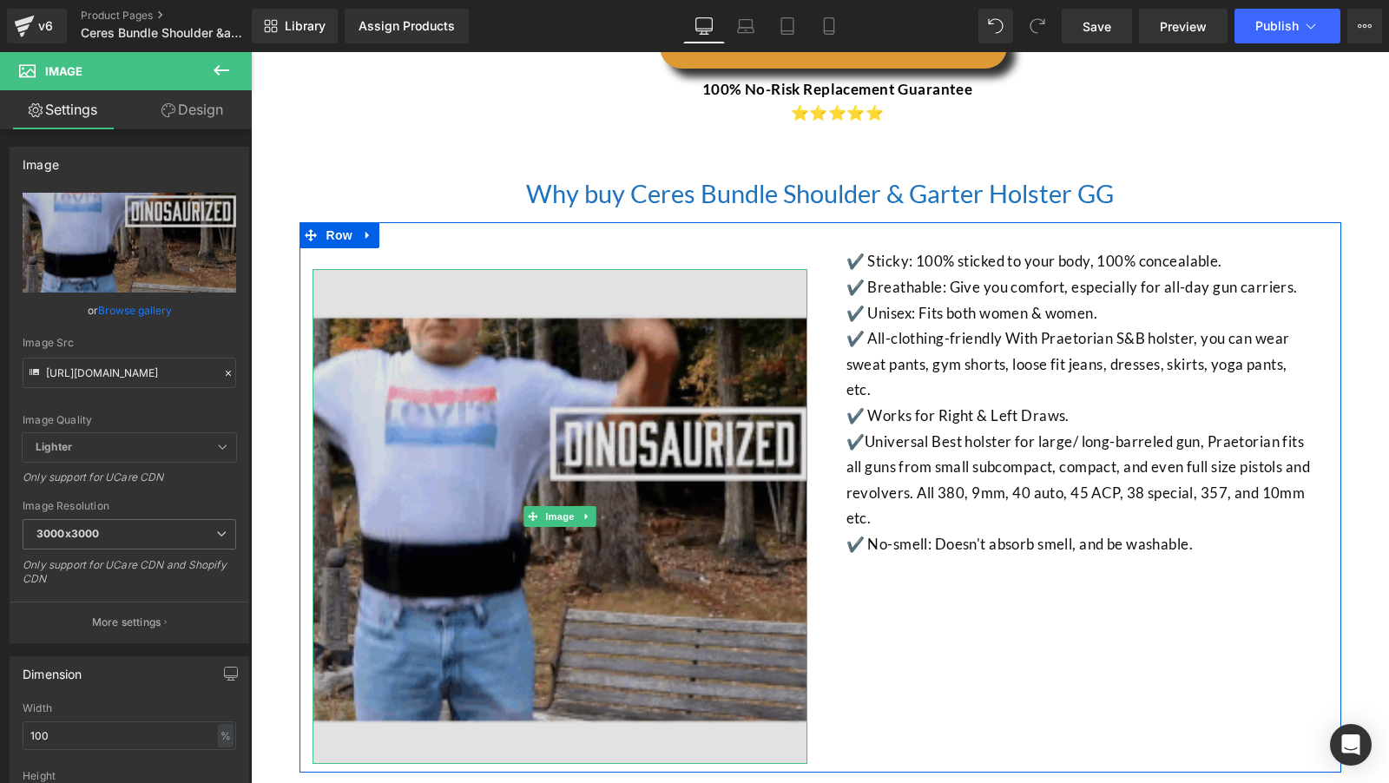
click at [433, 458] on img at bounding box center [560, 516] width 495 height 495
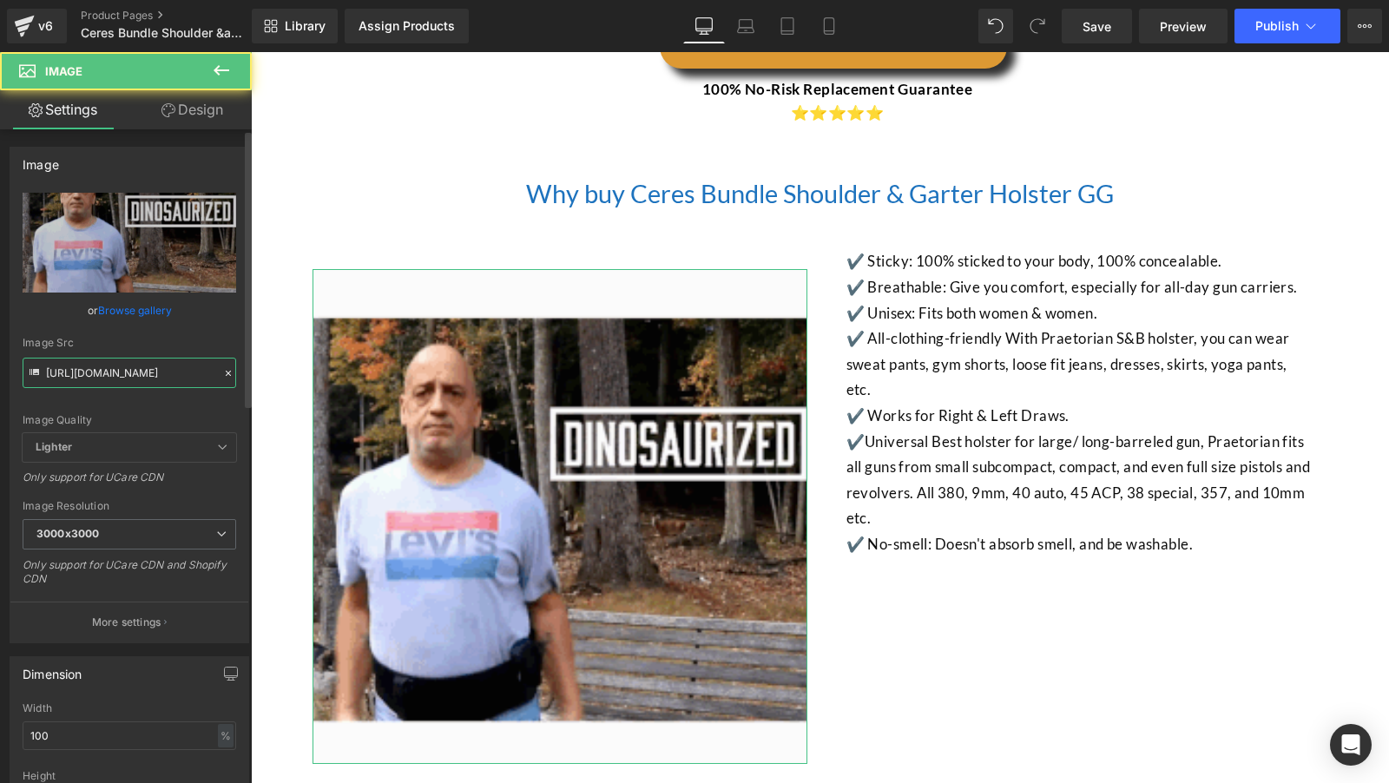
click at [74, 359] on input "https://ucarecdn.com/94f89ef1-ad1d-460b-ae28-3d4f02638cdc/" at bounding box center [130, 373] width 214 height 30
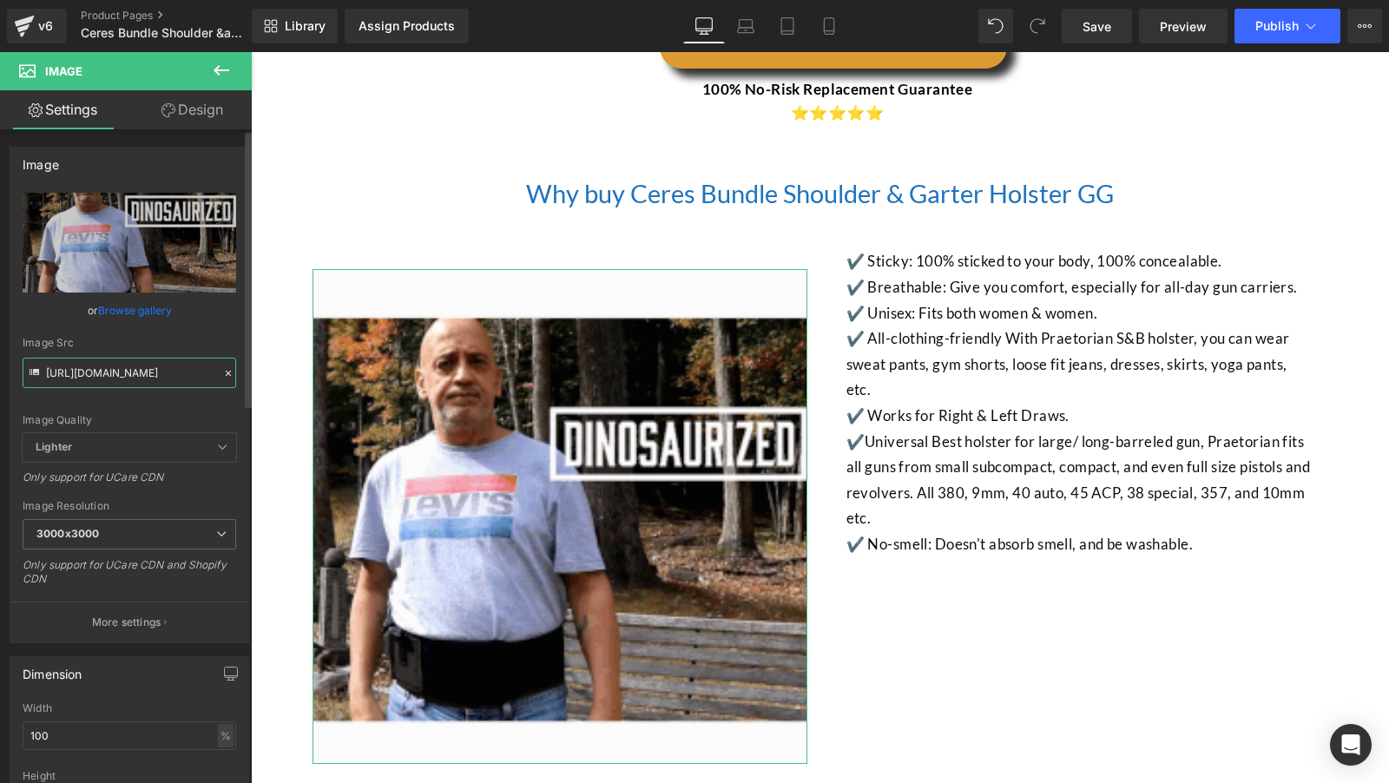
paste input "03282c49-a79b-442a-9cdc-a3f1acb09e99/-/format/auto/-/preview/3000x3000/-/qualit…"
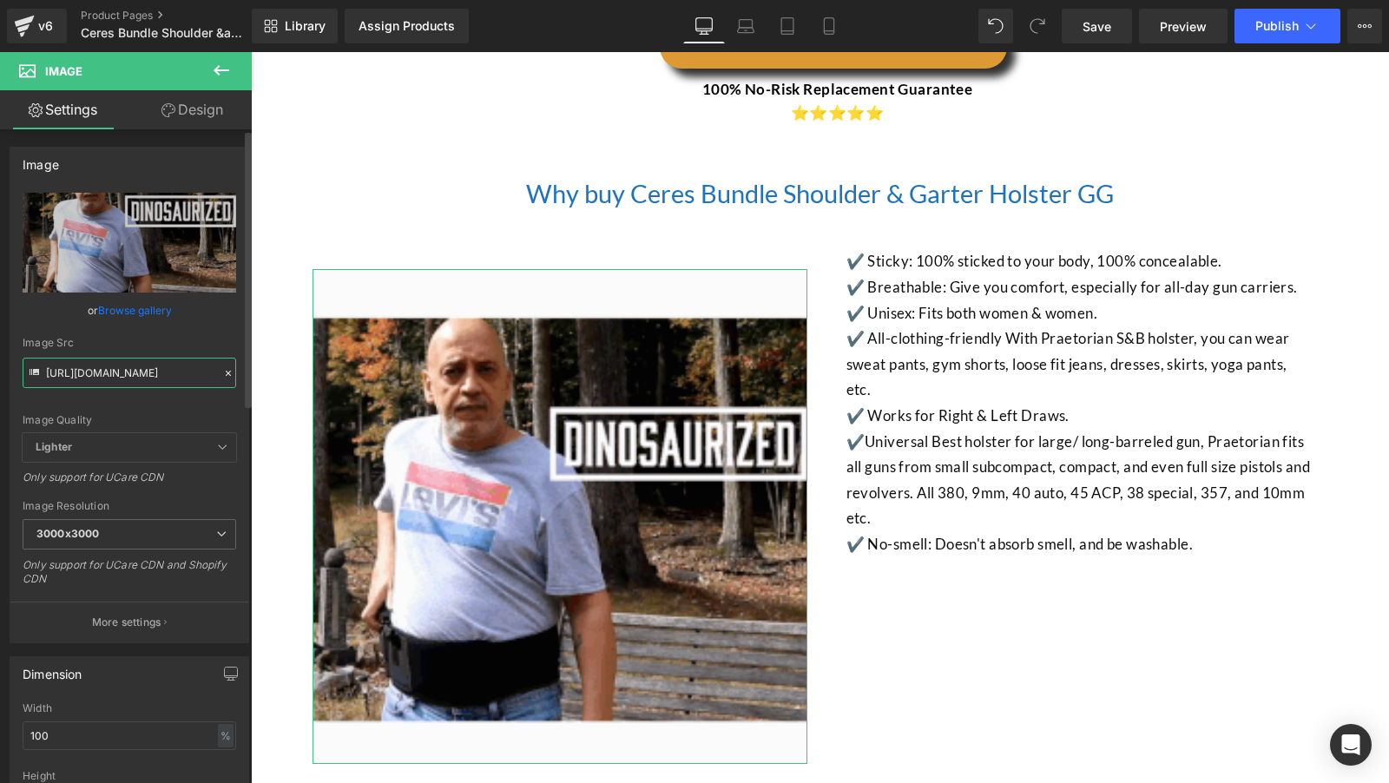
scroll to position [0, 487]
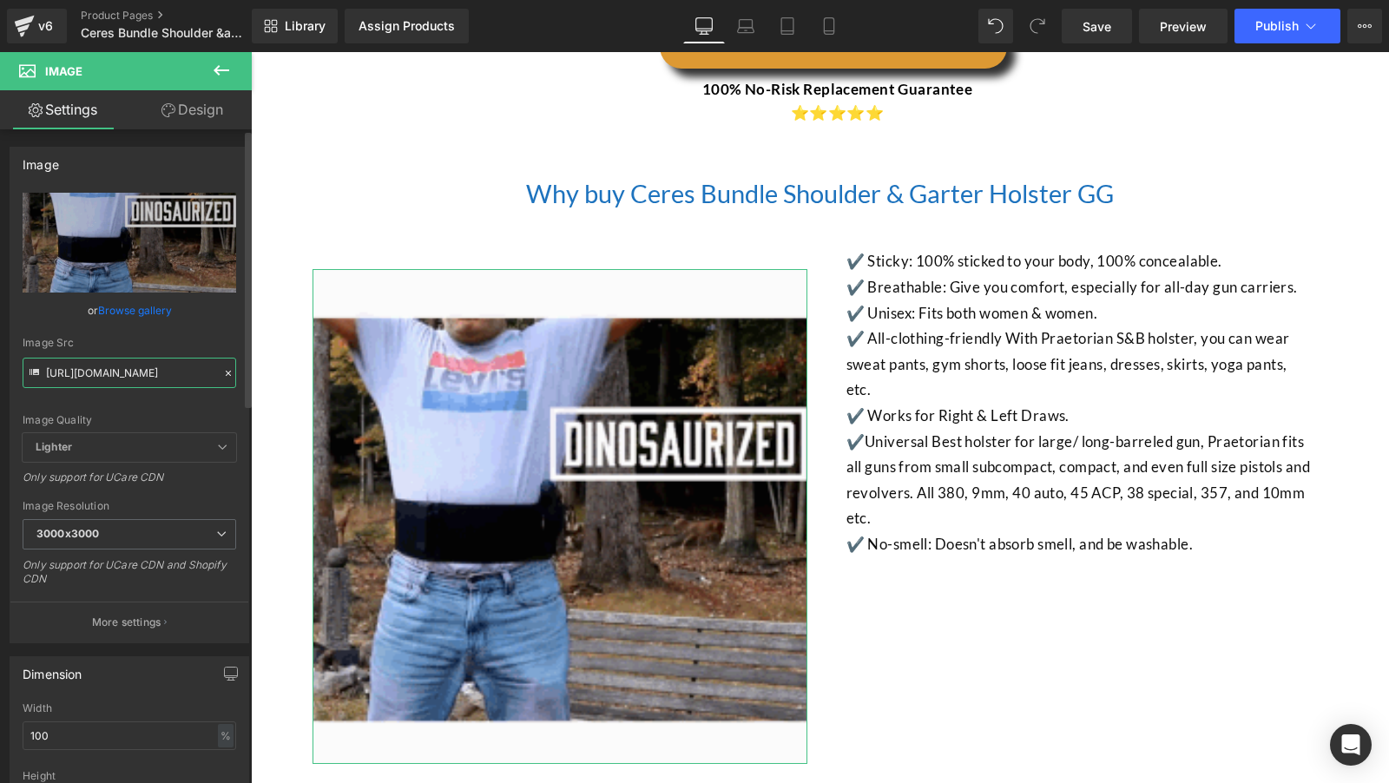
type input "https://ucarecdn.com/03282c49-a79b-442a-9cdc-a3f1acb09e99/-/format/auto/-/previ…"
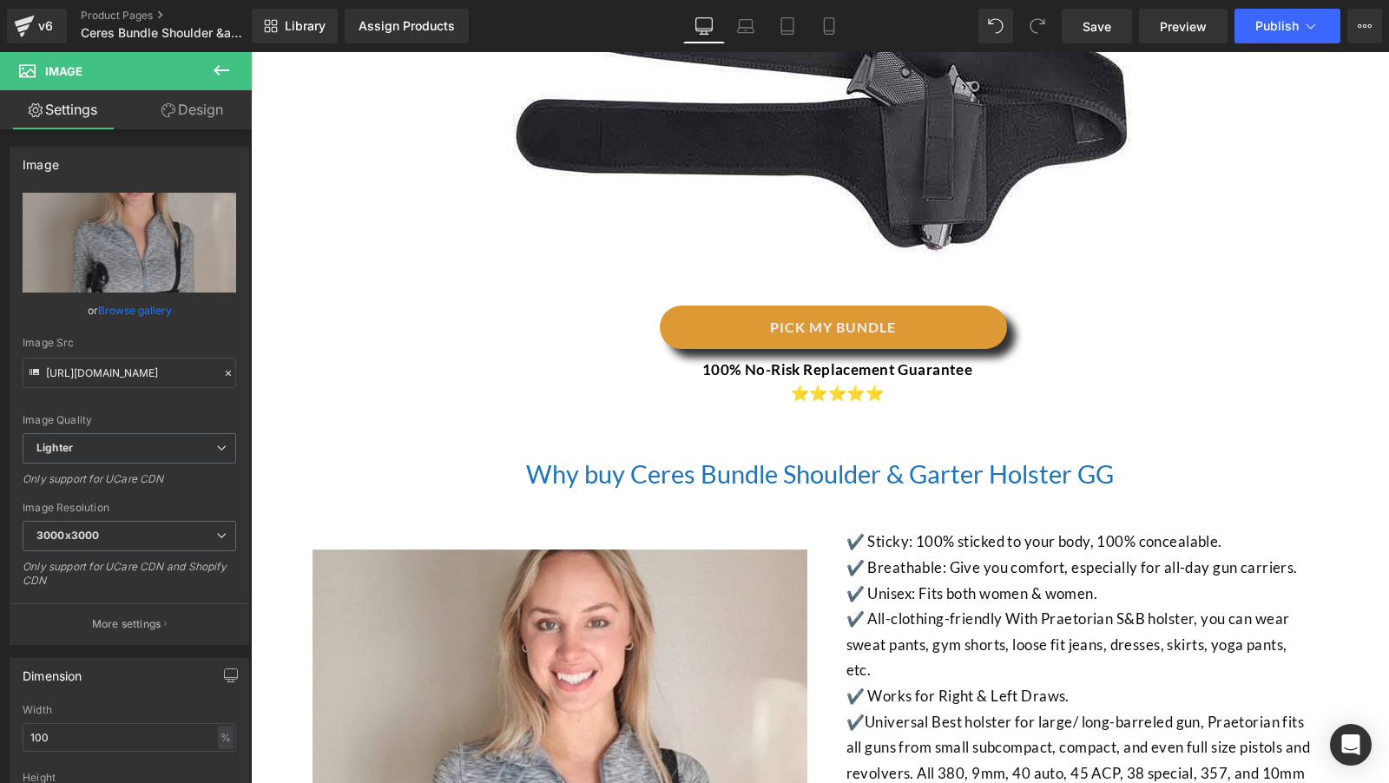
click at [1109, 363] on p "100% No-Risk Replacement Guarantee" at bounding box center [837, 369] width 955 height 23
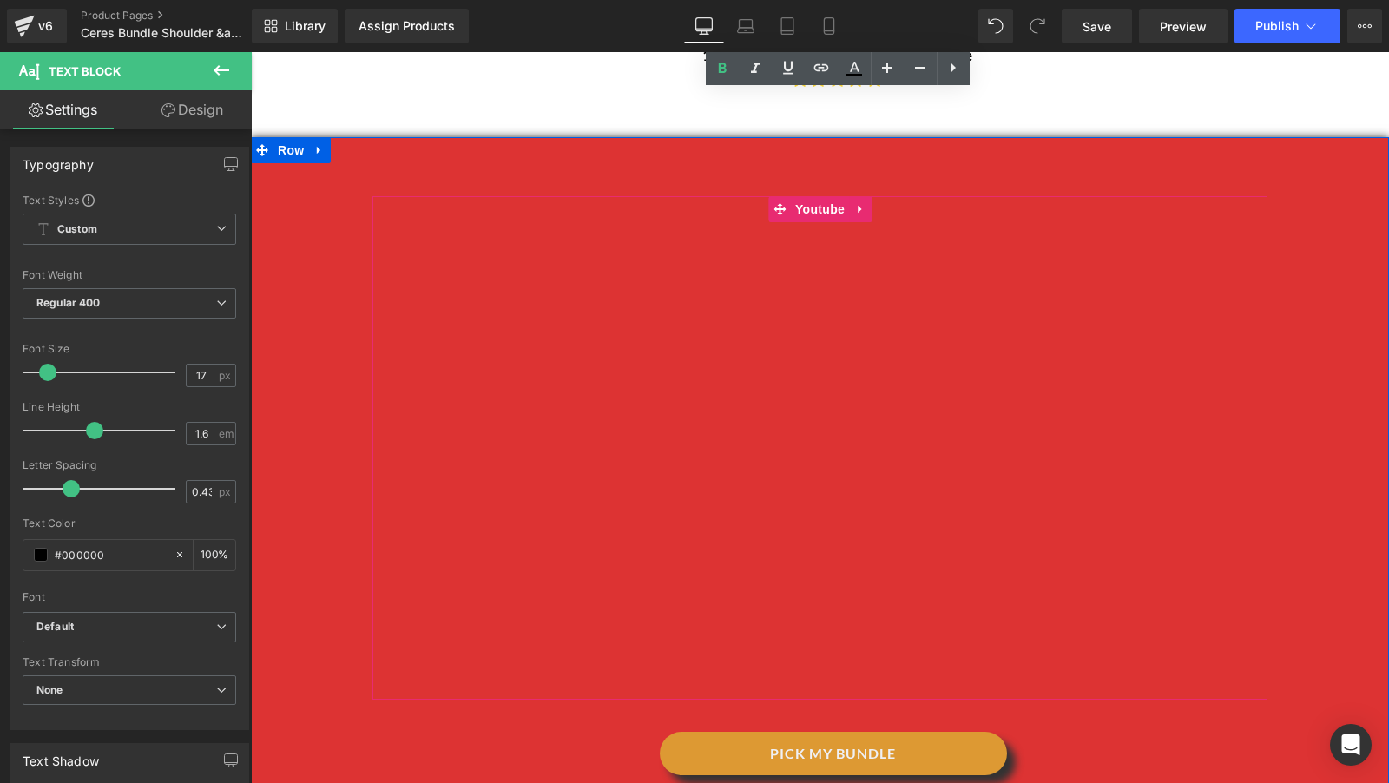
scroll to position [7180, 0]
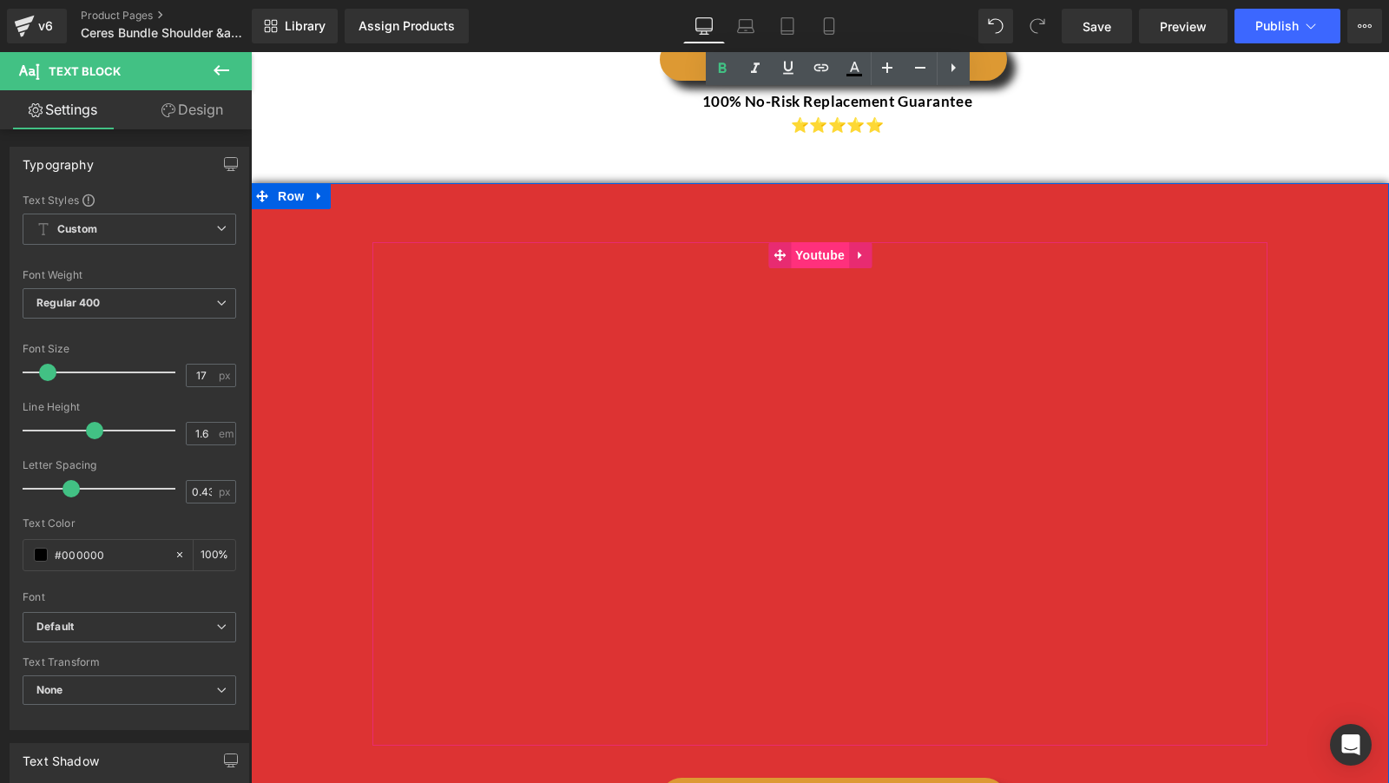
click at [819, 268] on span "Youtube" at bounding box center [820, 255] width 58 height 26
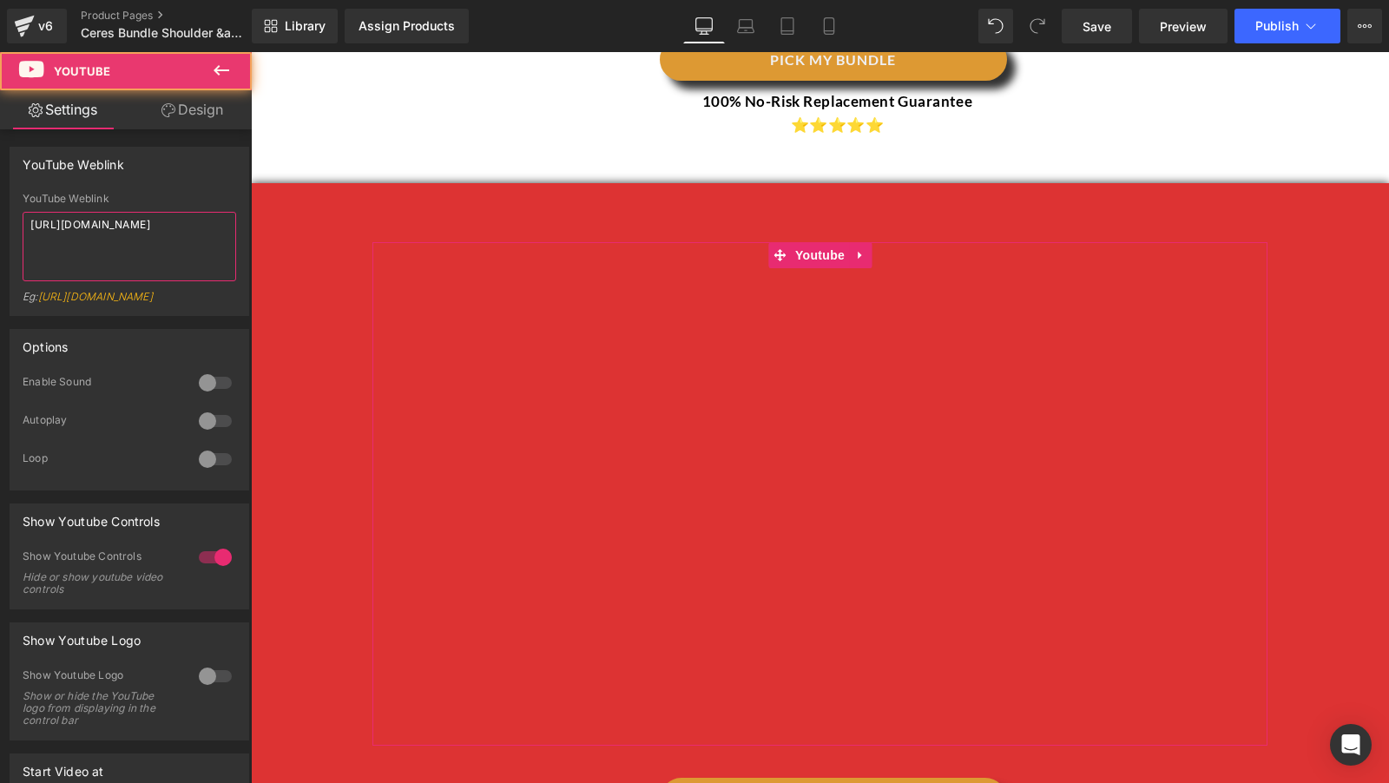
click at [145, 239] on textarea "https://youtu.be/8Z8TwckGbwk" at bounding box center [130, 246] width 214 height 69
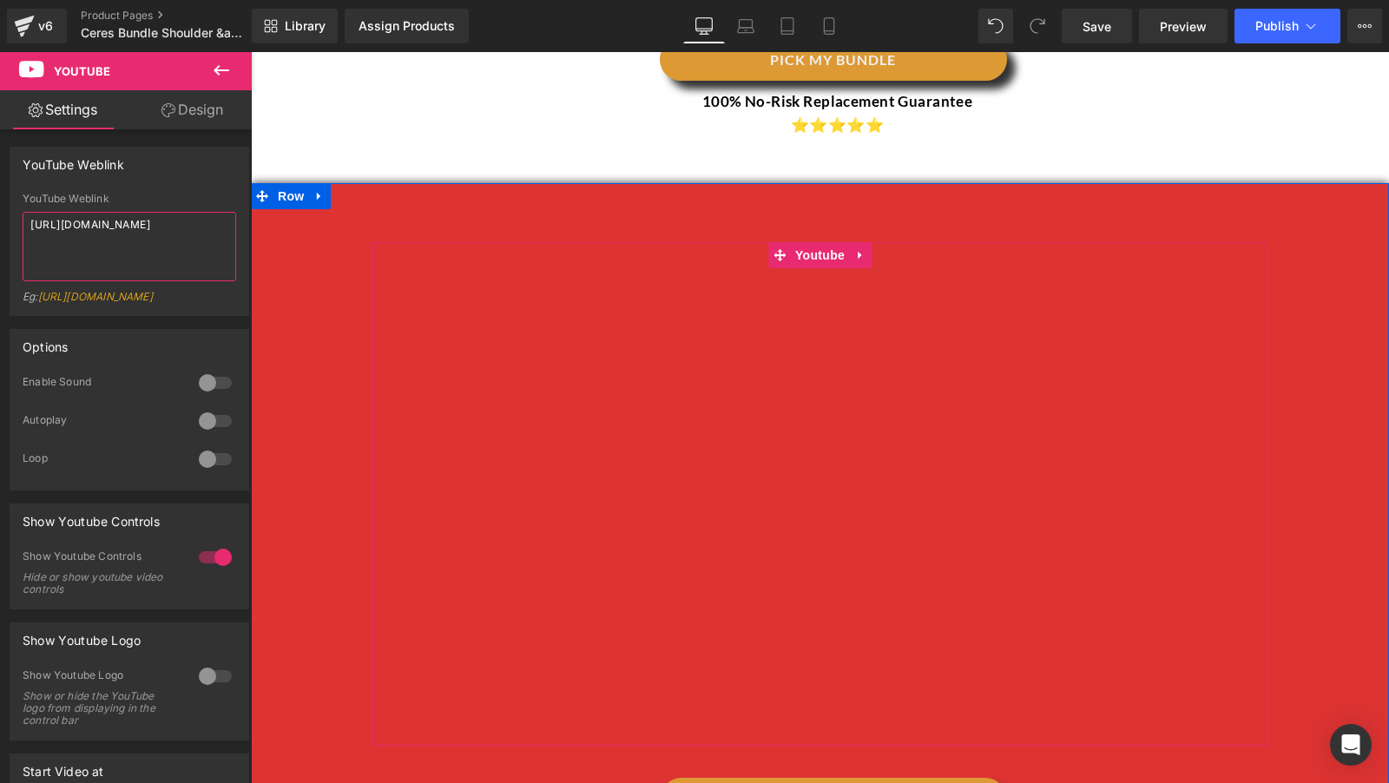
type textarea "https://youtu.be/XfIQZq2n29w"
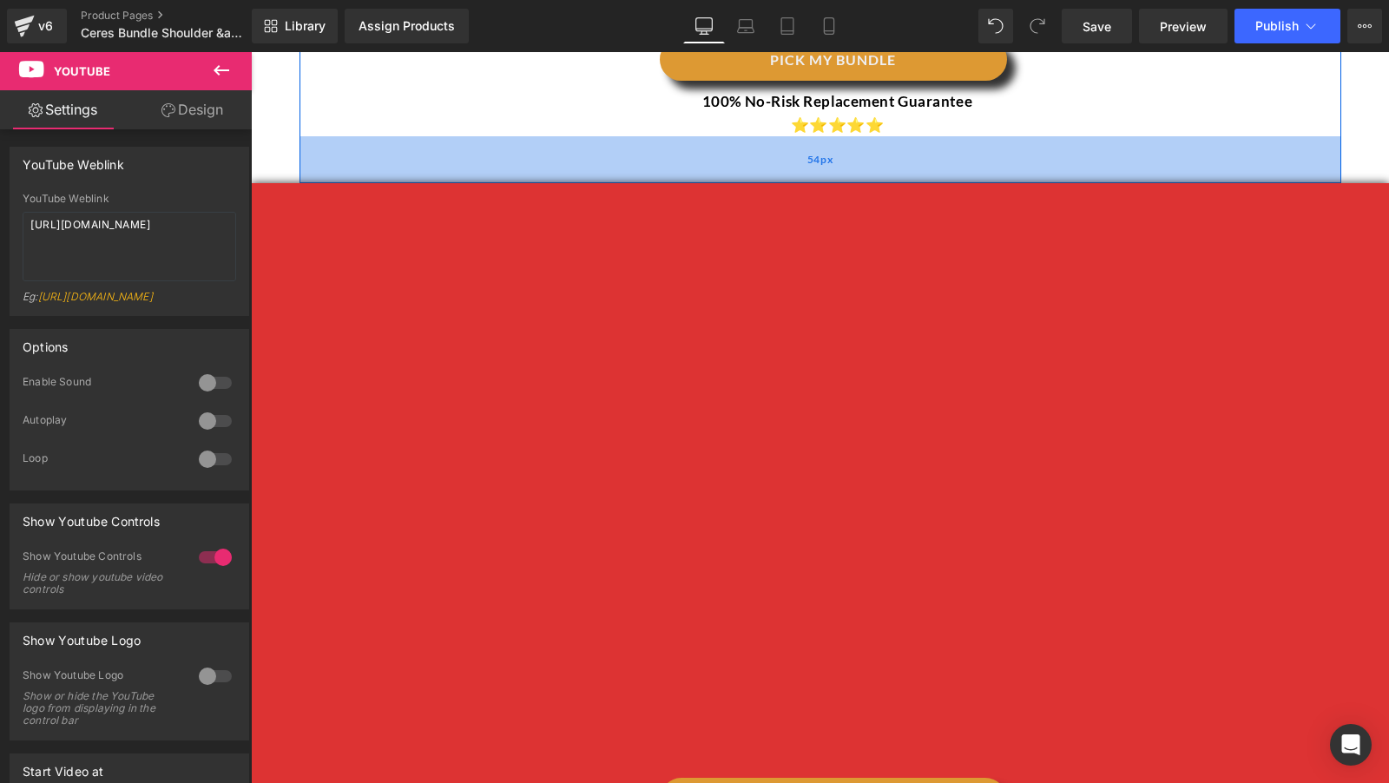
click at [1008, 183] on div "54px" at bounding box center [820, 159] width 1042 height 47
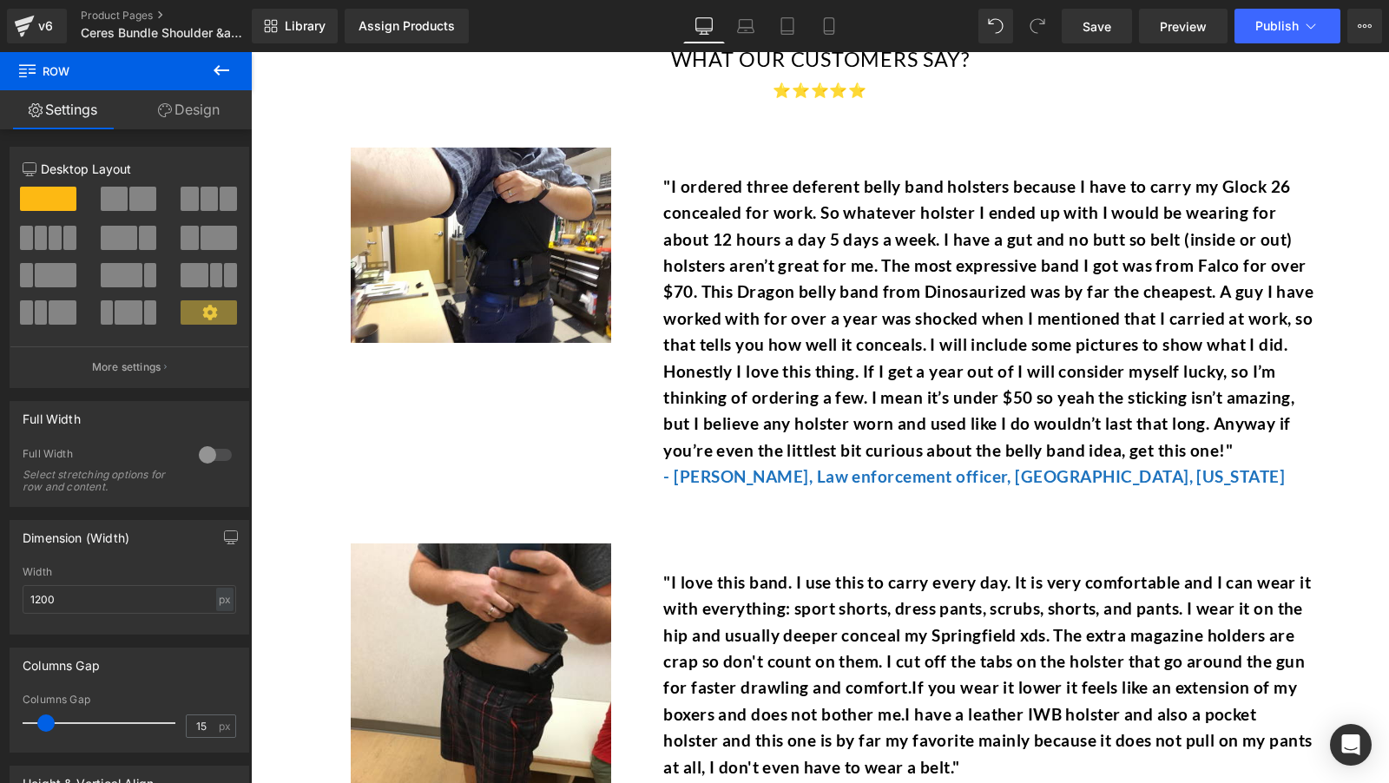
scroll to position [8043, 0]
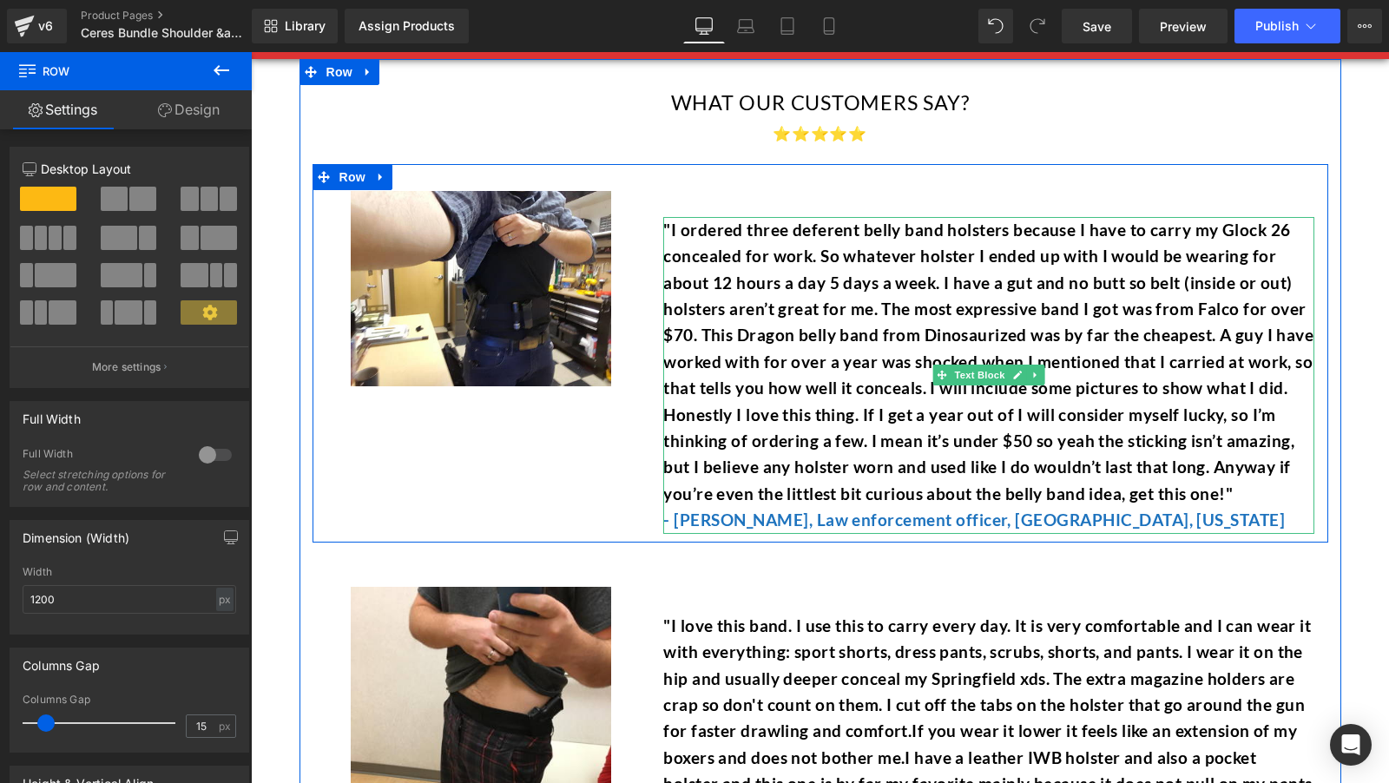
click at [692, 287] on span "I ordered three deferent belly band holsters because I have to carry my Glock 2…" at bounding box center [988, 362] width 650 height 284
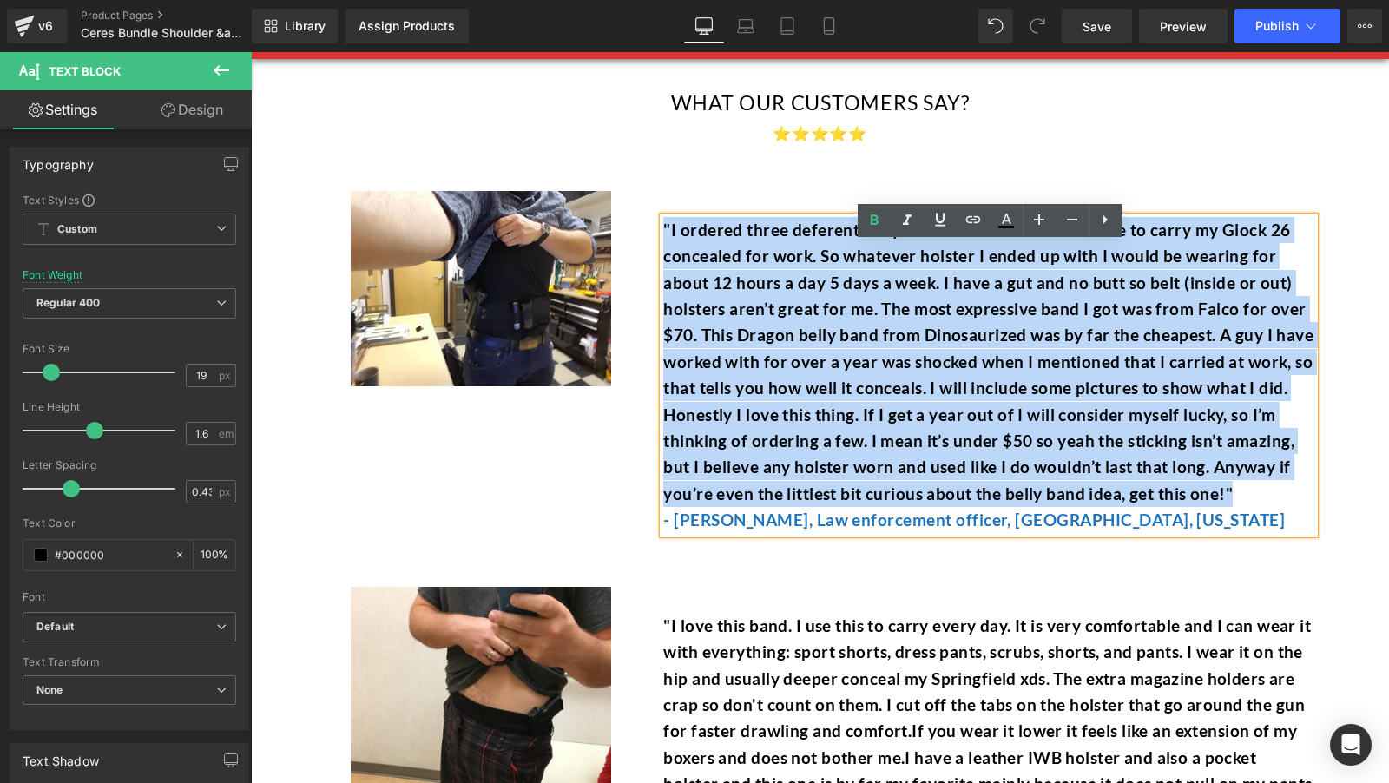
click at [772, 362] on span "I ordered three deferent belly band holsters because I have to carry my Glock 2…" at bounding box center [988, 362] width 650 height 284
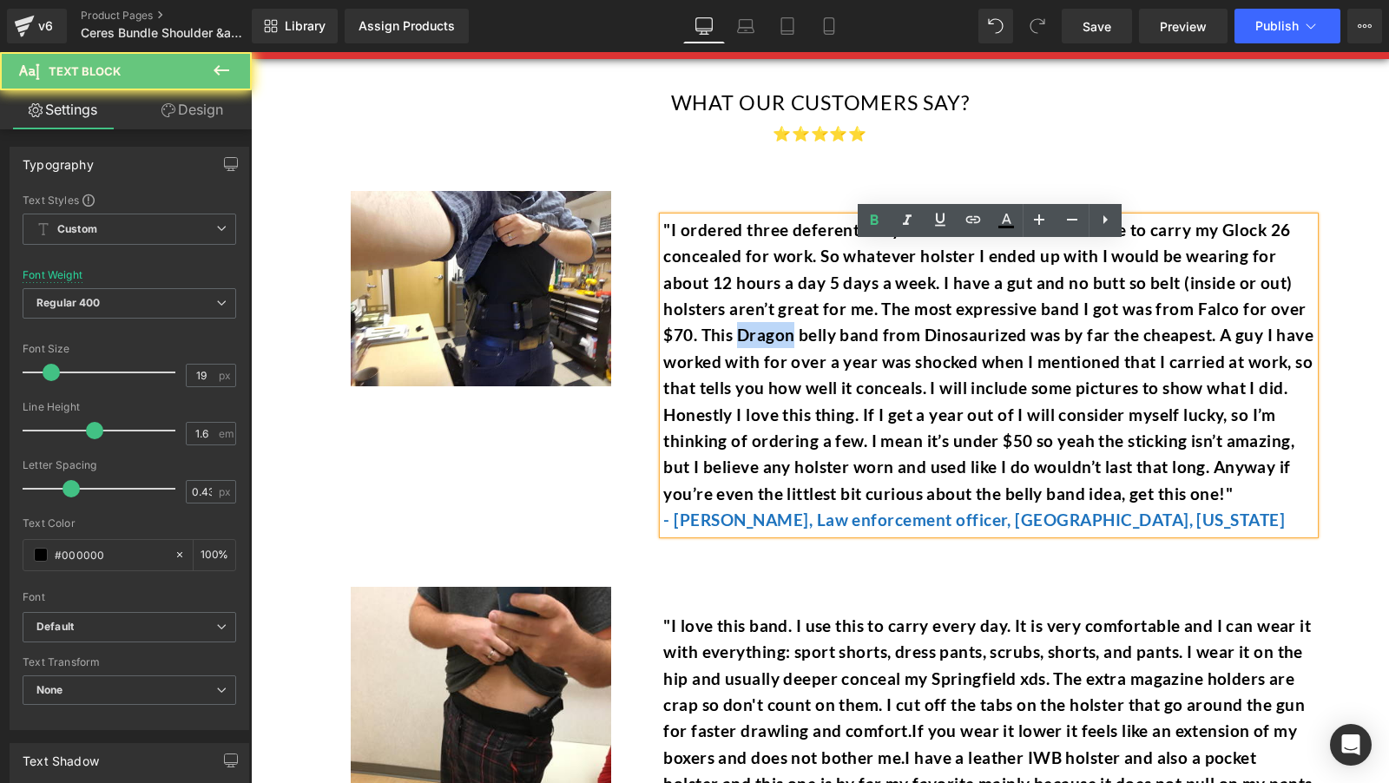
click at [772, 362] on span "I ordered three deferent belly band holsters because I have to carry my Glock 2…" at bounding box center [988, 362] width 650 height 284
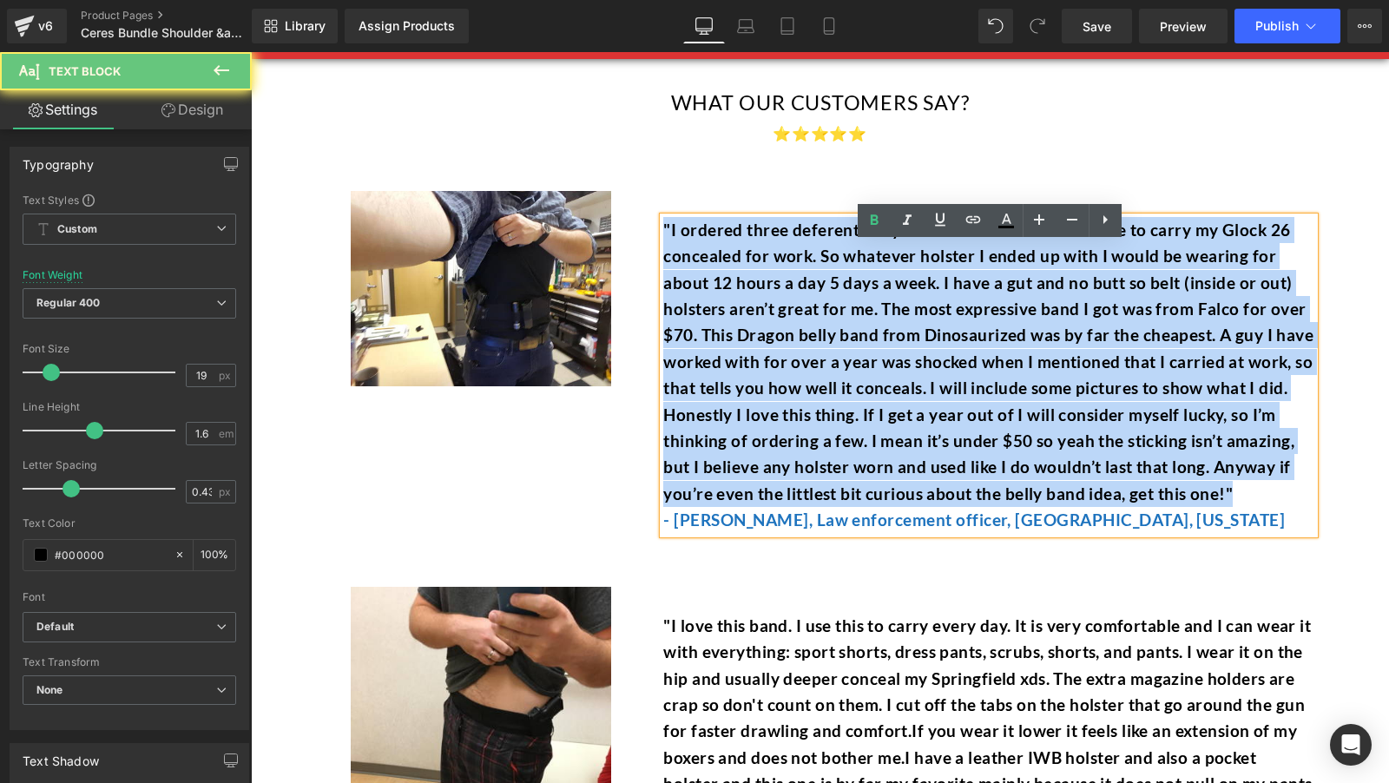
click at [772, 362] on span "I ordered three deferent belly band holsters because I have to carry my Glock 2…" at bounding box center [988, 362] width 650 height 284
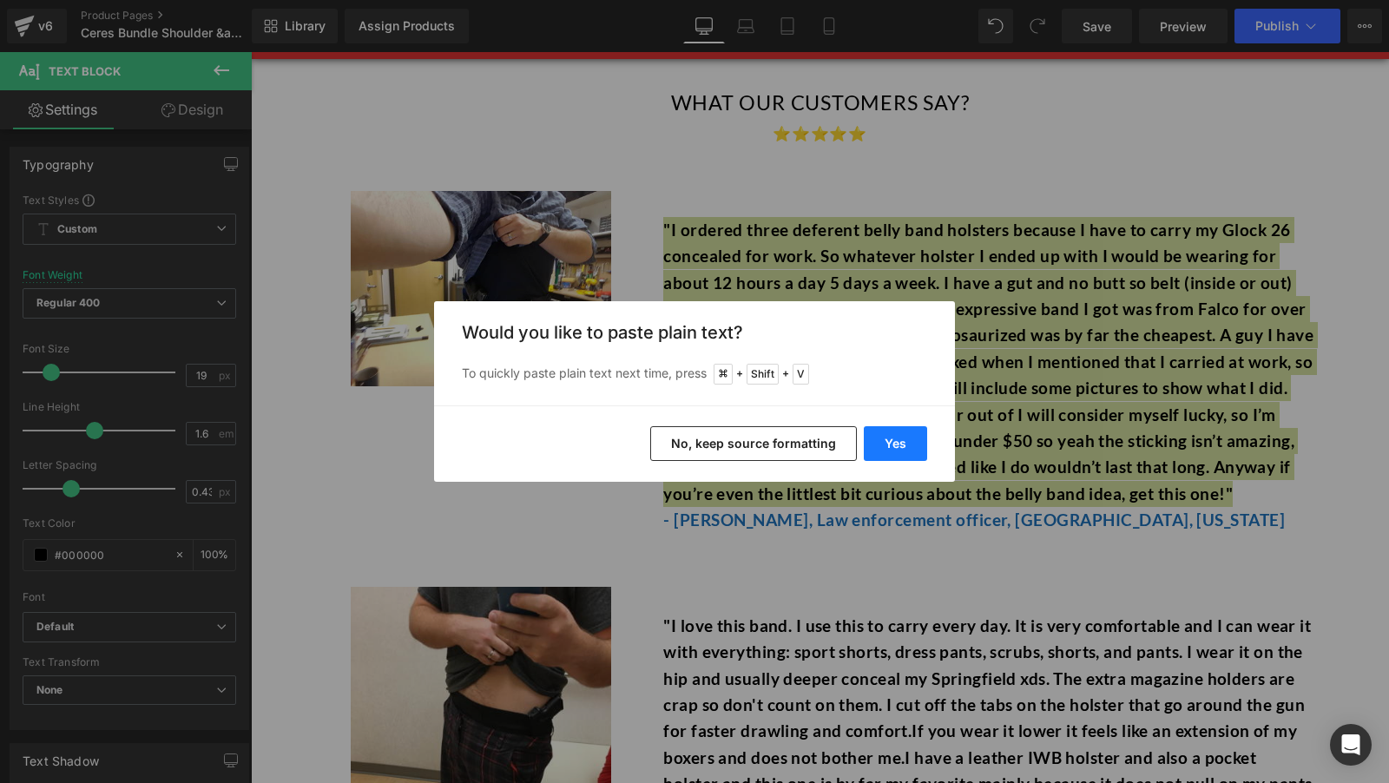
click at [895, 444] on button "Yes" at bounding box center [895, 443] width 63 height 35
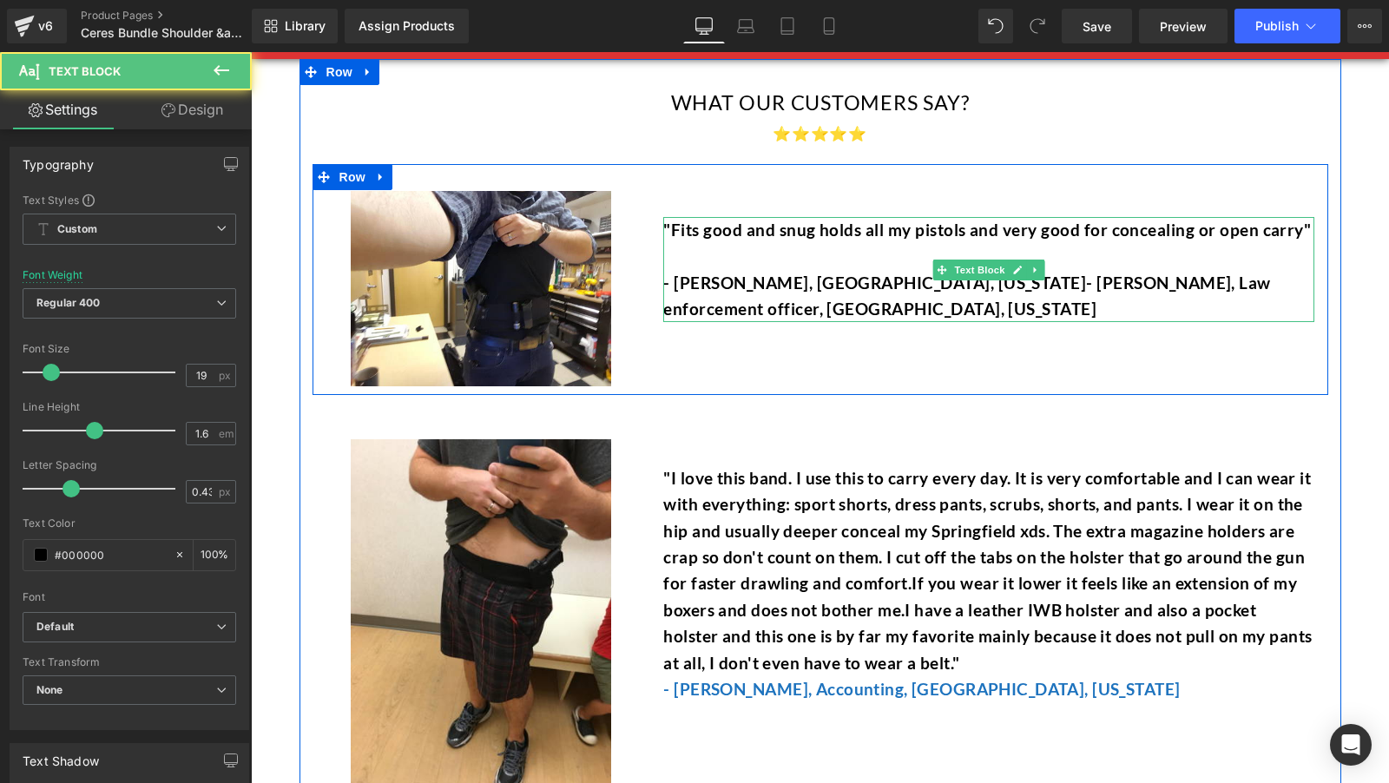
click at [767, 308] on font "- Kerry Dudley, Austin, Texas- Ron Swanson, Law enforcement officer, El Toro, C…" at bounding box center [966, 296] width 607 height 46
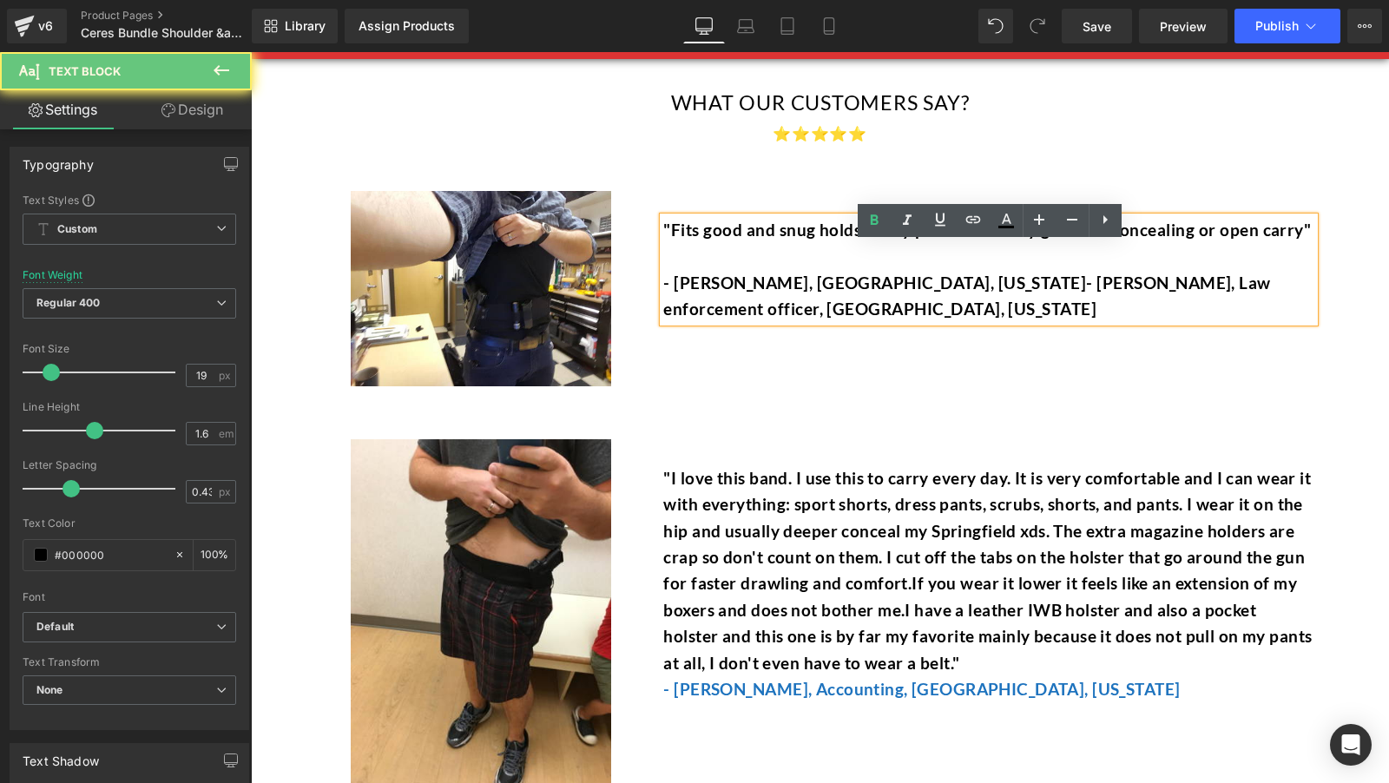
click at [771, 269] on p at bounding box center [988, 256] width 651 height 26
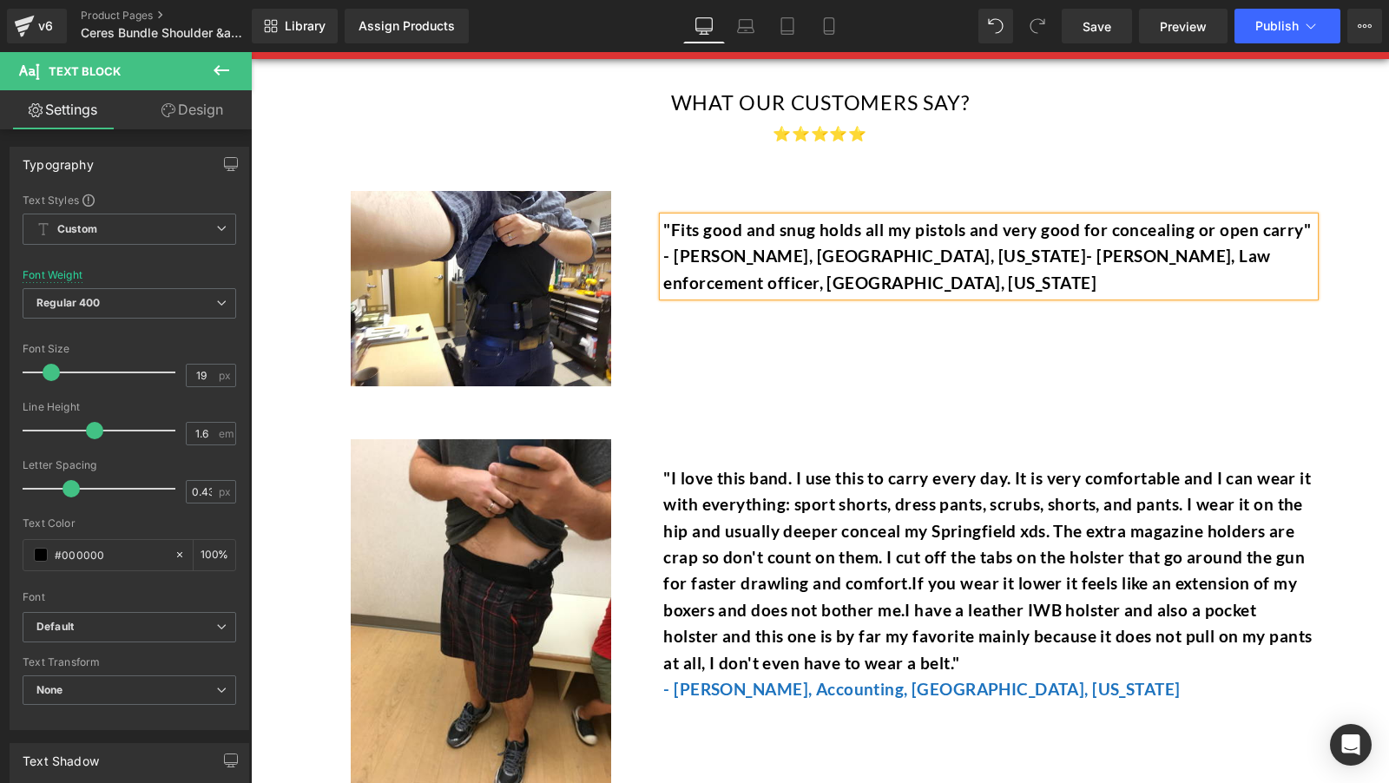
click at [764, 296] on p "- Kerry Dudley, Austin, Texas- Ron Swanson, Law enforcement officer, El Toro, C…" at bounding box center [988, 269] width 651 height 53
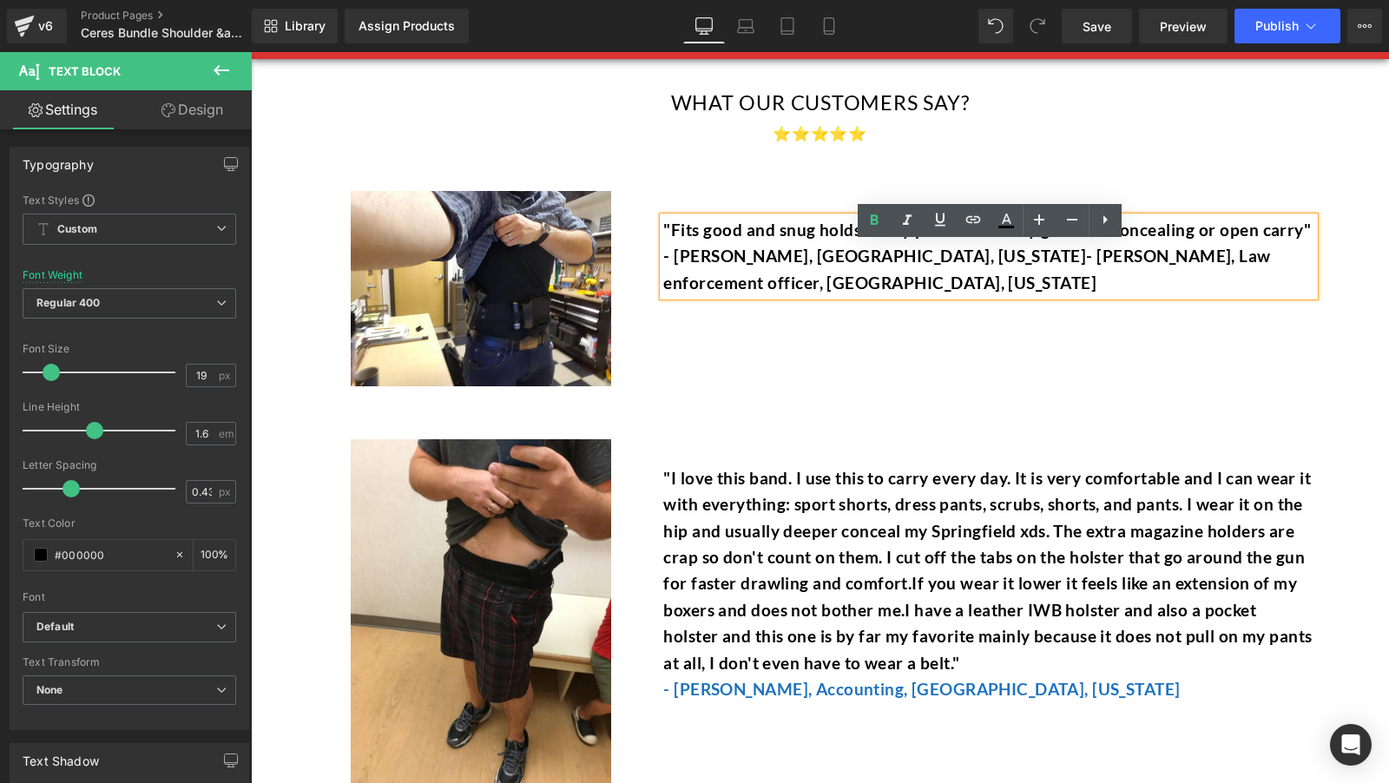
click at [695, 285] on font "- Kerry Dudley, Austin, Texas- Ron Swanson, Law enforcement officer, El Toro, C…" at bounding box center [966, 269] width 607 height 46
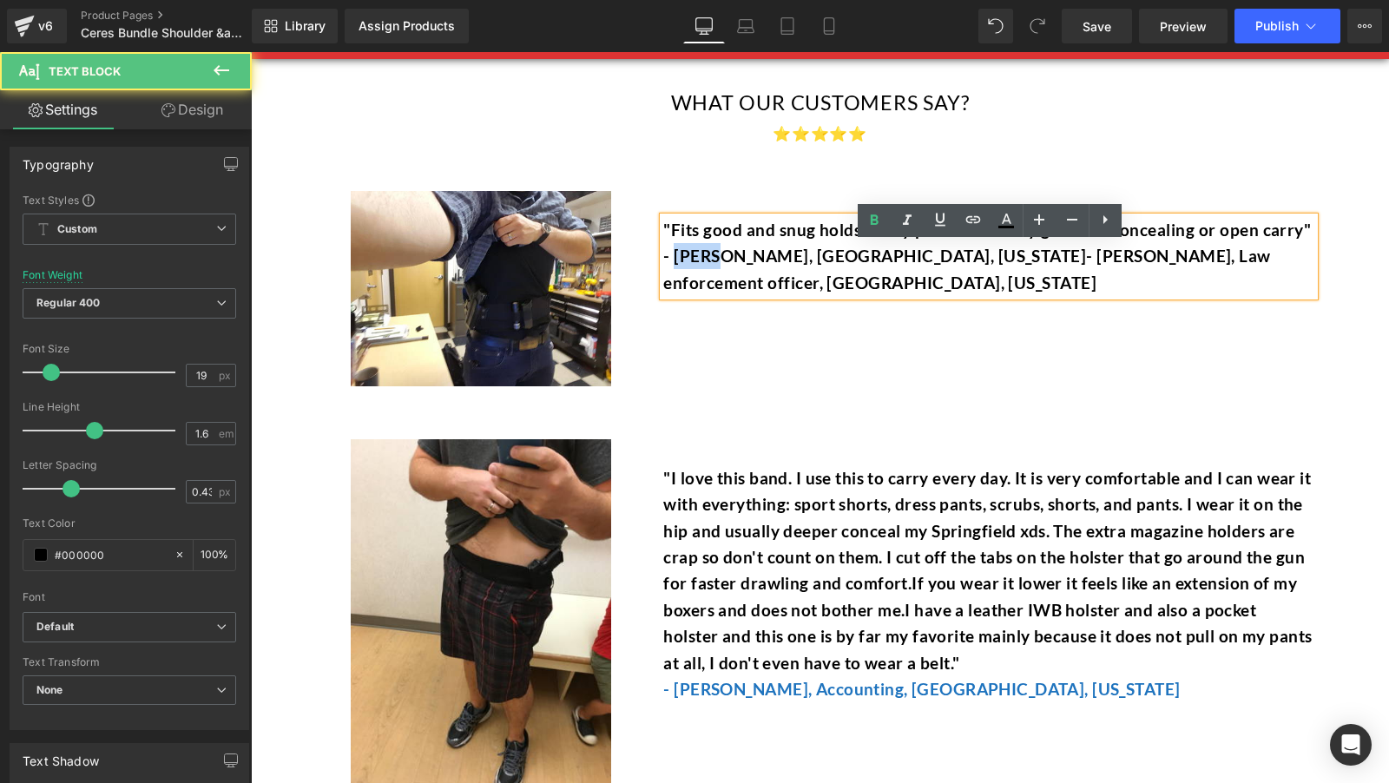
click at [695, 285] on font "- Kerry Dudley, Austin, Texas- Ron Swanson, Law enforcement officer, El Toro, C…" at bounding box center [966, 269] width 607 height 46
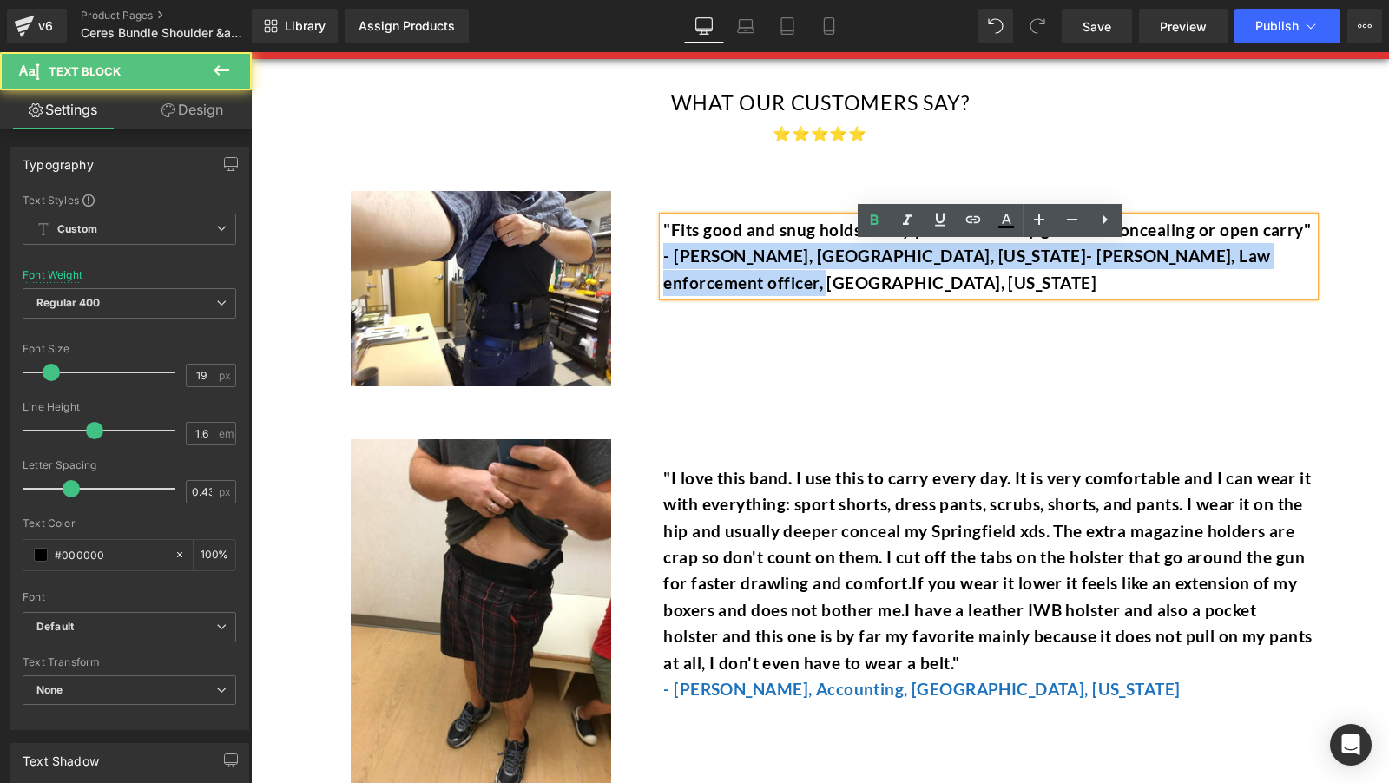
click at [695, 285] on font "- Kerry Dudley, Austin, Texas- Ron Swanson, Law enforcement officer, El Toro, C…" at bounding box center [966, 269] width 607 height 46
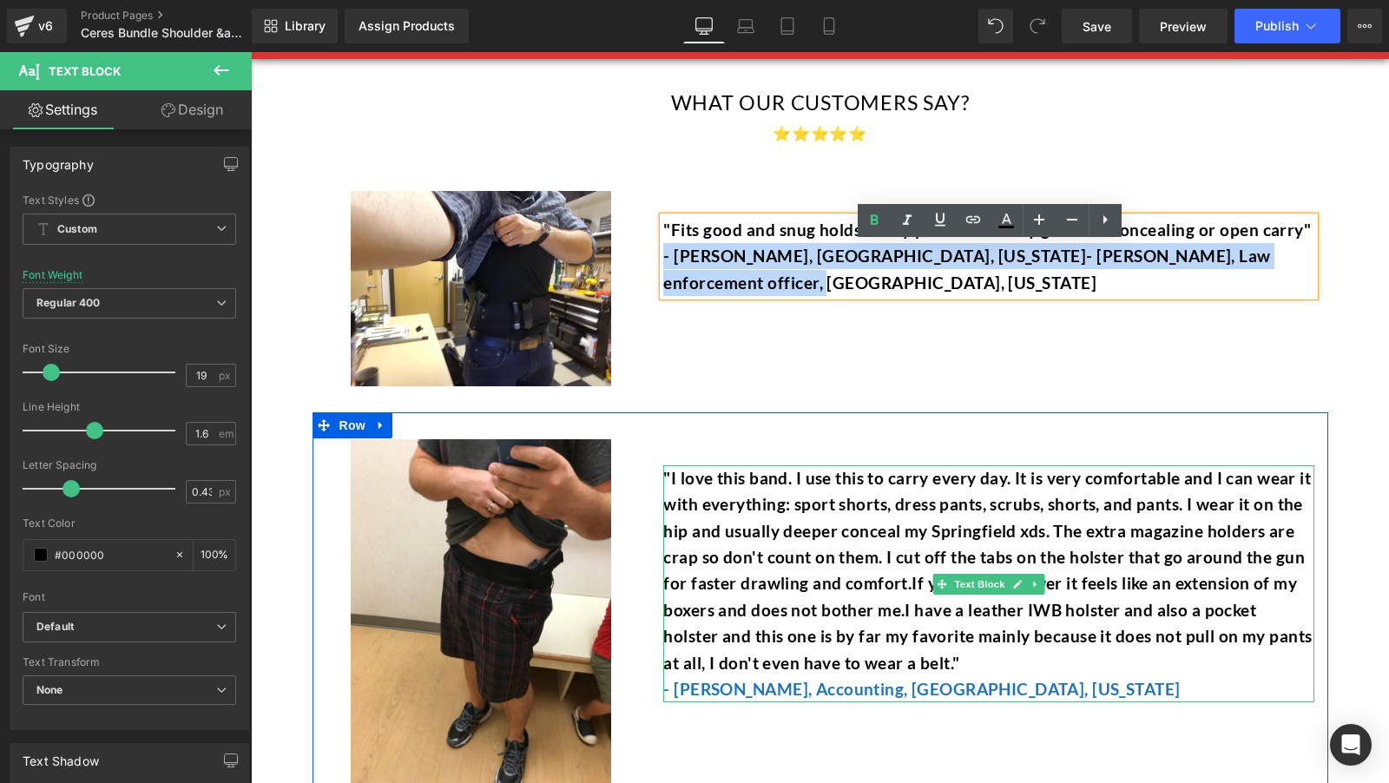
click at [780, 699] on font "- [PERSON_NAME], Accounting, [GEOGRAPHIC_DATA], [US_STATE]" at bounding box center [921, 689] width 517 height 20
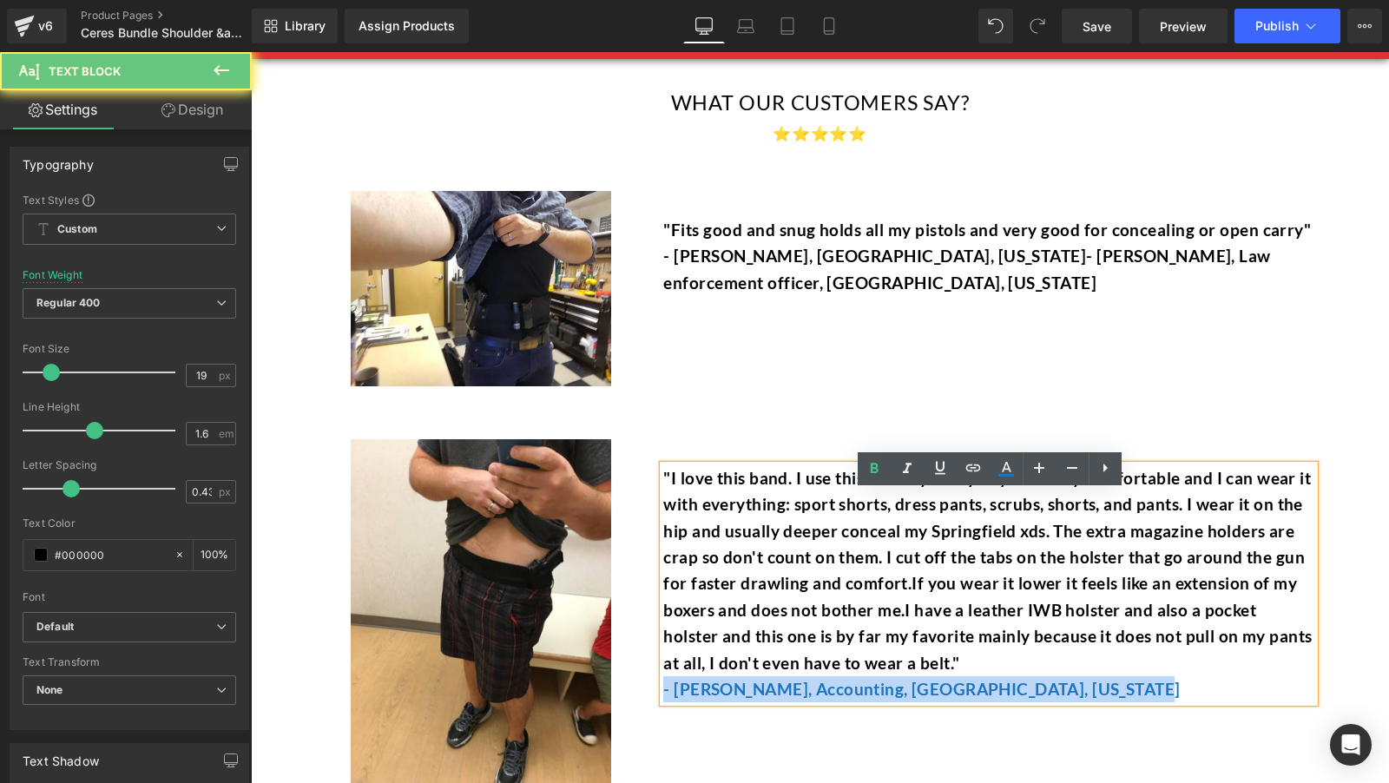
click at [780, 699] on font "- [PERSON_NAME], Accounting, [GEOGRAPHIC_DATA], [US_STATE]" at bounding box center [921, 689] width 517 height 20
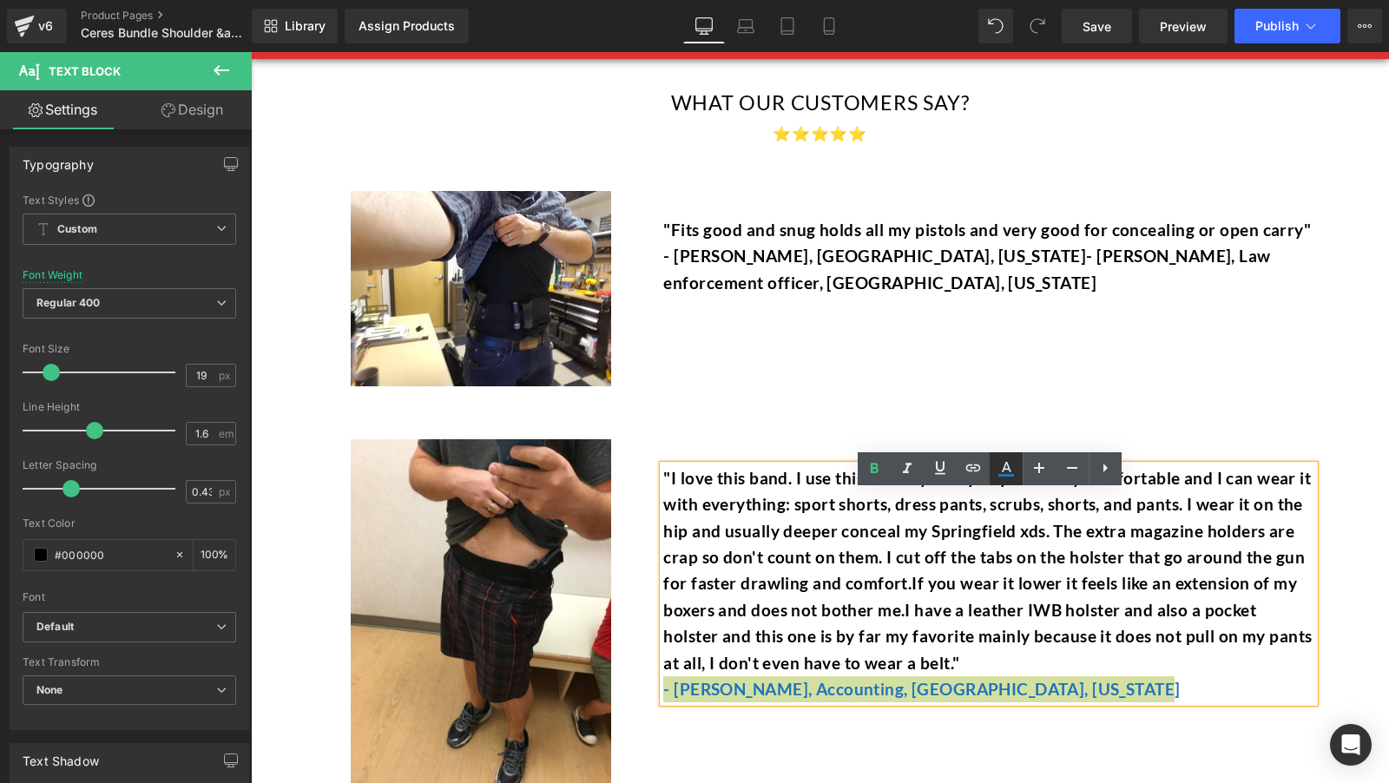
click at [1012, 463] on icon at bounding box center [1006, 468] width 21 height 21
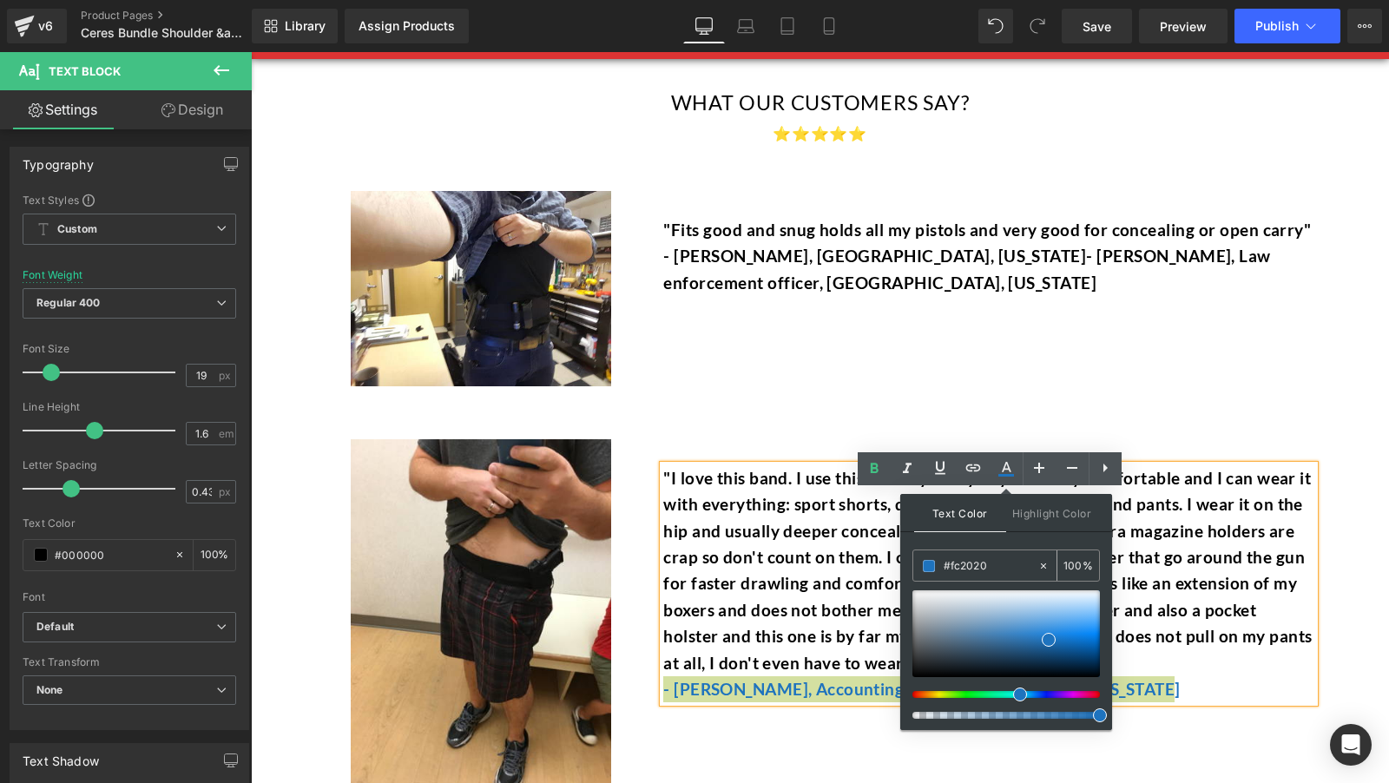
click at [1004, 564] on input "#fc2020" at bounding box center [991, 565] width 94 height 19
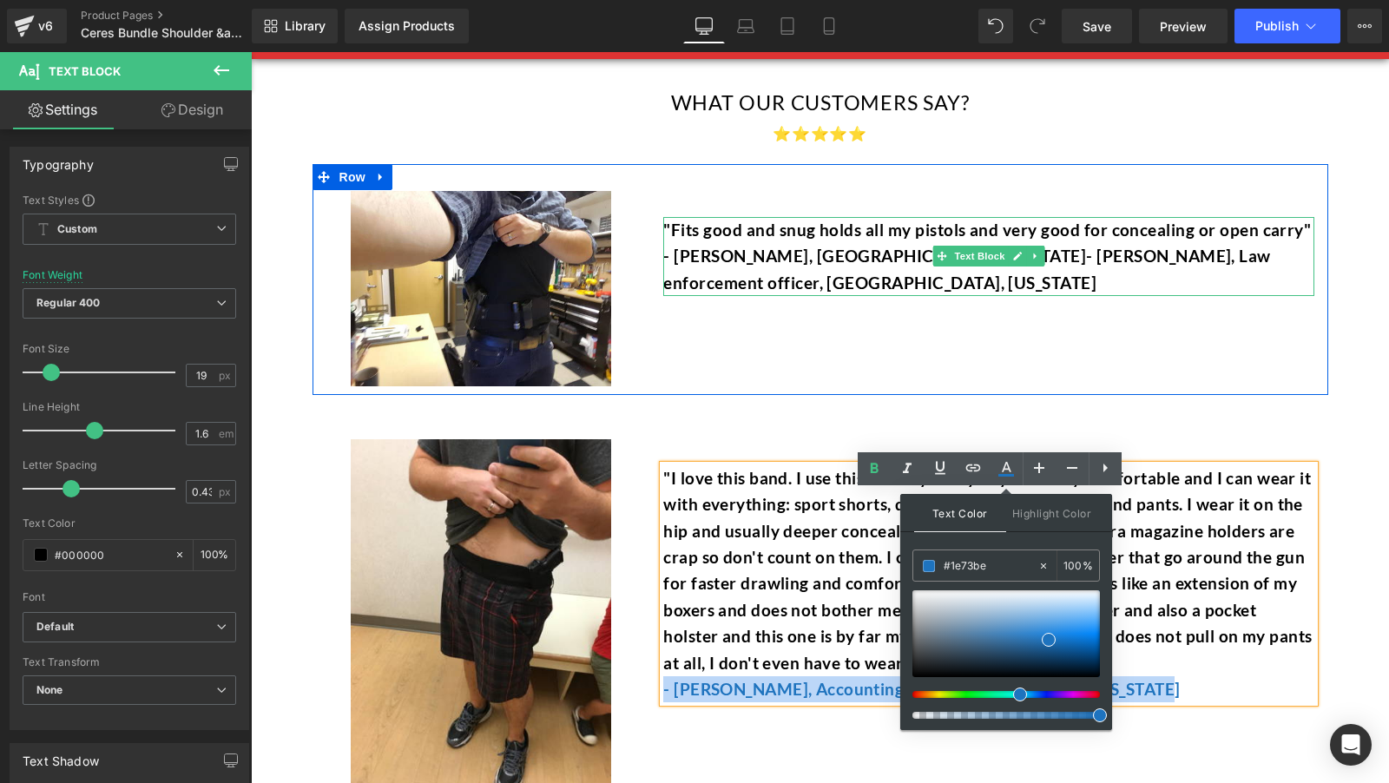
click at [677, 294] on p "- Kerry Dudley, Austin, Texas- Ron Swanson, Law enforcement officer, El Toro, C…" at bounding box center [988, 269] width 651 height 53
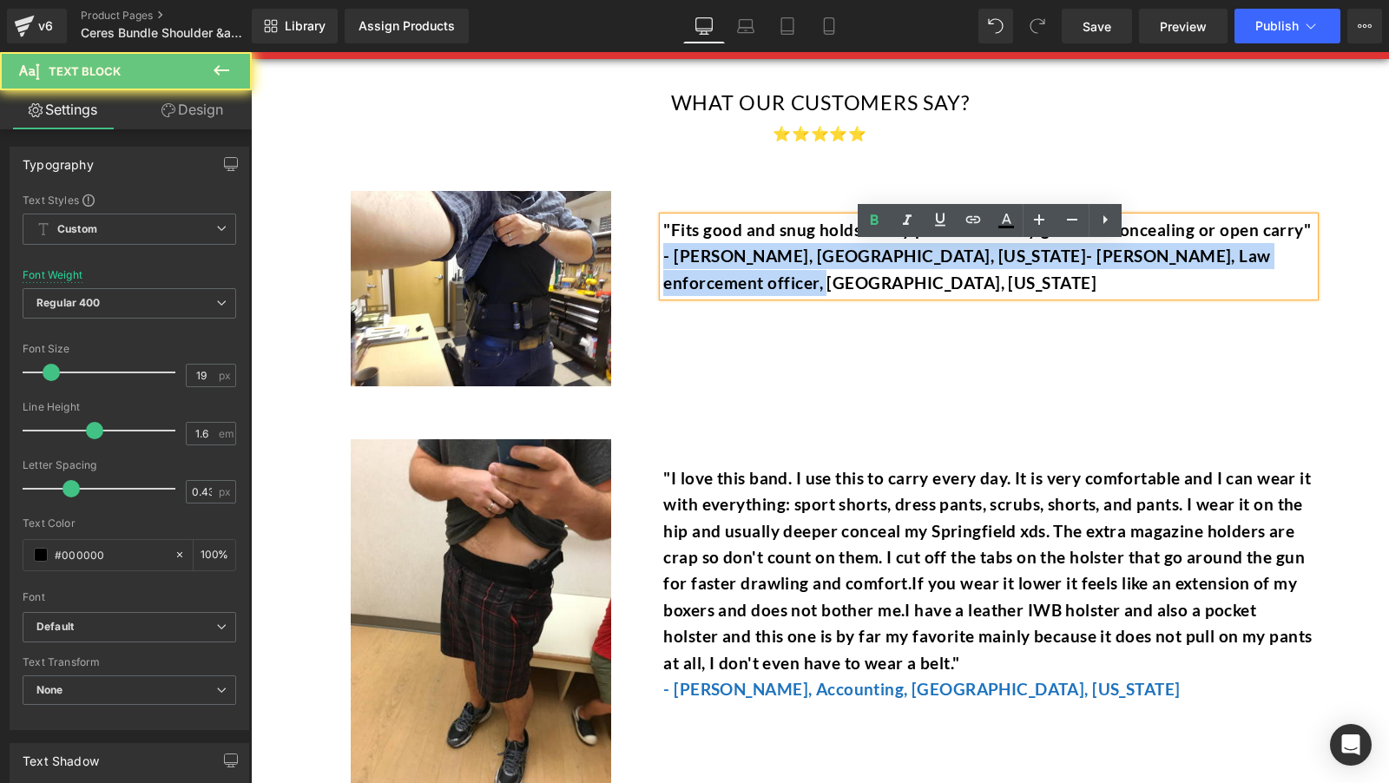
click at [677, 294] on p "- Kerry Dudley, Austin, Texas- Ron Swanson, Law enforcement officer, El Toro, C…" at bounding box center [988, 269] width 651 height 53
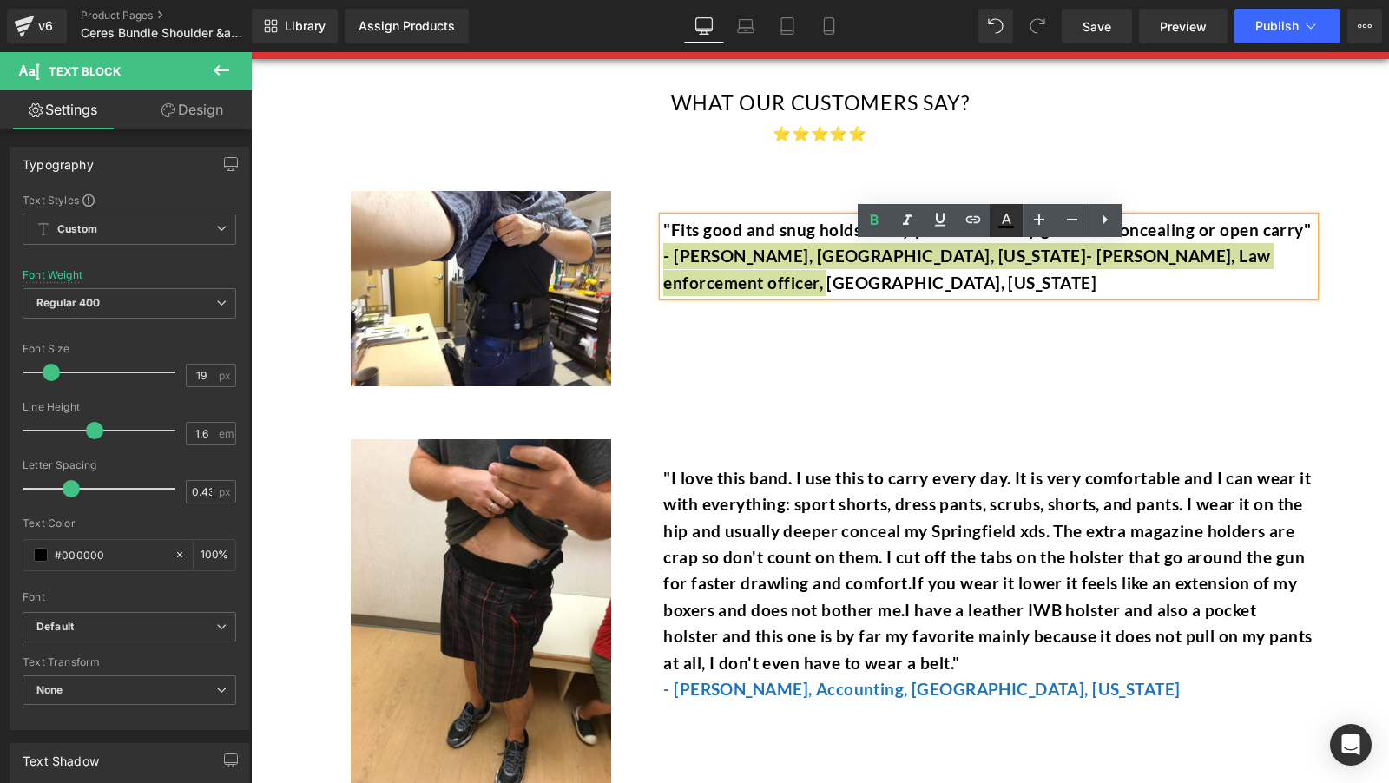
click at [1008, 228] on icon at bounding box center [1006, 220] width 21 height 21
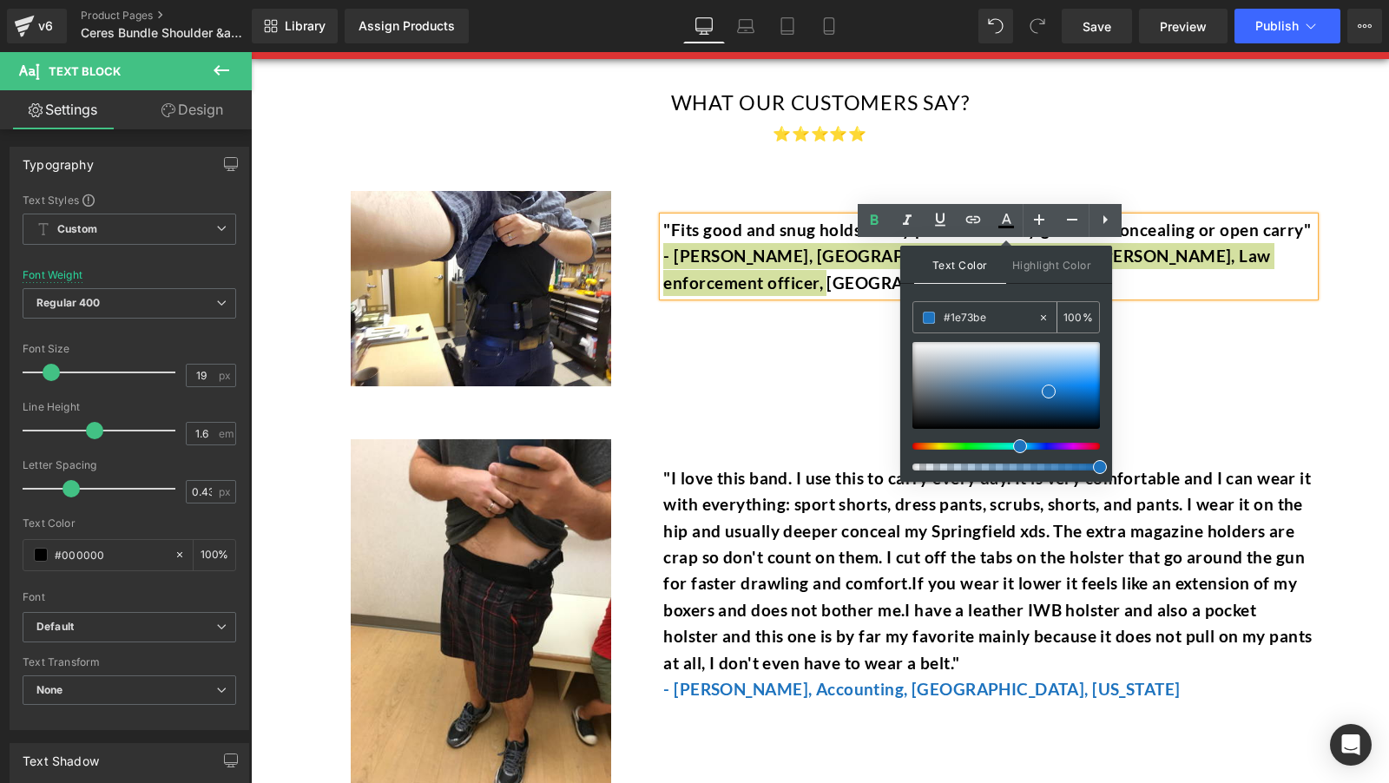
click at [1000, 323] on input "#1e73be" at bounding box center [991, 317] width 94 height 19
paste input "1e73be"
type input "#1e73be"
click at [1054, 394] on span at bounding box center [1049, 392] width 14 height 14
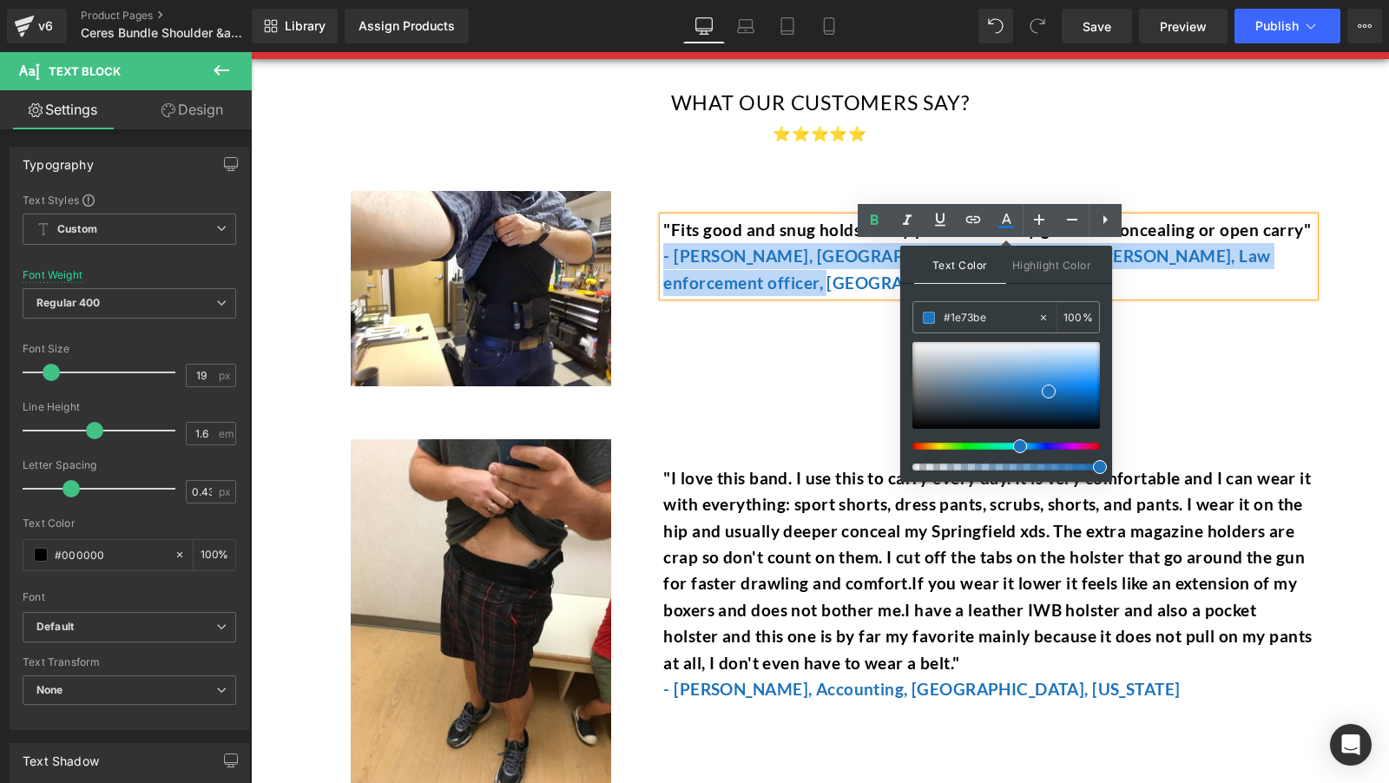
click at [843, 363] on div "Image "Fits good and snug holds all my pistols and very good for concealing or …" at bounding box center [821, 279] width 1016 height 231
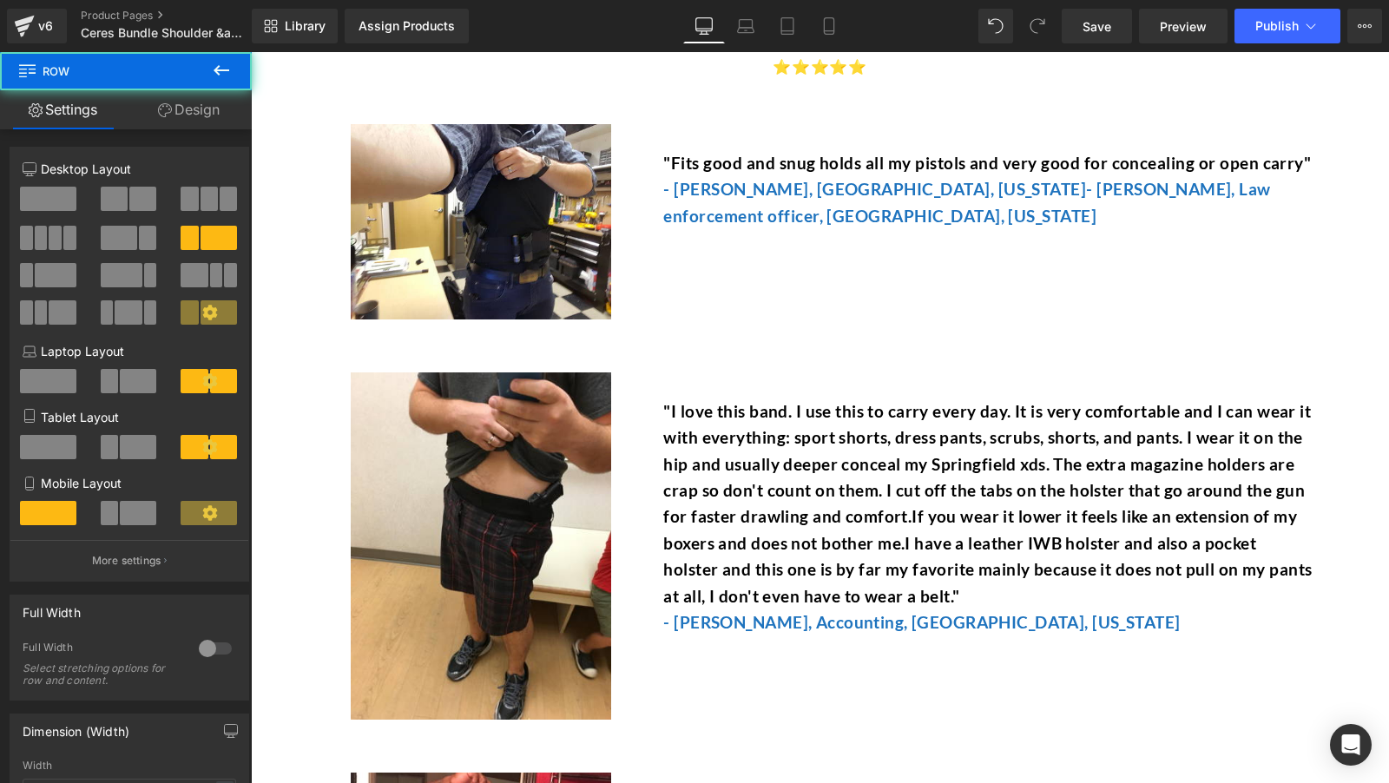
scroll to position [8112, 0]
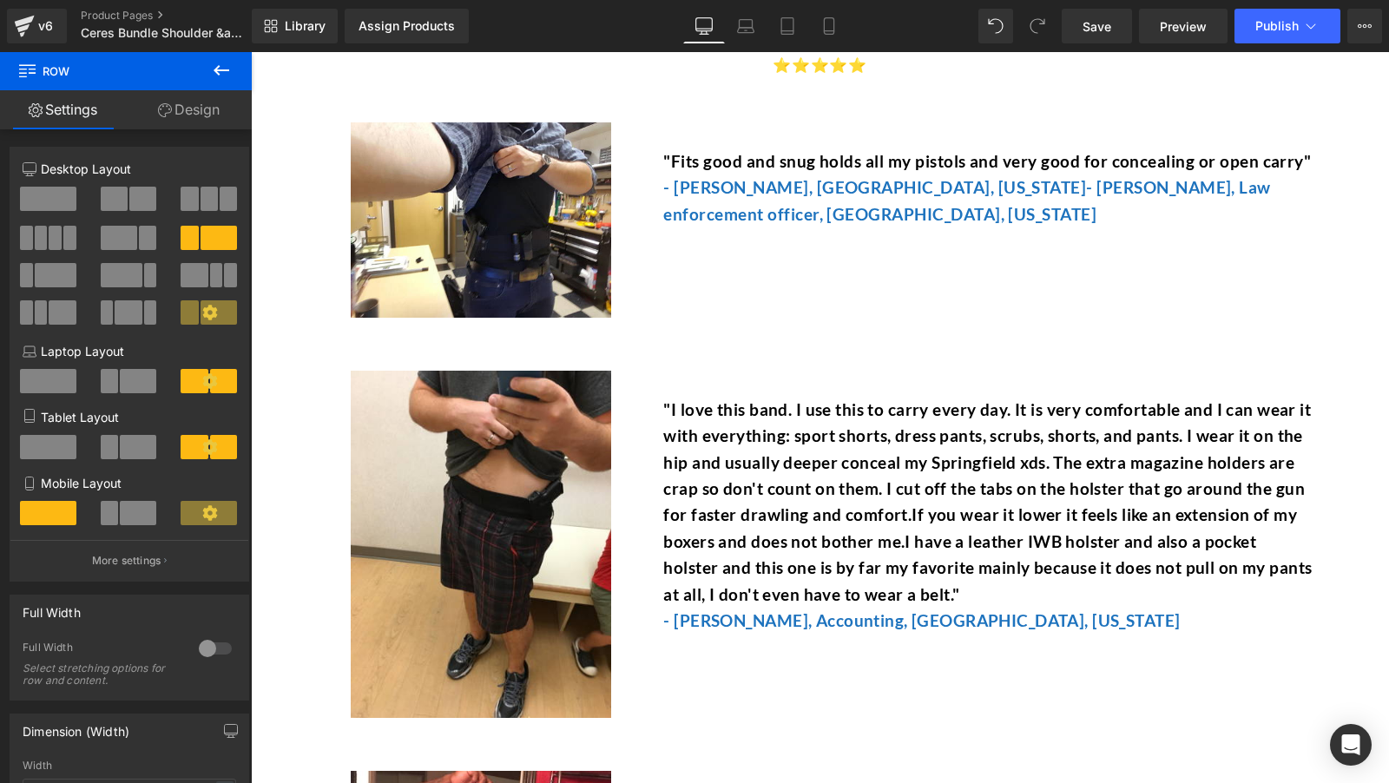
click at [251, 52] on div at bounding box center [251, 52] width 0 height 0
click at [688, 424] on p ""I love this band. I use this to carry every day. It is very comfortable and I …" at bounding box center [988, 502] width 651 height 211
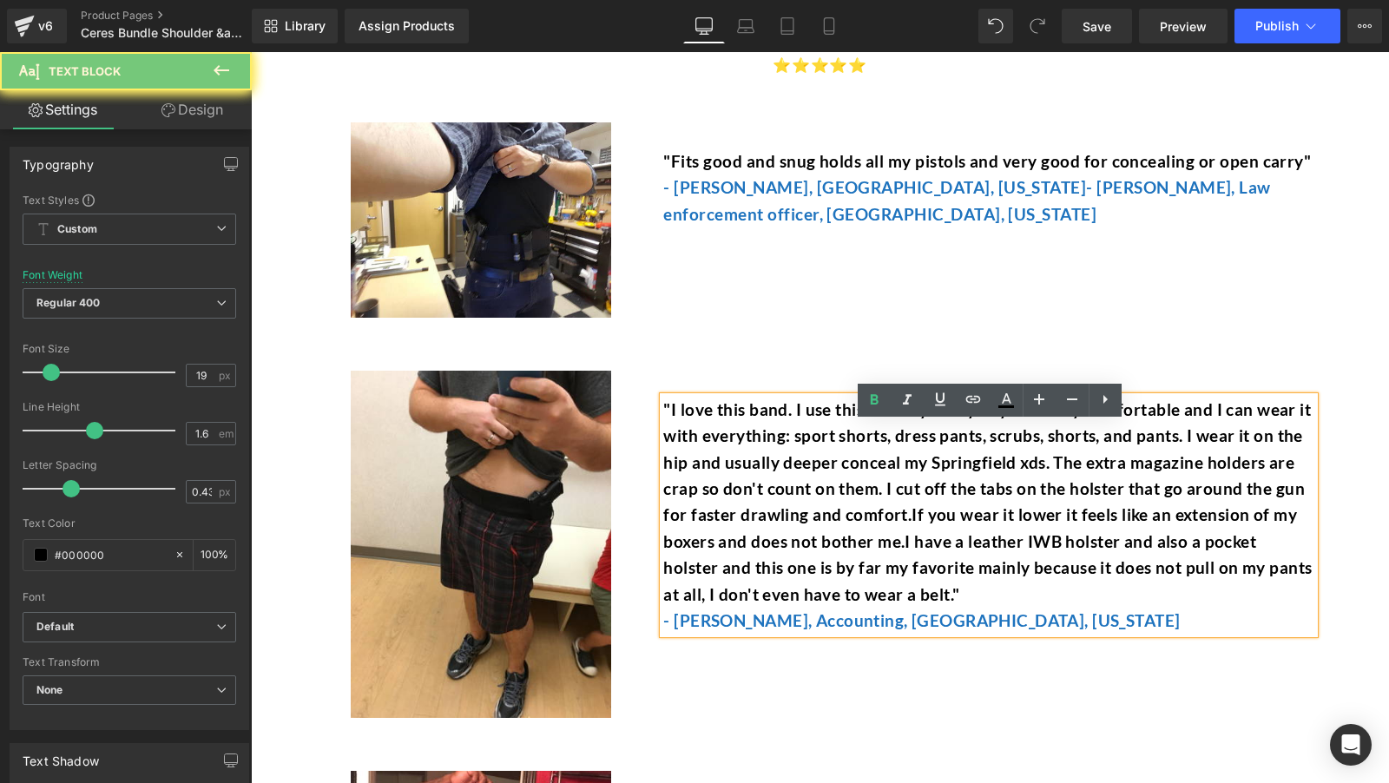
click at [668, 435] on font ""I love this band. I use this to carry every day. It is very comfortable and I …" at bounding box center [987, 501] width 648 height 205
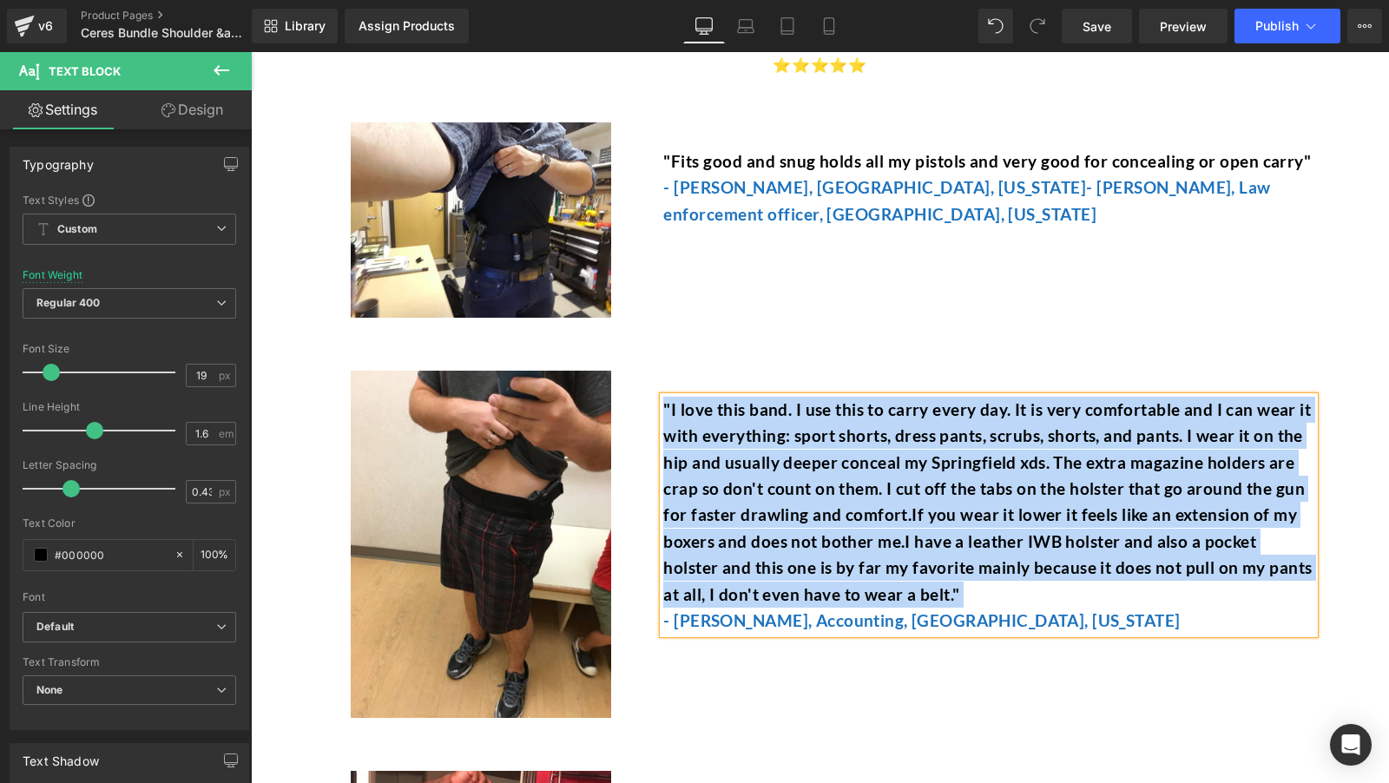
click at [914, 608] on p ""I love this band. I use this to carry every day. It is very comfortable and I …" at bounding box center [988, 502] width 651 height 211
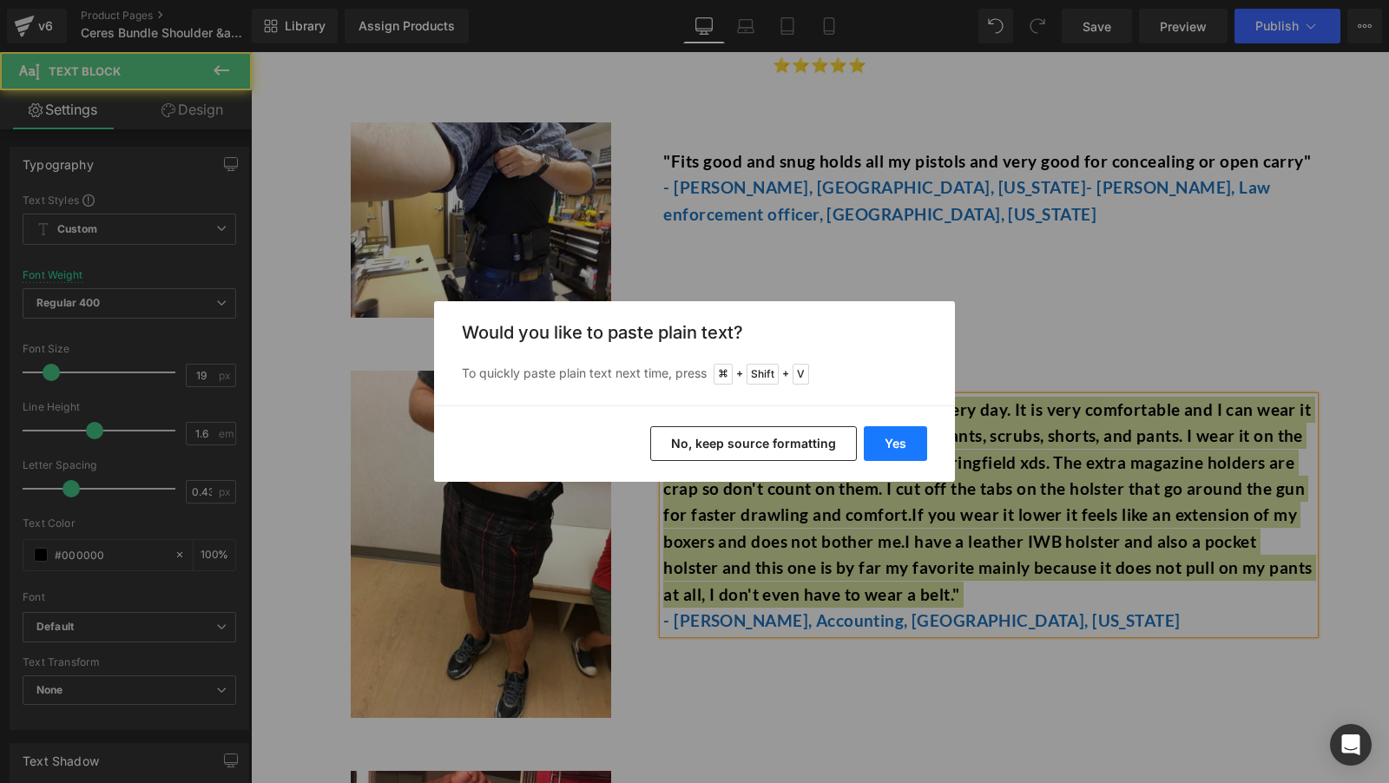
click at [895, 441] on button "Yes" at bounding box center [895, 443] width 63 height 35
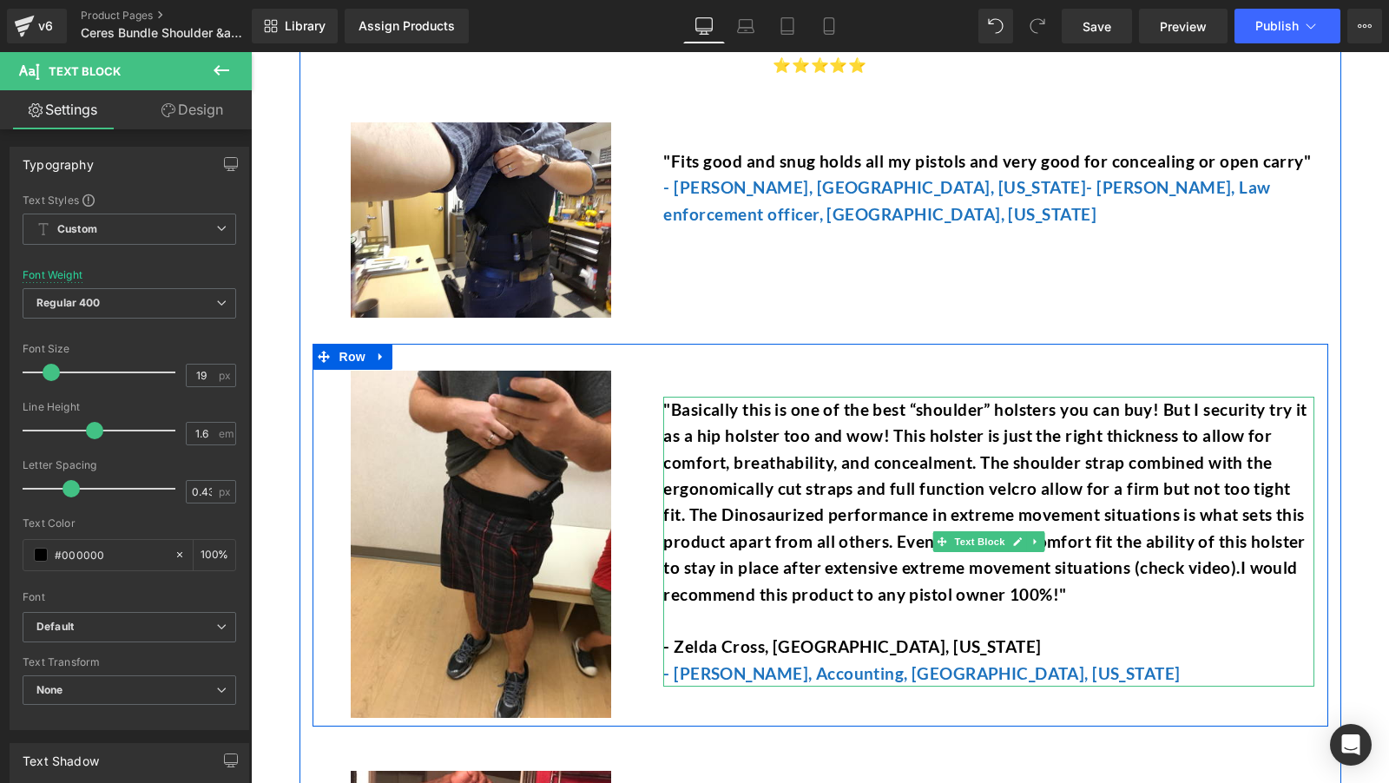
click at [817, 660] on p "- Zelda Cross, Talladega, Alabama" at bounding box center [988, 647] width 651 height 26
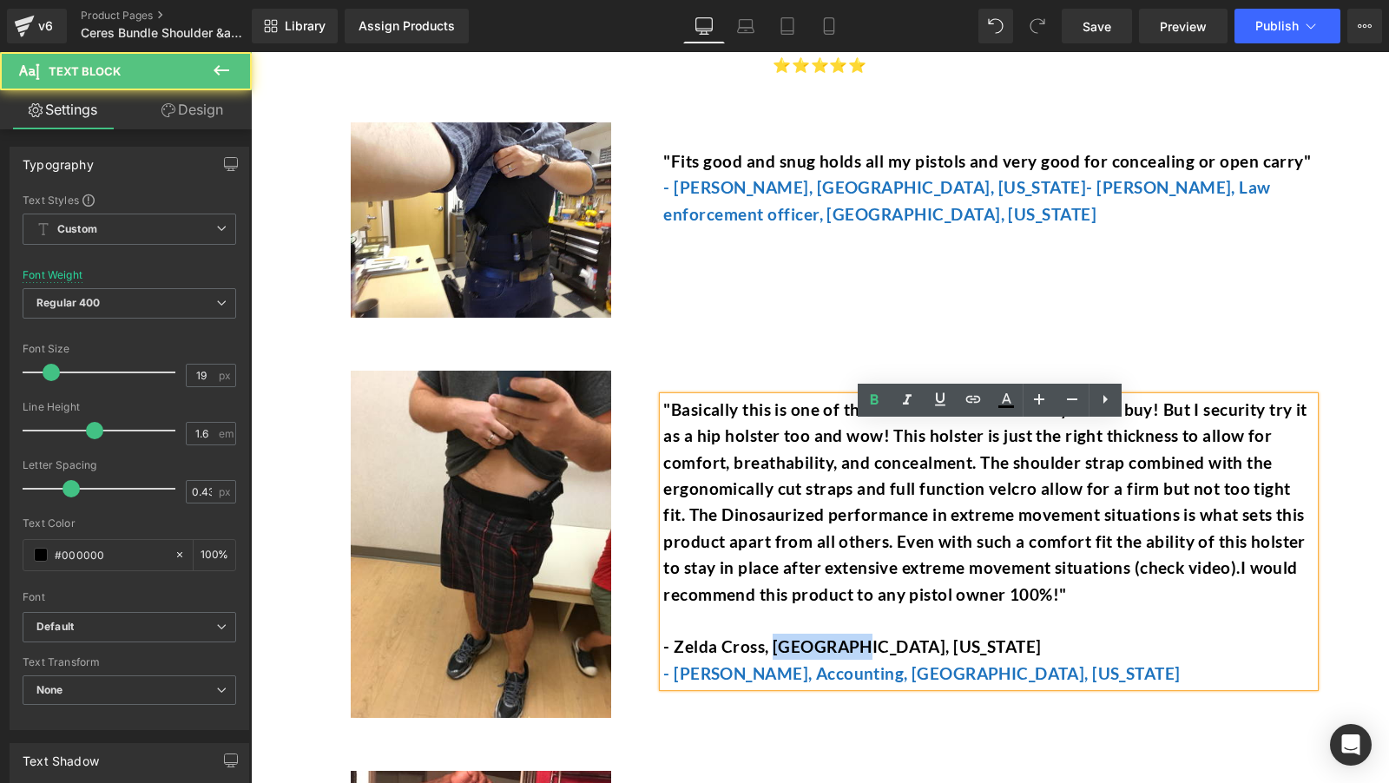
click at [817, 660] on p "- Zelda Cross, Talladega, Alabama" at bounding box center [988, 647] width 651 height 26
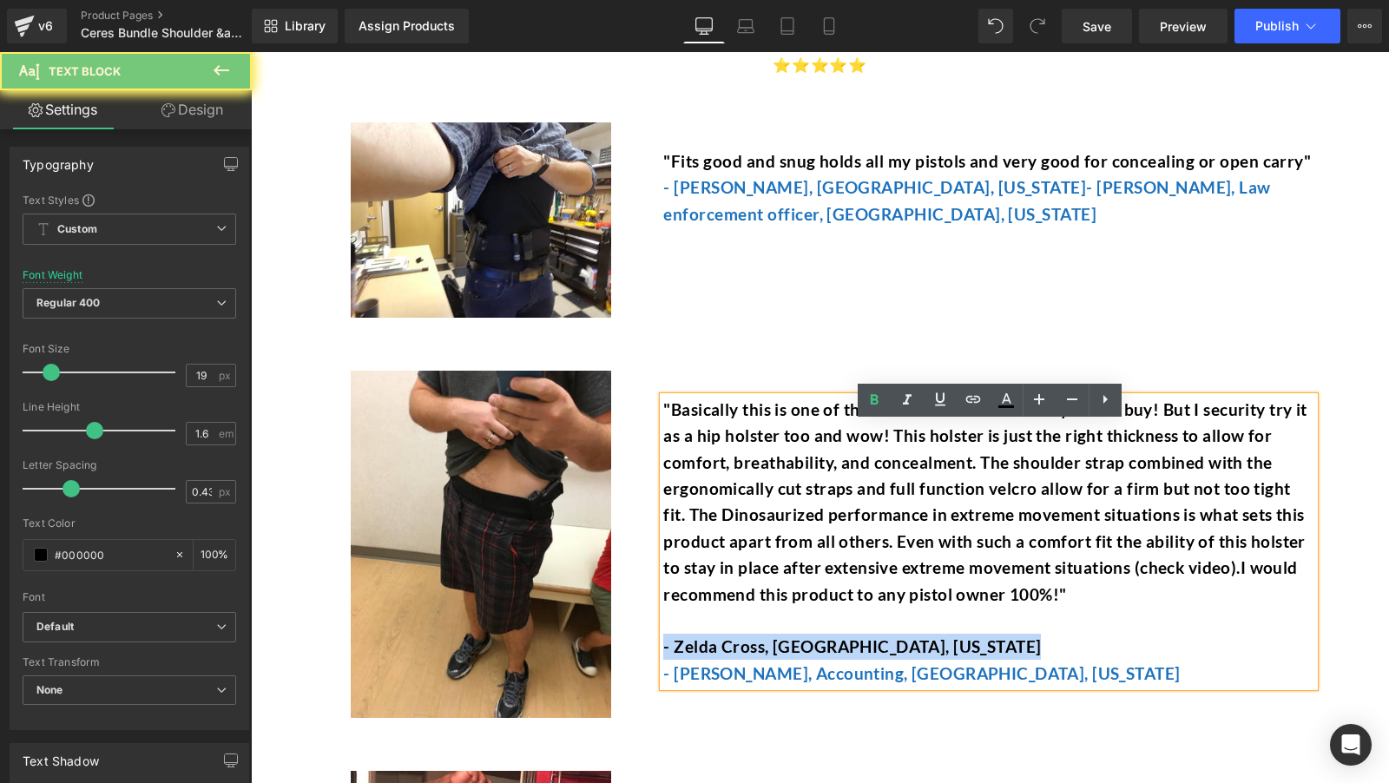
click at [817, 660] on p "- Zelda Cross, Talladega, Alabama" at bounding box center [988, 647] width 651 height 26
copy p "- Zelda Cross, Talladega, Alabama"
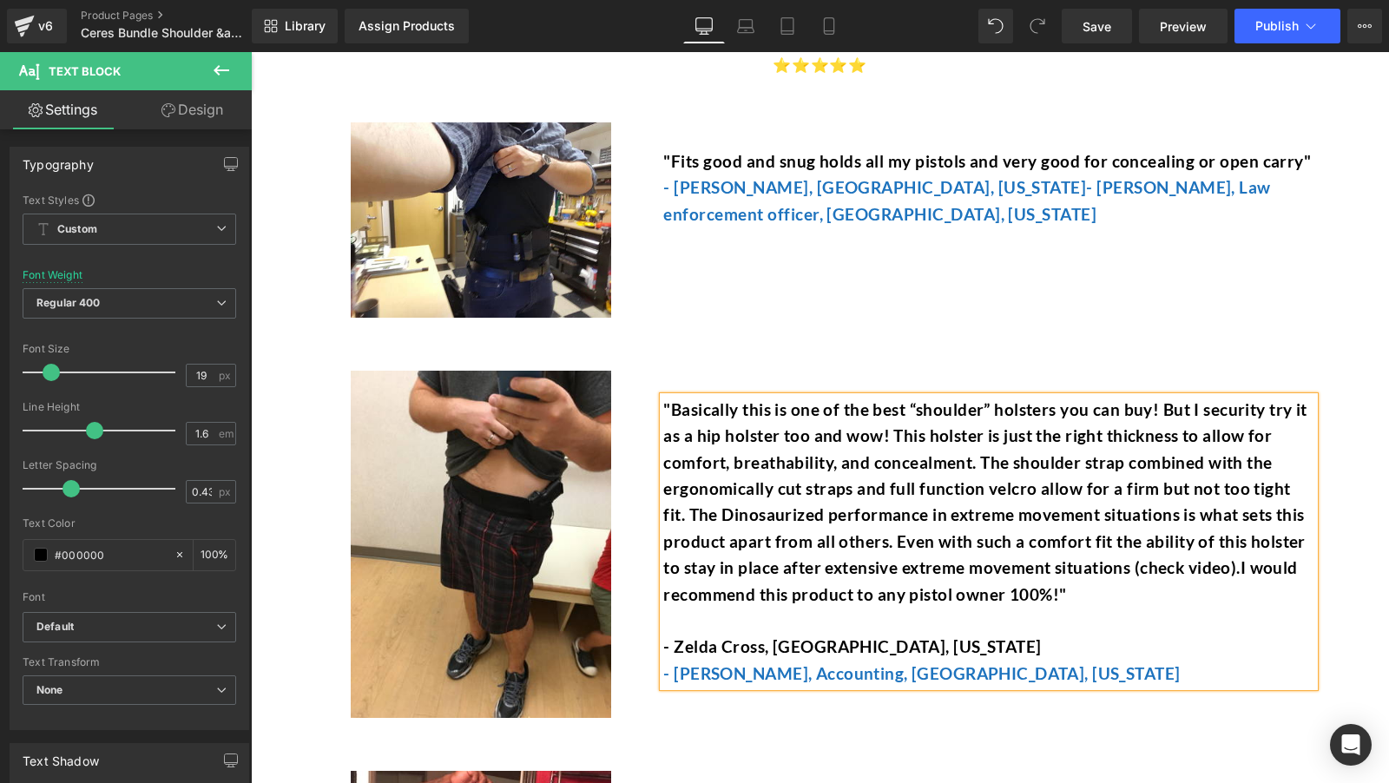
click at [823, 683] on font "- [PERSON_NAME], Accounting, [GEOGRAPHIC_DATA], [US_STATE]" at bounding box center [921, 673] width 517 height 20
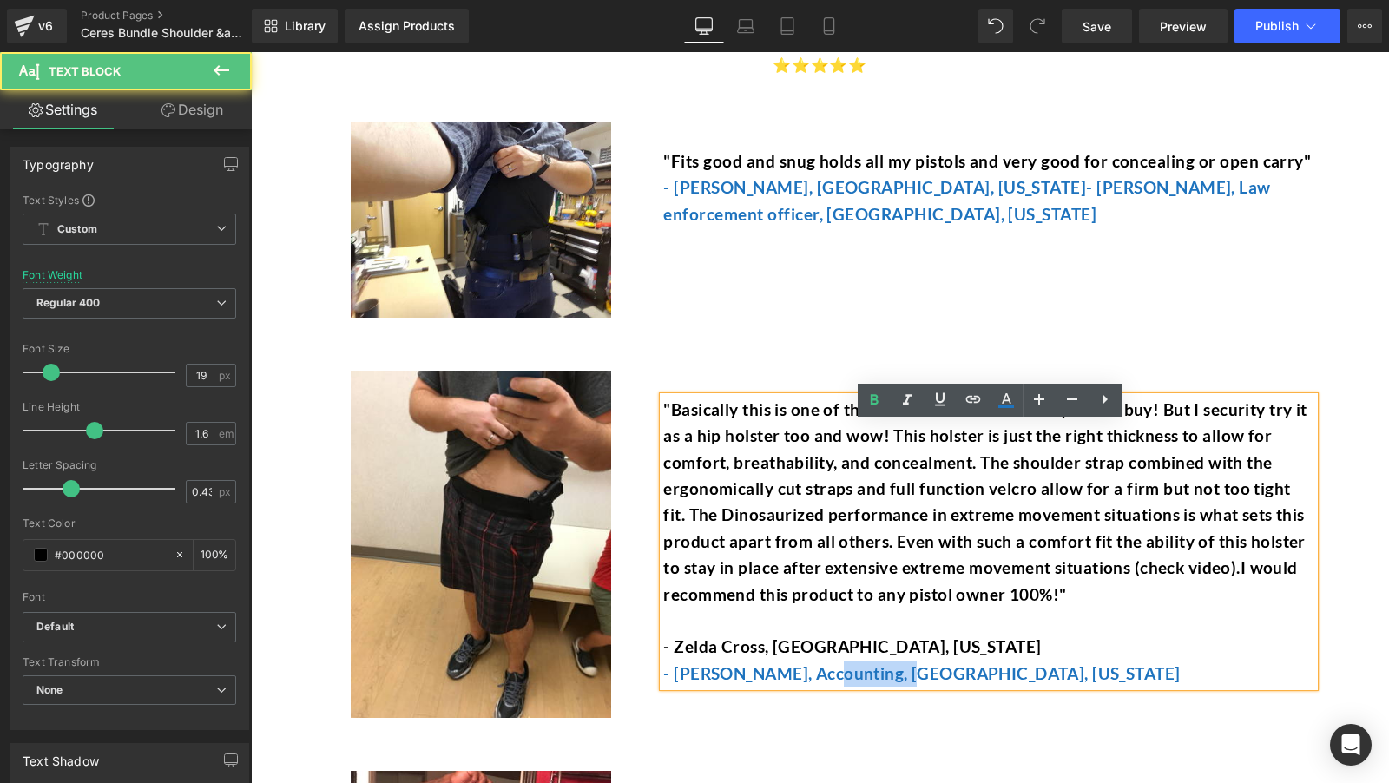
click at [823, 683] on font "- [PERSON_NAME], Accounting, [GEOGRAPHIC_DATA], [US_STATE]" at bounding box center [921, 673] width 517 height 20
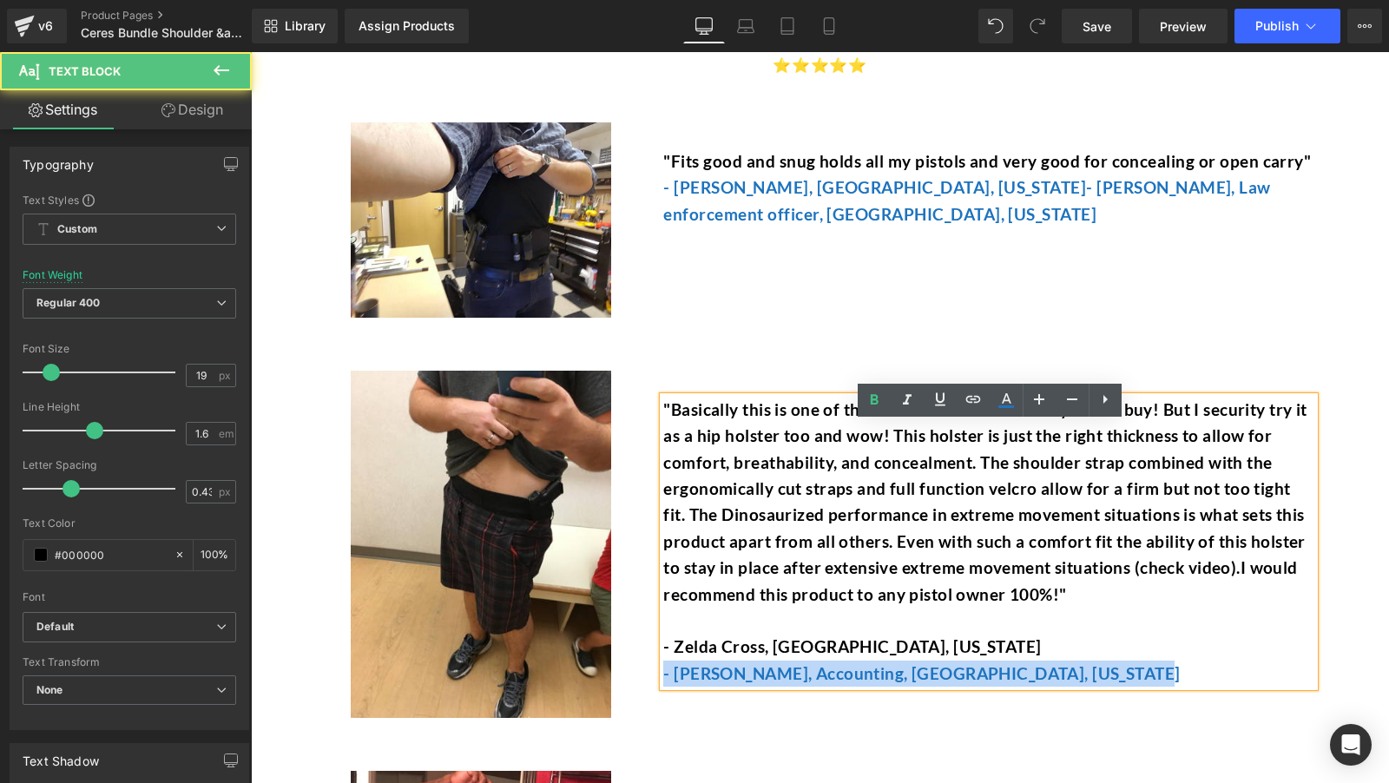
click at [823, 683] on font "- [PERSON_NAME], Accounting, [GEOGRAPHIC_DATA], [US_STATE]" at bounding box center [921, 673] width 517 height 20
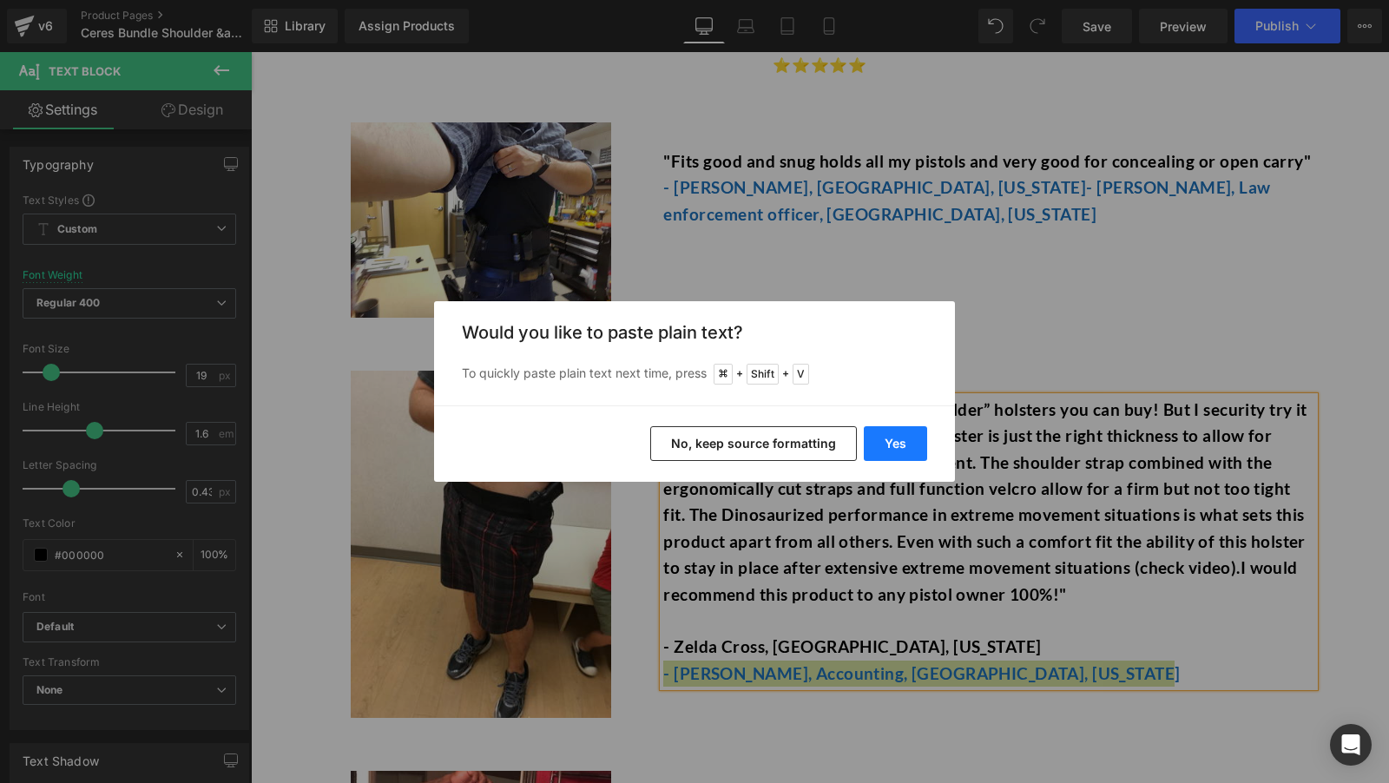
click at [885, 443] on button "Yes" at bounding box center [895, 443] width 63 height 35
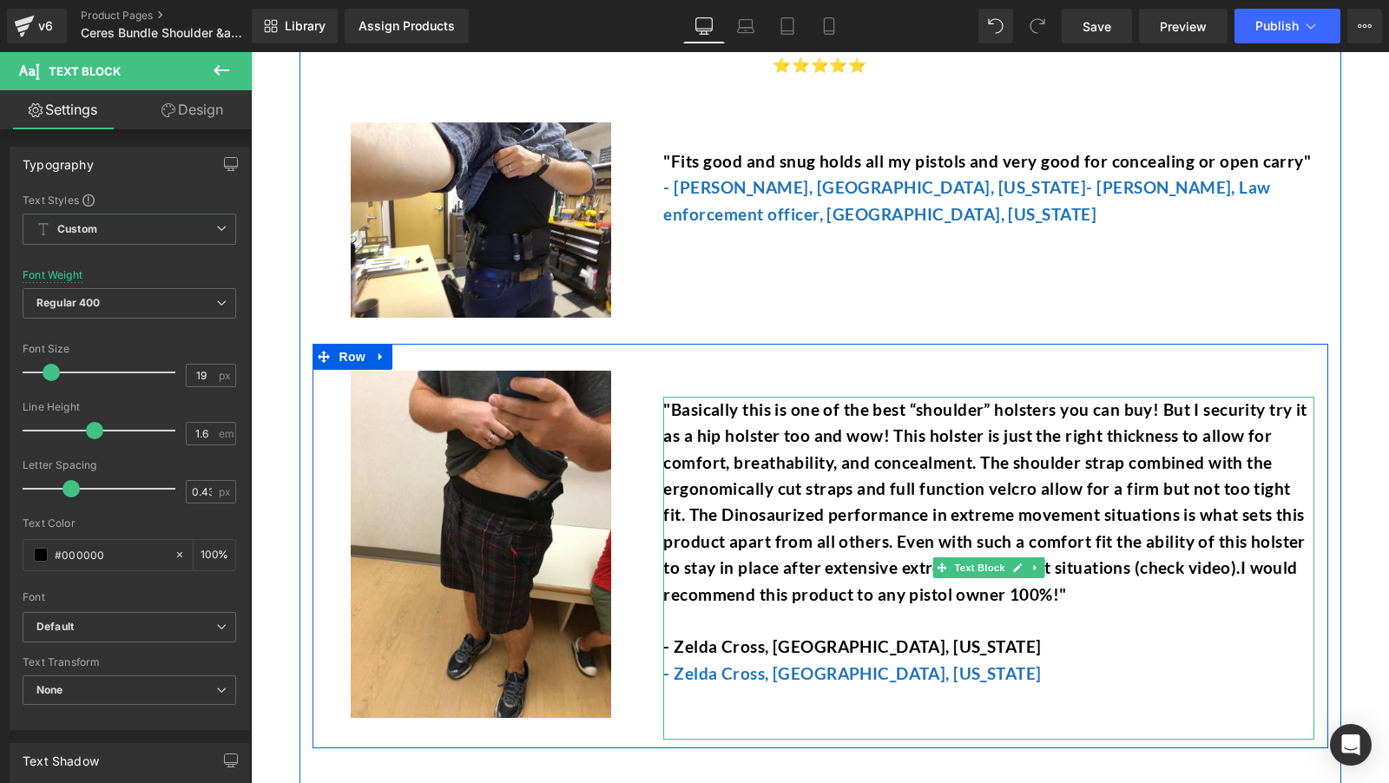
click at [751, 660] on p "- Zelda Cross, Talladega, Alabama" at bounding box center [988, 647] width 651 height 26
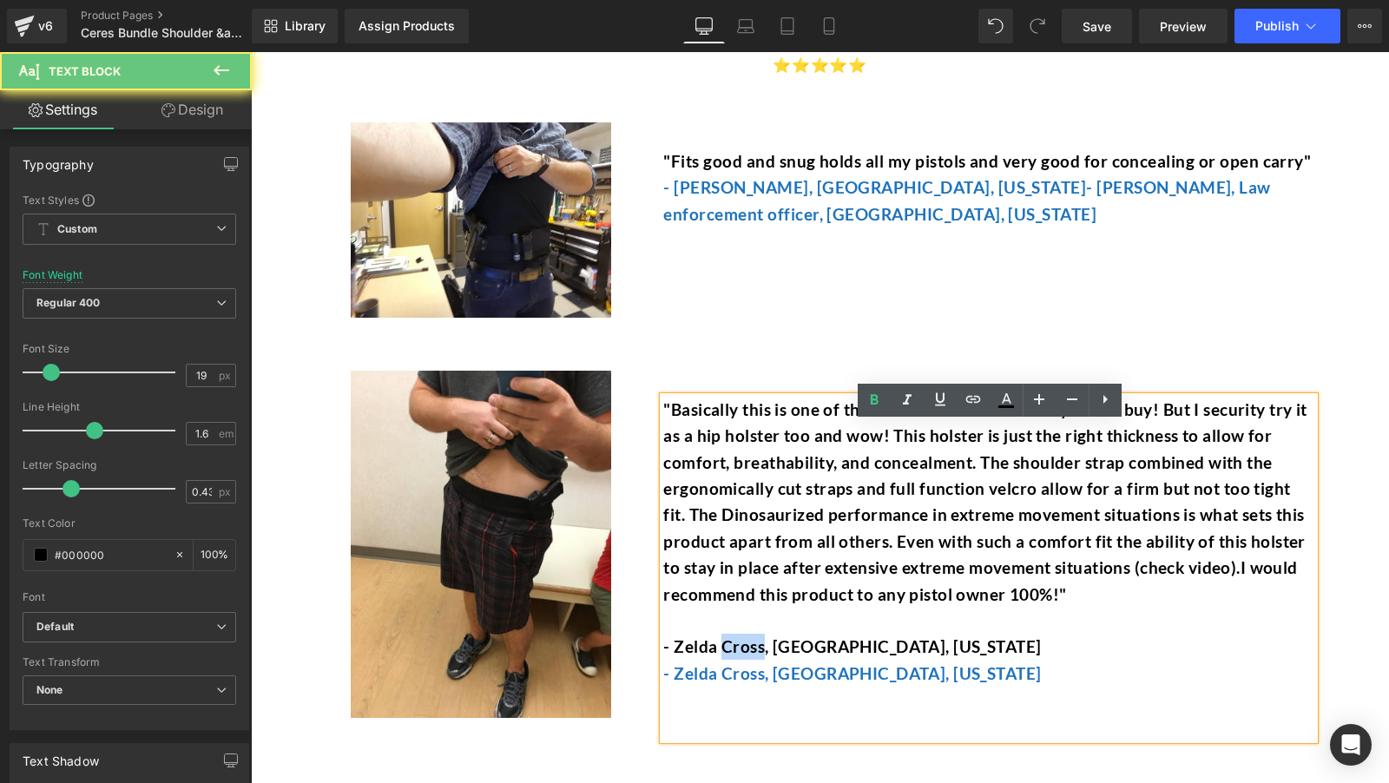
click at [751, 660] on p "- Zelda Cross, Talladega, Alabama" at bounding box center [988, 647] width 651 height 26
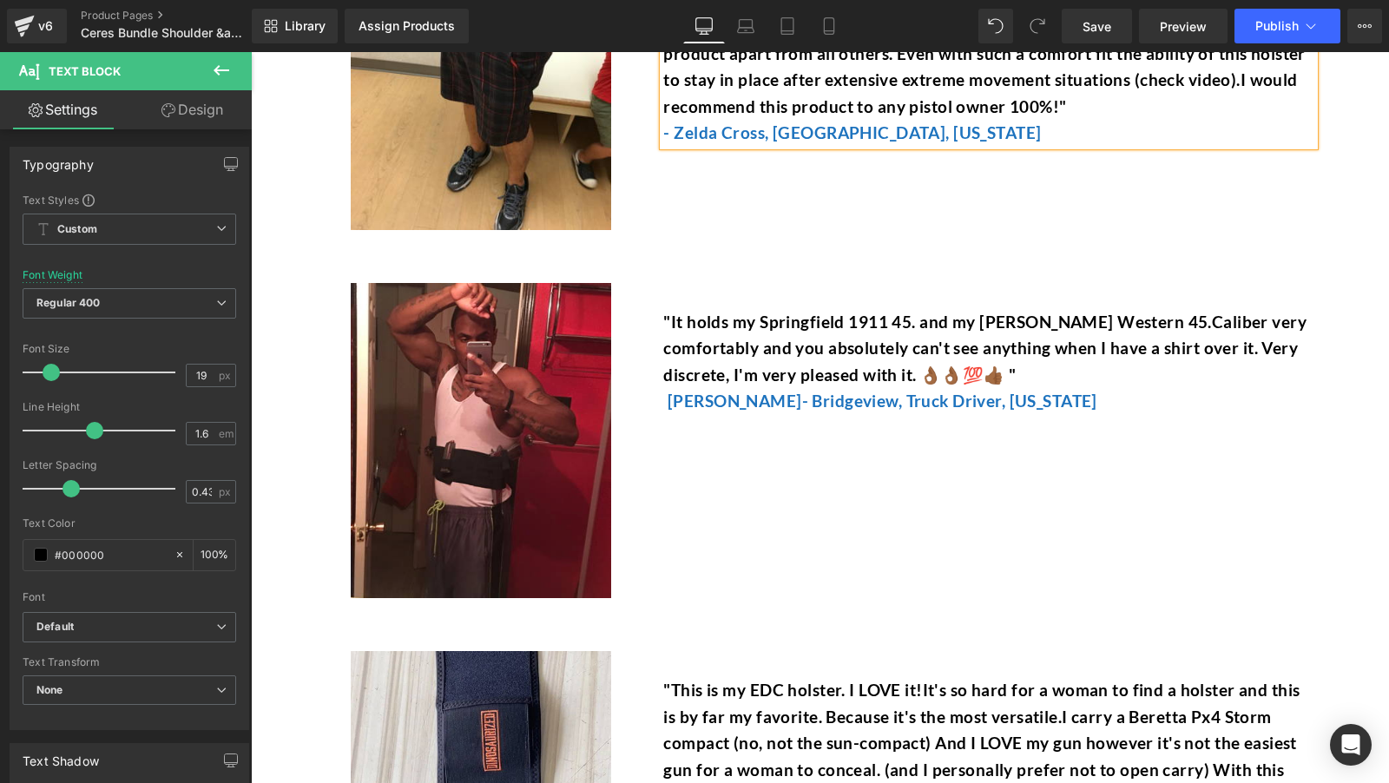
scroll to position [8622, 0]
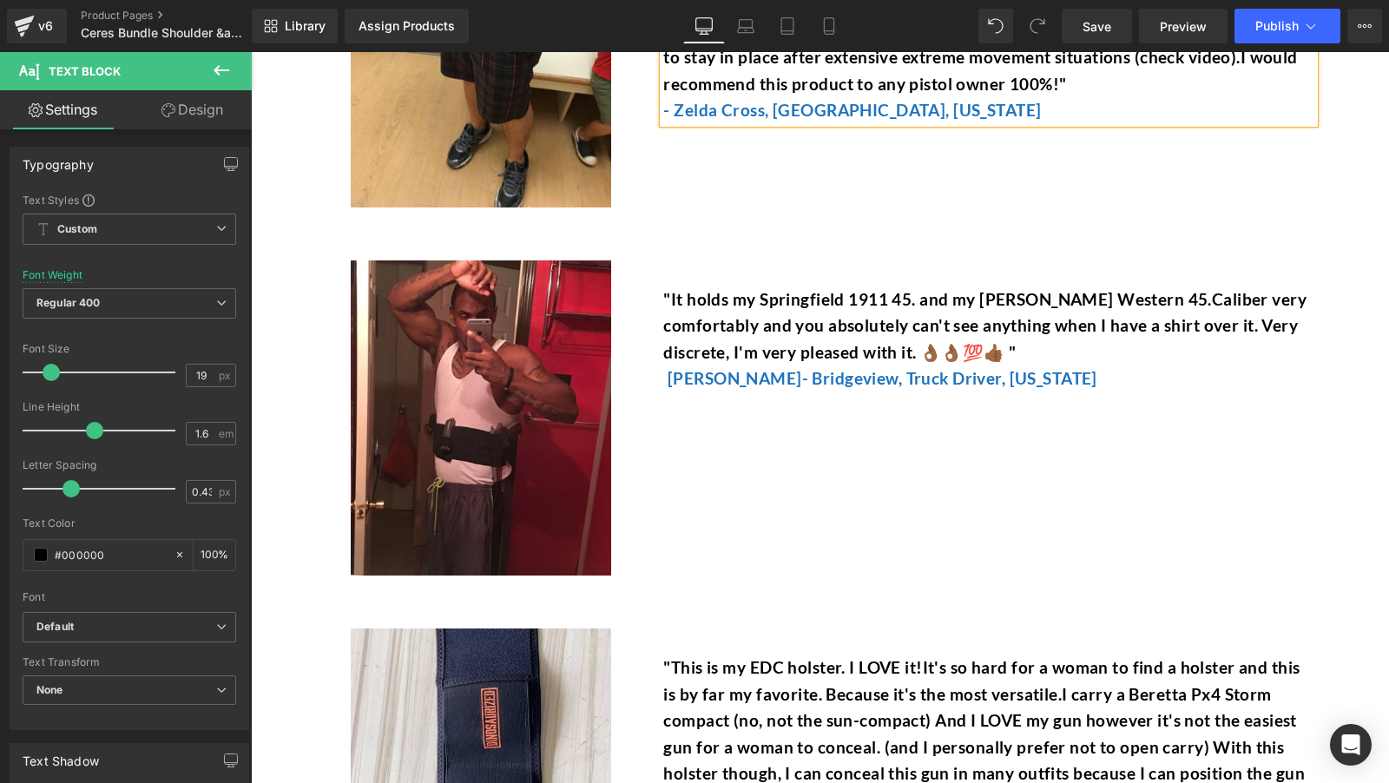
click at [744, 356] on font ""It holds my Springfield 1911 45. and my [PERSON_NAME] Western 45.Caliber very …" at bounding box center [984, 325] width 643 height 73
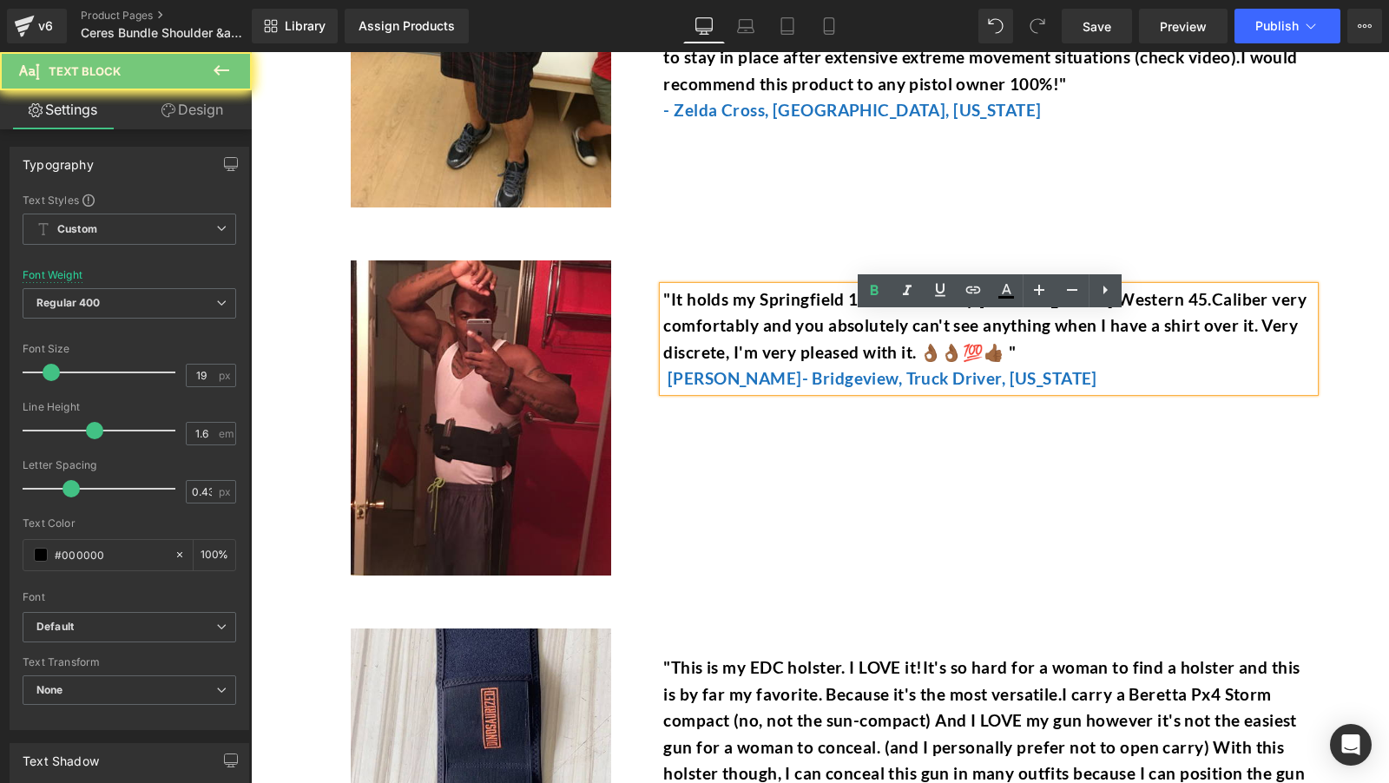
click at [744, 356] on font ""It holds my Springfield 1911 45. and my [PERSON_NAME] Western 45.Caliber very …" at bounding box center [984, 325] width 643 height 73
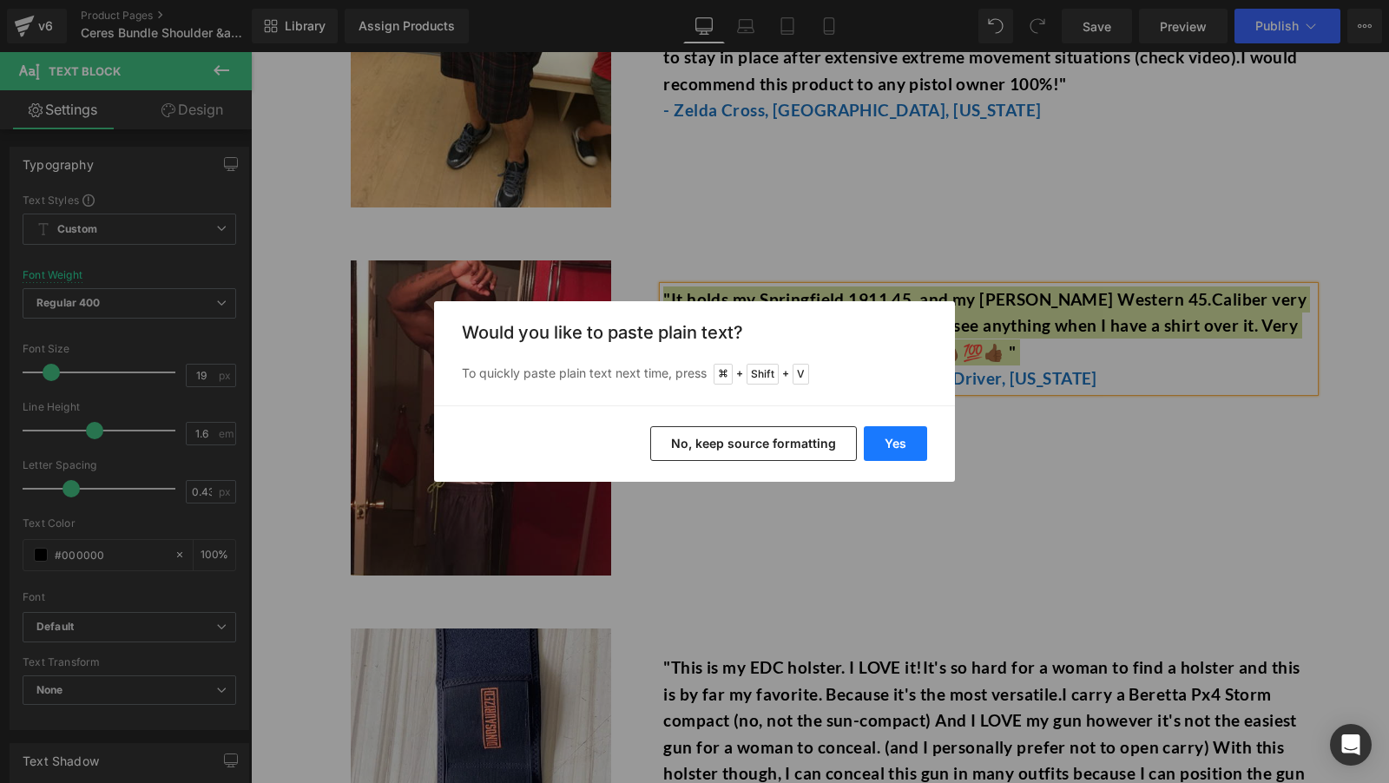
click at [892, 431] on button "Yes" at bounding box center [895, 443] width 63 height 35
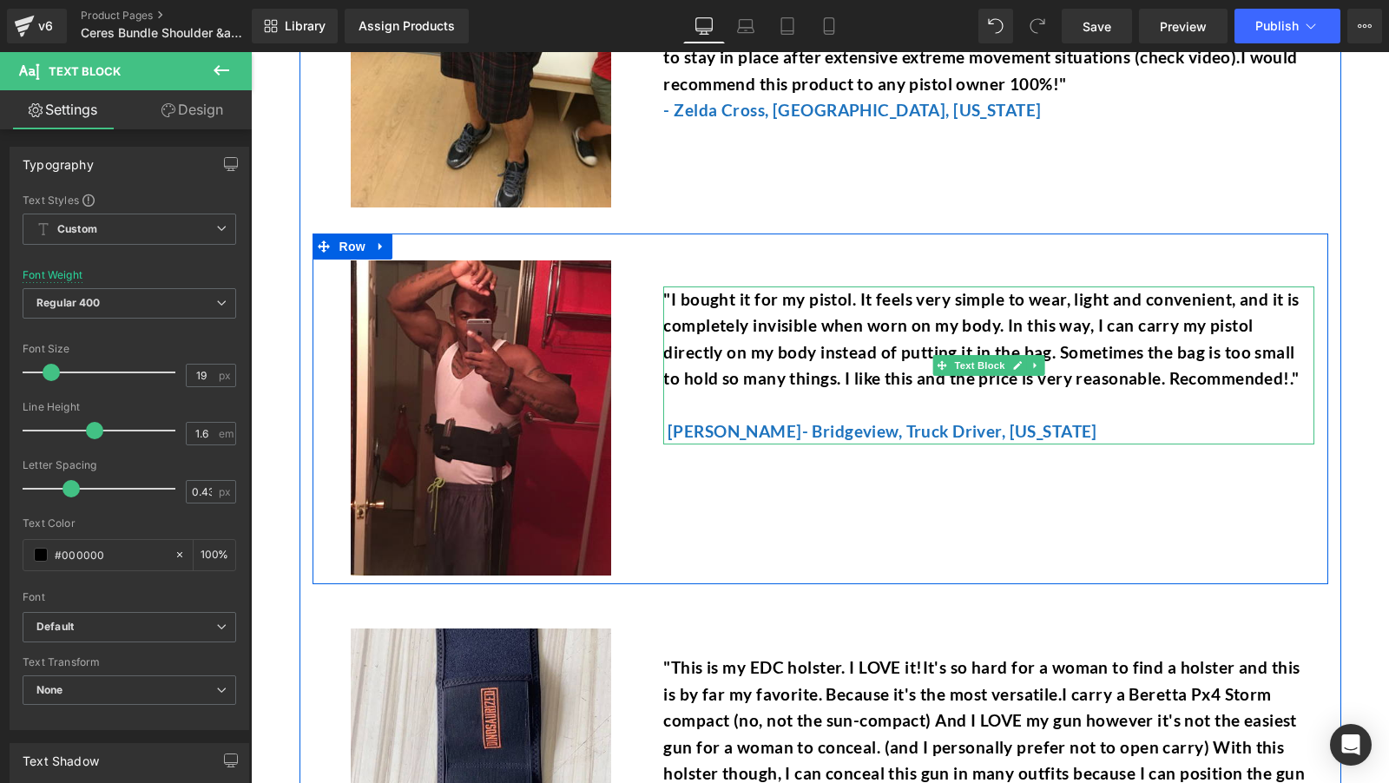
click at [831, 418] on p at bounding box center [988, 405] width 651 height 26
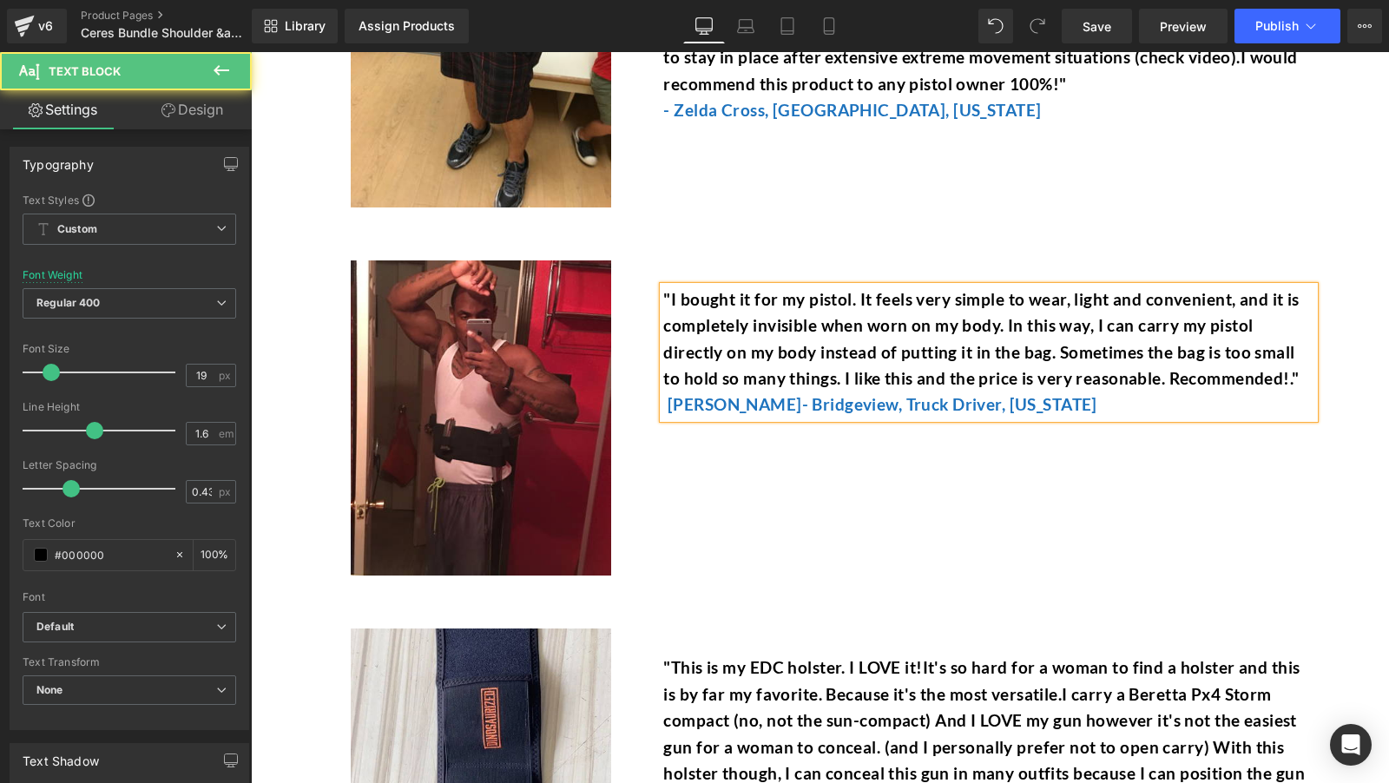
click at [754, 414] on font "[PERSON_NAME]- Bridgeview, Truck Driver, [US_STATE]" at bounding box center [883, 404] width 430 height 20
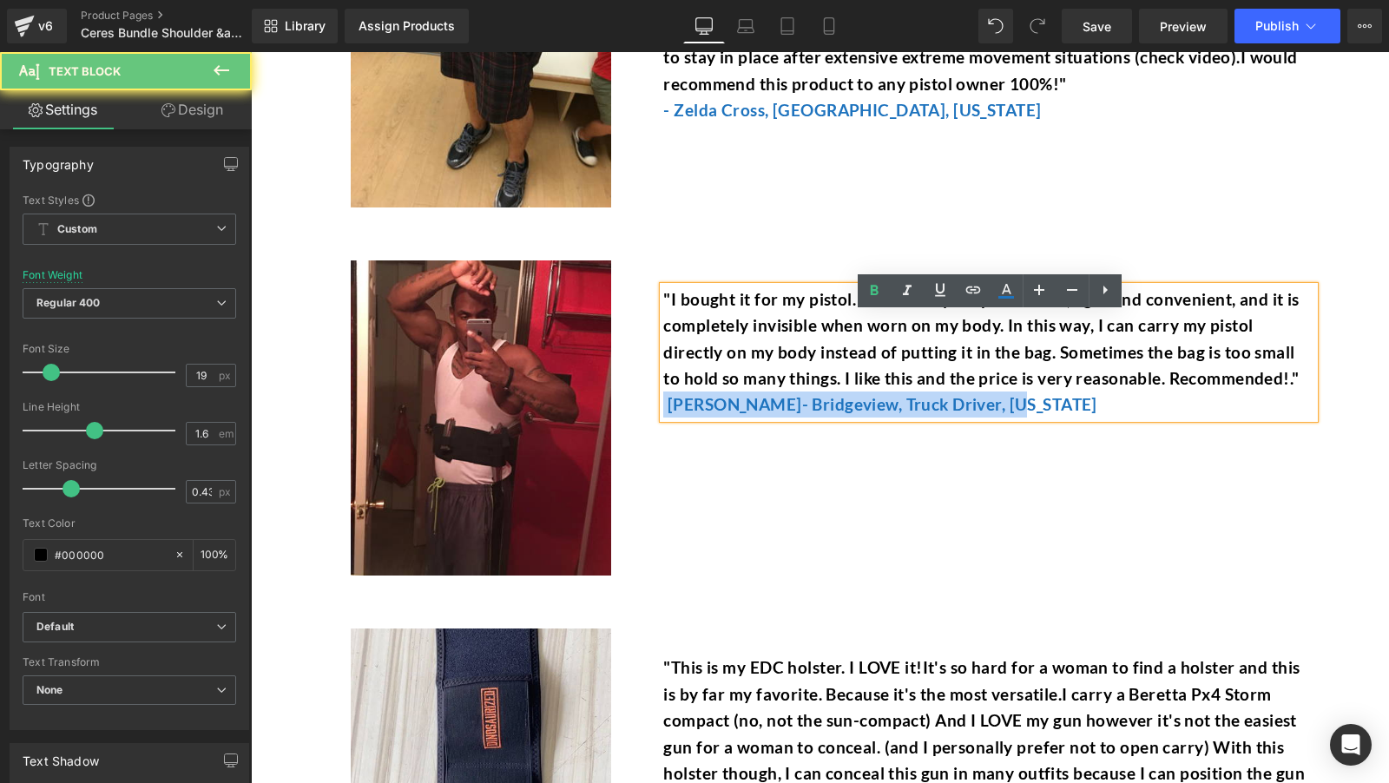
click at [754, 414] on font "[PERSON_NAME]- Bridgeview, Truck Driver, [US_STATE]" at bounding box center [883, 404] width 430 height 20
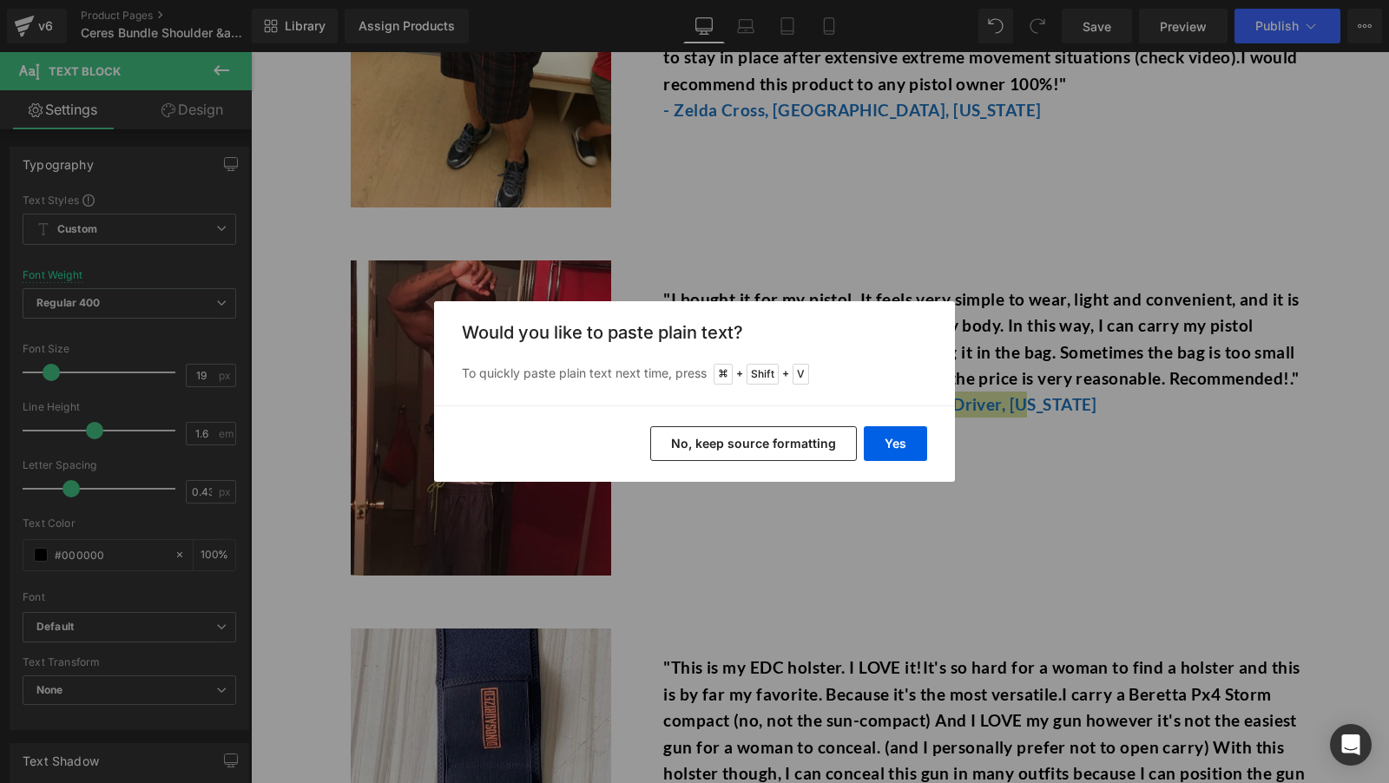
drag, startPoint x: 779, startPoint y: 442, endPoint x: 530, endPoint y: 388, distance: 254.9
click at [779, 442] on button "No, keep source formatting" at bounding box center [753, 443] width 207 height 35
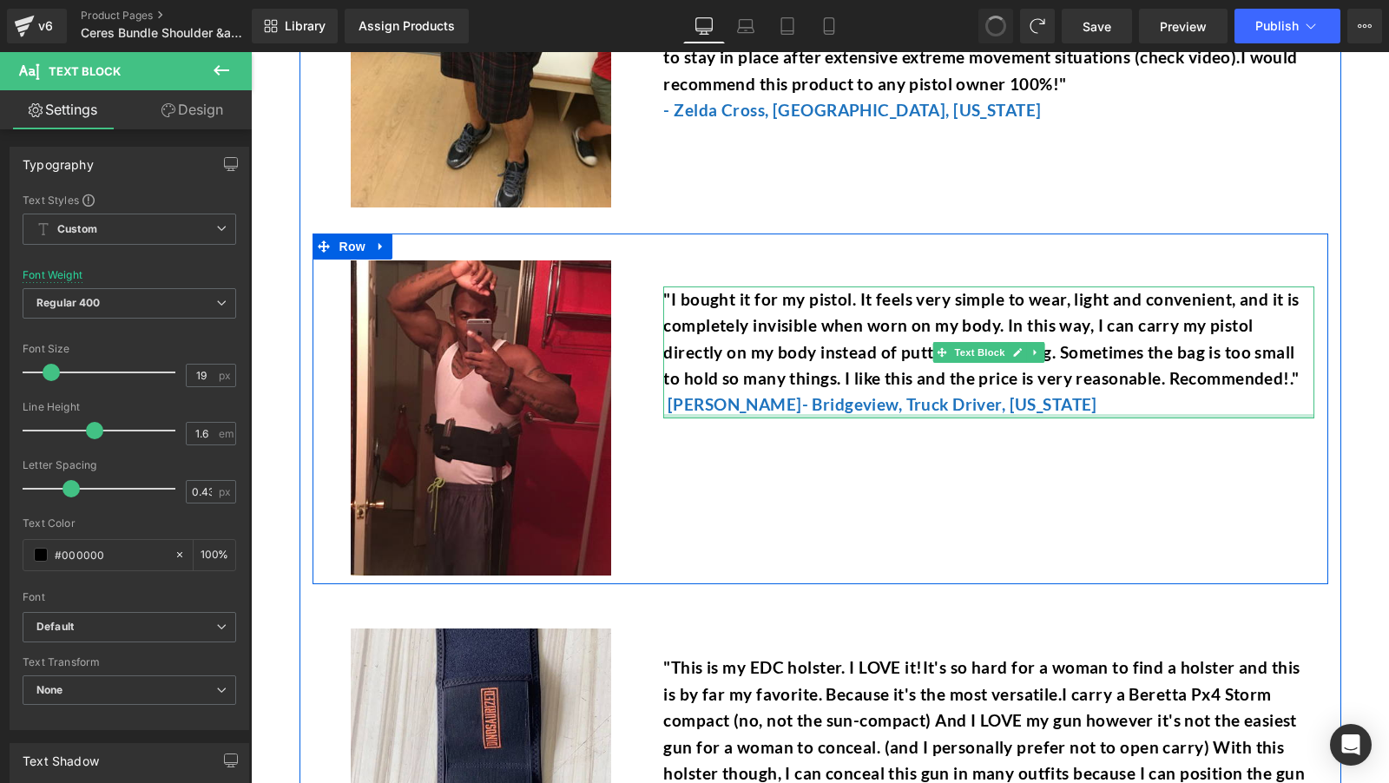
click at [836, 414] on font "[PERSON_NAME]- Bridgeview, Truck Driver, [US_STATE]" at bounding box center [883, 404] width 430 height 20
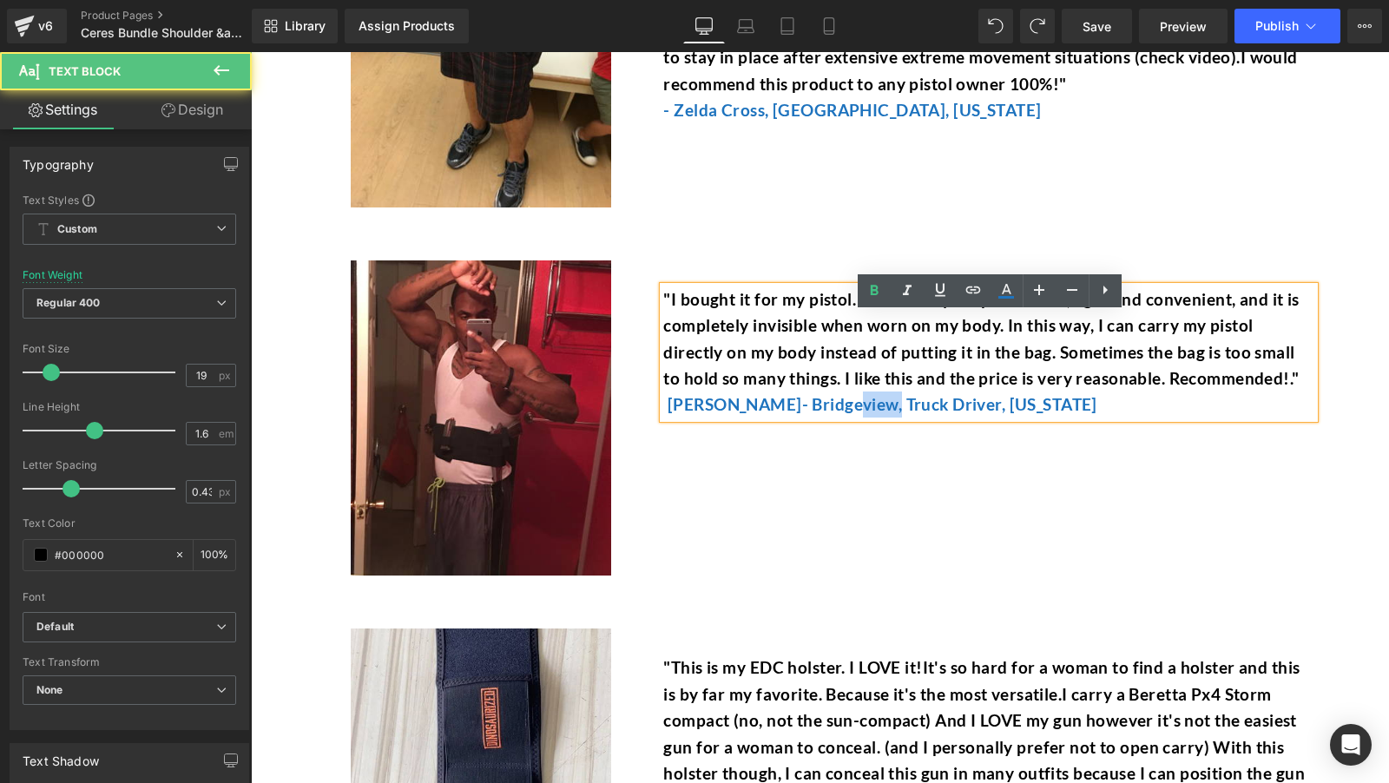
click at [836, 414] on font "[PERSON_NAME]- Bridgeview, Truck Driver, [US_STATE]" at bounding box center [883, 404] width 430 height 20
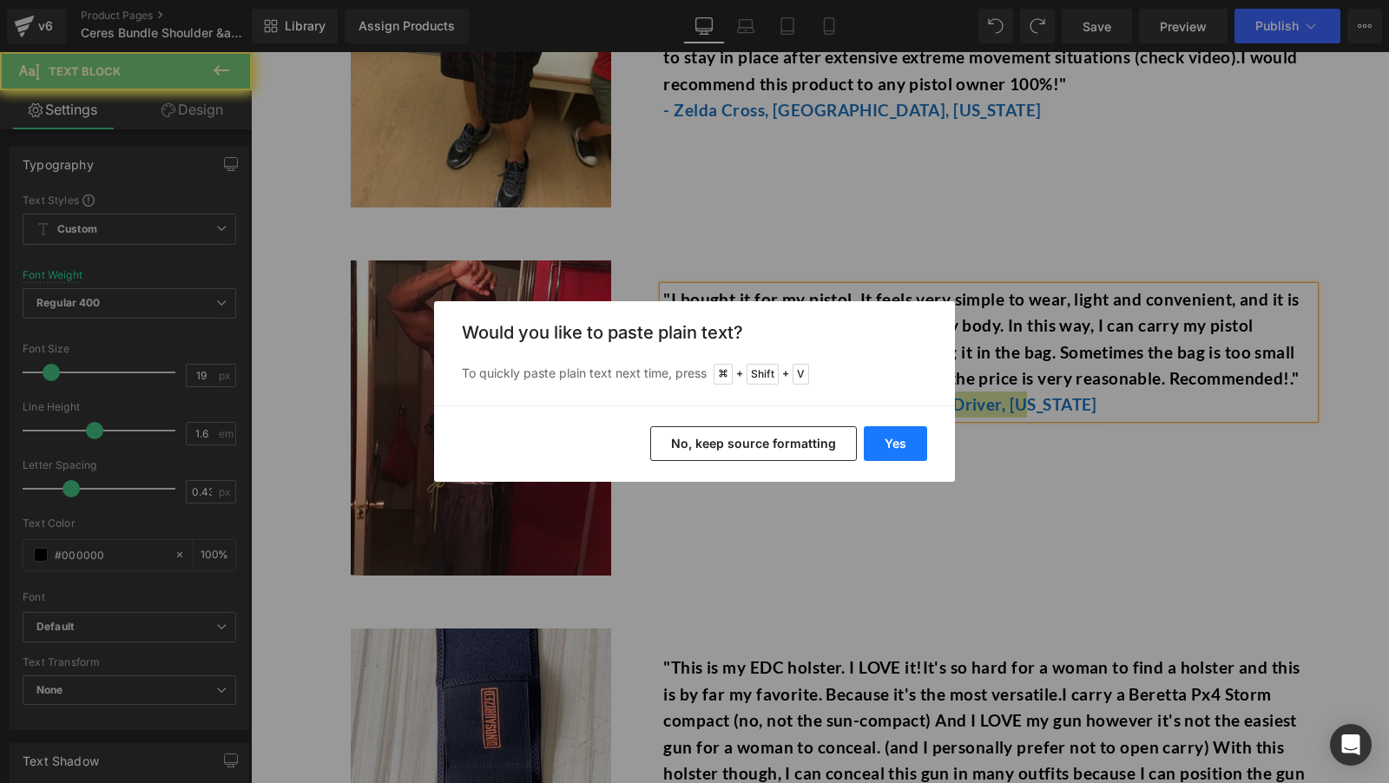
click at [888, 437] on button "Yes" at bounding box center [895, 443] width 63 height 35
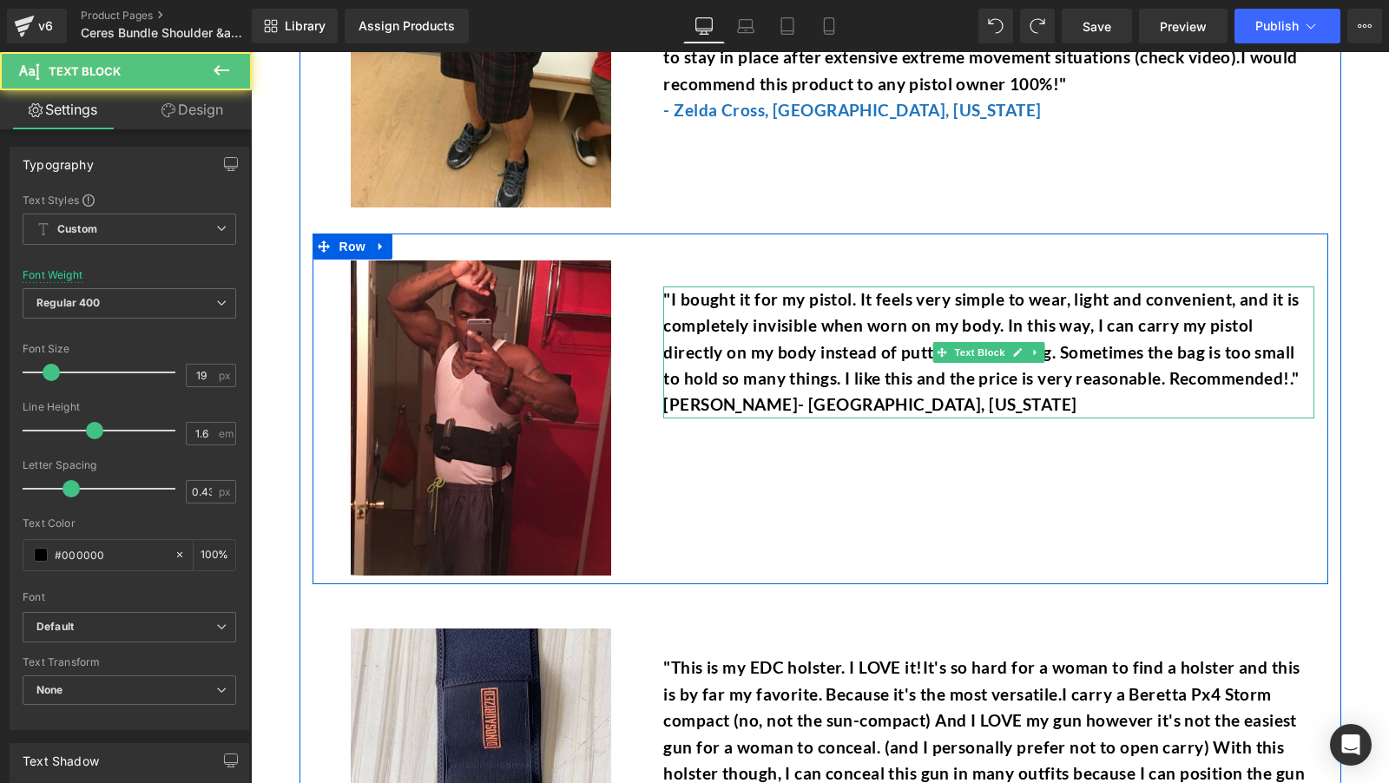
click at [833, 418] on p "Alyssa Peters- Hartville, Missouri" at bounding box center [988, 405] width 651 height 26
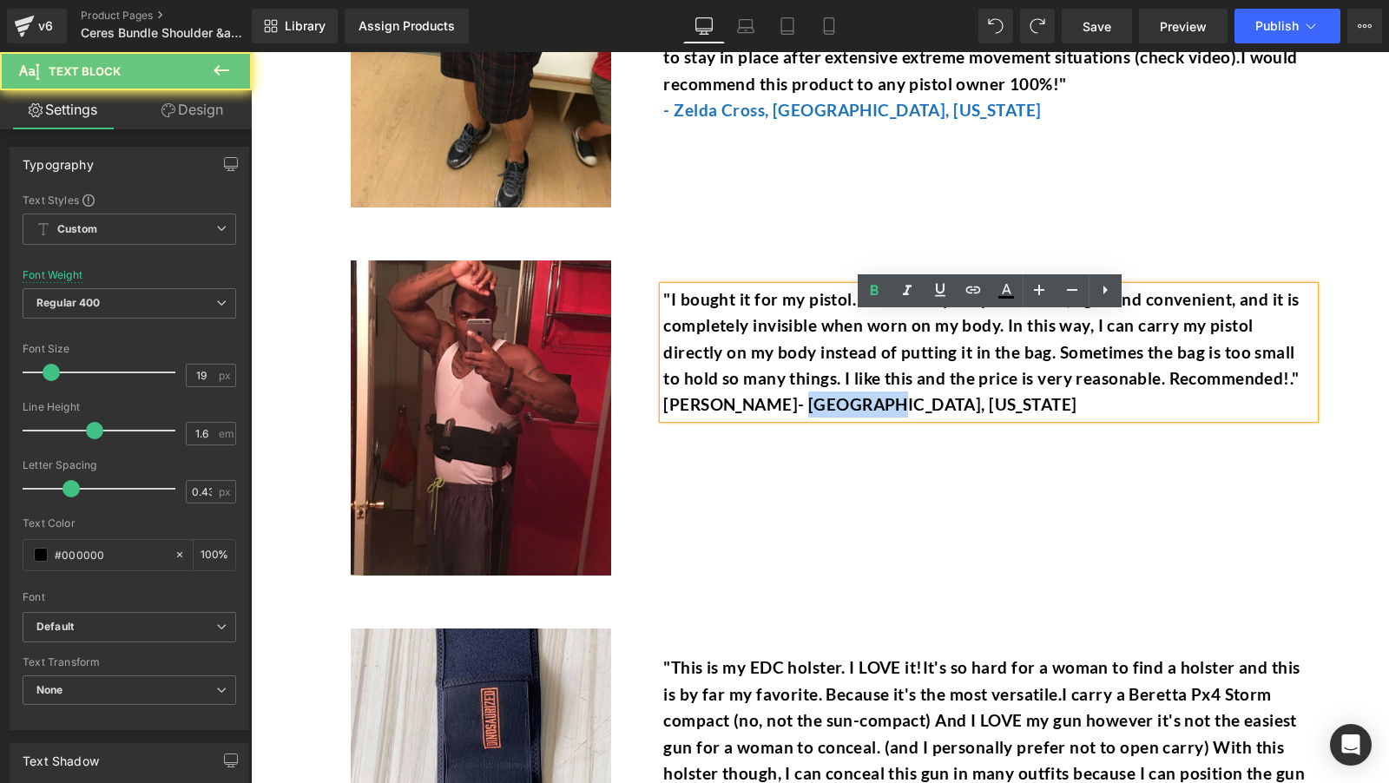
click at [833, 418] on p "Alyssa Peters- Hartville, Missouri" at bounding box center [988, 405] width 651 height 26
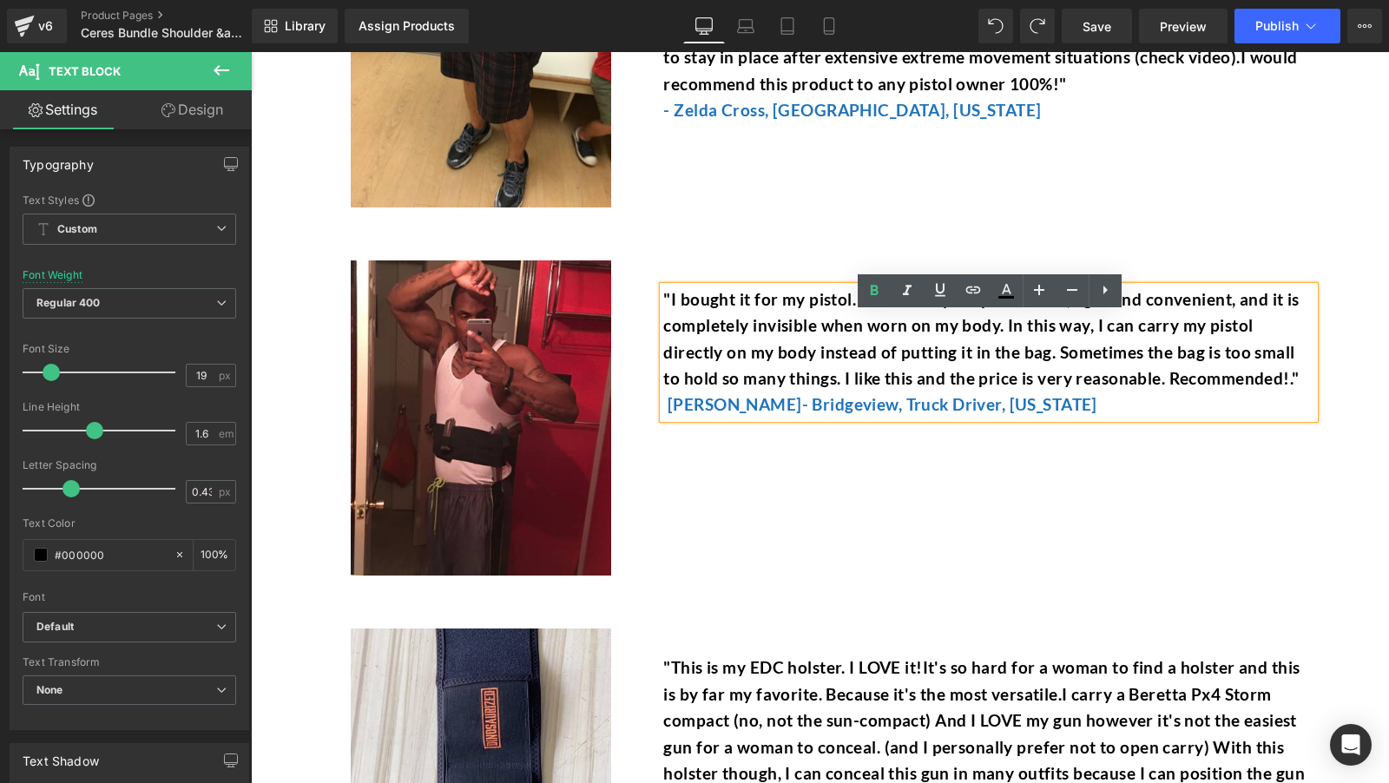
click at [814, 414] on font "[PERSON_NAME]- Bridgeview, Truck Driver, [US_STATE]" at bounding box center [883, 404] width 430 height 20
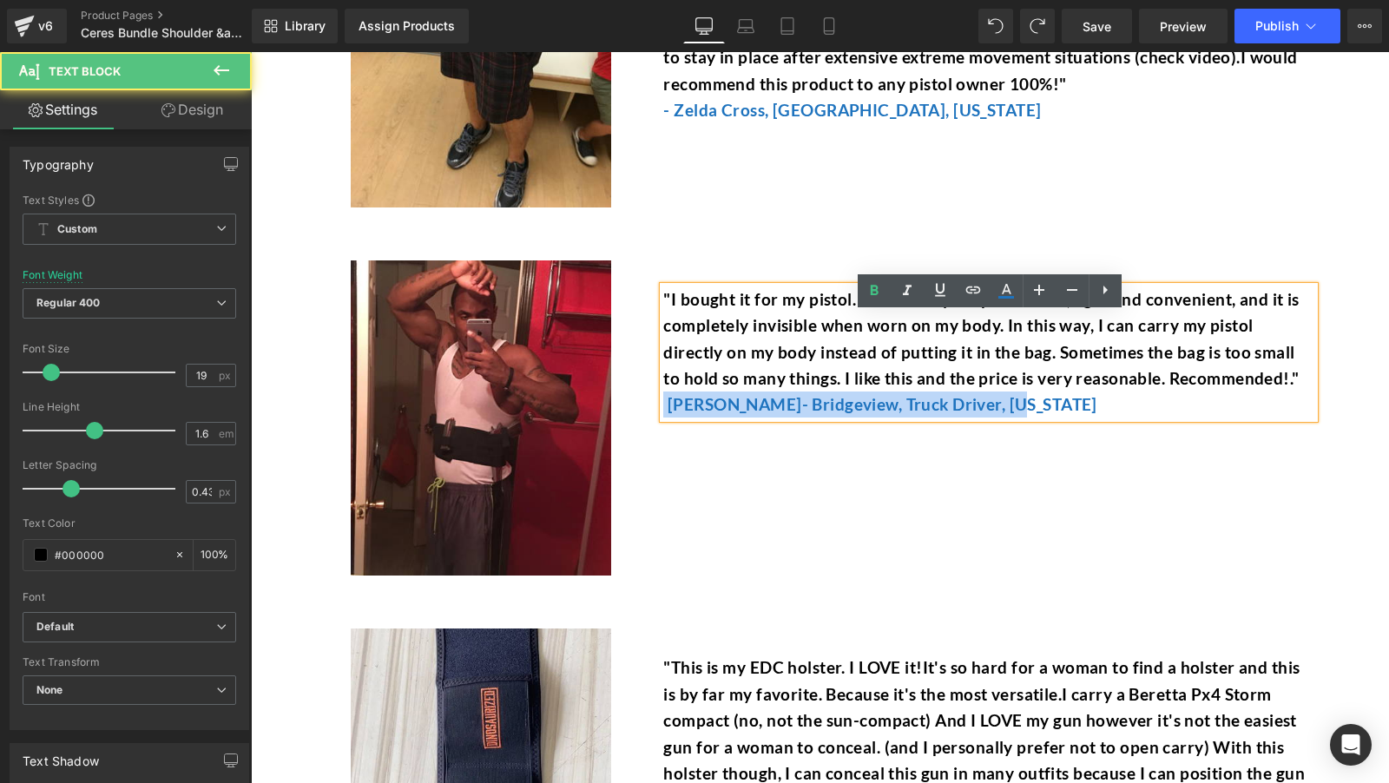
click at [814, 414] on font "[PERSON_NAME]- Bridgeview, Truck Driver, [US_STATE]" at bounding box center [883, 404] width 430 height 20
click at [683, 414] on font "[PERSON_NAME]- Bridgeview, Truck Driver, [US_STATE]" at bounding box center [883, 404] width 430 height 20
click at [955, 414] on font "[PERSON_NAME]- Bridgeview, Truck Driver, [US_STATE]" at bounding box center [883, 404] width 430 height 20
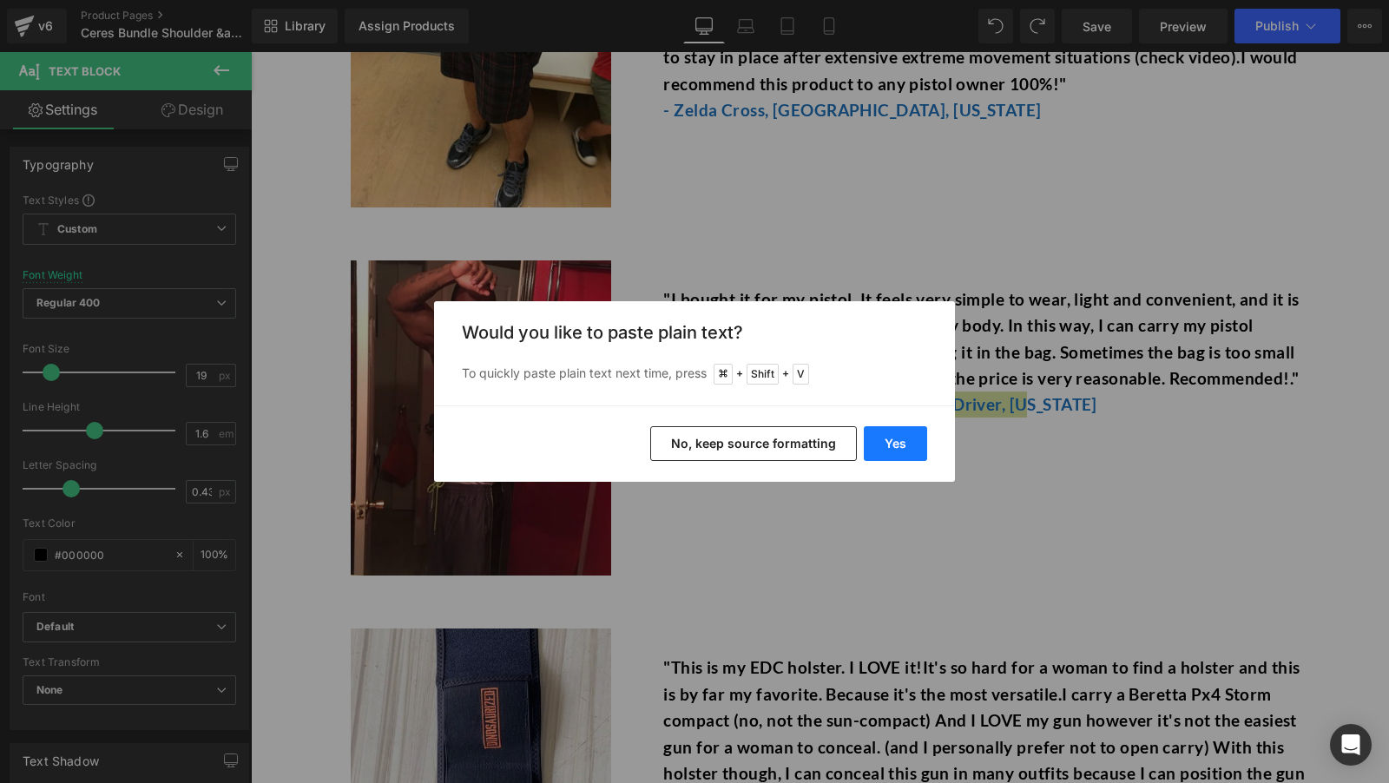
click at [890, 430] on button "Yes" at bounding box center [895, 443] width 63 height 35
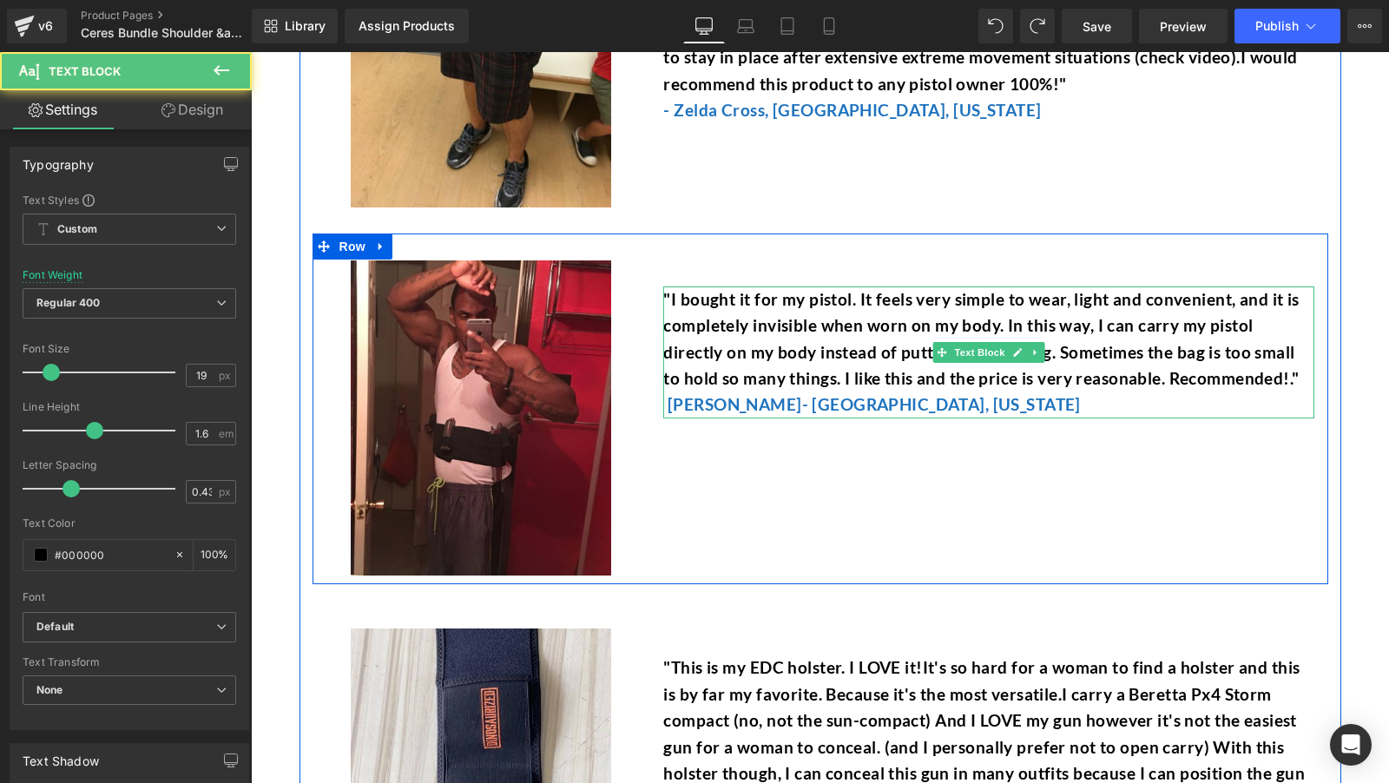
click at [960, 418] on p "Alyssa Peters- Hartville, Missouri" at bounding box center [988, 405] width 651 height 26
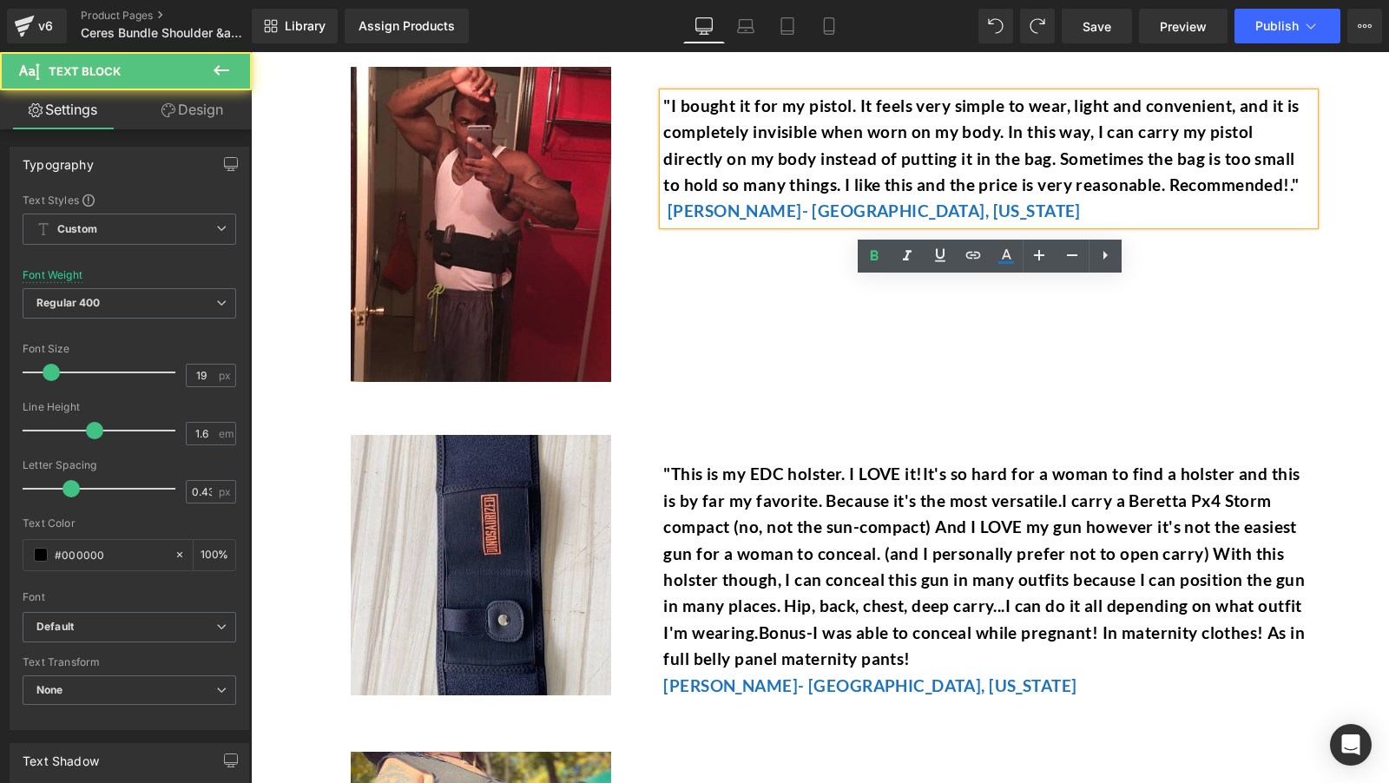
scroll to position [8852, 0]
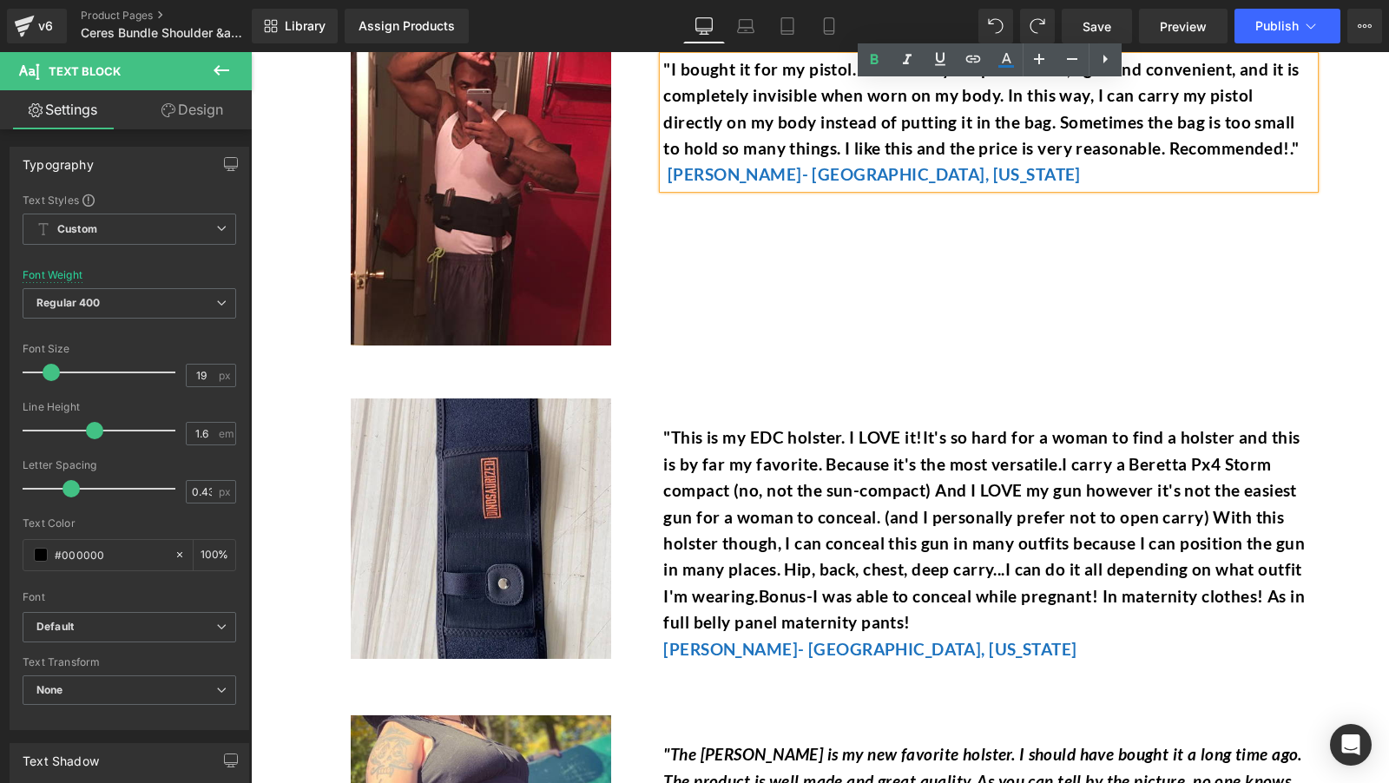
click at [818, 520] on font ""This is my EDC holster. I LOVE it!It's so hard for a woman to find a holster a…" at bounding box center [984, 529] width 642 height 205
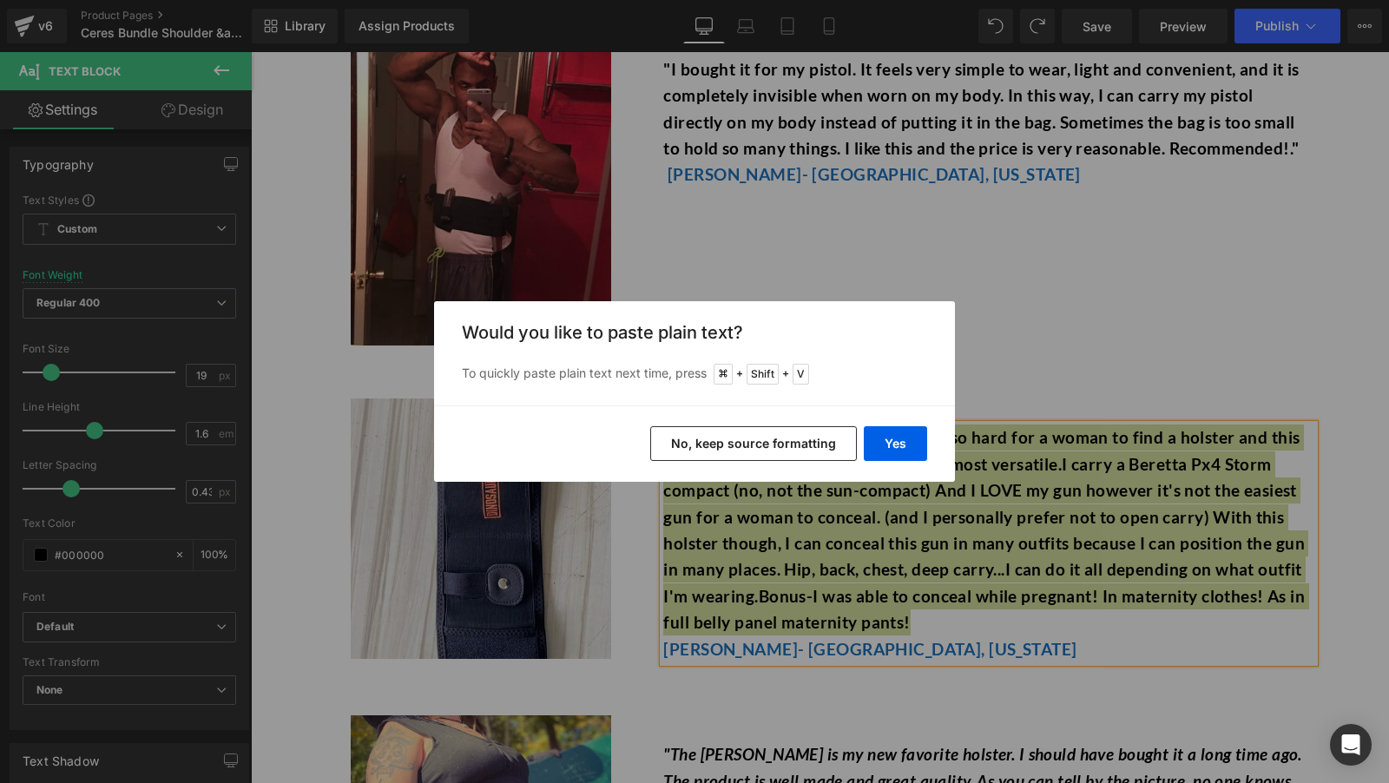
click at [816, 441] on button "No, keep source formatting" at bounding box center [753, 443] width 207 height 35
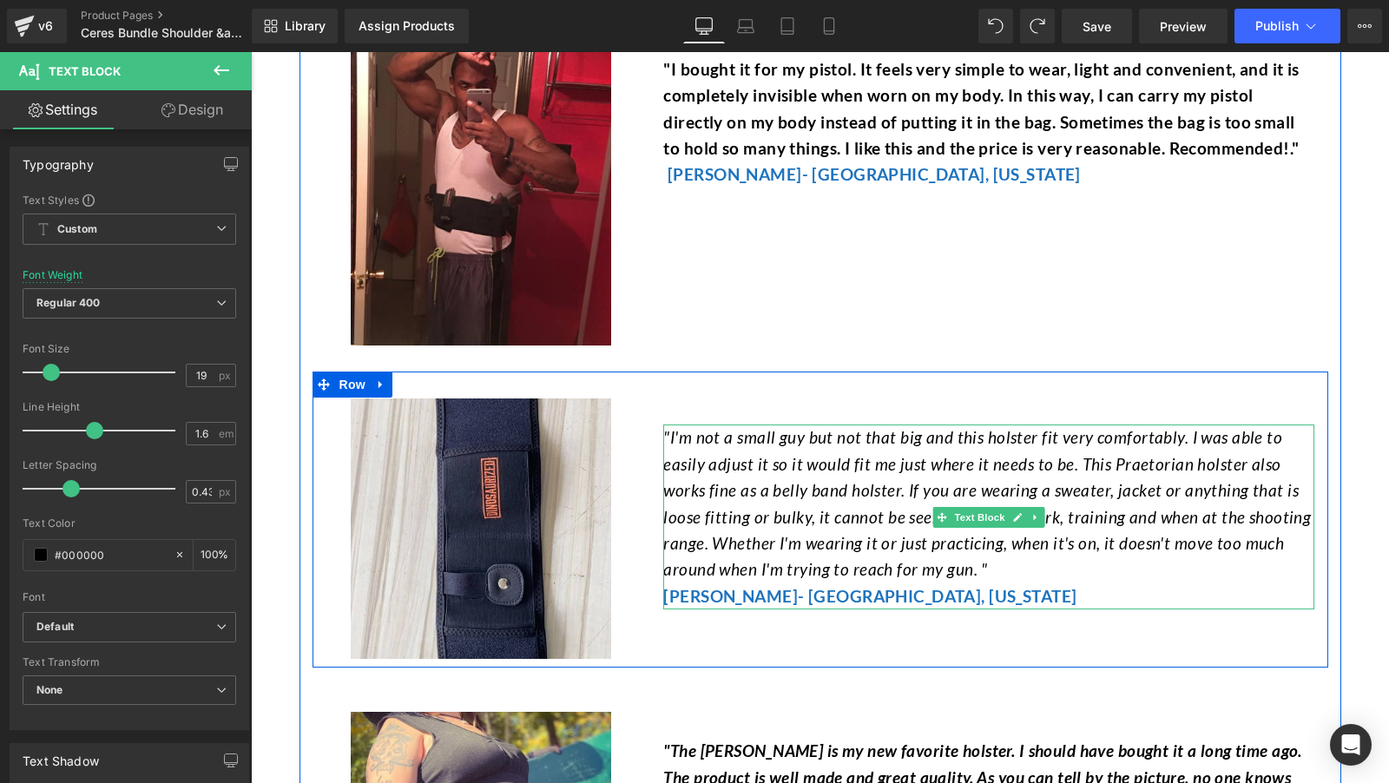
click at [838, 518] on icon ""I'm not a small guy but not that big and this holster fit very comfortably. I …" at bounding box center [987, 503] width 648 height 152
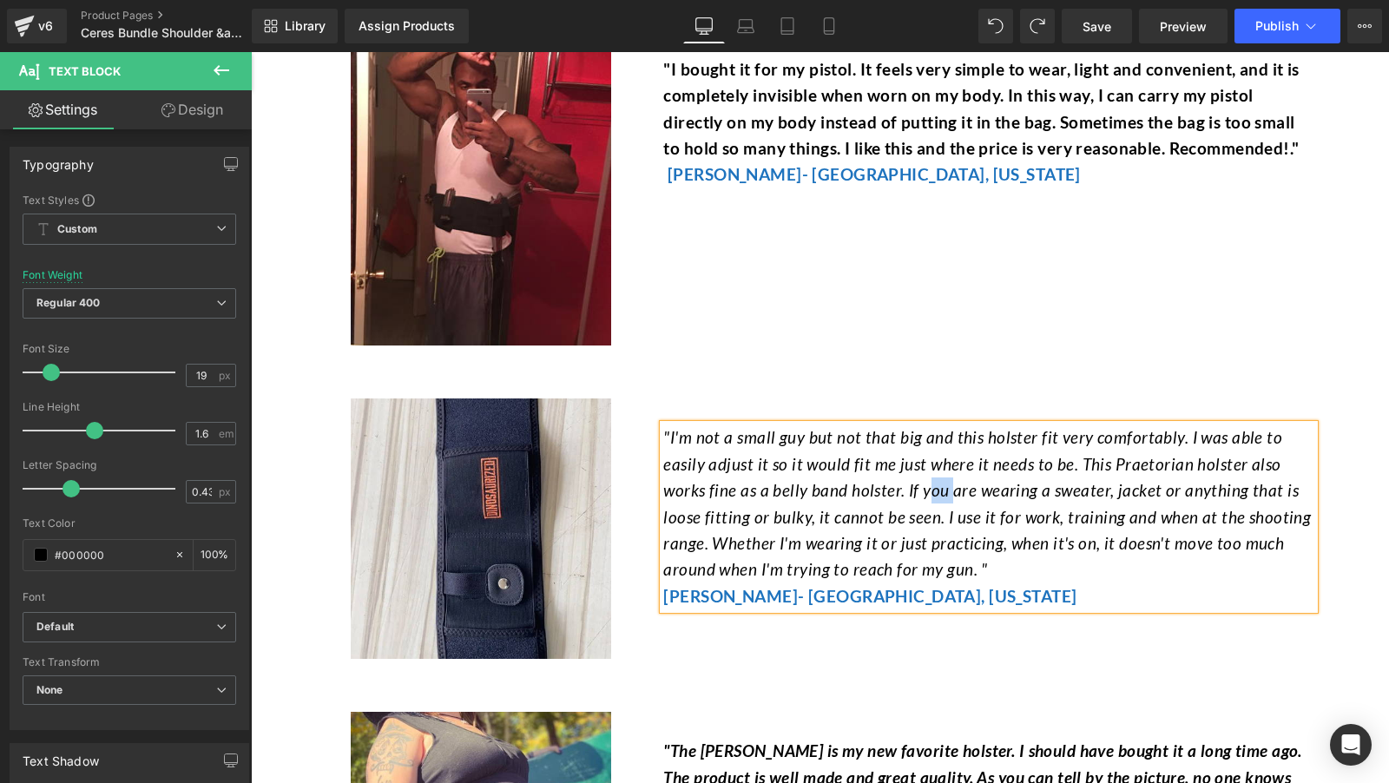
click at [838, 518] on icon ""I'm not a small guy but not that big and this holster fit very comfortably. I …" at bounding box center [987, 503] width 648 height 152
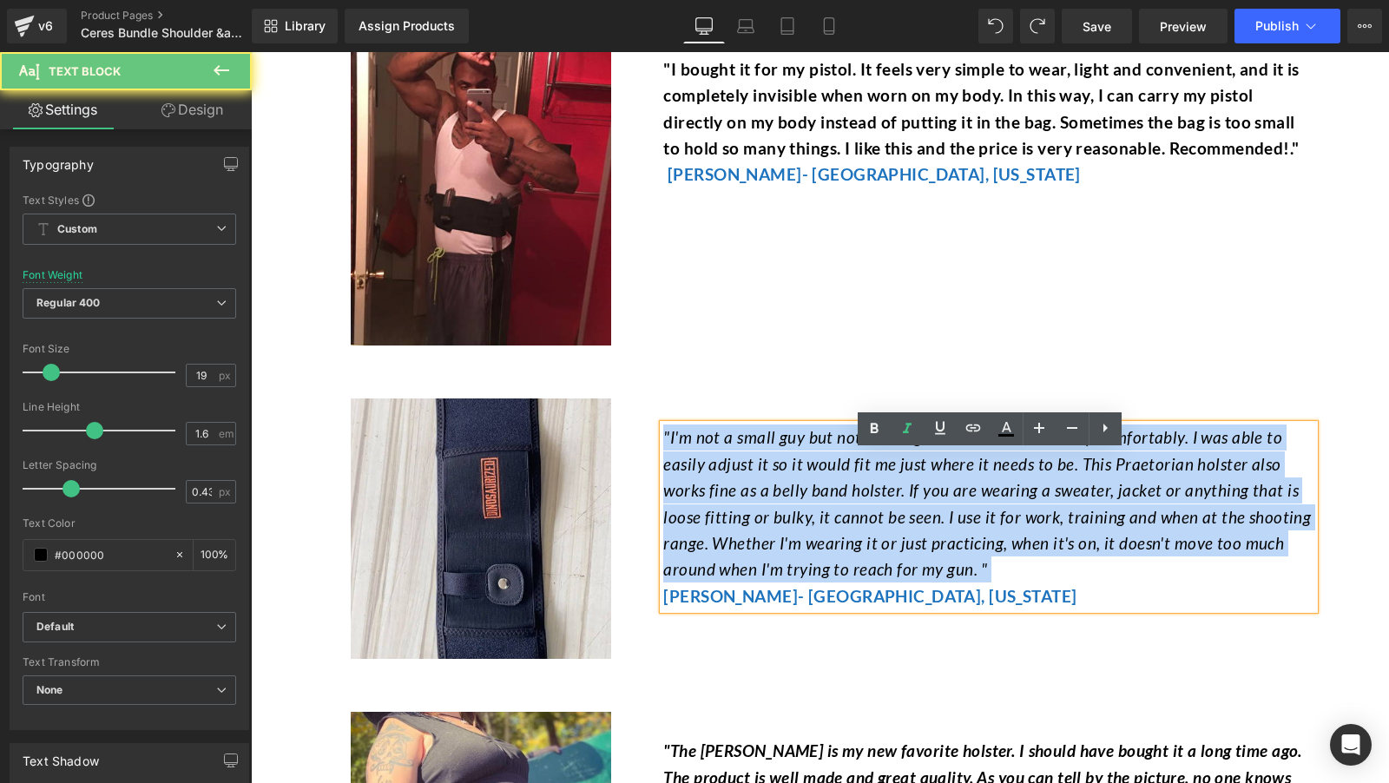
click at [838, 518] on icon ""I'm not a small guy but not that big and this holster fit very comfortably. I …" at bounding box center [987, 503] width 648 height 152
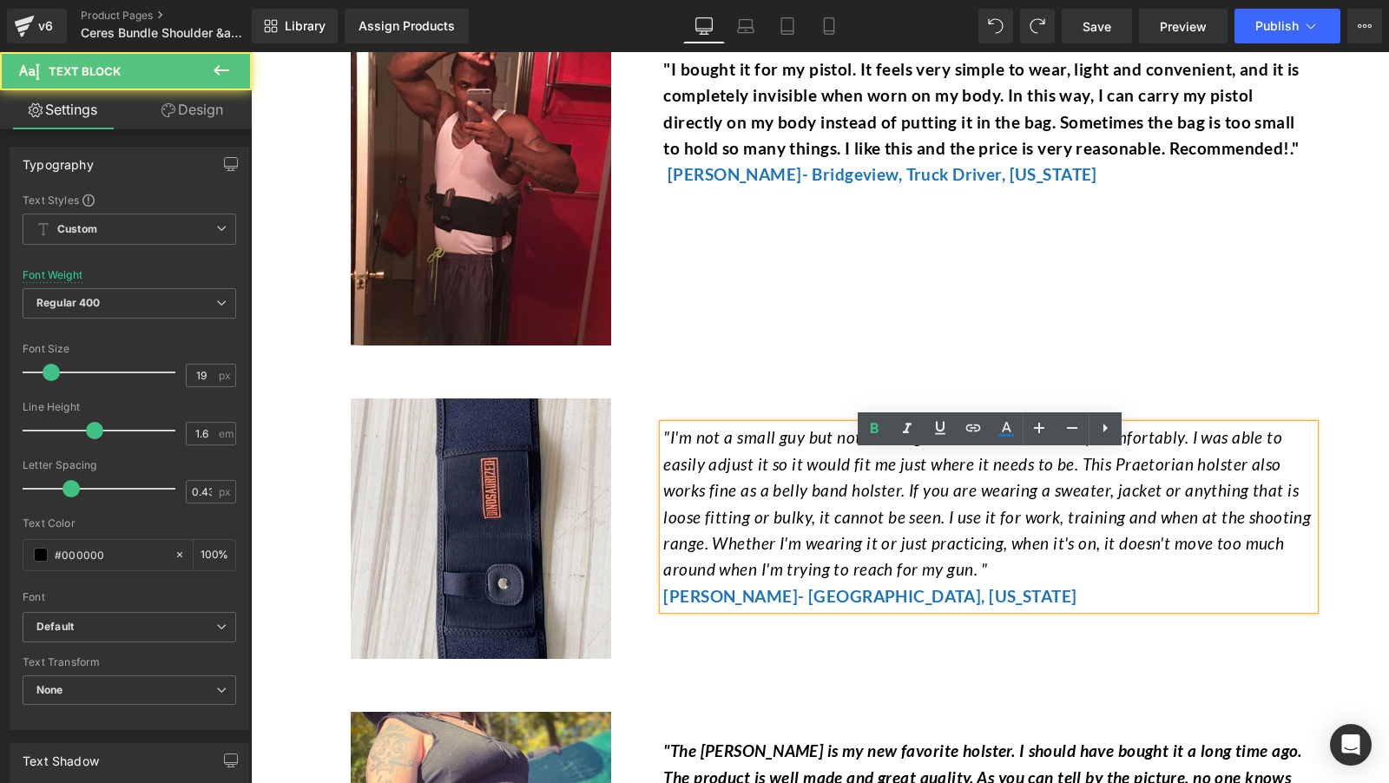
click at [882, 538] on icon ""I'm not a small guy but not that big and this holster fit very comfortably. I …" at bounding box center [987, 503] width 648 height 152
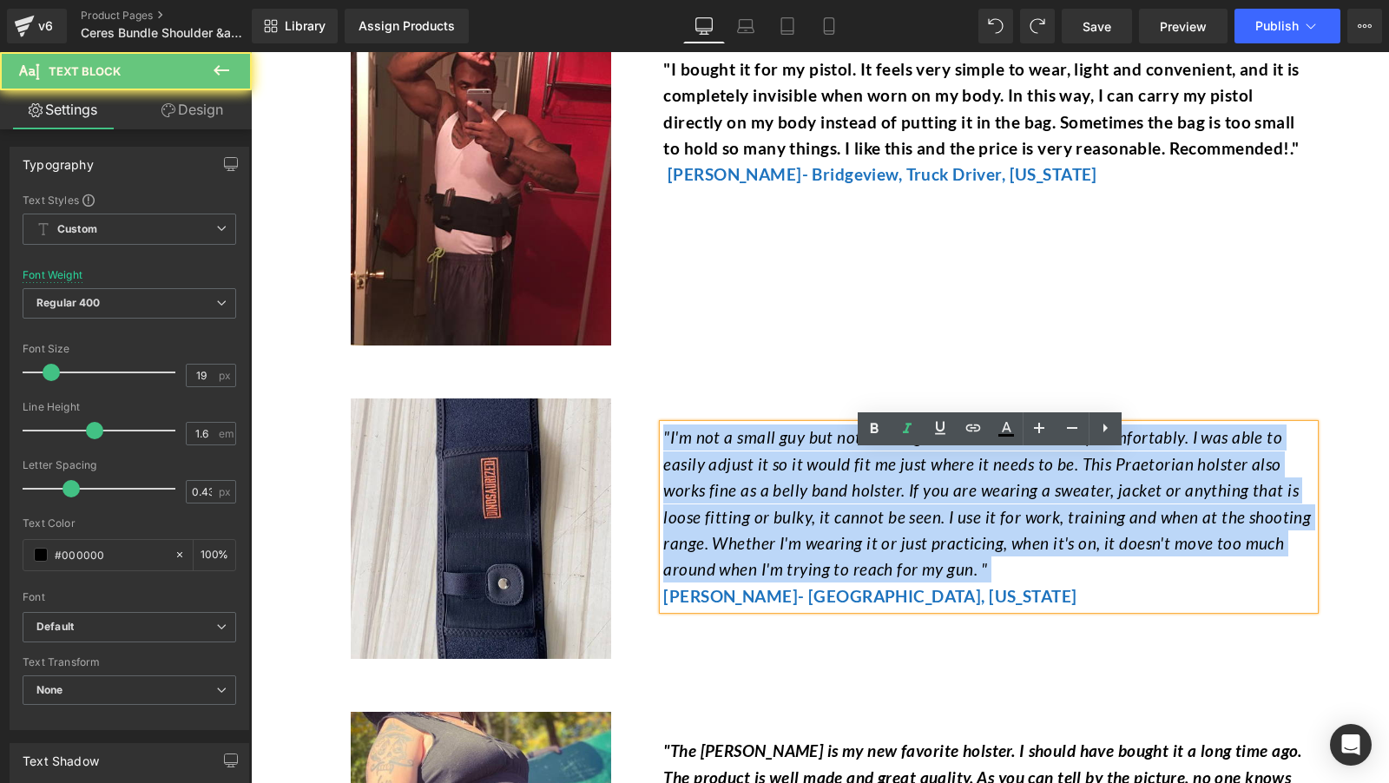
click at [882, 538] on icon ""I'm not a small guy but not that big and this holster fit very comfortably. I …" at bounding box center [987, 503] width 648 height 152
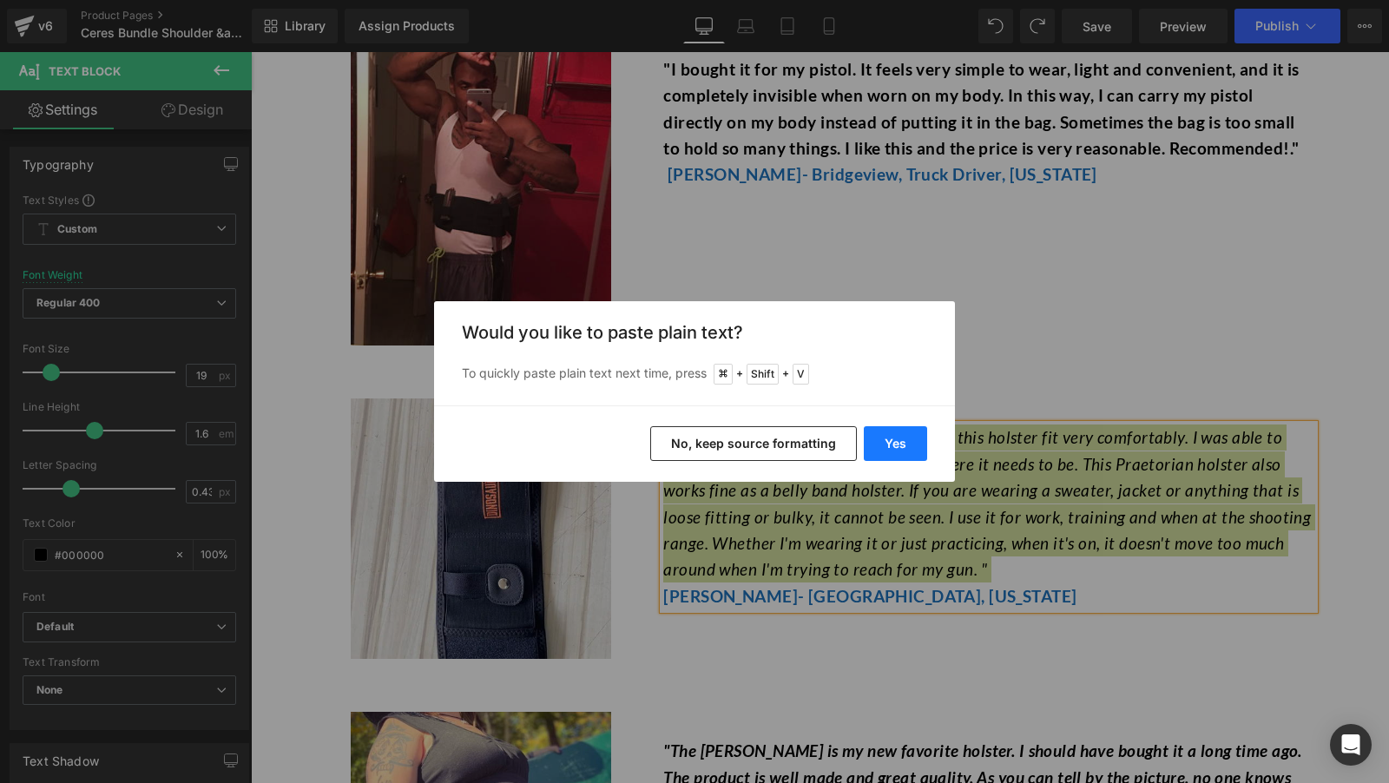
click at [902, 451] on button "Yes" at bounding box center [895, 443] width 63 height 35
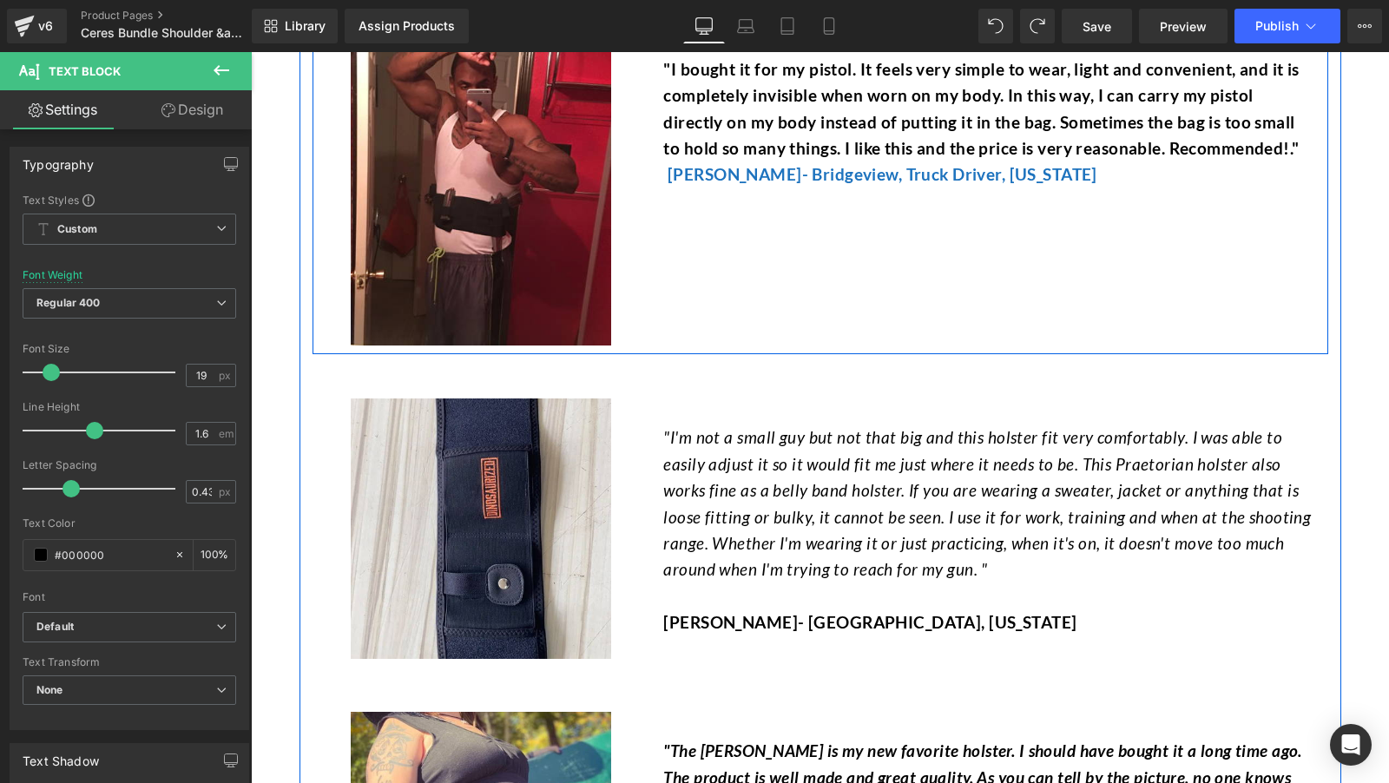
click at [772, 184] on font "[PERSON_NAME]- Bridgeview, Truck Driver, [US_STATE]" at bounding box center [883, 174] width 430 height 20
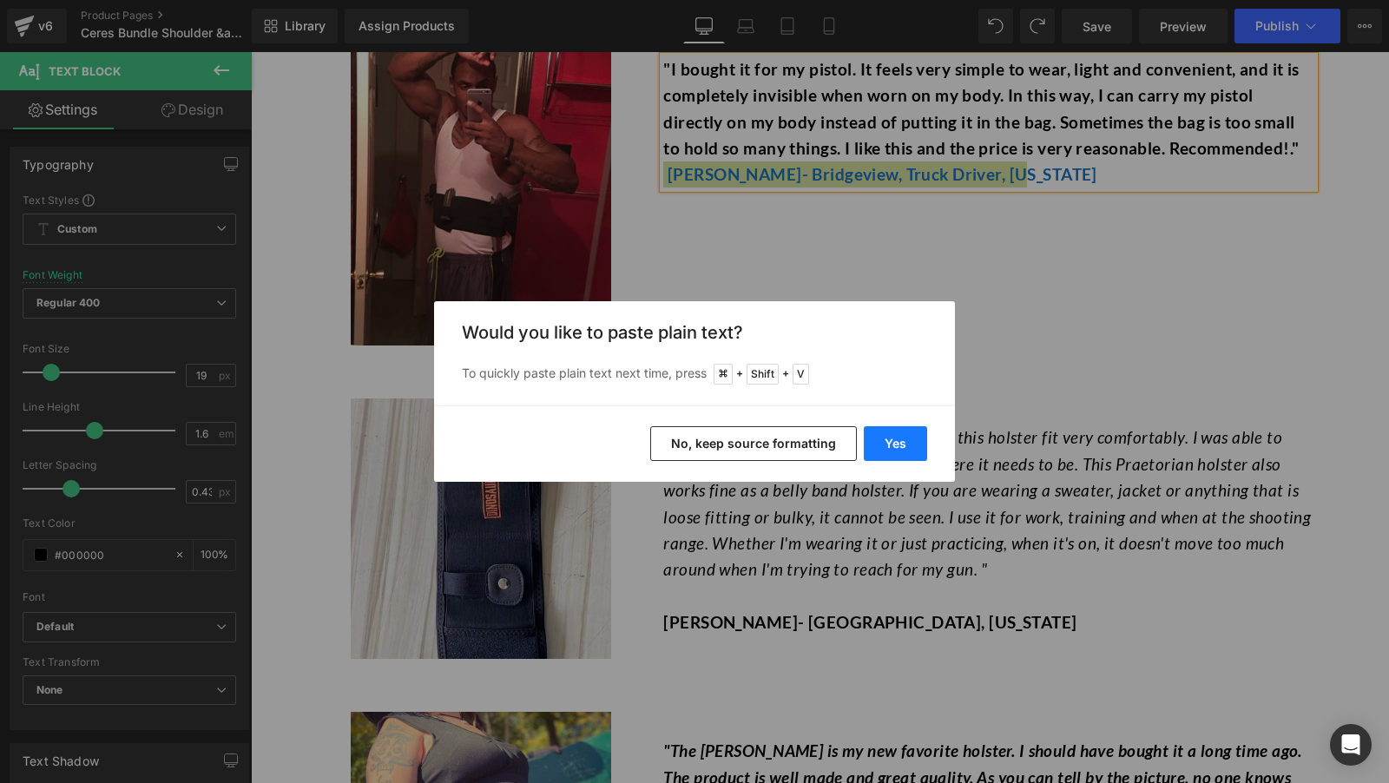
click at [881, 448] on button "Yes" at bounding box center [895, 443] width 63 height 35
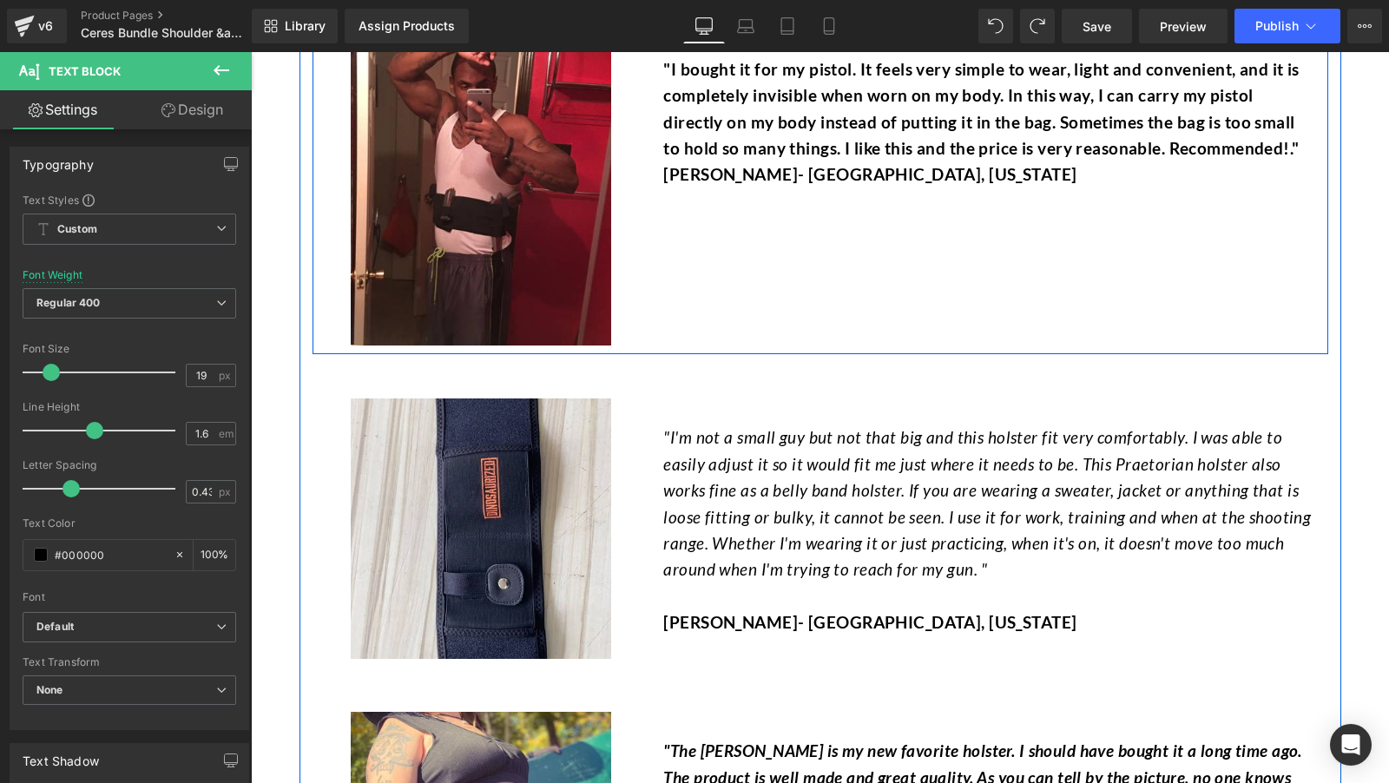
click at [786, 188] on p "Alyssa Peters- Hartville, Missouri" at bounding box center [988, 174] width 651 height 26
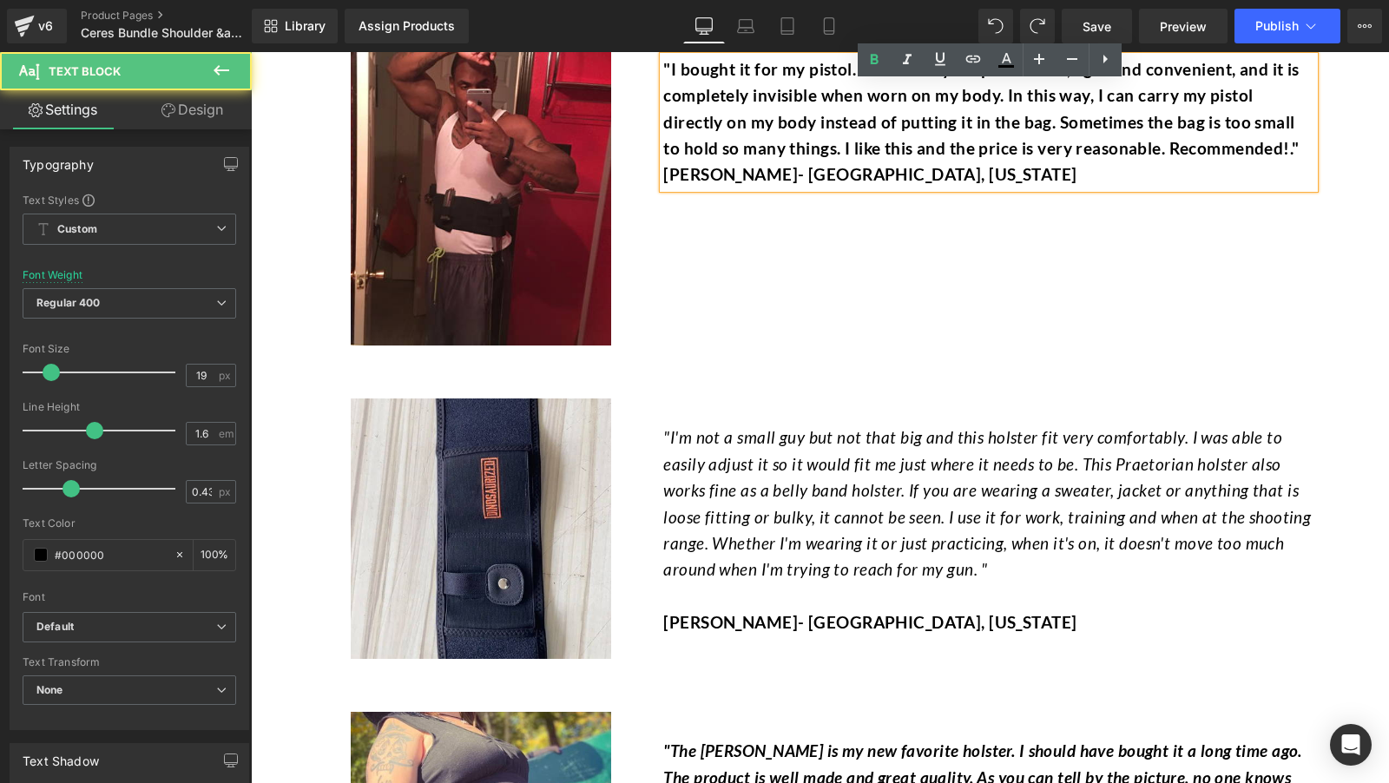
click at [786, 188] on p "Alyssa Peters- Hartville, Missouri" at bounding box center [988, 174] width 651 height 26
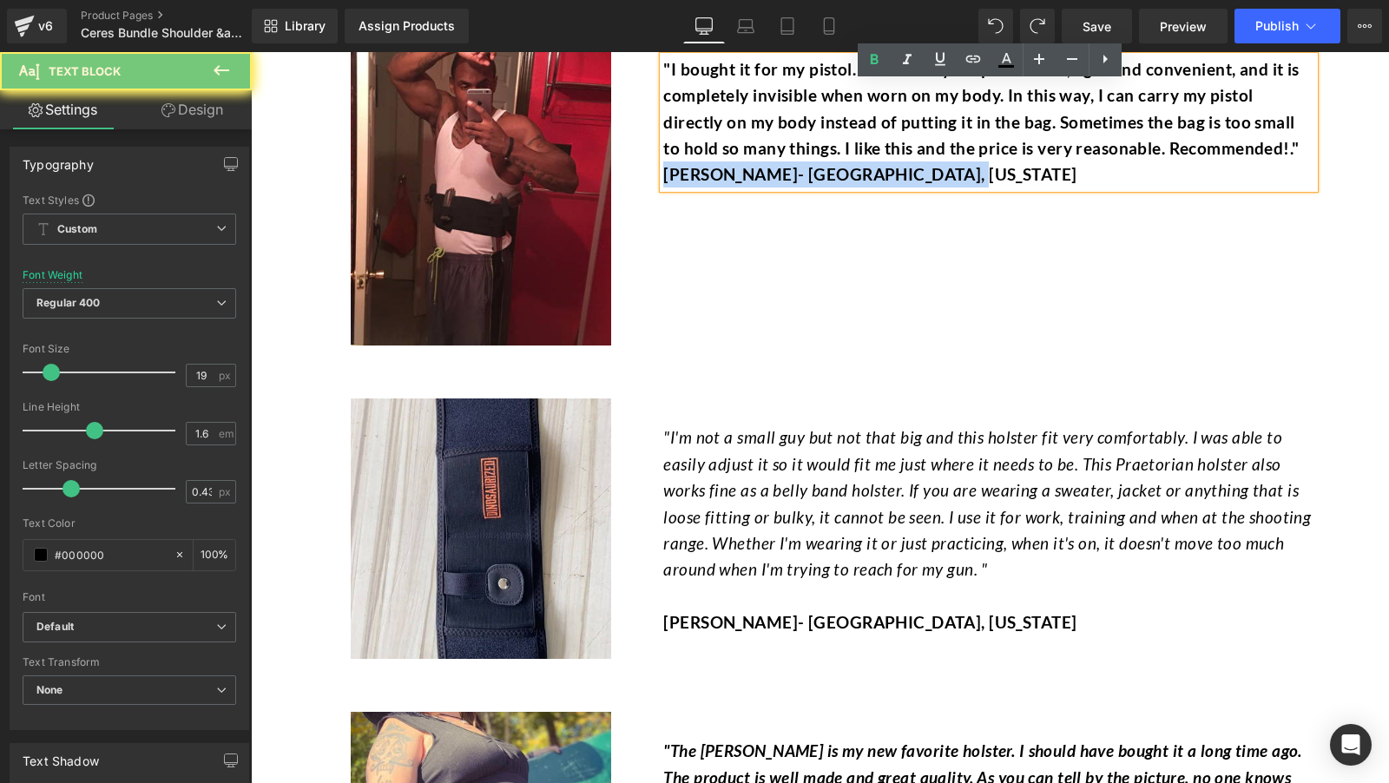
click at [887, 262] on div "Image "I bought it for my pistol. It feels very simple to wear, light and conve…" at bounding box center [821, 179] width 1016 height 352
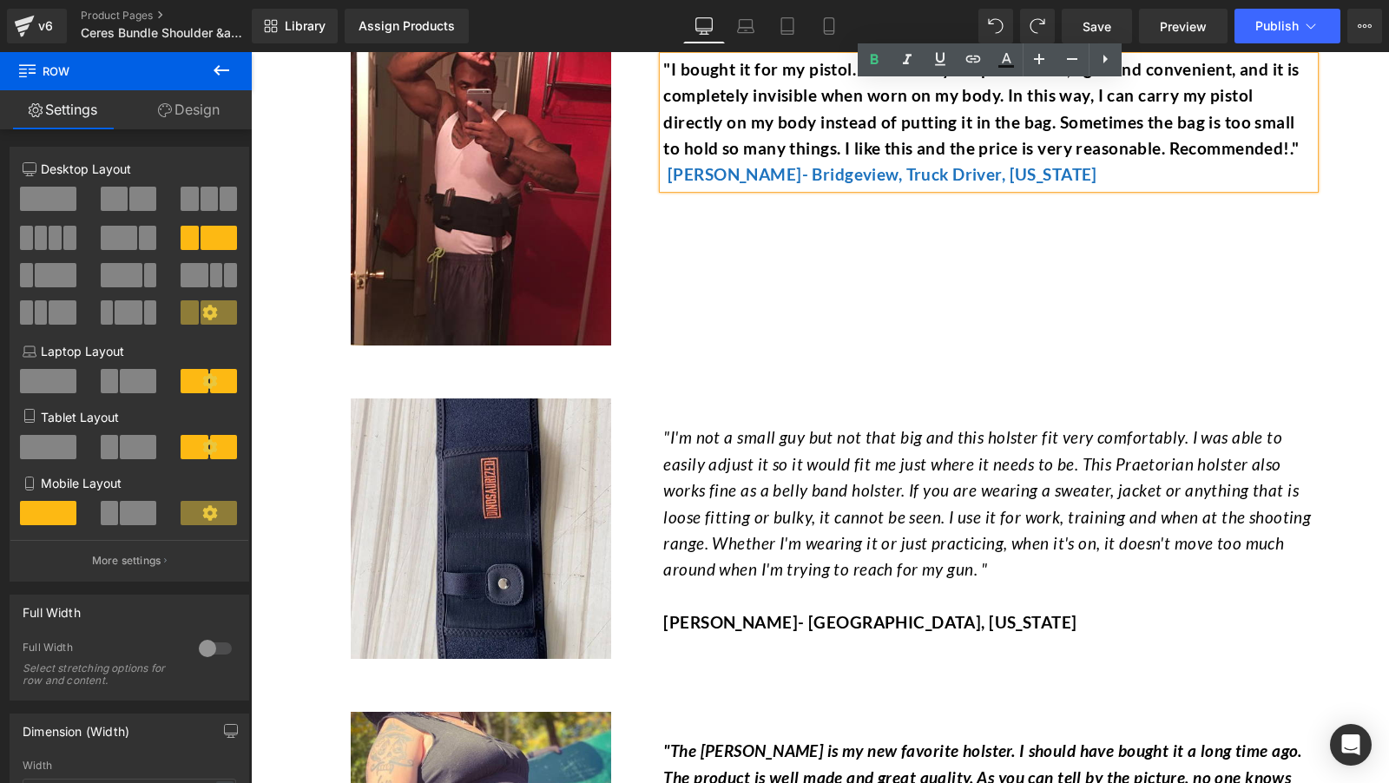
click at [698, 184] on font "[PERSON_NAME]- Bridgeview, Truck Driver, [US_STATE]" at bounding box center [883, 174] width 430 height 20
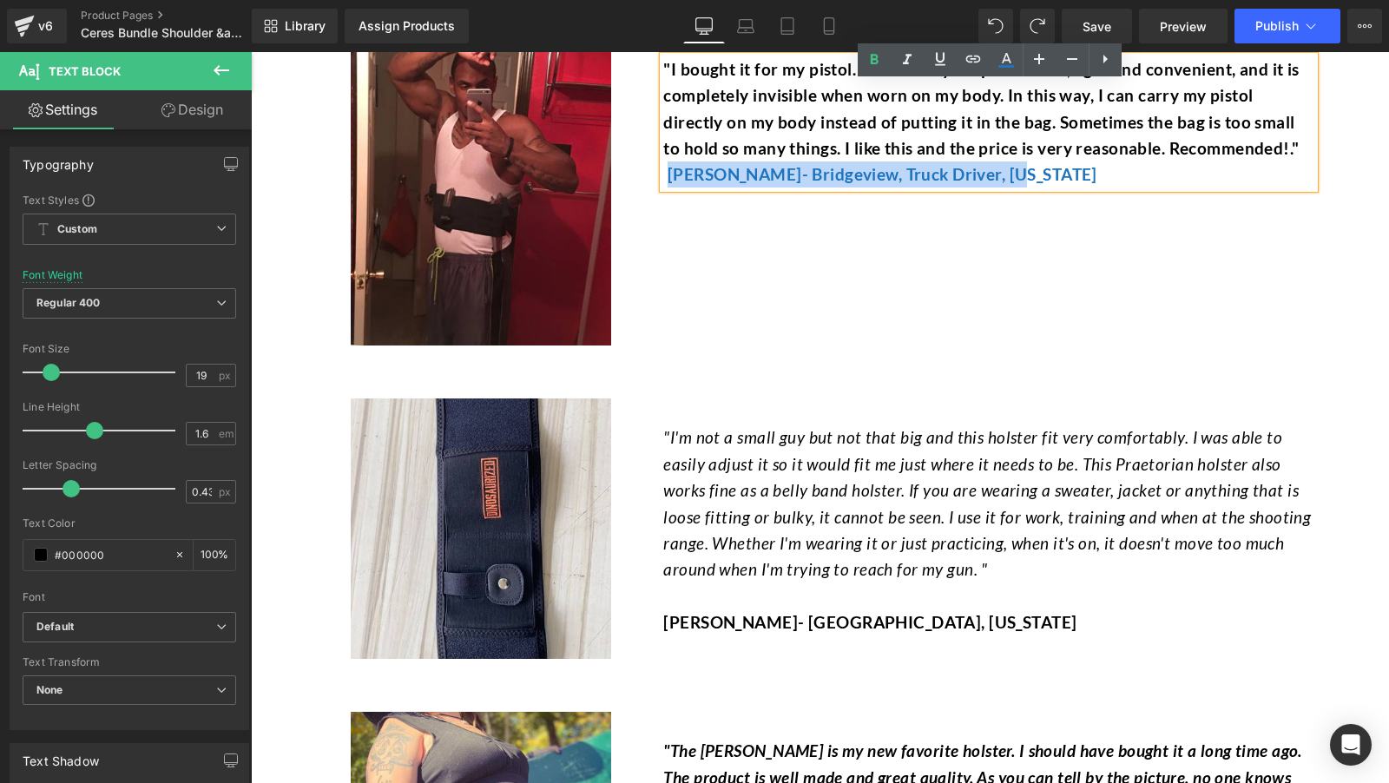
click at [967, 184] on font "[PERSON_NAME]- Bridgeview, Truck Driver, [US_STATE]" at bounding box center [883, 174] width 430 height 20
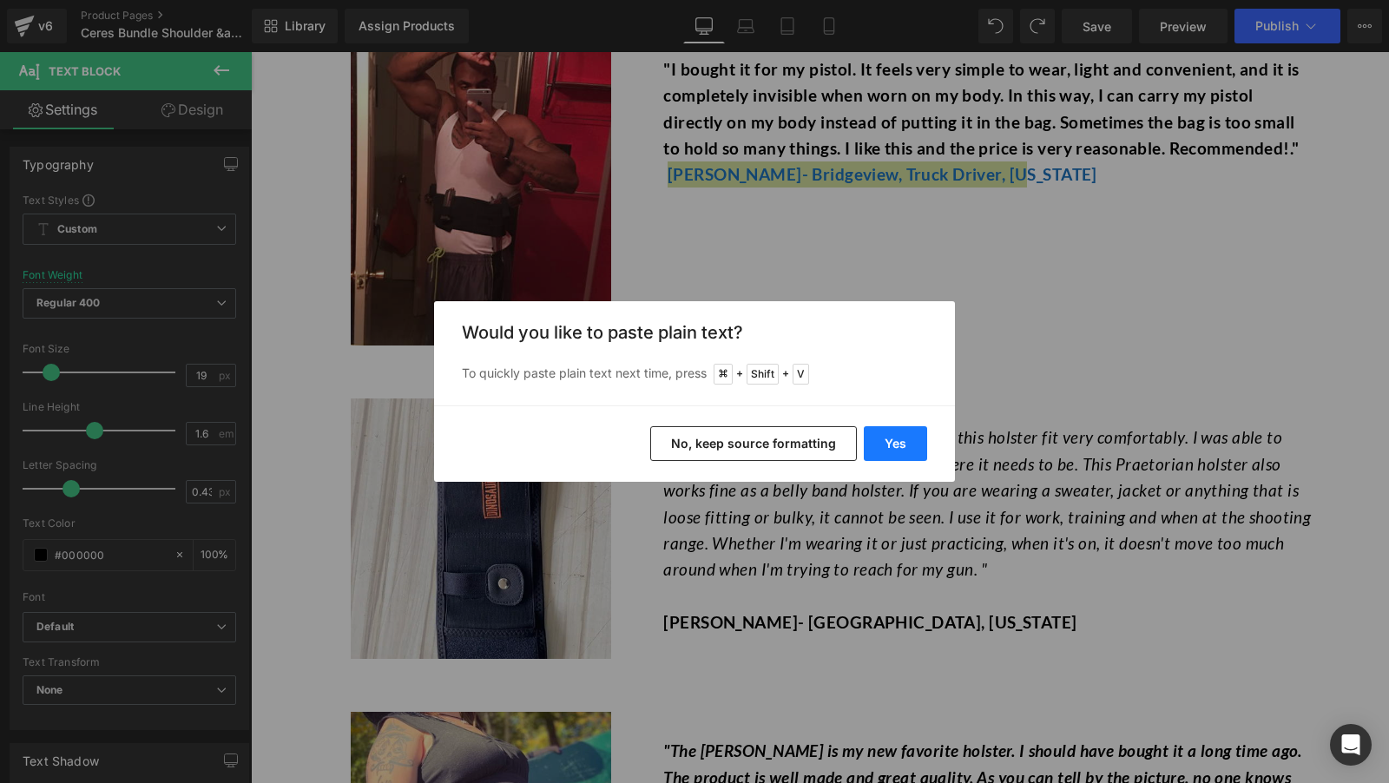
click at [901, 441] on button "Yes" at bounding box center [895, 443] width 63 height 35
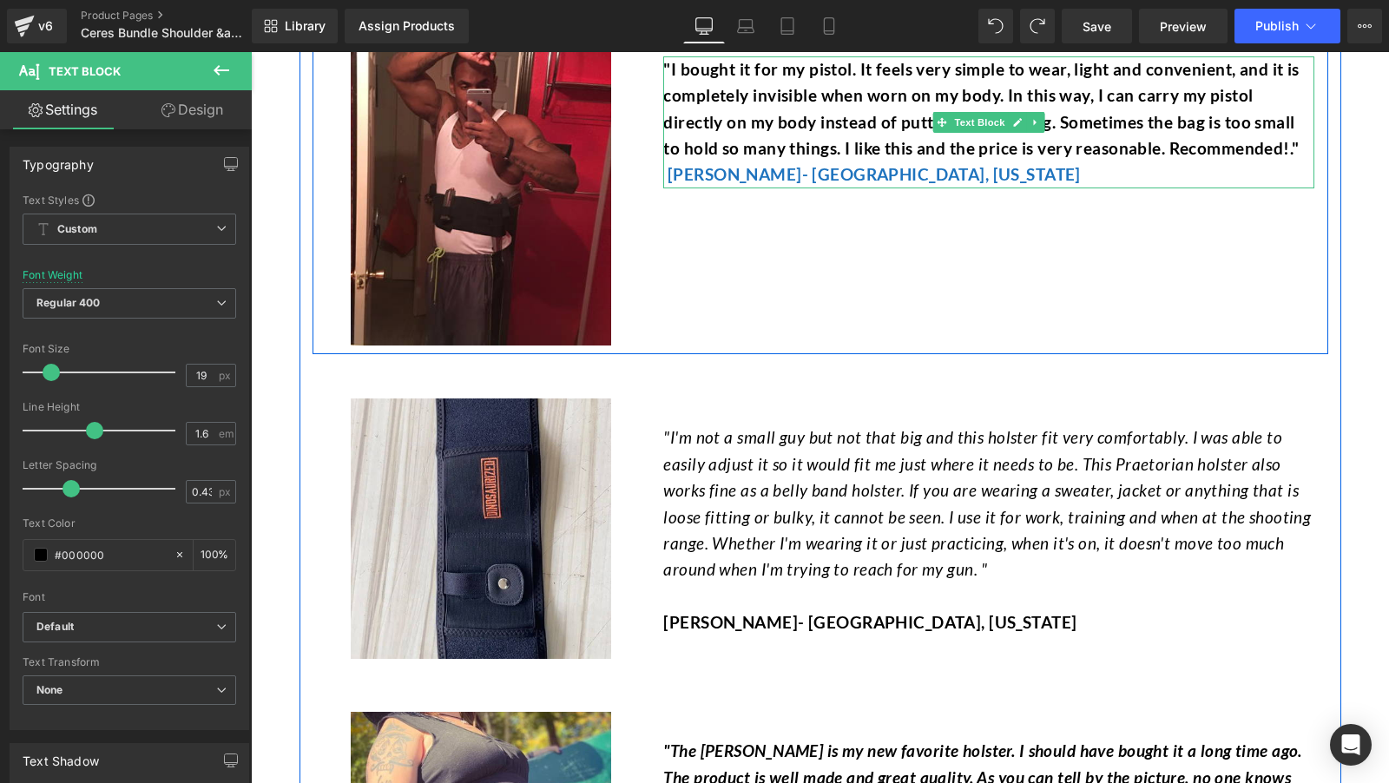
click at [667, 188] on div at bounding box center [665, 122] width 4 height 132
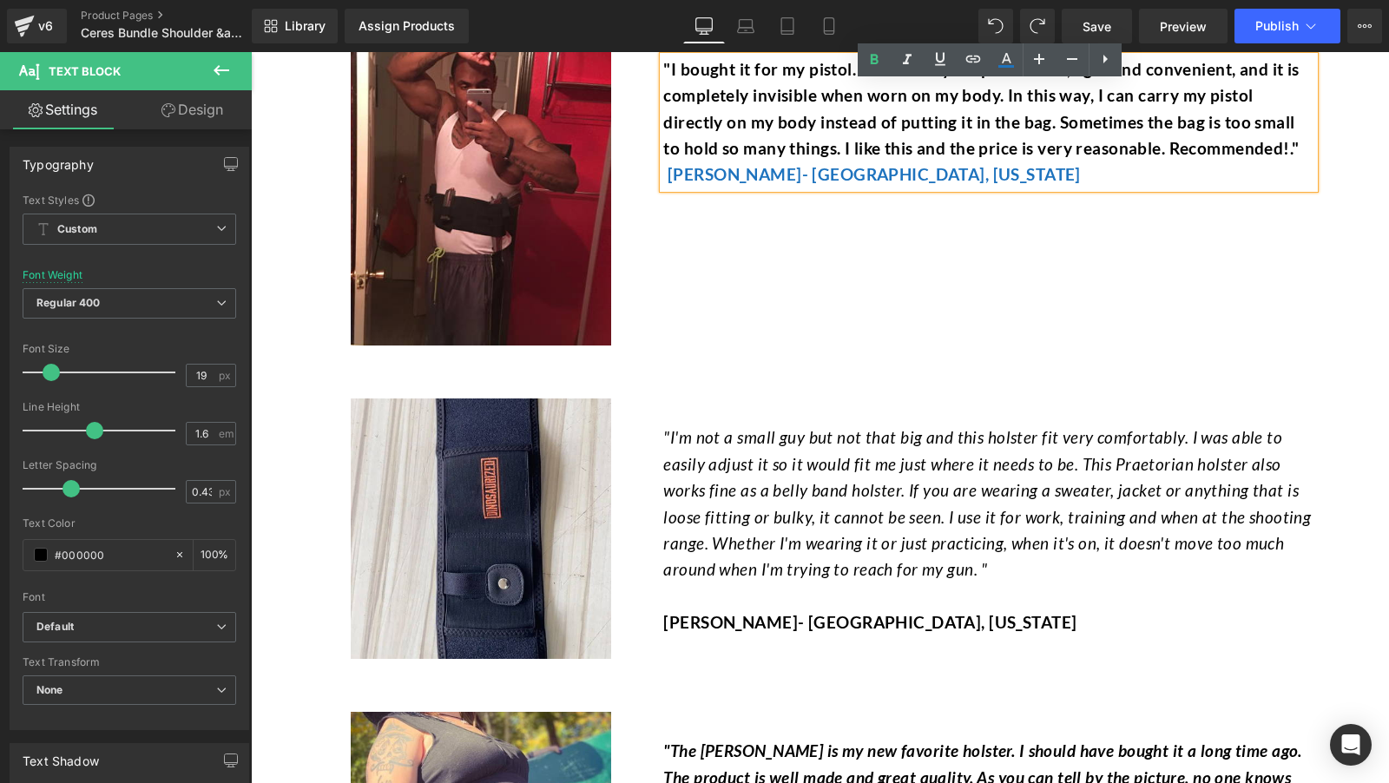
click at [786, 297] on div "Image "I bought it for my pistol. It feels very simple to wear, light and conve…" at bounding box center [821, 179] width 1016 height 352
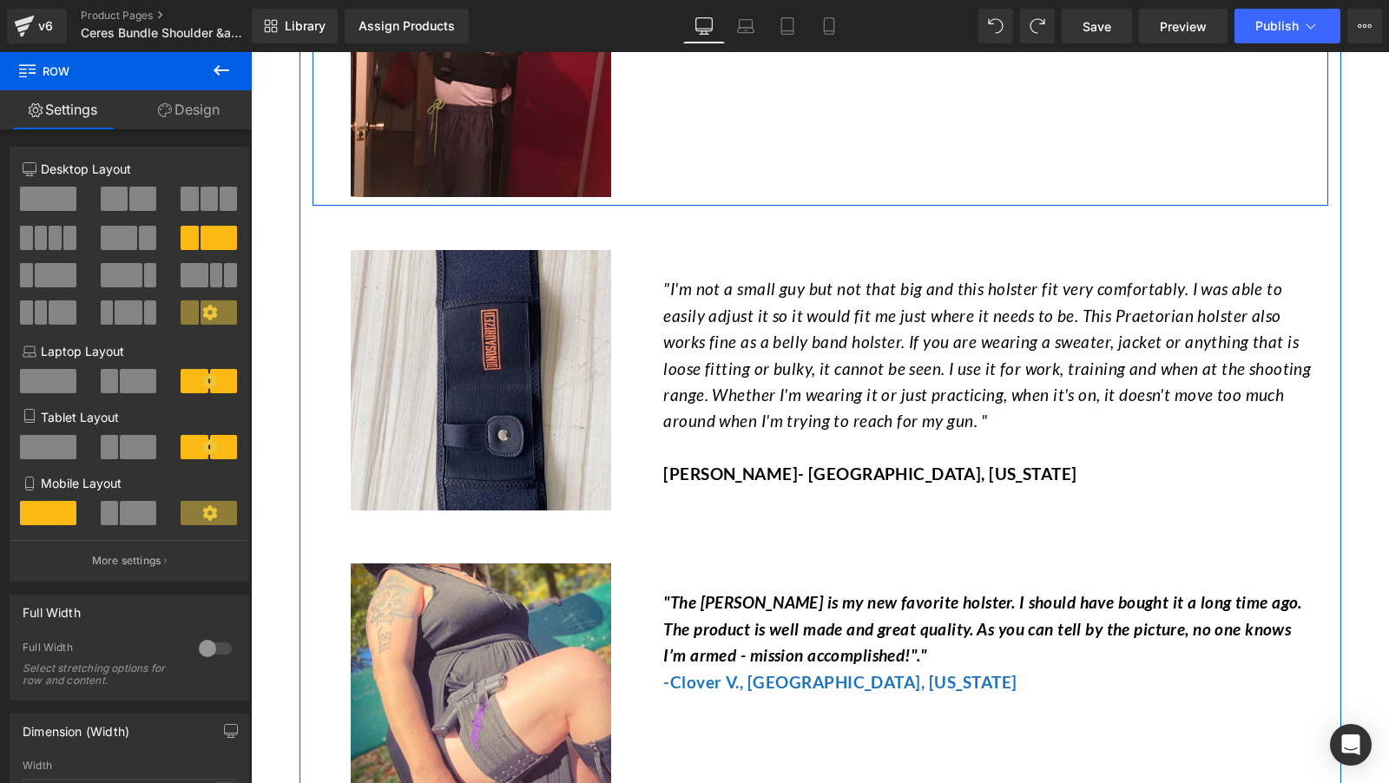
scroll to position [9015, 0]
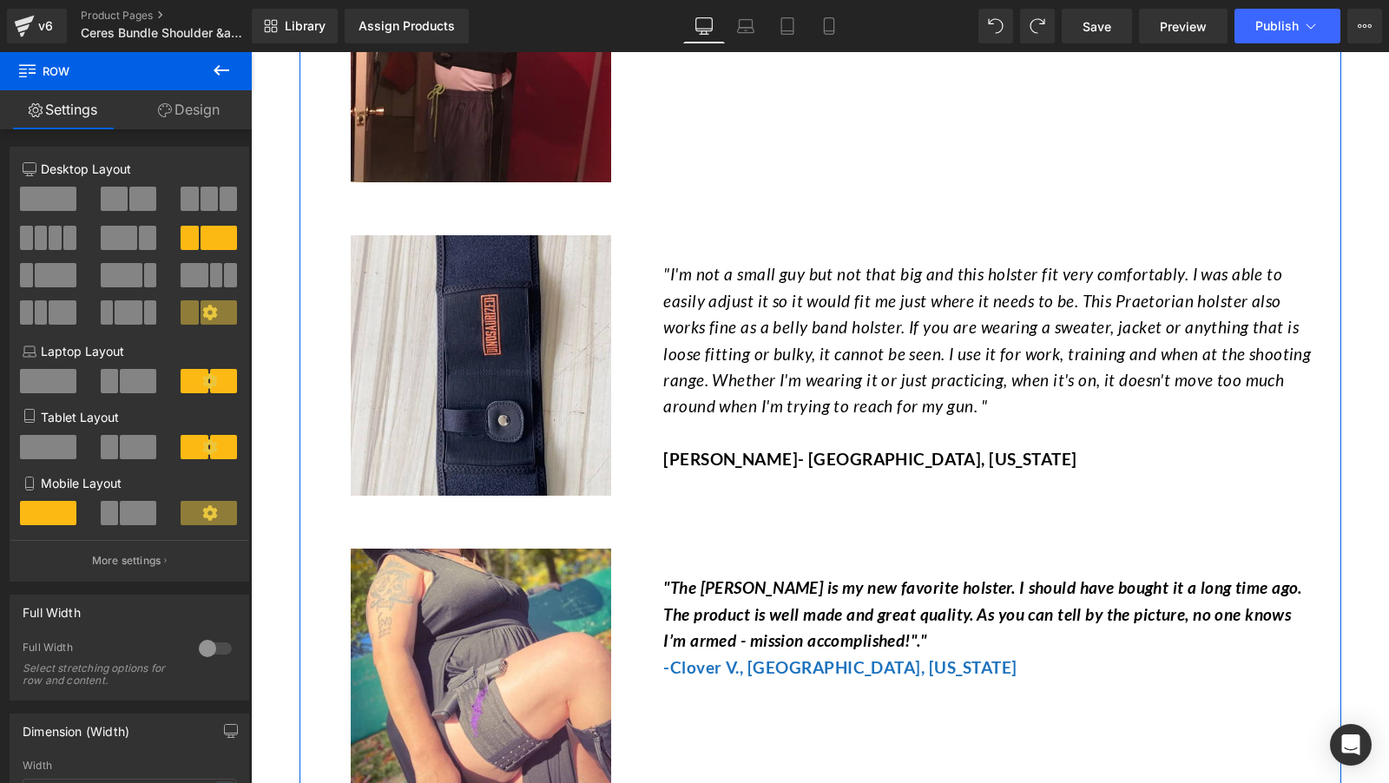
click at [741, 348] on font ""I'm not a small guy but not that big and this holster fit very comfortably. I …" at bounding box center [987, 340] width 648 height 152
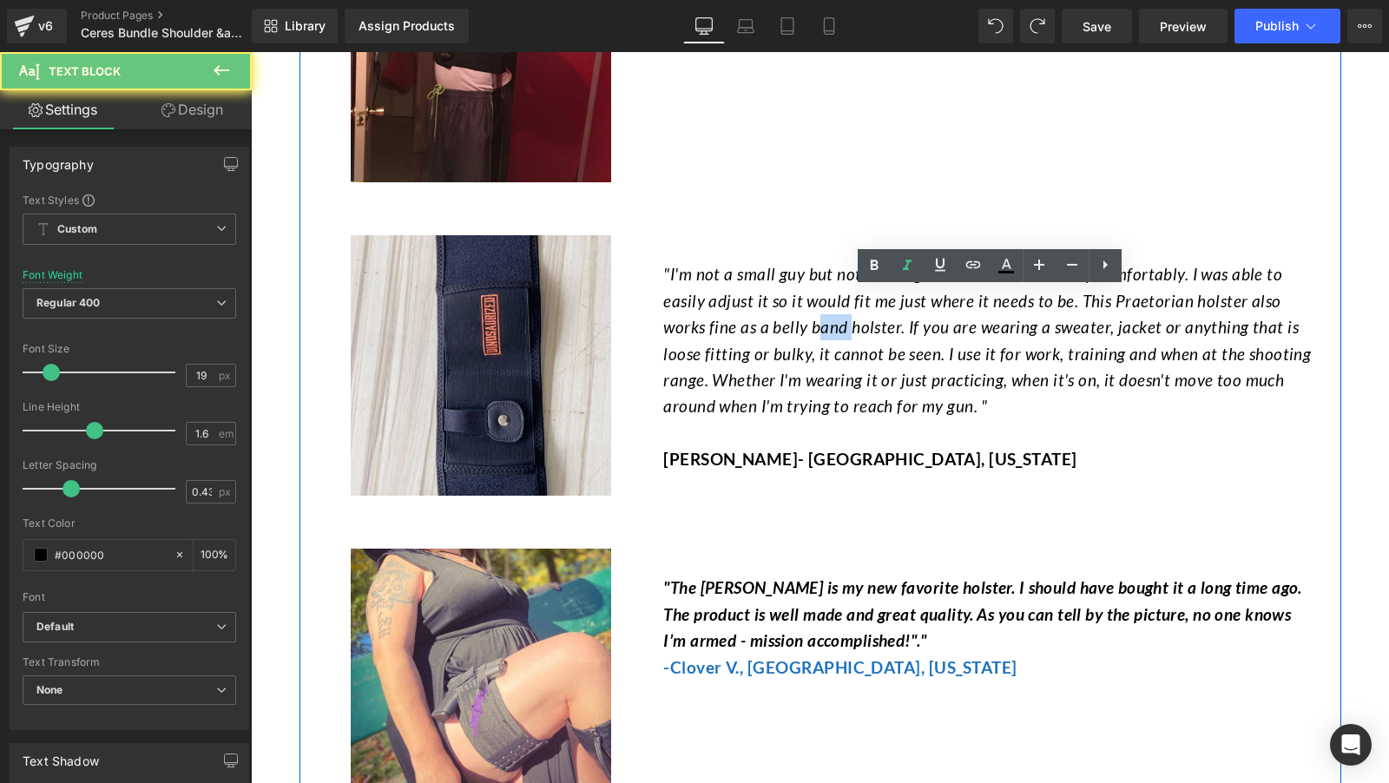
click at [741, 348] on font ""I'm not a small guy but not that big and this holster fit very comfortably. I …" at bounding box center [987, 340] width 648 height 152
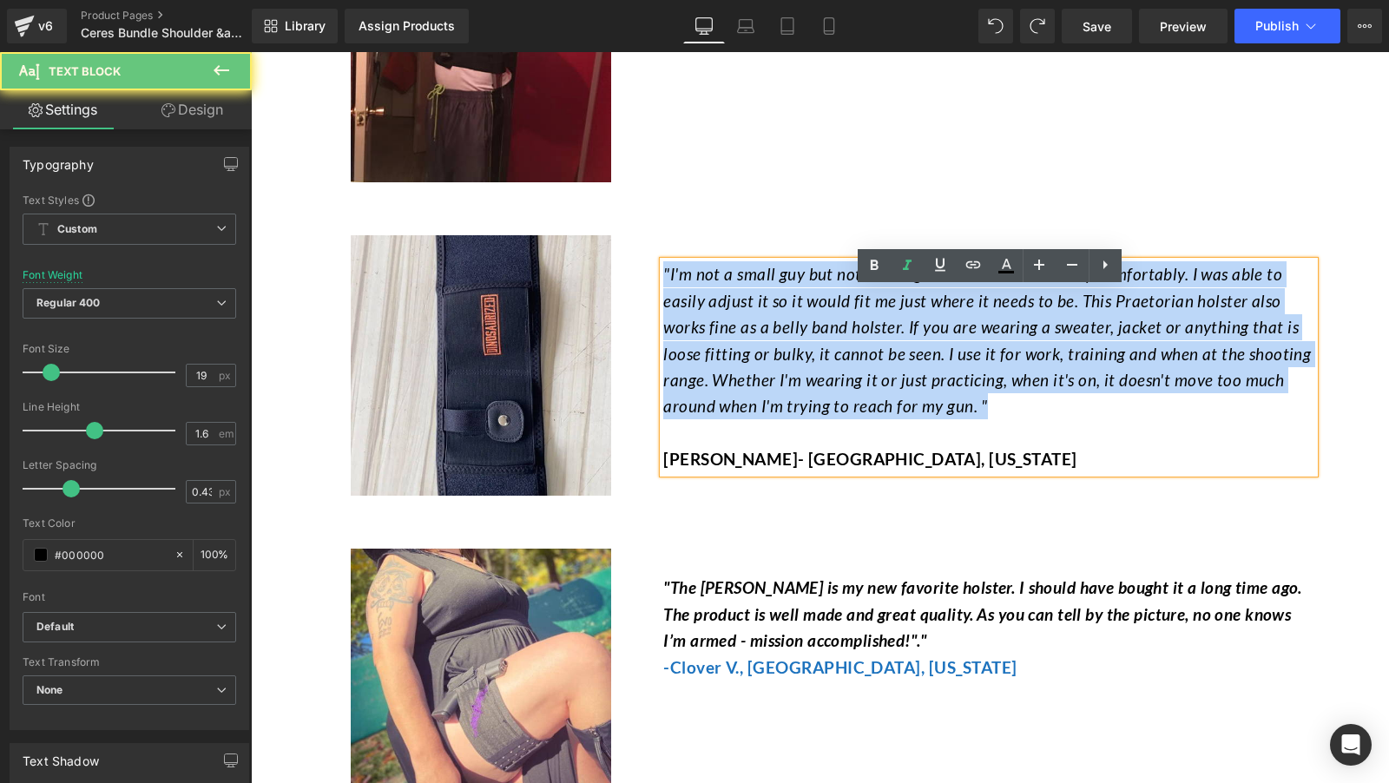
click at [741, 348] on font ""I'm not a small guy but not that big and this holster fit very comfortably. I …" at bounding box center [987, 340] width 648 height 152
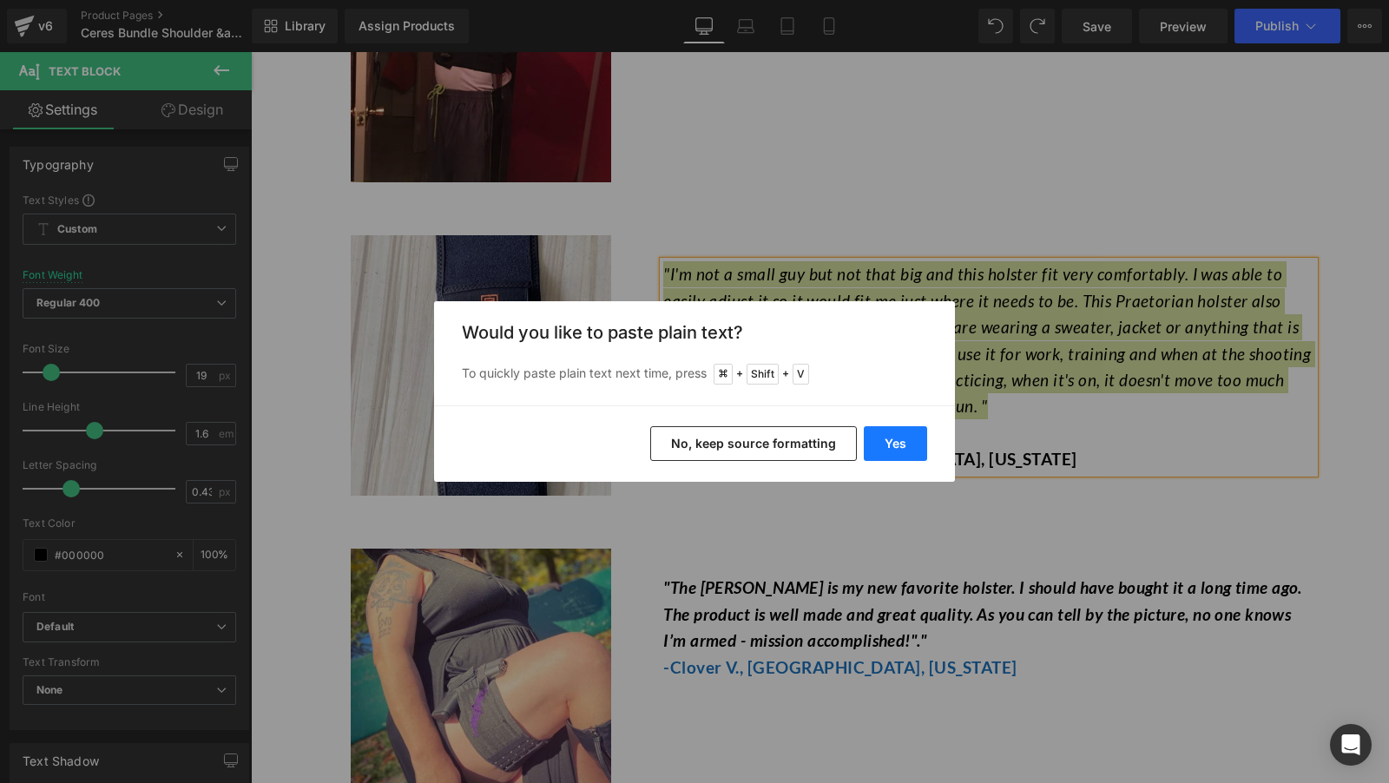
click at [879, 444] on button "Yes" at bounding box center [895, 443] width 63 height 35
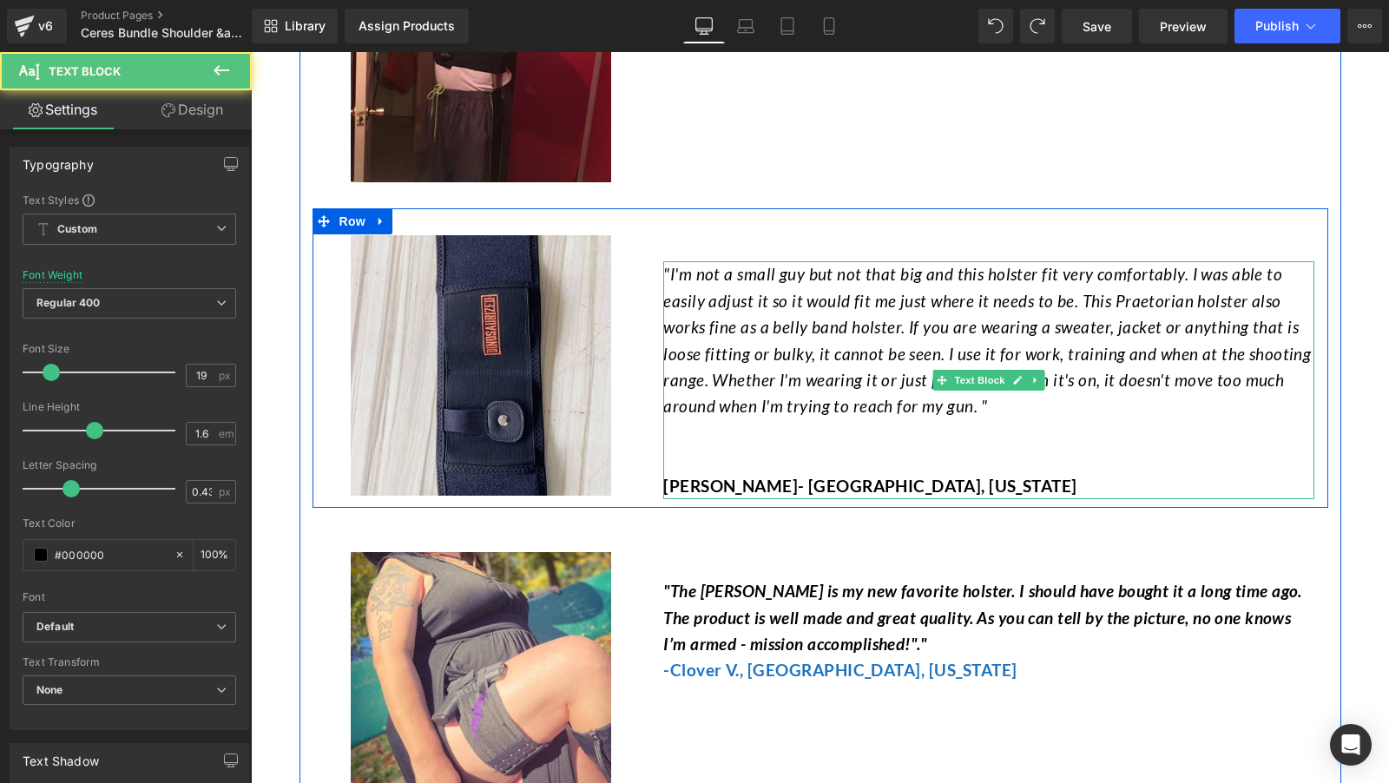
click at [714, 446] on p at bounding box center [988, 433] width 651 height 26
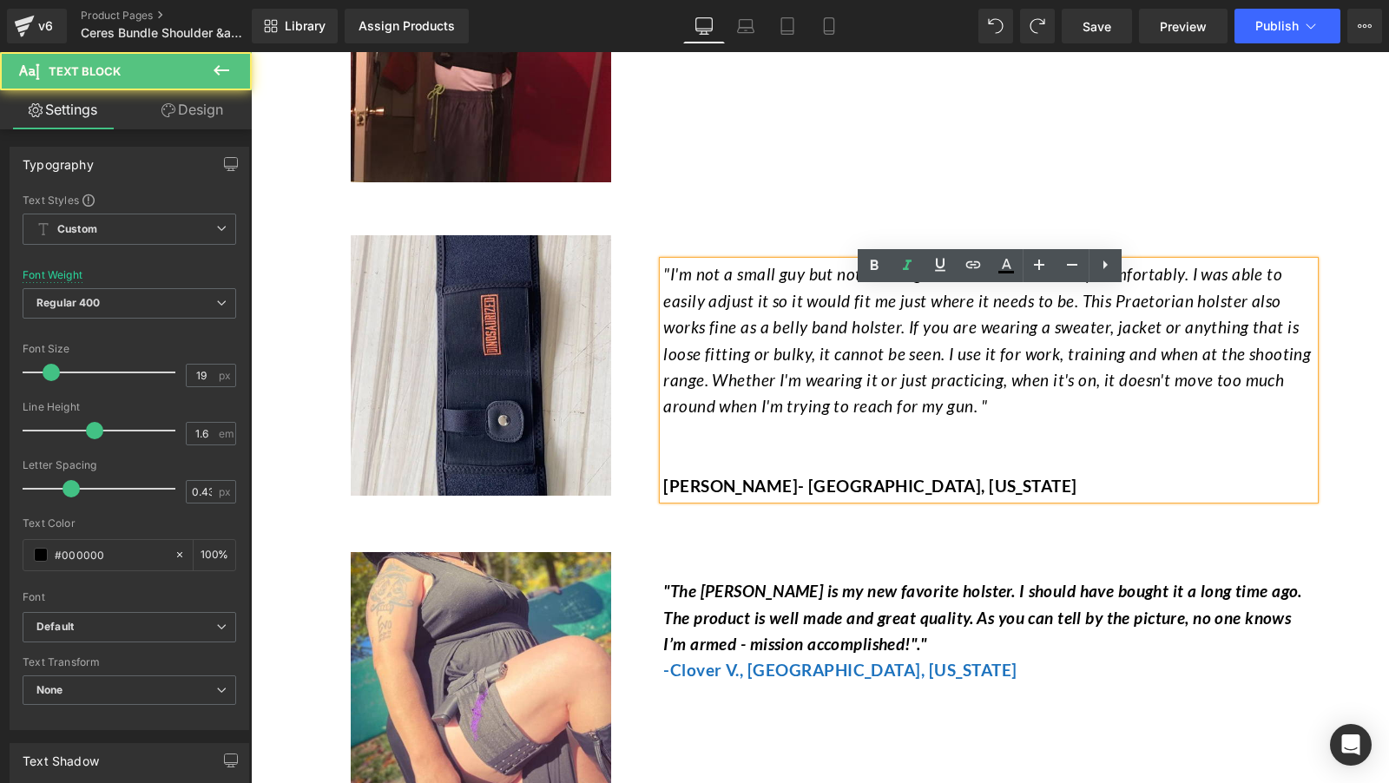
click at [718, 472] on p at bounding box center [988, 459] width 651 height 26
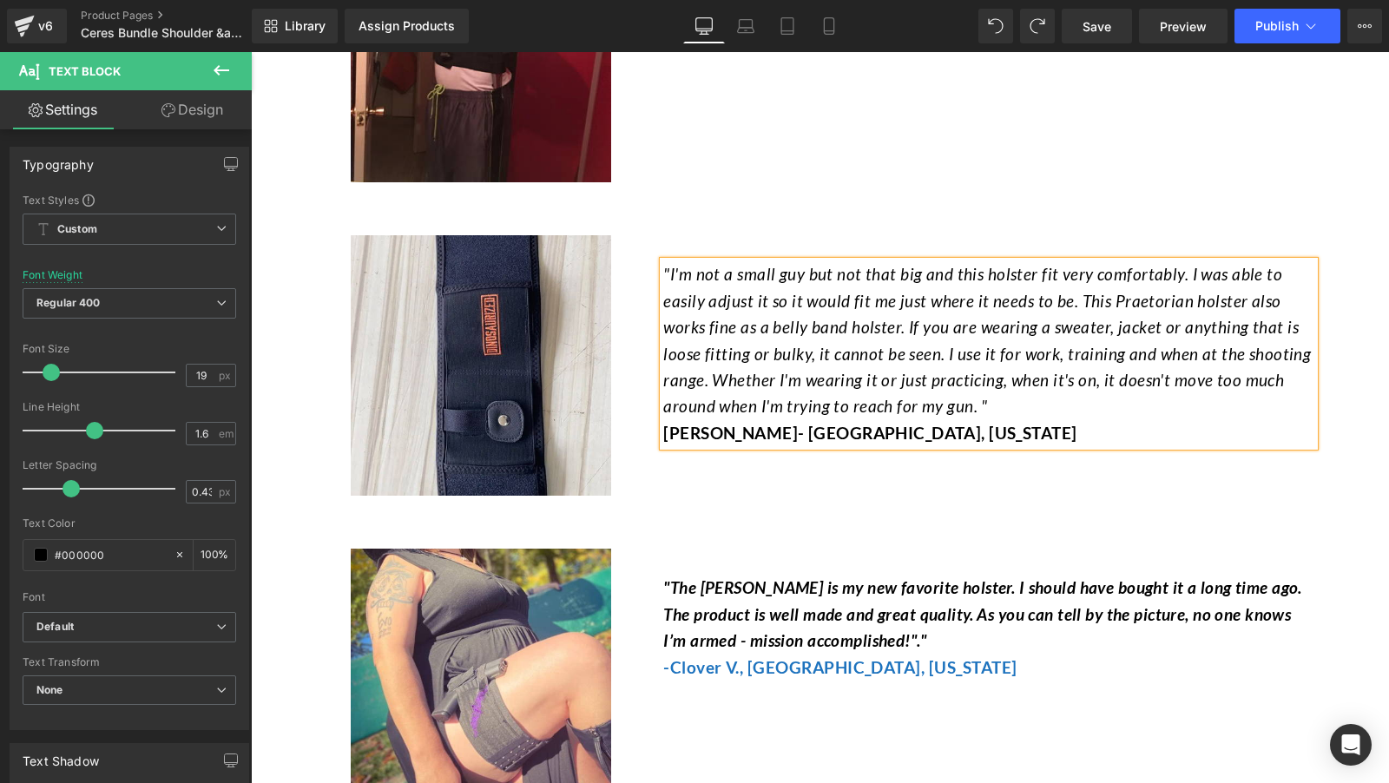
click at [852, 443] on font "[PERSON_NAME]- [GEOGRAPHIC_DATA], [US_STATE]" at bounding box center [869, 433] width 413 height 20
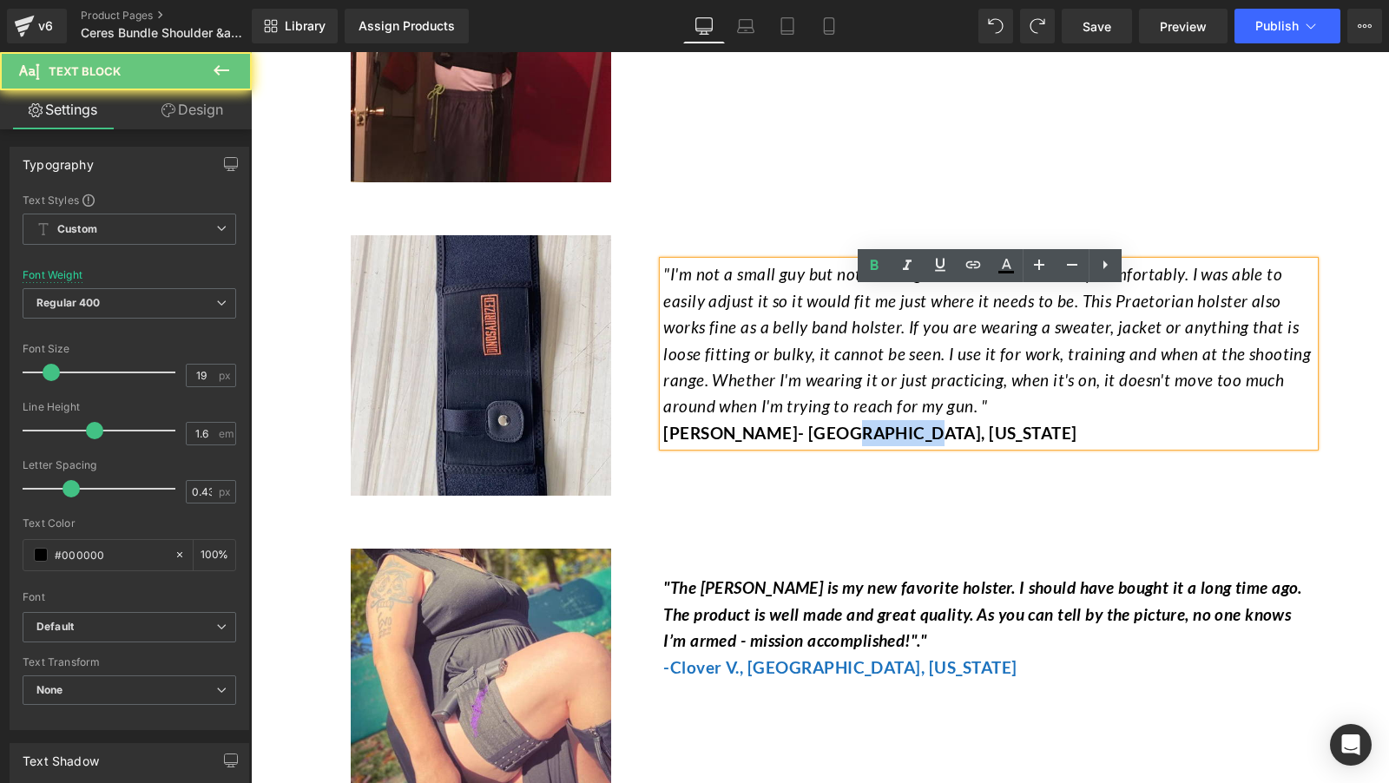
click at [852, 443] on font "[PERSON_NAME]- [GEOGRAPHIC_DATA], [US_STATE]" at bounding box center [869, 433] width 413 height 20
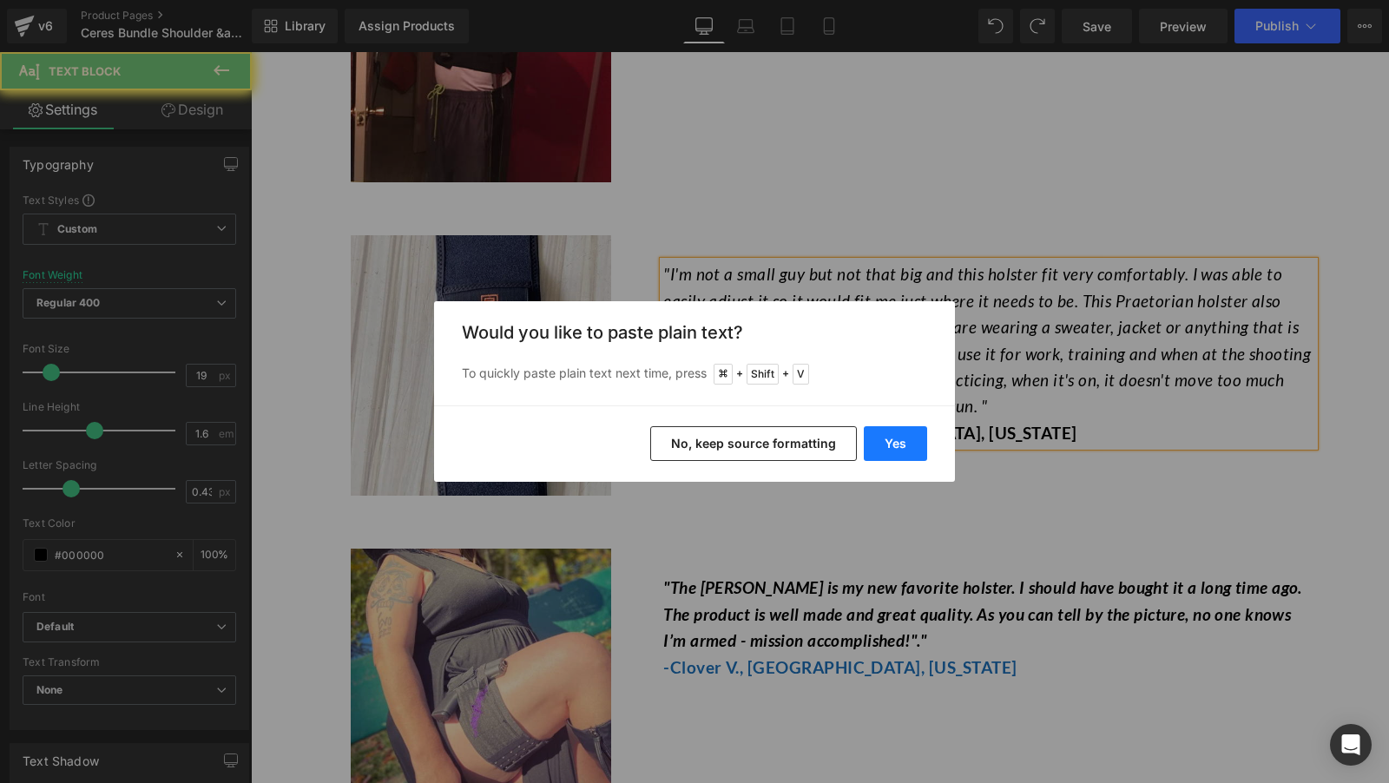
click at [893, 448] on button "Yes" at bounding box center [895, 443] width 63 height 35
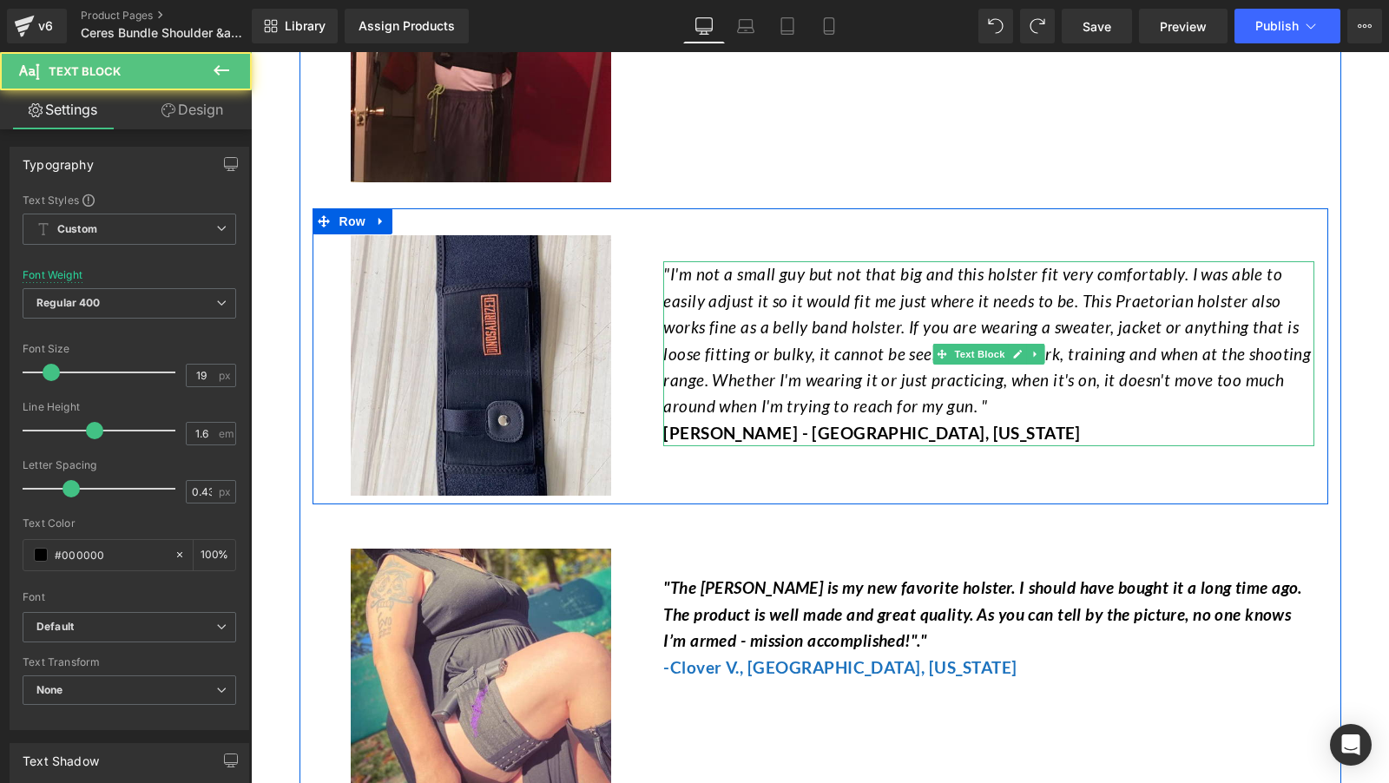
click at [813, 446] on p "Howard - Spring Valley, Ohio" at bounding box center [988, 433] width 651 height 26
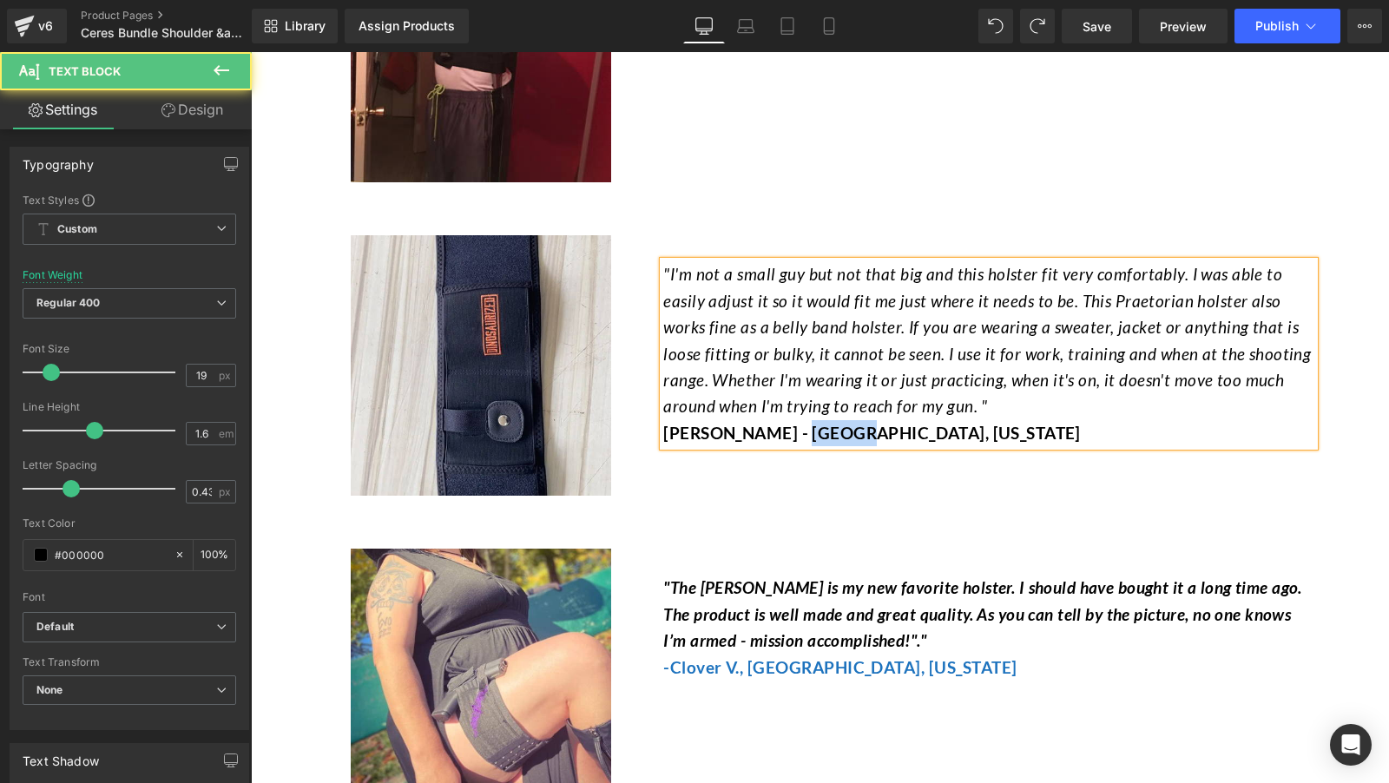
click at [813, 446] on p "Howard - Spring Valley, Ohio" at bounding box center [988, 433] width 651 height 26
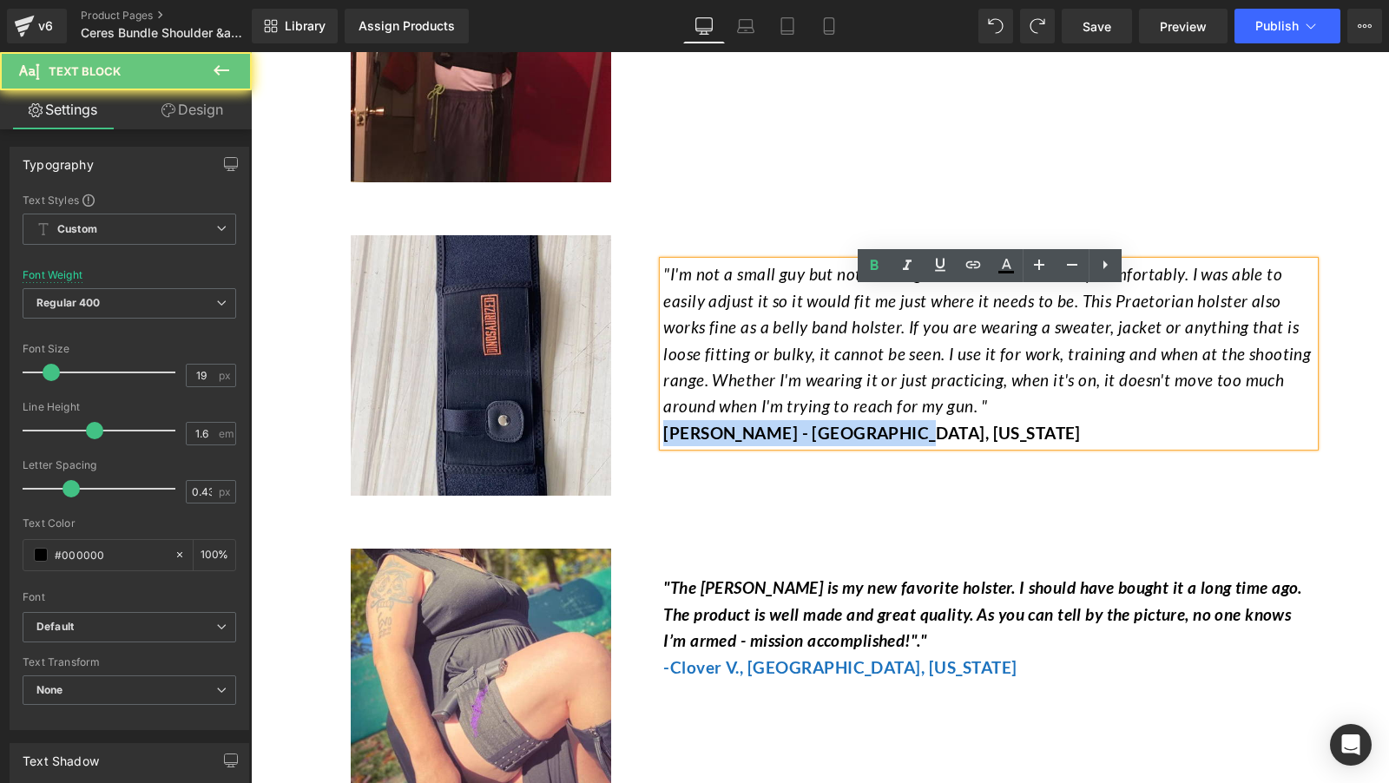
click at [813, 446] on p "Howard - Spring Valley, Ohio" at bounding box center [988, 433] width 651 height 26
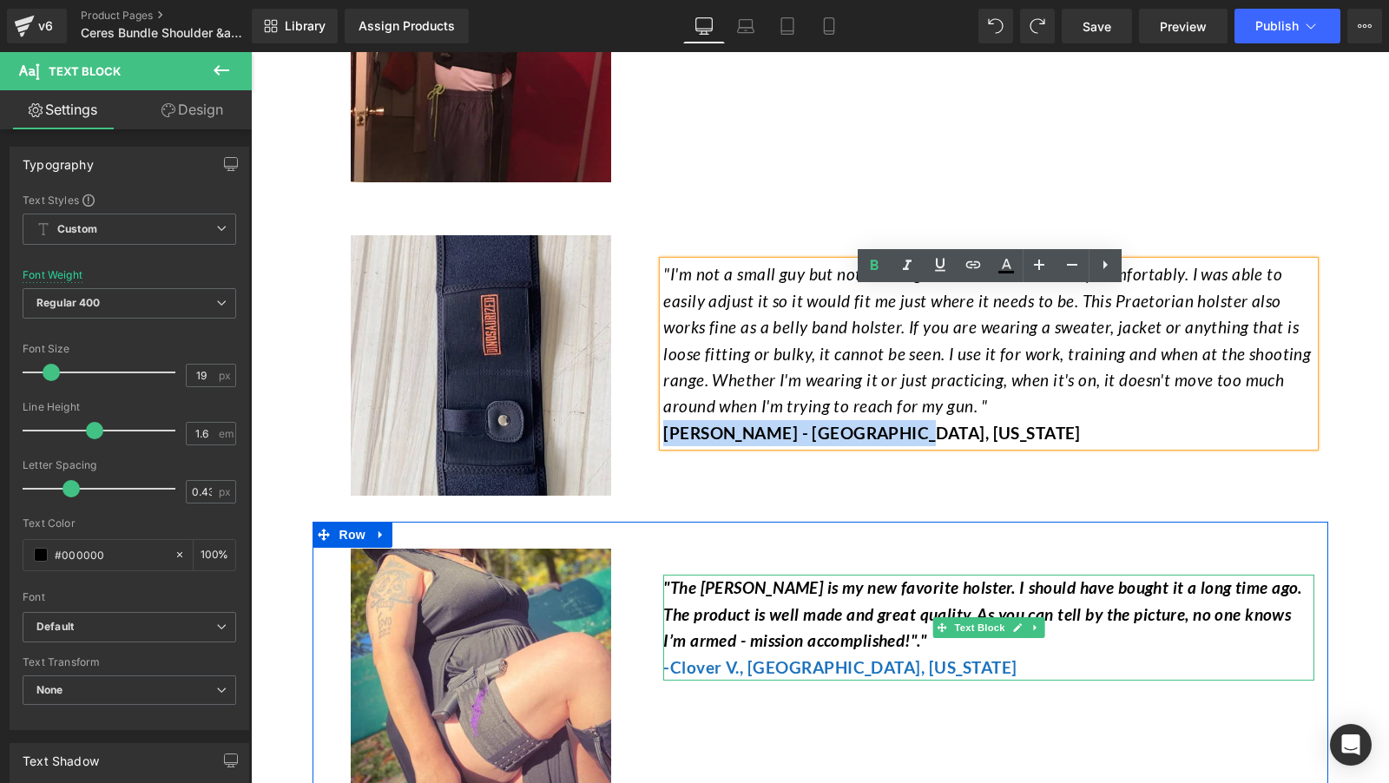
click at [773, 677] on span ", [GEOGRAPHIC_DATA], [US_STATE]" at bounding box center [879, 667] width 278 height 20
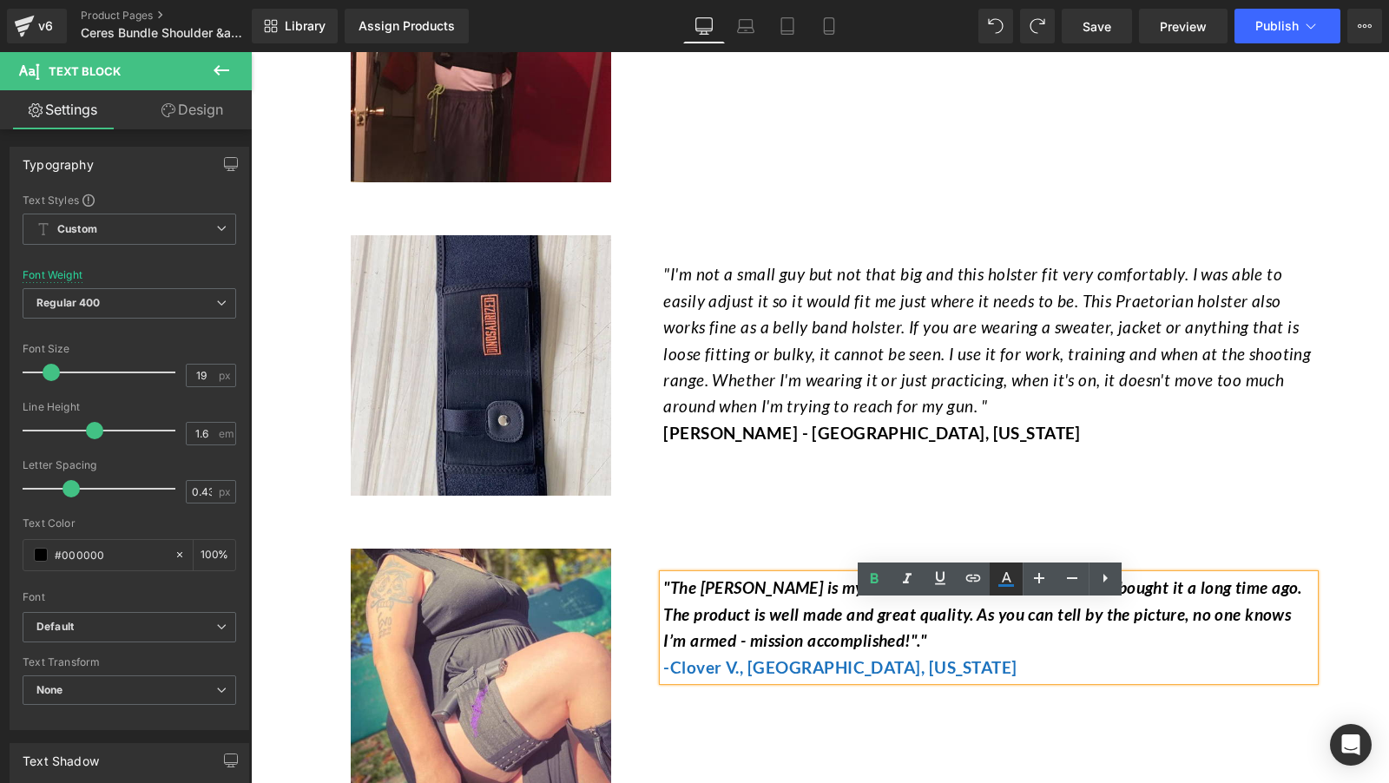
click at [1009, 569] on icon at bounding box center [1006, 579] width 21 height 21
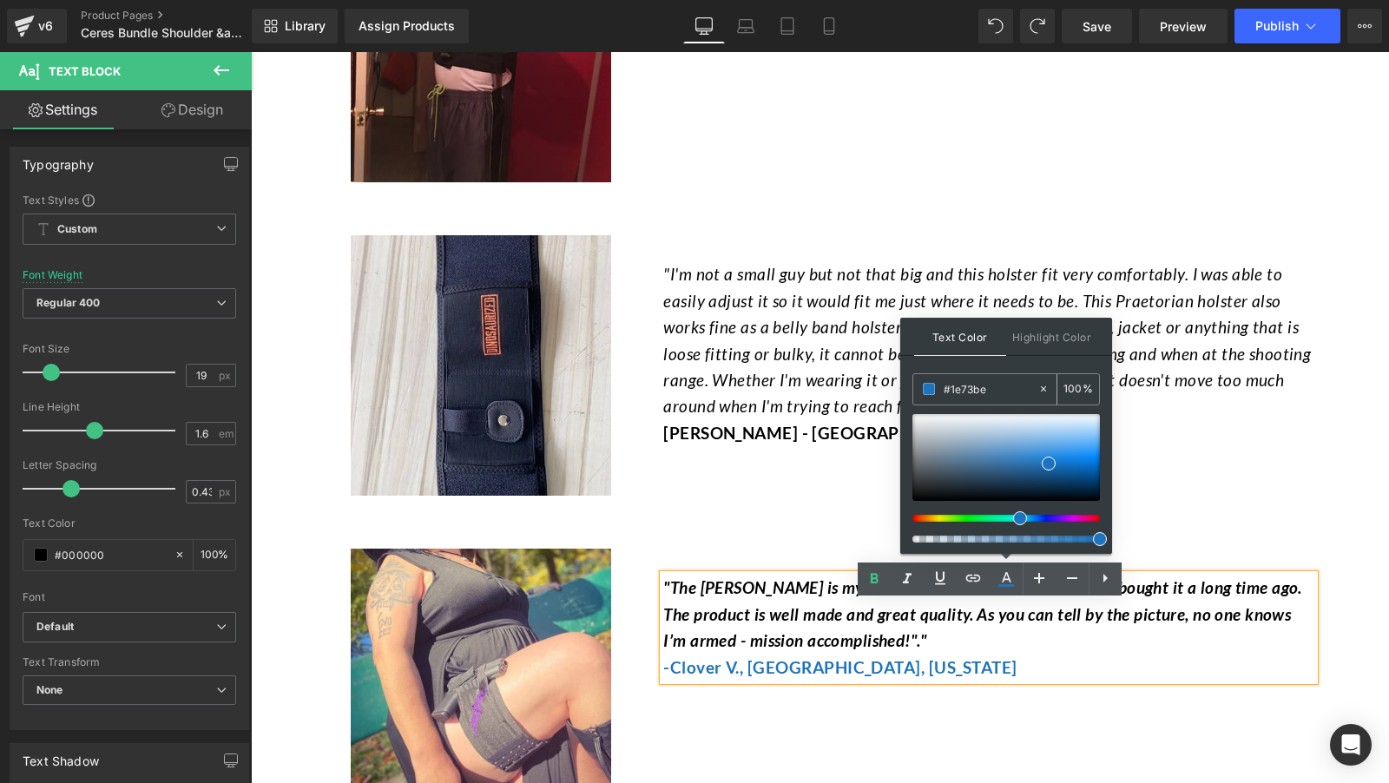
click at [1007, 374] on div "#1e73be" at bounding box center [975, 389] width 124 height 30
click at [1007, 382] on input "#1e73be" at bounding box center [991, 388] width 94 height 19
click at [776, 419] on p ""I'm not a small guy but not that big and this holster fit very comfortably. I …" at bounding box center [988, 340] width 651 height 158
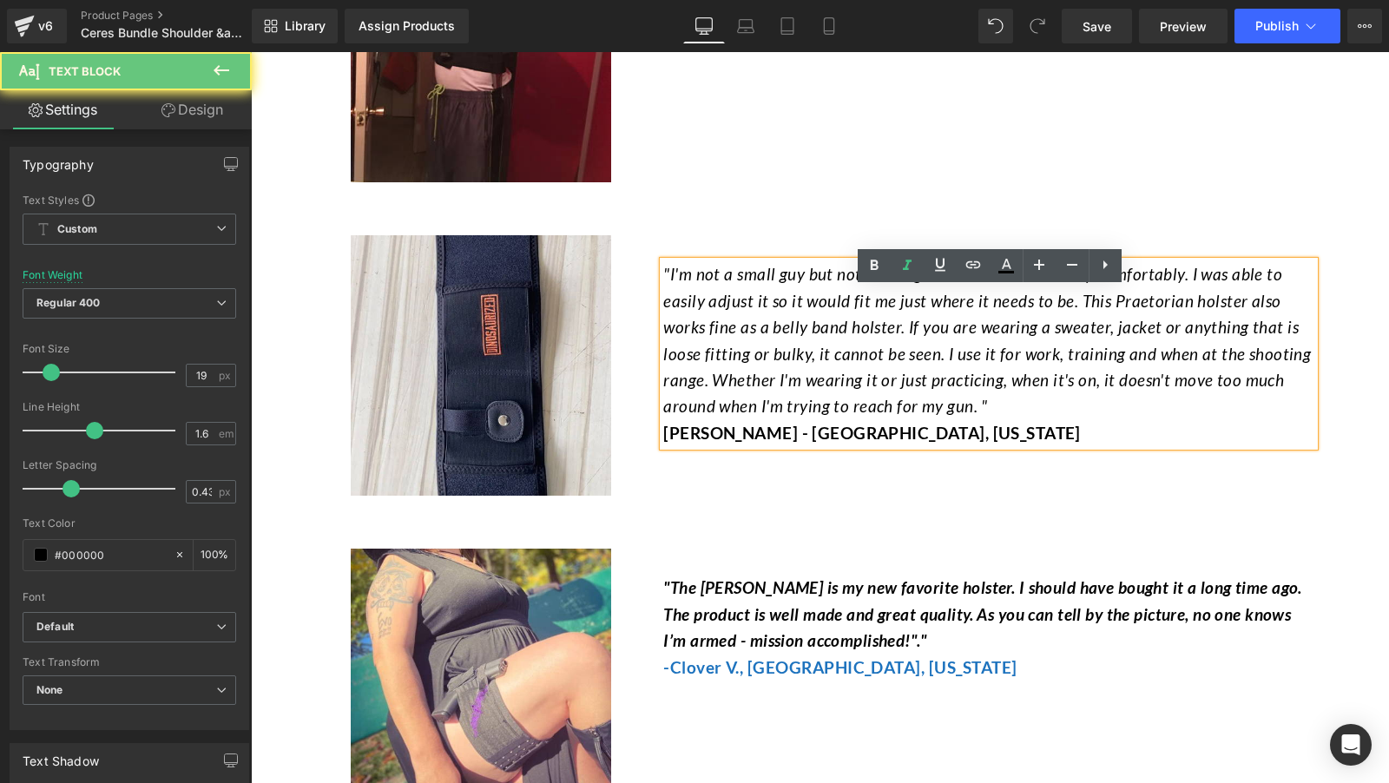
click at [766, 446] on p "Howard - Spring Valley, Ohio" at bounding box center [988, 433] width 651 height 26
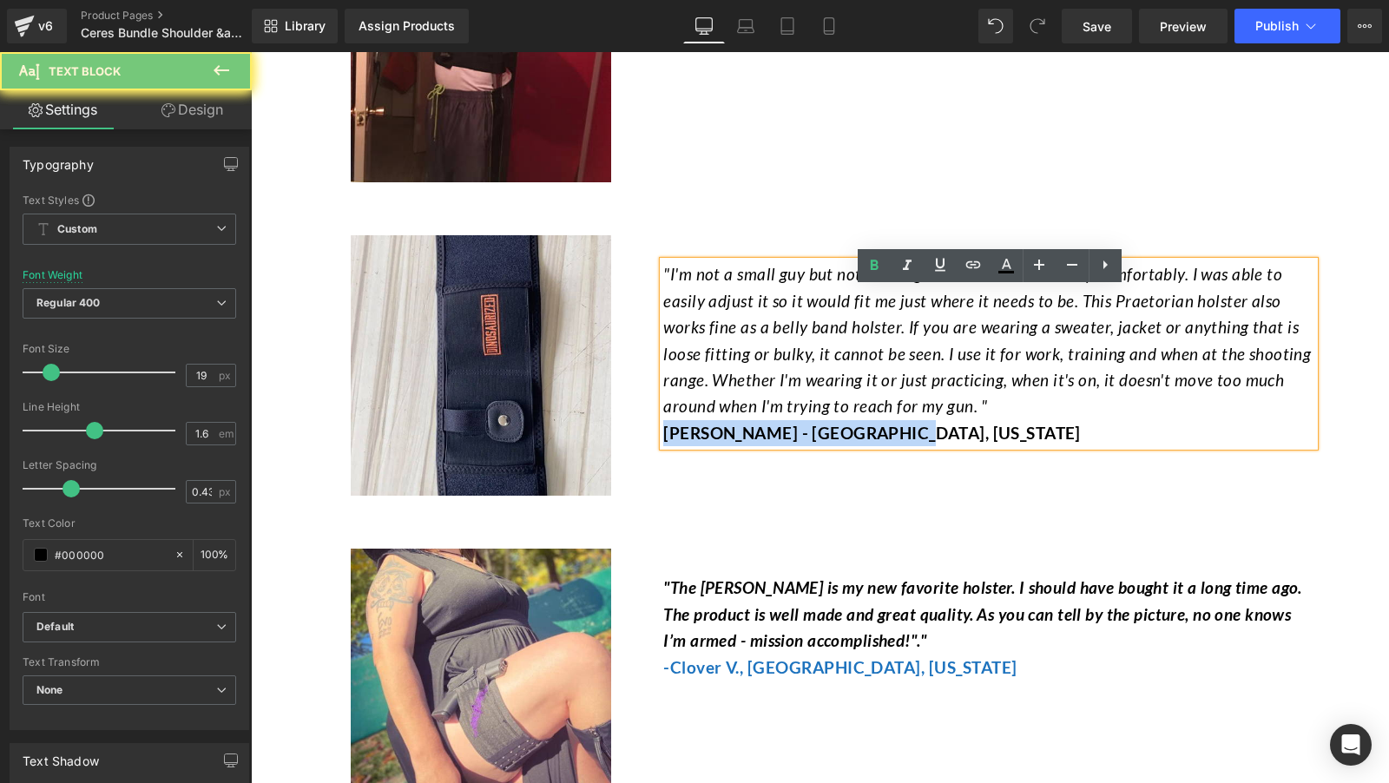
click at [766, 446] on p "Howard - Spring Valley, Ohio" at bounding box center [988, 433] width 651 height 26
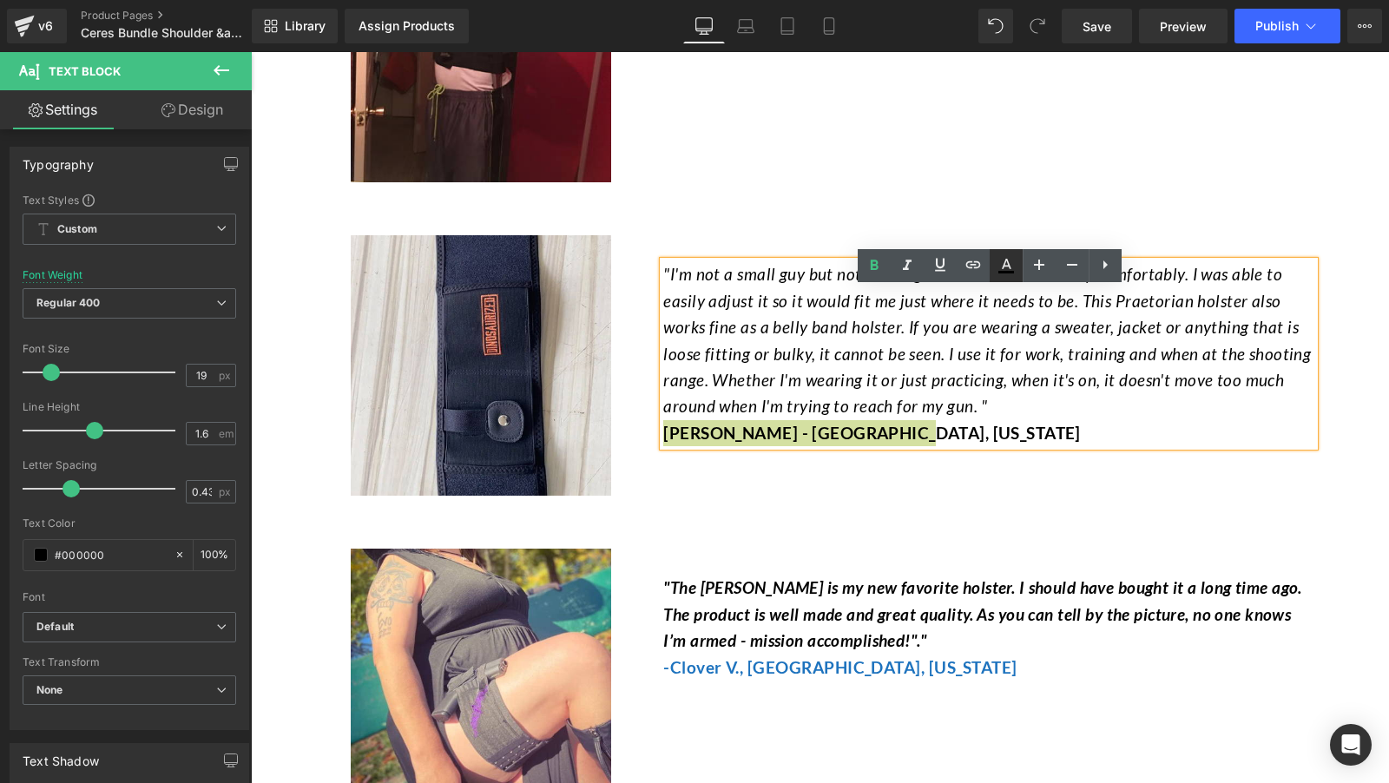
click at [1000, 270] on icon at bounding box center [1006, 265] width 21 height 21
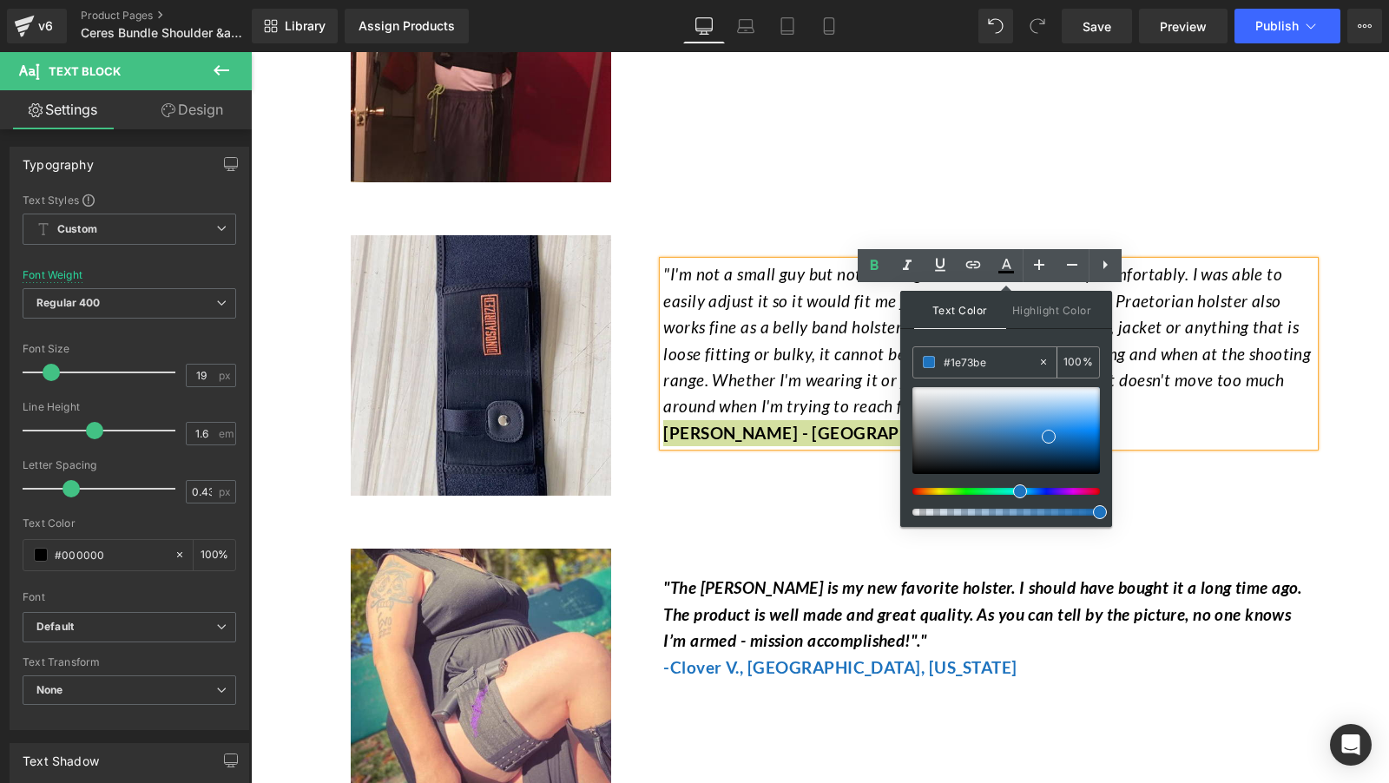
click at [983, 369] on input "#1e73be" at bounding box center [991, 361] width 94 height 19
click at [1053, 434] on span at bounding box center [1049, 437] width 14 height 14
click at [1057, 434] on div at bounding box center [1006, 430] width 188 height 87
click at [1055, 434] on span at bounding box center [1057, 434] width 14 height 14
click at [1050, 434] on span at bounding box center [1057, 434] width 14 height 14
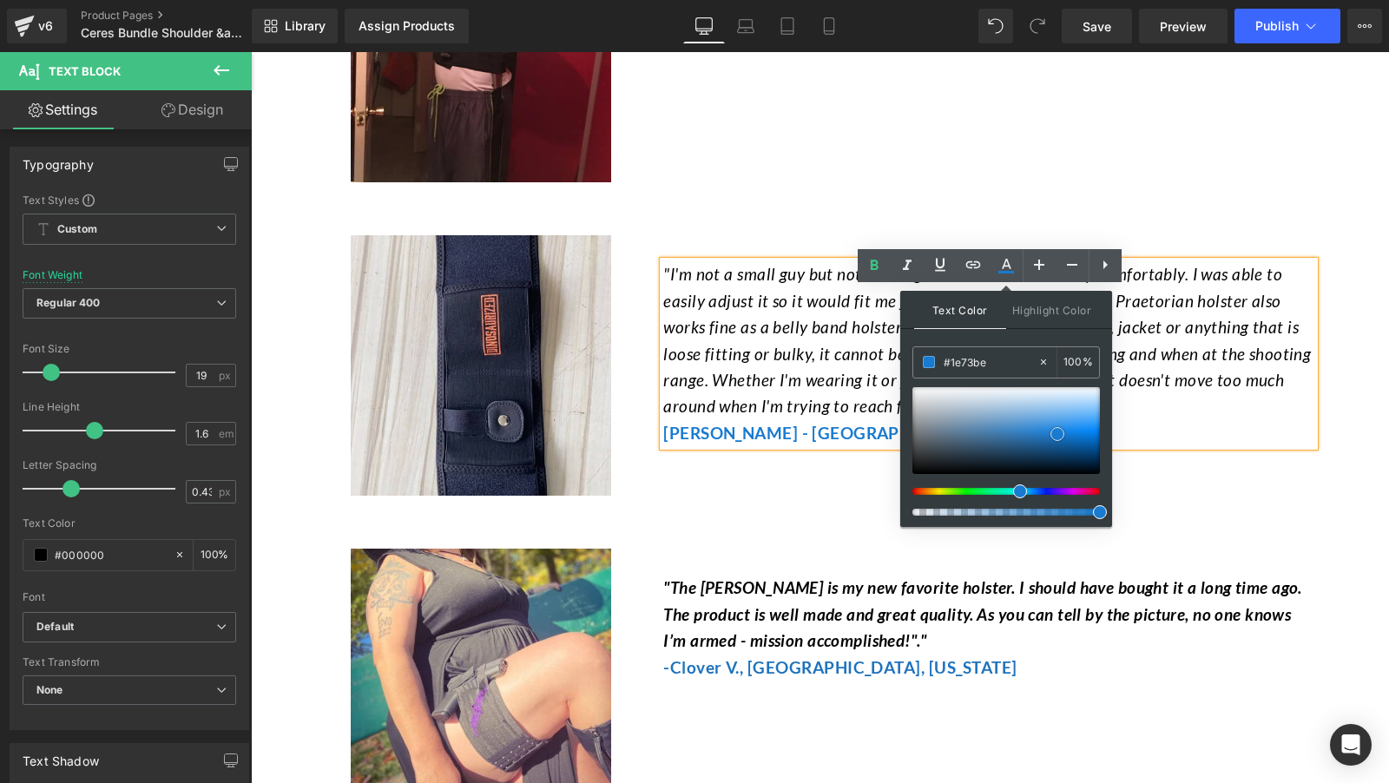
click at [1050, 434] on span at bounding box center [1057, 434] width 14 height 14
click at [1050, 435] on span at bounding box center [1057, 434] width 14 height 14
click at [1043, 437] on span at bounding box center [1050, 436] width 14 height 14
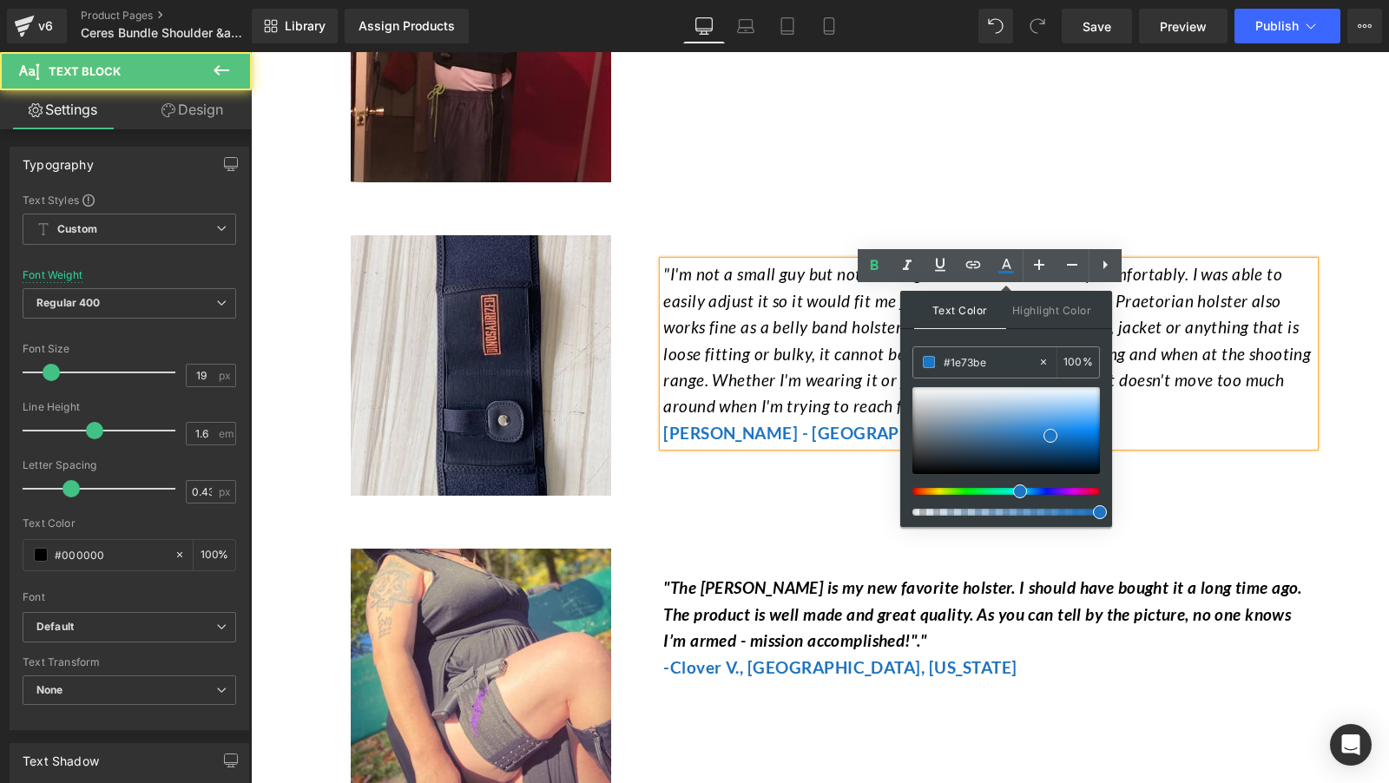
click at [805, 416] on font ""I'm not a small guy but not that big and this holster fit very comfortably. I …" at bounding box center [987, 340] width 648 height 152
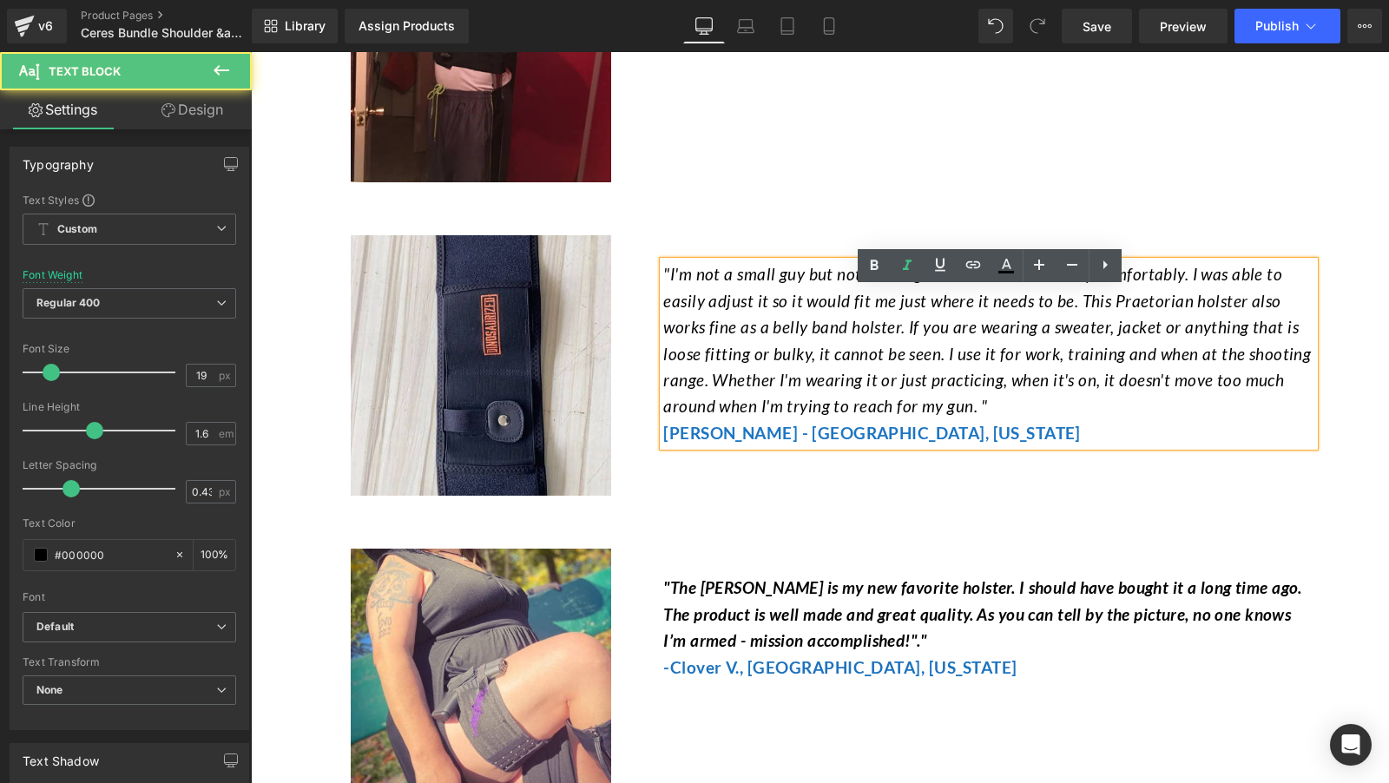
click at [859, 550] on div "Image "The Athena Holster is my new favorite holster. I should have bought it a…" at bounding box center [821, 670] width 1016 height 296
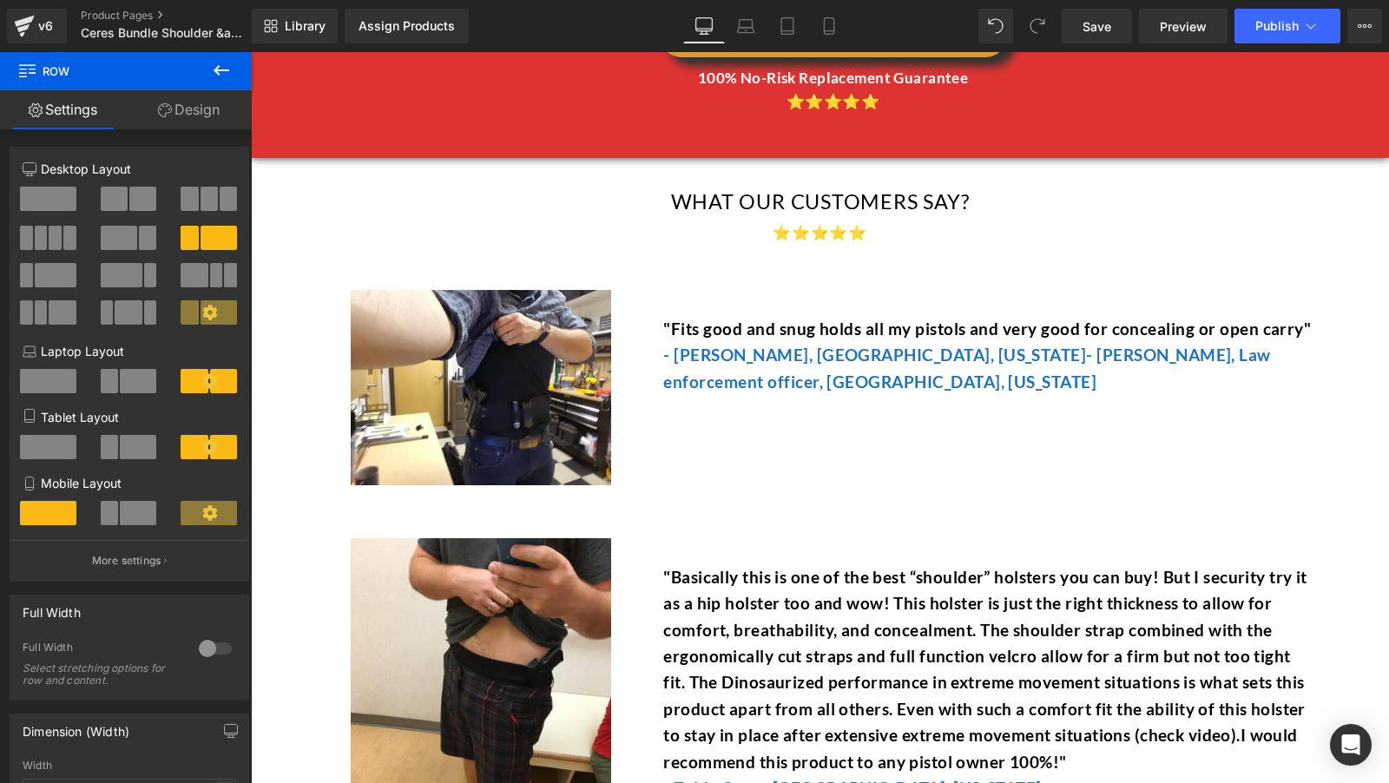
scroll to position [7939, 0]
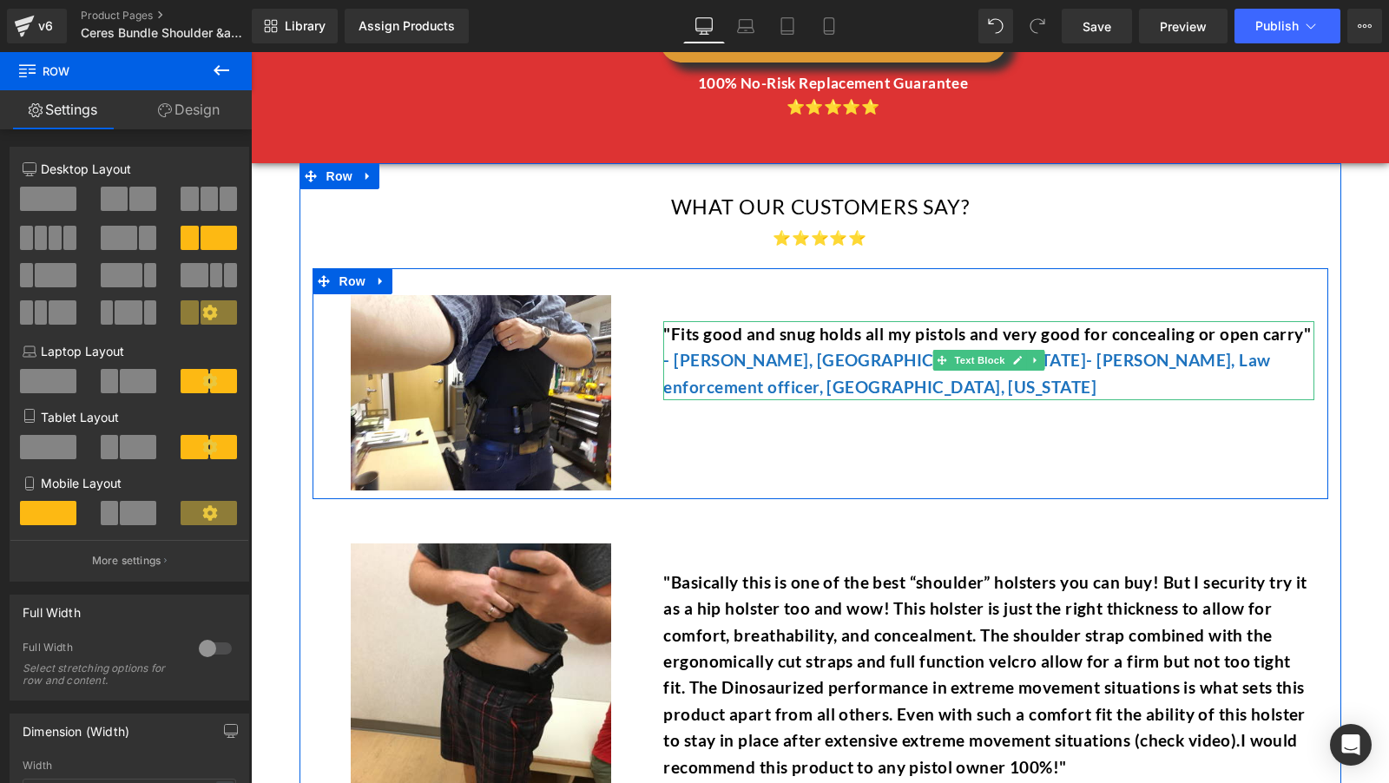
click at [905, 393] on font "- Kerry Dudley, Austin, Texas- Ron Swanson, Law enforcement officer, El Toro, C…" at bounding box center [966, 373] width 607 height 46
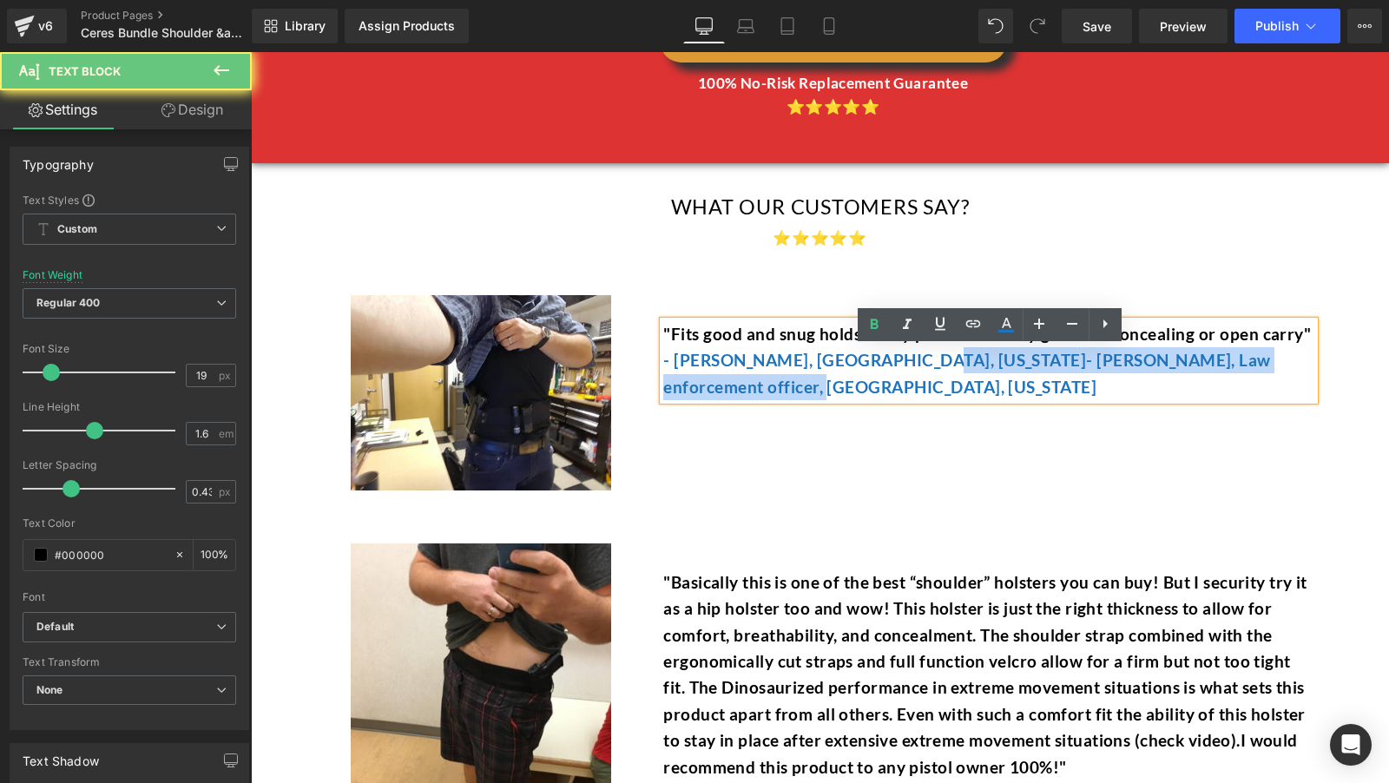
click at [886, 400] on p "- Kerry Dudley, Austin, Texas- Ron Swanson, Law enforcement officer, El Toro, C…" at bounding box center [988, 373] width 651 height 53
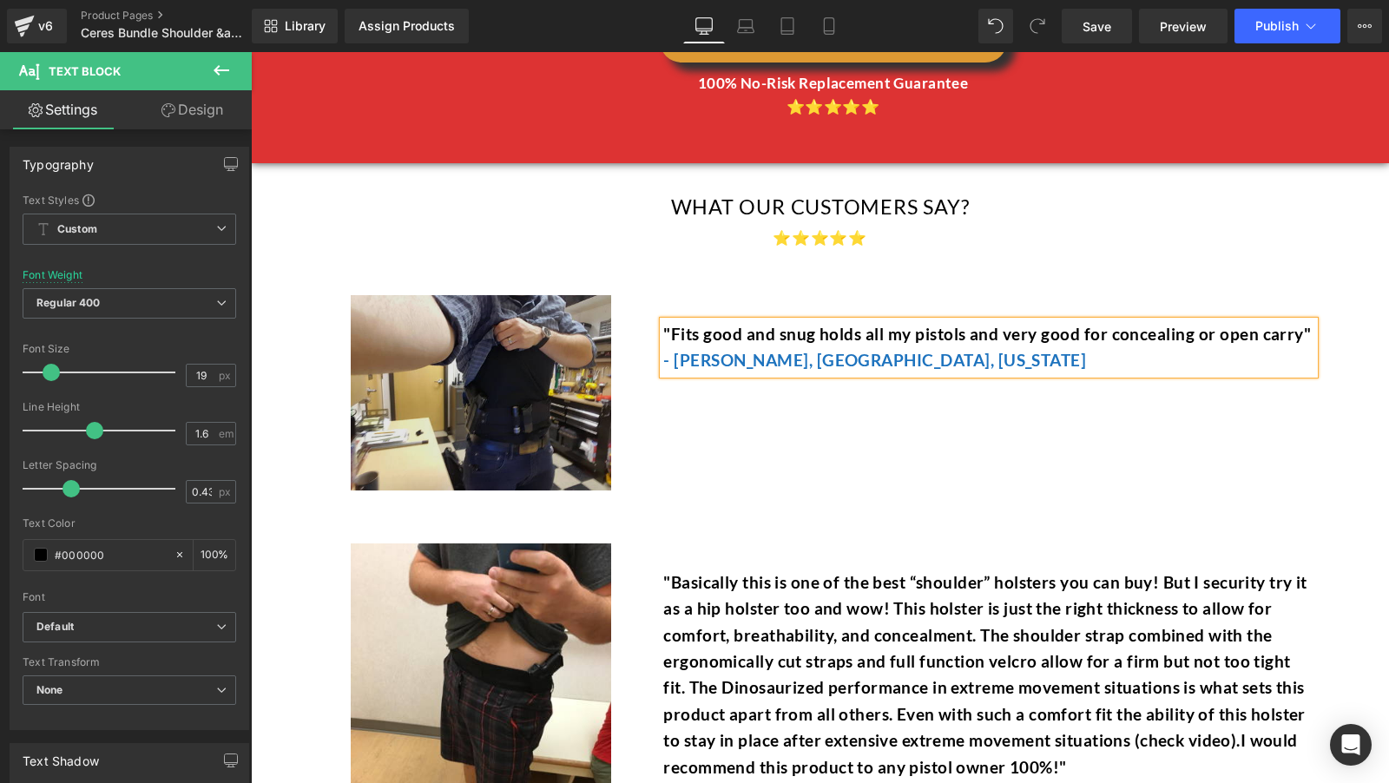
click at [484, 444] on img at bounding box center [481, 392] width 260 height 195
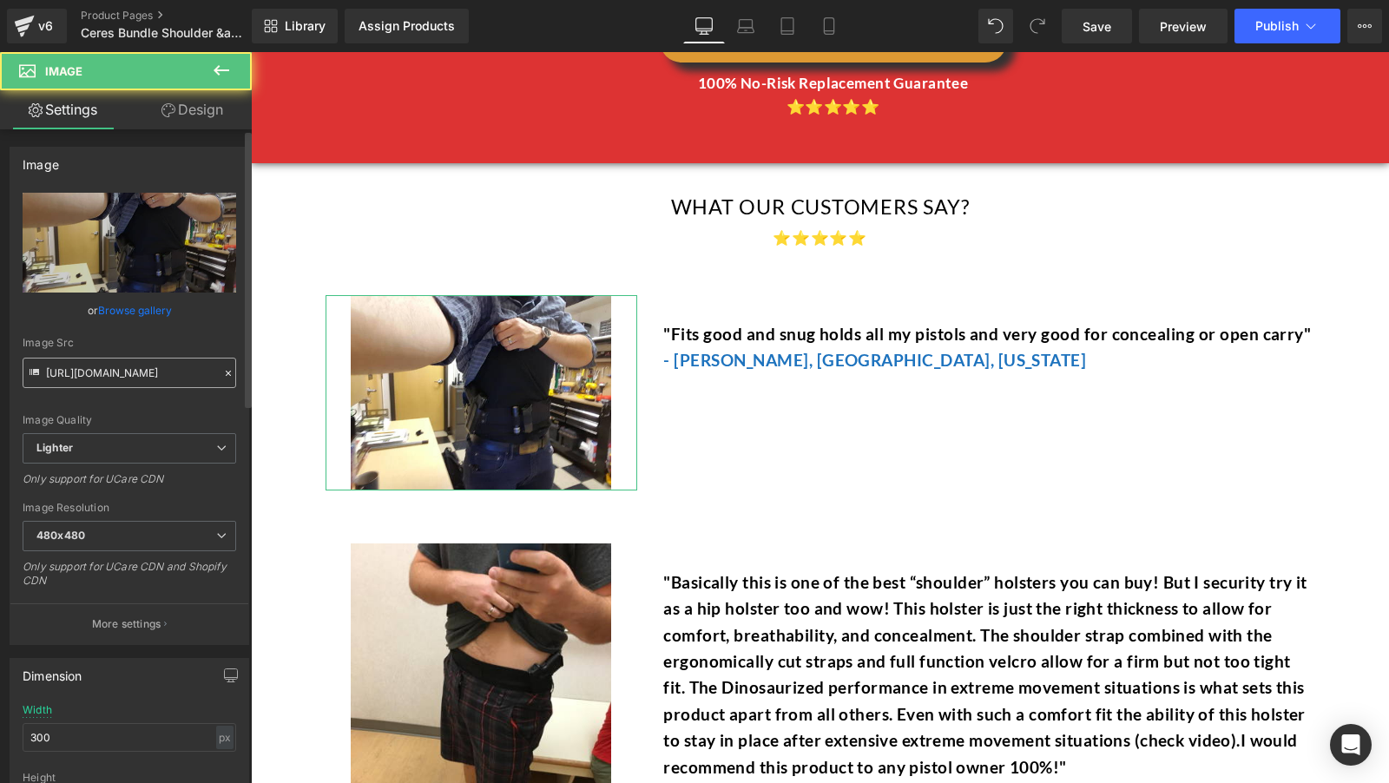
click at [115, 380] on input "https://ucarecdn.com/877395cc-4269-4701-93a5-f4faa592c02b/-/format/auto/-/previ…" at bounding box center [130, 373] width 214 height 30
type input "https://ucarecdn.com/8fcbdd70-e628-42bf-95fd-421690815c34/-/format/auto/-/previ…"
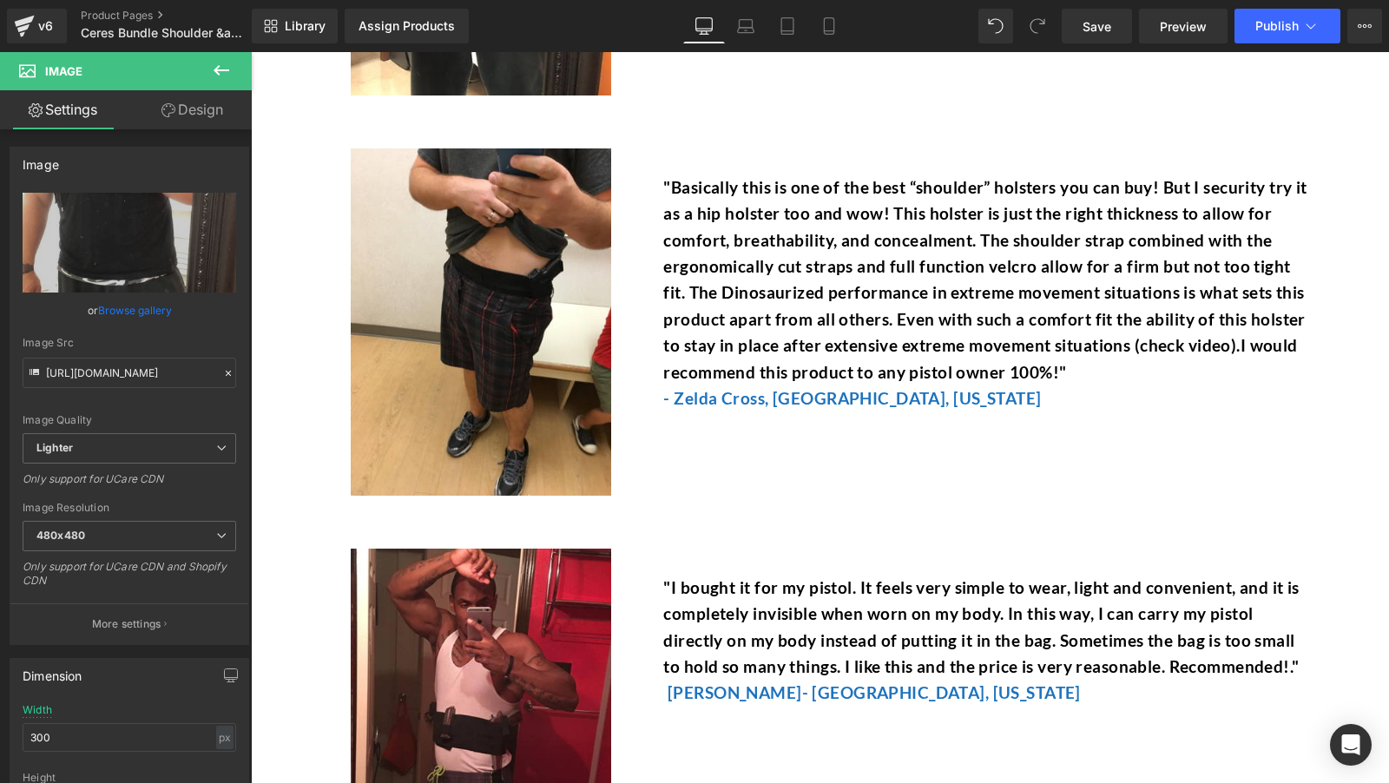
scroll to position [0, 0]
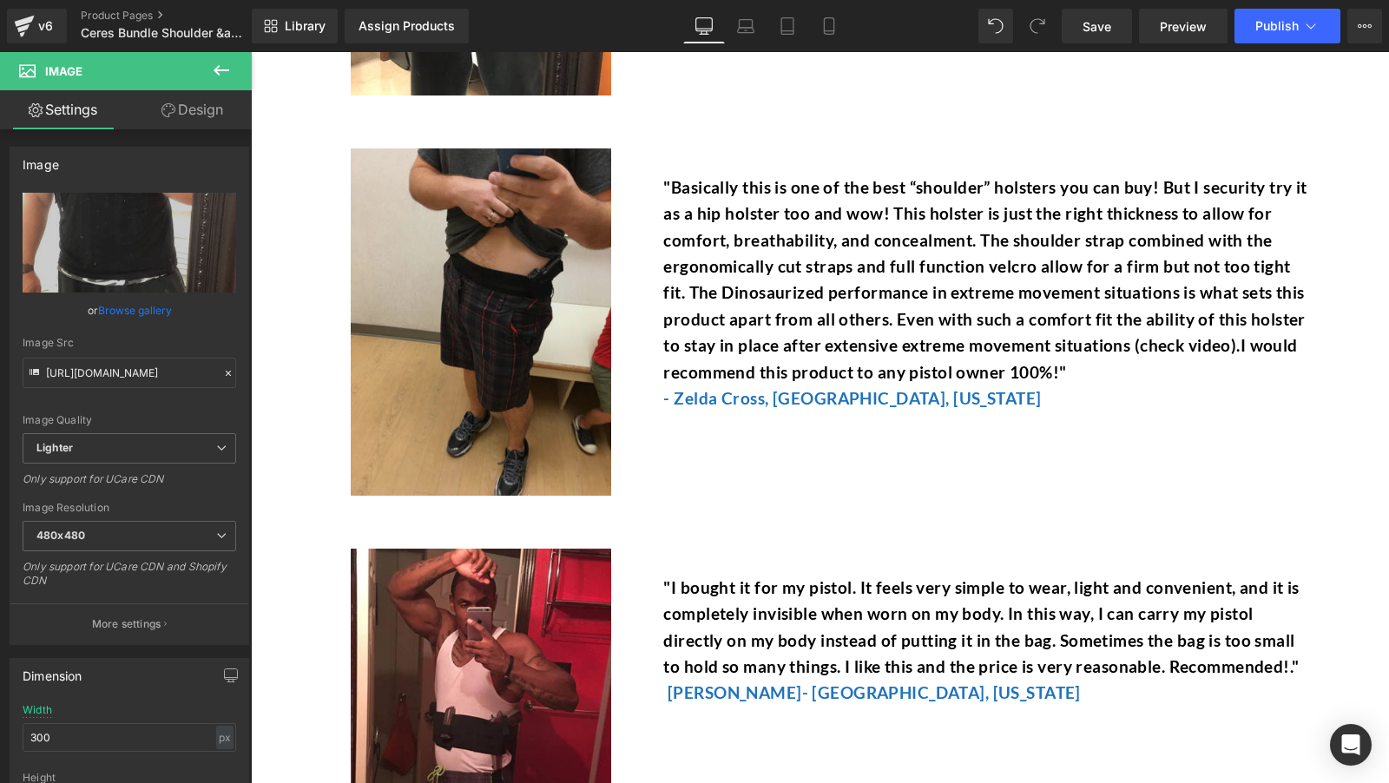
click at [488, 309] on img at bounding box center [481, 321] width 260 height 347
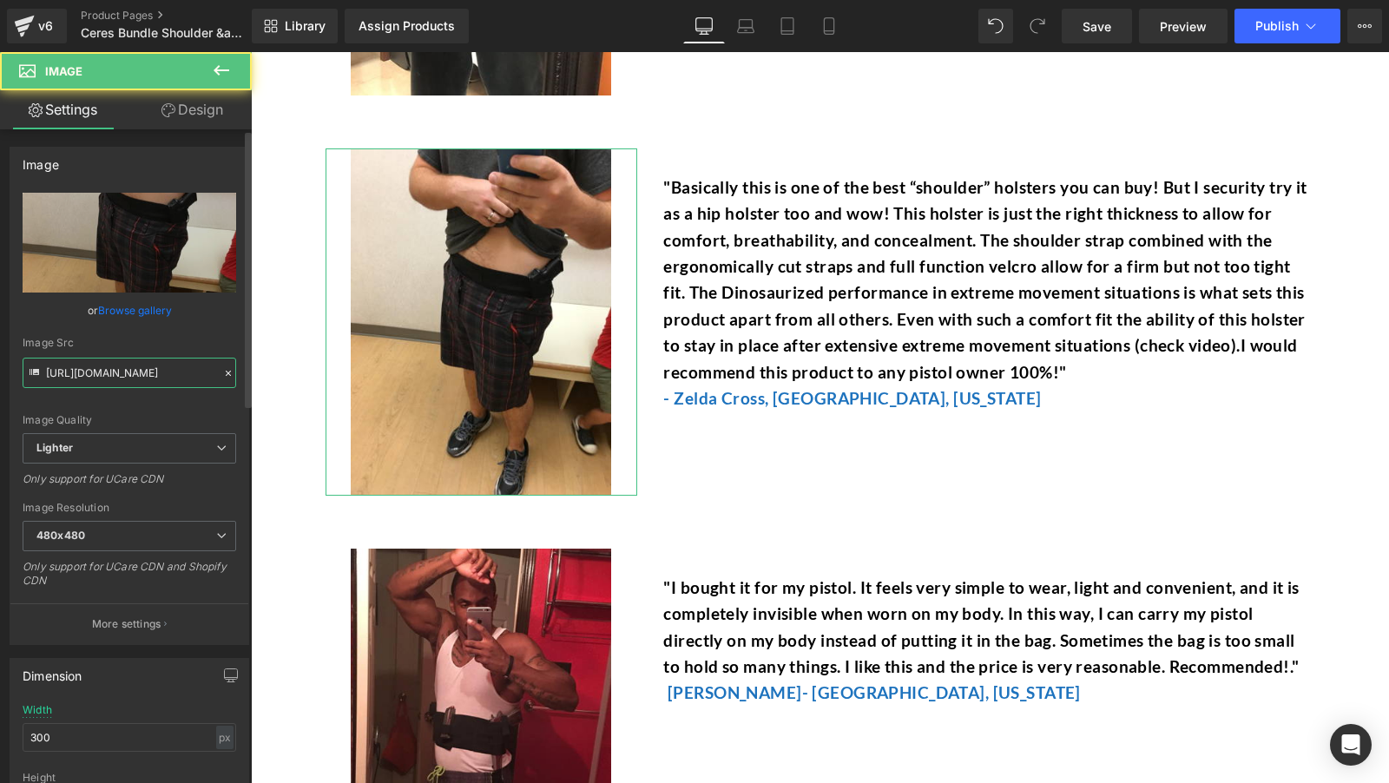
click at [145, 363] on input "https://ucarecdn.com/2b045880-829c-4baf-9d3d-8b5c52db5617/-/format/auto/-/previ…" at bounding box center [130, 373] width 214 height 30
type input "https://ucarecdn.com/a7c47ad1-cf36-495f-ba8a-130809dc0e3f/-/format/auto/-/previ…"
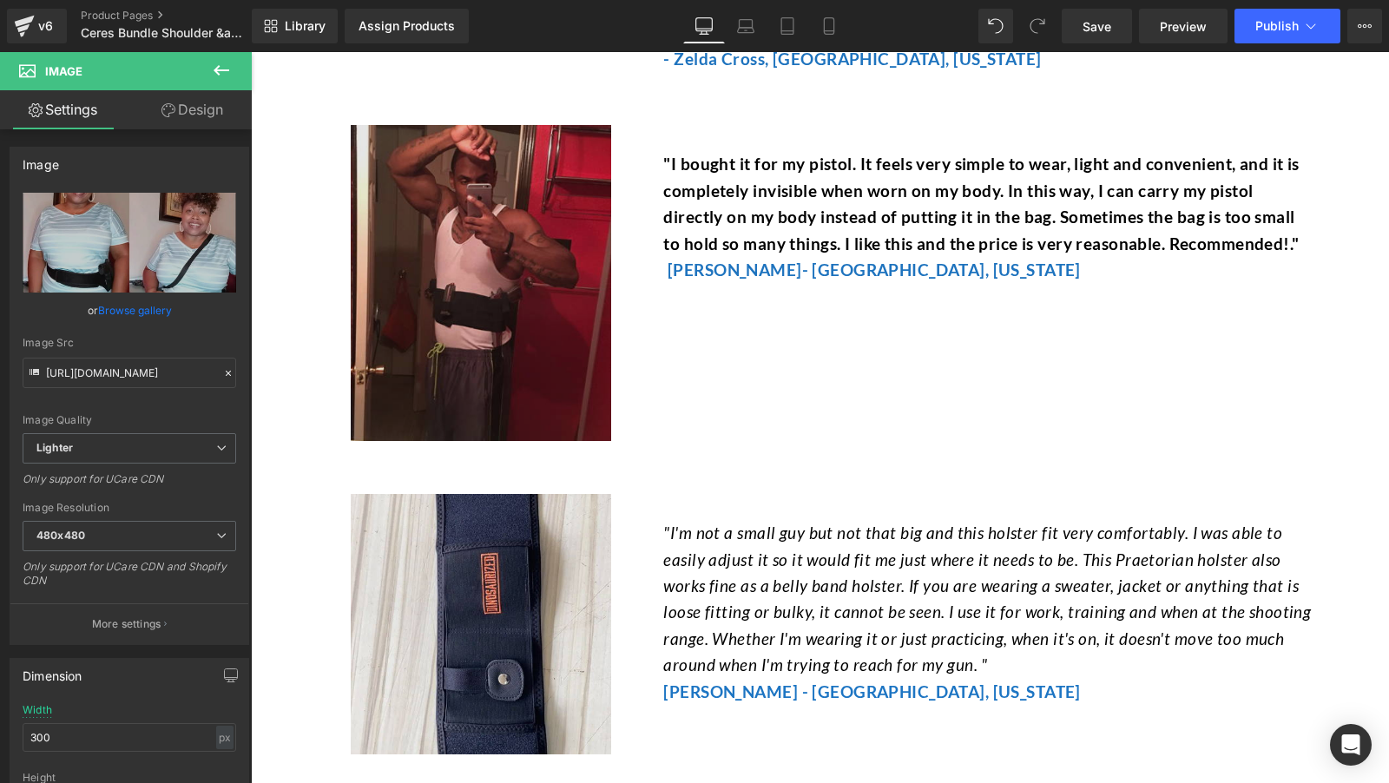
click at [475, 378] on img at bounding box center [481, 283] width 260 height 316
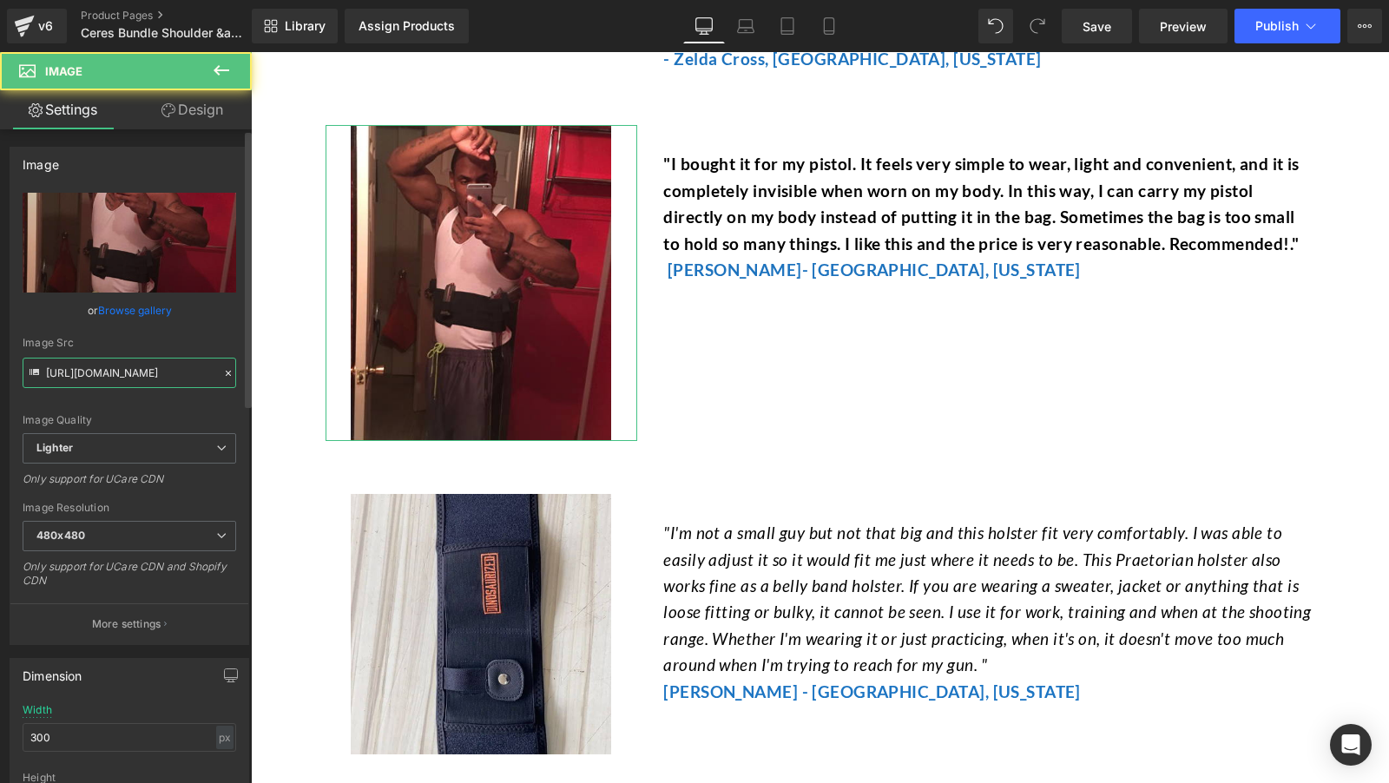
click at [130, 370] on input "https://ucarecdn.com/097bc44b-4b68-4519-a90d-fd53e0250658/-/format/auto/-/previ…" at bounding box center [130, 373] width 214 height 30
type input "https://ucarecdn.com/081f9514-9a45-4ffe-9d4c-9ba6ae565dff/-/format/auto/-/previ…"
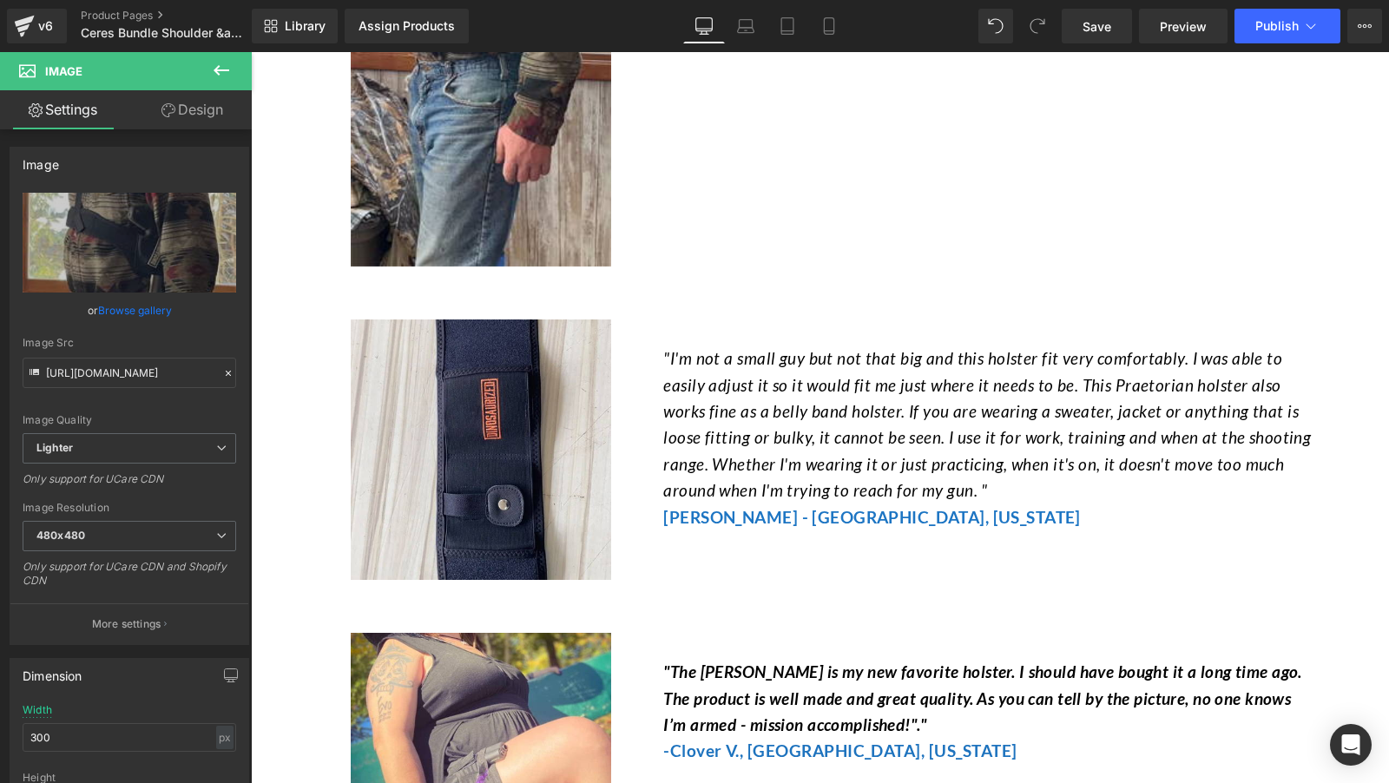
scroll to position [0, 0]
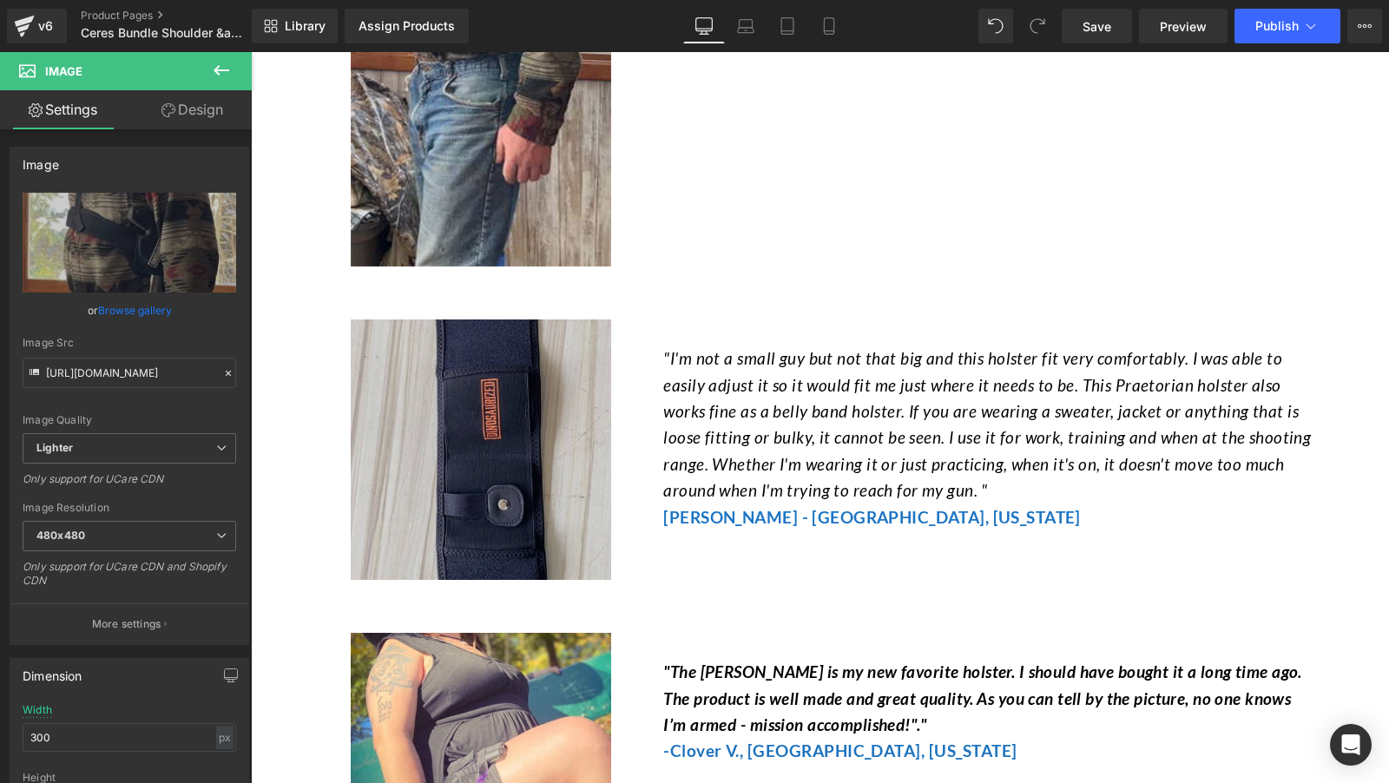
click at [534, 428] on img at bounding box center [481, 449] width 260 height 260
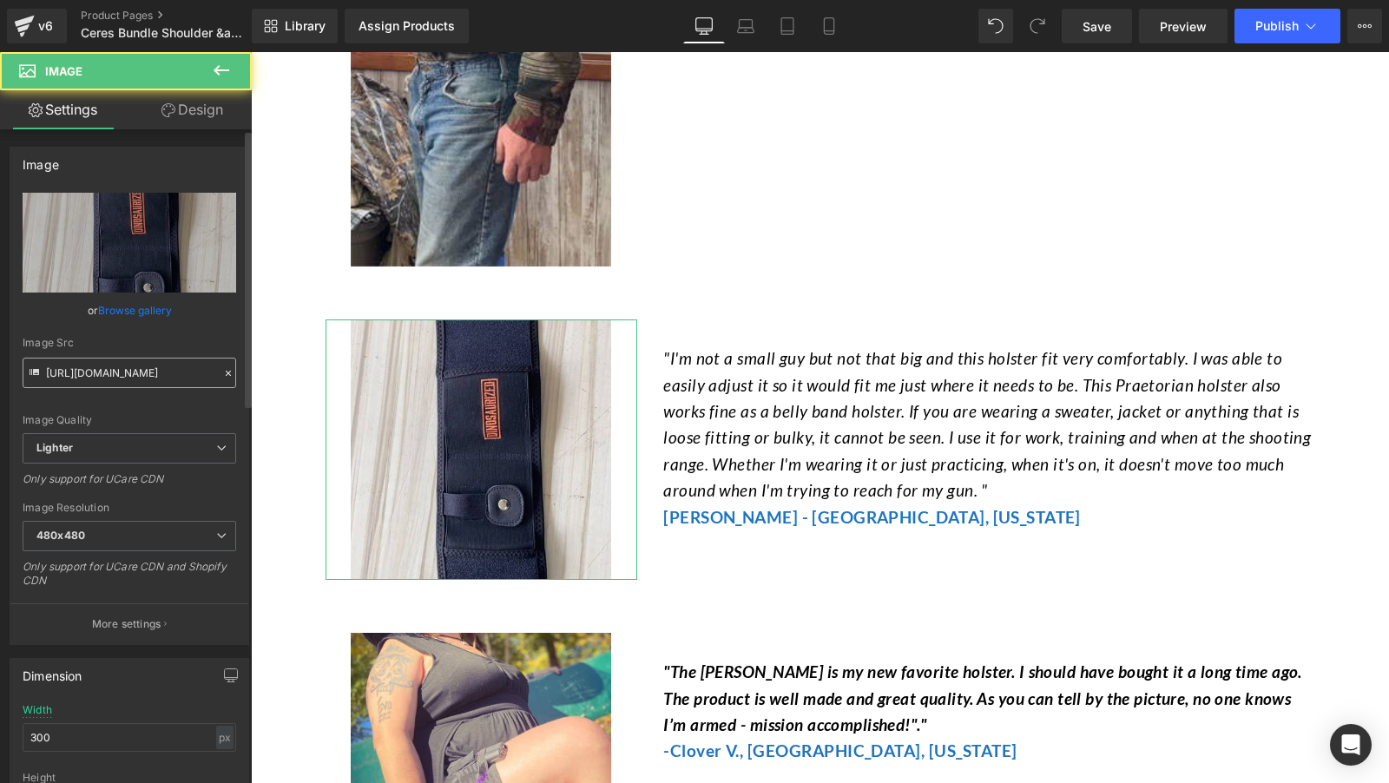
click at [130, 387] on input "https://ucarecdn.com/82a64440-44f6-40e8-ad62-e858a656c0f2/-/format/auto/-/previ…" at bounding box center [130, 373] width 214 height 30
type input "https://ucarecdn.com/40a3d8e1-9ea8-42e9-b876-c5355b3fffae/-/format/auto/-/previ…"
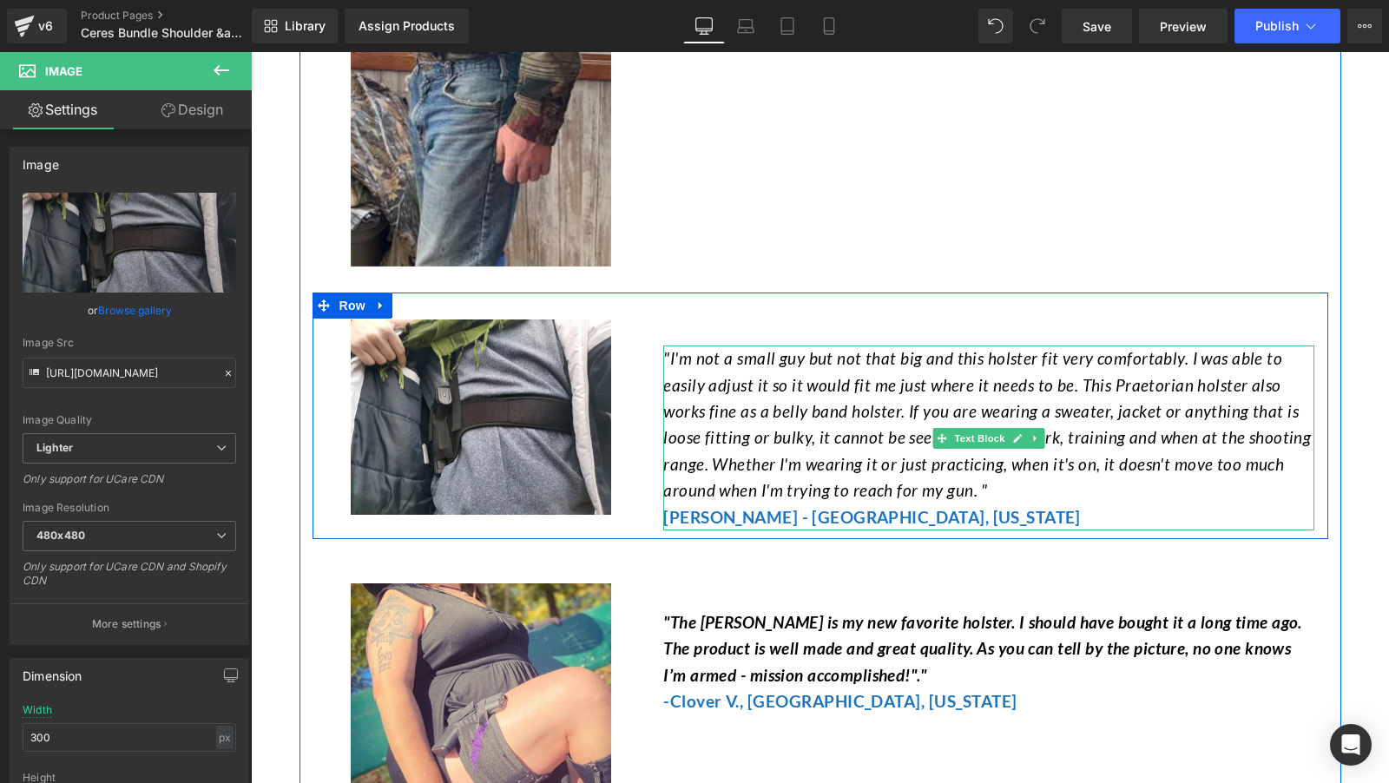
scroll to position [0, 538]
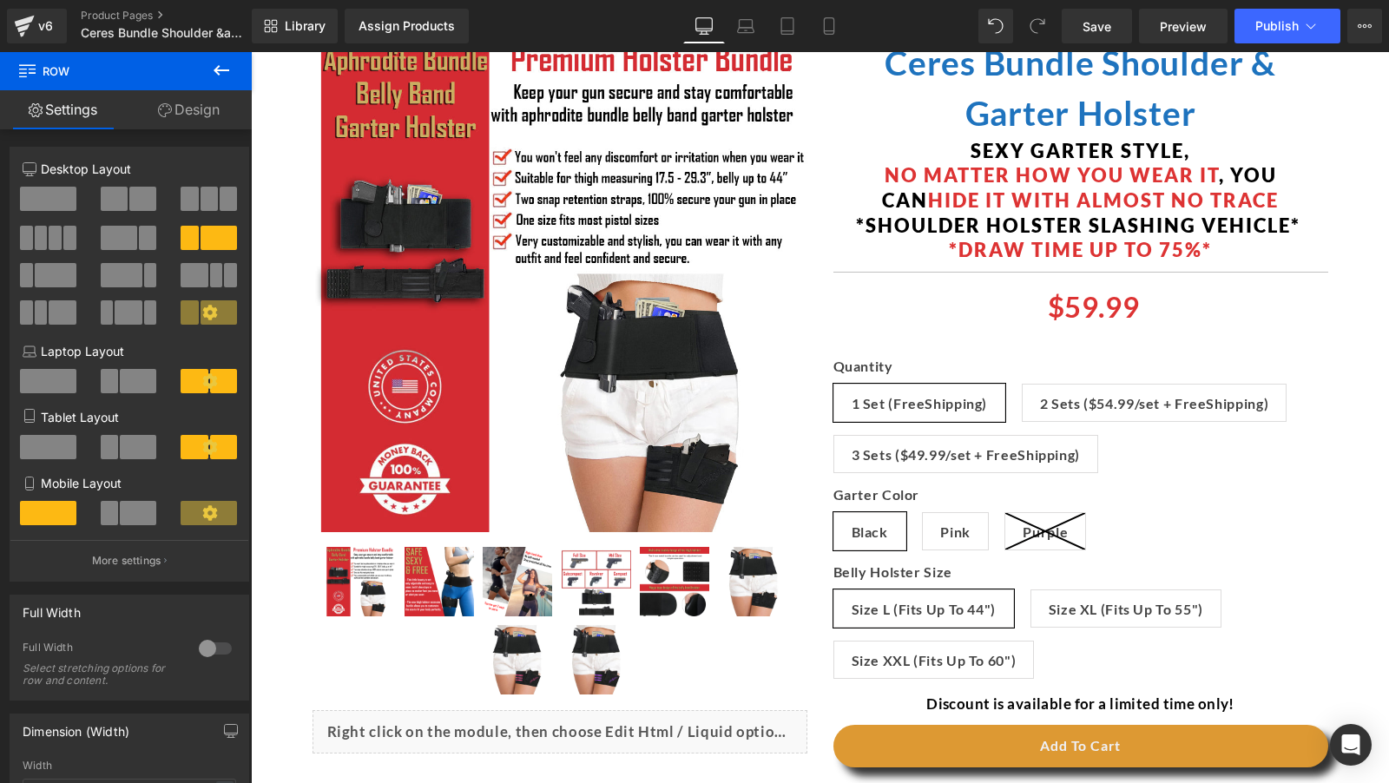
scroll to position [0, 0]
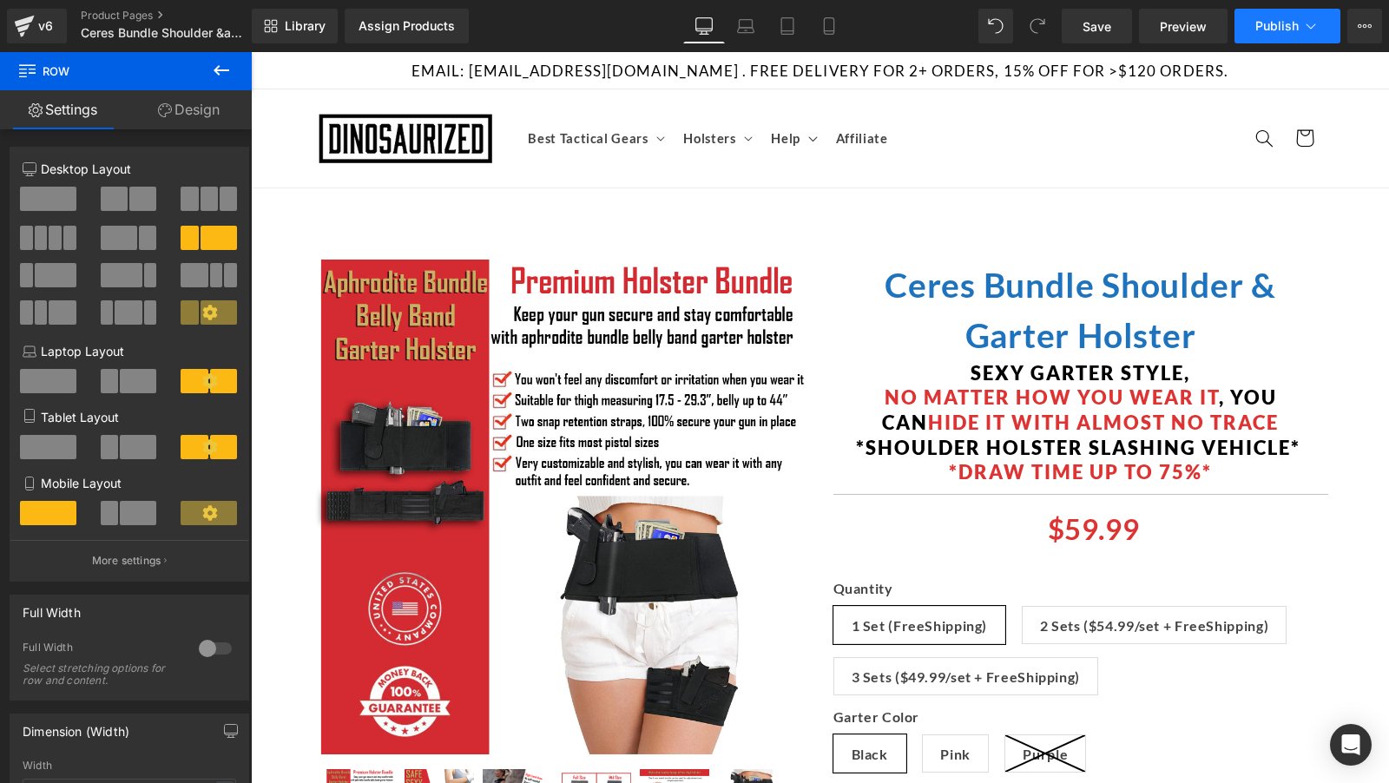
click at [1278, 28] on span "Publish" at bounding box center [1276, 26] width 43 height 14
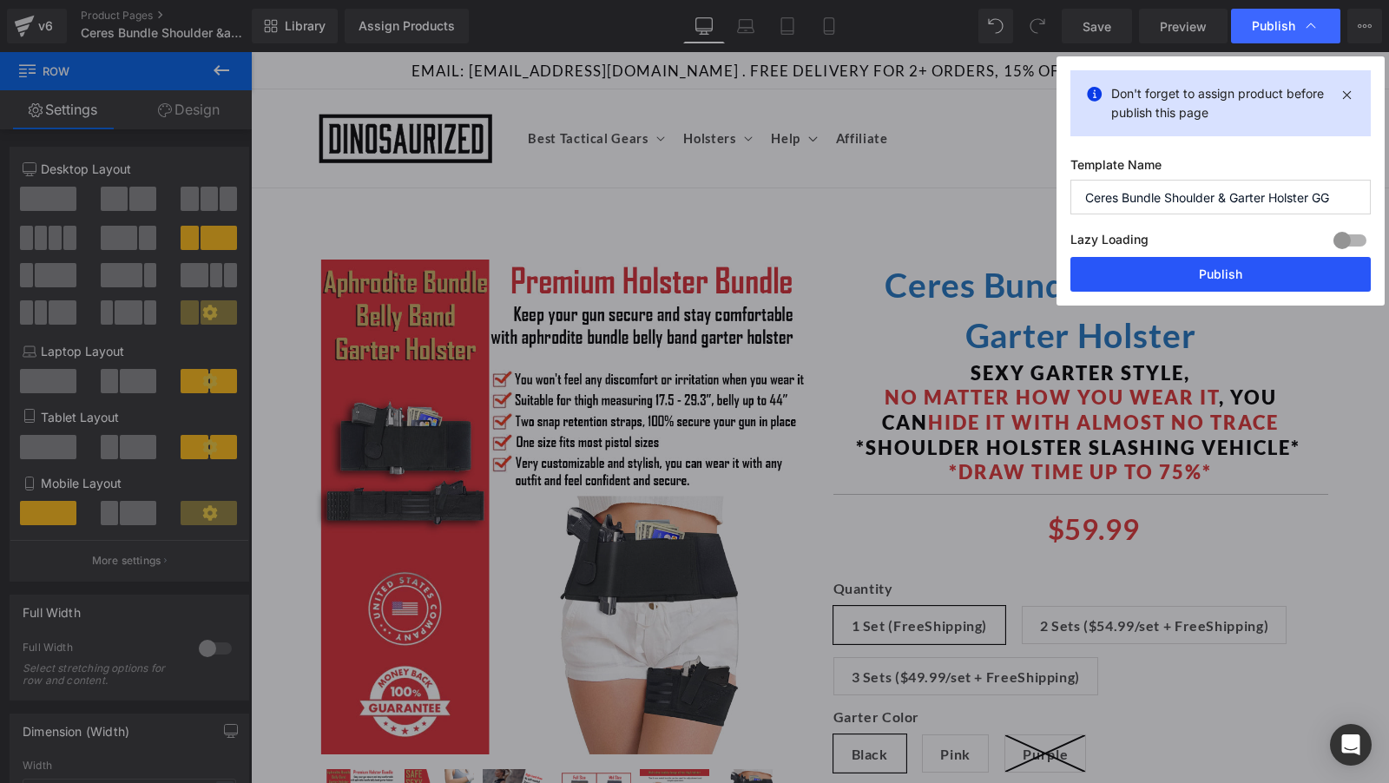
drag, startPoint x: 1168, startPoint y: 279, endPoint x: 917, endPoint y: 227, distance: 256.1
click at [1168, 279] on button "Publish" at bounding box center [1220, 274] width 300 height 35
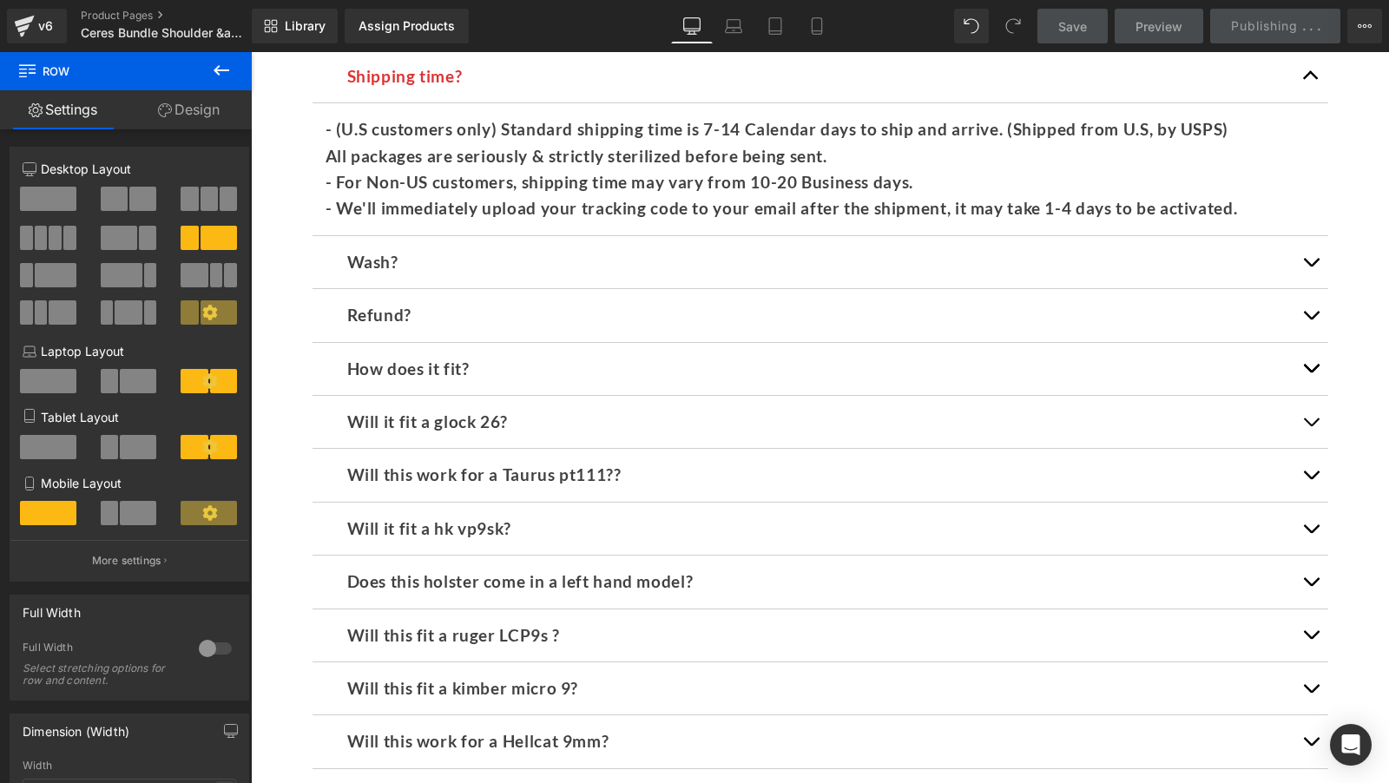
scroll to position [12436, 0]
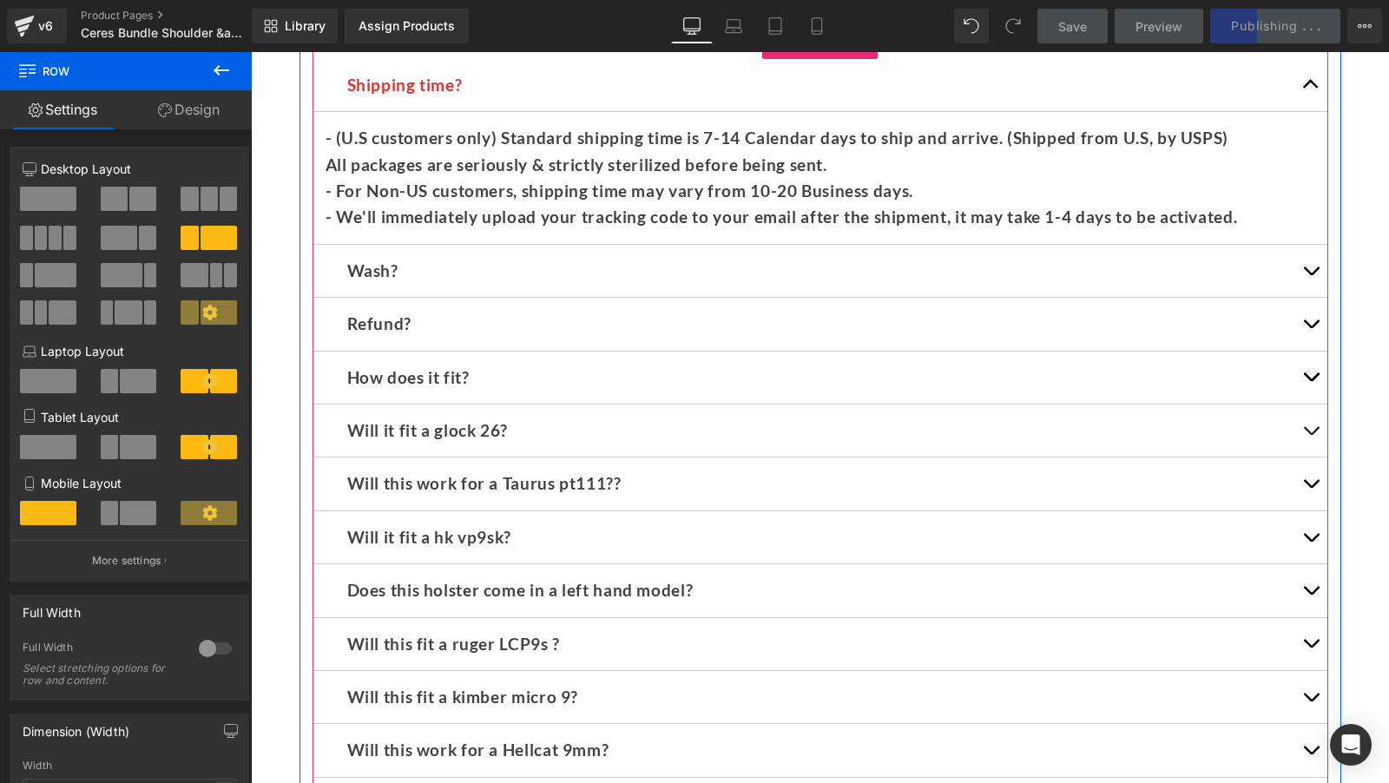
click at [1308, 111] on button "button" at bounding box center [1310, 85] width 35 height 52
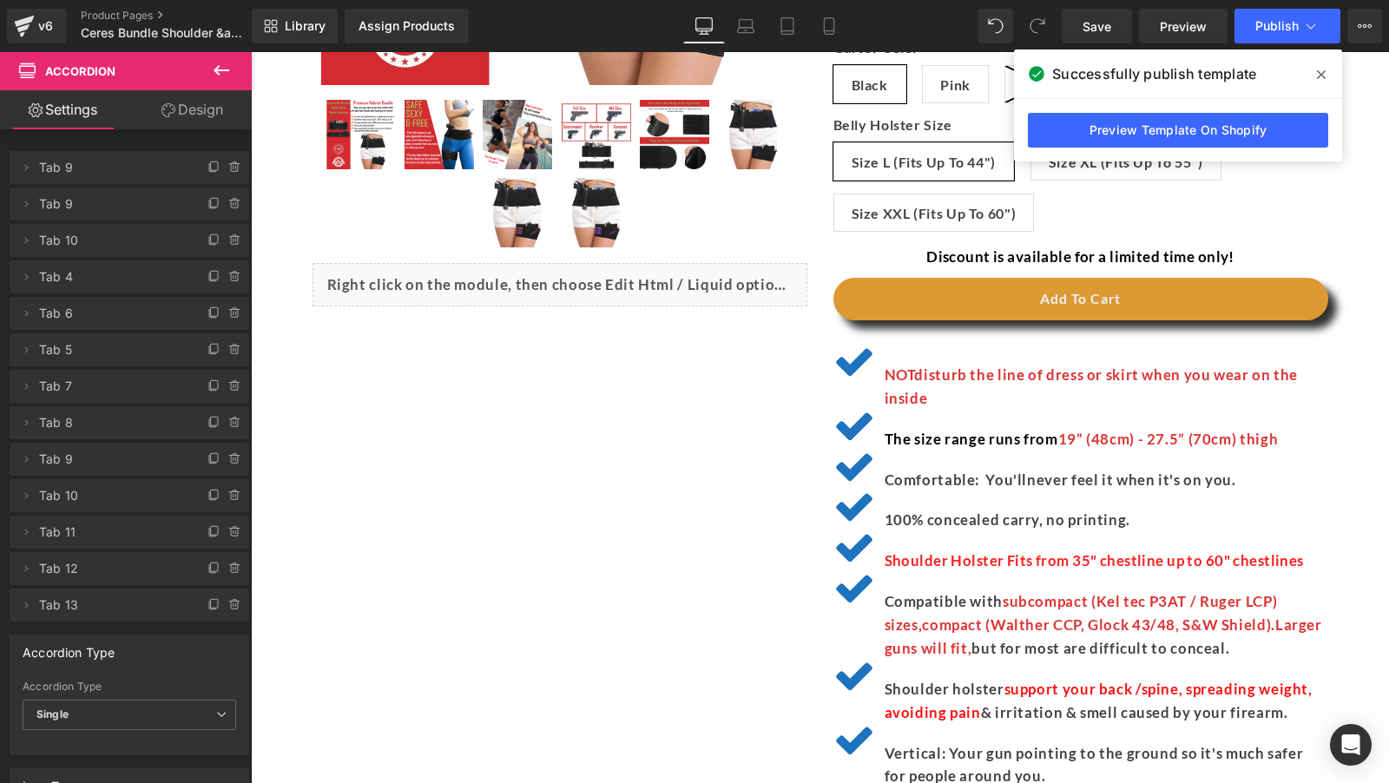
scroll to position [0, 0]
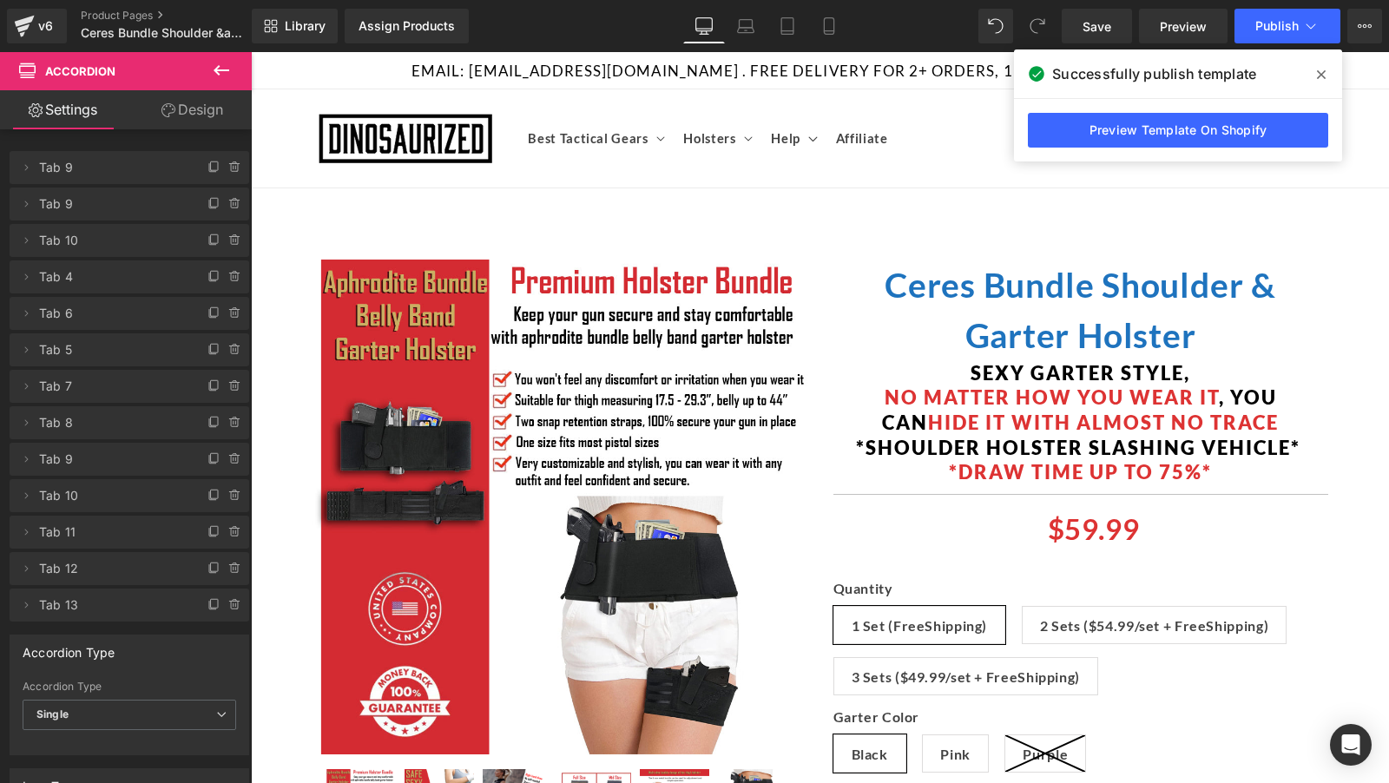
drag, startPoint x: 1317, startPoint y: 72, endPoint x: 1065, endPoint y: 20, distance: 257.1
click at [1317, 72] on icon at bounding box center [1321, 75] width 9 height 14
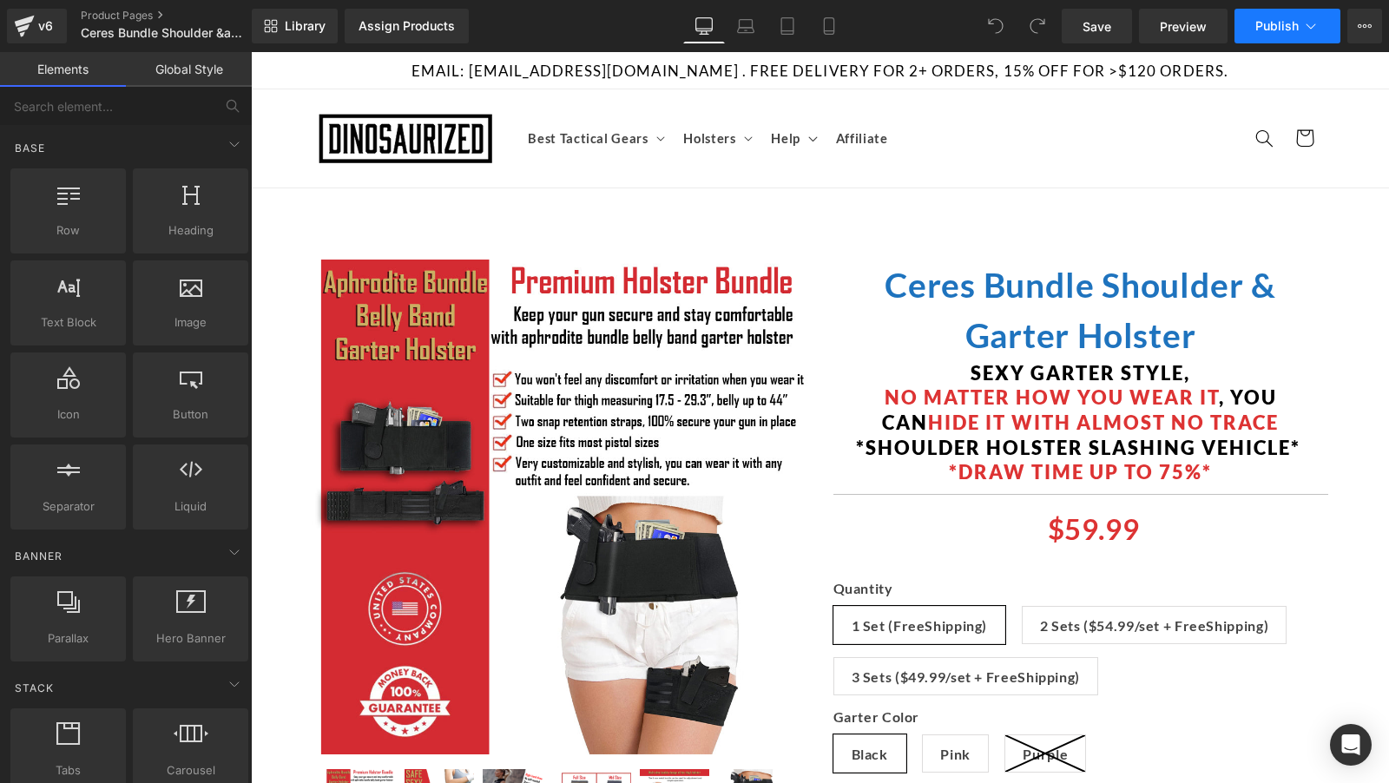
click at [1297, 35] on button "Publish" at bounding box center [1287, 26] width 106 height 35
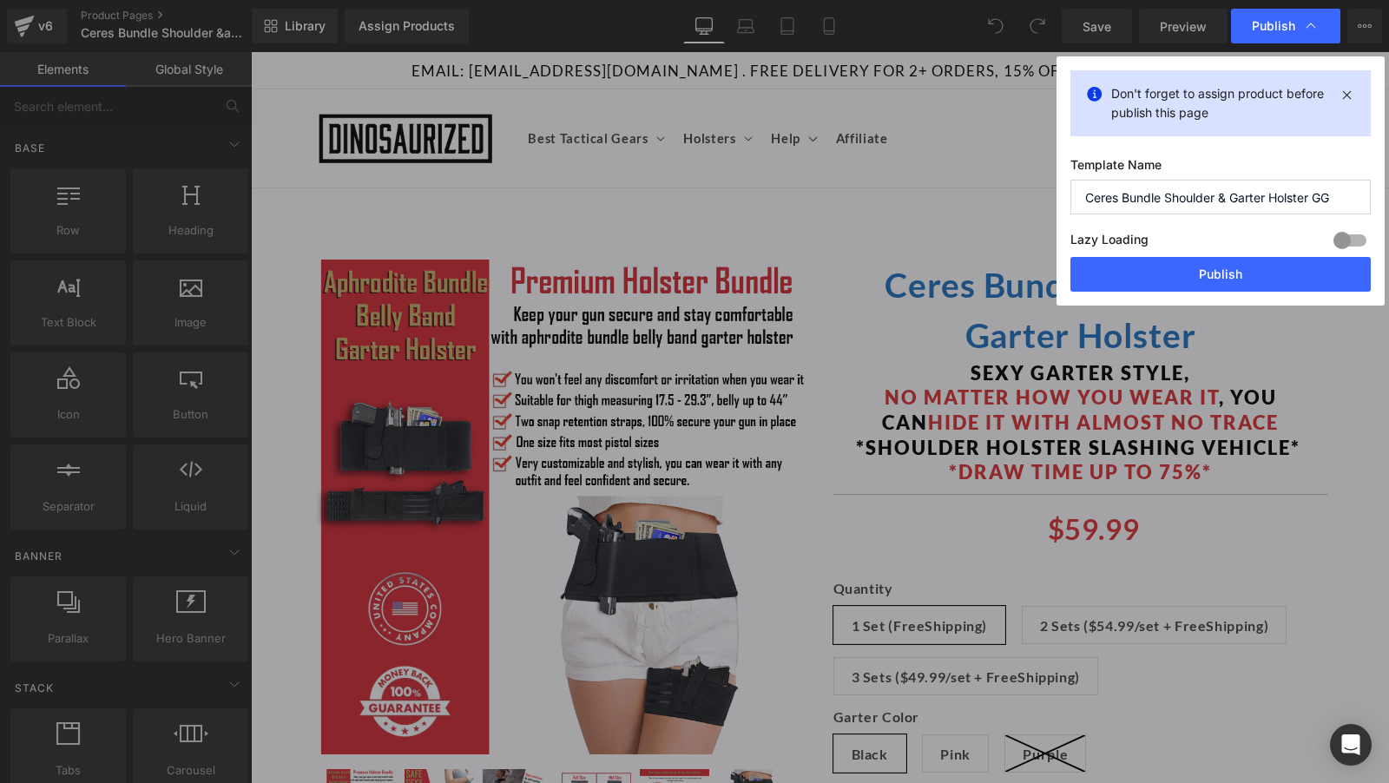
click at [1223, 199] on input "Ceres Bundle Shoulder & Garter Holster GG" at bounding box center [1220, 197] width 300 height 35
type input "Ceres Bundle Shoulder Garter Holster GG"
click at [1233, 260] on button "Publish" at bounding box center [1220, 274] width 300 height 35
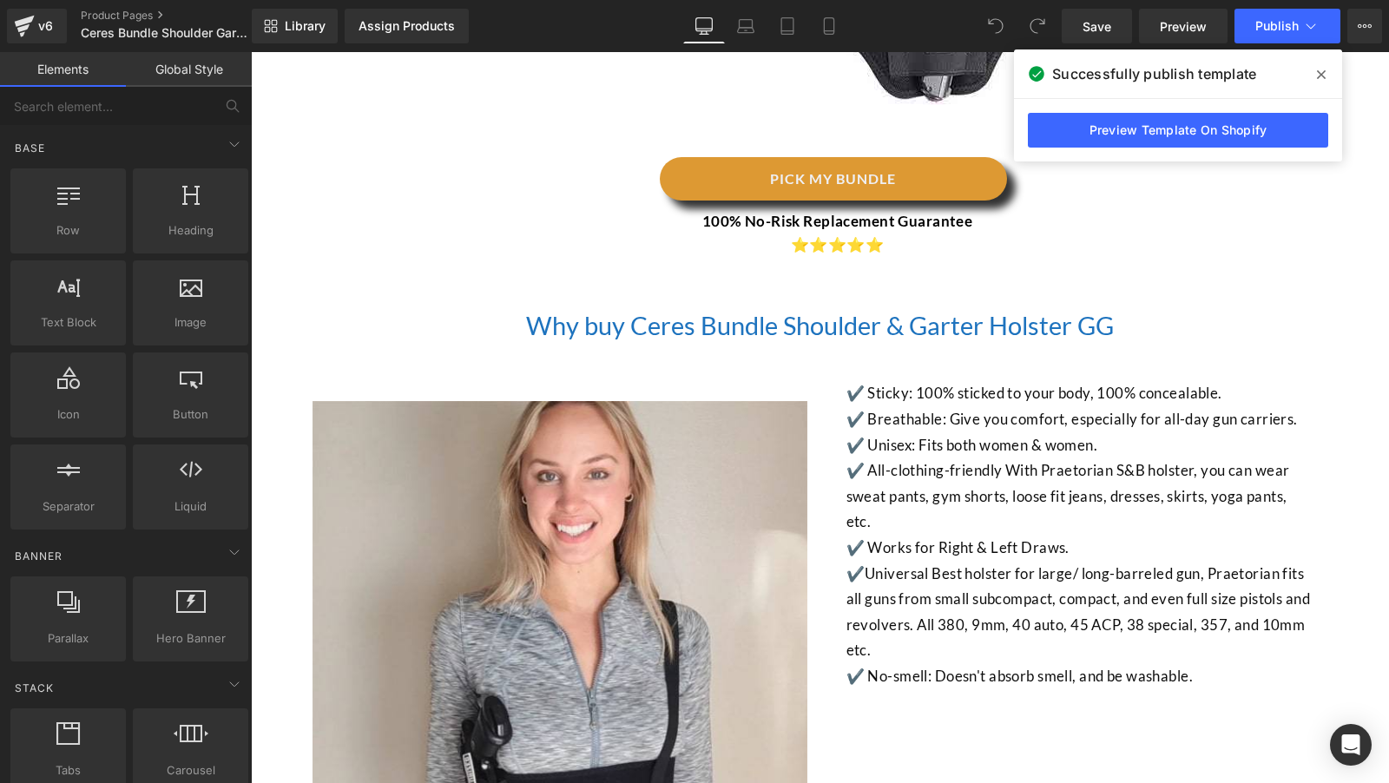
scroll to position [4707, 0]
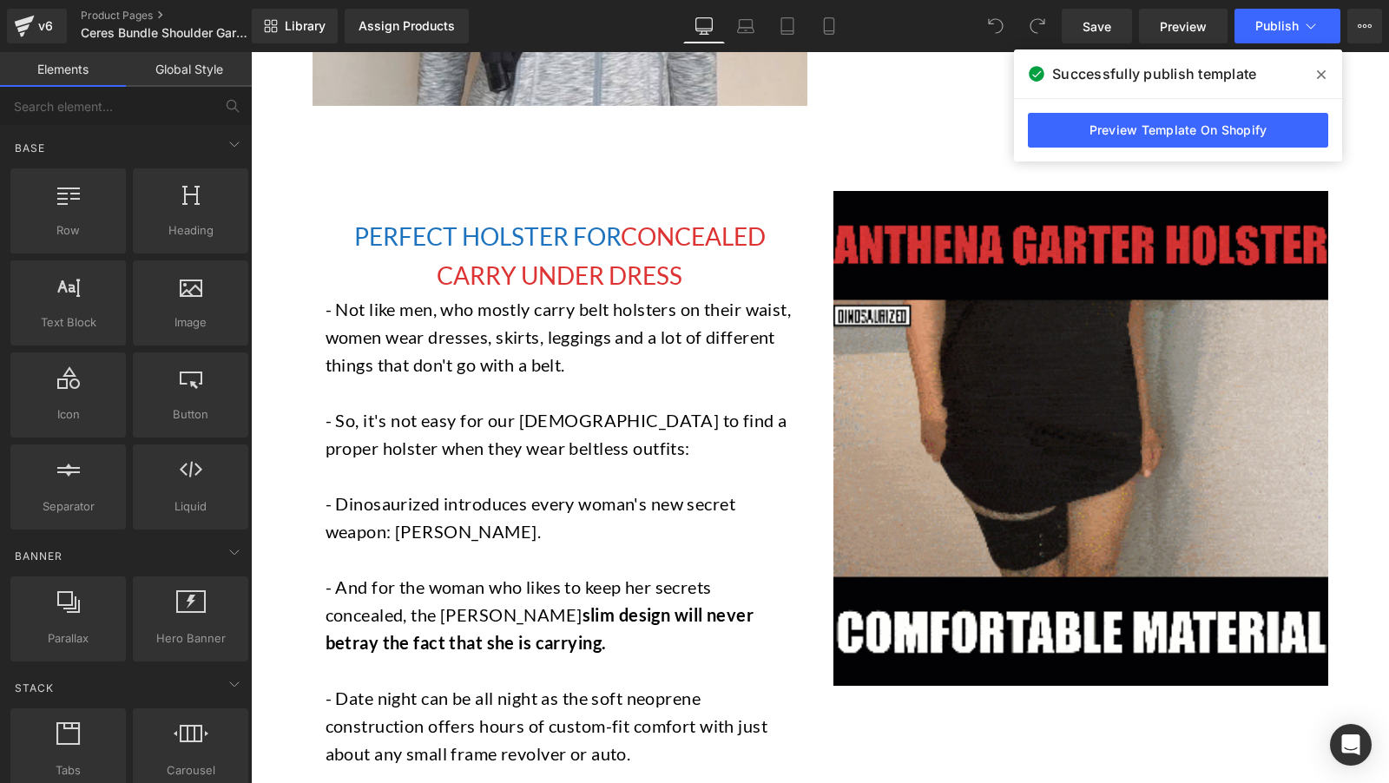
click at [1317, 77] on icon at bounding box center [1321, 75] width 9 height 14
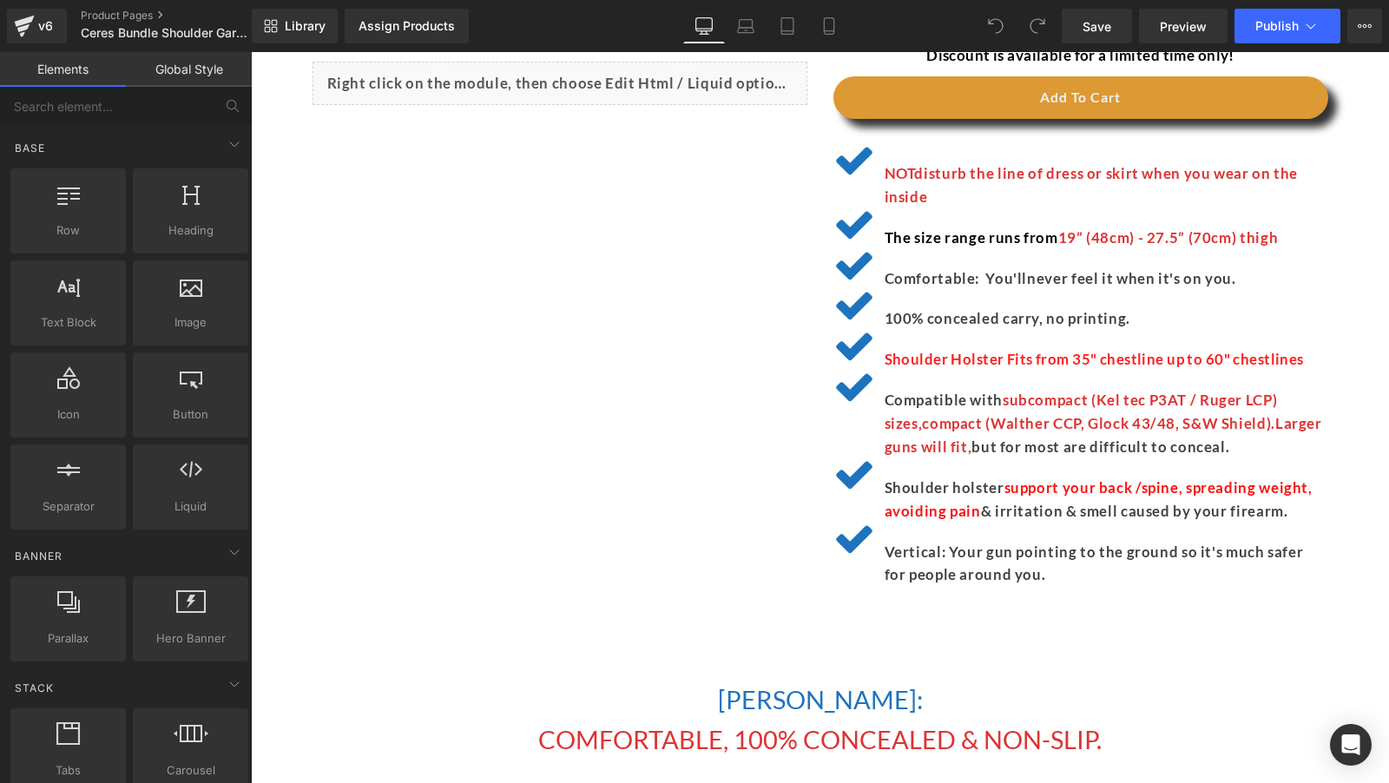
scroll to position [0, 0]
